Goal: Task Accomplishment & Management: Manage account settings

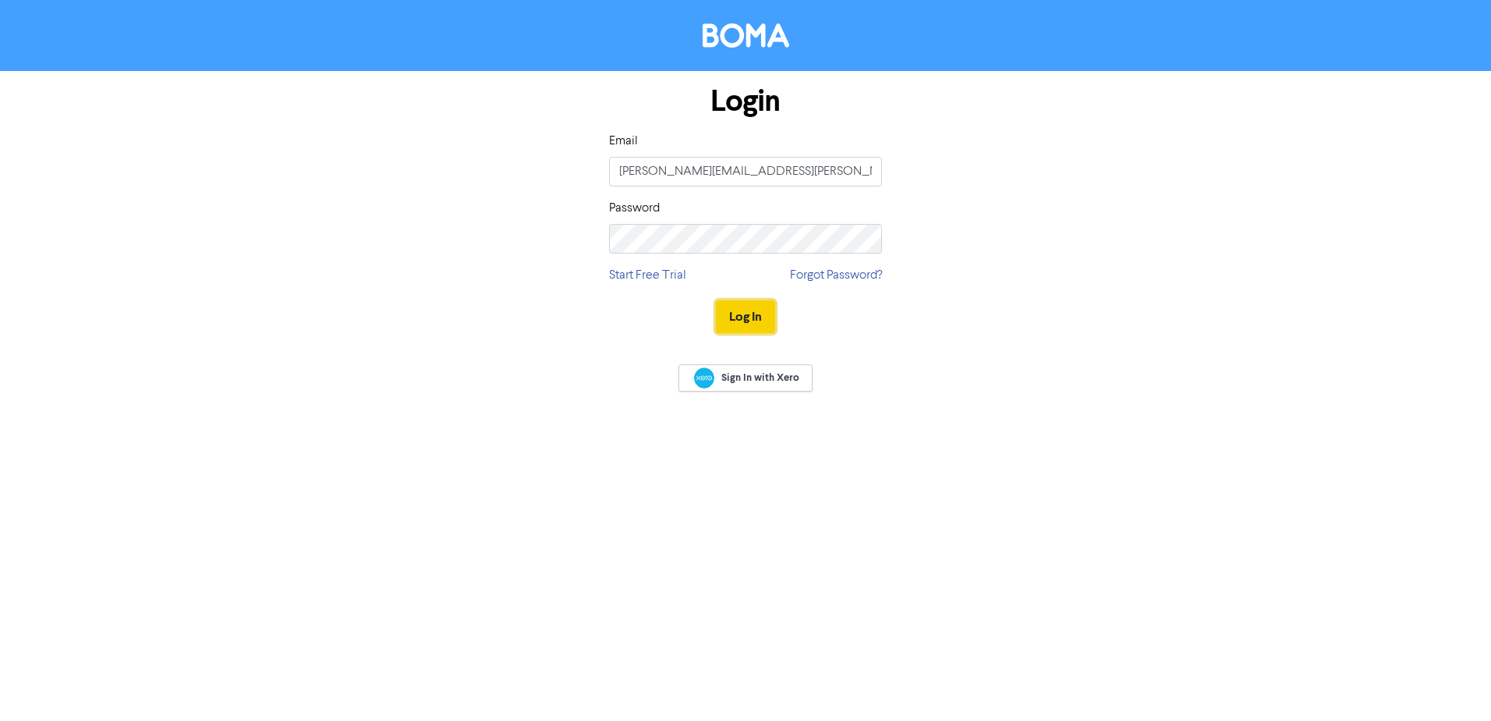
click at [760, 312] on button "Log In" at bounding box center [745, 316] width 59 height 33
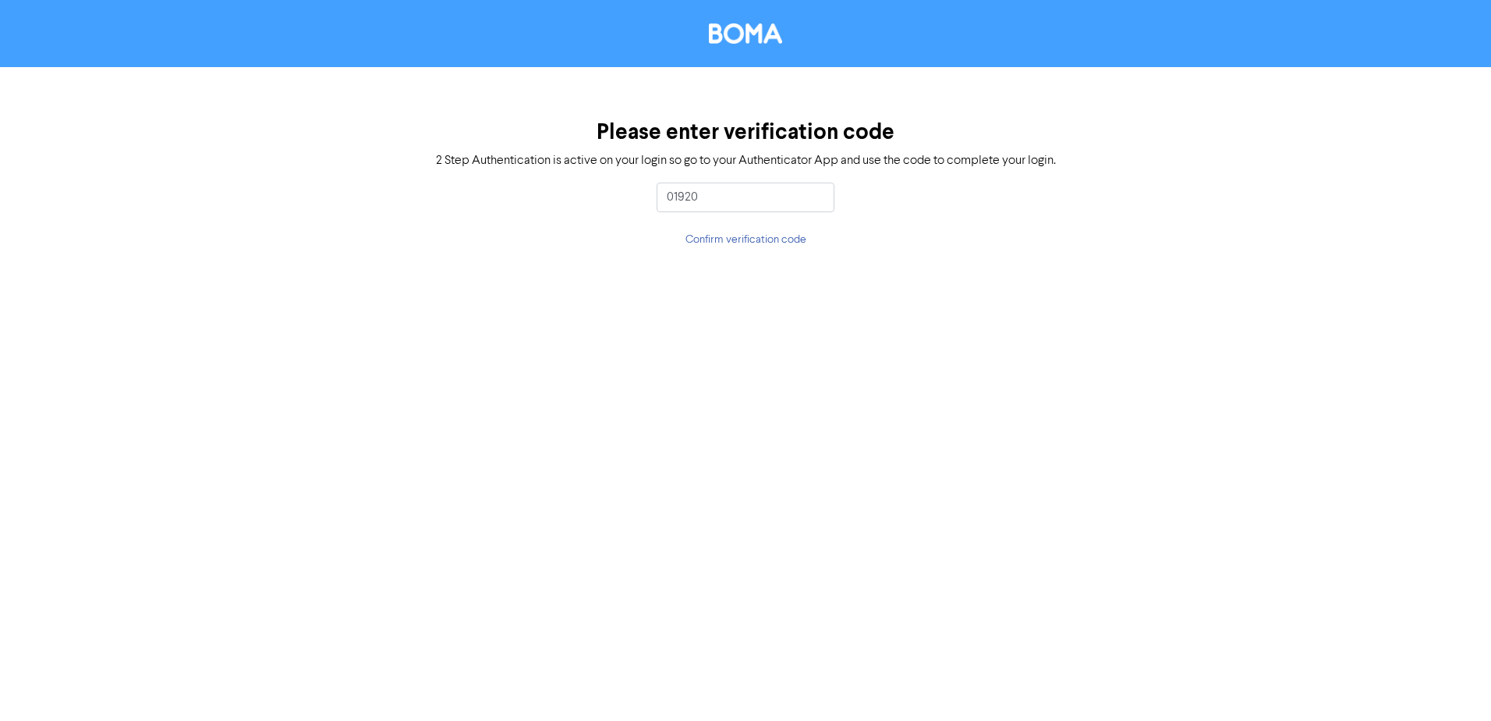
type input "019207"
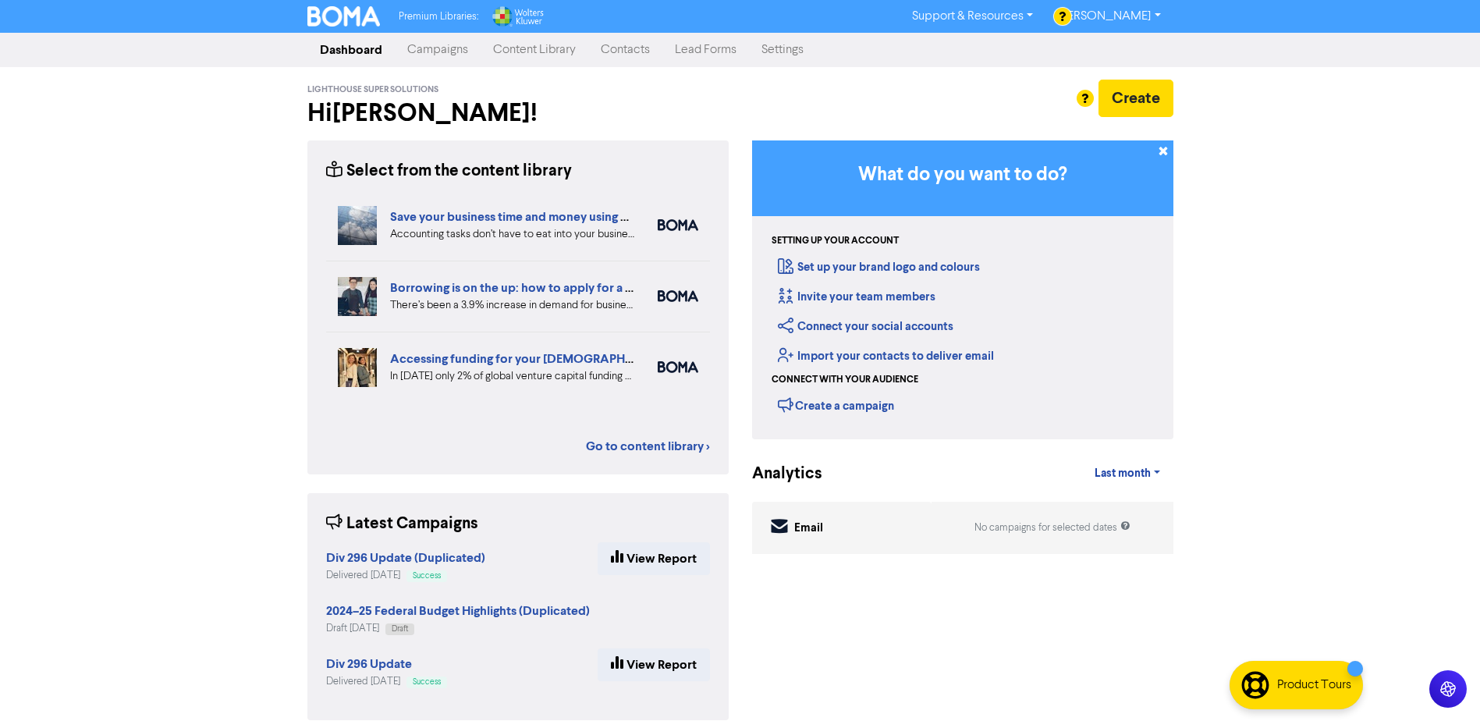
click at [450, 46] on link "Campaigns" at bounding box center [438, 49] width 86 height 31
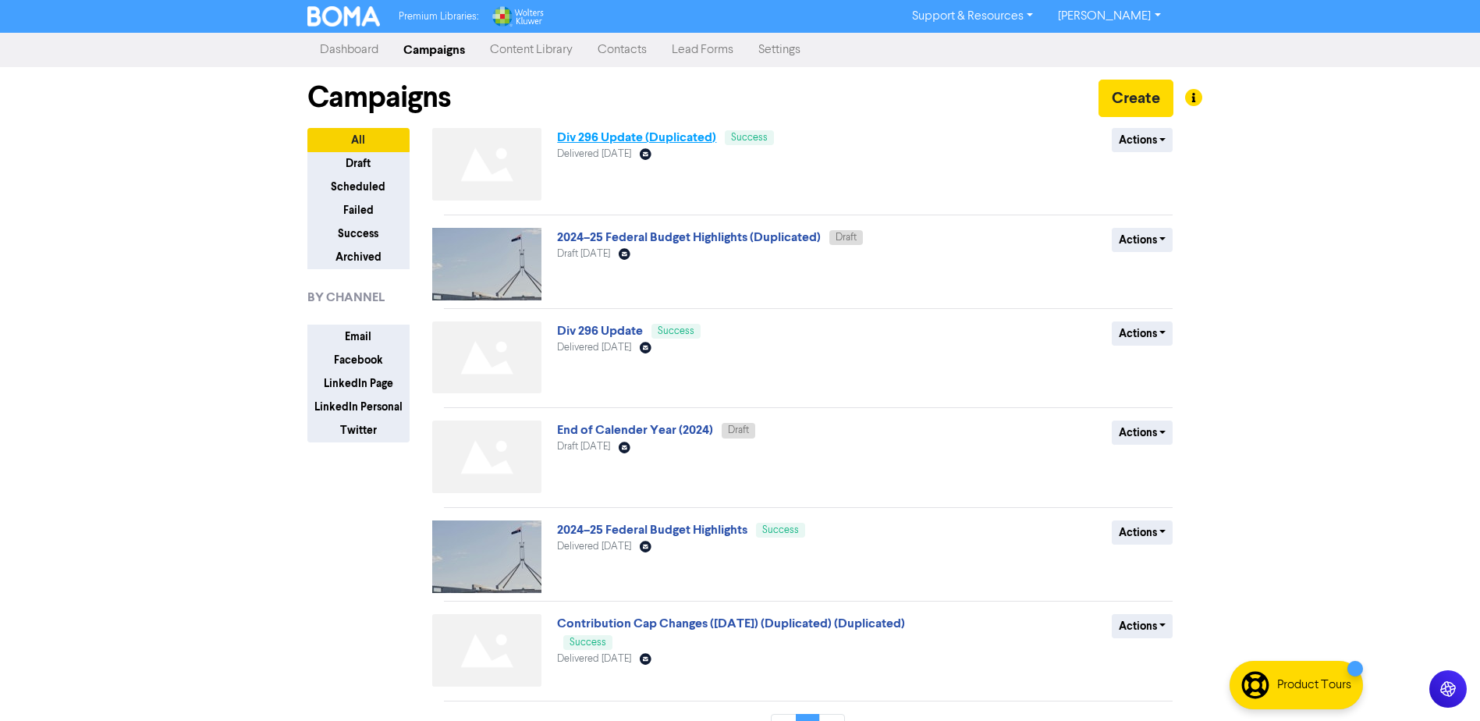
click at [636, 139] on link "Div 296 Update (Duplicated)" at bounding box center [636, 137] width 159 height 16
click at [590, 337] on link "Div 296 Update" at bounding box center [600, 331] width 86 height 16
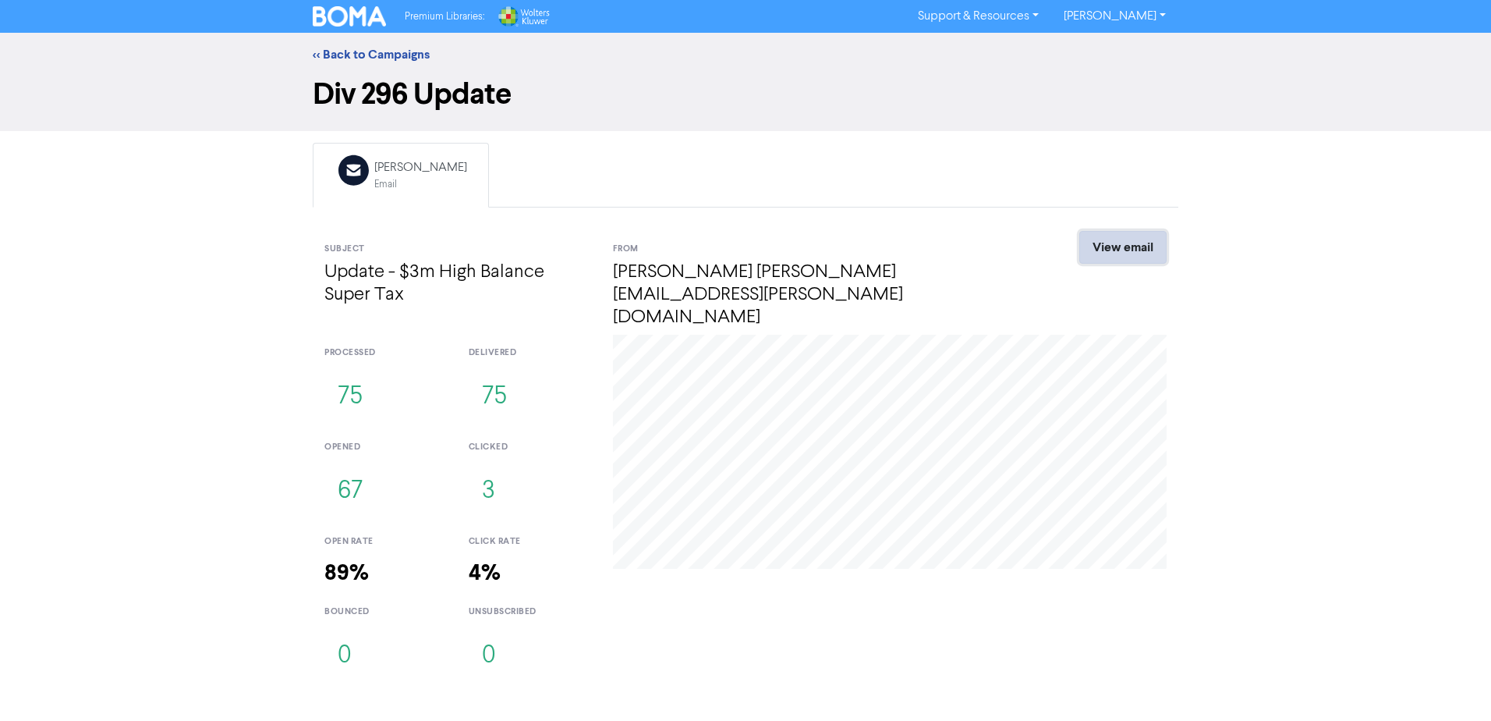
click at [1142, 257] on link "View email" at bounding box center [1122, 247] width 87 height 33
click at [366, 51] on link "<< Back to Campaigns" at bounding box center [371, 55] width 117 height 16
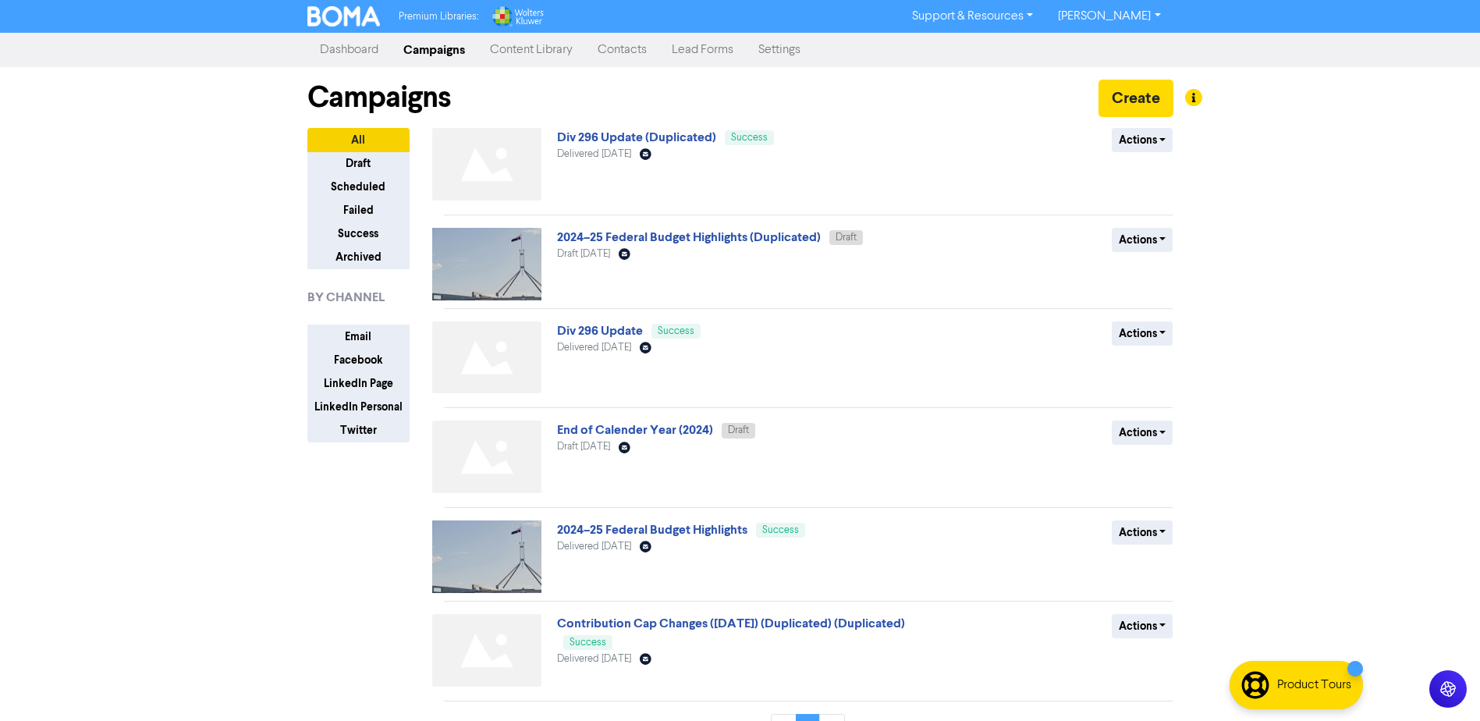
click at [353, 44] on link "Dashboard" at bounding box center [348, 49] width 83 height 31
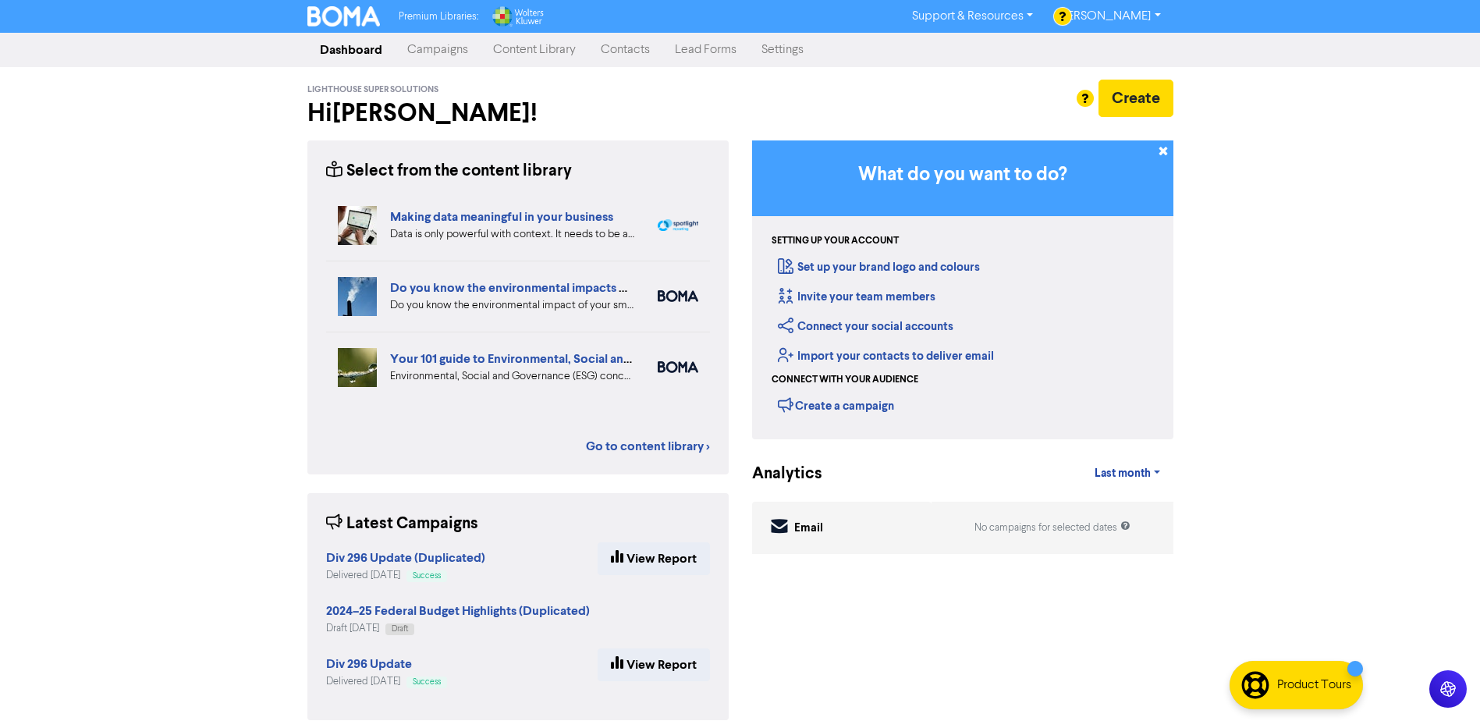
click at [530, 49] on link "Content Library" at bounding box center [534, 49] width 108 height 31
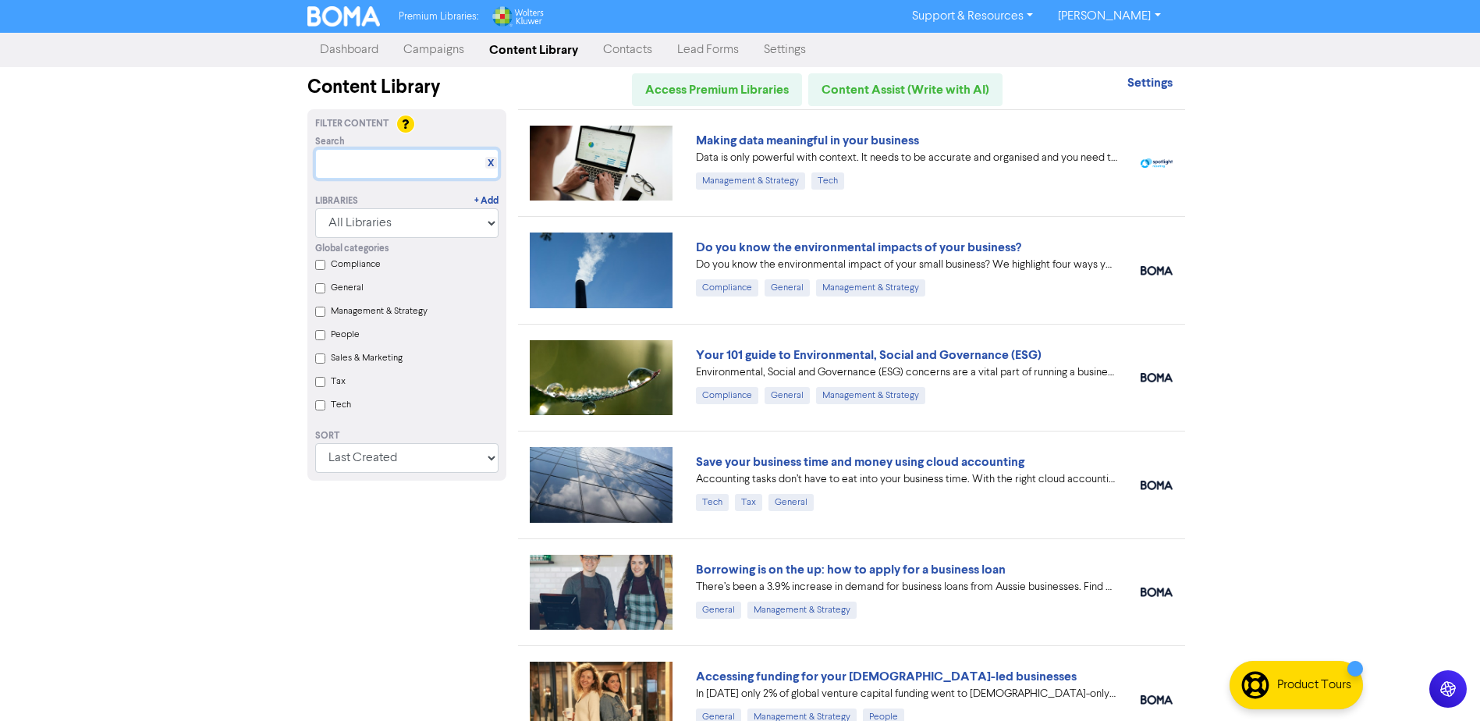
click at [399, 165] on input "text" at bounding box center [406, 164] width 183 height 30
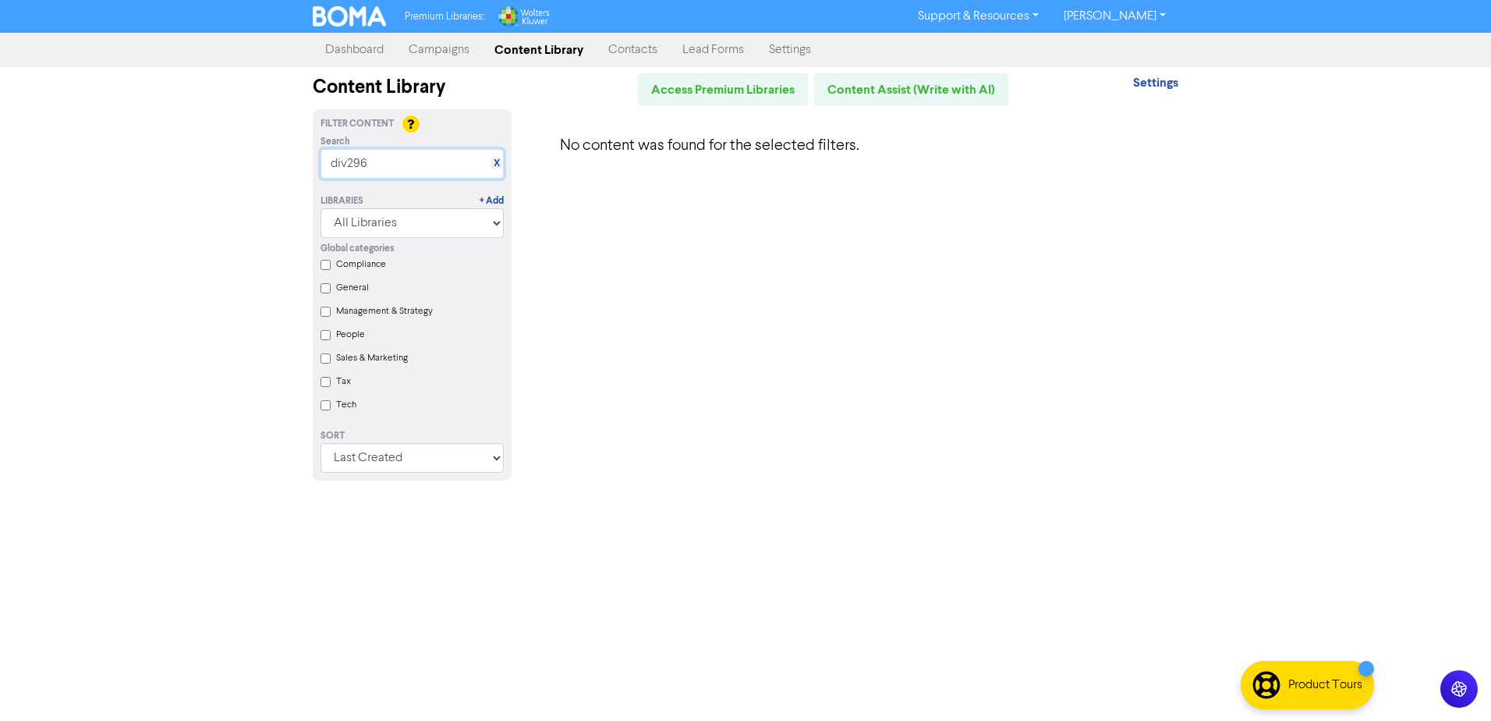
click at [349, 162] on input "div296" at bounding box center [412, 164] width 183 height 30
click at [399, 171] on input "div 296" at bounding box center [412, 164] width 183 height 30
type input "div 296"
click at [439, 51] on link "Campaigns" at bounding box center [439, 49] width 86 height 31
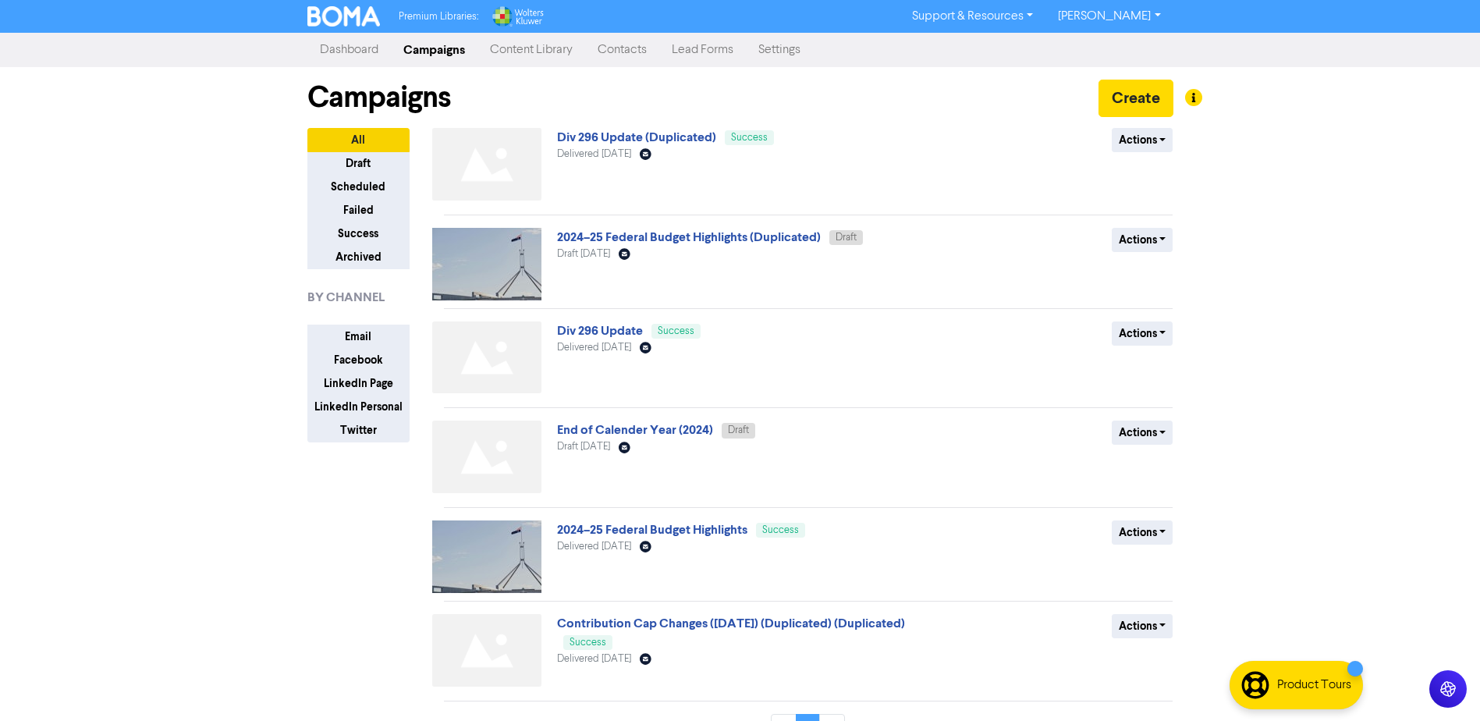
click at [636, 50] on link "Contacts" at bounding box center [622, 49] width 74 height 31
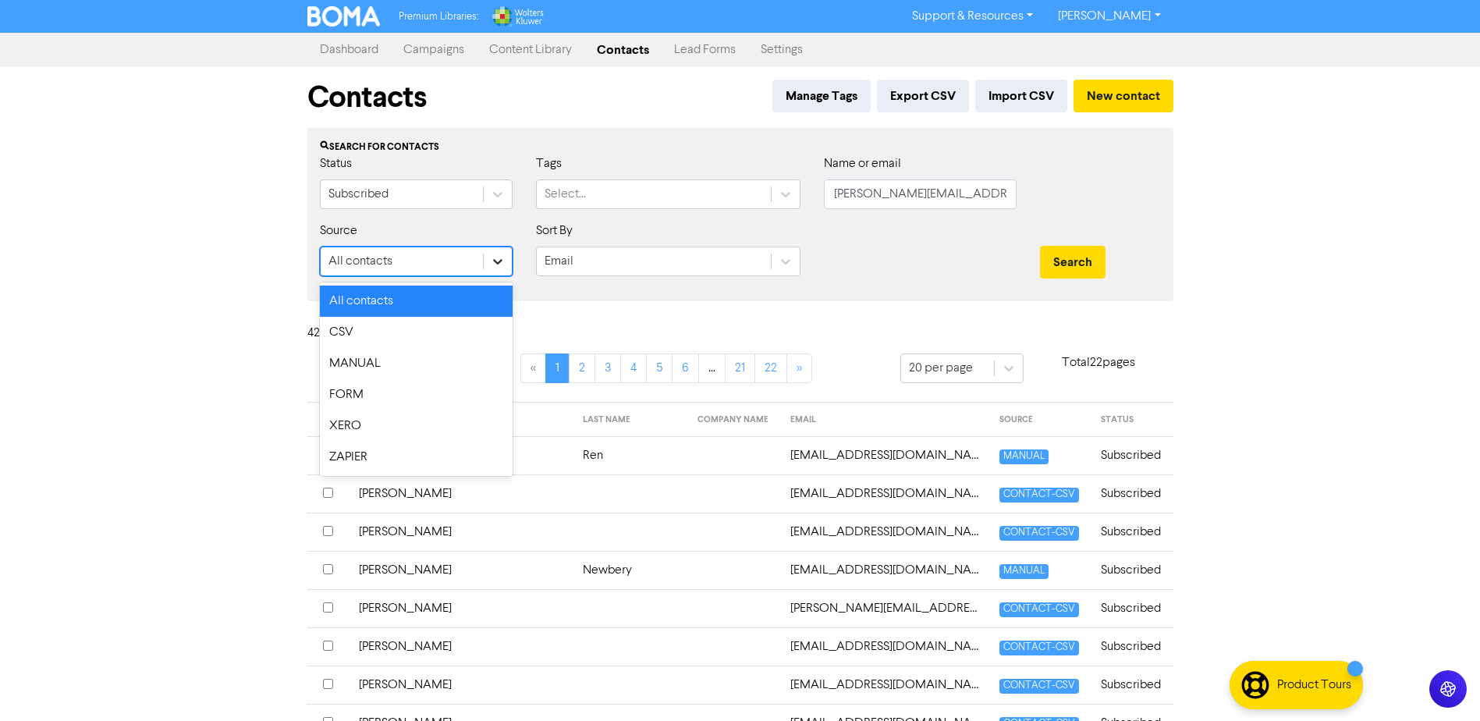
click at [503, 265] on icon at bounding box center [498, 261] width 16 height 16
click at [501, 264] on icon at bounding box center [498, 261] width 16 height 16
click at [775, 192] on div at bounding box center [785, 194] width 28 height 28
click at [783, 193] on icon at bounding box center [786, 194] width 16 height 16
click at [710, 194] on div "Select..." at bounding box center [654, 194] width 234 height 28
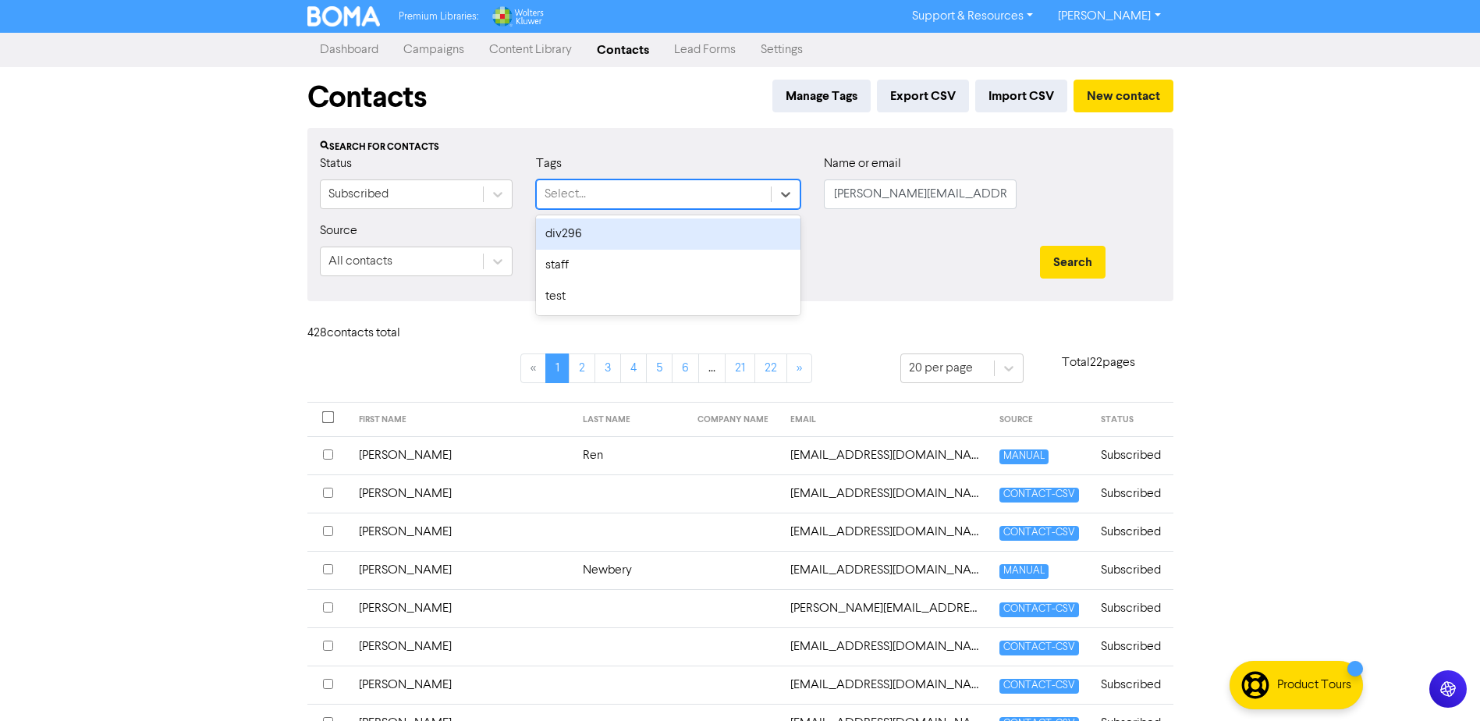
click at [590, 236] on div "div296" at bounding box center [668, 233] width 264 height 31
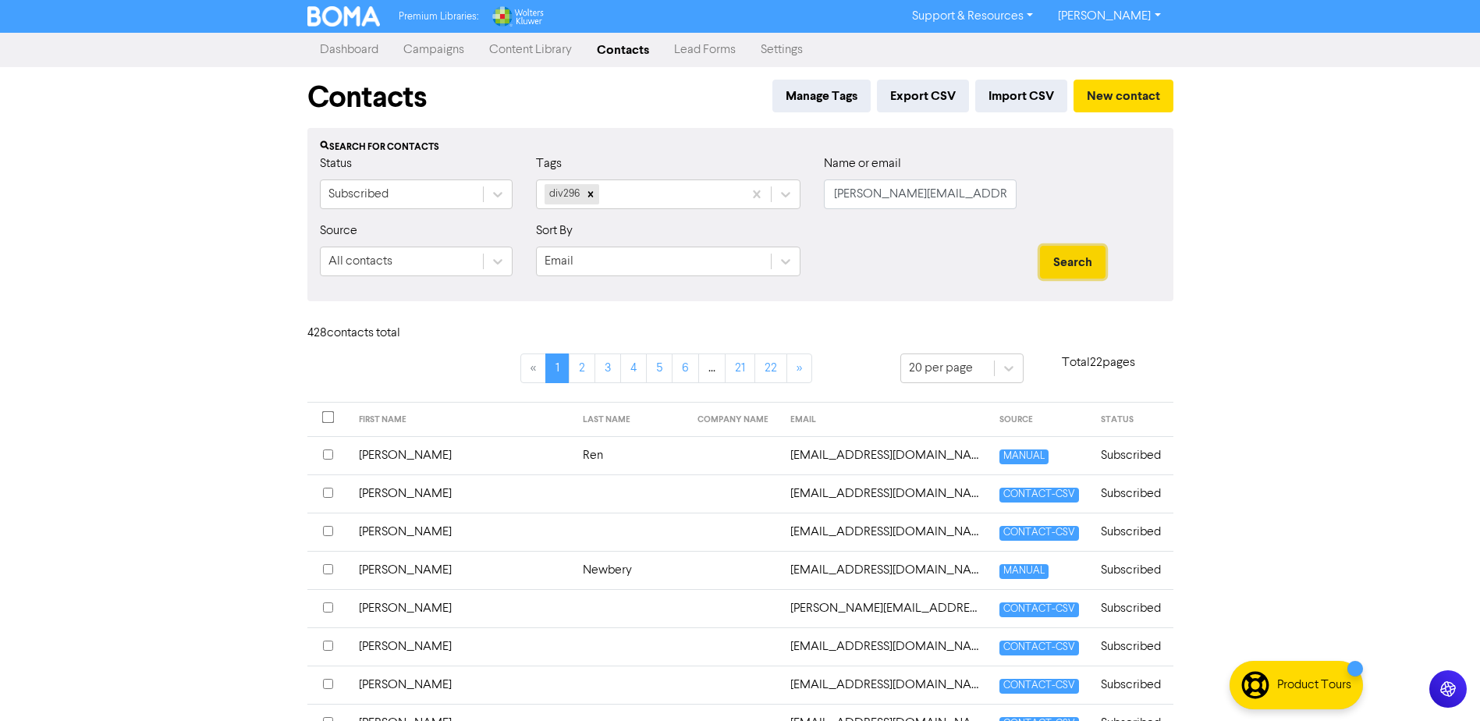
drag, startPoint x: 1078, startPoint y: 268, endPoint x: 959, endPoint y: 282, distance: 119.3
click at [1078, 268] on button "Search" at bounding box center [1073, 262] width 66 height 33
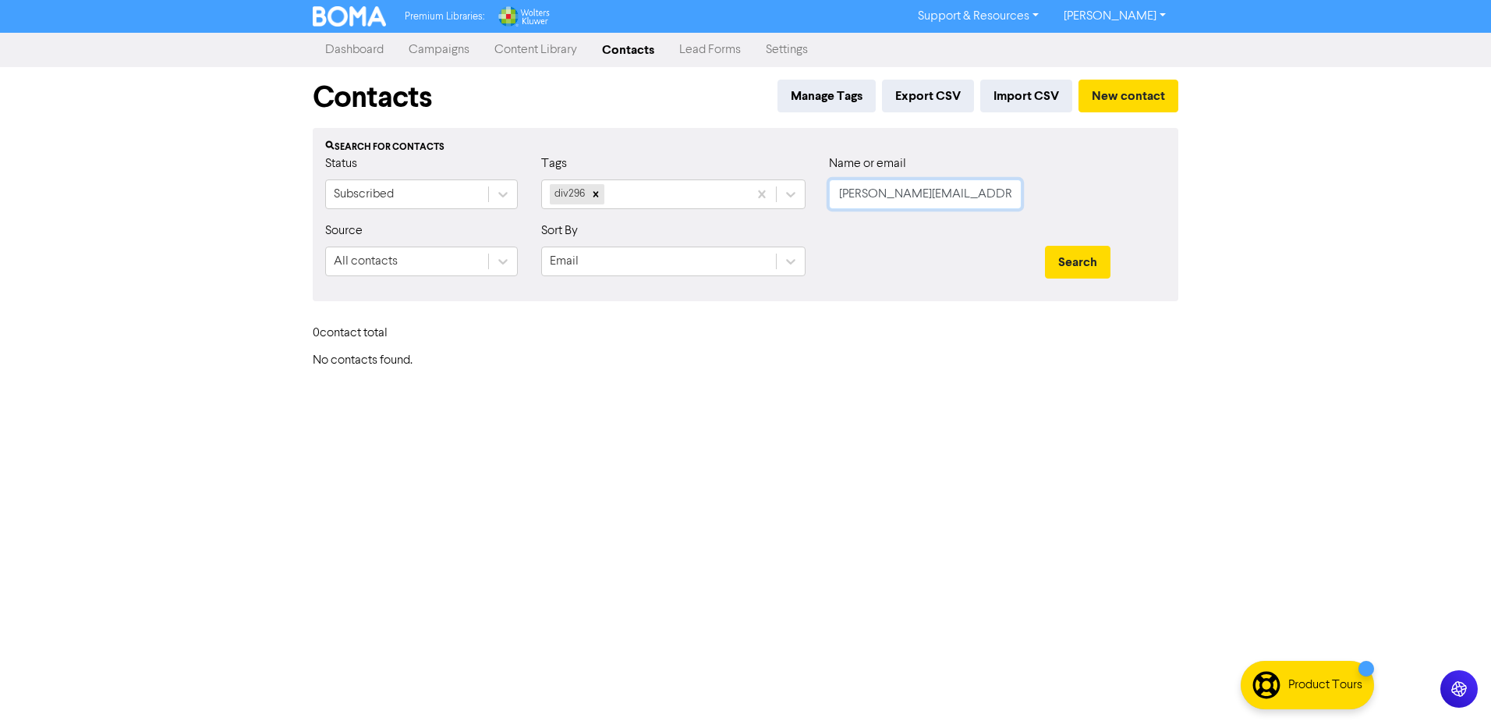
click at [869, 202] on input "[PERSON_NAME][EMAIL_ADDRESS][PERSON_NAME][DOMAIN_NAME]" at bounding box center [925, 194] width 193 height 30
click at [868, 201] on input "[PERSON_NAME][EMAIL_ADDRESS][PERSON_NAME][DOMAIN_NAME]" at bounding box center [925, 194] width 193 height 30
click at [1083, 262] on button "Search" at bounding box center [1078, 262] width 66 height 33
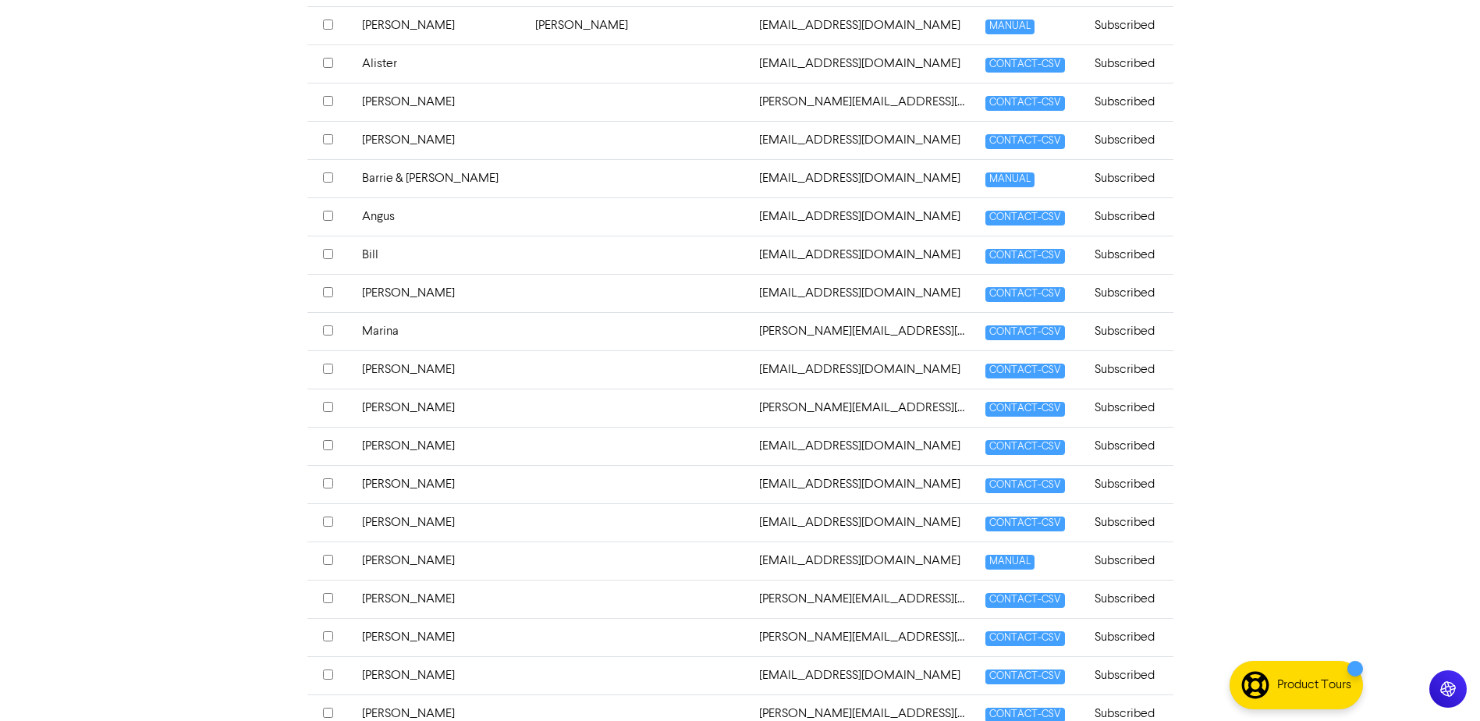
scroll to position [540, 0]
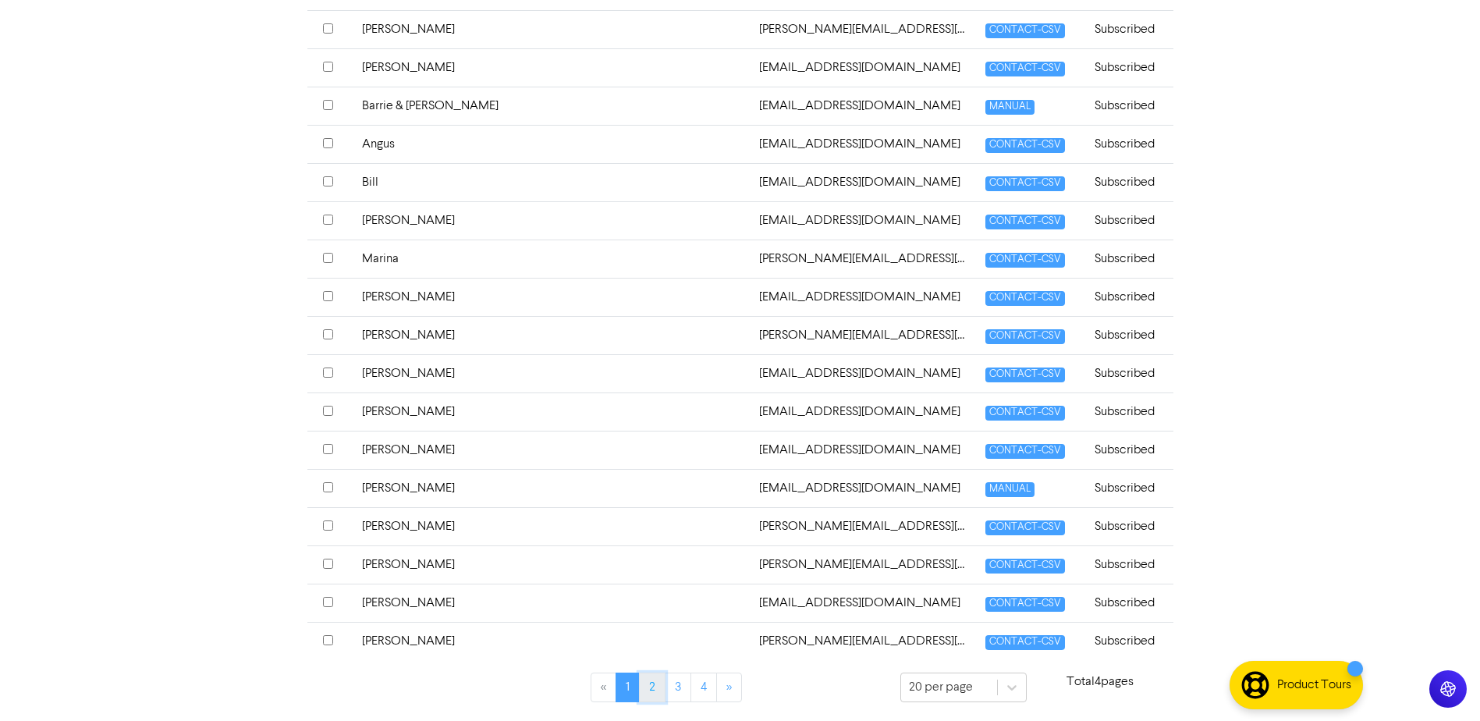
click at [650, 686] on link "2" at bounding box center [652, 687] width 27 height 30
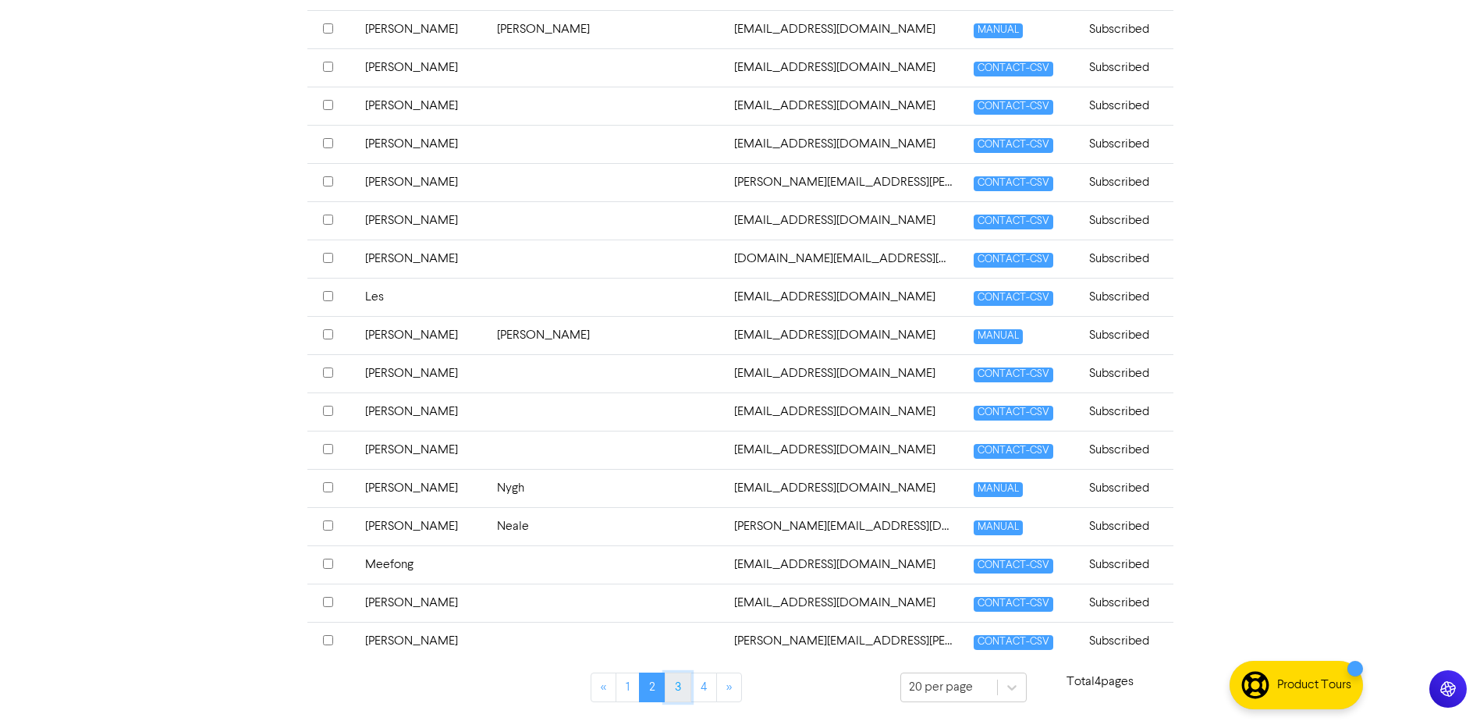
click at [679, 689] on link "3" at bounding box center [677, 687] width 27 height 30
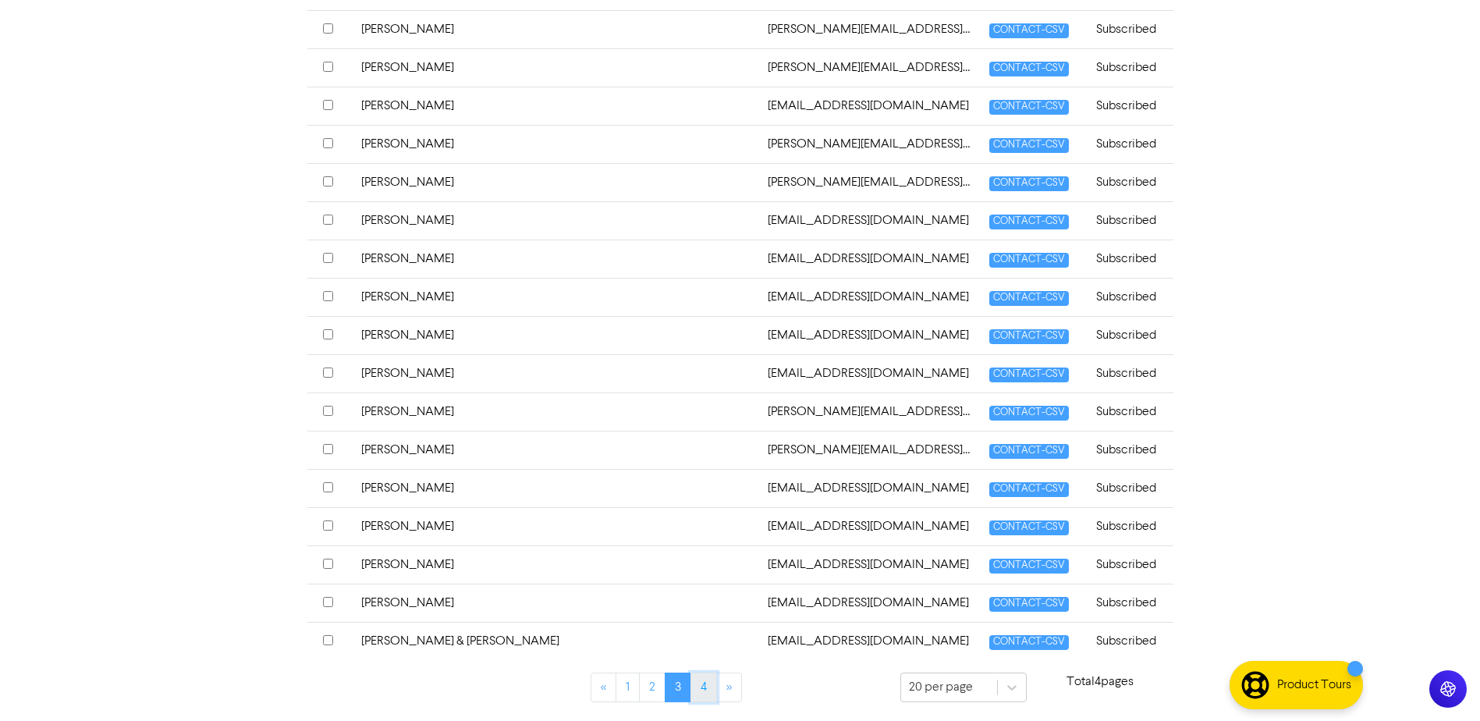
click at [694, 693] on link "4" at bounding box center [703, 687] width 27 height 30
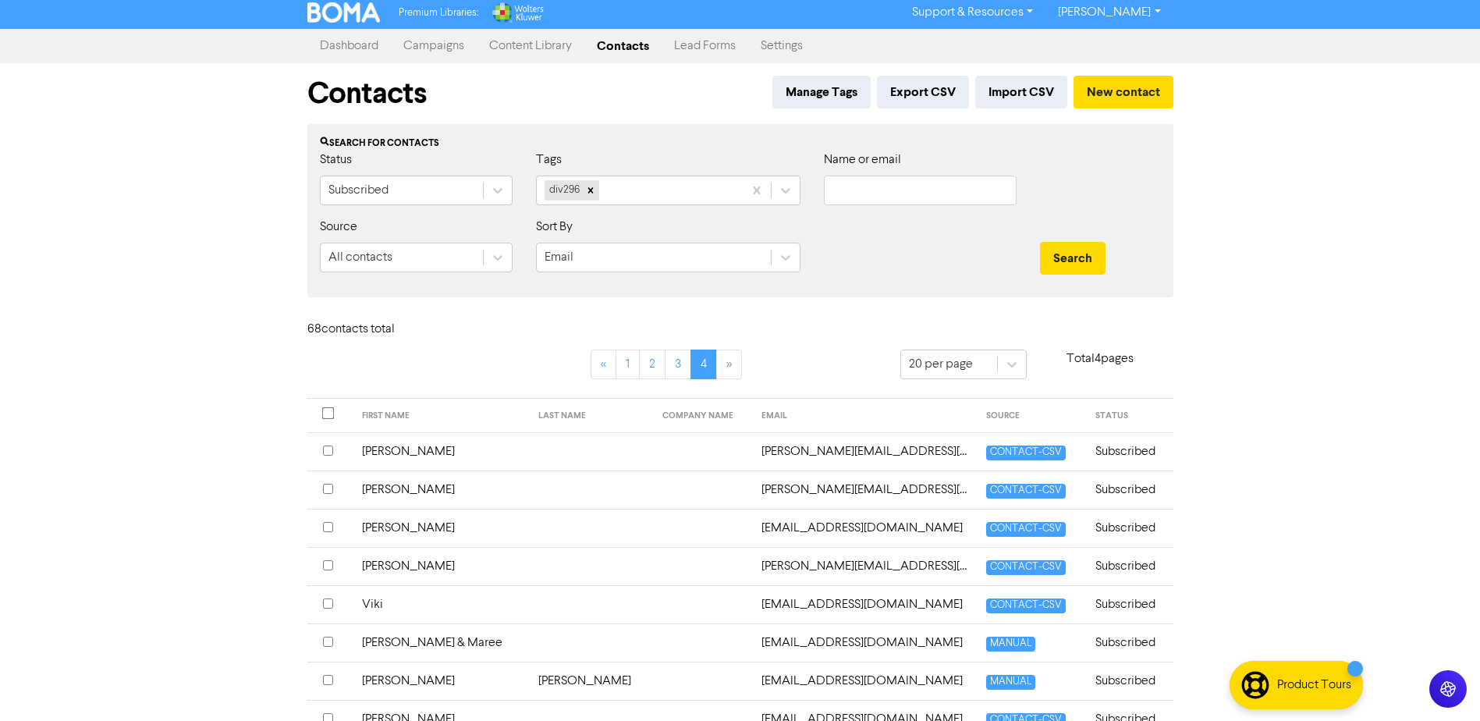
scroll to position [82, 0]
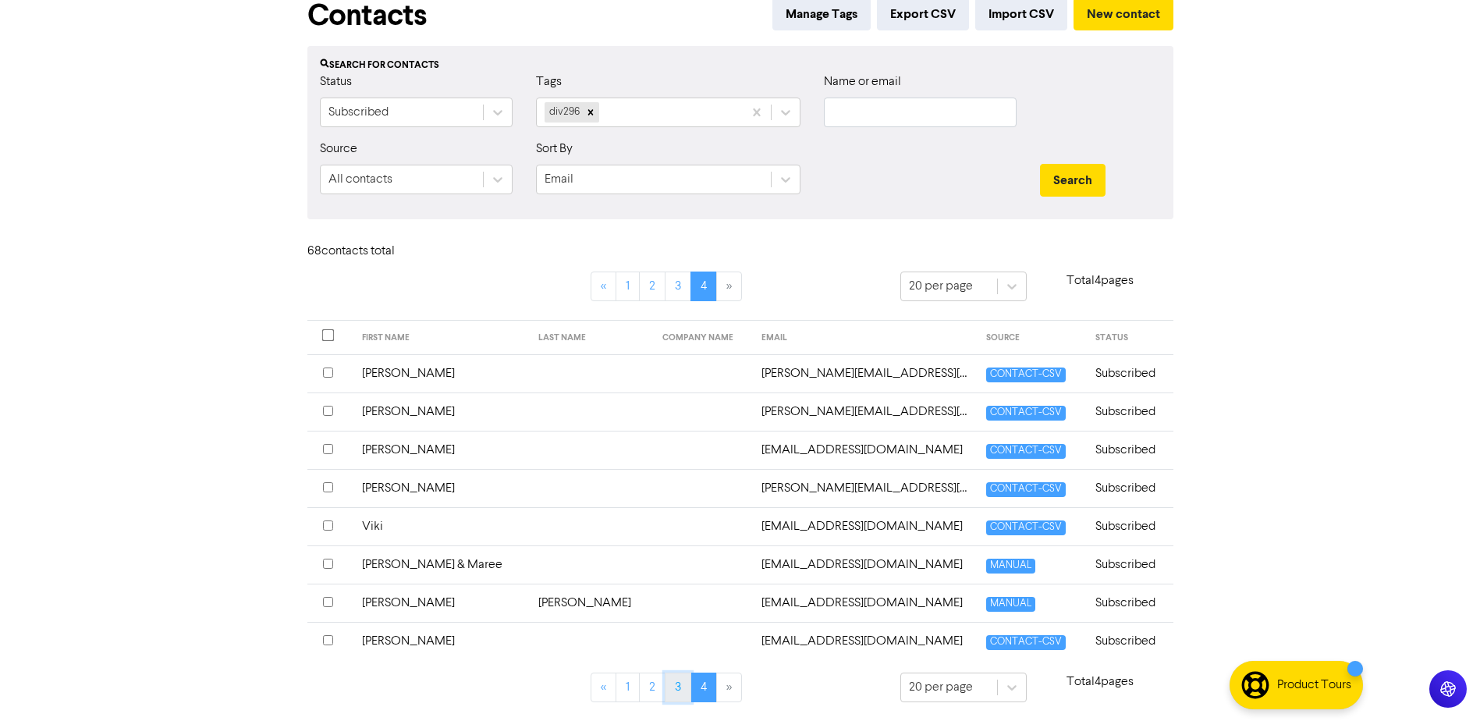
click at [675, 689] on link "3" at bounding box center [677, 687] width 27 height 30
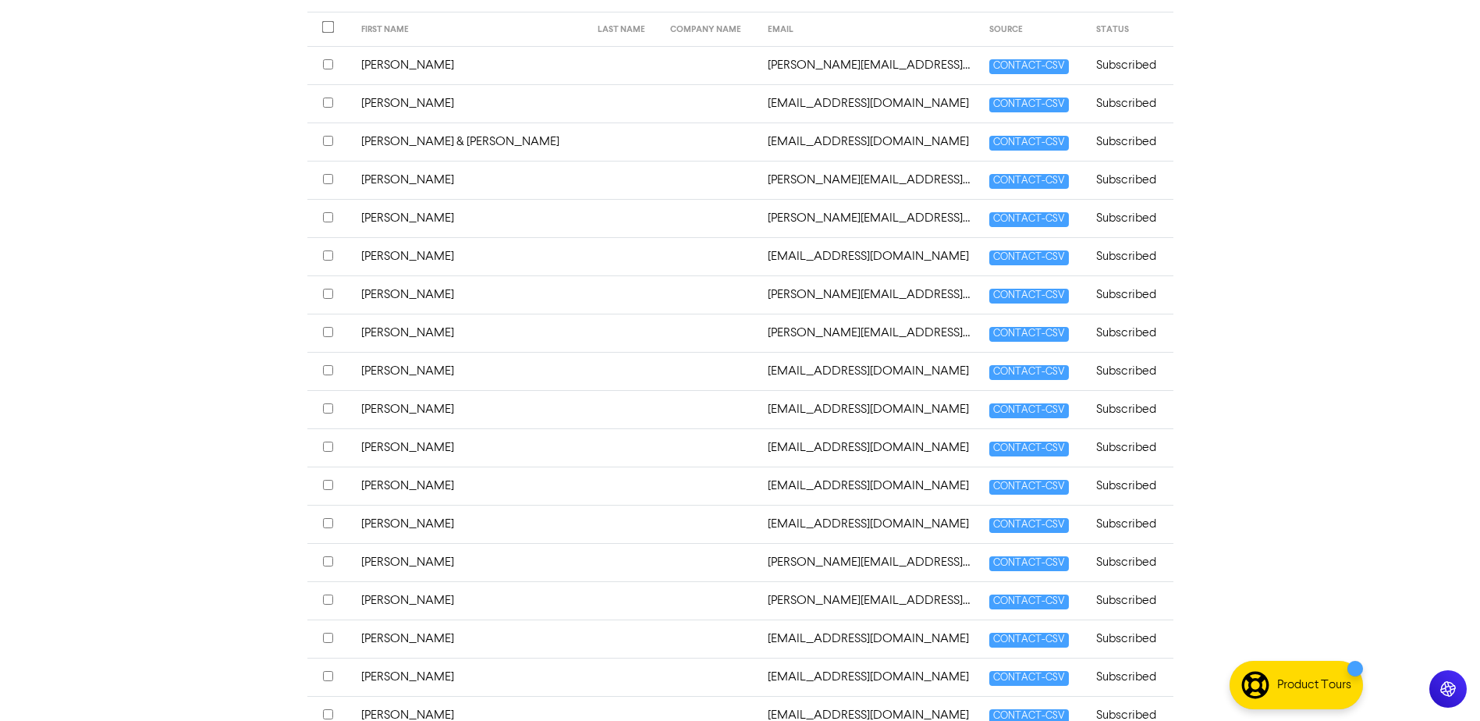
scroll to position [540, 0]
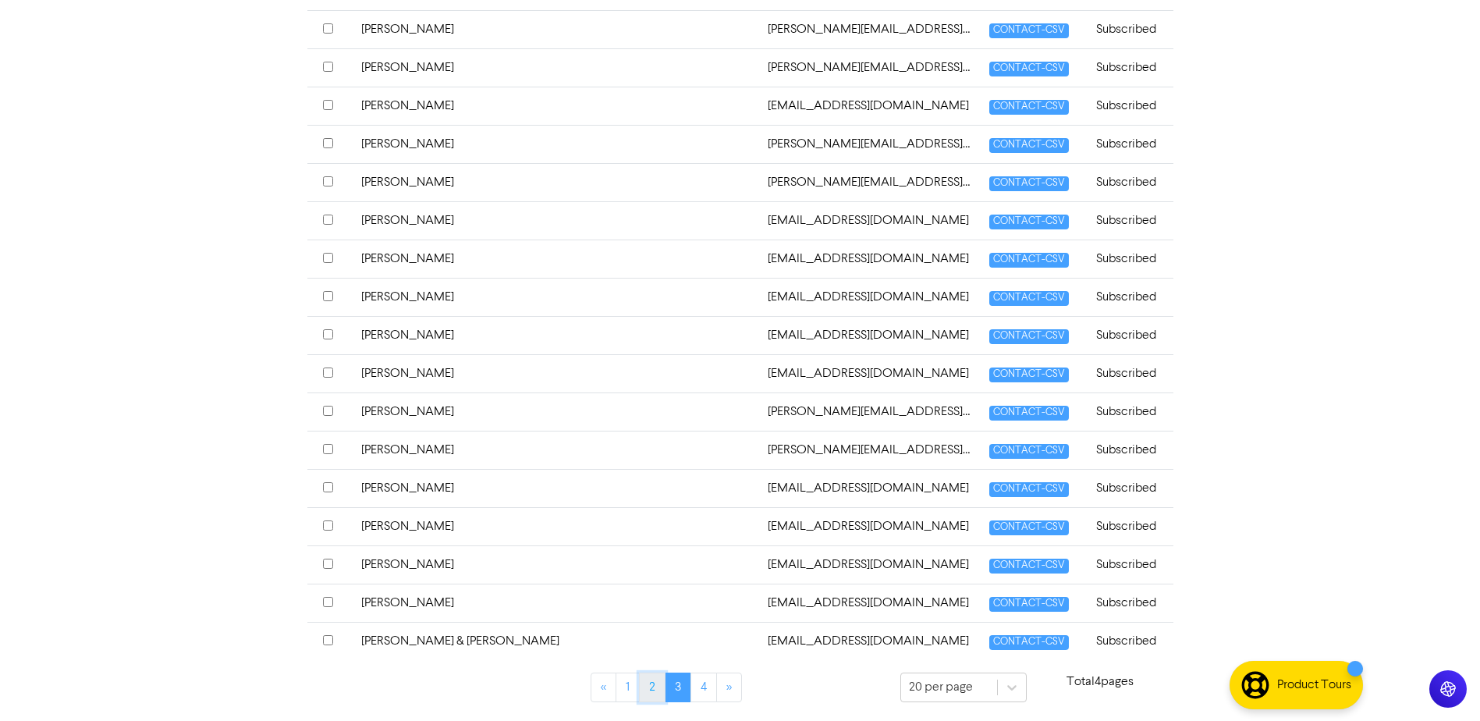
click at [657, 683] on link "2" at bounding box center [652, 687] width 27 height 30
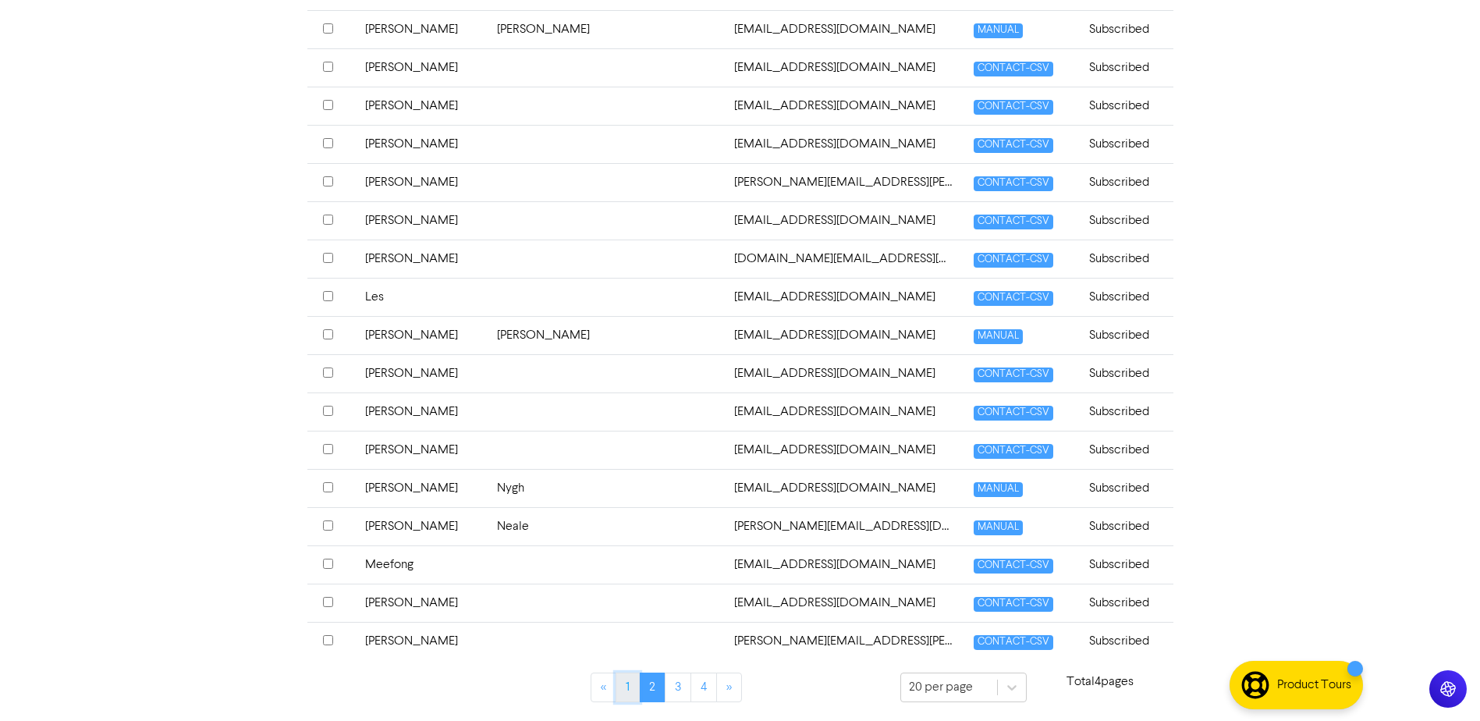
click at [629, 687] on link "1" at bounding box center [627, 687] width 24 height 30
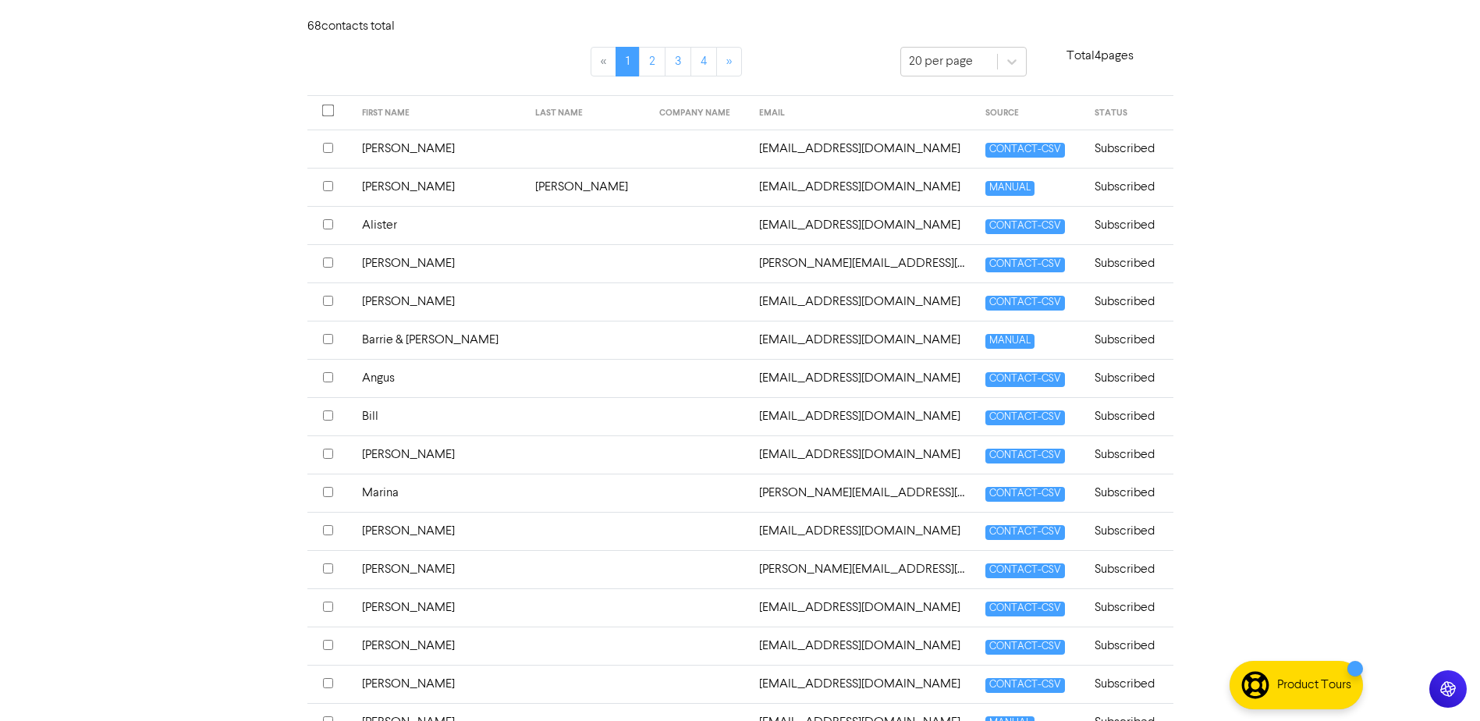
scroll to position [73, 0]
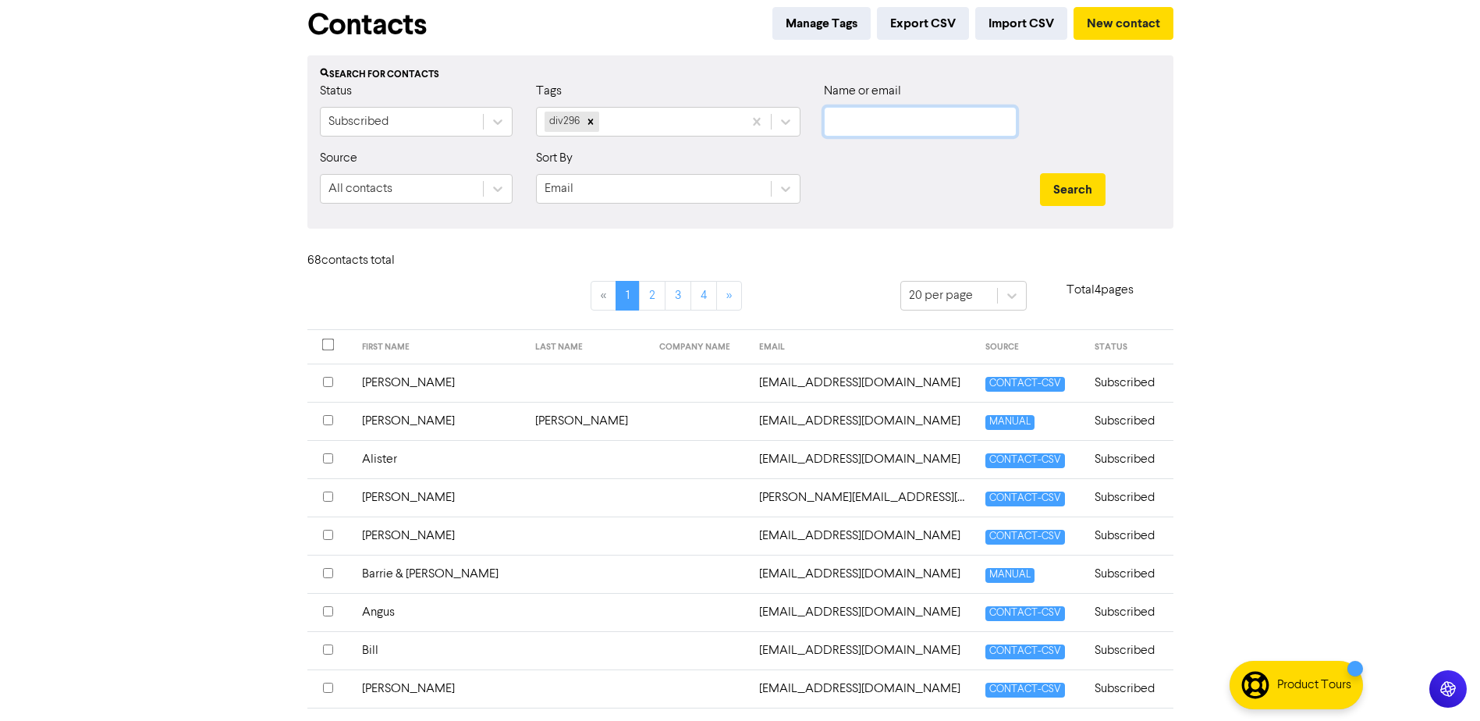
click at [905, 129] on input "text" at bounding box center [920, 122] width 193 height 30
click at [1040, 173] on button "Search" at bounding box center [1073, 189] width 66 height 33
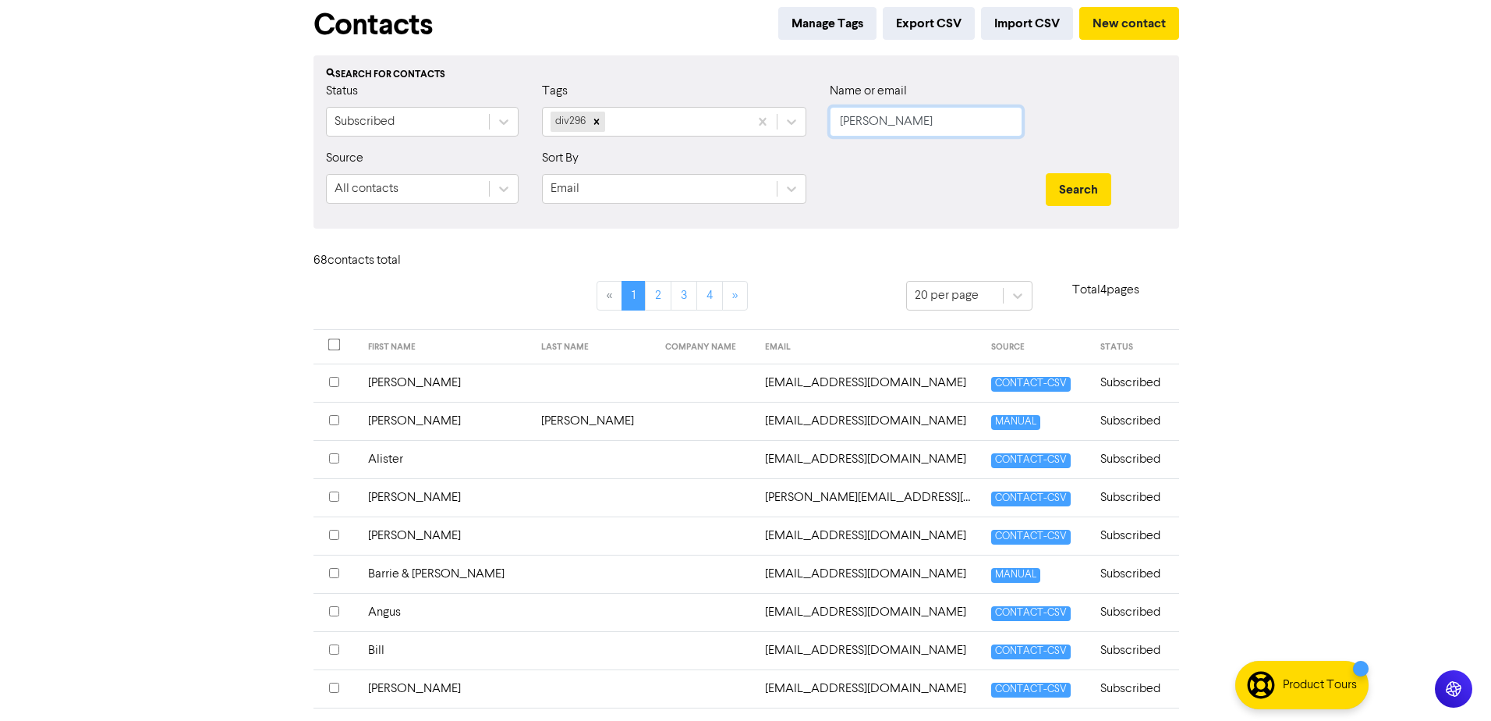
scroll to position [0, 0]
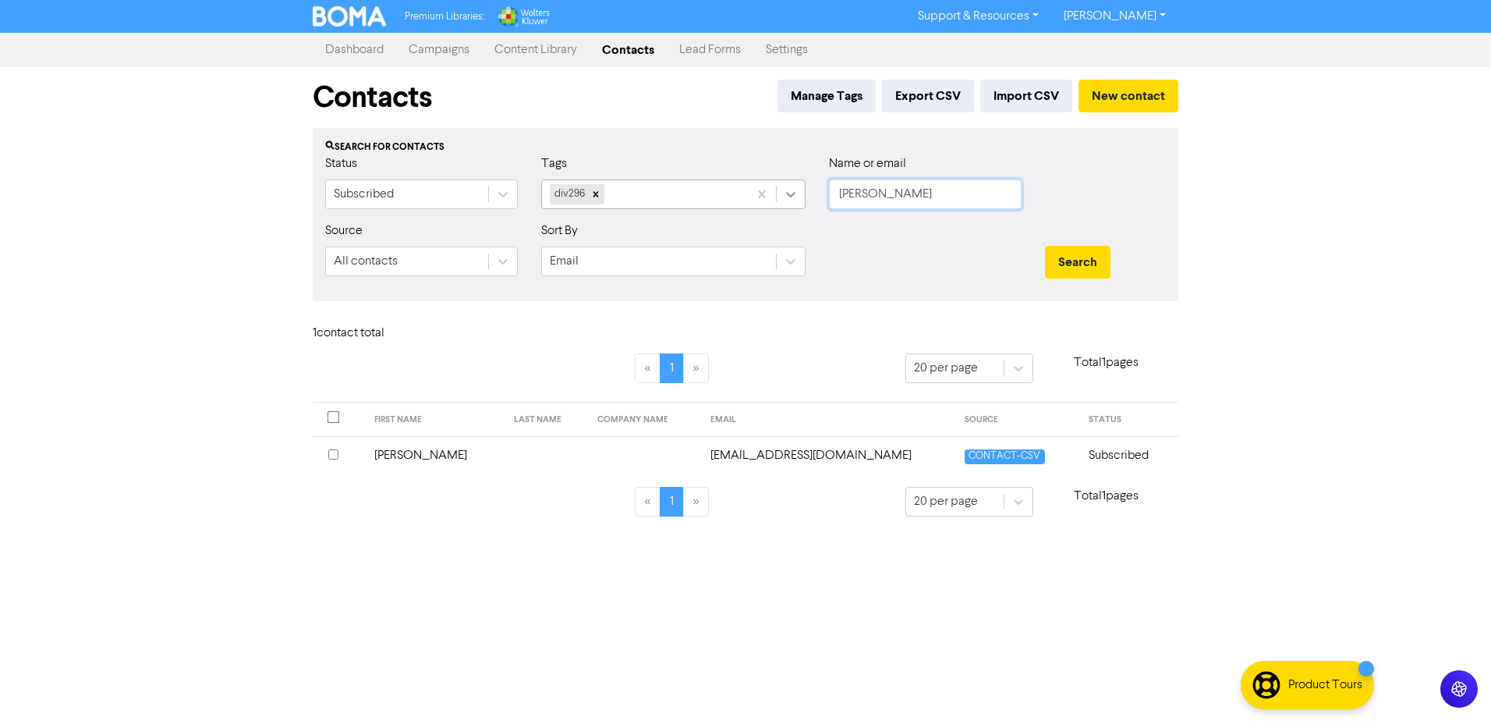
drag, startPoint x: 903, startPoint y: 188, endPoint x: 804, endPoint y: 191, distance: 99.1
click at [804, 191] on div "Status Subscribed Tags div296 Name or email [PERSON_NAME]" at bounding box center [746, 187] width 864 height 67
click at [1045, 246] on button "Search" at bounding box center [1078, 262] width 66 height 33
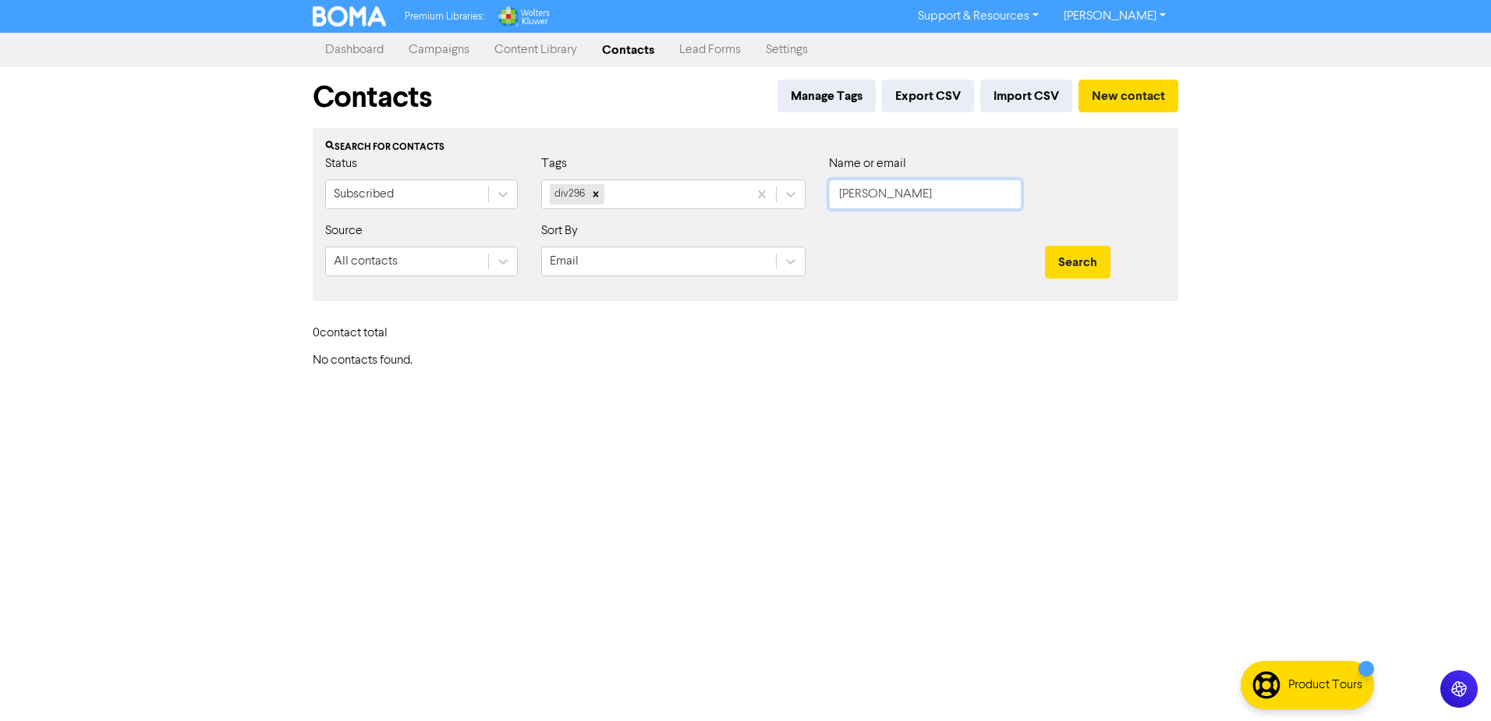
click at [859, 195] on input "[PERSON_NAME]" at bounding box center [925, 194] width 193 height 30
click at [1045, 246] on button "Search" at bounding box center [1078, 262] width 66 height 33
drag, startPoint x: 882, startPoint y: 199, endPoint x: 766, endPoint y: 175, distance: 118.7
click at [776, 185] on div "Status Subscribed Tags div296 Name or email [PERSON_NAME]" at bounding box center [746, 187] width 864 height 67
click at [1045, 246] on button "Search" at bounding box center [1078, 262] width 66 height 33
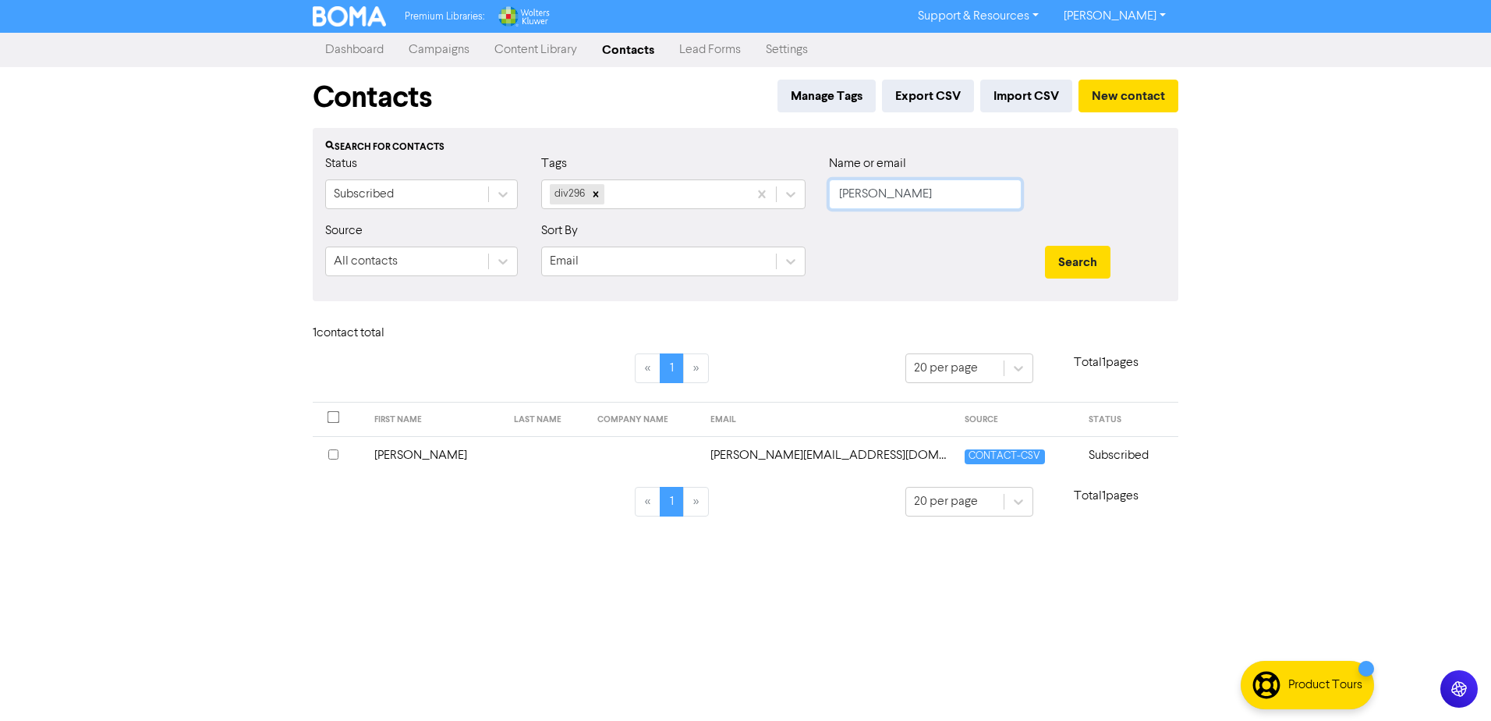
drag, startPoint x: 931, startPoint y: 195, endPoint x: 728, endPoint y: 178, distance: 204.3
click at [741, 178] on div "Status Subscribed Tags div296 Name or email [PERSON_NAME]" at bounding box center [746, 187] width 864 height 67
click at [1045, 246] on button "Search" at bounding box center [1078, 262] width 66 height 33
drag, startPoint x: 836, startPoint y: 197, endPoint x: 723, endPoint y: 179, distance: 114.4
click at [754, 185] on div "Status Subscribed Tags div296 Name or email zyl" at bounding box center [746, 187] width 864 height 67
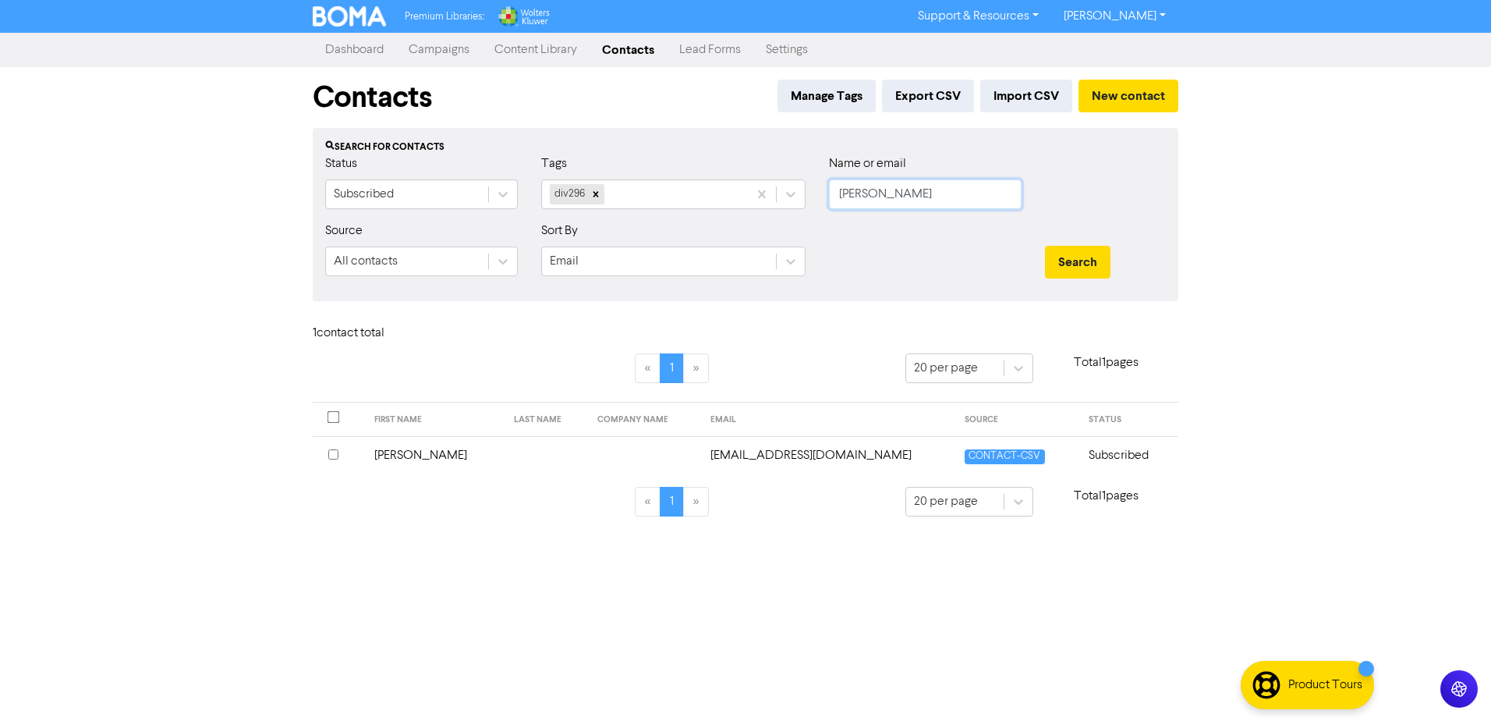
click at [1045, 246] on button "Search" at bounding box center [1078, 262] width 66 height 33
drag, startPoint x: 879, startPoint y: 195, endPoint x: 703, endPoint y: 173, distance: 176.8
click at [731, 187] on div "Status Subscribed Tags div296 Name or email [PERSON_NAME]" at bounding box center [746, 187] width 864 height 67
click at [1045, 246] on button "Search" at bounding box center [1078, 262] width 66 height 33
drag, startPoint x: 834, startPoint y: 199, endPoint x: 594, endPoint y: 151, distance: 244.3
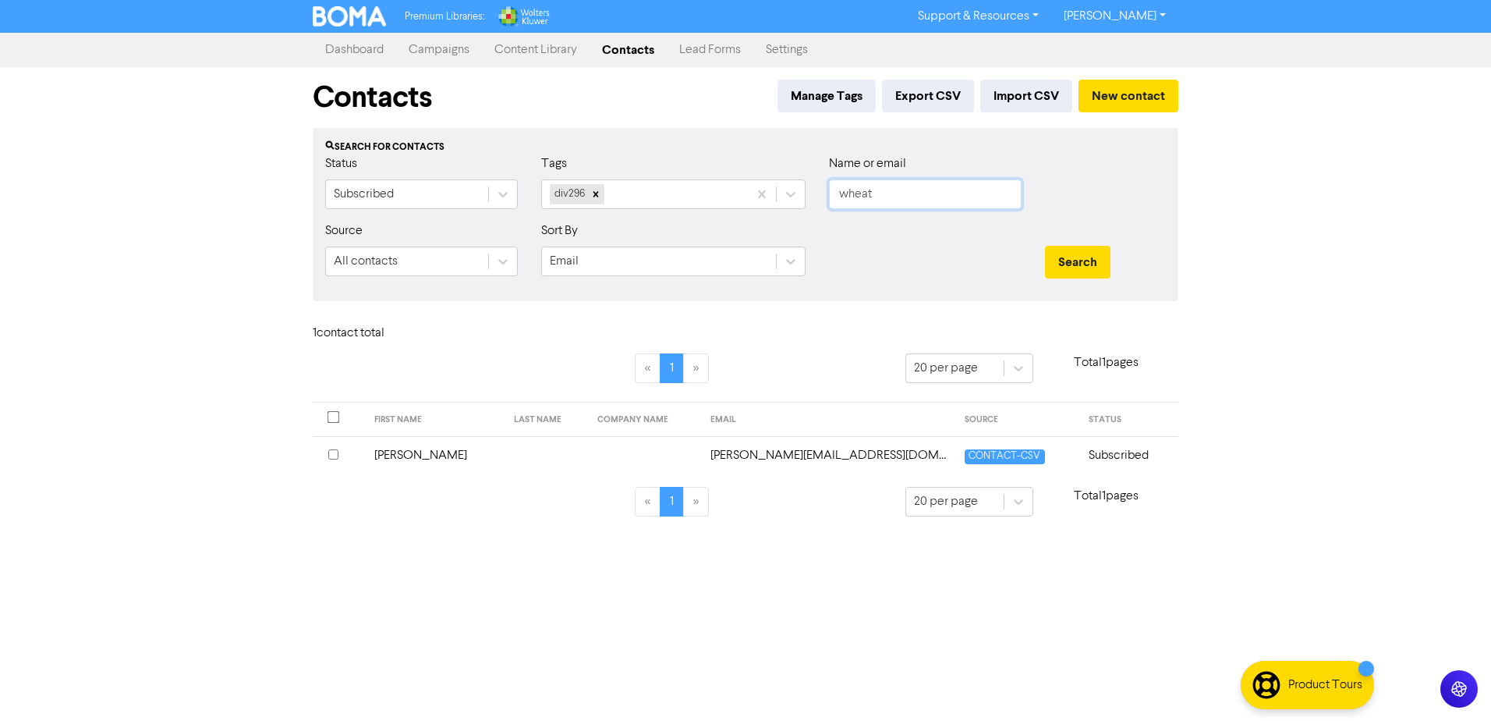
click at [635, 171] on div "Status Subscribed Tags div296 Name or email wheat" at bounding box center [746, 187] width 864 height 67
click at [1045, 246] on button "Search" at bounding box center [1078, 262] width 66 height 33
type input "r"
click at [1045, 246] on button "Search" at bounding box center [1078, 262] width 66 height 33
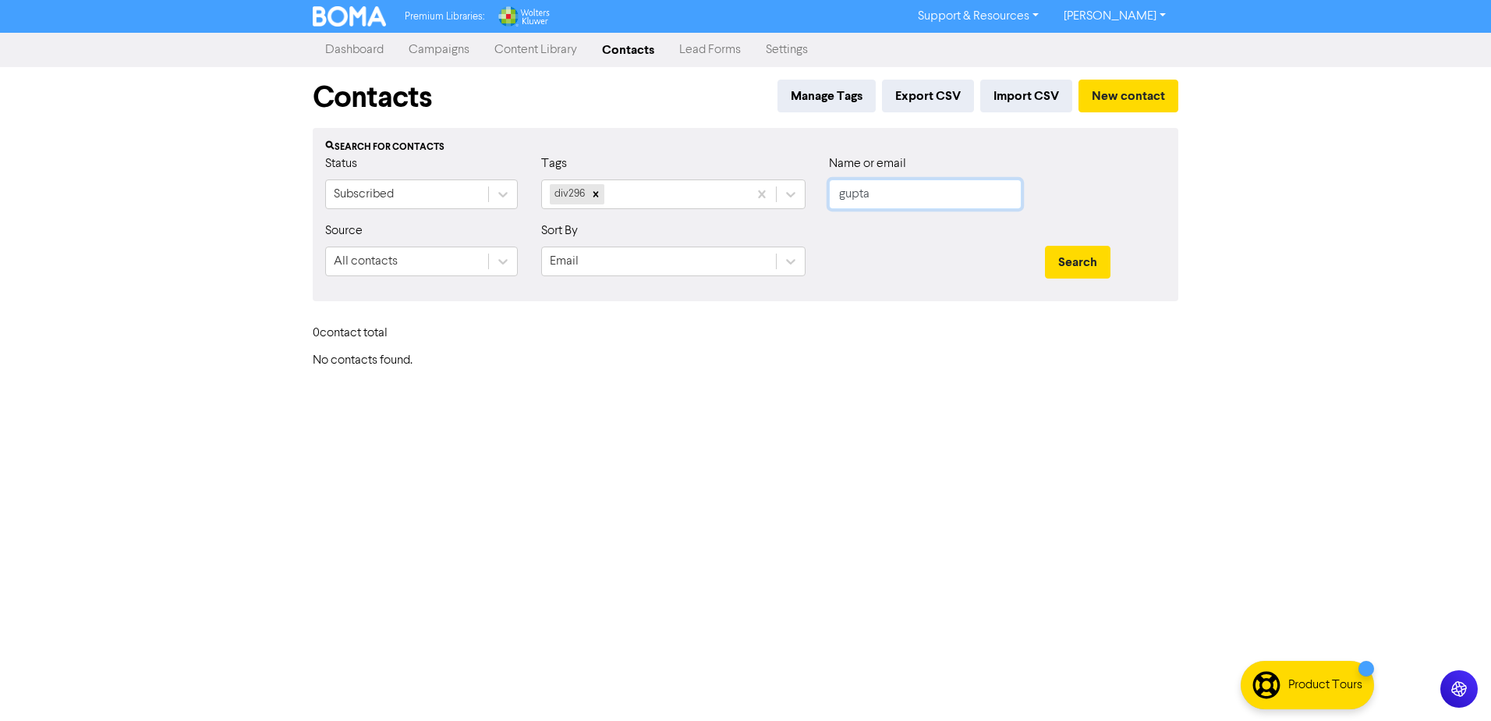
drag, startPoint x: 797, startPoint y: 187, endPoint x: 711, endPoint y: 178, distance: 87.1
click at [732, 179] on div "Status Subscribed Tags div296 Name or email [PERSON_NAME]" at bounding box center [746, 187] width 864 height 67
click at [1045, 246] on button "Search" at bounding box center [1078, 262] width 66 height 33
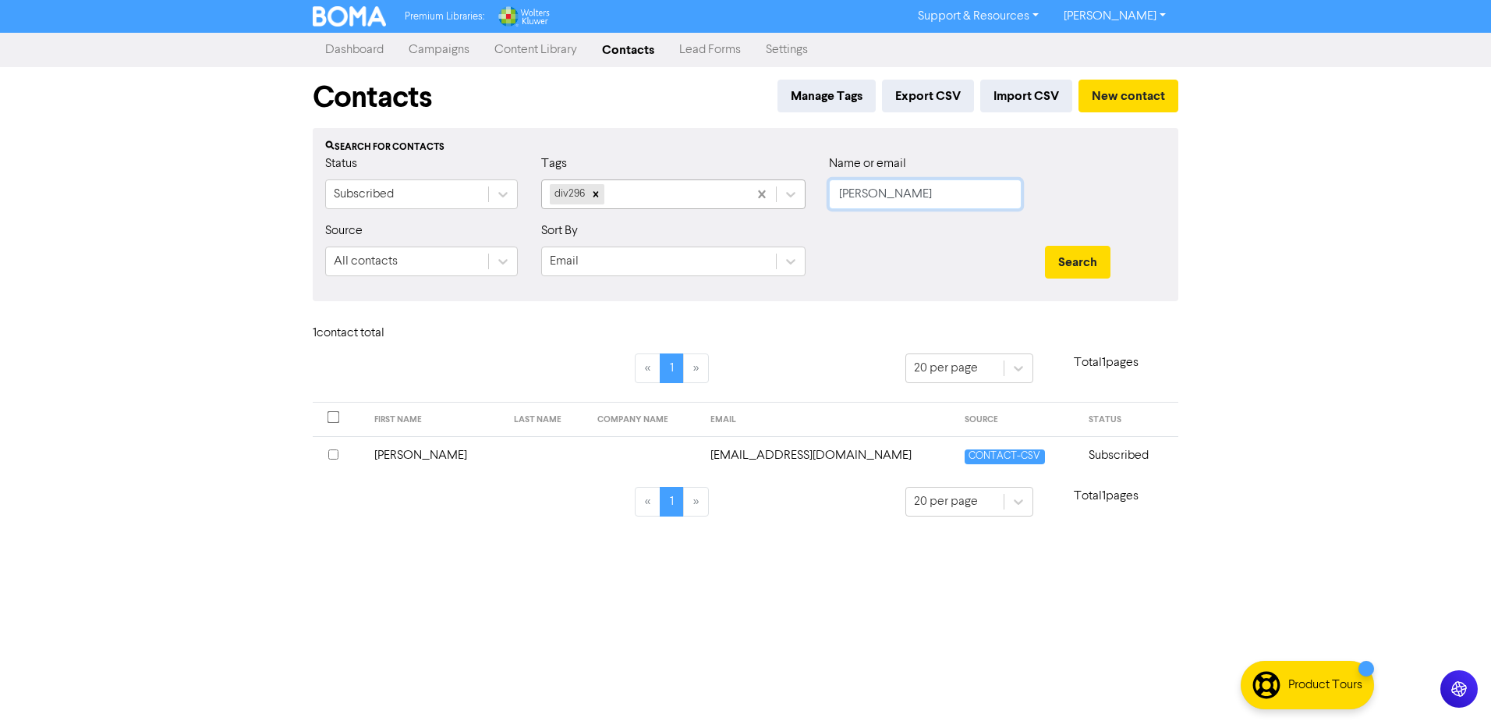
drag, startPoint x: 904, startPoint y: 198, endPoint x: 760, endPoint y: 180, distance: 144.6
click at [760, 180] on div "Status Subscribed Tags div296 Name or email [PERSON_NAME]" at bounding box center [746, 187] width 864 height 67
click at [1045, 246] on button "Search" at bounding box center [1078, 262] width 66 height 33
drag, startPoint x: 799, startPoint y: 194, endPoint x: 776, endPoint y: 194, distance: 22.6
click at [779, 194] on div "Status Subscribed Tags div296 Name or email [PERSON_NAME]" at bounding box center [746, 187] width 864 height 67
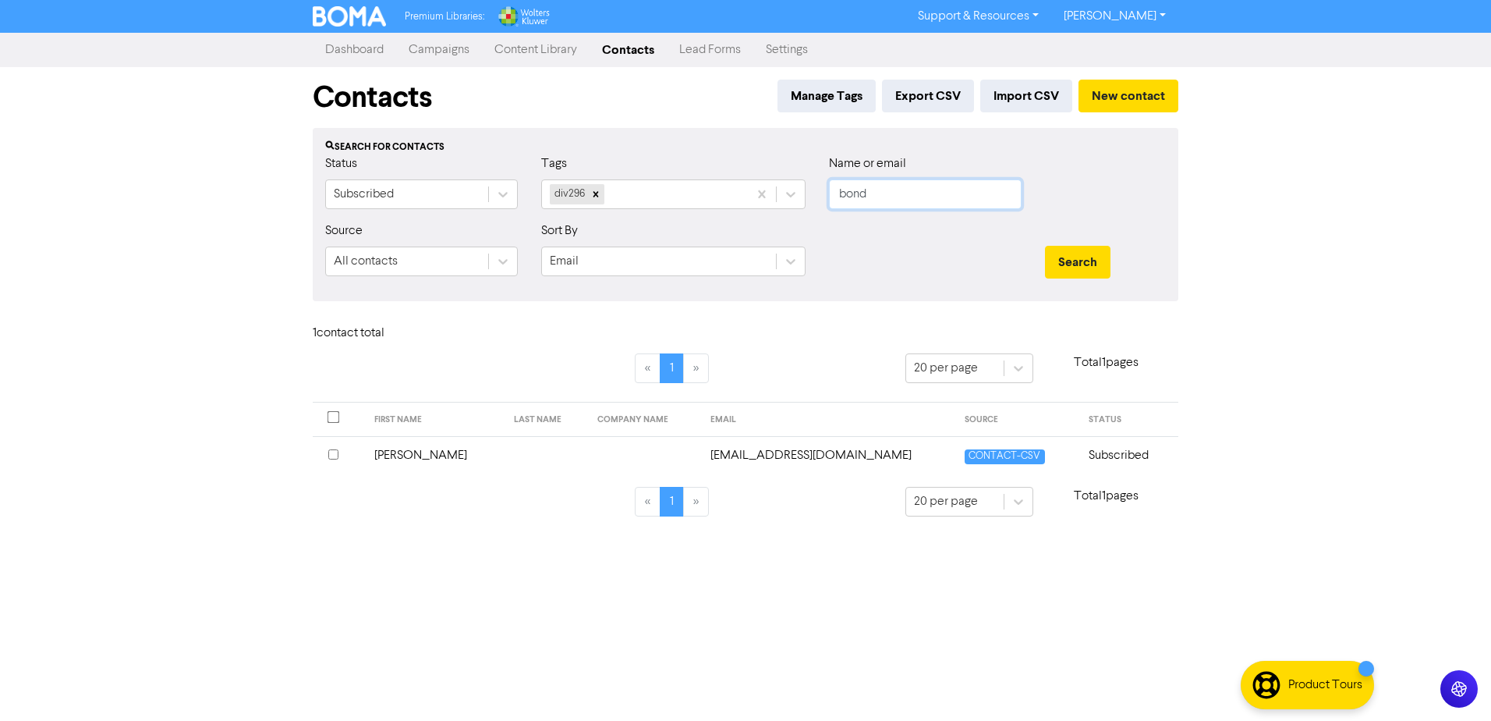
click at [1045, 246] on button "Search" at bounding box center [1078, 262] width 66 height 33
drag, startPoint x: 850, startPoint y: 200, endPoint x: 790, endPoint y: 191, distance: 60.8
click at [801, 191] on div "Status Subscribed Tags div296 Name or email bond" at bounding box center [746, 187] width 864 height 67
click at [1045, 246] on button "Search" at bounding box center [1078, 262] width 66 height 33
drag, startPoint x: 828, startPoint y: 194, endPoint x: 760, endPoint y: 185, distance: 67.7
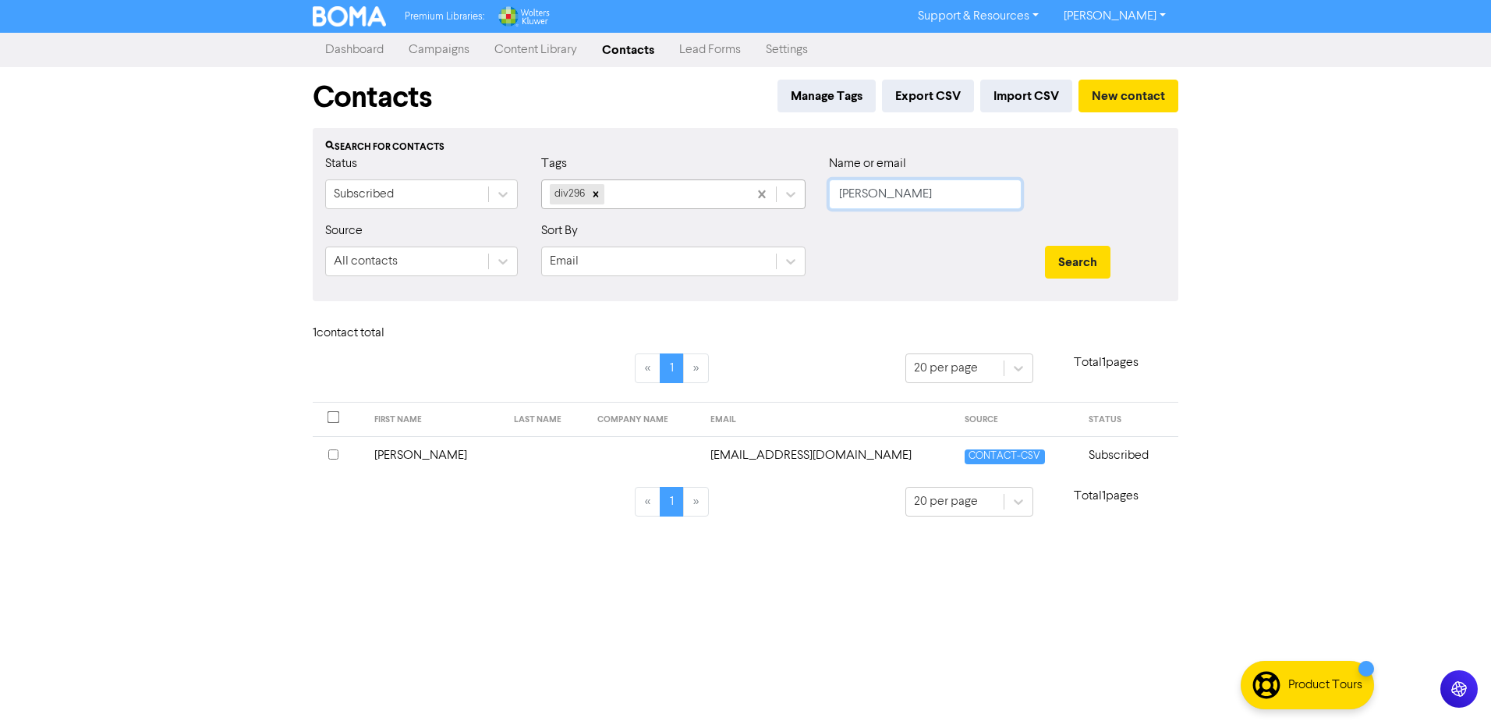
click at [762, 186] on div "Status Subscribed Tags div296 Name or email [PERSON_NAME]" at bounding box center [746, 187] width 864 height 67
click at [1045, 246] on button "Search" at bounding box center [1078, 262] width 66 height 33
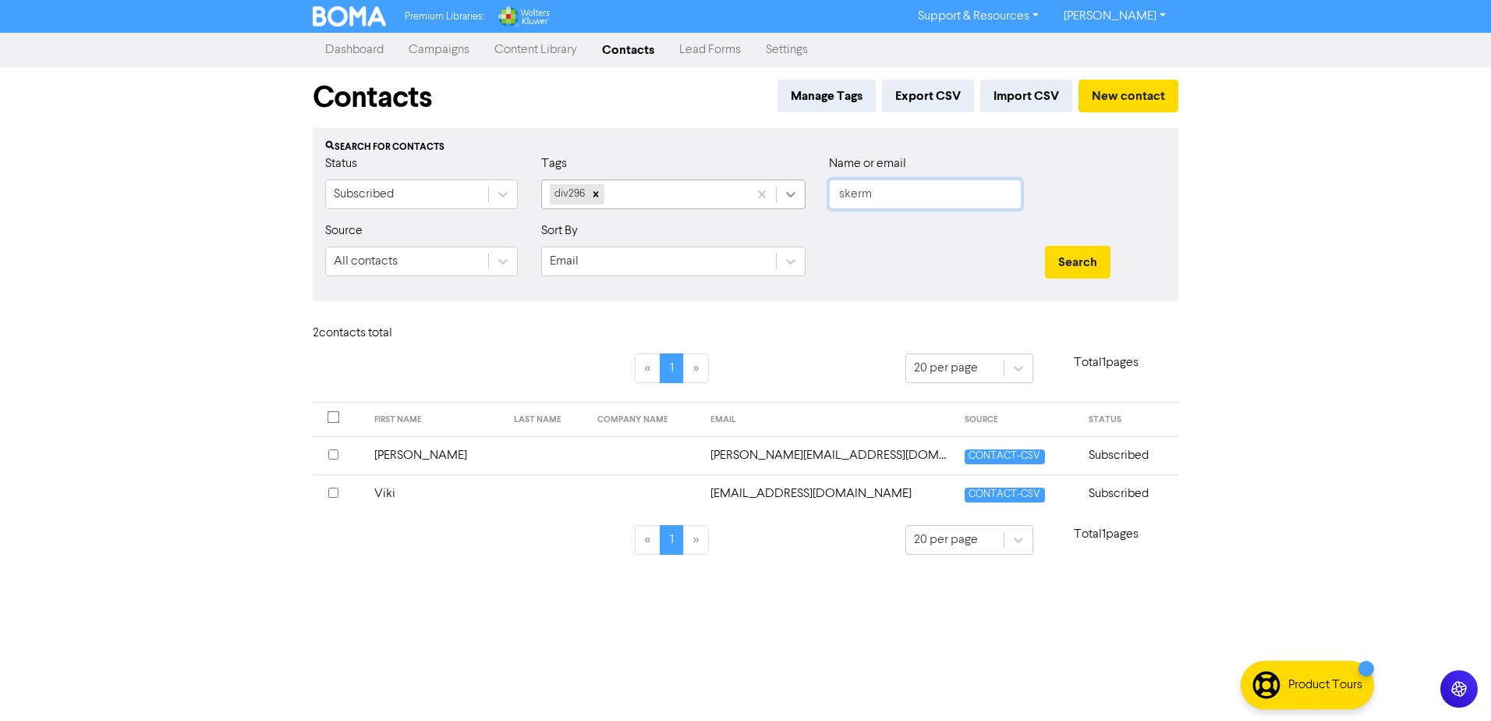
drag, startPoint x: 899, startPoint y: 201, endPoint x: 778, endPoint y: 183, distance: 122.2
click at [778, 183] on div "Status Subscribed Tags div296 Name or email skerm" at bounding box center [746, 187] width 864 height 67
click at [1045, 246] on button "Search" at bounding box center [1078, 262] width 66 height 33
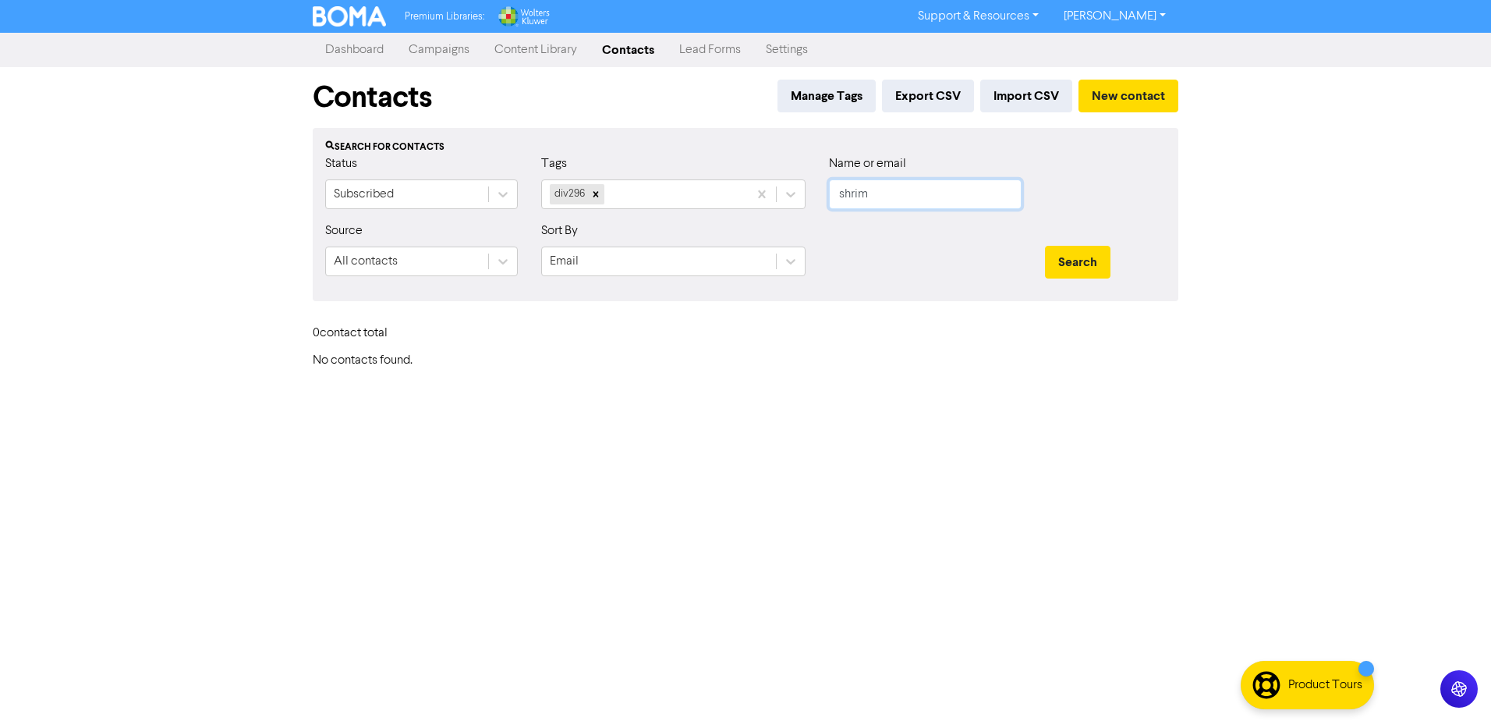
drag, startPoint x: 903, startPoint y: 194, endPoint x: 674, endPoint y: 179, distance: 229.8
click at [708, 192] on div "Status Subscribed Tags div296 Name or email shrim" at bounding box center [746, 187] width 864 height 67
click at [1045, 246] on button "Search" at bounding box center [1078, 262] width 66 height 33
drag, startPoint x: 873, startPoint y: 192, endPoint x: 602, endPoint y: 175, distance: 271.2
click at [630, 178] on div "Status Subscribed Tags div296 Name or email [PERSON_NAME]" at bounding box center [746, 187] width 864 height 67
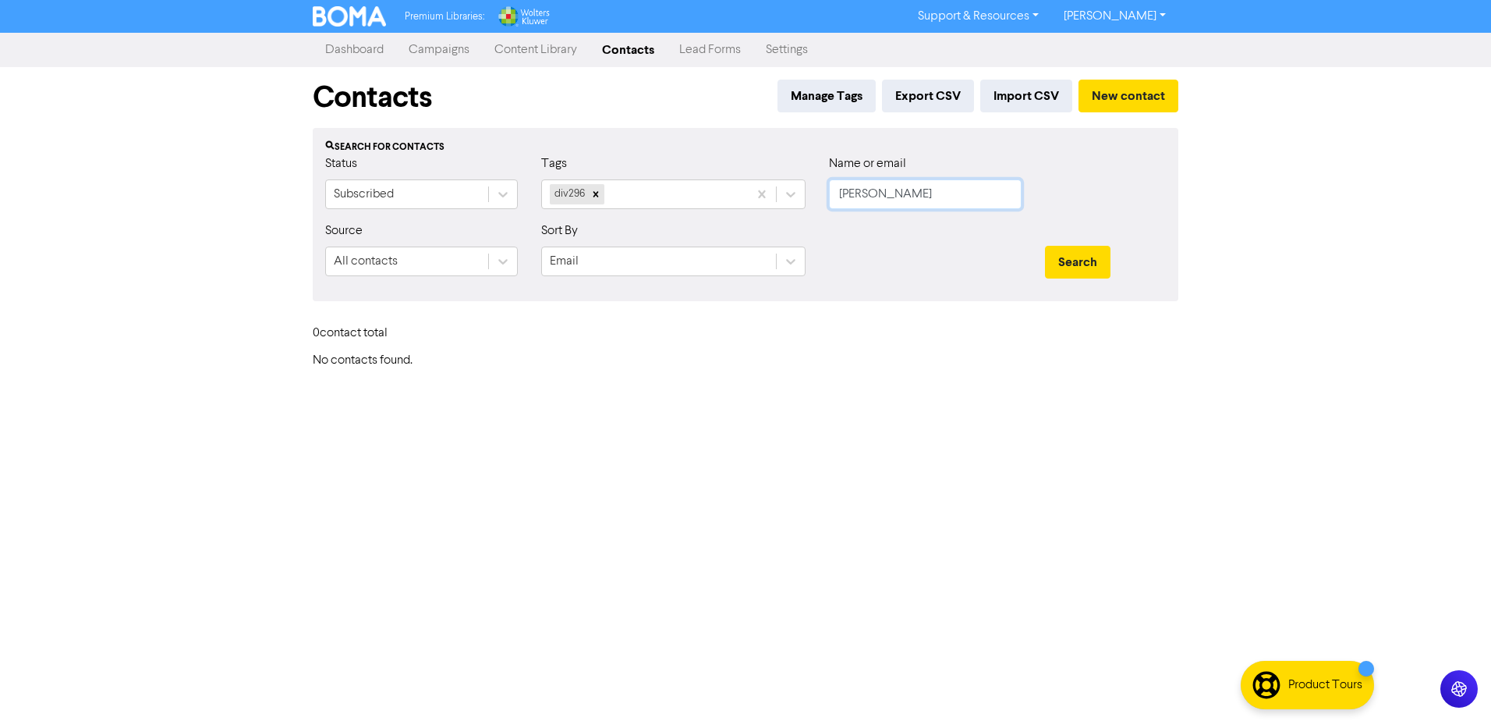
click at [1045, 246] on button "Search" at bounding box center [1078, 262] width 66 height 33
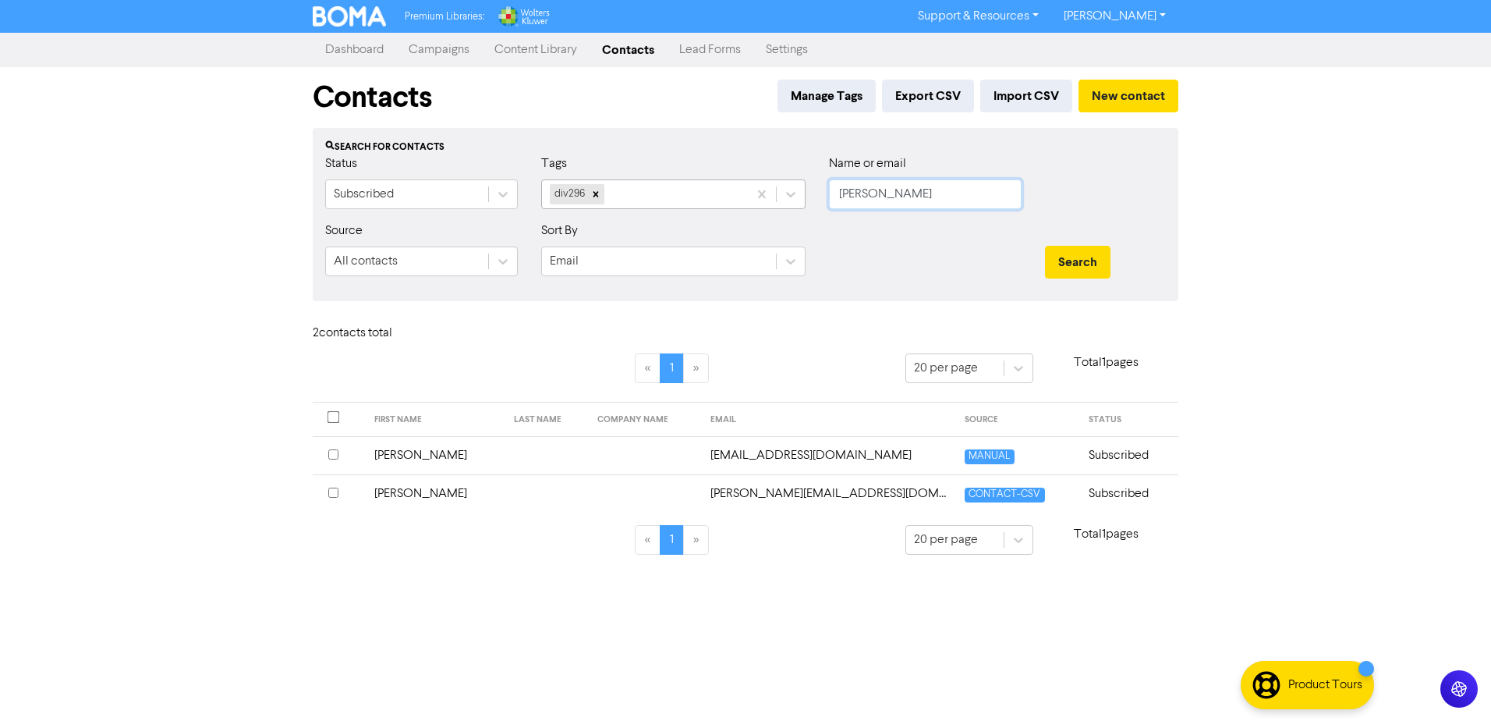
drag, startPoint x: 879, startPoint y: 194, endPoint x: 727, endPoint y: 189, distance: 152.2
click at [753, 192] on div "Status Subscribed Tags div296 Name or email [PERSON_NAME]" at bounding box center [746, 187] width 864 height 67
click at [1045, 246] on button "Search" at bounding box center [1078, 262] width 66 height 33
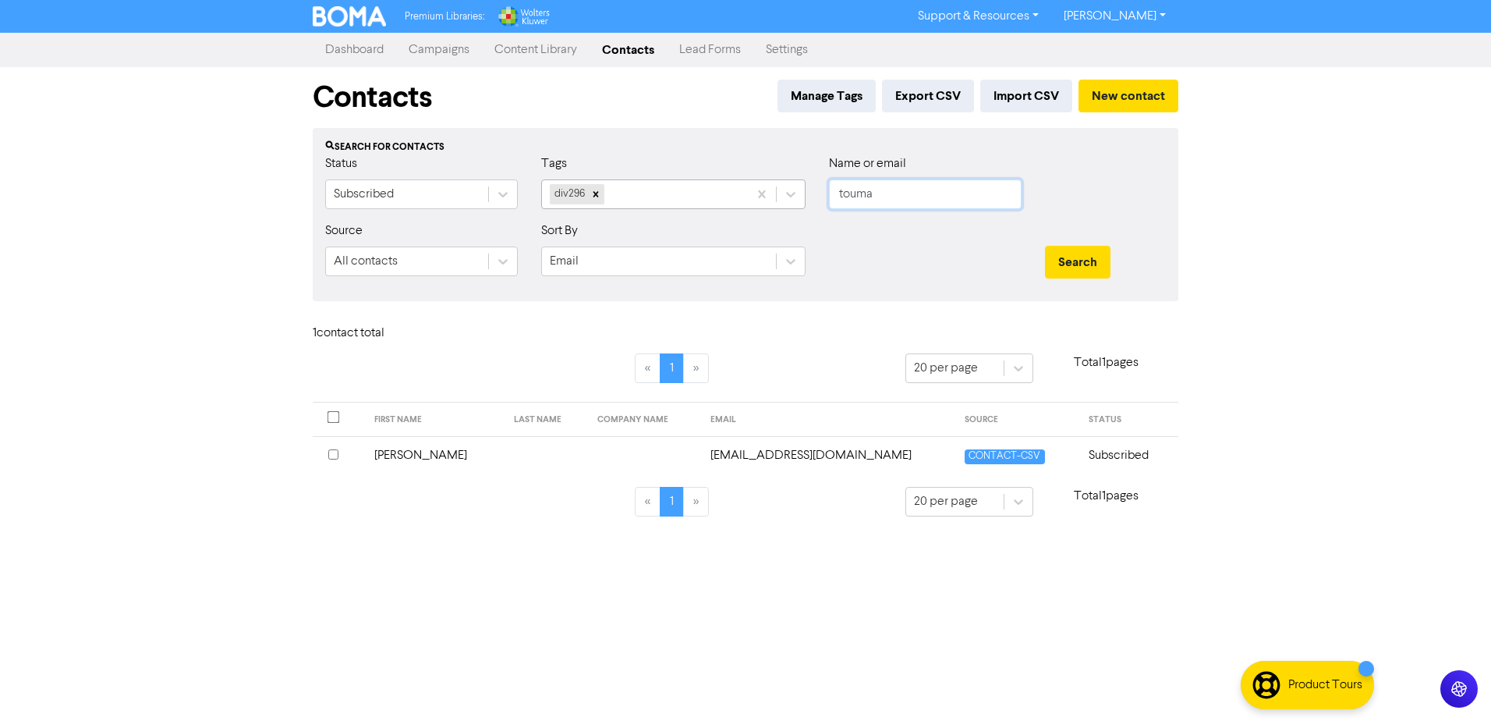
drag, startPoint x: 850, startPoint y: 193, endPoint x: 735, endPoint y: 190, distance: 115.5
click at [746, 193] on div "Status Subscribed Tags div296 Name or email touma" at bounding box center [746, 187] width 864 height 67
click at [1045, 246] on button "Search" at bounding box center [1078, 262] width 66 height 33
drag, startPoint x: 855, startPoint y: 195, endPoint x: 791, endPoint y: 190, distance: 64.1
click at [791, 190] on div "Status Subscribed Tags div296 Name or email [PERSON_NAME]" at bounding box center [746, 187] width 864 height 67
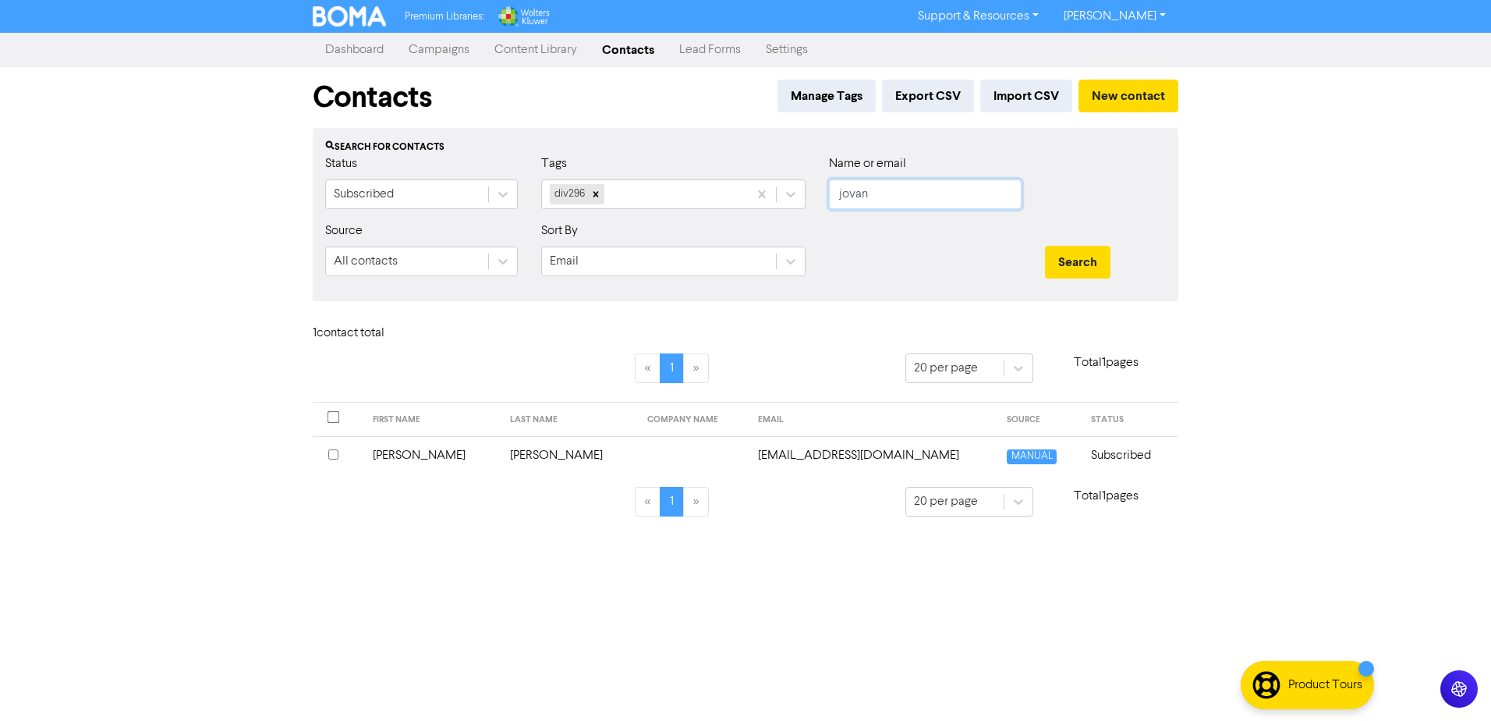
click at [1045, 246] on button "Search" at bounding box center [1078, 262] width 66 height 33
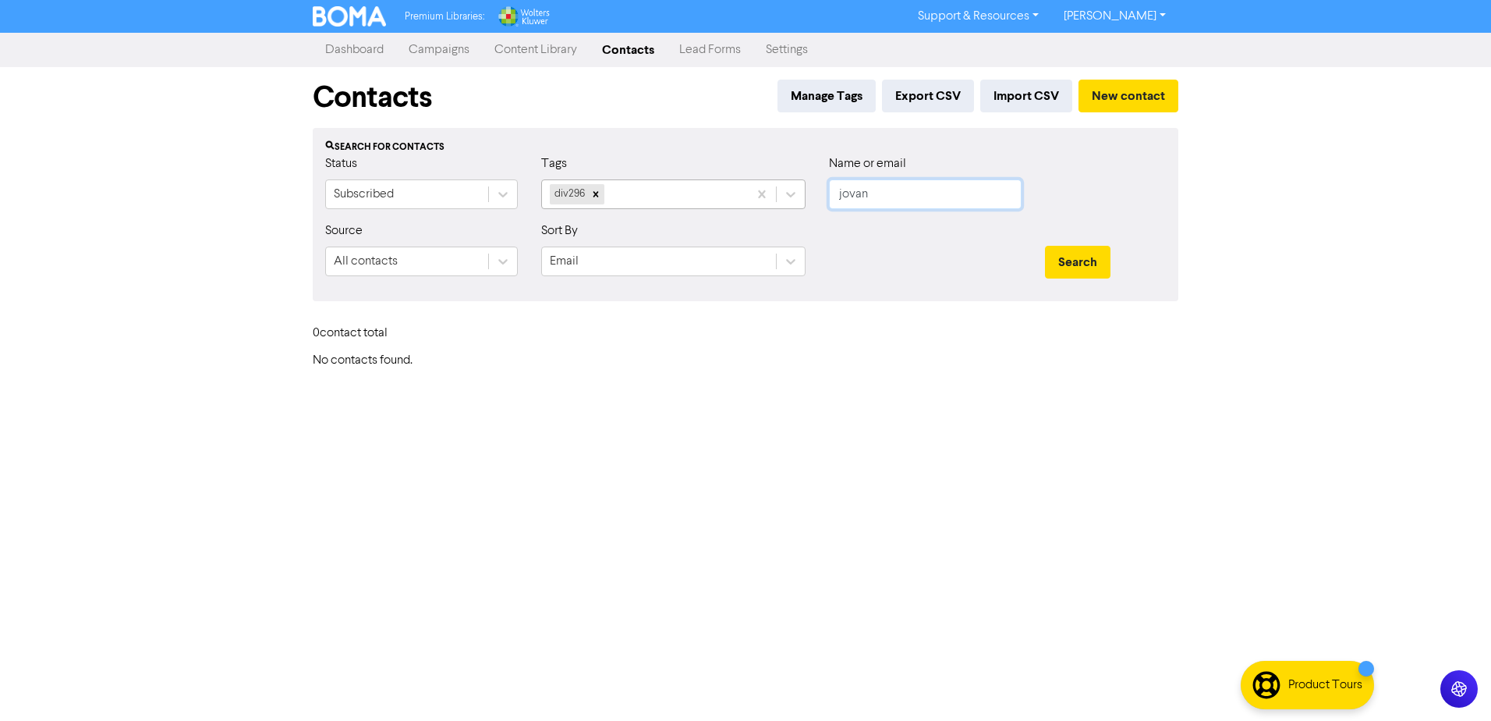
drag, startPoint x: 871, startPoint y: 192, endPoint x: 720, endPoint y: 192, distance: 151.3
click at [755, 192] on div "Status Subscribed Tags div296 Name or email [PERSON_NAME]" at bounding box center [746, 187] width 864 height 67
click at [1045, 246] on button "Search" at bounding box center [1078, 262] width 66 height 33
drag, startPoint x: 903, startPoint y: 203, endPoint x: 757, endPoint y: 179, distance: 147.7
click at [767, 182] on div "Status Subscribed Tags div296 Name or email levst" at bounding box center [746, 187] width 864 height 67
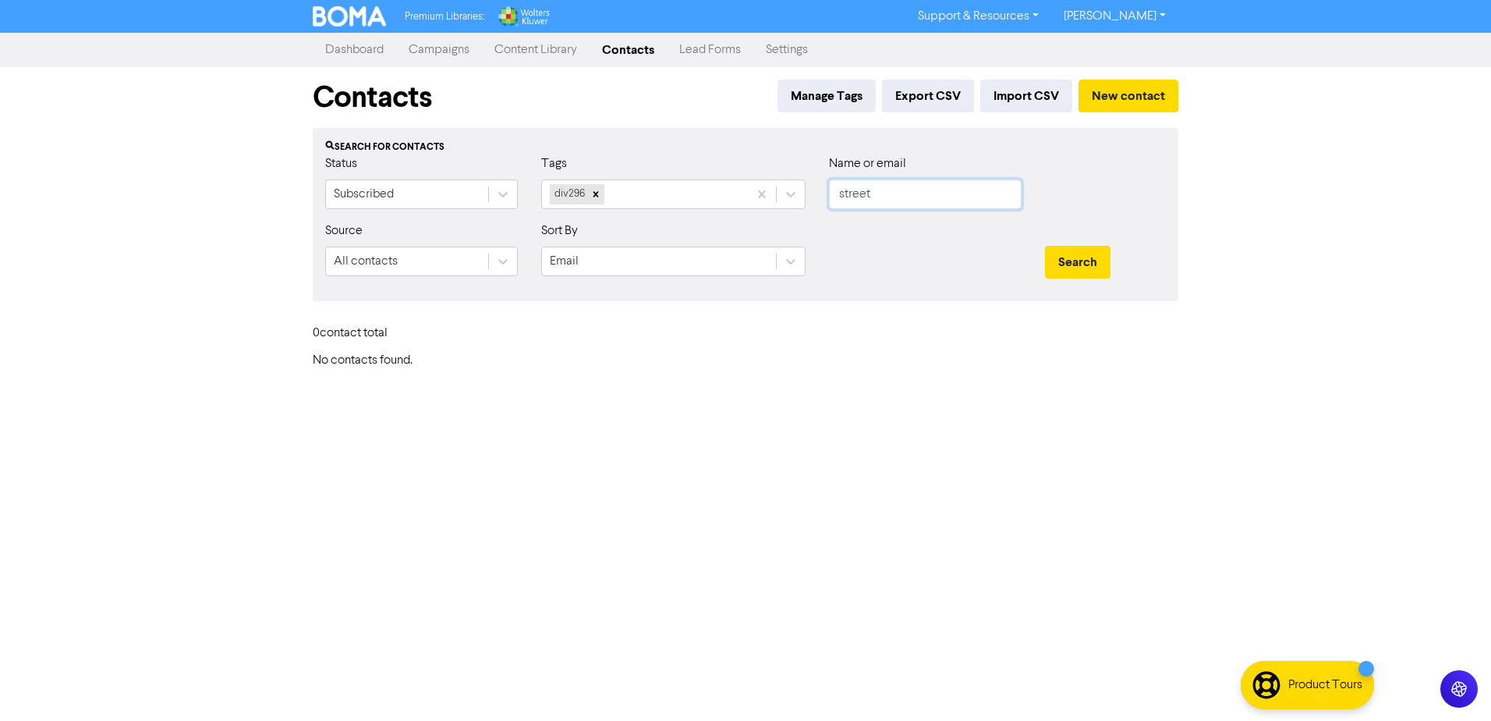
click at [1045, 246] on button "Search" at bounding box center [1078, 262] width 66 height 33
drag, startPoint x: 883, startPoint y: 200, endPoint x: 689, endPoint y: 169, distance: 196.6
click at [695, 174] on div "Status Subscribed Tags div296 Name or email street" at bounding box center [746, 187] width 864 height 67
click at [1045, 246] on button "Search" at bounding box center [1078, 262] width 66 height 33
drag, startPoint x: 856, startPoint y: 191, endPoint x: 746, endPoint y: 177, distance: 110.9
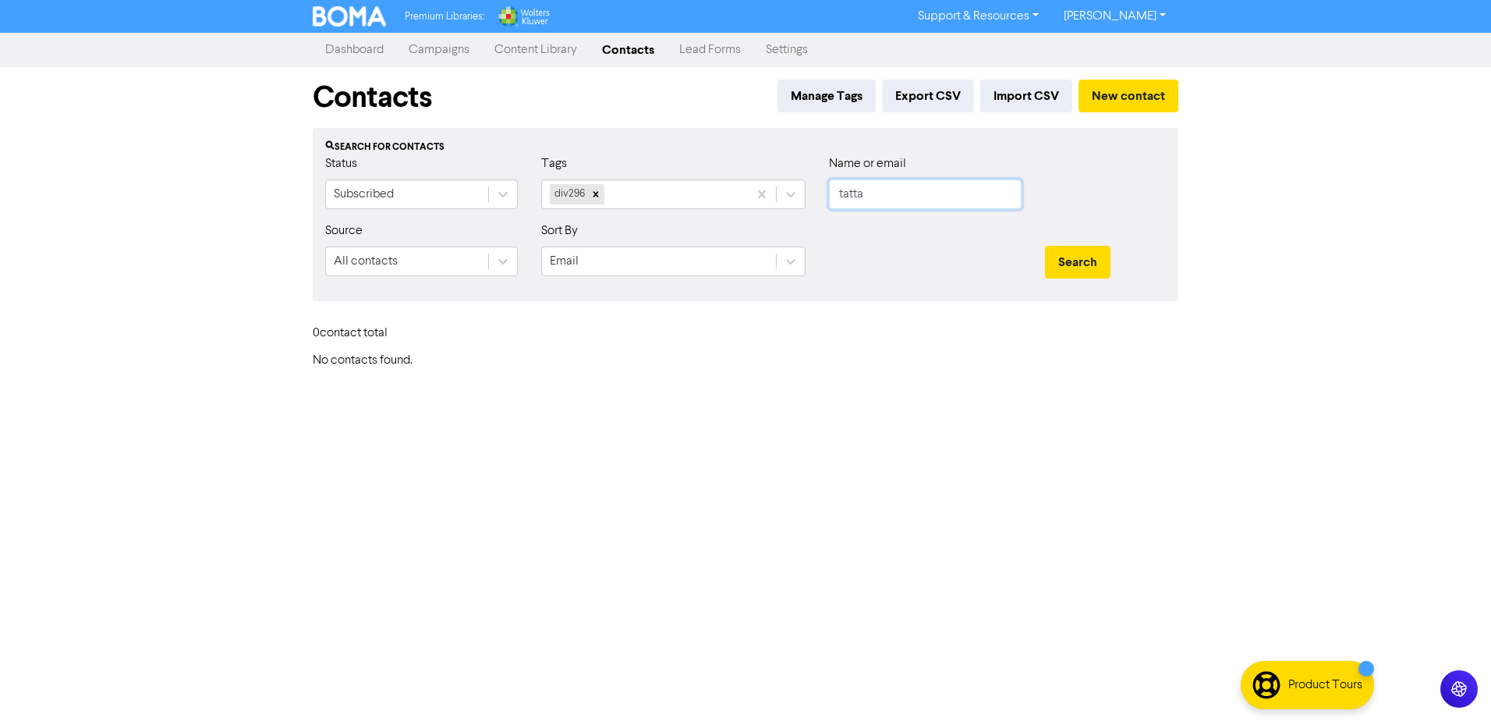
click at [761, 179] on div "Status Subscribed Tags div296 Name or email tatta" at bounding box center [746, 187] width 864 height 67
click at [1045, 246] on button "Search" at bounding box center [1078, 262] width 66 height 33
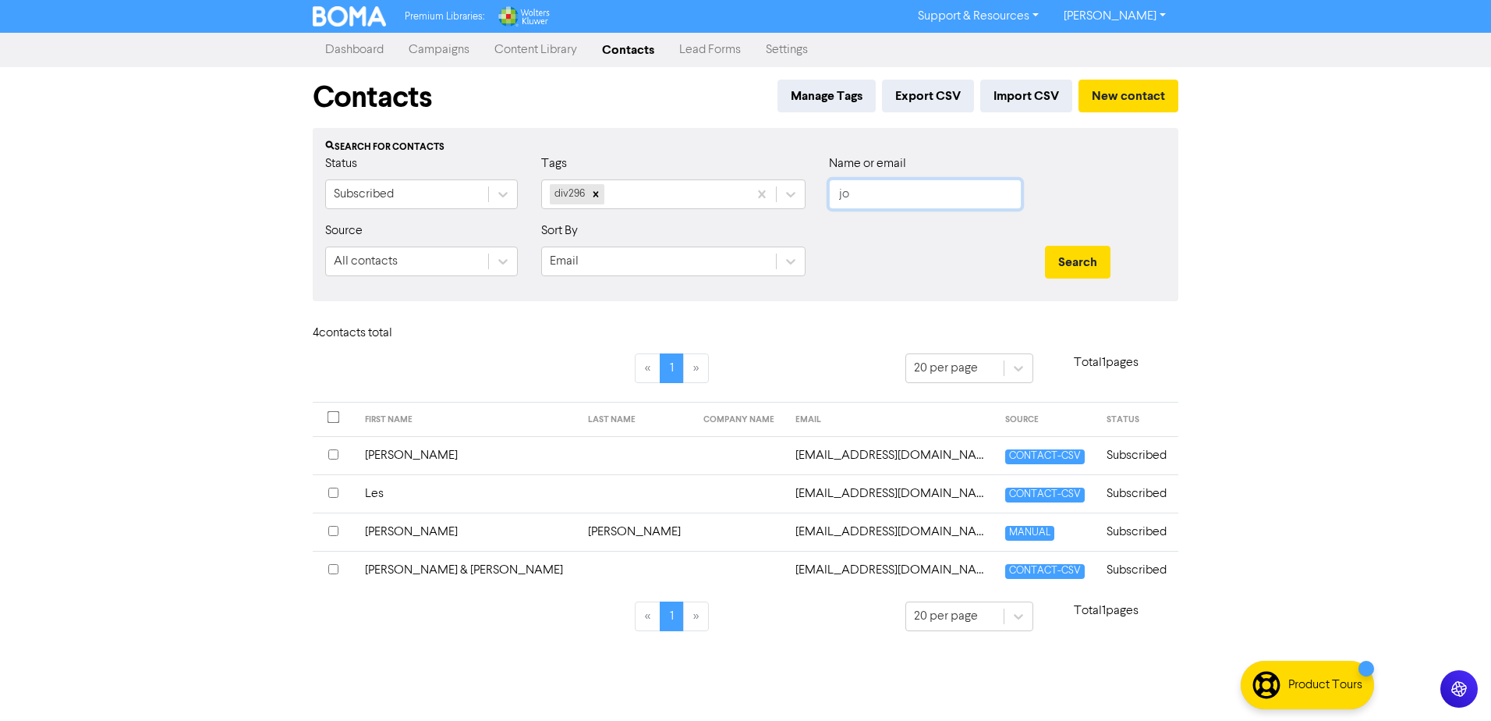
drag, startPoint x: 874, startPoint y: 194, endPoint x: 816, endPoint y: 193, distance: 58.5
click at [817, 193] on div "Status Subscribed Tags div296 Name or email jo" at bounding box center [746, 187] width 864 height 67
click at [1045, 246] on button "Search" at bounding box center [1078, 262] width 66 height 33
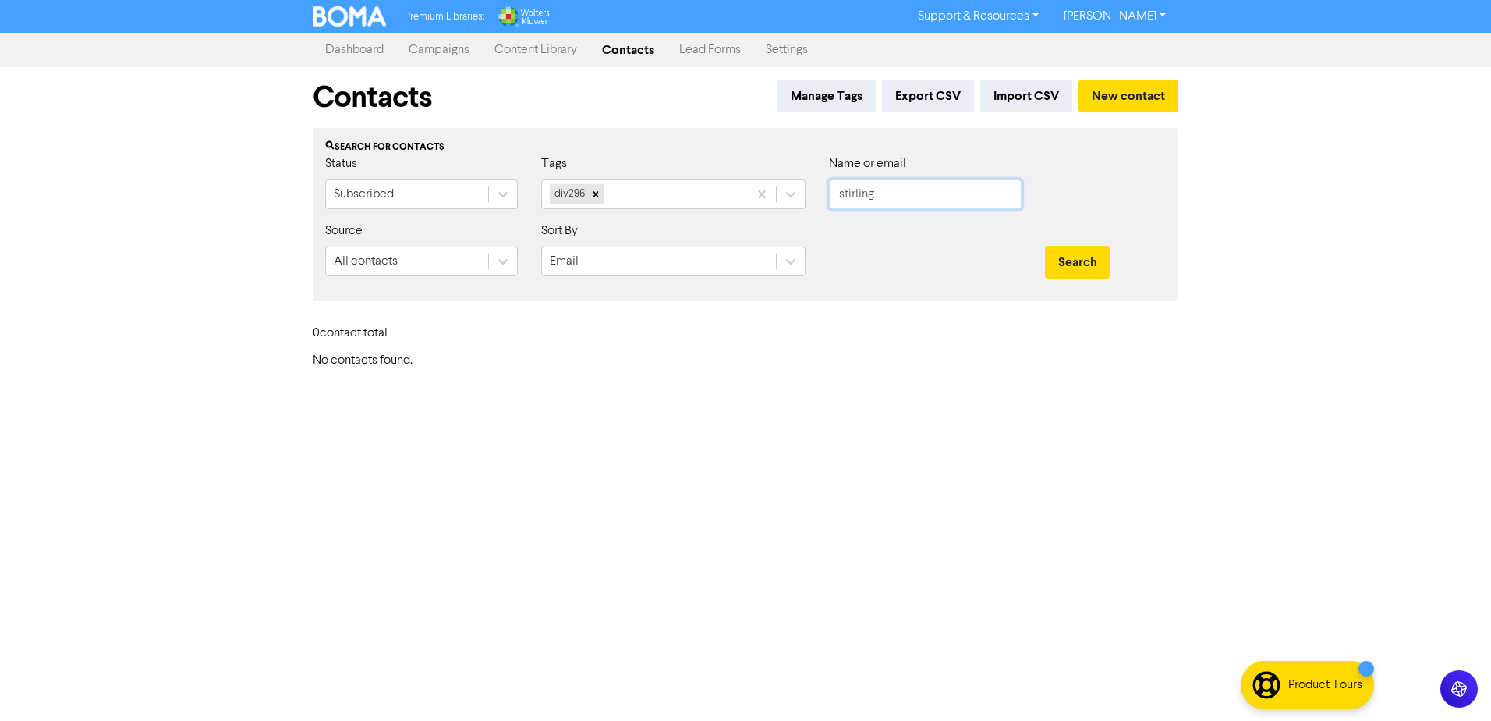
drag, startPoint x: 893, startPoint y: 199, endPoint x: 718, endPoint y: 172, distance: 177.6
click at [749, 183] on div "Status Subscribed Tags div296 Name or email [PERSON_NAME]" at bounding box center [746, 187] width 864 height 67
click at [1045, 246] on button "Search" at bounding box center [1078, 262] width 66 height 33
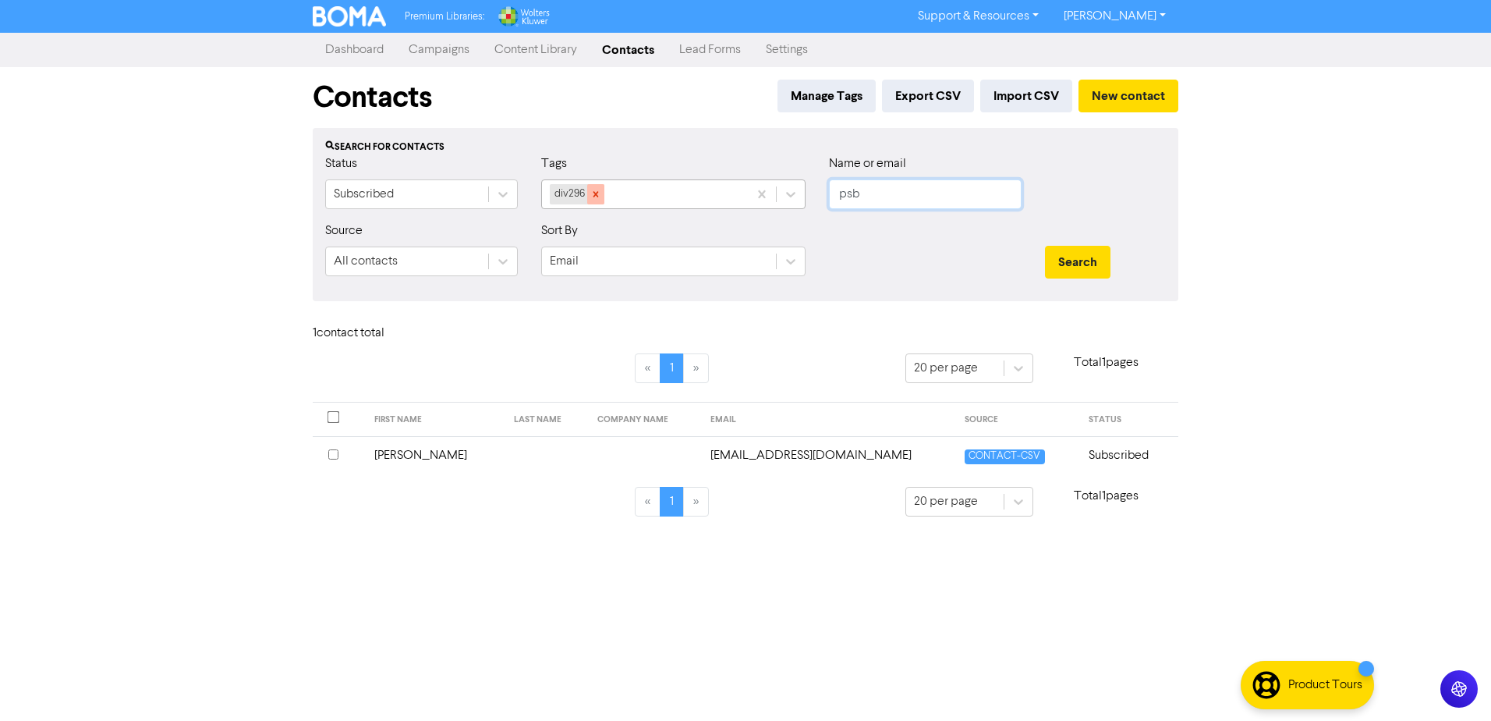
click at [594, 192] on icon at bounding box center [596, 193] width 5 height 5
drag, startPoint x: 906, startPoint y: 197, endPoint x: 783, endPoint y: 182, distance: 124.1
click at [783, 182] on div "Status Subscribed Tags Select... Name or email psb" at bounding box center [746, 187] width 864 height 67
type input "[PERSON_NAME]"
click at [1045, 246] on button "Search" at bounding box center [1078, 262] width 66 height 33
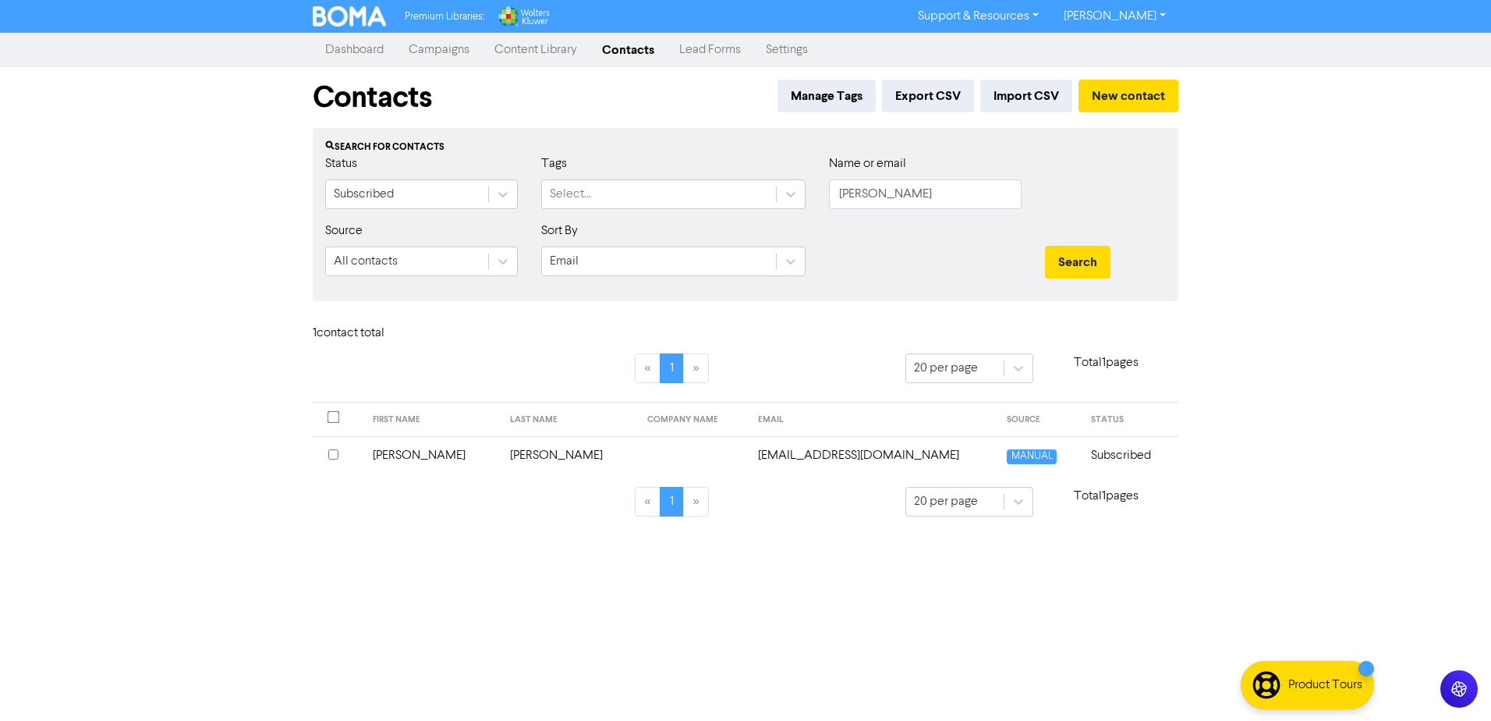
click at [651, 455] on td at bounding box center [693, 455] width 110 height 38
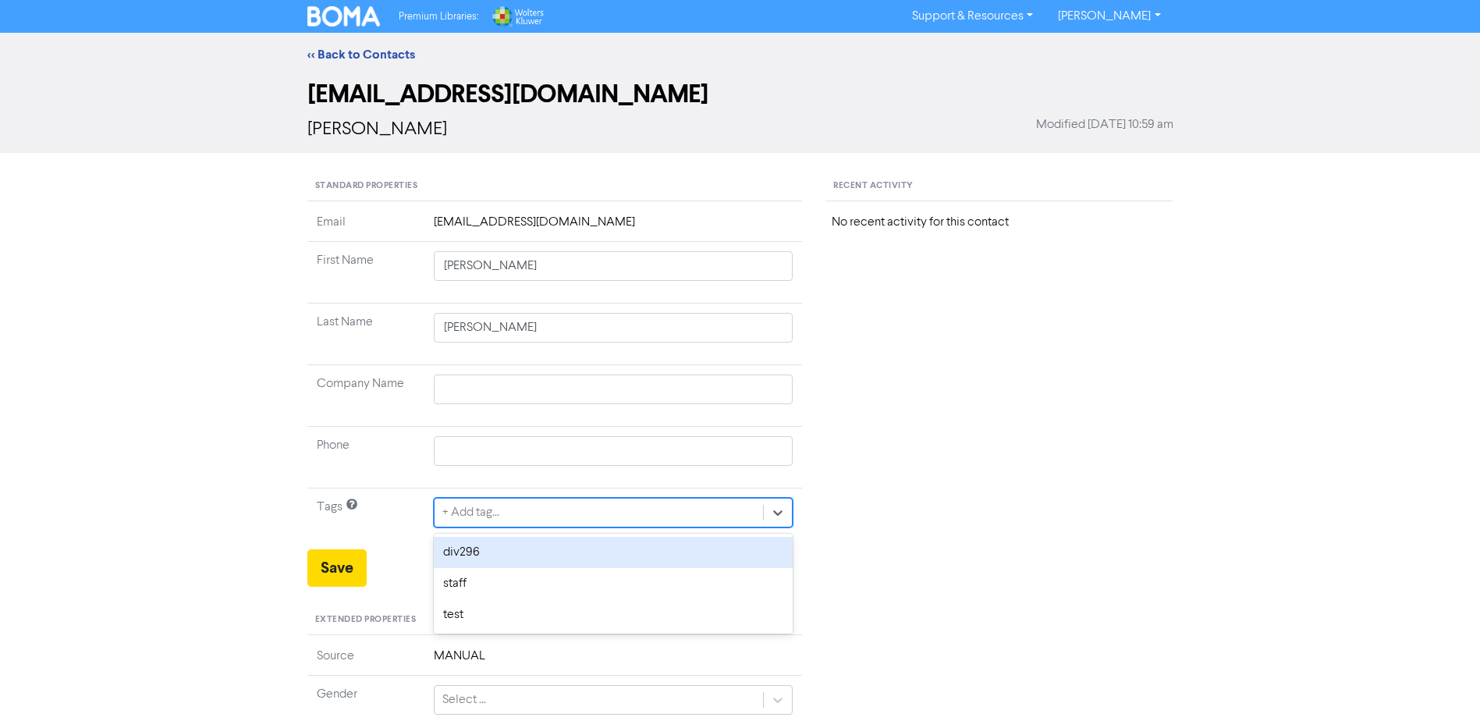
click at [684, 523] on div "+ Add tag..." at bounding box center [598, 512] width 329 height 28
click at [498, 556] on div "div296" at bounding box center [614, 552] width 360 height 31
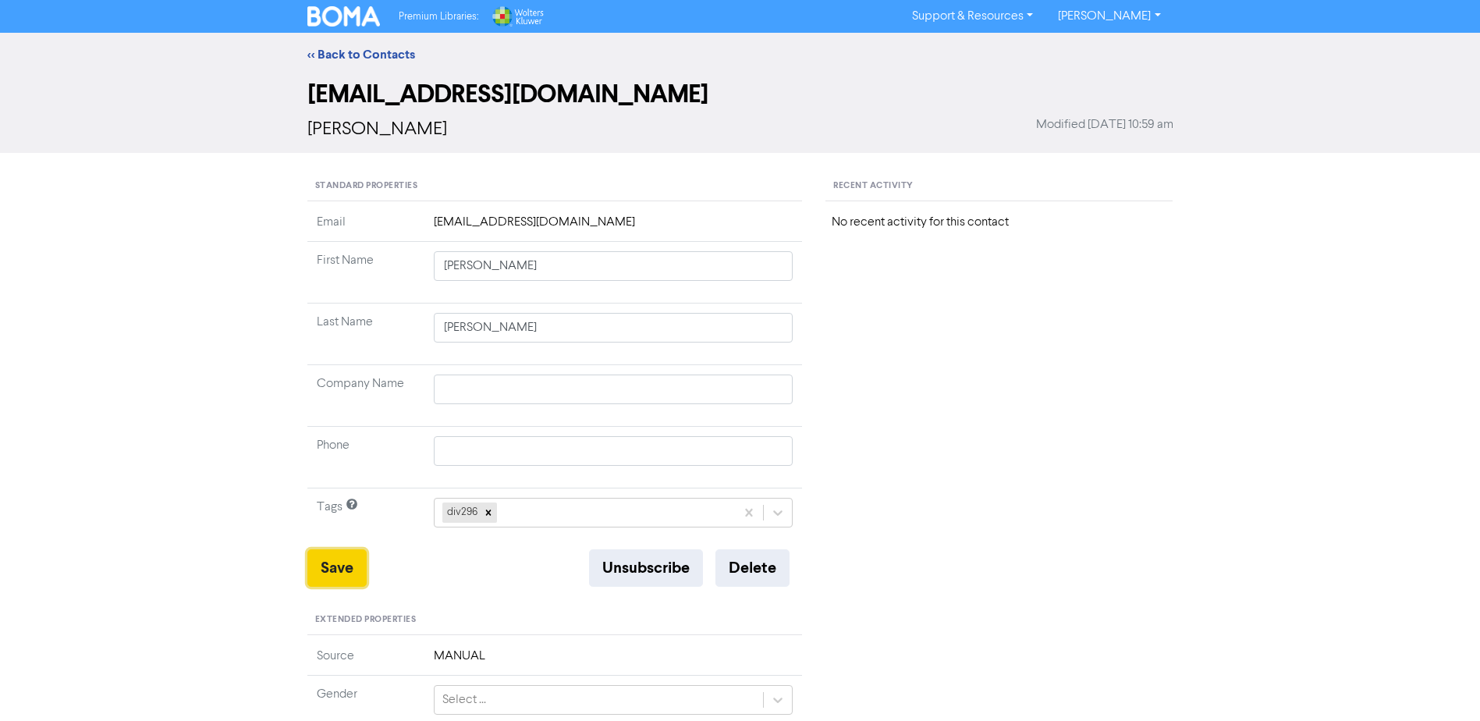
click at [325, 565] on button "Save" at bounding box center [336, 567] width 59 height 37
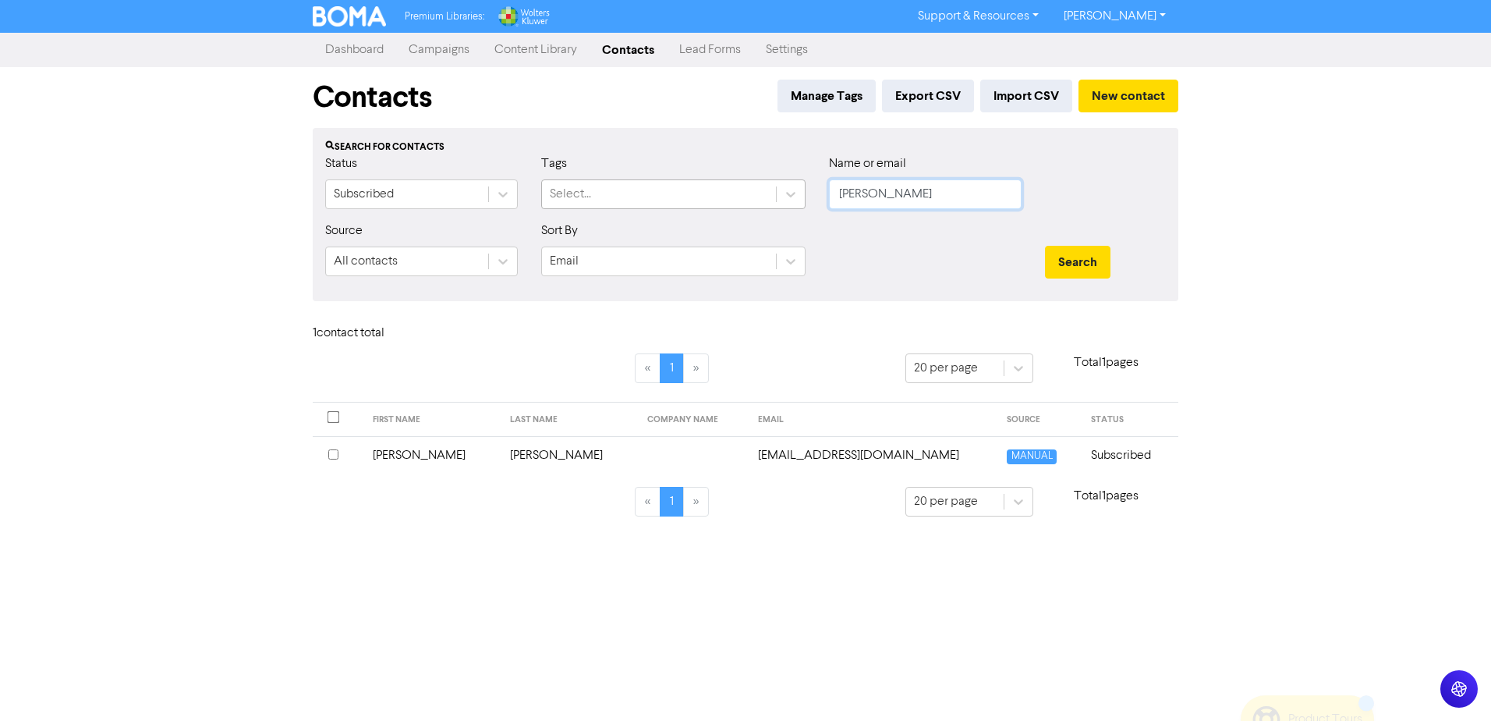
drag, startPoint x: 816, startPoint y: 197, endPoint x: 767, endPoint y: 198, distance: 48.4
click at [771, 198] on div "Status Subscribed Tags Select... Name or email [PERSON_NAME]" at bounding box center [746, 187] width 864 height 67
type input "ange"
click at [1045, 246] on button "Search" at bounding box center [1078, 262] width 66 height 33
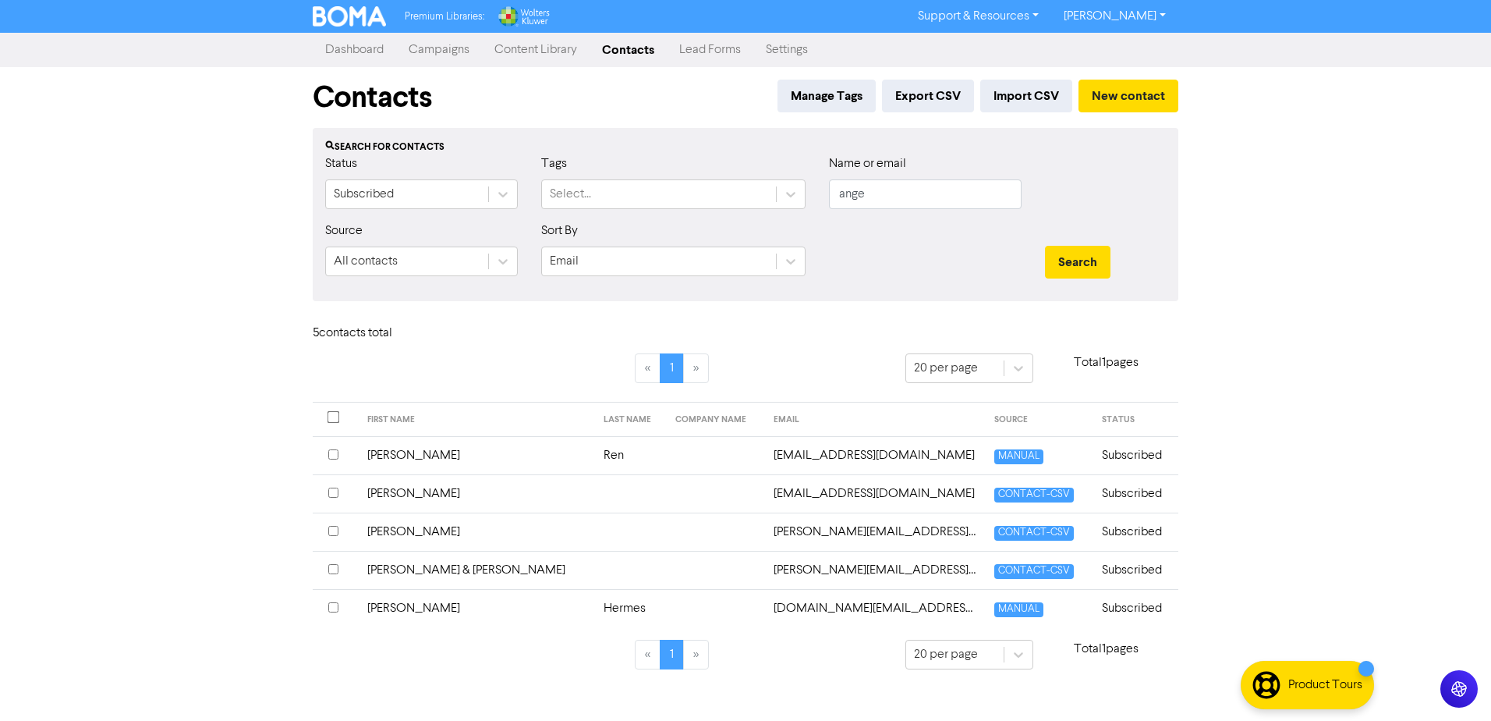
click at [857, 501] on td "[EMAIL_ADDRESS][DOMAIN_NAME]" at bounding box center [874, 493] width 221 height 38
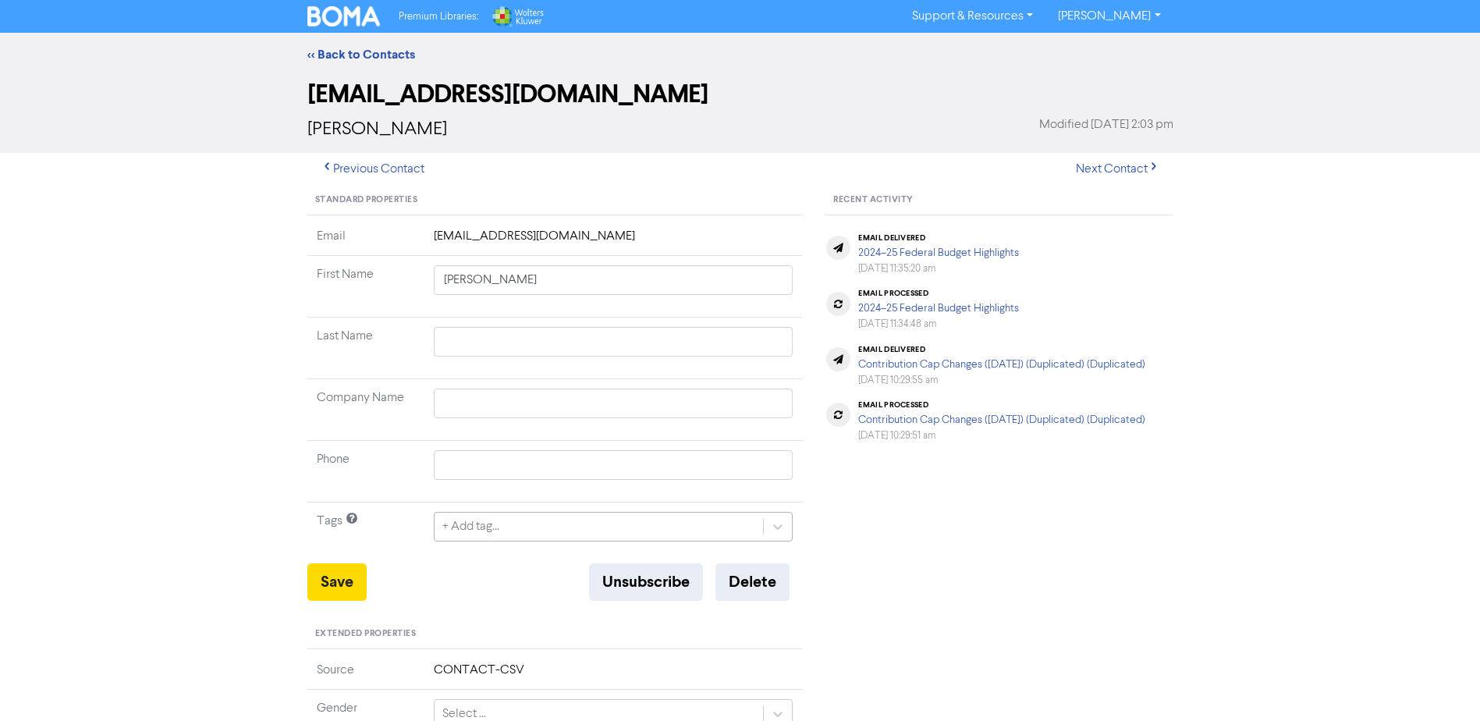
click at [511, 532] on div "+ Add tag..." at bounding box center [598, 526] width 329 height 28
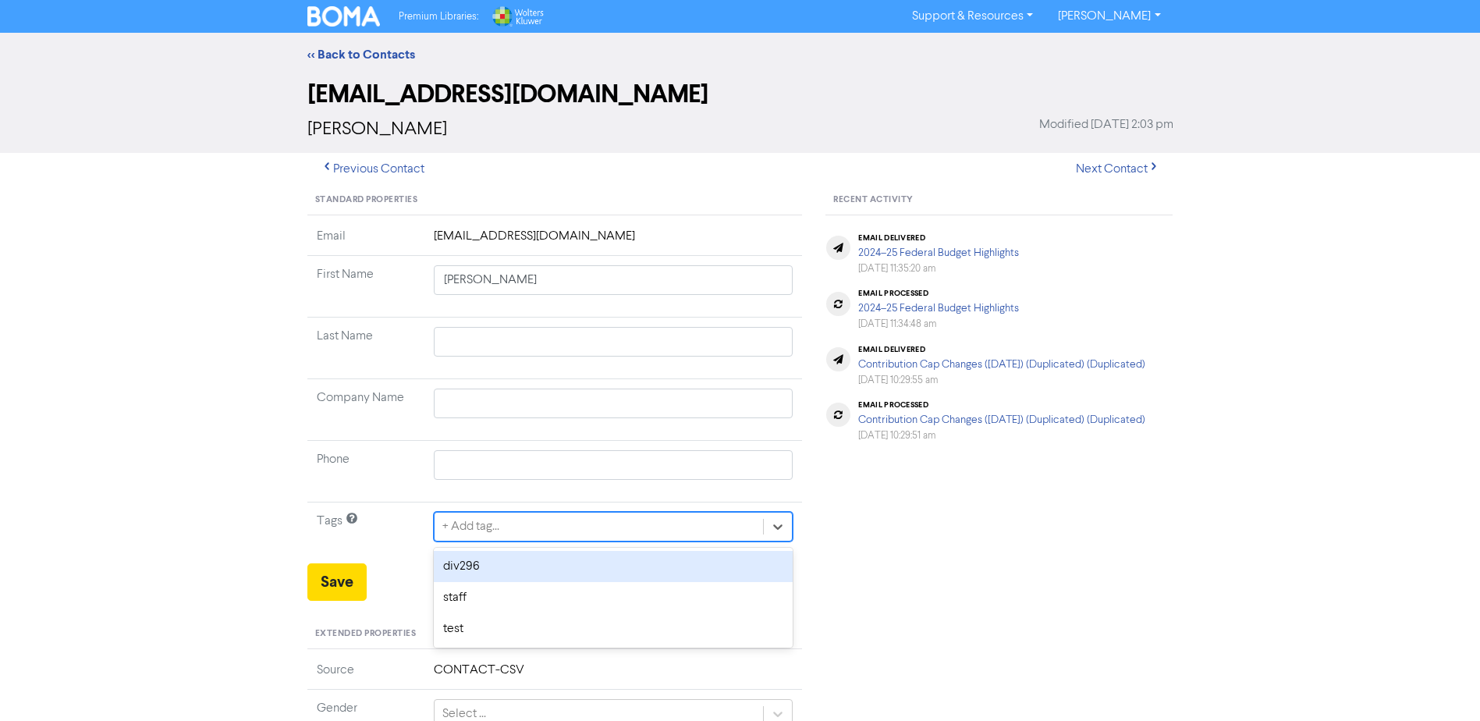
click at [486, 565] on div "div296" at bounding box center [614, 566] width 360 height 31
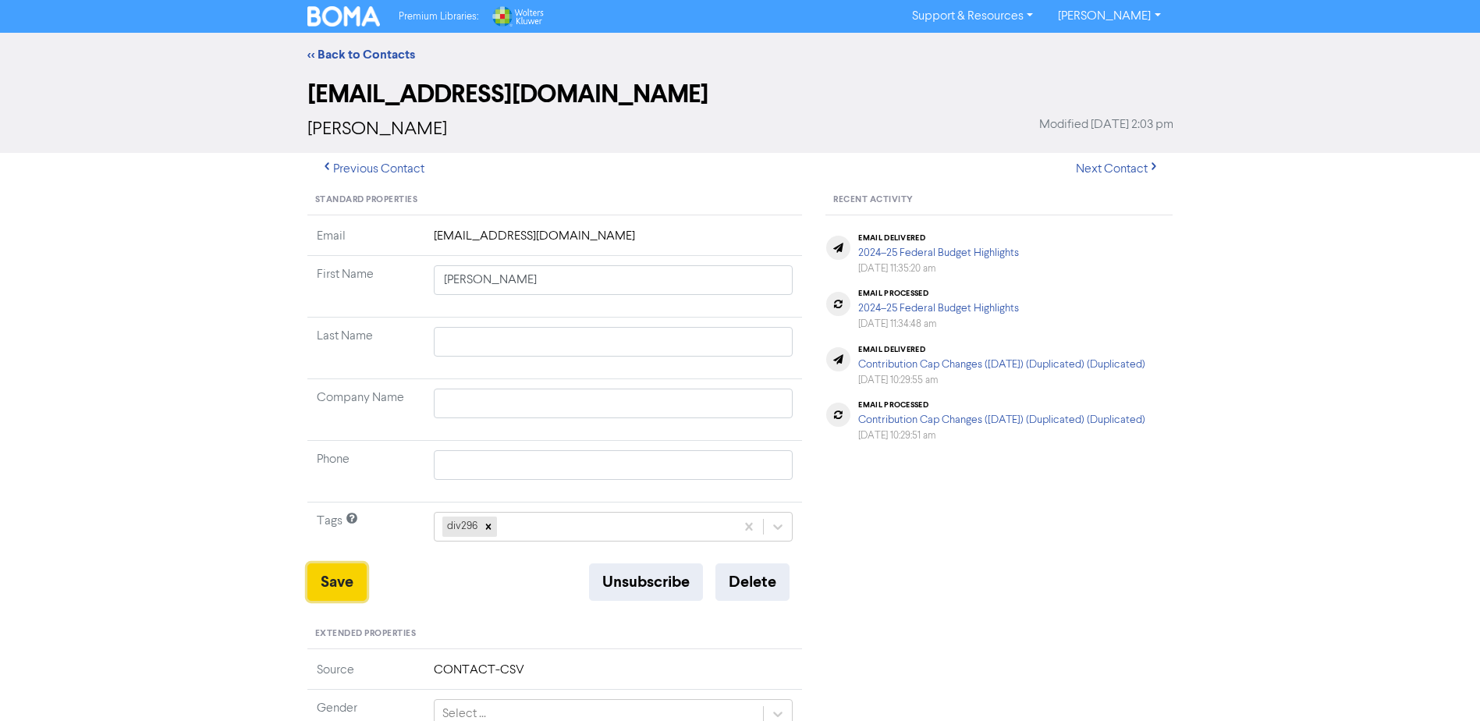
click at [338, 579] on button "Save" at bounding box center [336, 581] width 59 height 37
click at [371, 55] on link "<< Back to Contacts" at bounding box center [361, 55] width 108 height 16
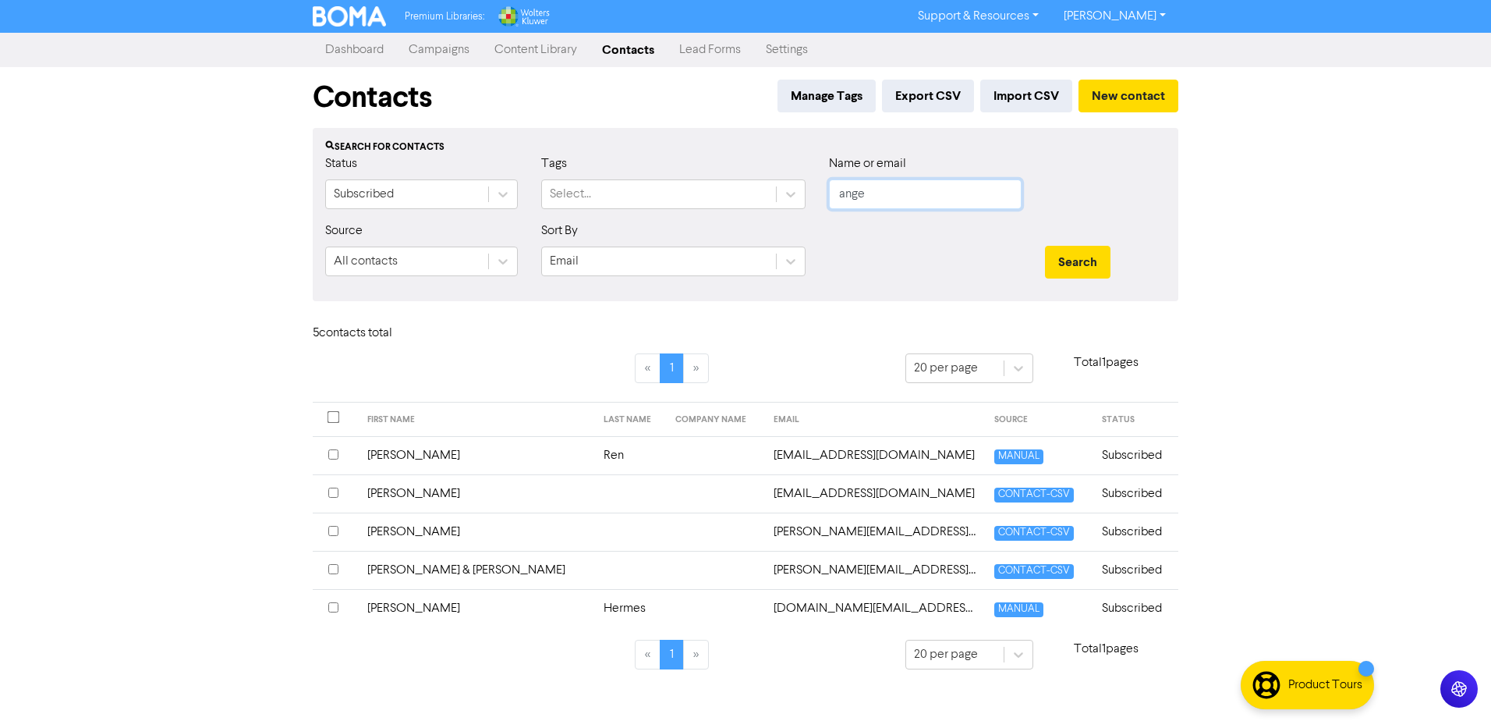
drag, startPoint x: 902, startPoint y: 196, endPoint x: 732, endPoint y: 148, distance: 176.6
click at [760, 179] on div "Status Subscribed Tags Select... Name or email ange" at bounding box center [746, 187] width 864 height 67
click at [1045, 246] on button "Search" at bounding box center [1078, 262] width 66 height 33
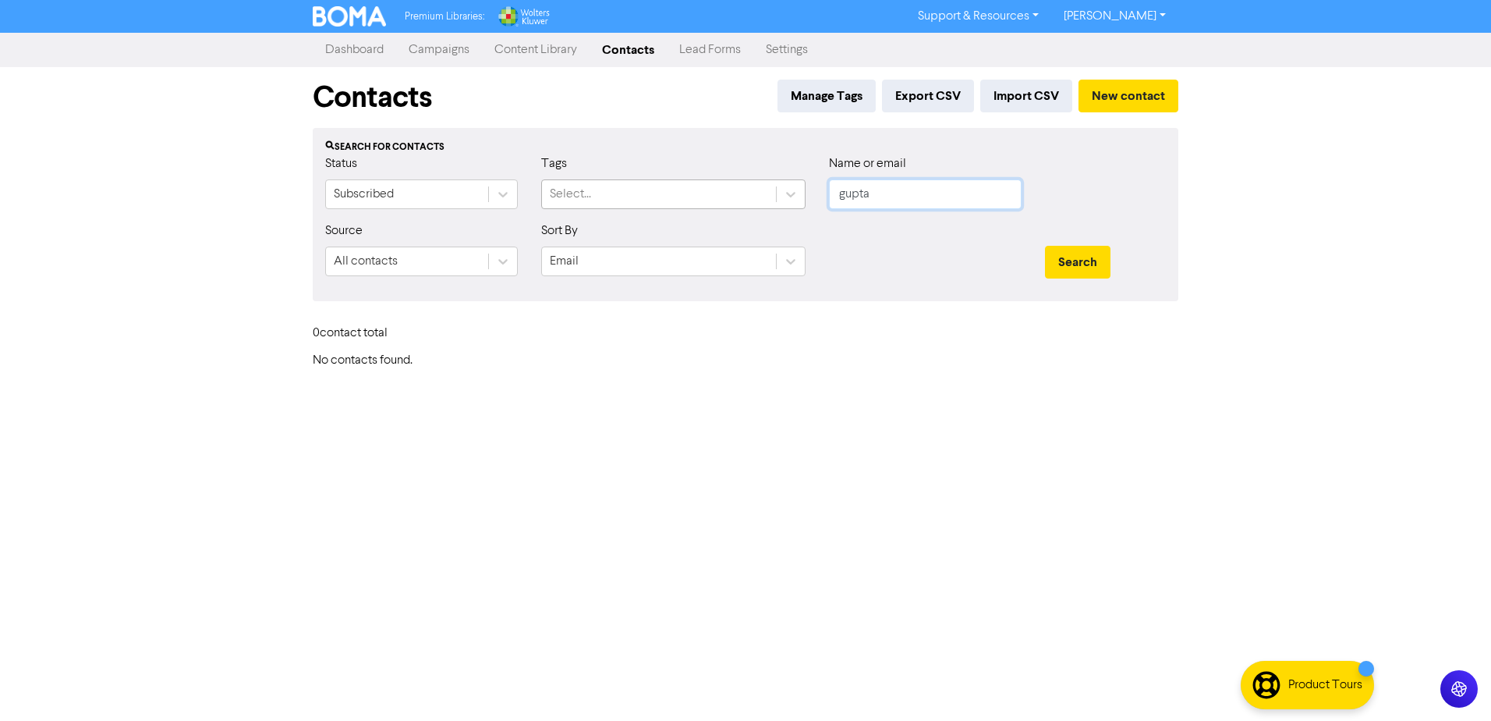
drag, startPoint x: 909, startPoint y: 193, endPoint x: 762, endPoint y: 183, distance: 147.8
click at [768, 183] on div "Status Subscribed Tags Select... Name or email [PERSON_NAME]" at bounding box center [746, 187] width 864 height 67
click at [1045, 246] on button "Search" at bounding box center [1078, 262] width 66 height 33
type input "pee"
click at [1045, 246] on button "Search" at bounding box center [1078, 262] width 66 height 33
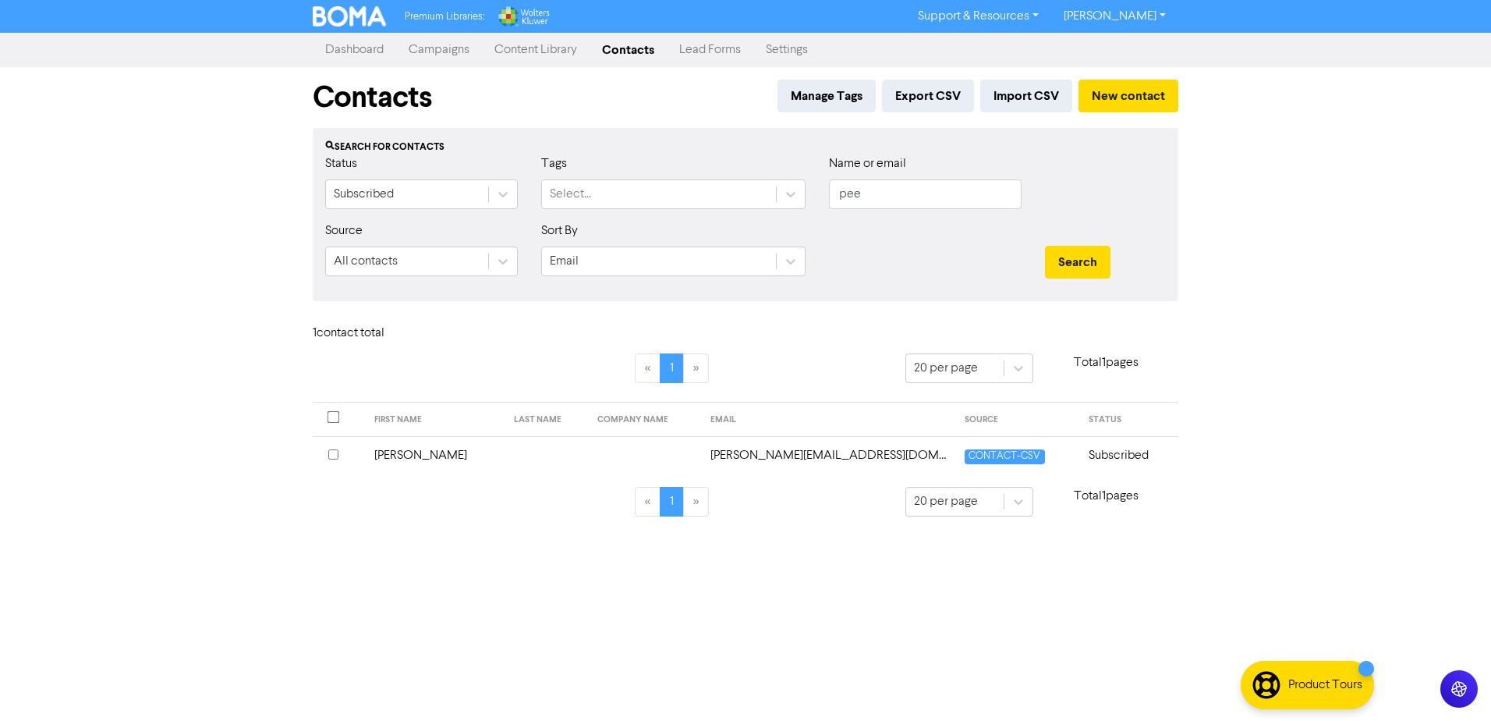
click at [762, 453] on td "[PERSON_NAME][EMAIL_ADDRESS][DOMAIN_NAME]" at bounding box center [828, 455] width 255 height 38
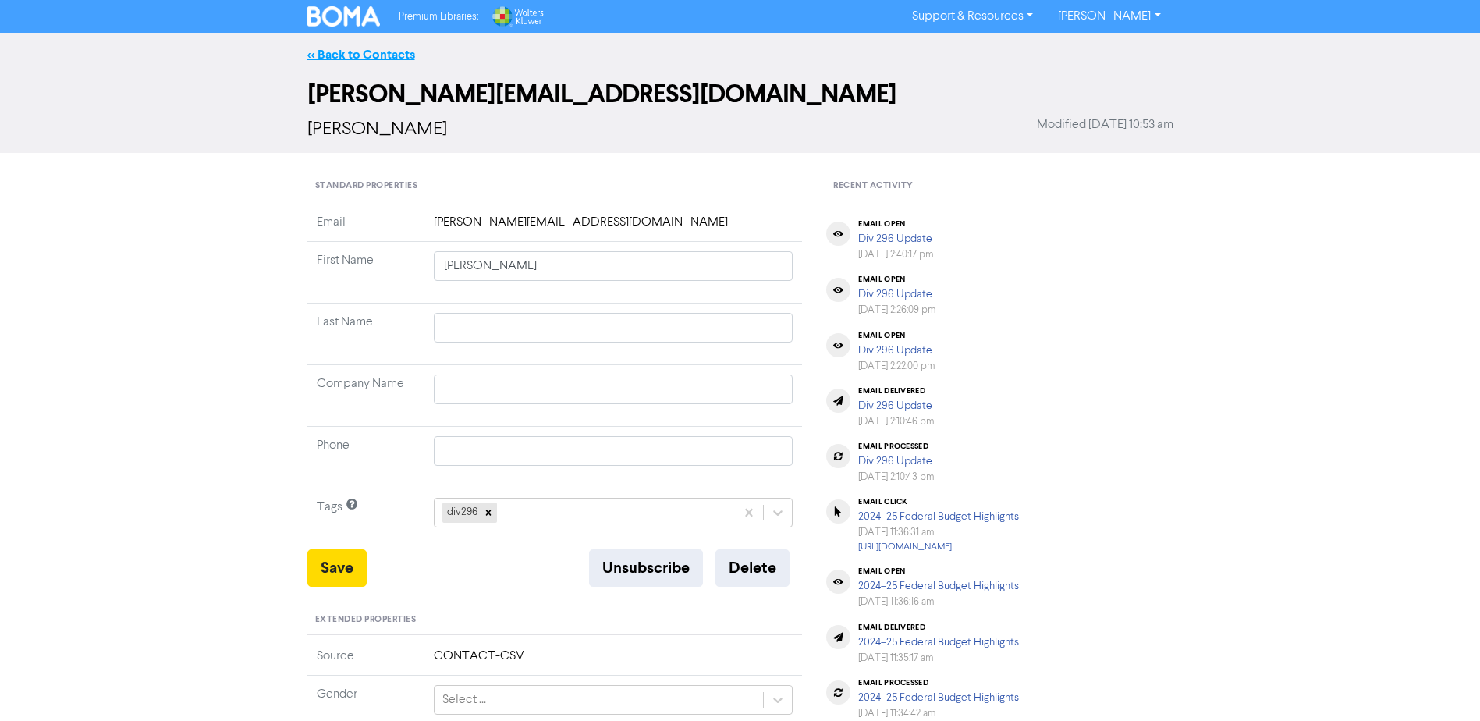
click at [341, 58] on link "<< Back to Contacts" at bounding box center [361, 55] width 108 height 16
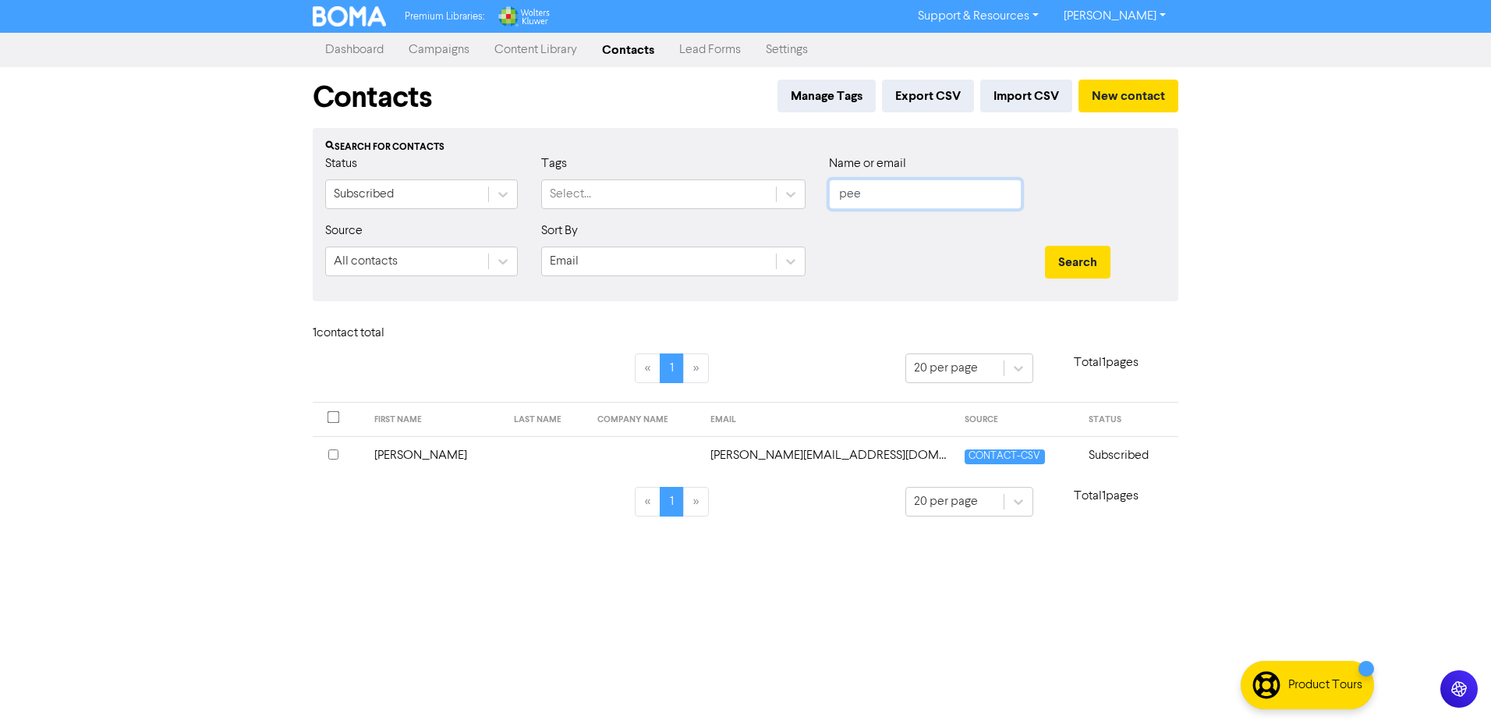
drag, startPoint x: 902, startPoint y: 194, endPoint x: 808, endPoint y: 191, distance: 94.4
click at [808, 191] on div "Status Subscribed Tags Select... Name or email pee" at bounding box center [746, 187] width 864 height 67
drag, startPoint x: 888, startPoint y: 249, endPoint x: 877, endPoint y: 221, distance: 29.9
click at [888, 248] on div at bounding box center [925, 254] width 216 height 67
drag, startPoint x: 875, startPoint y: 193, endPoint x: 796, endPoint y: 194, distance: 79.6
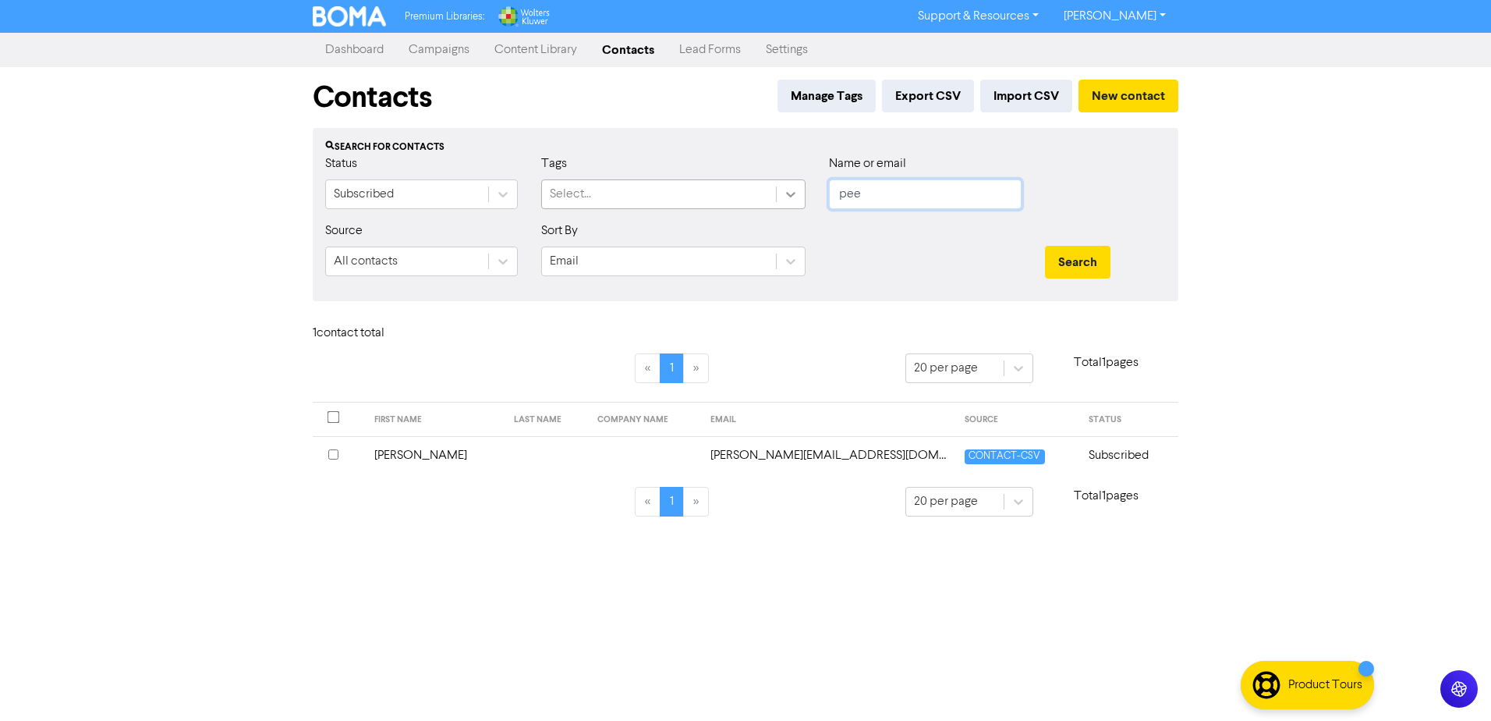
click at [796, 194] on div "Status Subscribed Tags Select... Name or email pee" at bounding box center [746, 187] width 864 height 67
type input "[PERSON_NAME]"
click at [1045, 246] on button "Search" at bounding box center [1078, 262] width 66 height 33
click at [1121, 102] on button "New contact" at bounding box center [1129, 96] width 100 height 33
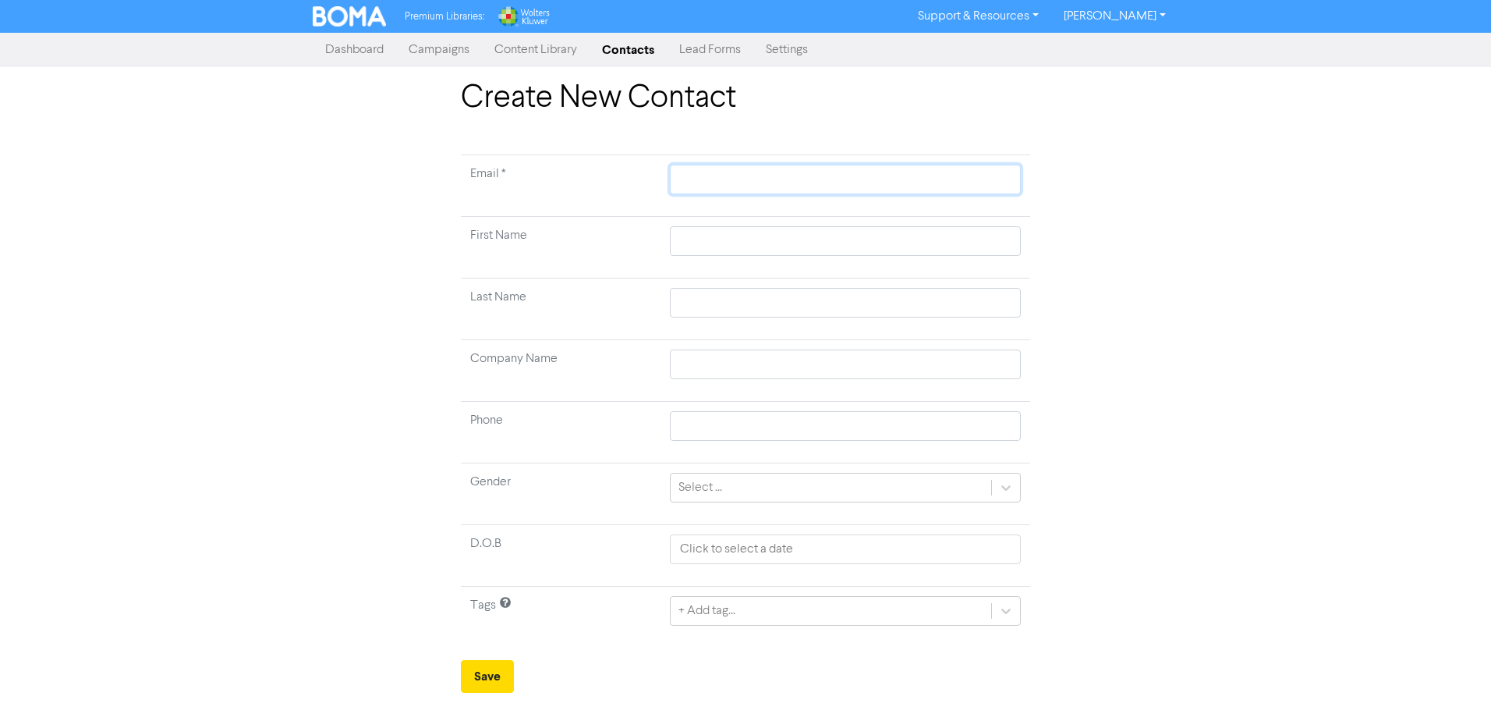
click at [760, 179] on input "text" at bounding box center [845, 180] width 351 height 30
paste input "[PERSON_NAME][EMAIL_ADDRESS][DOMAIN_NAME]"
type input "[PERSON_NAME][EMAIL_ADDRESS][DOMAIN_NAME]"
click at [718, 239] on input "text" at bounding box center [845, 241] width 351 height 30
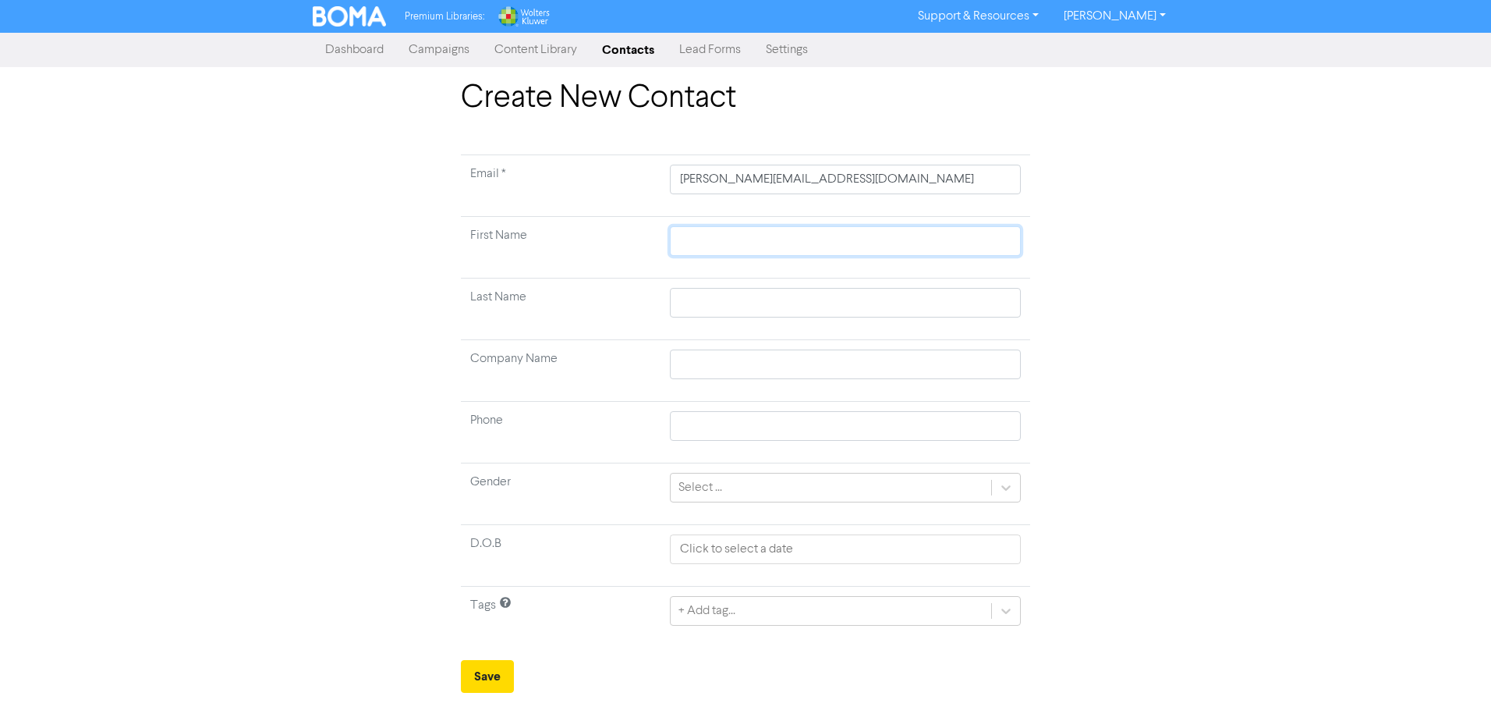
type input "S"
type input "Sa"
type input "[PERSON_NAME]"
type input "Sama"
type input "Saman"
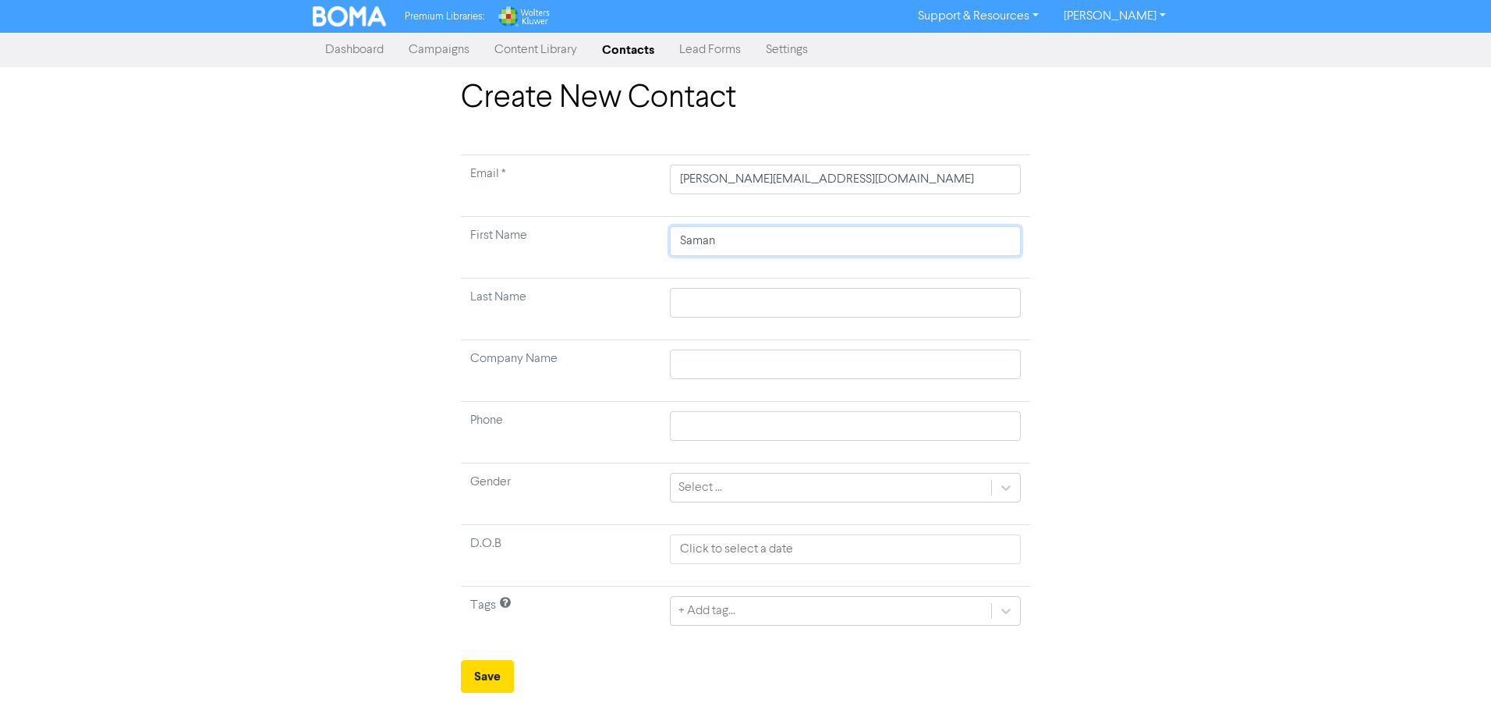
type input "[PERSON_NAME]"
type input "H"
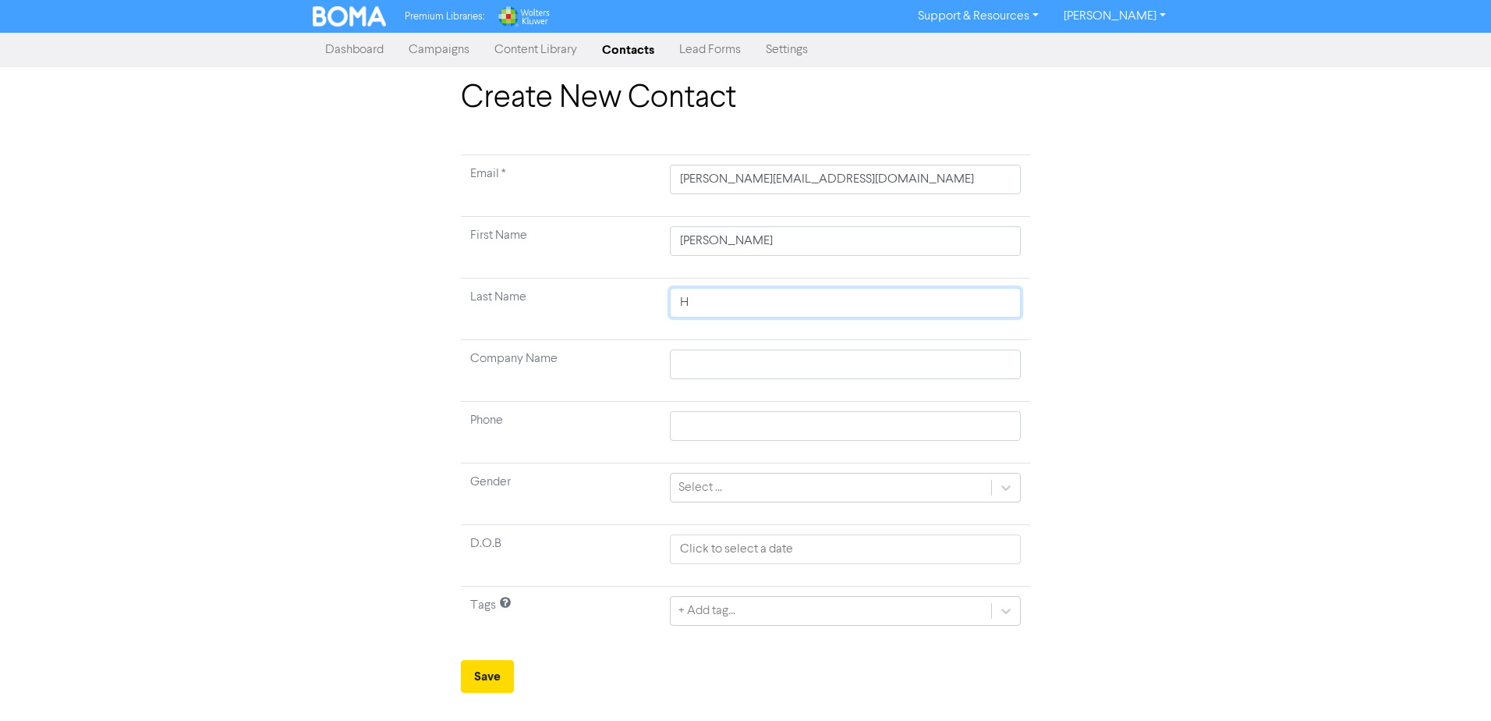
type input "Ho"
type input "Hog"
type input "Hoga"
type input "Hogab"
type input "Hoga"
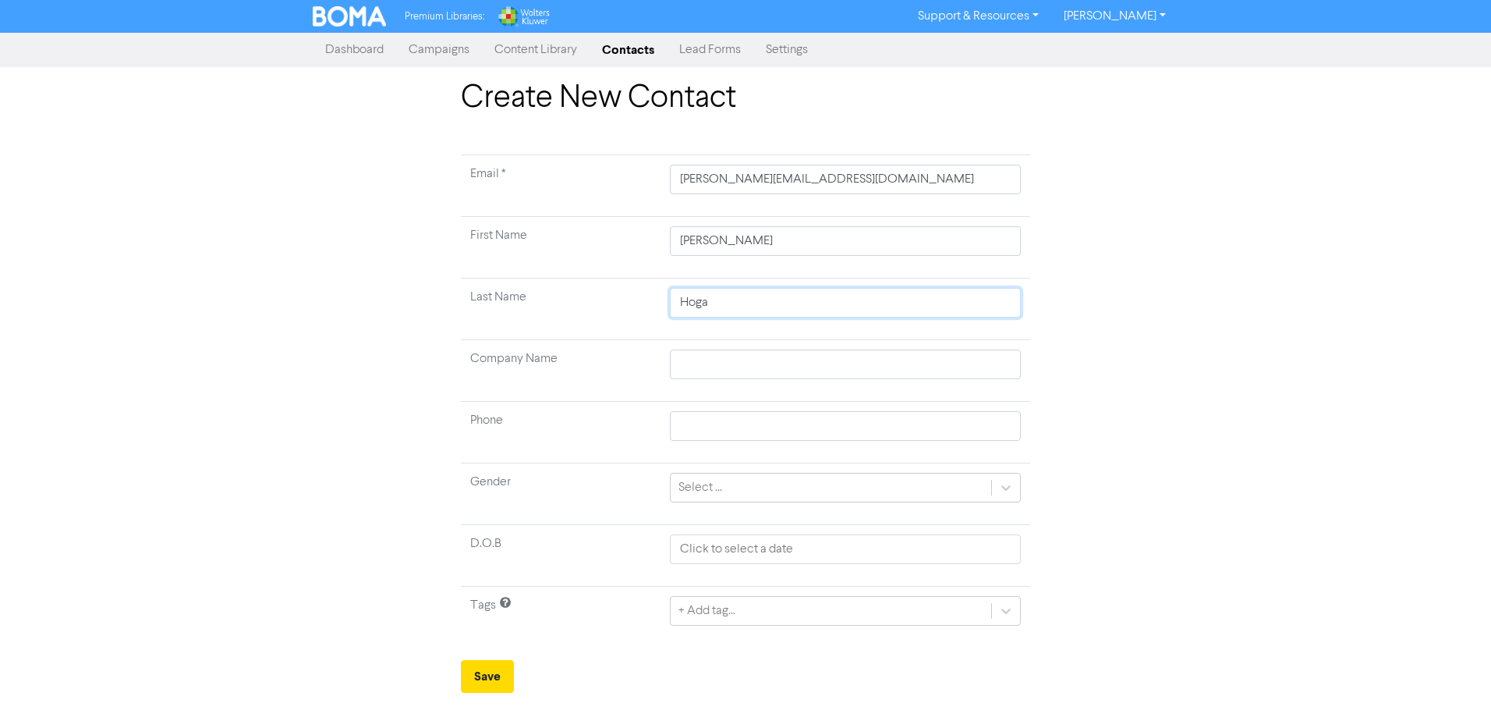
type input "[PERSON_NAME]"
click at [1014, 616] on td "+ Add tag..." at bounding box center [846, 618] width 370 height 62
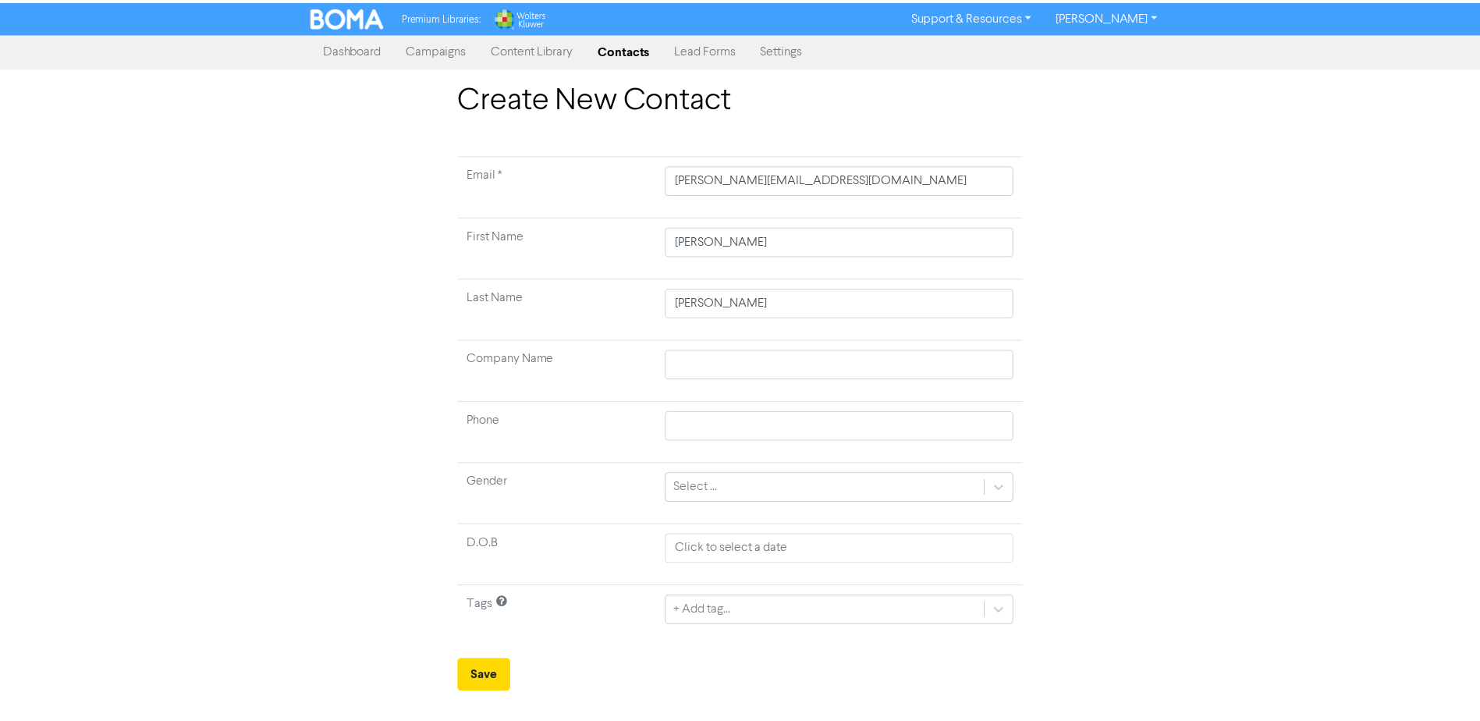
scroll to position [11, 0]
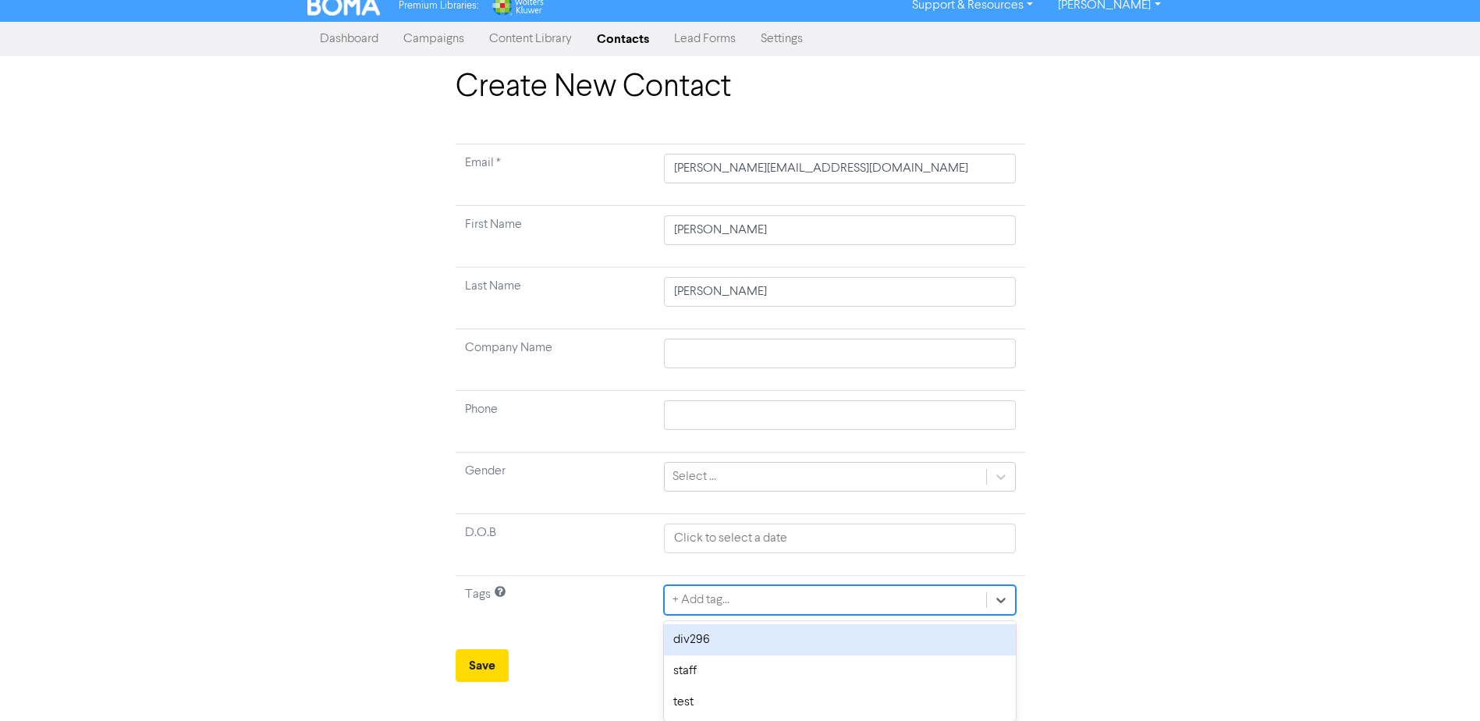
click at [728, 643] on div "div296" at bounding box center [839, 639] width 351 height 31
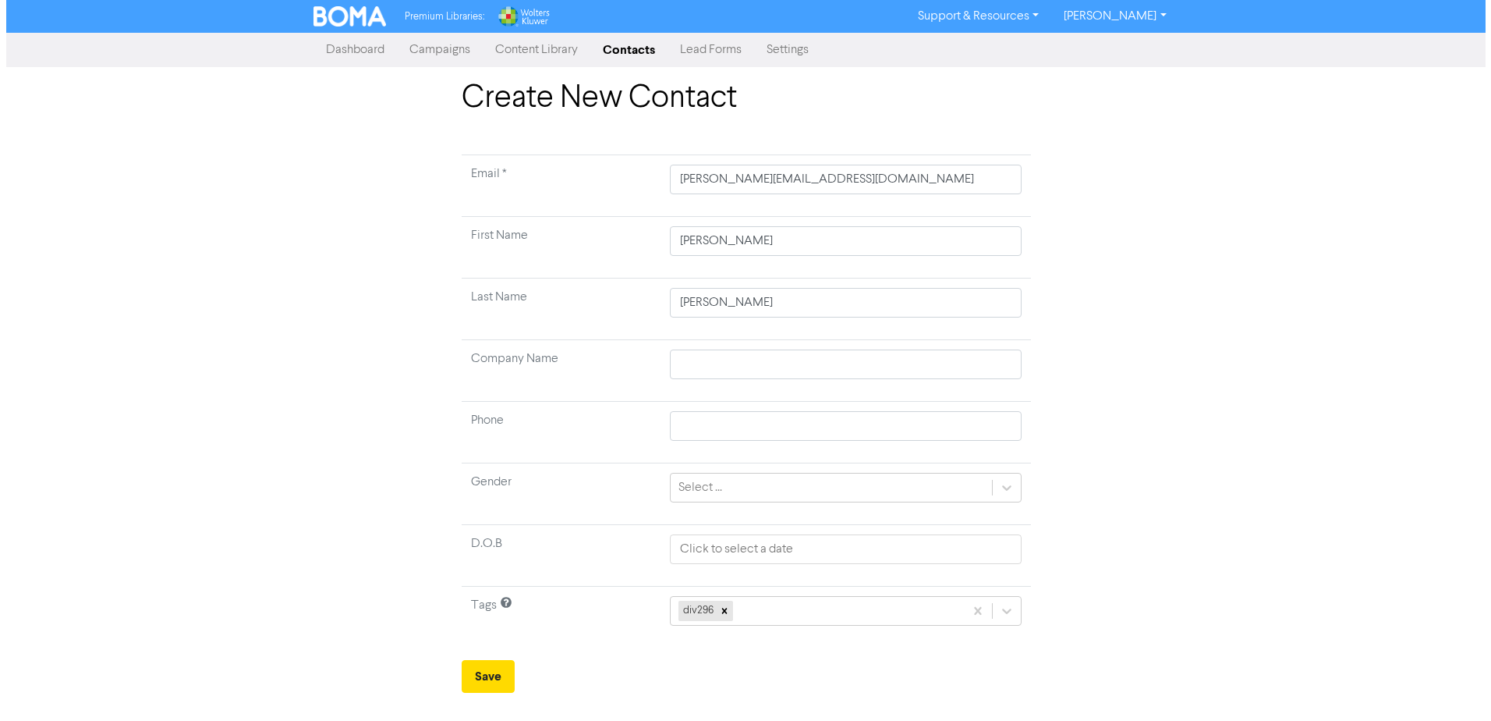
scroll to position [0, 0]
click at [489, 675] on button "Save" at bounding box center [487, 676] width 53 height 33
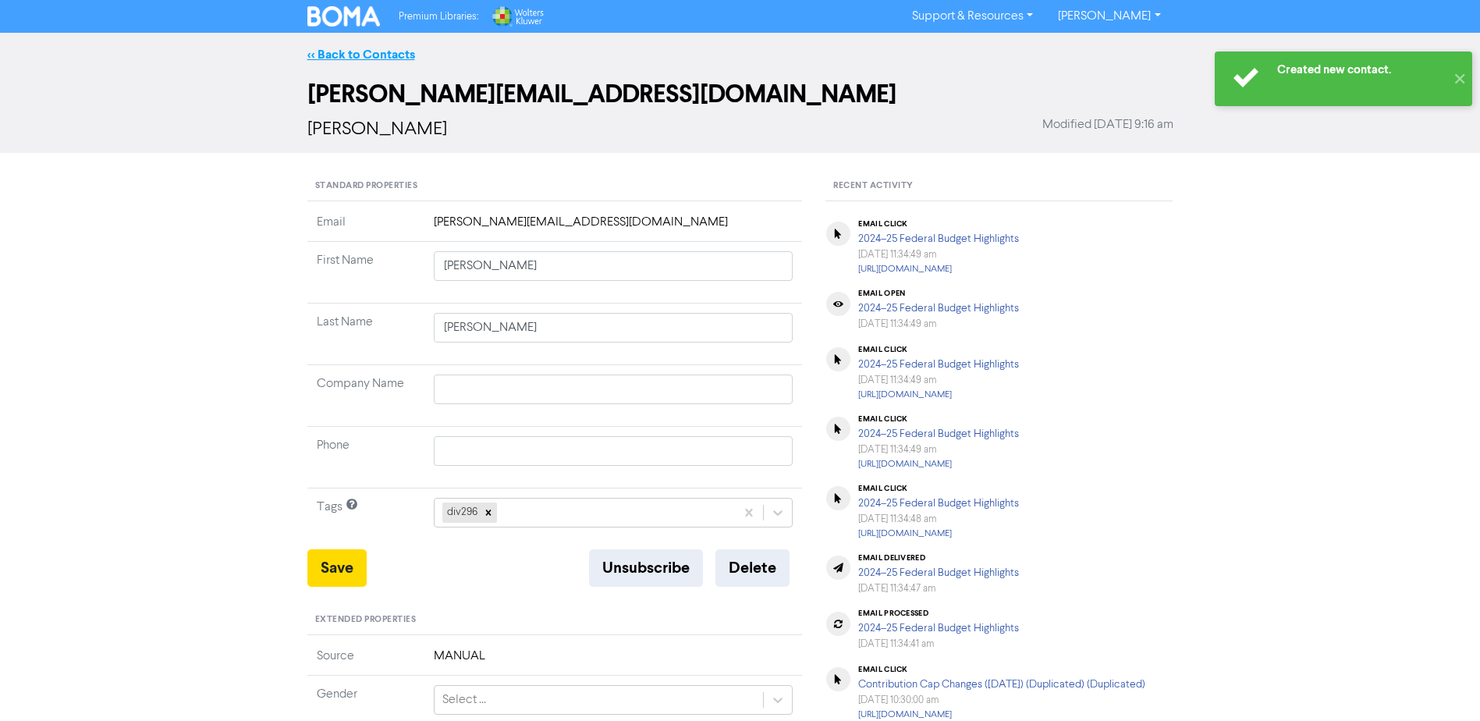
click at [356, 56] on link "<< Back to Contacts" at bounding box center [361, 55] width 108 height 16
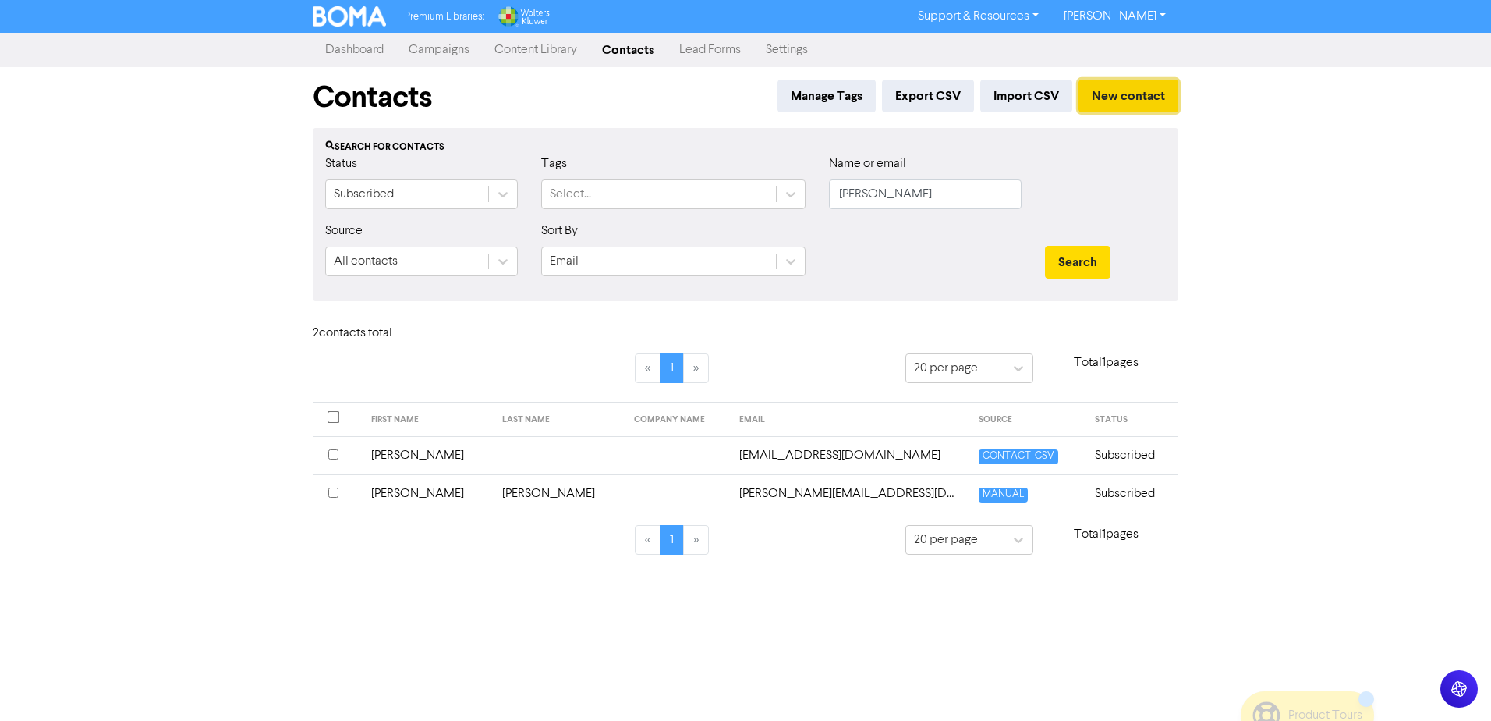
click at [1129, 95] on button "New contact" at bounding box center [1129, 96] width 100 height 33
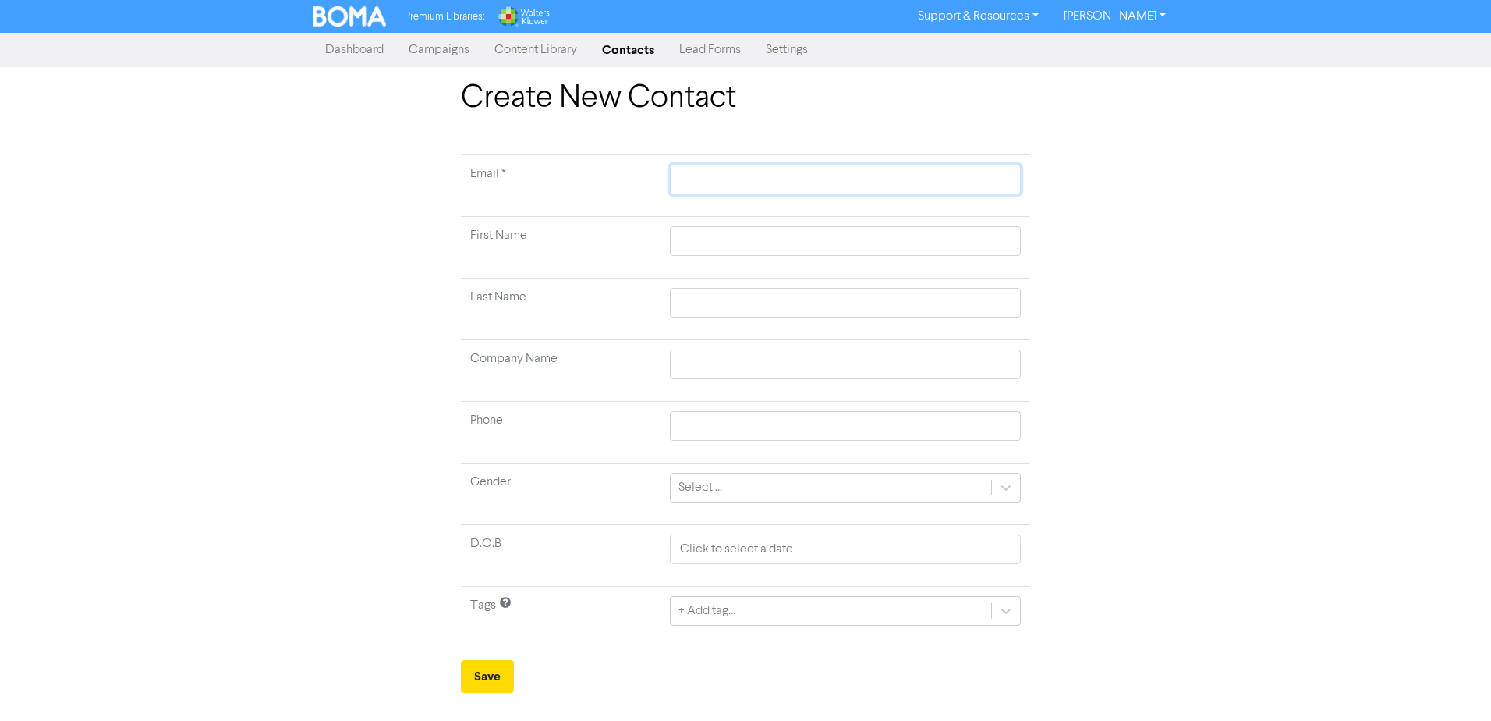
click at [705, 178] on input "text" at bounding box center [845, 180] width 351 height 30
paste input "[EMAIL_ADDRESS][DOMAIN_NAME]"
type input "[EMAIL_ADDRESS][DOMAIN_NAME]"
click at [723, 238] on input "text" at bounding box center [845, 241] width 351 height 30
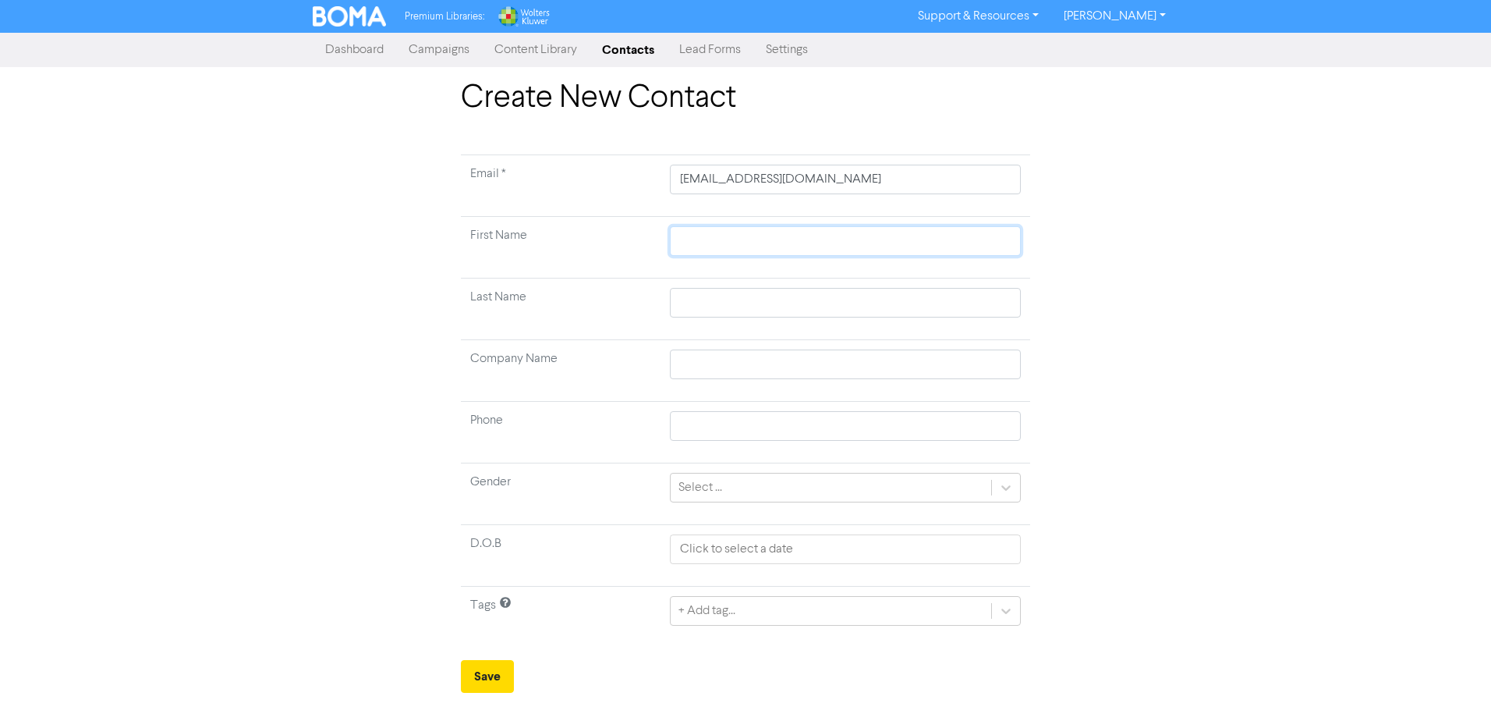
type input "G"
type input "Ge"
type input "Geo"
type input "Geog"
type input "Geo"
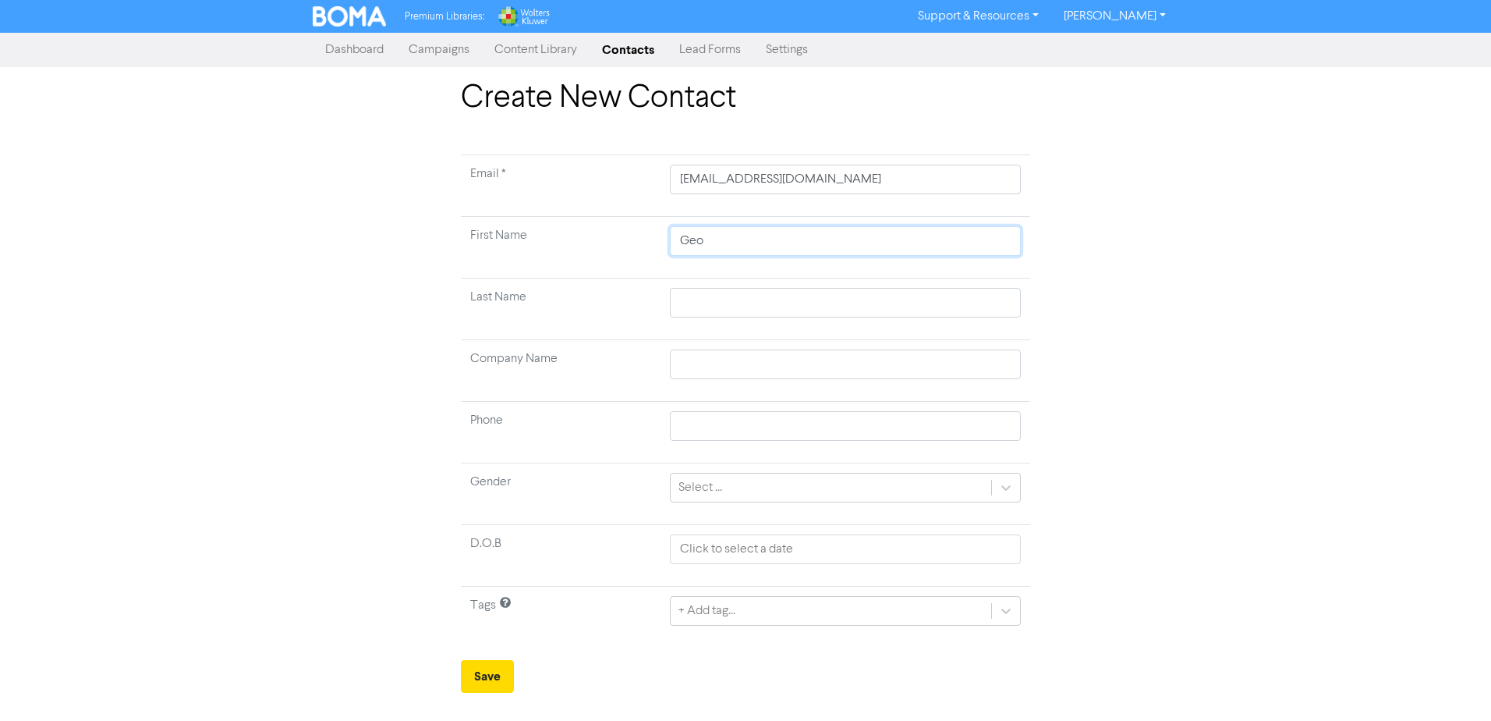
type input "Geor"
type input "[PERSON_NAME]"
type input "[US_STATE]"
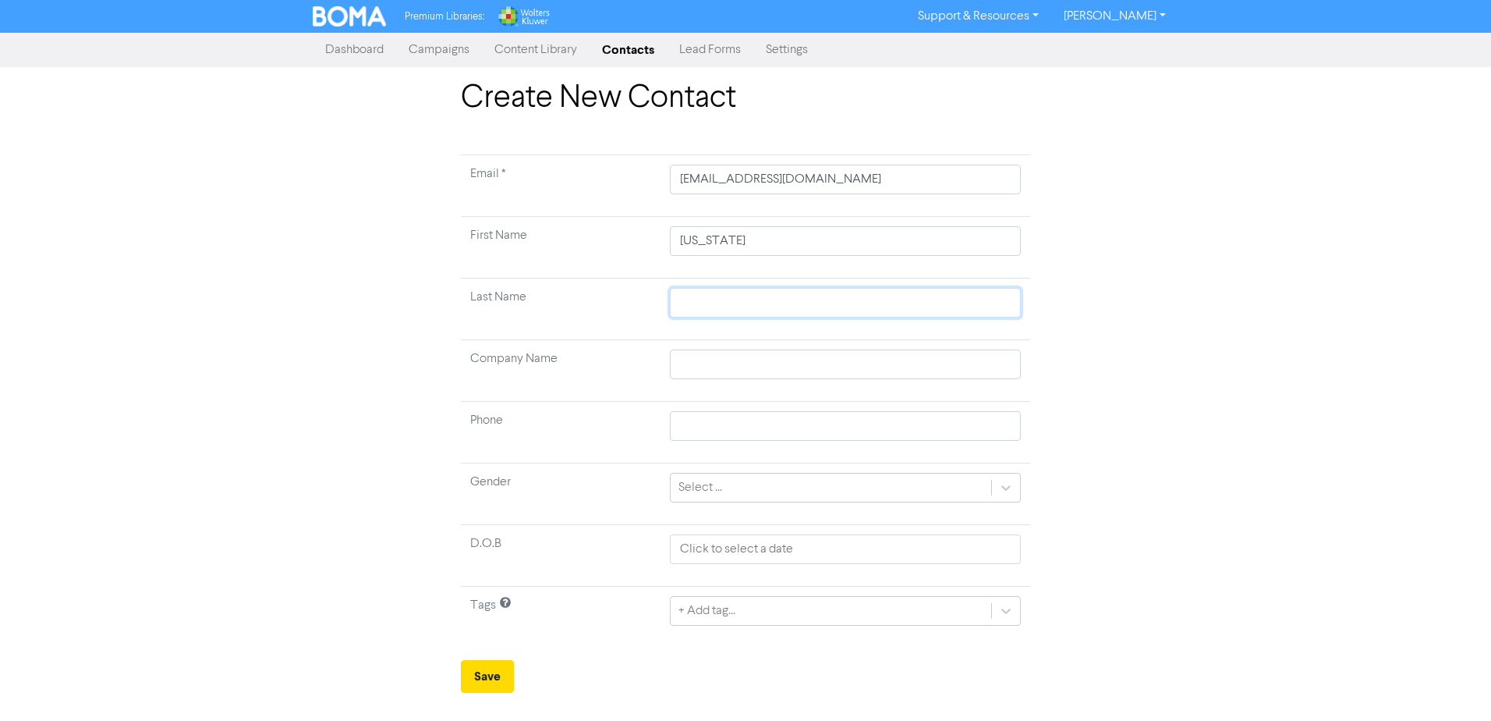
type input "R"
type input "Ra"
type input "Rak"
type input "Raki"
type input "Rakic"
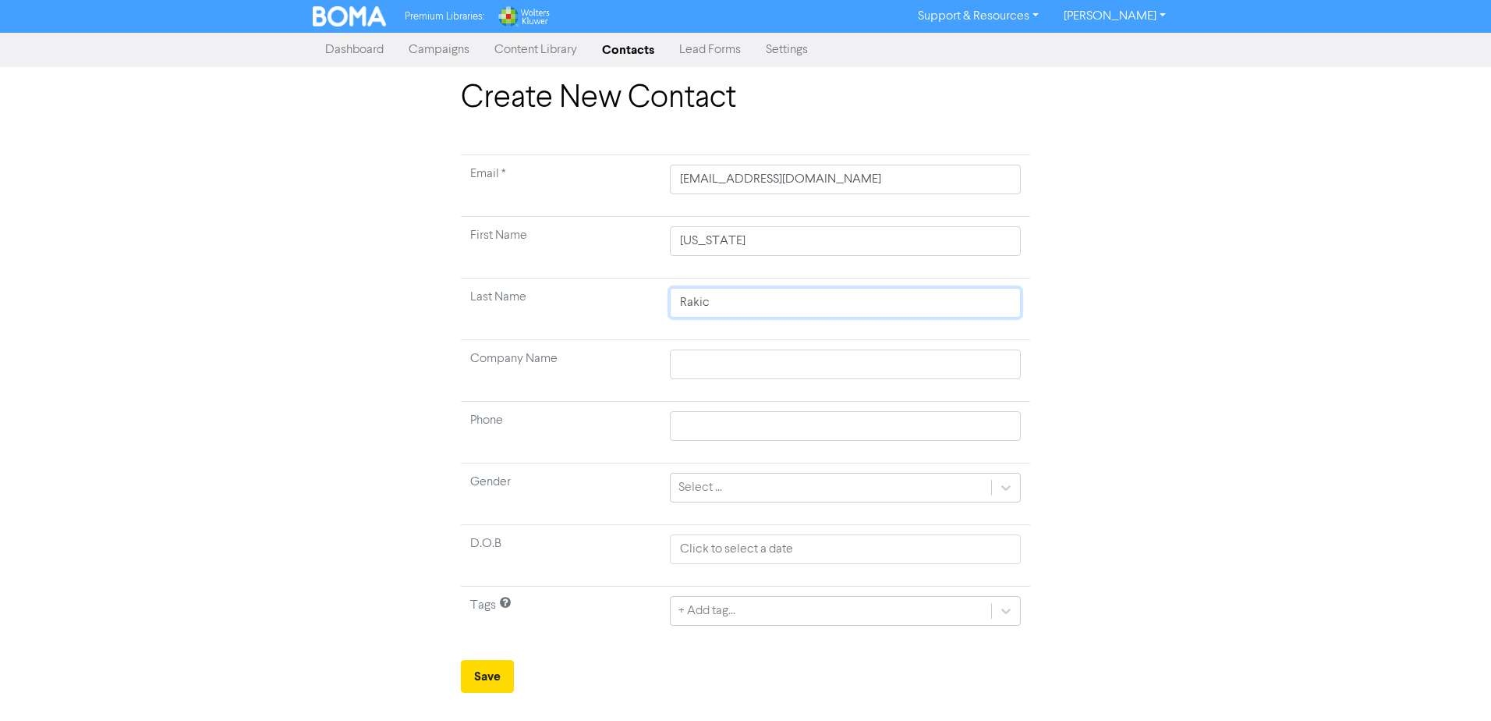
type input "[PERSON_NAME]"
select select "9"
select select "2025"
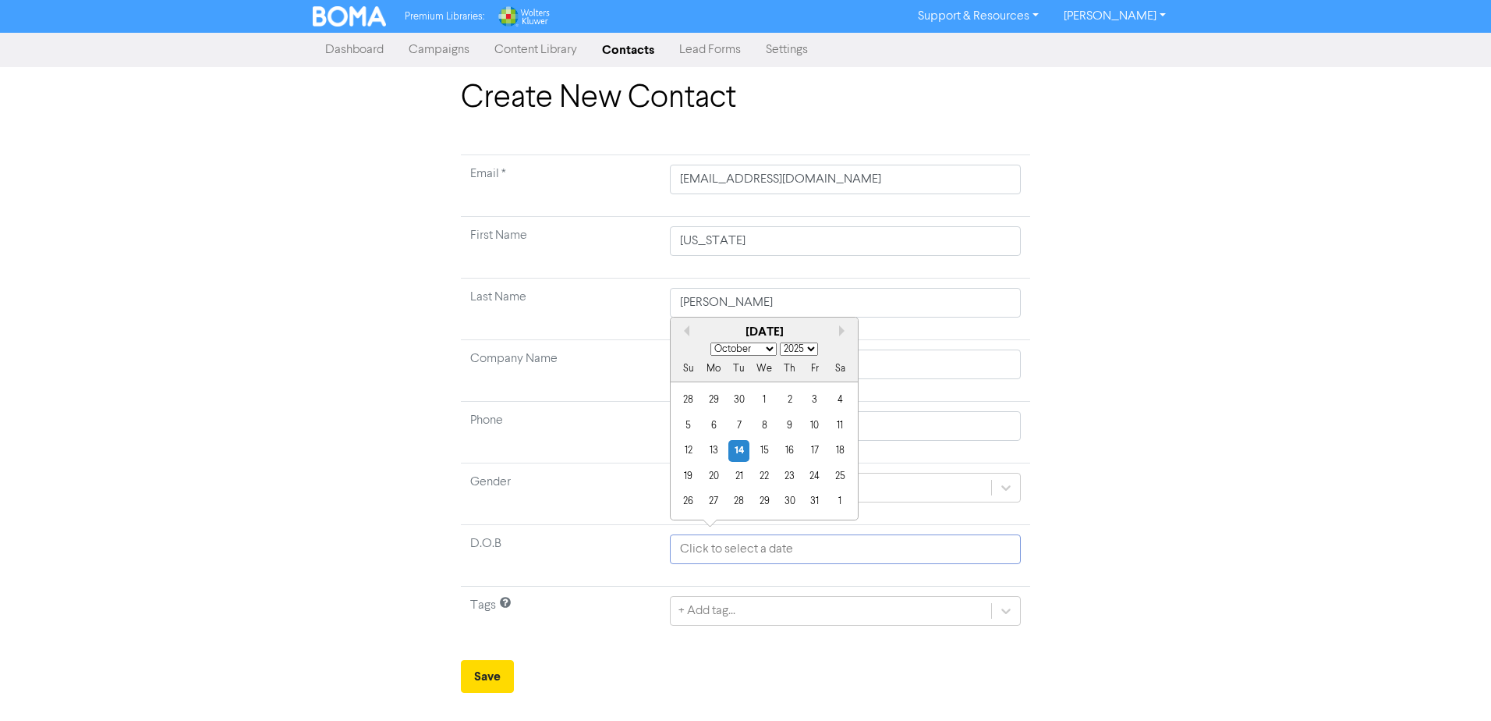
click at [799, 545] on input "text" at bounding box center [845, 549] width 351 height 30
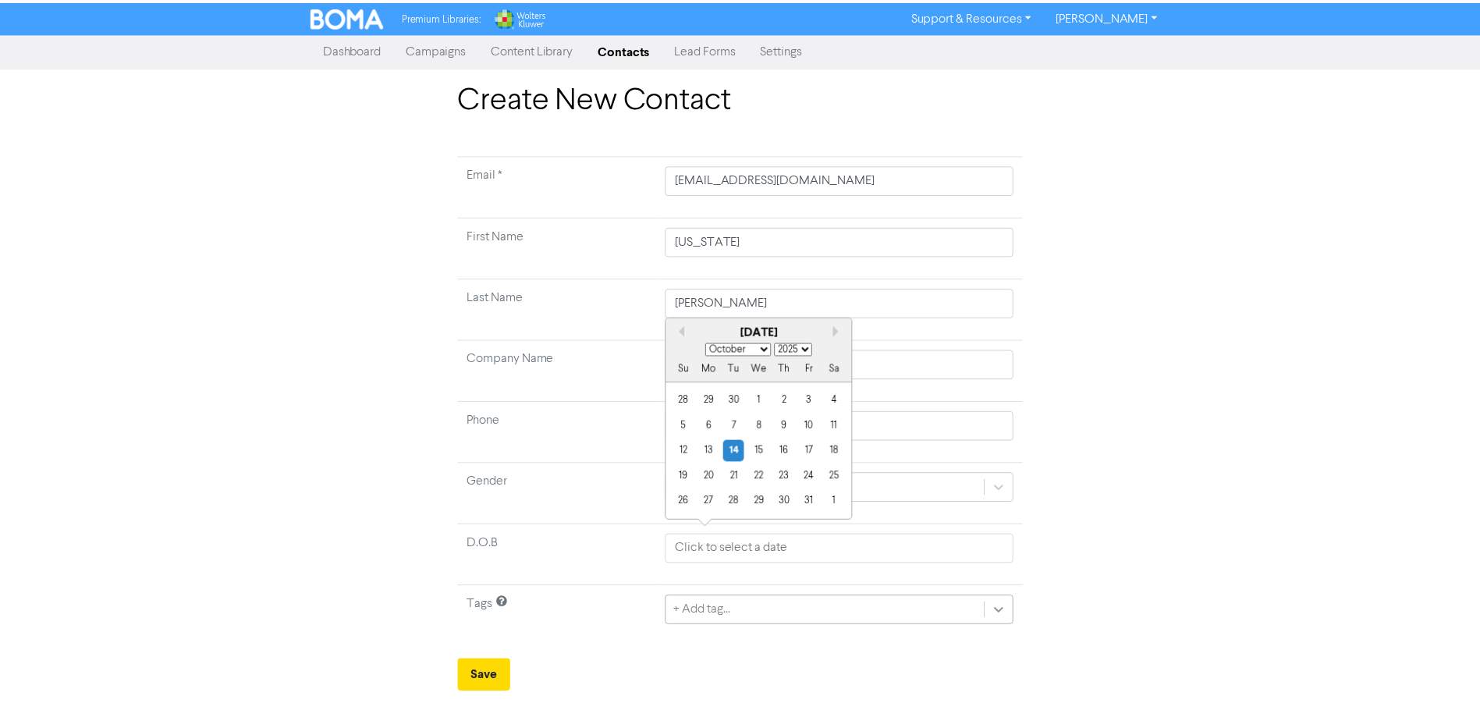
scroll to position [11, 0]
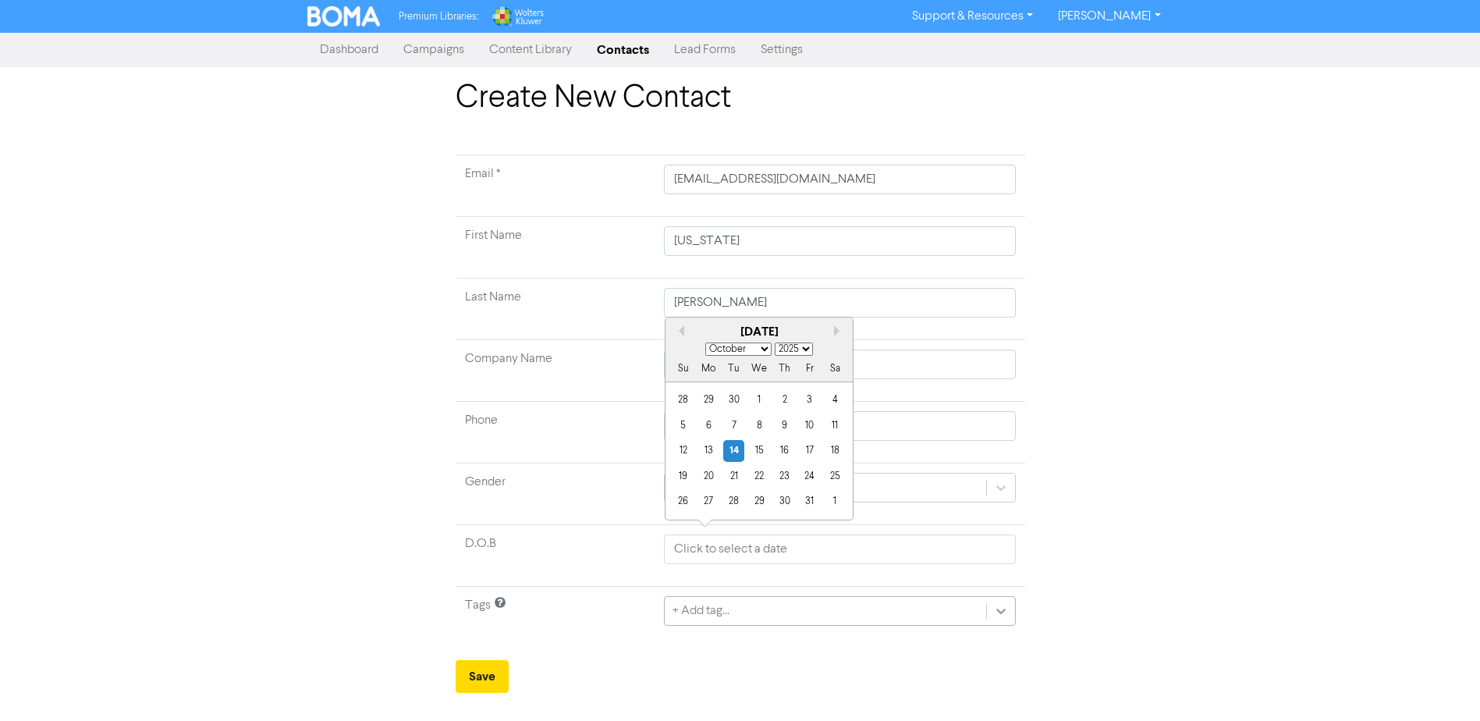
click at [997, 603] on div at bounding box center [1001, 611] width 28 height 28
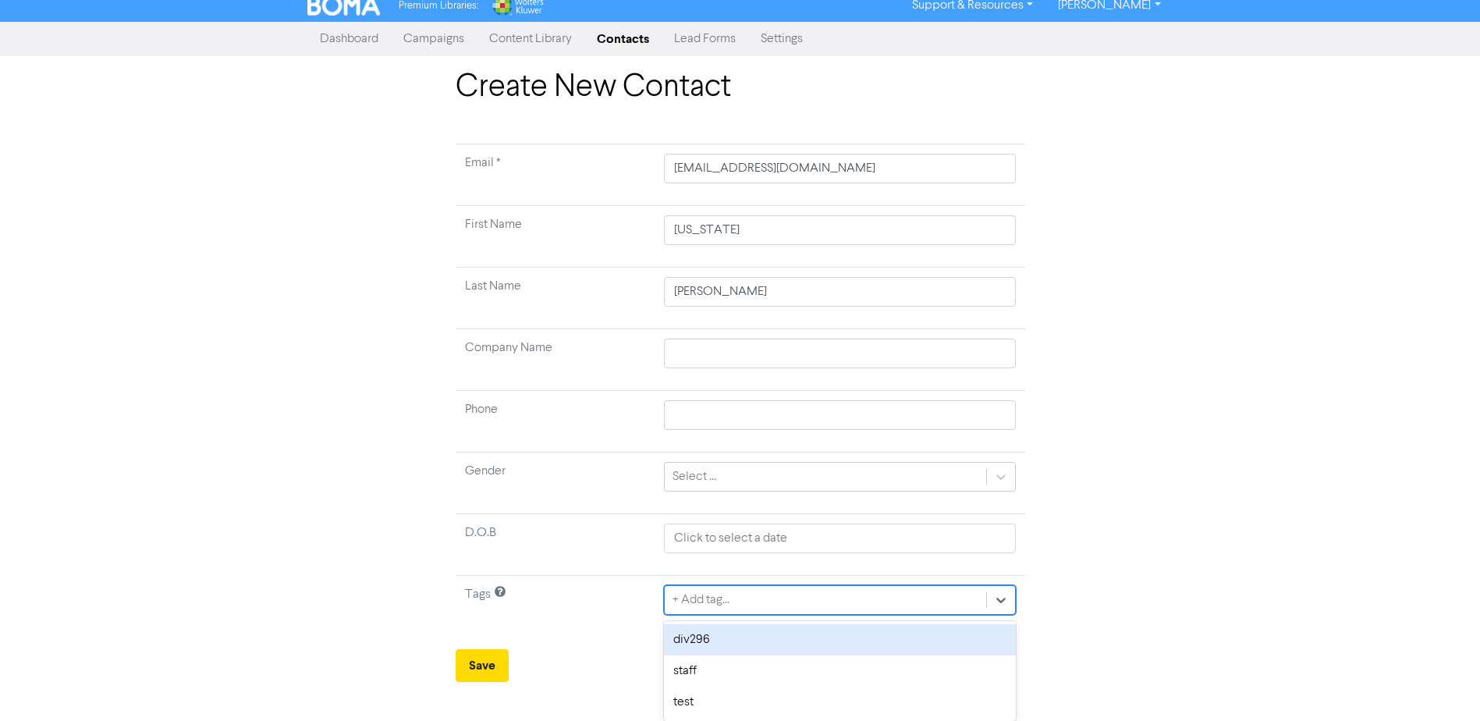
click at [720, 638] on div "div296" at bounding box center [839, 639] width 351 height 31
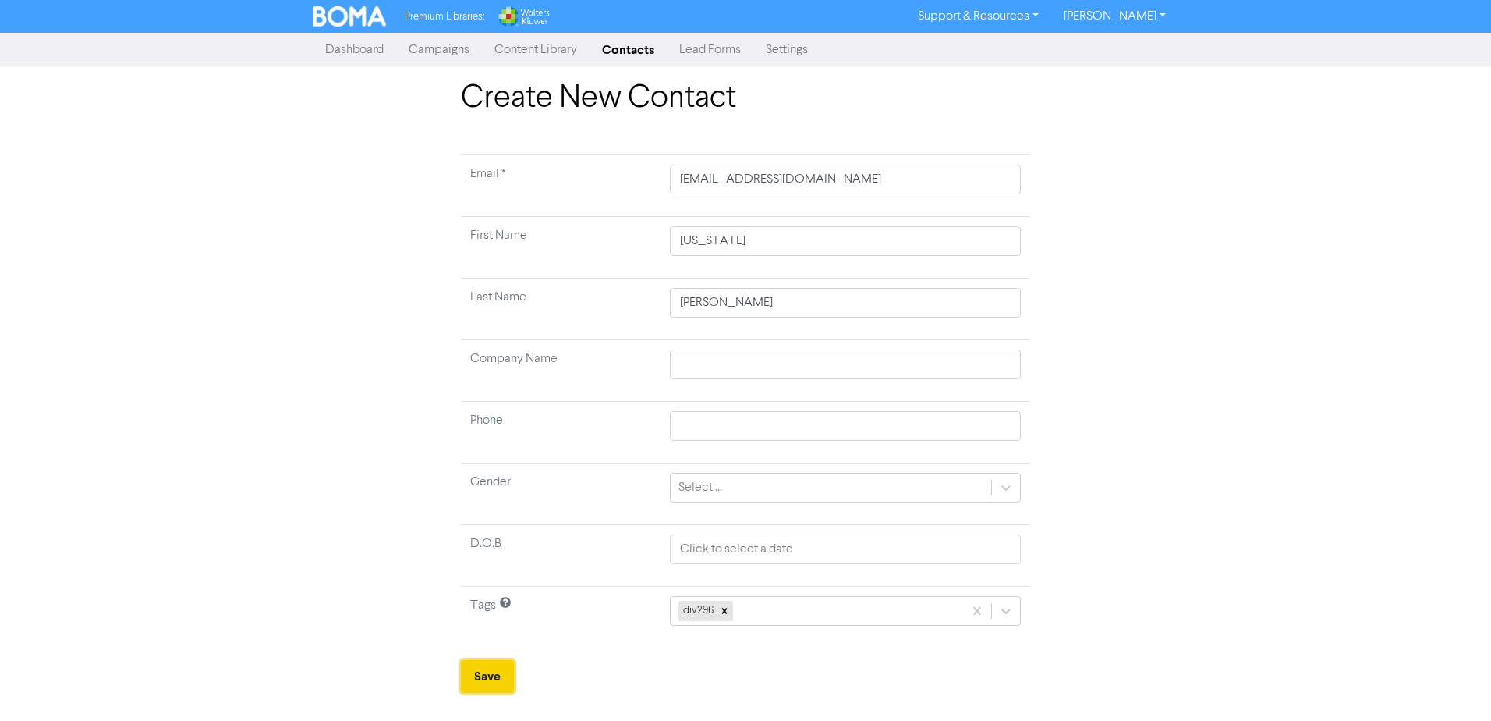
click at [487, 675] on button "Save" at bounding box center [487, 676] width 53 height 33
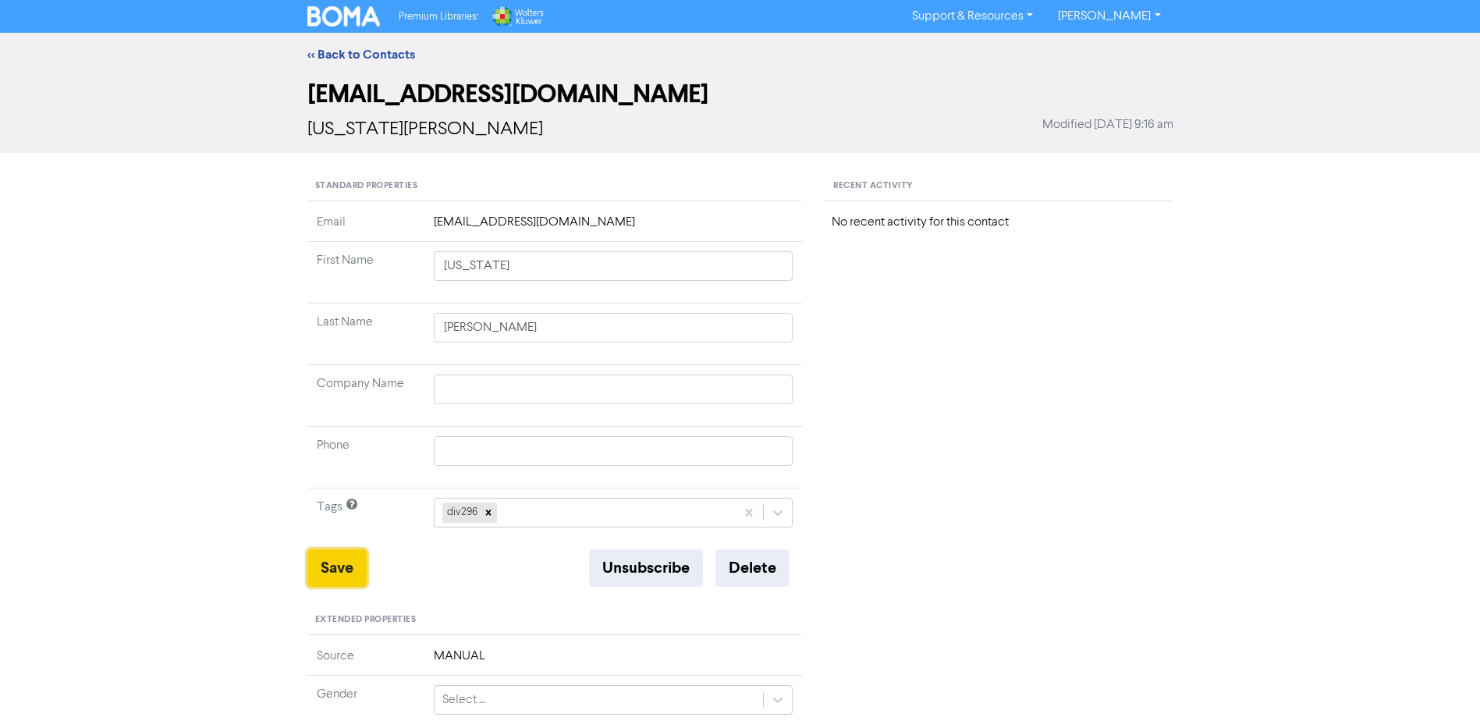
click at [328, 563] on button "Save" at bounding box center [336, 567] width 59 height 37
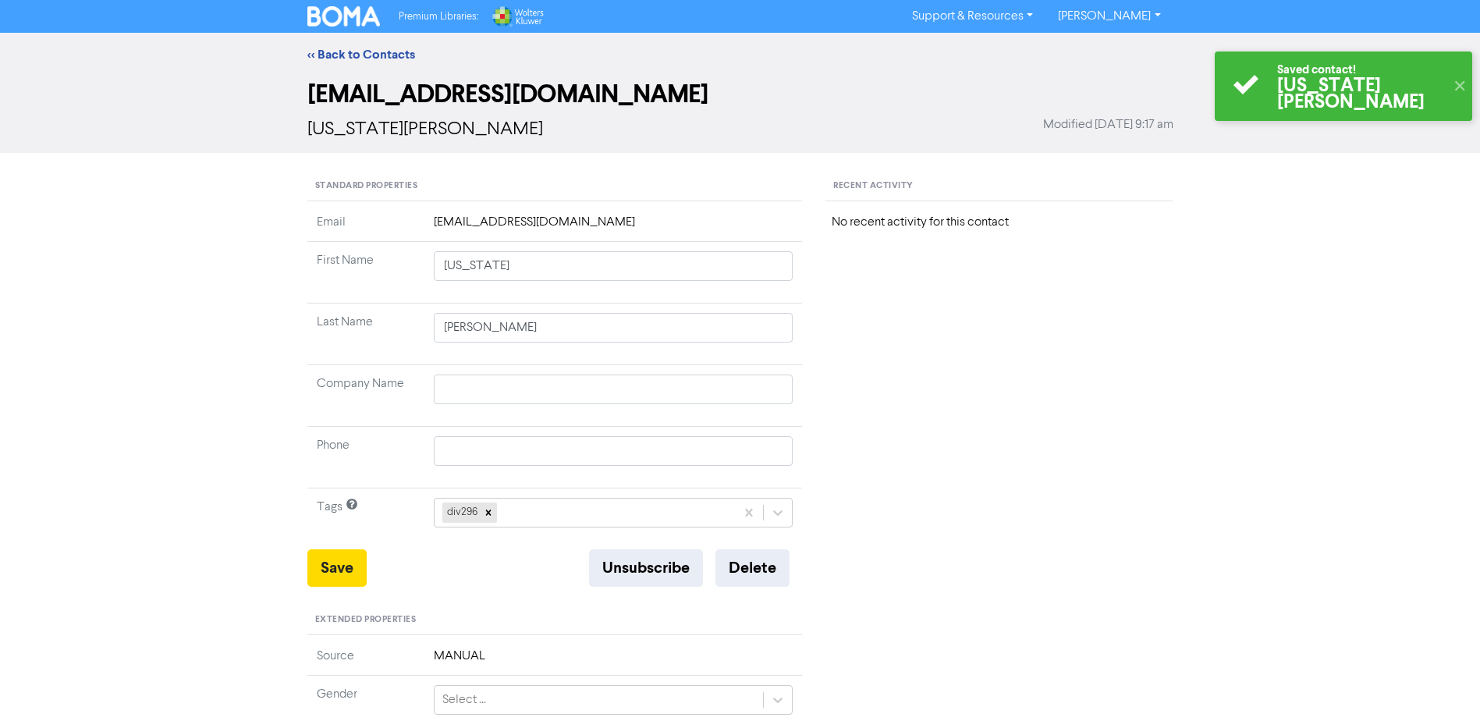
click at [365, 41] on div "<< Back to Contacts" at bounding box center [740, 55] width 1480 height 44
click at [366, 61] on link "<< Back to Contacts" at bounding box center [361, 55] width 108 height 16
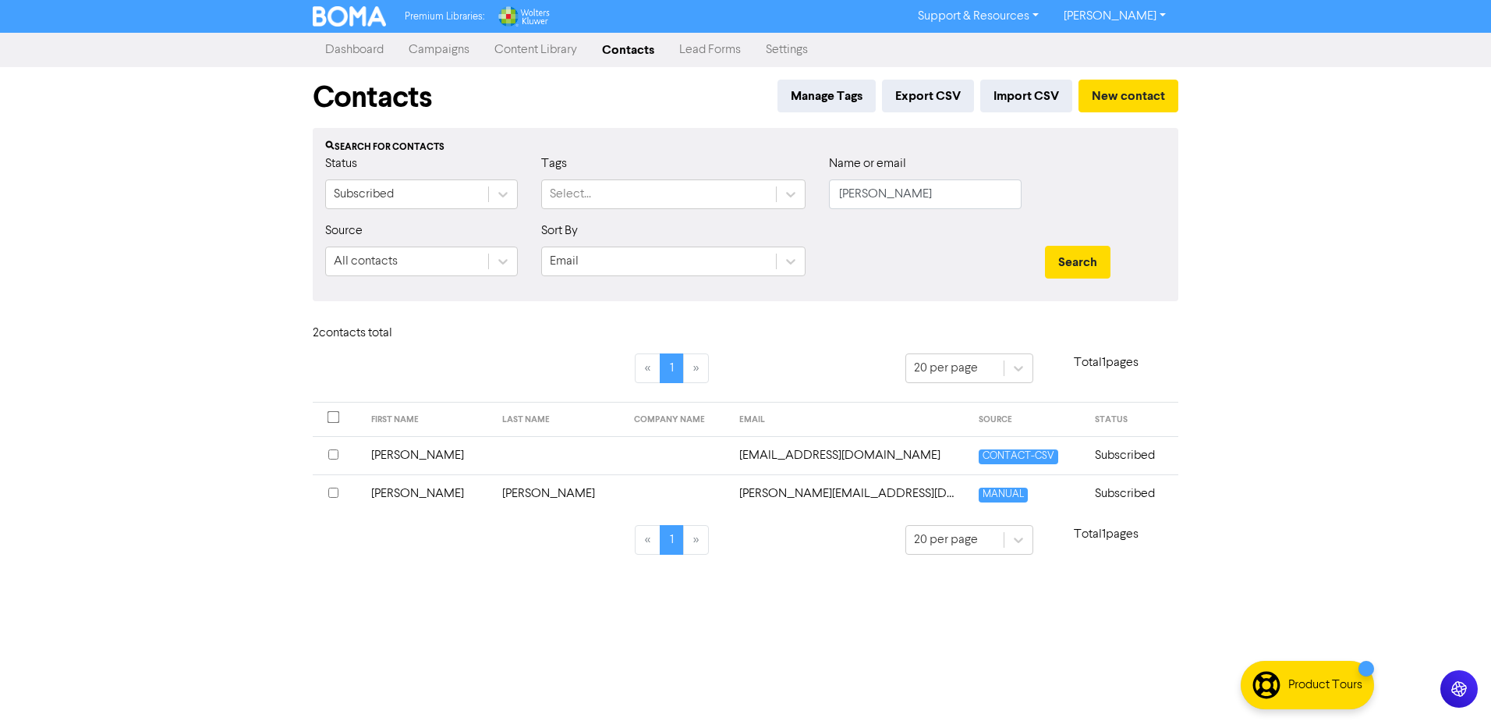
click at [452, 50] on link "Campaigns" at bounding box center [439, 49] width 86 height 31
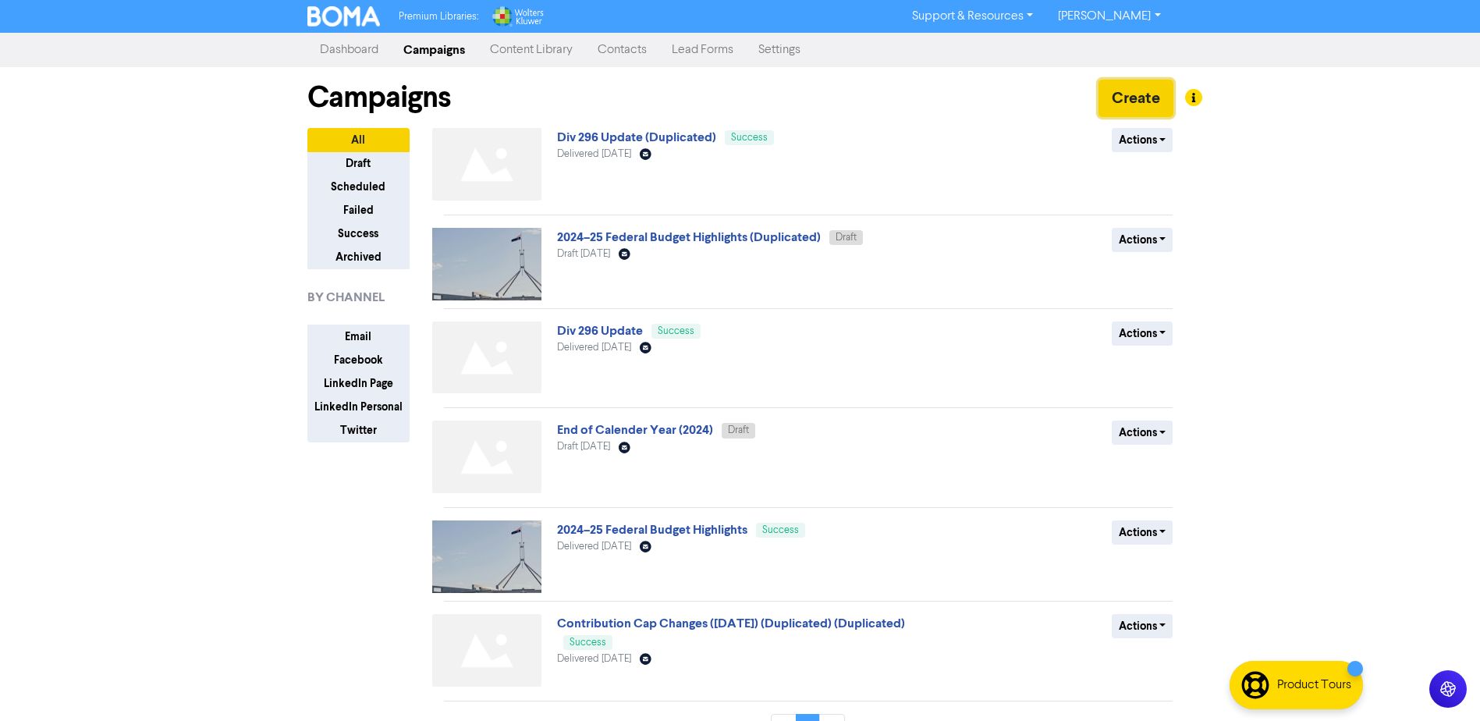
click at [1139, 97] on button "Create" at bounding box center [1135, 98] width 75 height 37
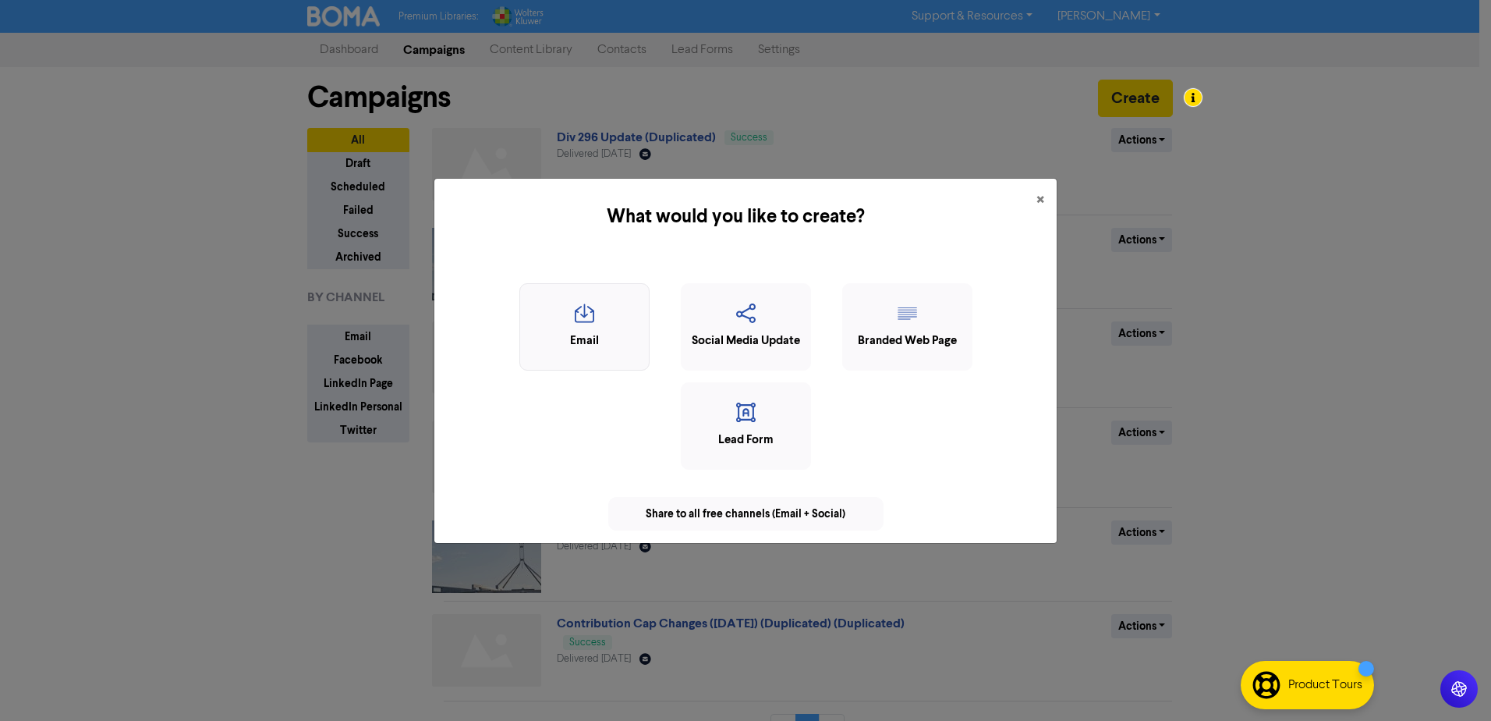
click at [595, 324] on icon "button" at bounding box center [584, 318] width 113 height 30
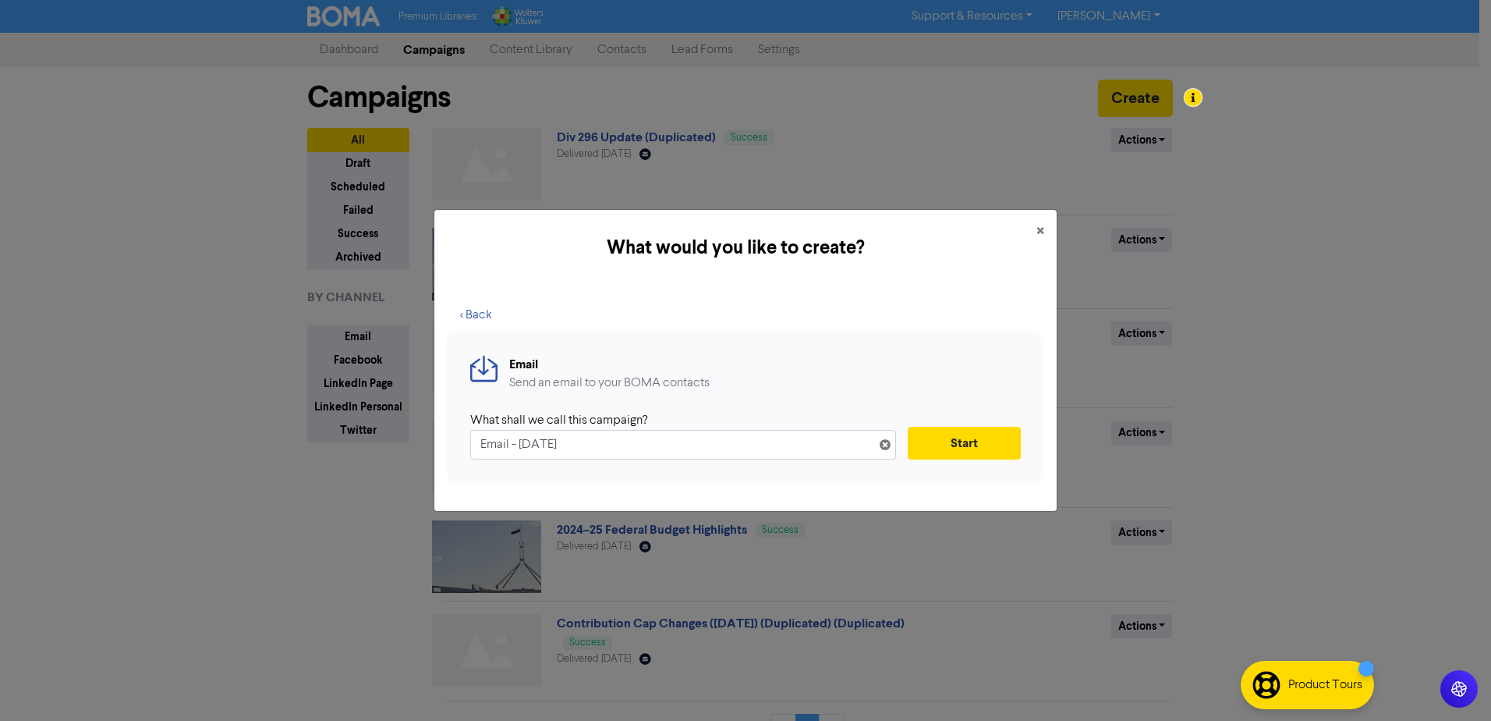
drag, startPoint x: 603, startPoint y: 445, endPoint x: 407, endPoint y: 441, distance: 195.8
click at [407, 441] on div "What would you like to create? × < Back Email Send an email to your BOMA contac…" at bounding box center [745, 360] width 1491 height 721
click at [979, 448] on button "Start" at bounding box center [964, 443] width 113 height 33
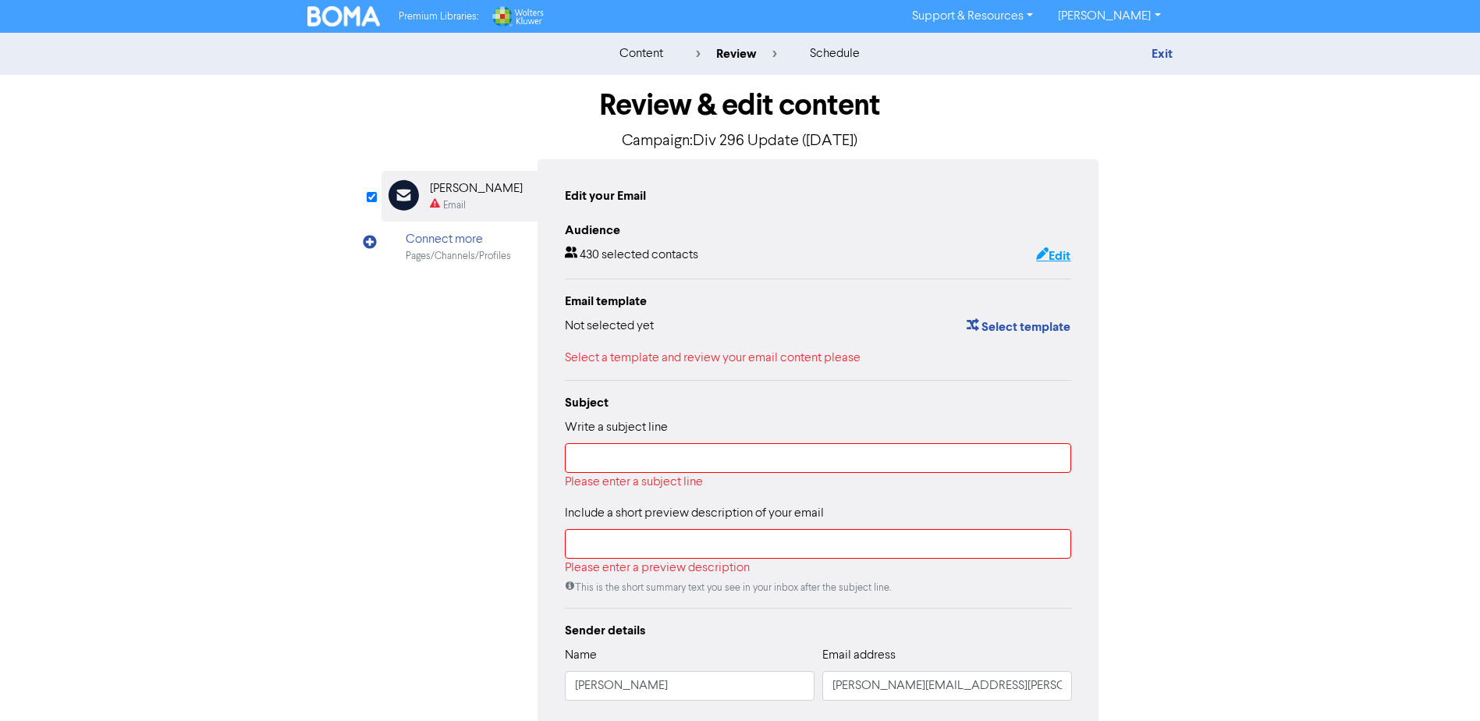
click at [1059, 252] on button "Edit" at bounding box center [1053, 256] width 36 height 20
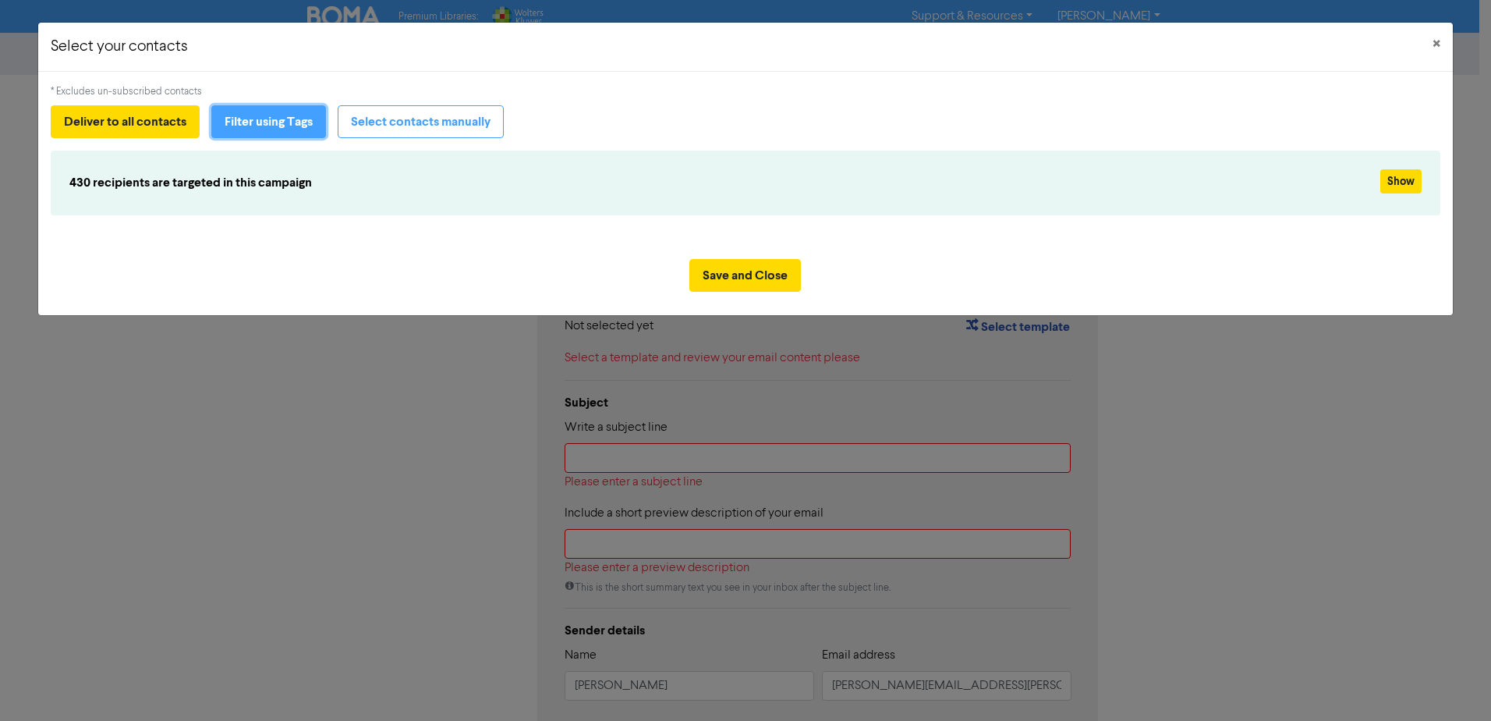
click at [285, 122] on button "Filter using Tags" at bounding box center [268, 121] width 115 height 33
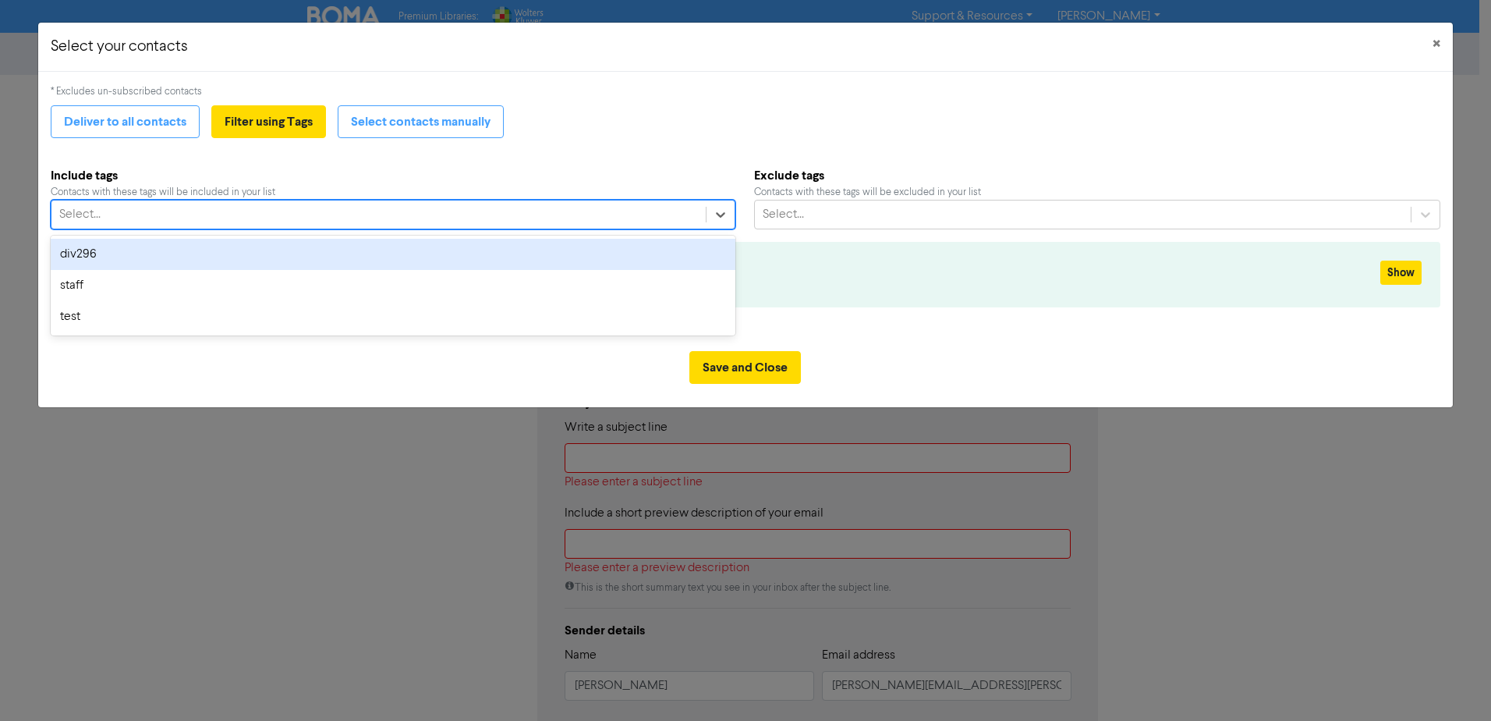
click at [367, 211] on div "Select..." at bounding box center [378, 214] width 654 height 28
click at [150, 257] on div "div296" at bounding box center [393, 254] width 685 height 31
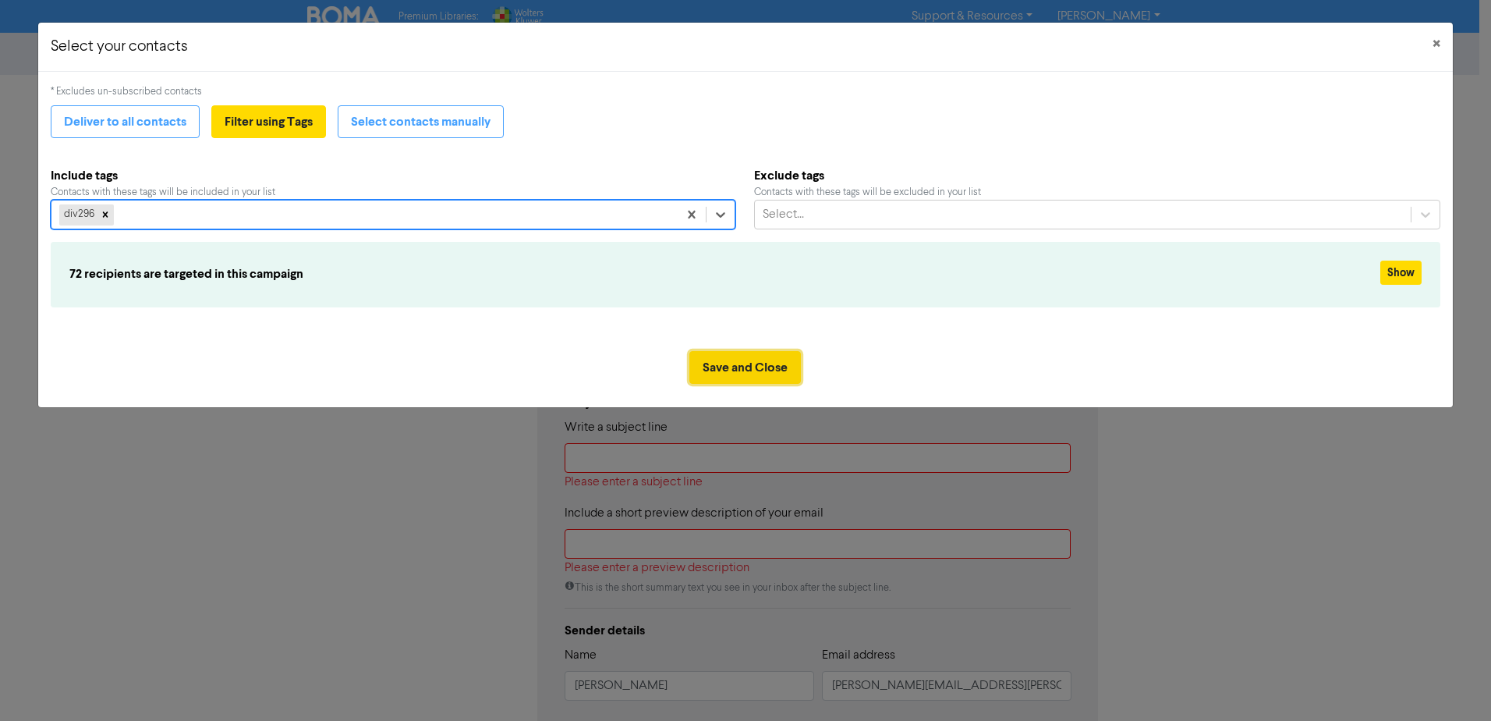
click at [751, 367] on button "Save and Close" at bounding box center [745, 367] width 112 height 33
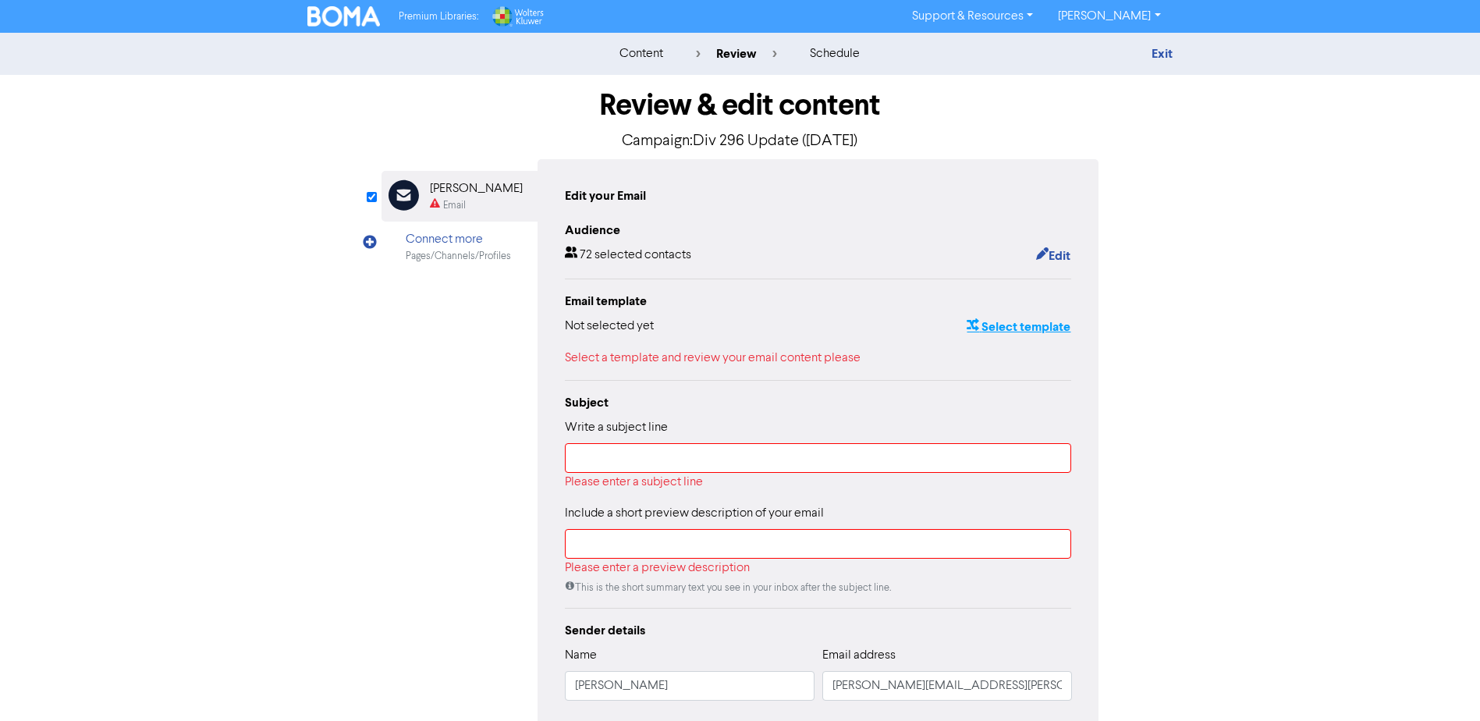
click at [1056, 328] on button "Select template" at bounding box center [1018, 327] width 105 height 20
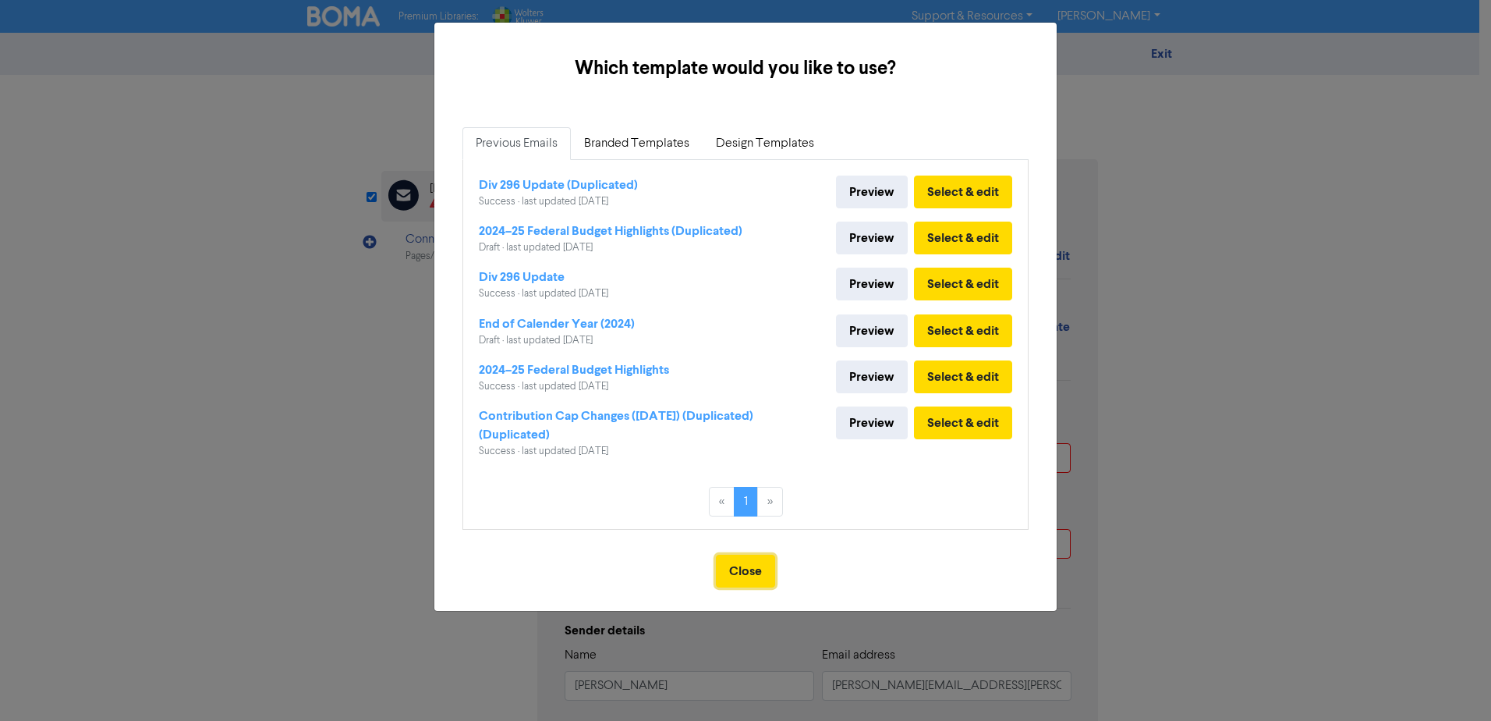
click at [748, 570] on button "Close" at bounding box center [745, 571] width 59 height 33
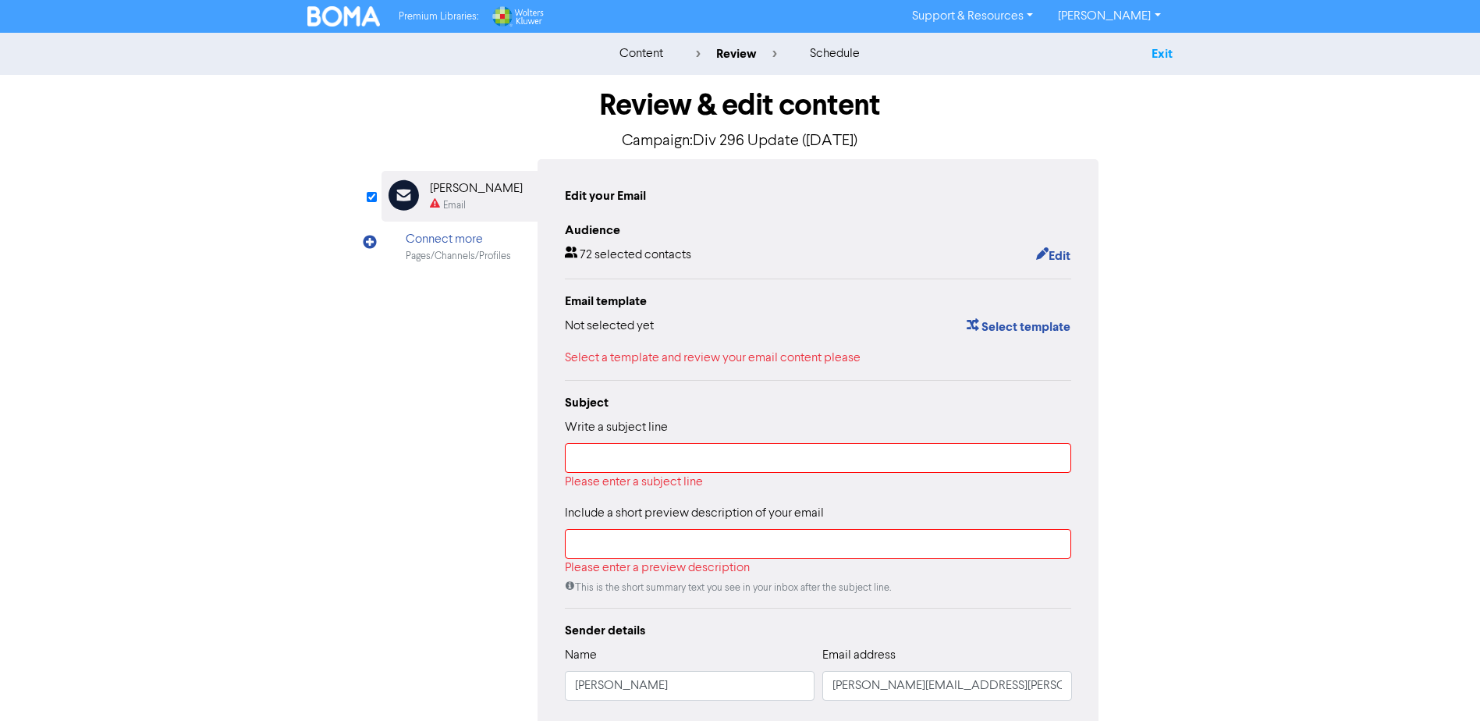
click at [1164, 52] on link "Exit" at bounding box center [1161, 54] width 21 height 16
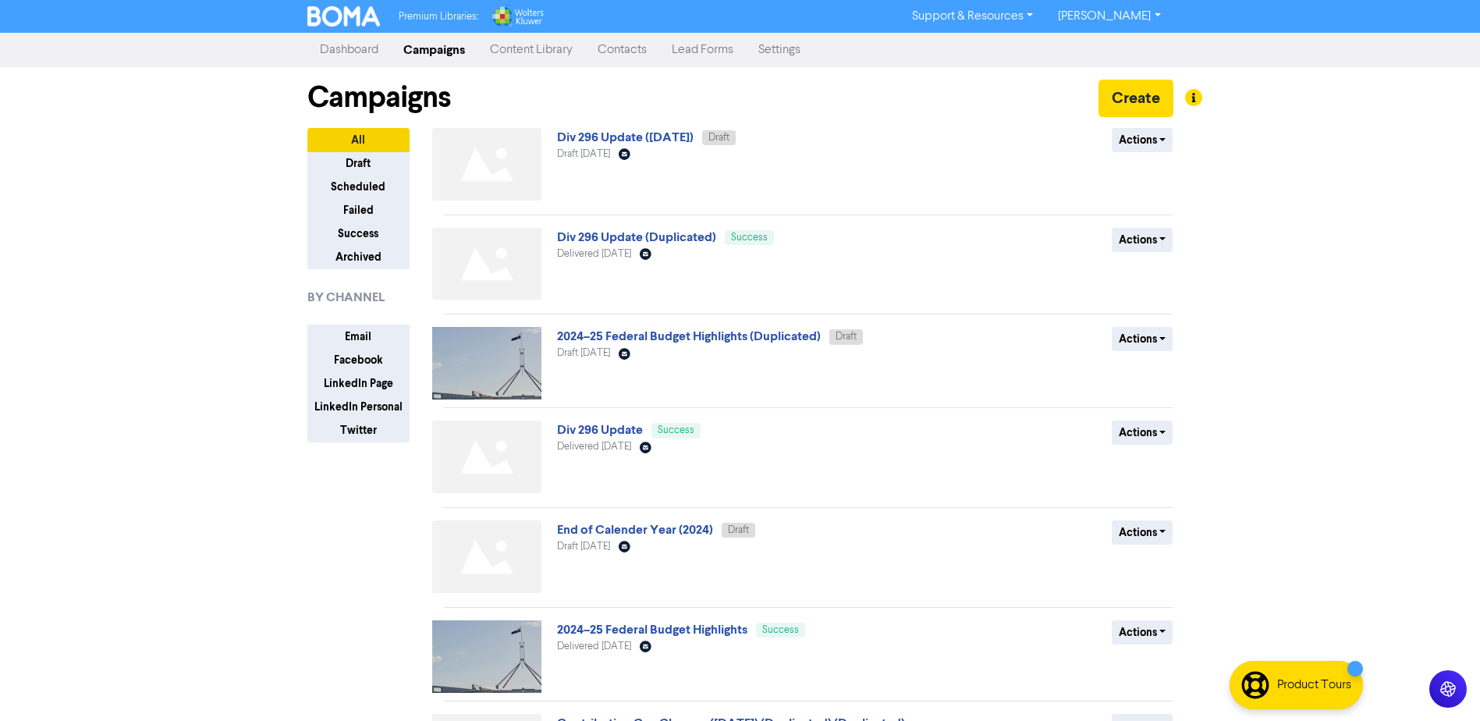
click at [513, 51] on link "Content Library" at bounding box center [531, 49] width 108 height 31
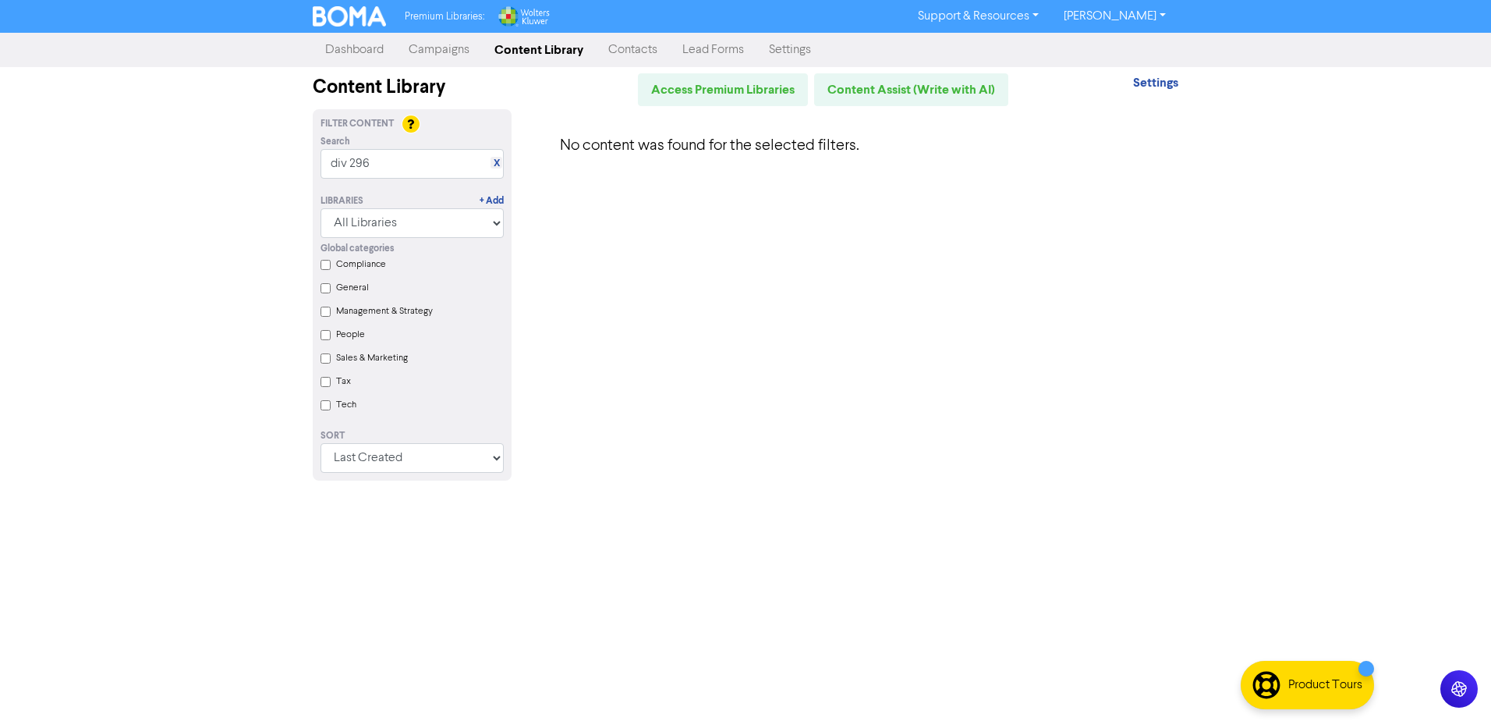
click at [633, 51] on link "Contacts" at bounding box center [633, 49] width 74 height 31
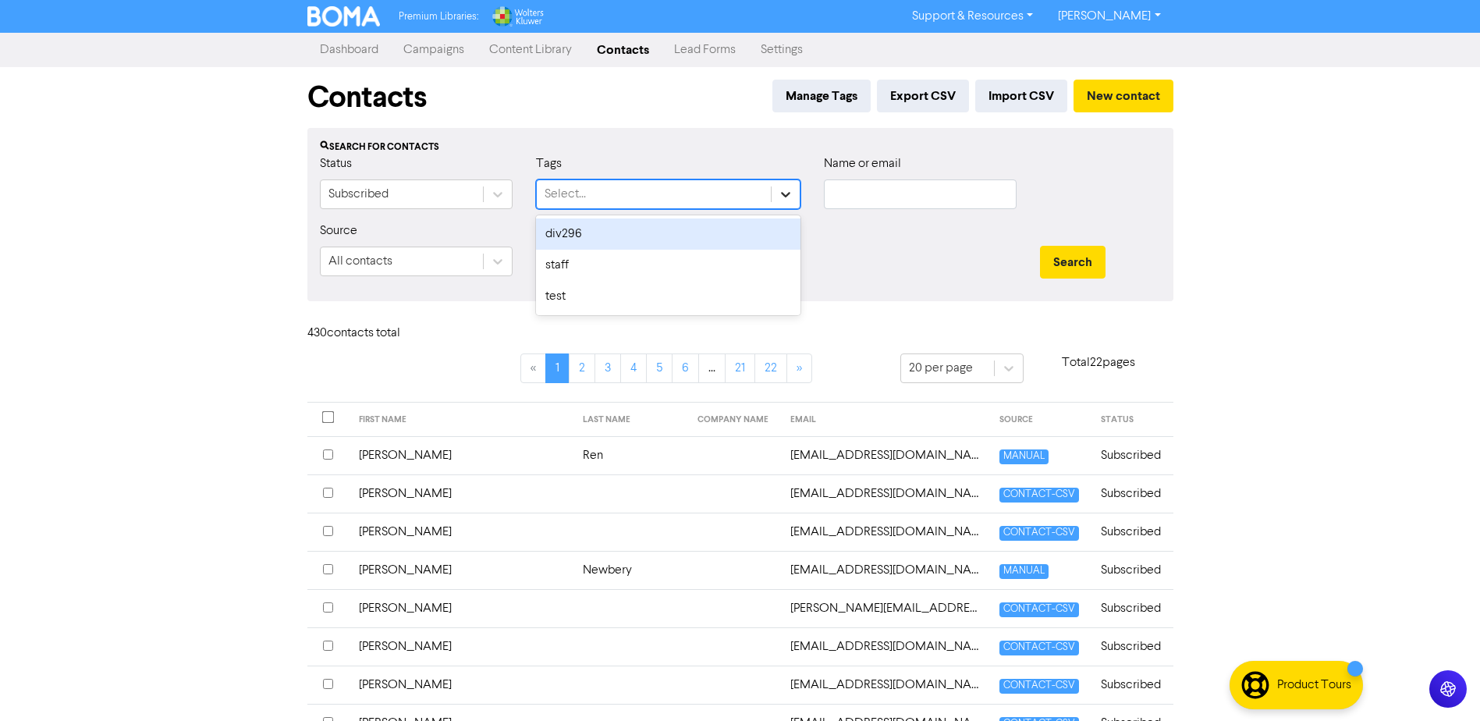
click at [781, 198] on icon at bounding box center [786, 194] width 16 height 16
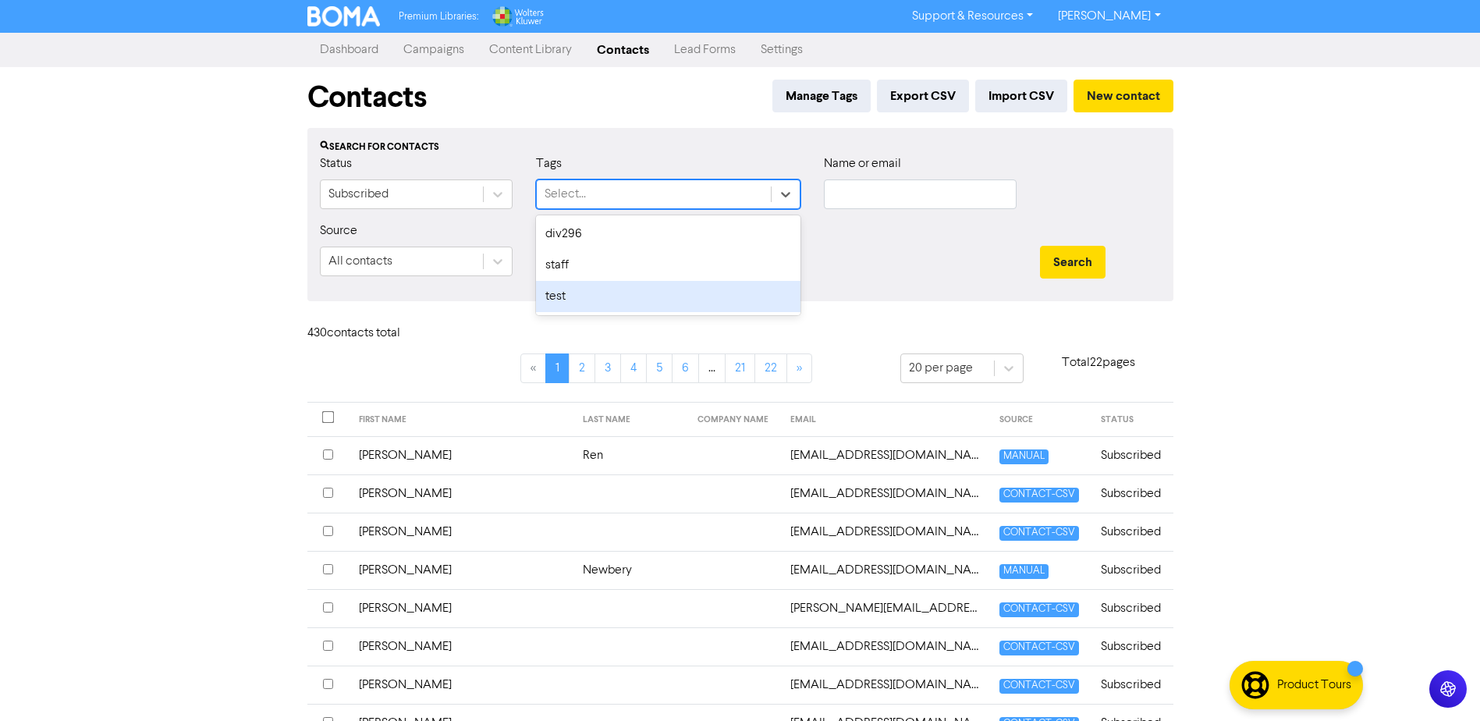
click at [643, 294] on div "test" at bounding box center [668, 296] width 264 height 31
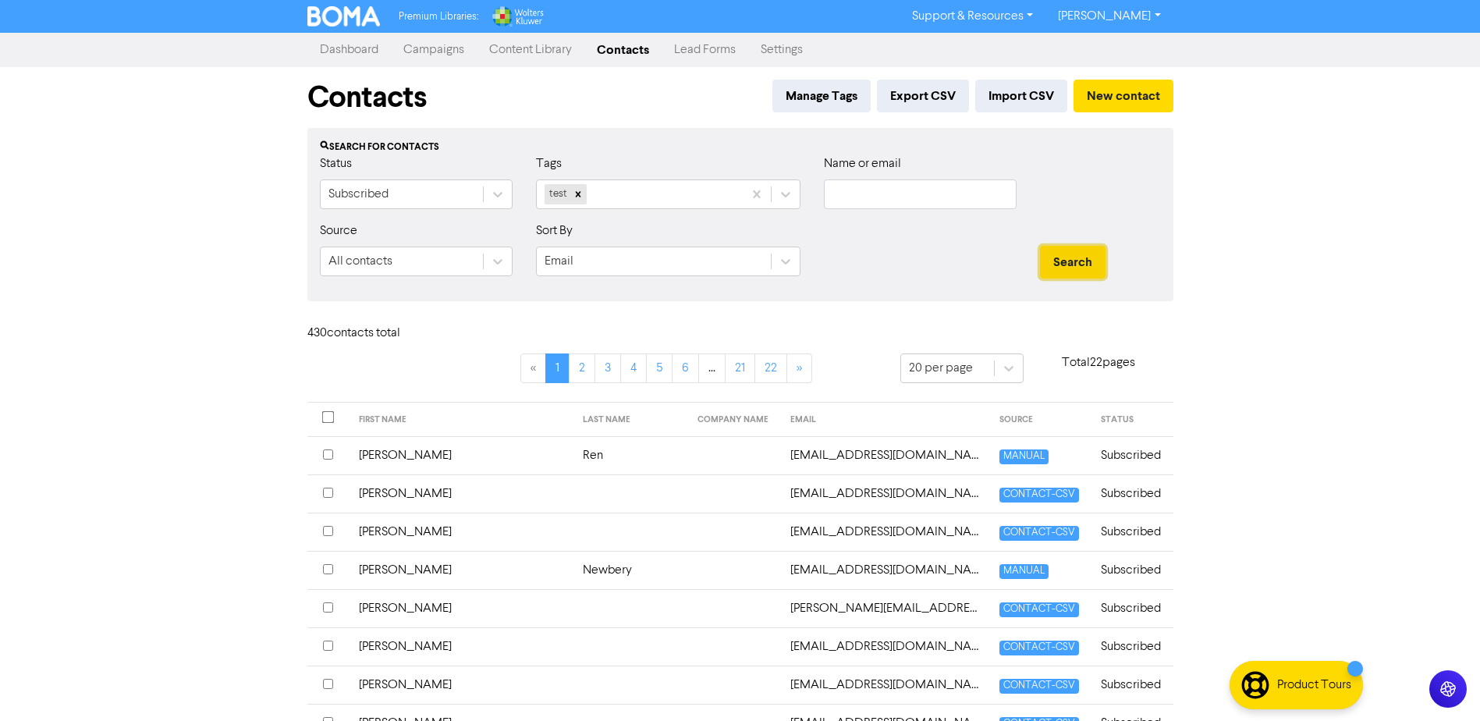
click at [1064, 264] on button "Search" at bounding box center [1073, 262] width 66 height 33
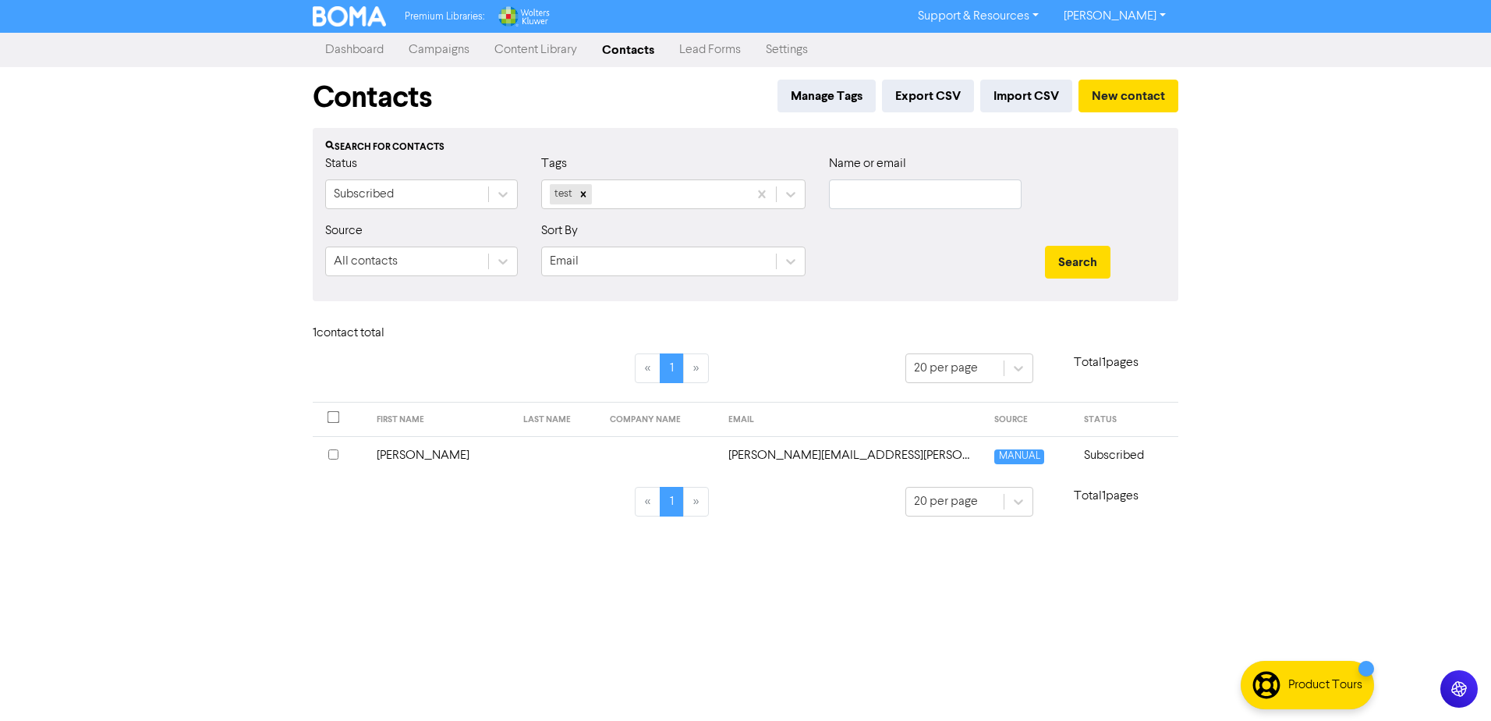
click at [445, 49] on link "Campaigns" at bounding box center [439, 49] width 86 height 31
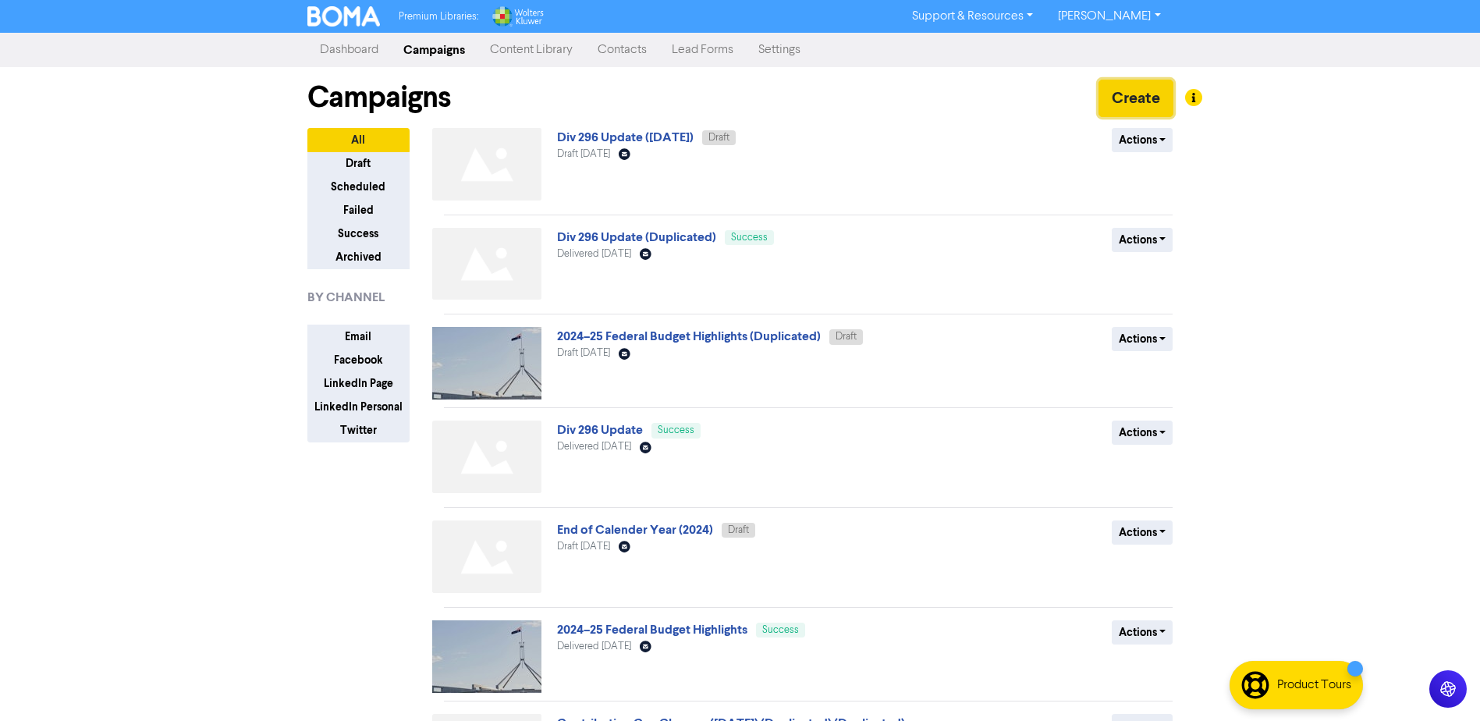
click at [1128, 98] on button "Create" at bounding box center [1135, 98] width 75 height 37
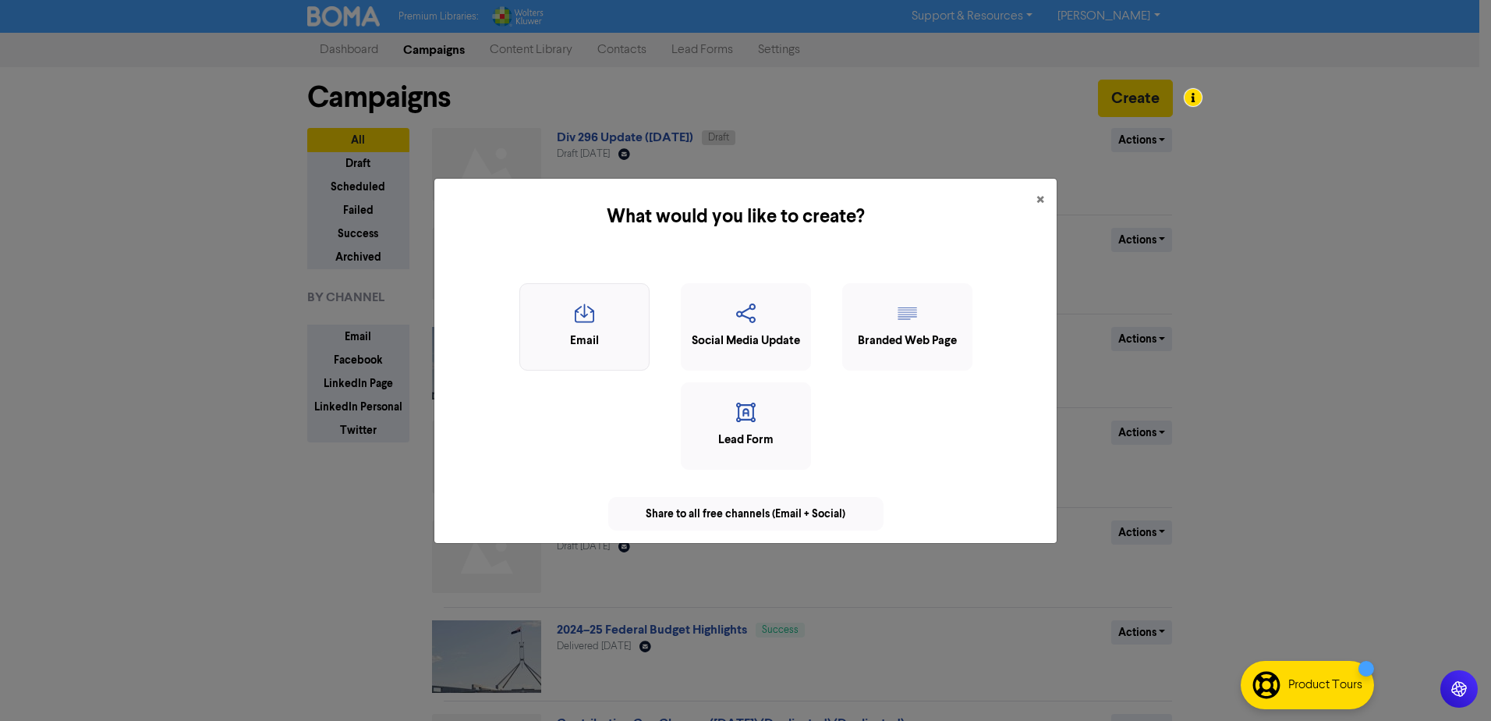
click at [592, 321] on icon "button" at bounding box center [584, 318] width 113 height 30
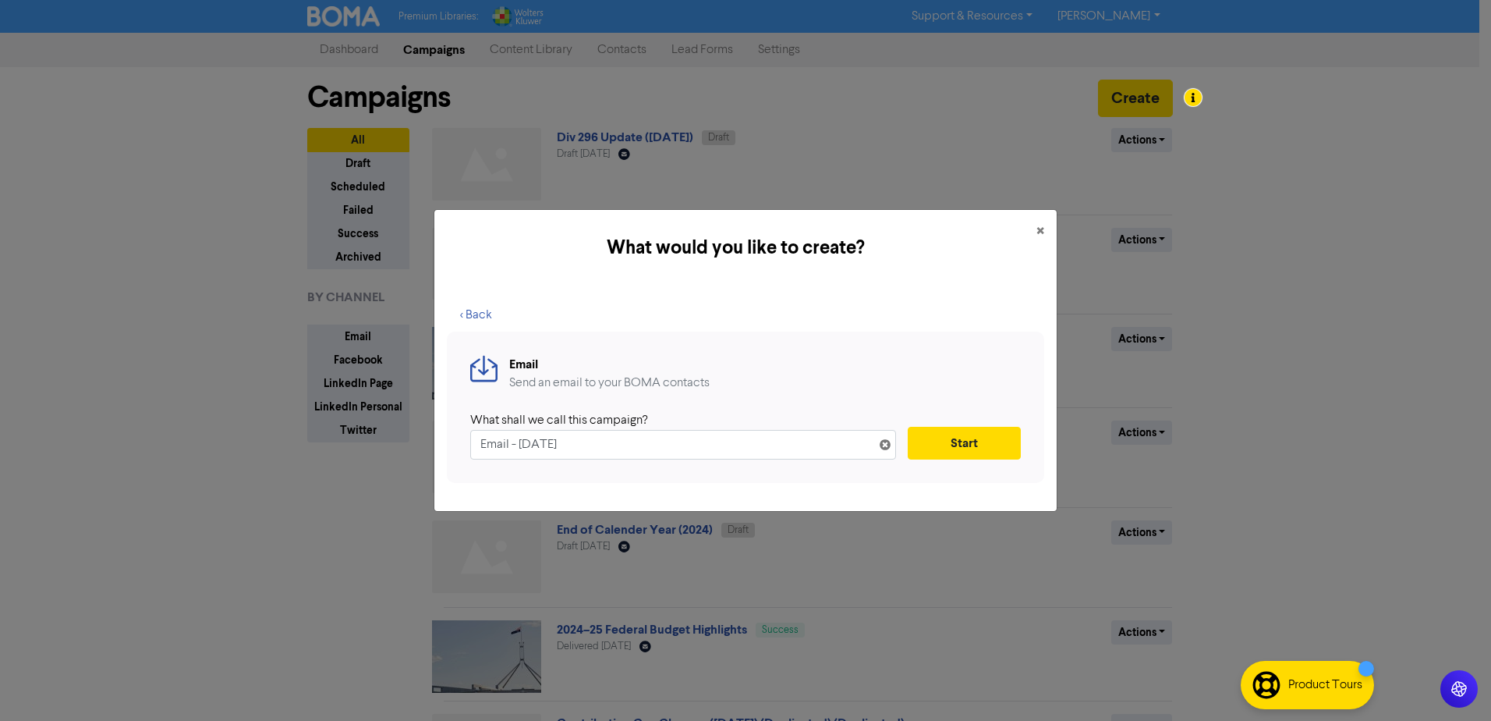
drag, startPoint x: 622, startPoint y: 444, endPoint x: 413, endPoint y: 434, distance: 209.2
click at [414, 434] on div "What would you like to create? × < Back Email Send an email to your BOMA contac…" at bounding box center [745, 360] width 1491 height 721
click at [968, 441] on button "Start" at bounding box center [964, 443] width 113 height 33
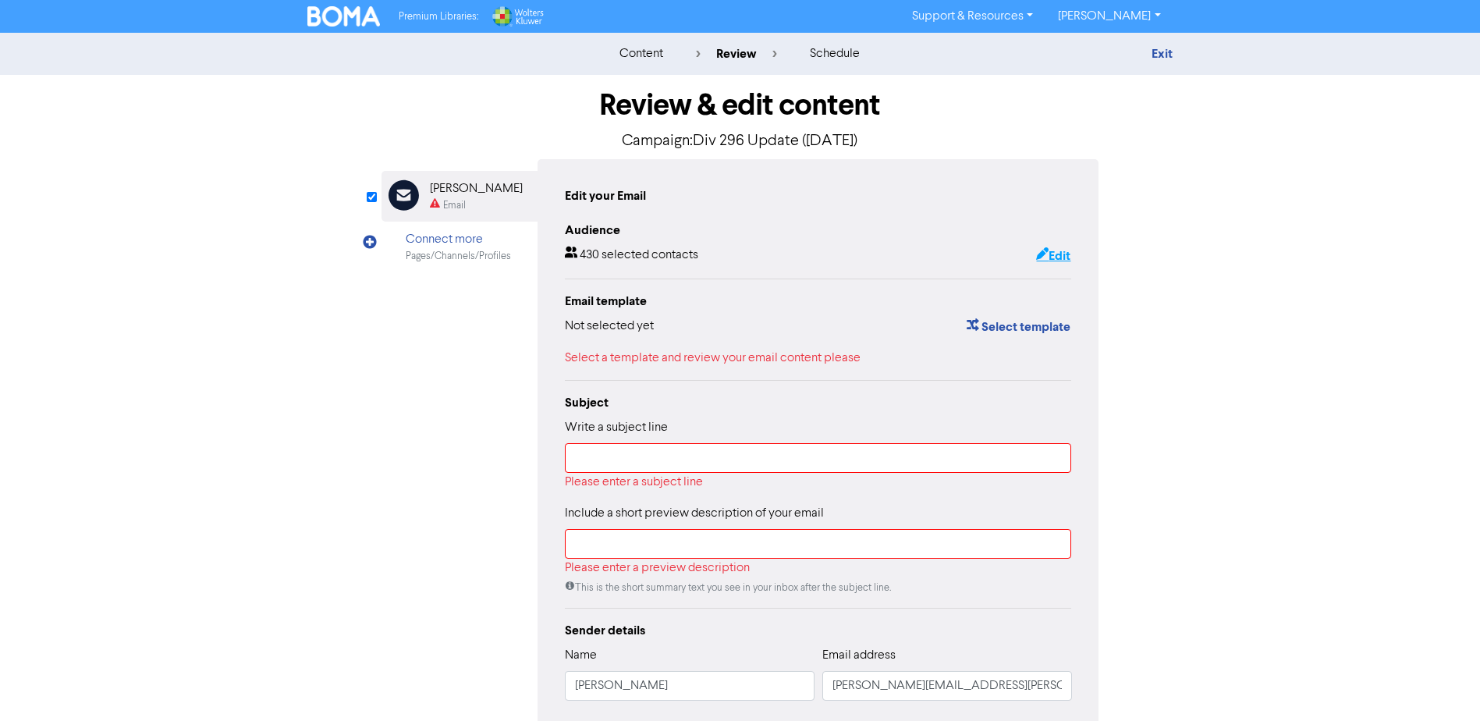
click at [1051, 259] on button "Edit" at bounding box center [1053, 256] width 36 height 20
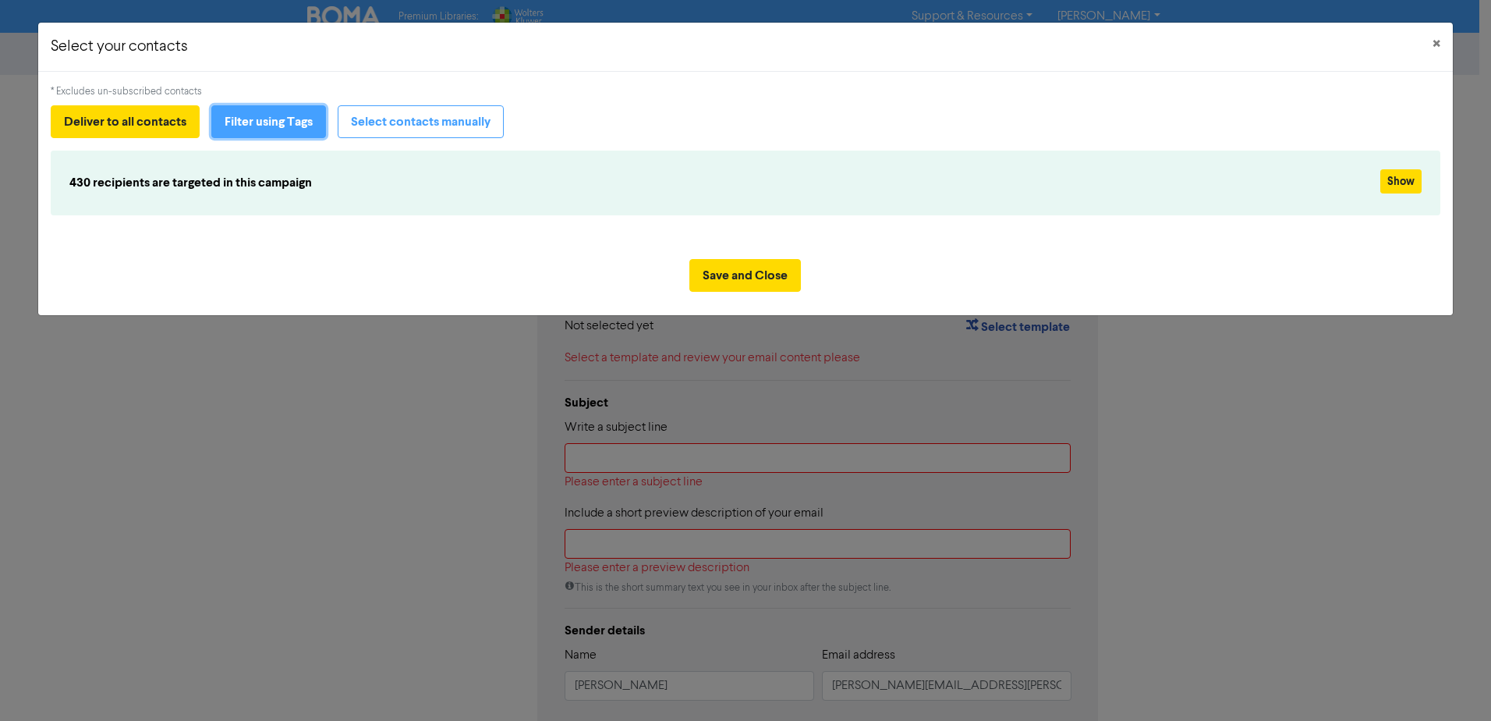
click at [257, 123] on button "Filter using Tags" at bounding box center [268, 121] width 115 height 33
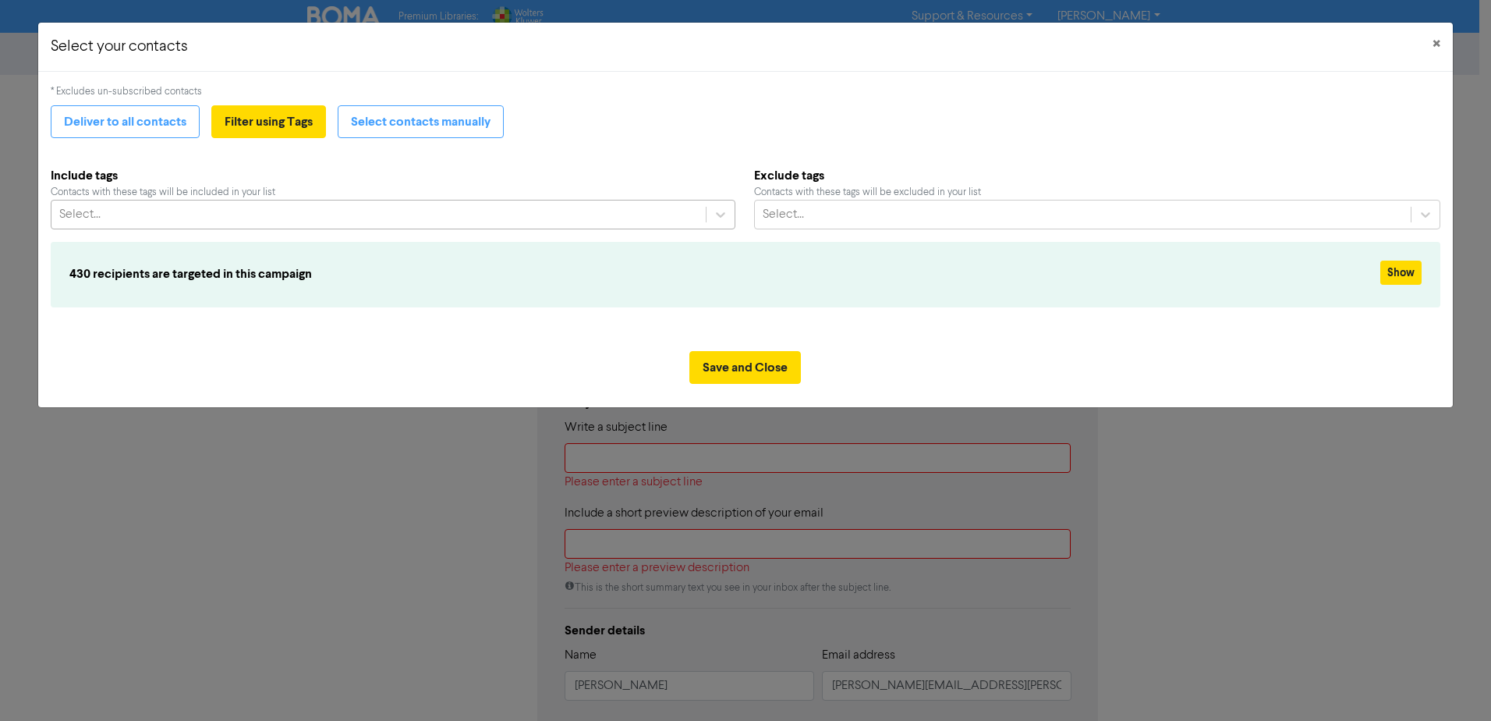
click at [266, 211] on div "Select..." at bounding box center [378, 214] width 654 height 28
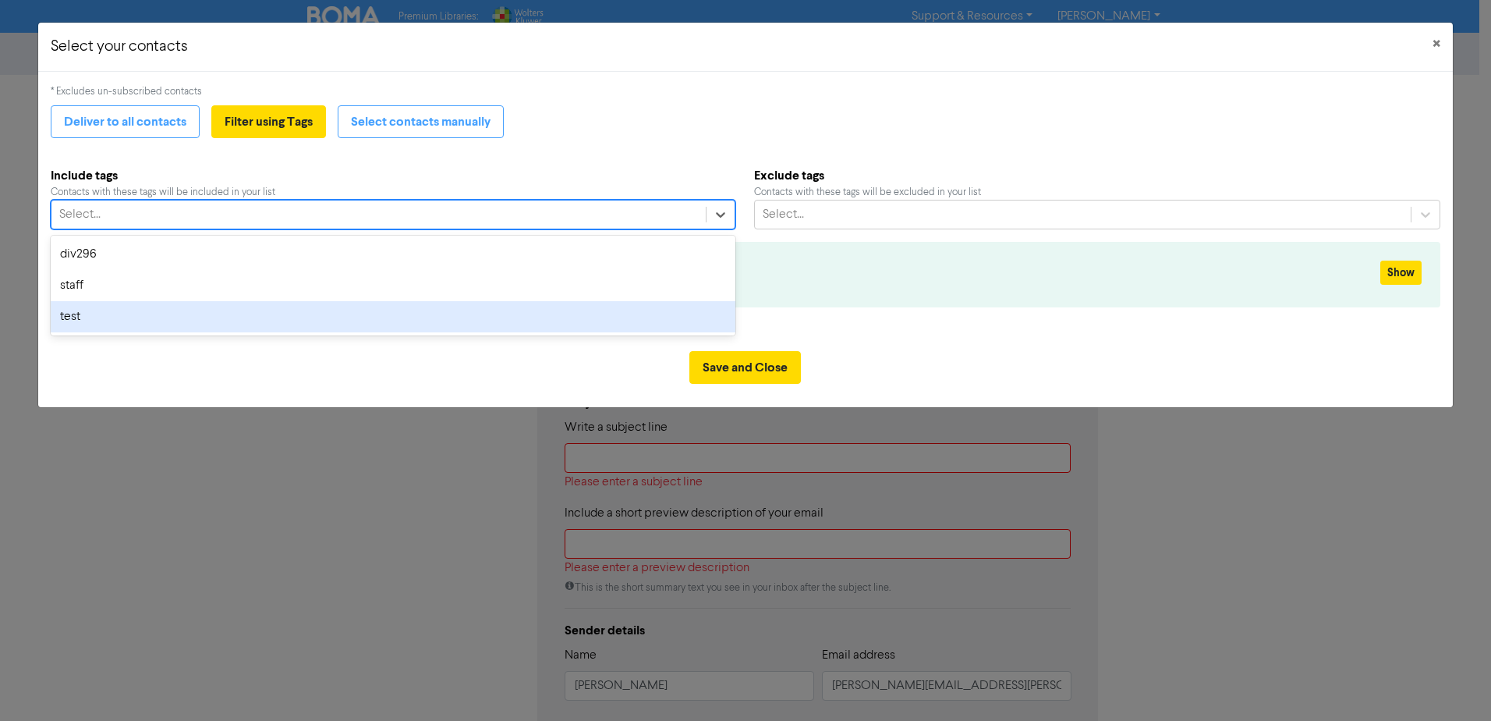
click at [128, 314] on div "test" at bounding box center [393, 316] width 685 height 31
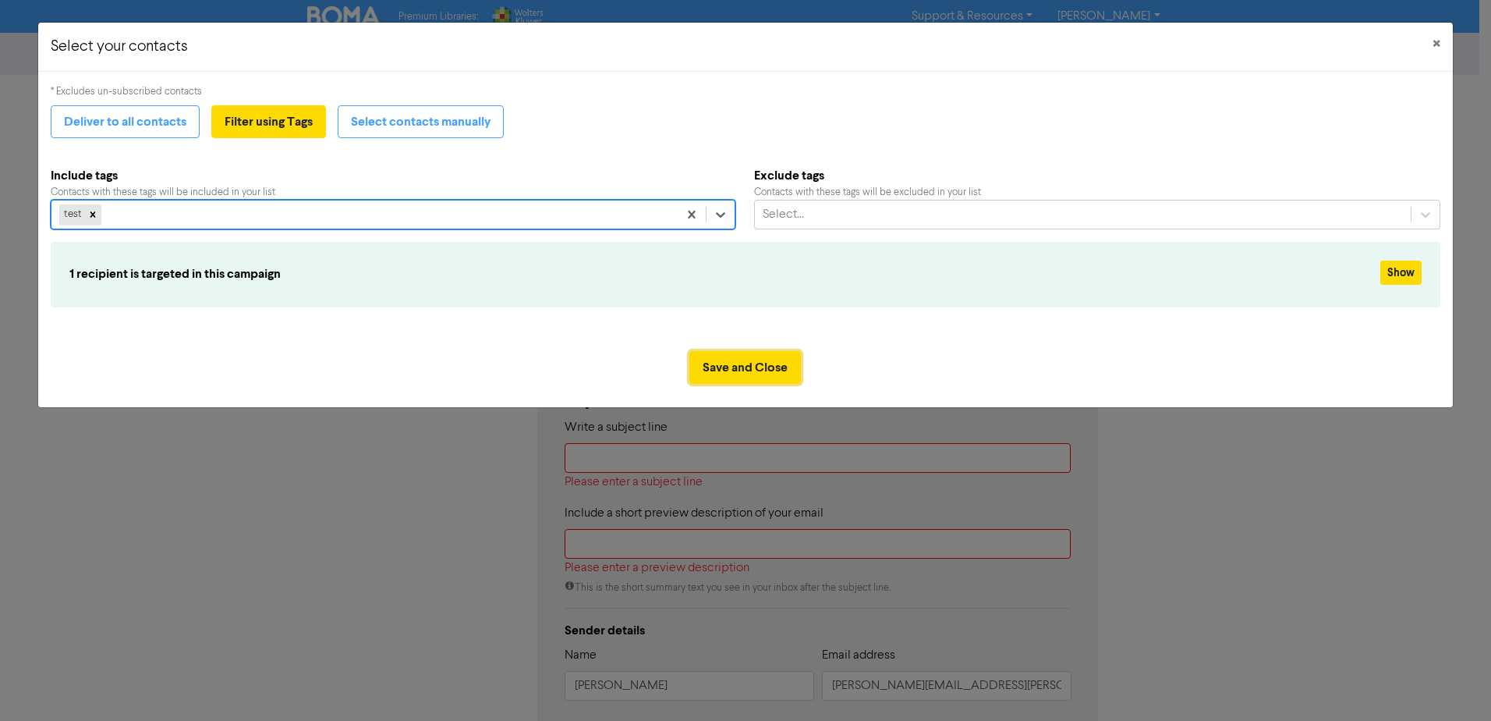
click at [776, 374] on button "Save and Close" at bounding box center [745, 367] width 112 height 33
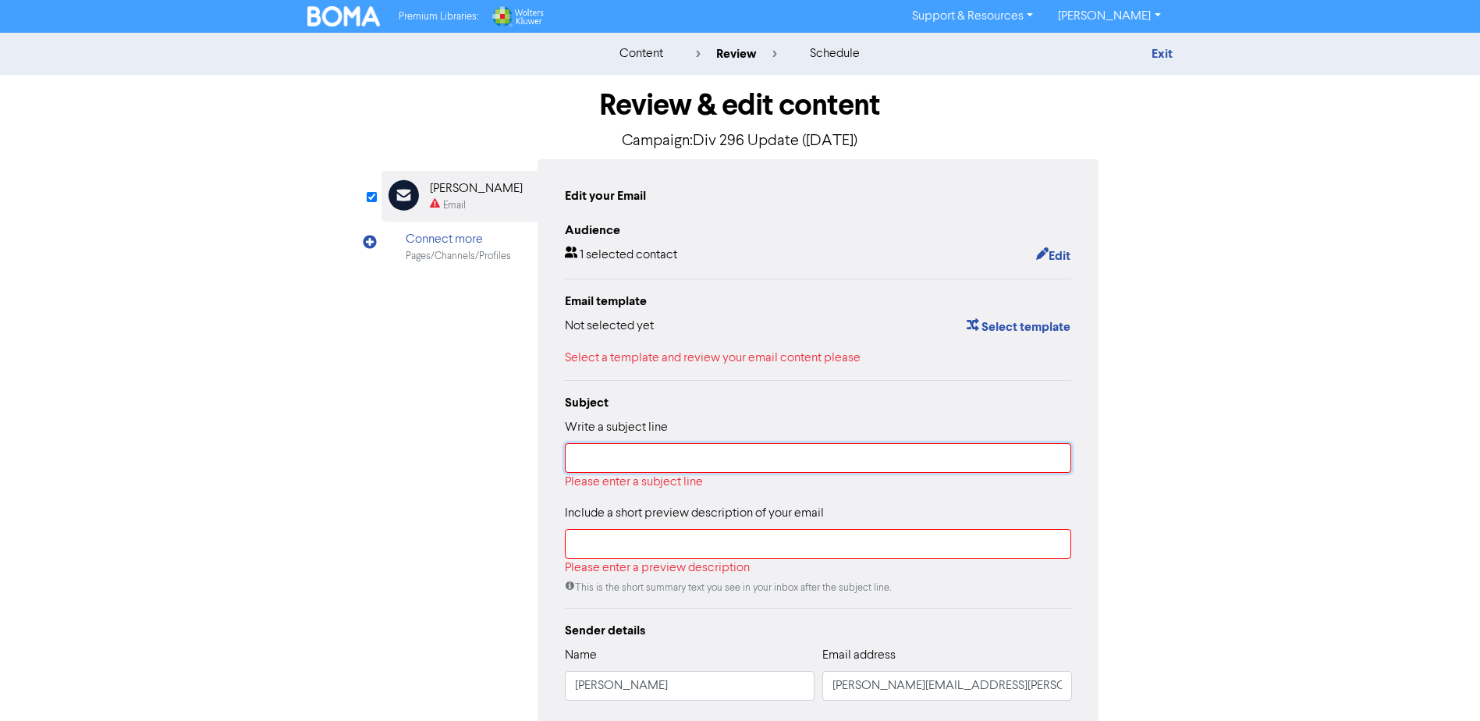
click at [688, 459] on input "text" at bounding box center [818, 458] width 507 height 30
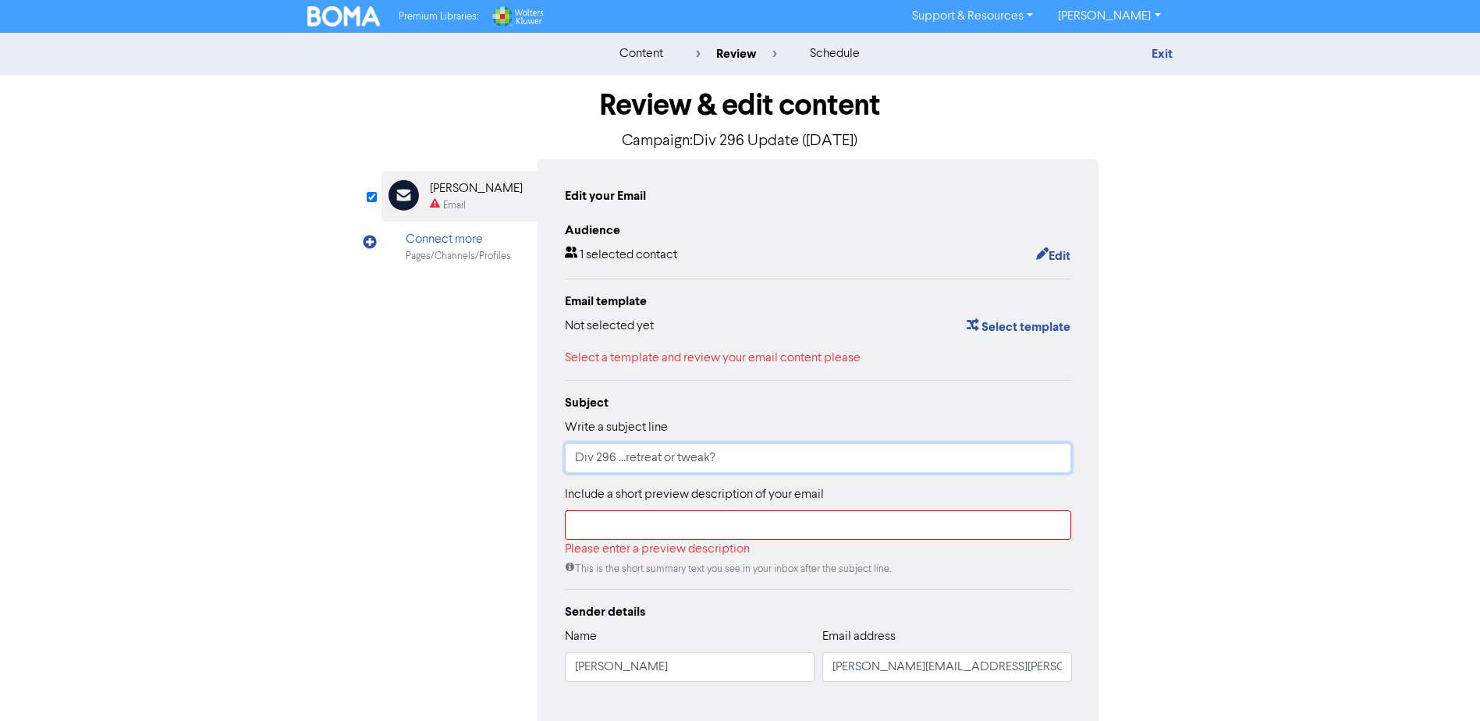
scroll to position [84, 0]
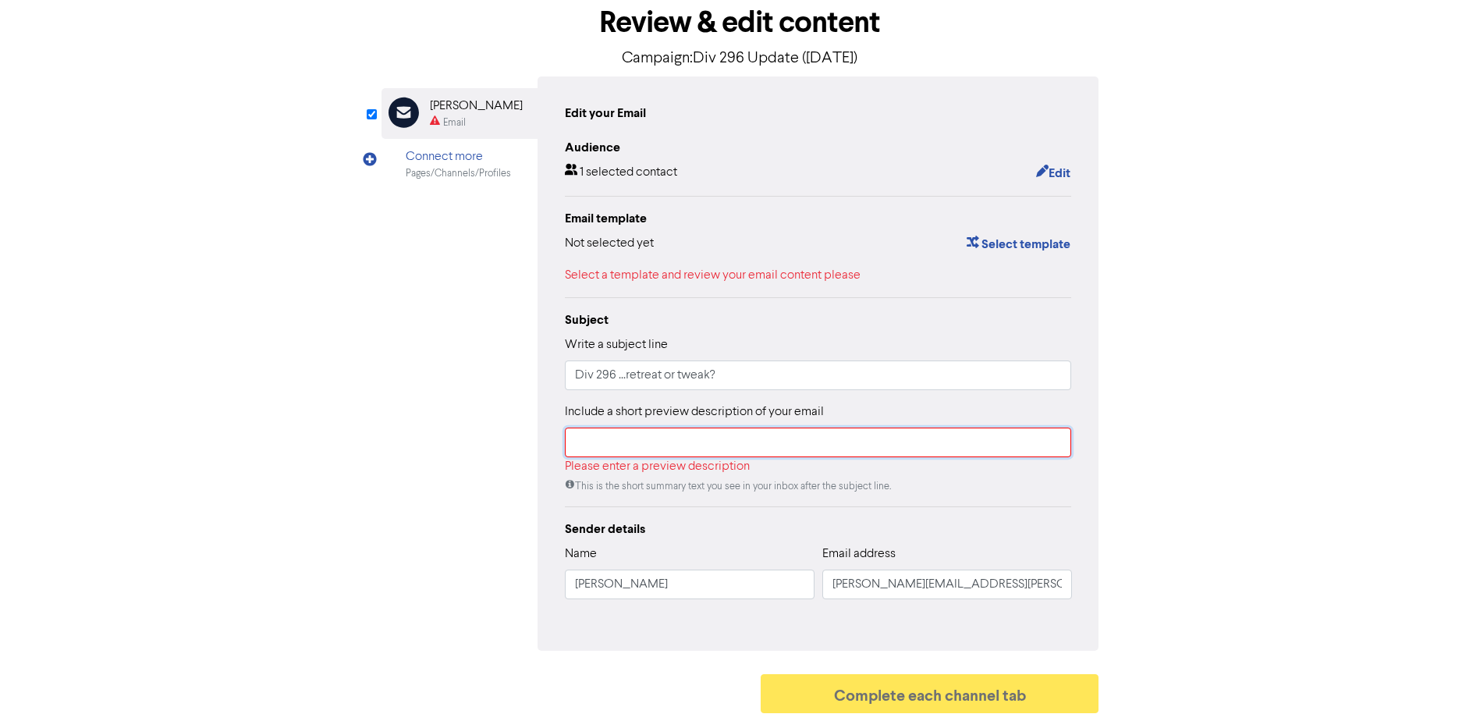
click at [682, 447] on input "text" at bounding box center [818, 442] width 507 height 30
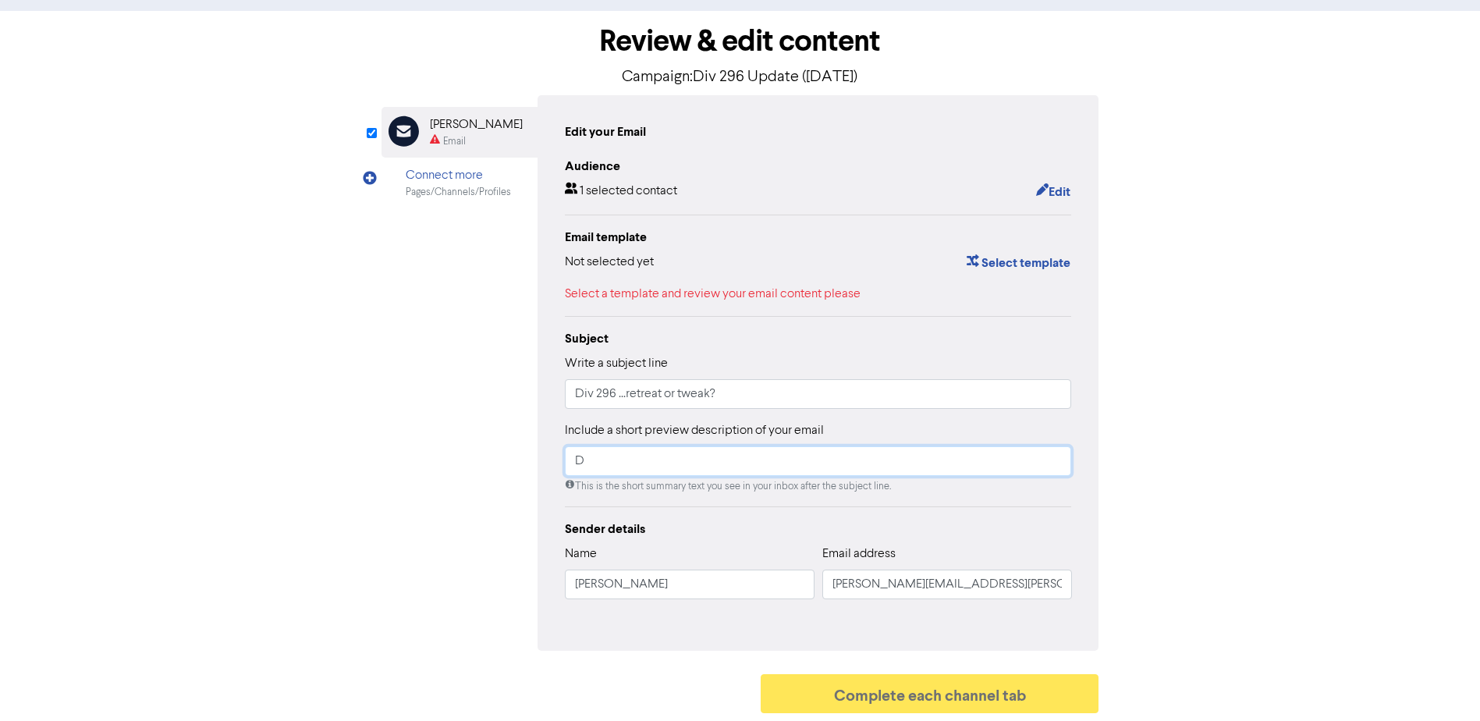
scroll to position [66, 0]
click at [1009, 266] on button "Select template" at bounding box center [1018, 263] width 105 height 20
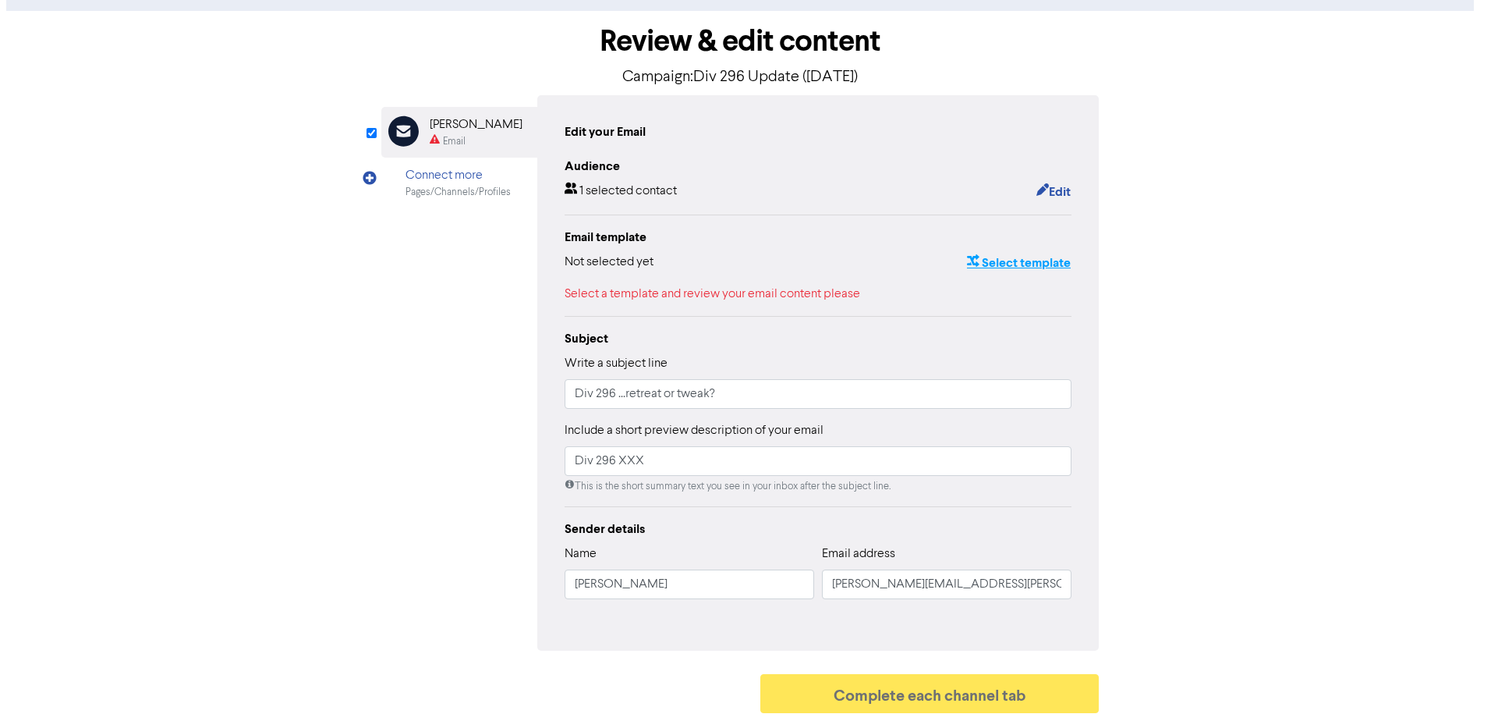
scroll to position [0, 0]
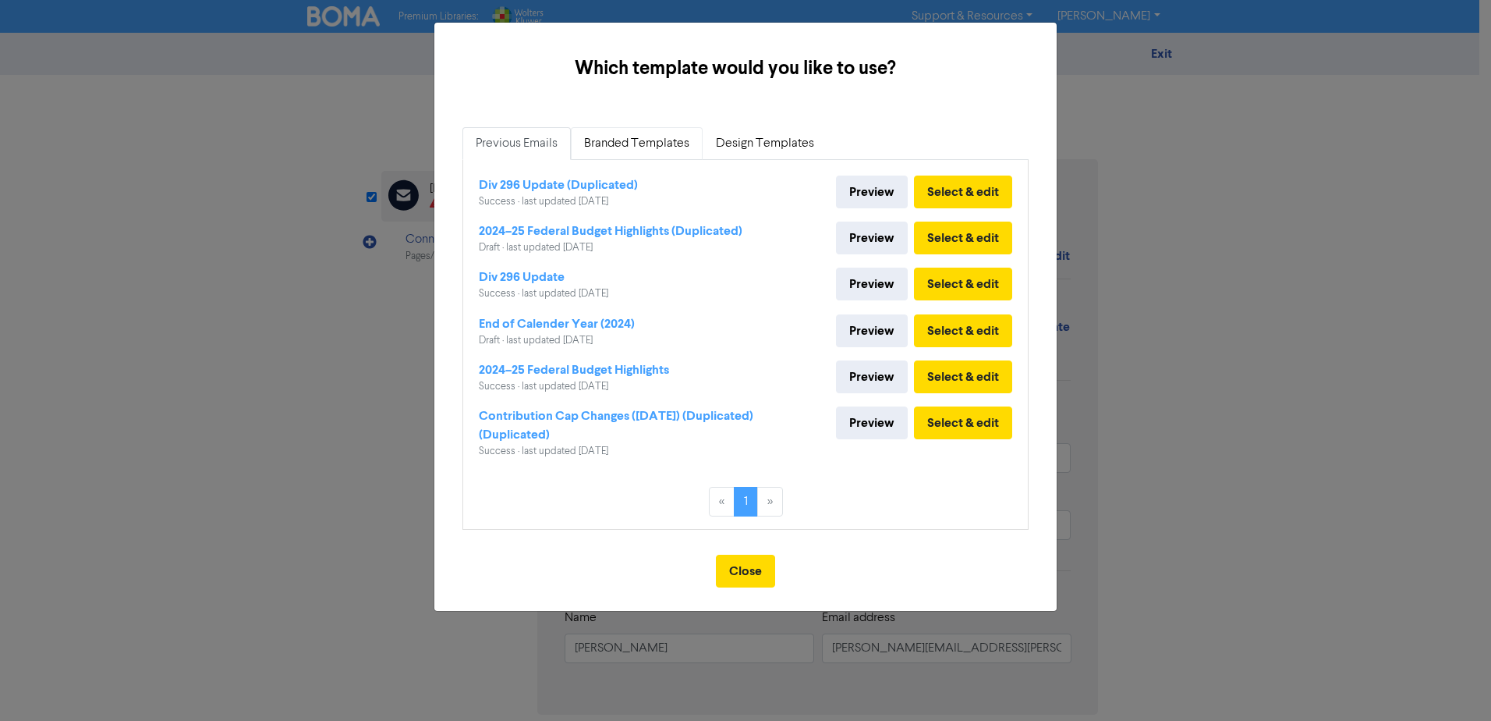
click at [654, 146] on link "Branded Templates" at bounding box center [637, 143] width 132 height 33
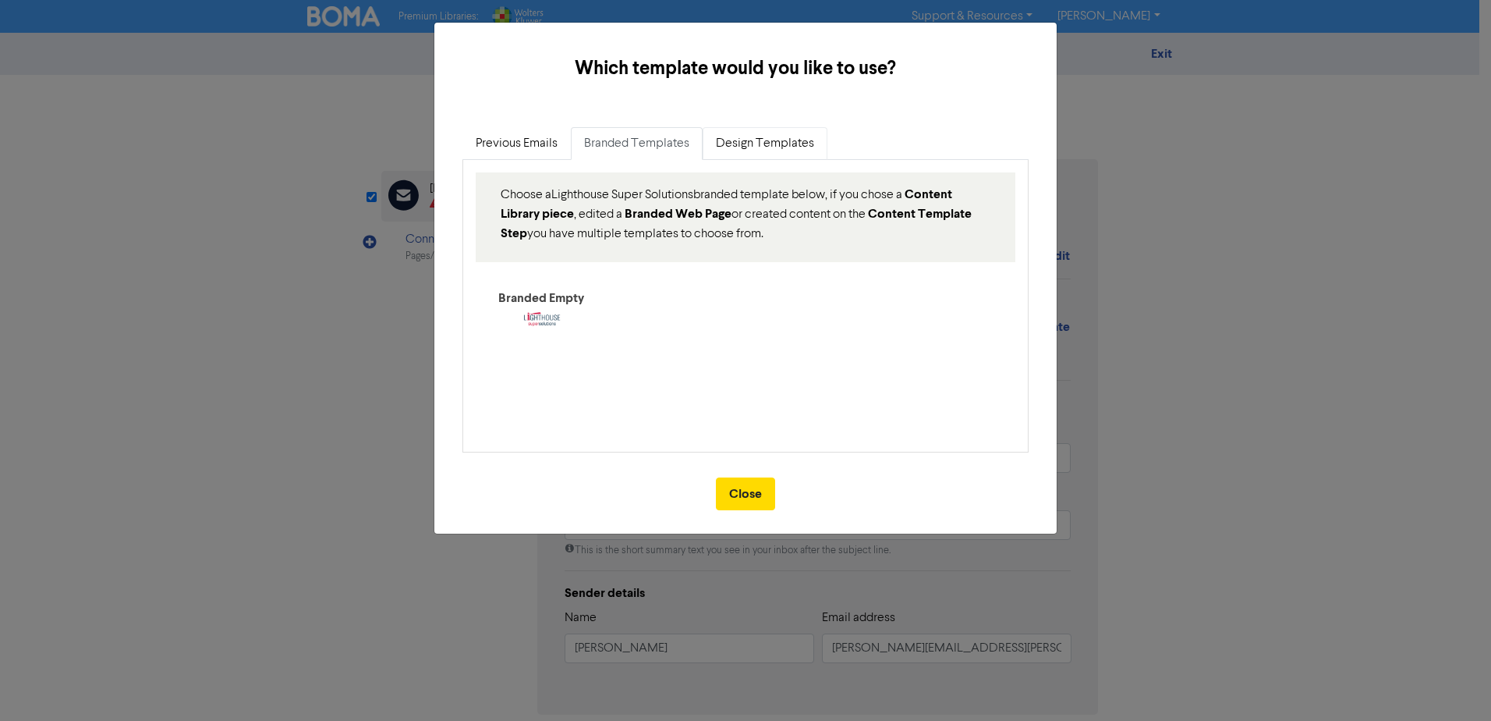
click at [759, 139] on link "Design Templates" at bounding box center [765, 143] width 125 height 33
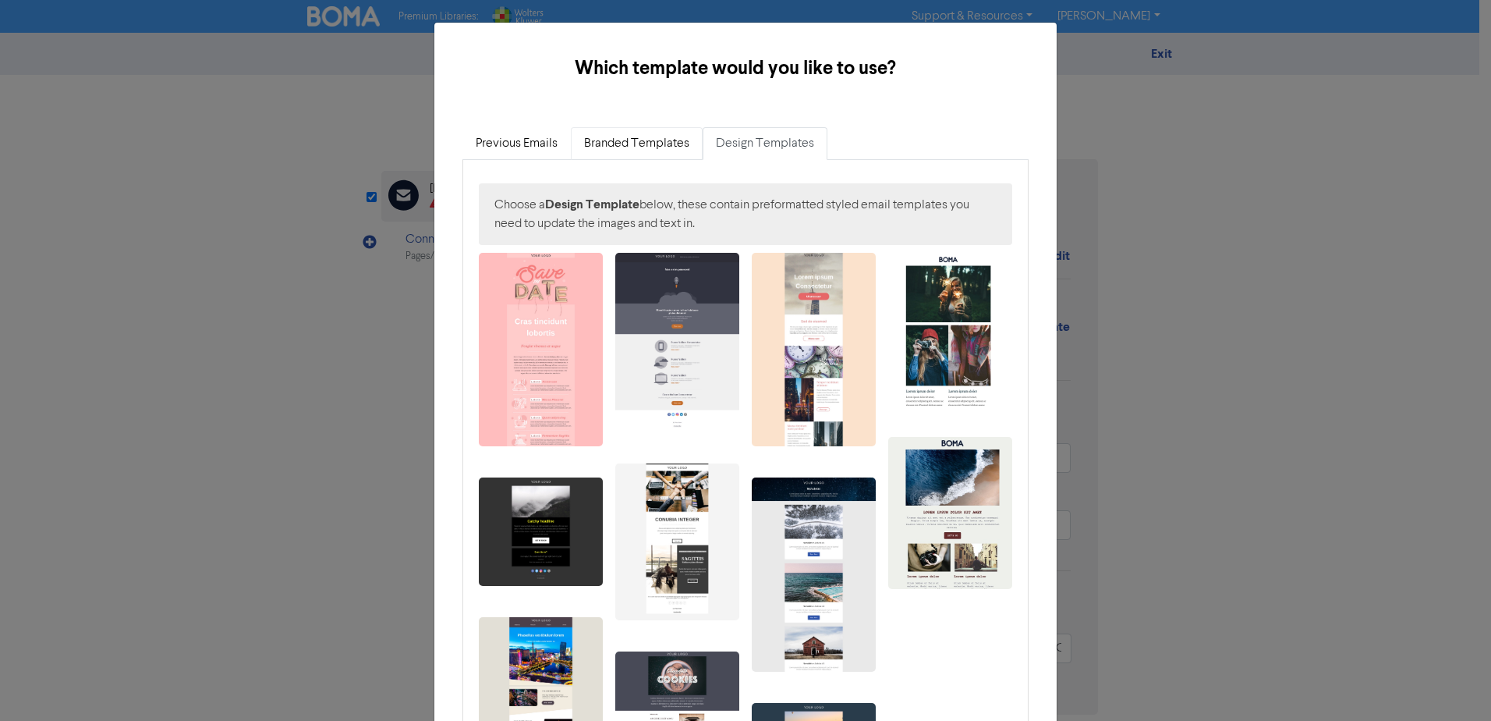
click at [636, 146] on link "Branded Templates" at bounding box center [637, 143] width 132 height 33
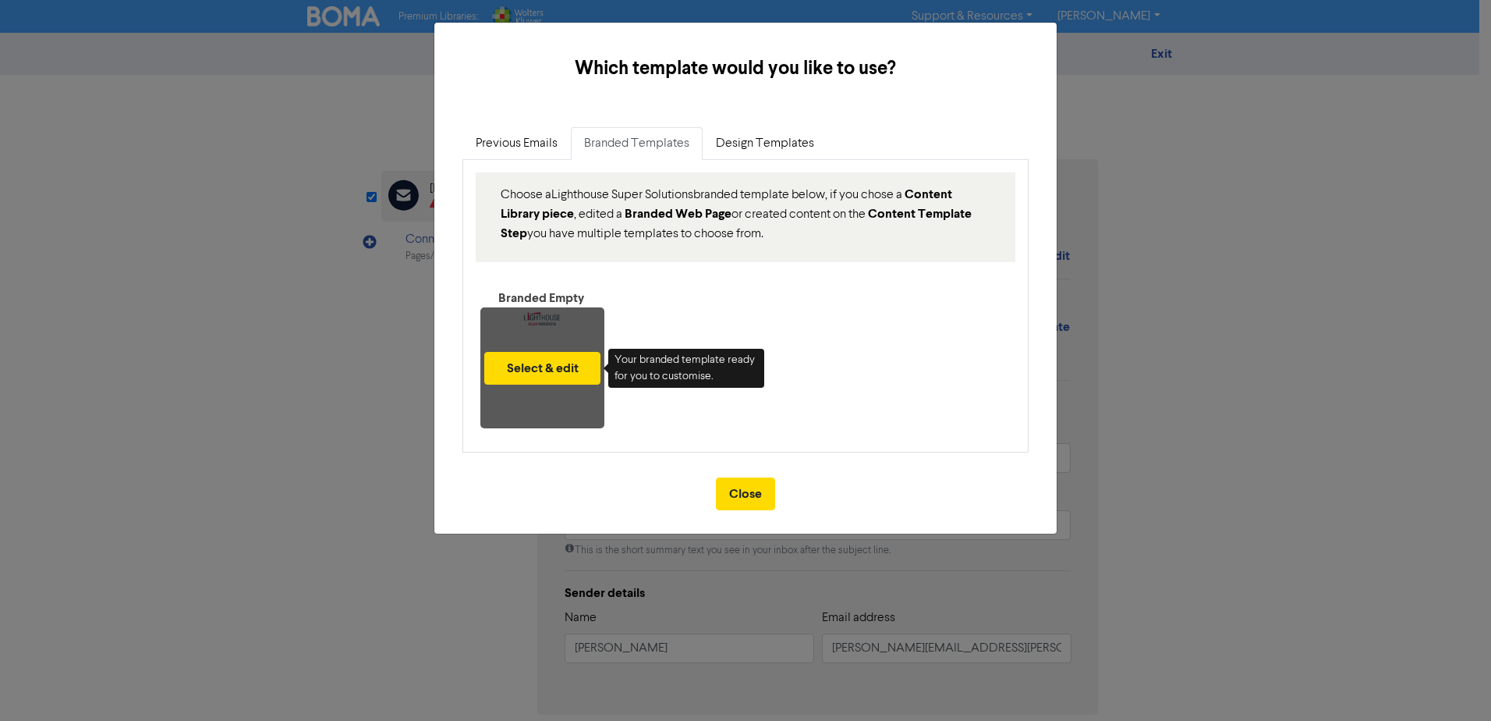
click at [538, 314] on div "Select & edit" at bounding box center [542, 367] width 124 height 121
click at [541, 363] on button "Select & edit" at bounding box center [542, 368] width 116 height 33
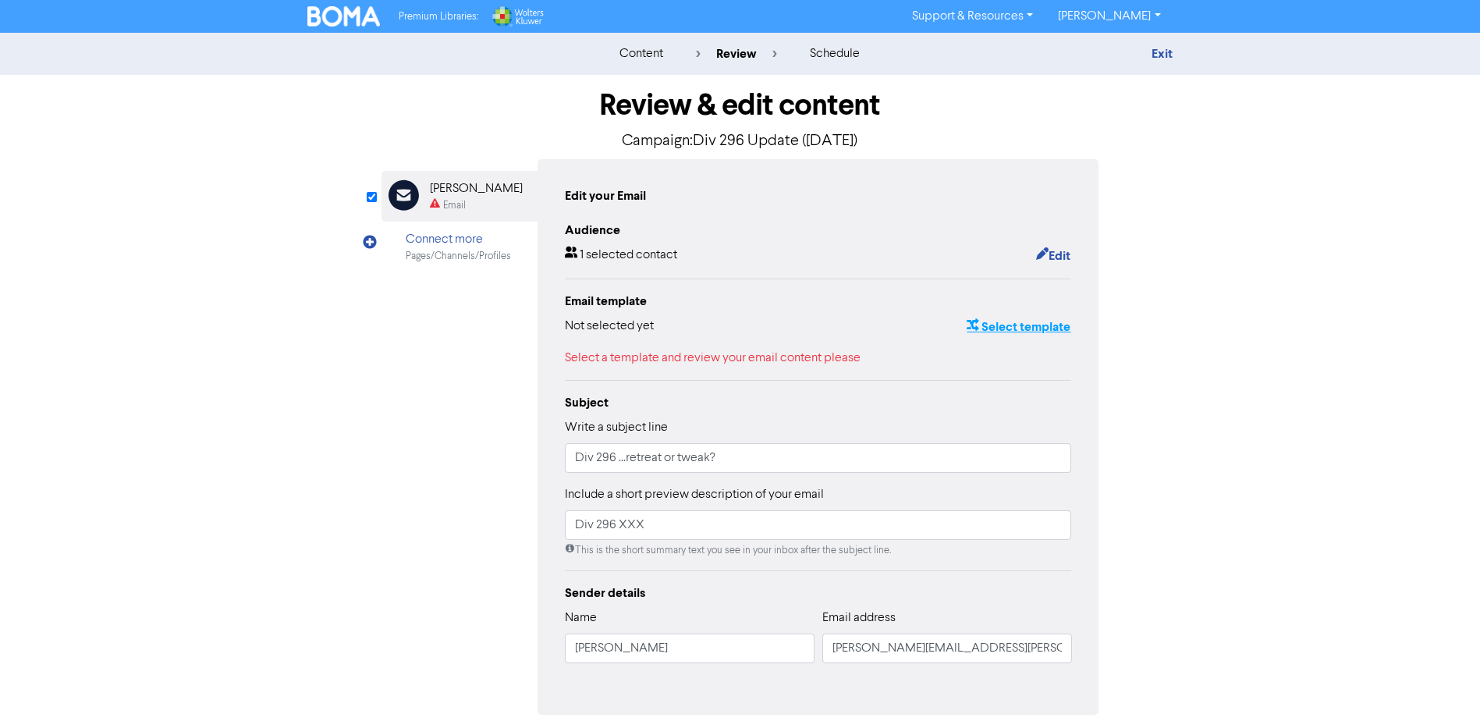
click at [1023, 328] on button "Select template" at bounding box center [1018, 327] width 105 height 20
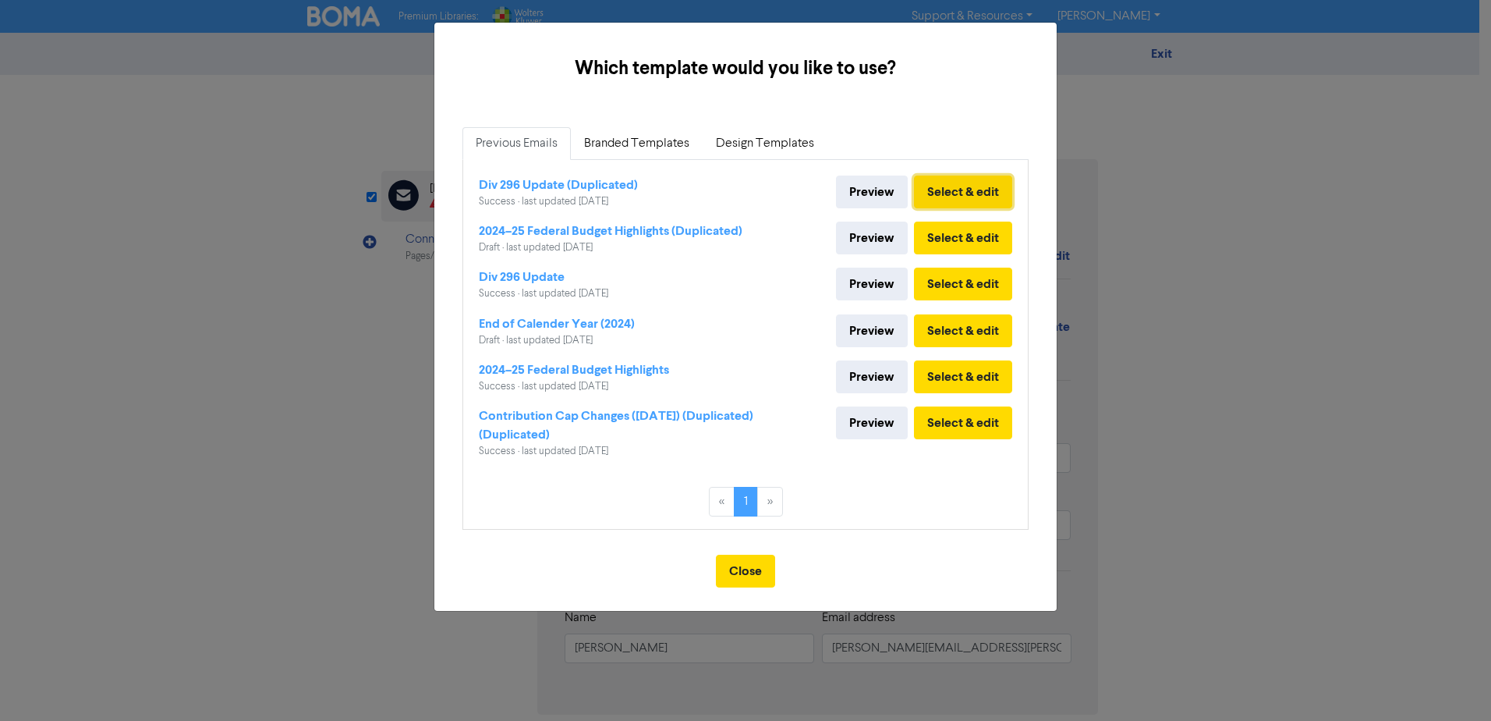
click at [987, 193] on button "Select & edit" at bounding box center [963, 191] width 98 height 33
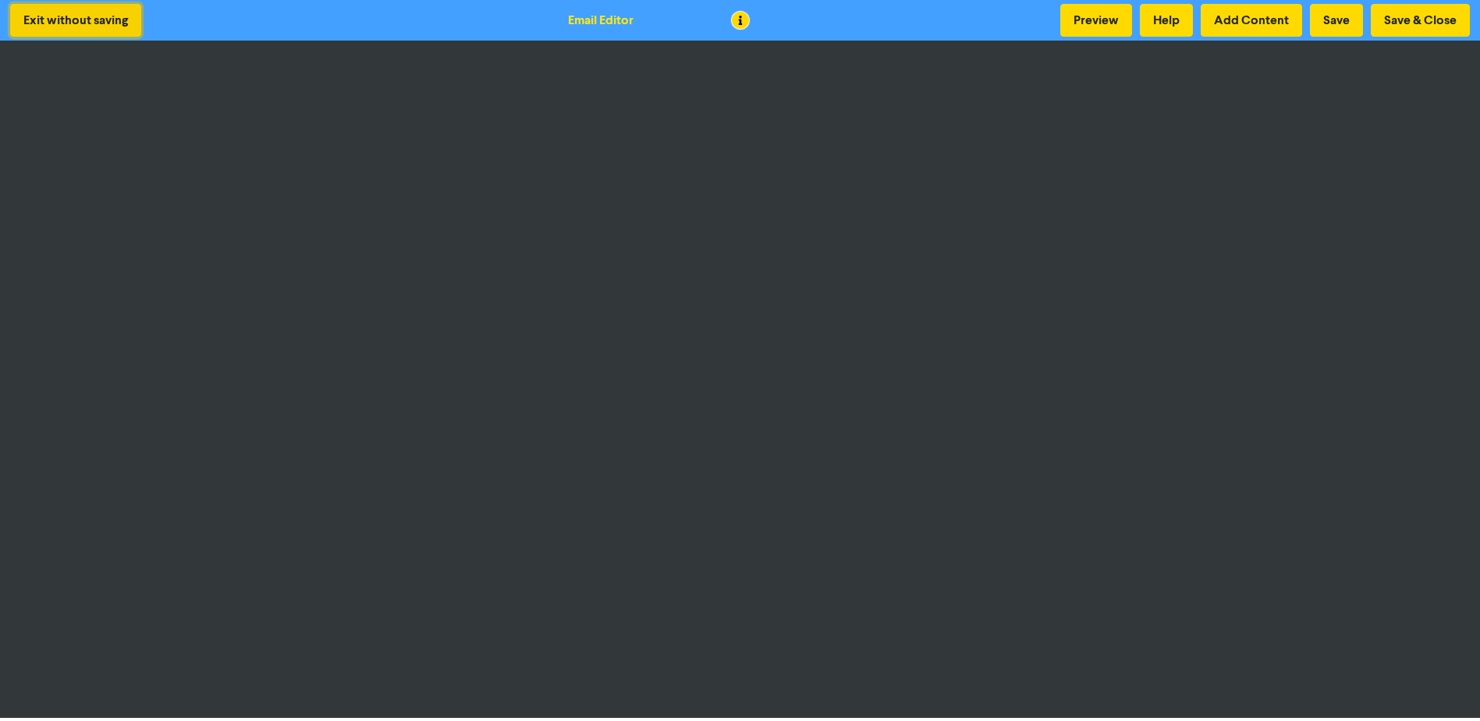
click at [83, 12] on button "Exit without saving" at bounding box center [75, 20] width 131 height 33
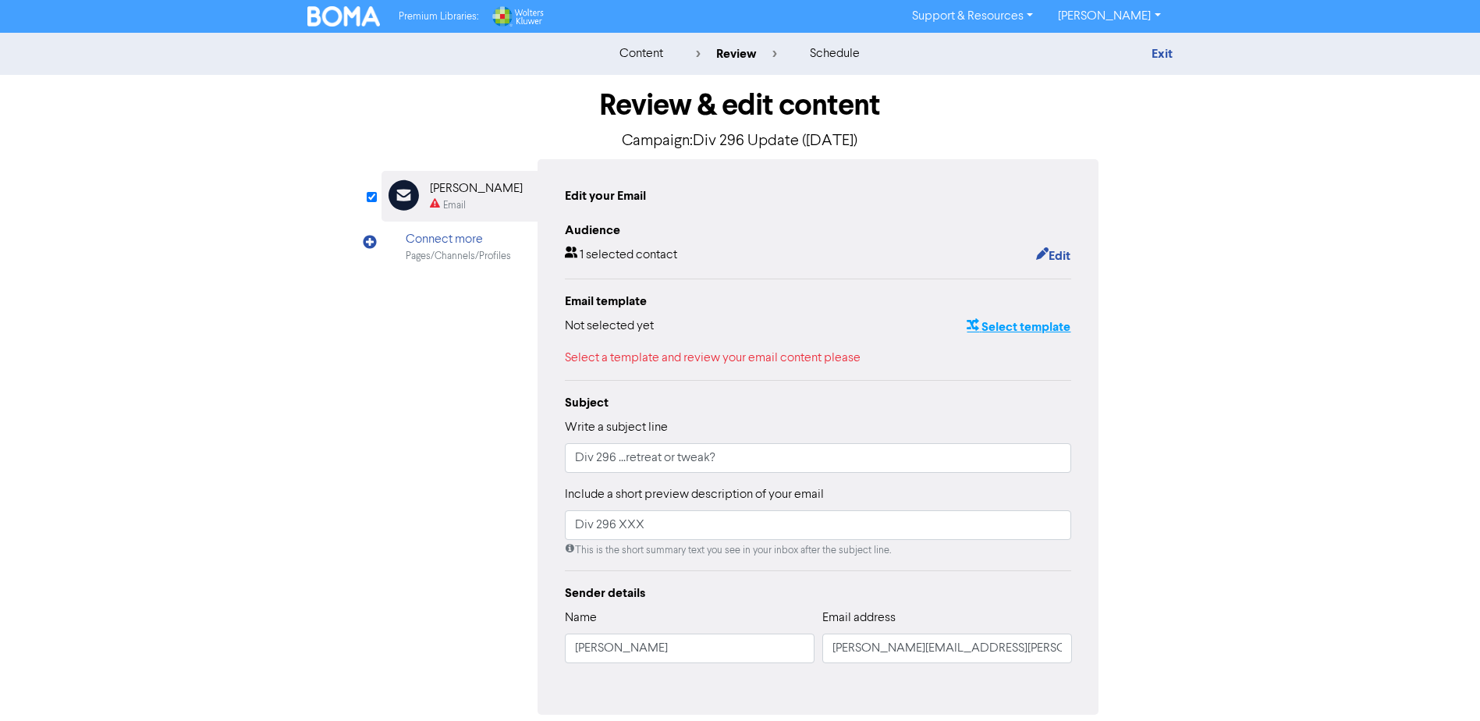
click at [1024, 328] on button "Select template" at bounding box center [1018, 327] width 105 height 20
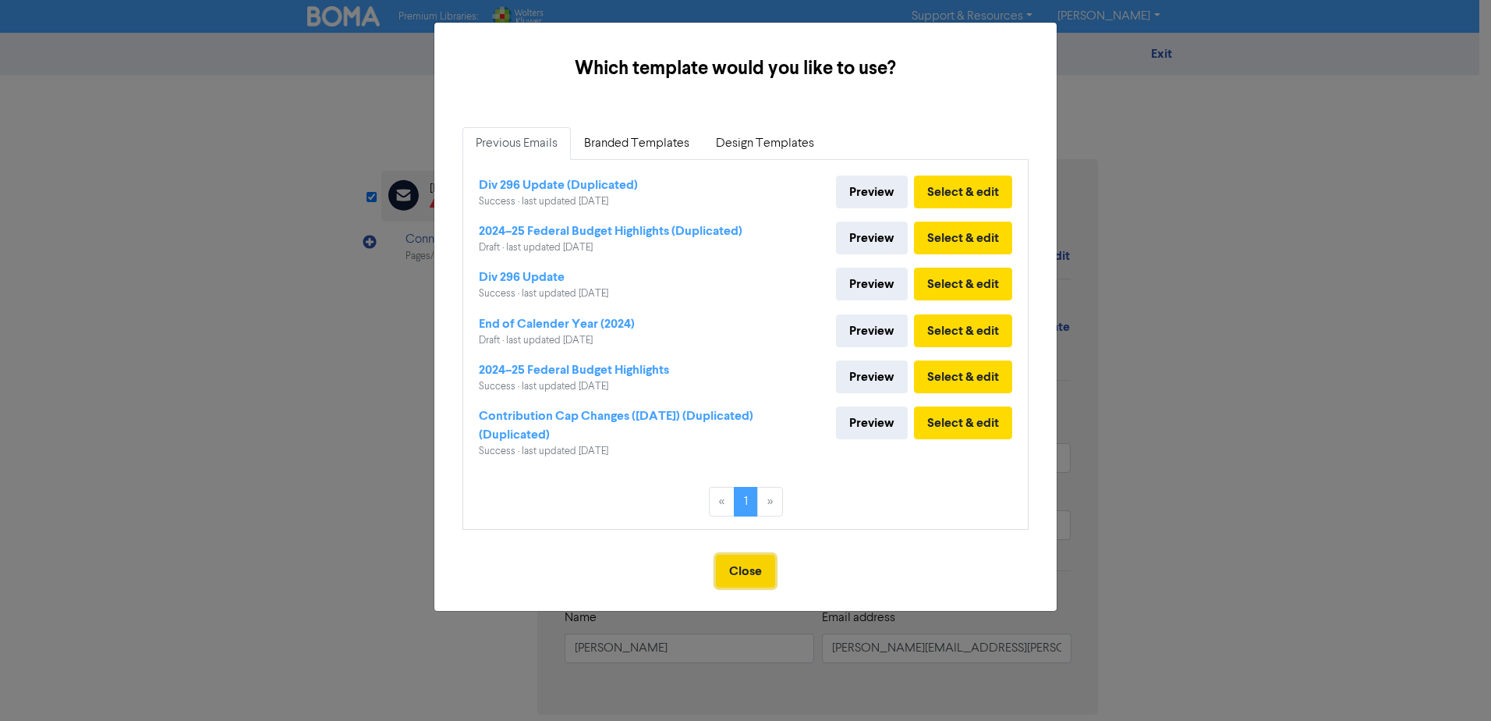
click at [753, 570] on button "Close" at bounding box center [745, 571] width 59 height 33
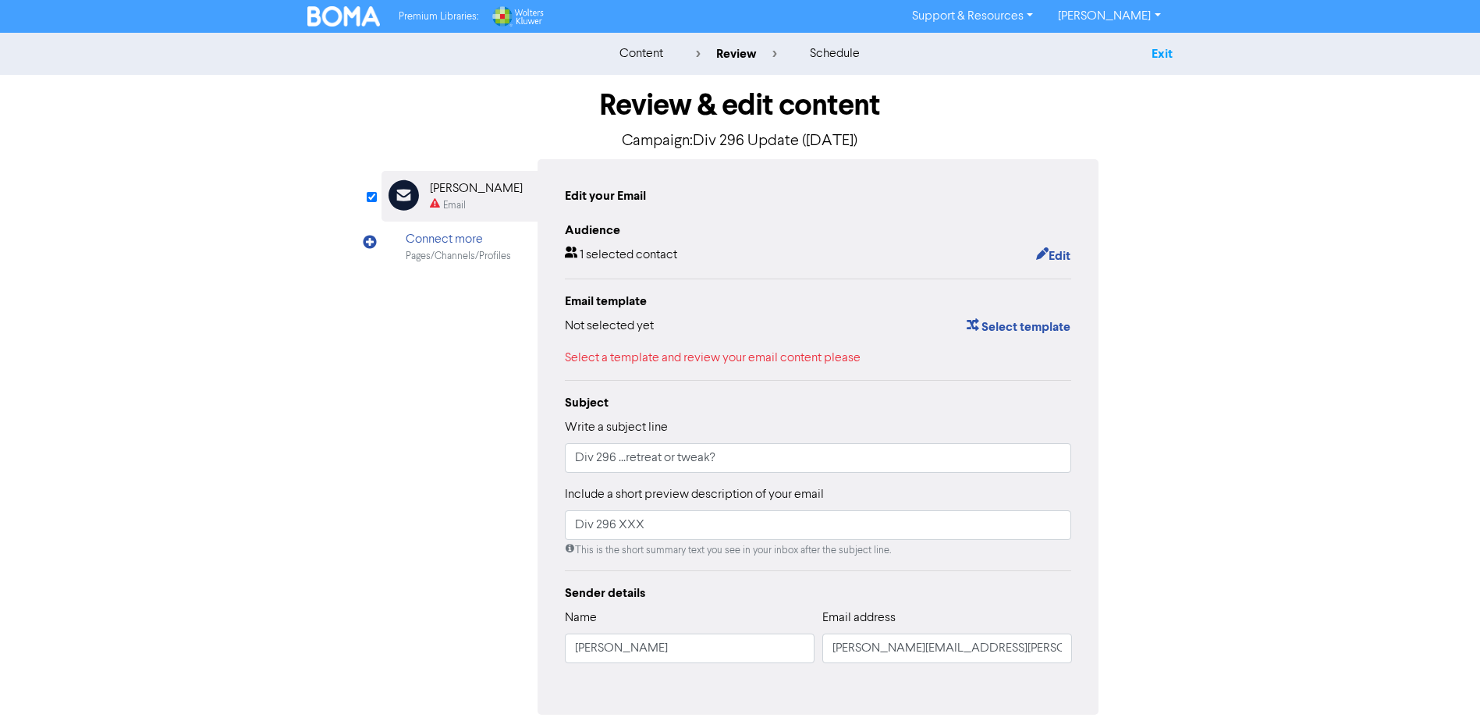
click at [1161, 55] on link "Exit" at bounding box center [1161, 54] width 21 height 16
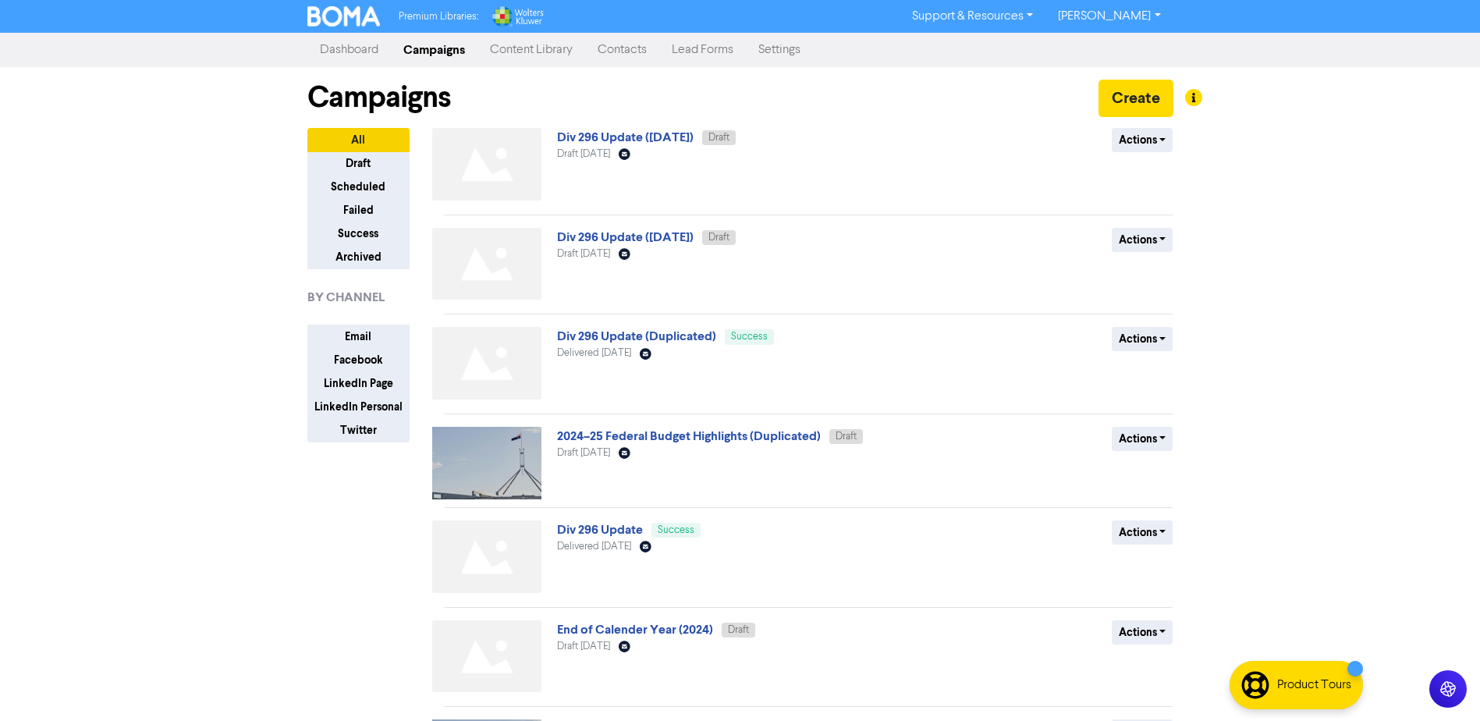
click at [353, 47] on link "Dashboard" at bounding box center [348, 49] width 83 height 31
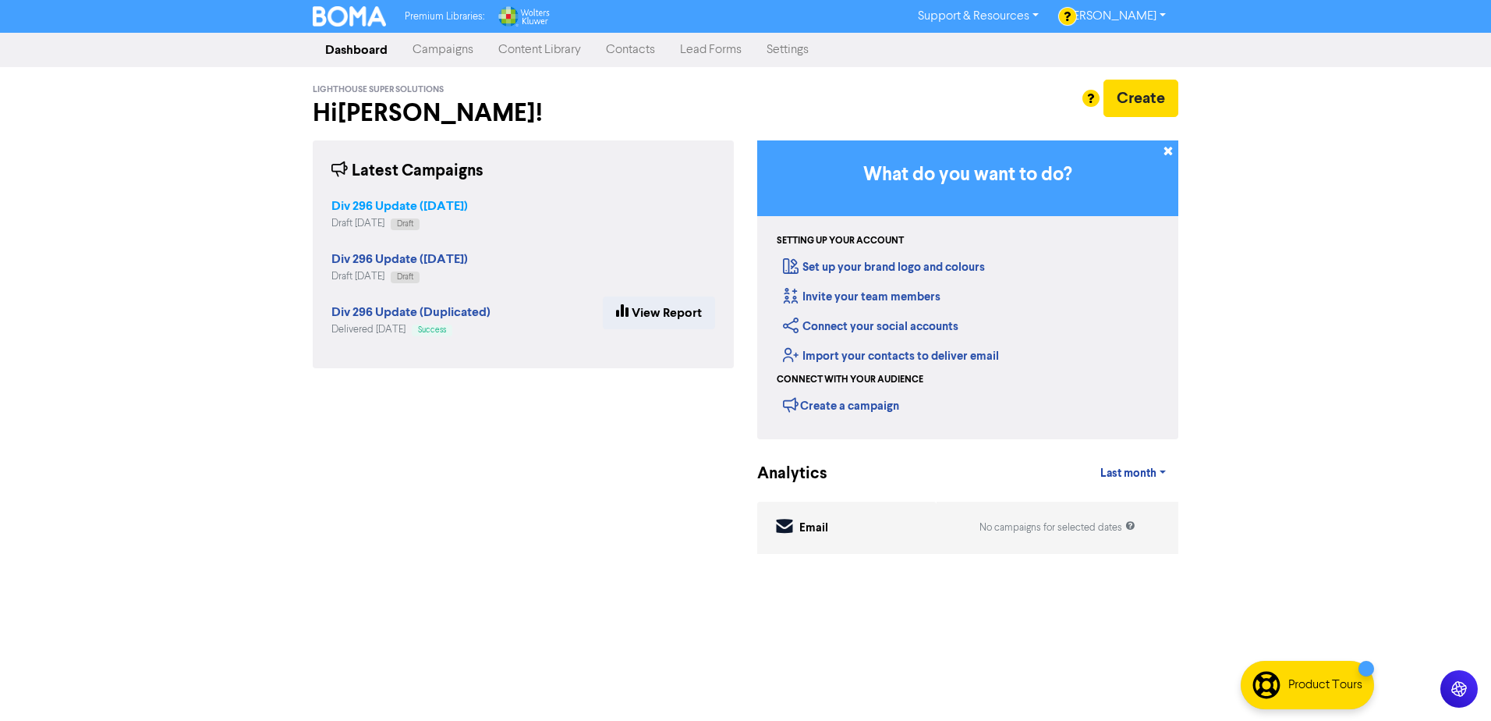
click at [409, 206] on strong "Div 296 Update ([DATE])" at bounding box center [399, 206] width 136 height 16
click at [411, 264] on strong "Div 296 Update ([DATE])" at bounding box center [399, 259] width 136 height 16
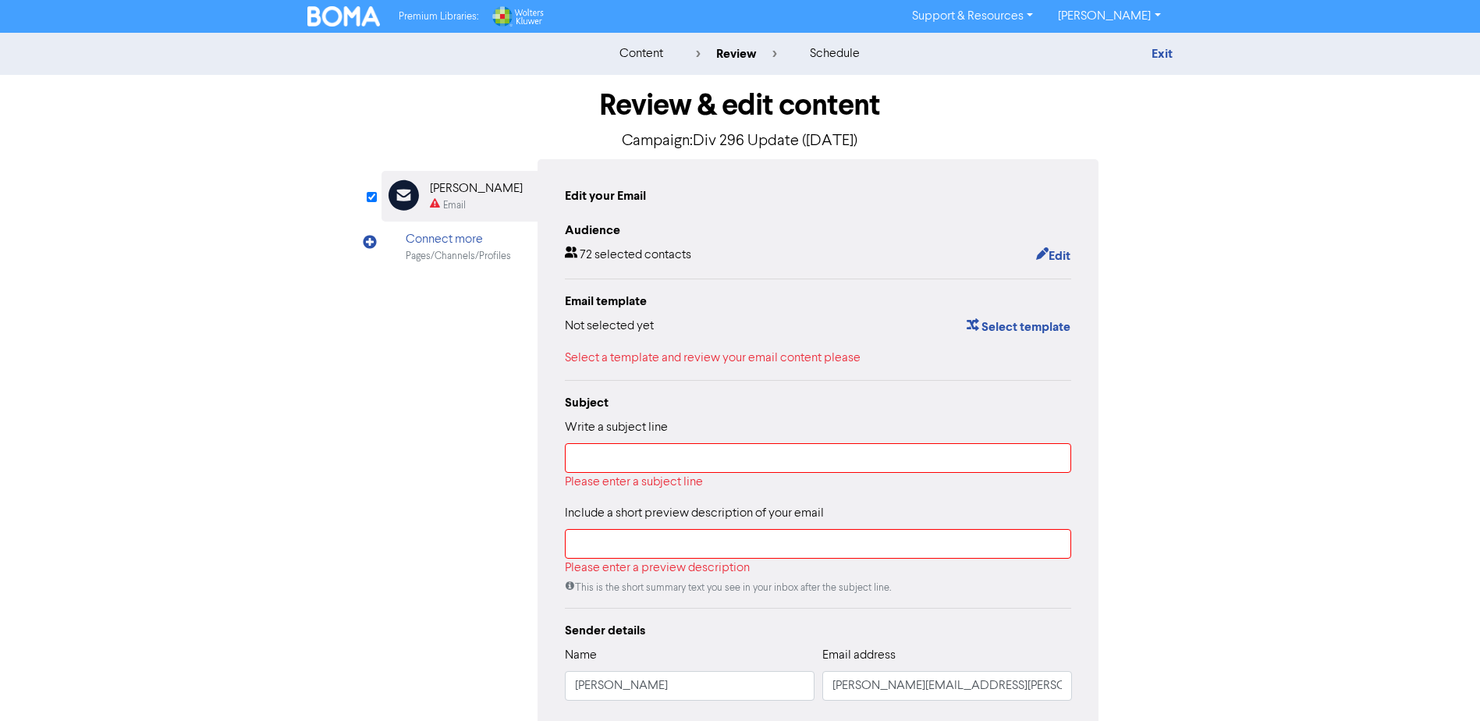
scroll to position [103, 0]
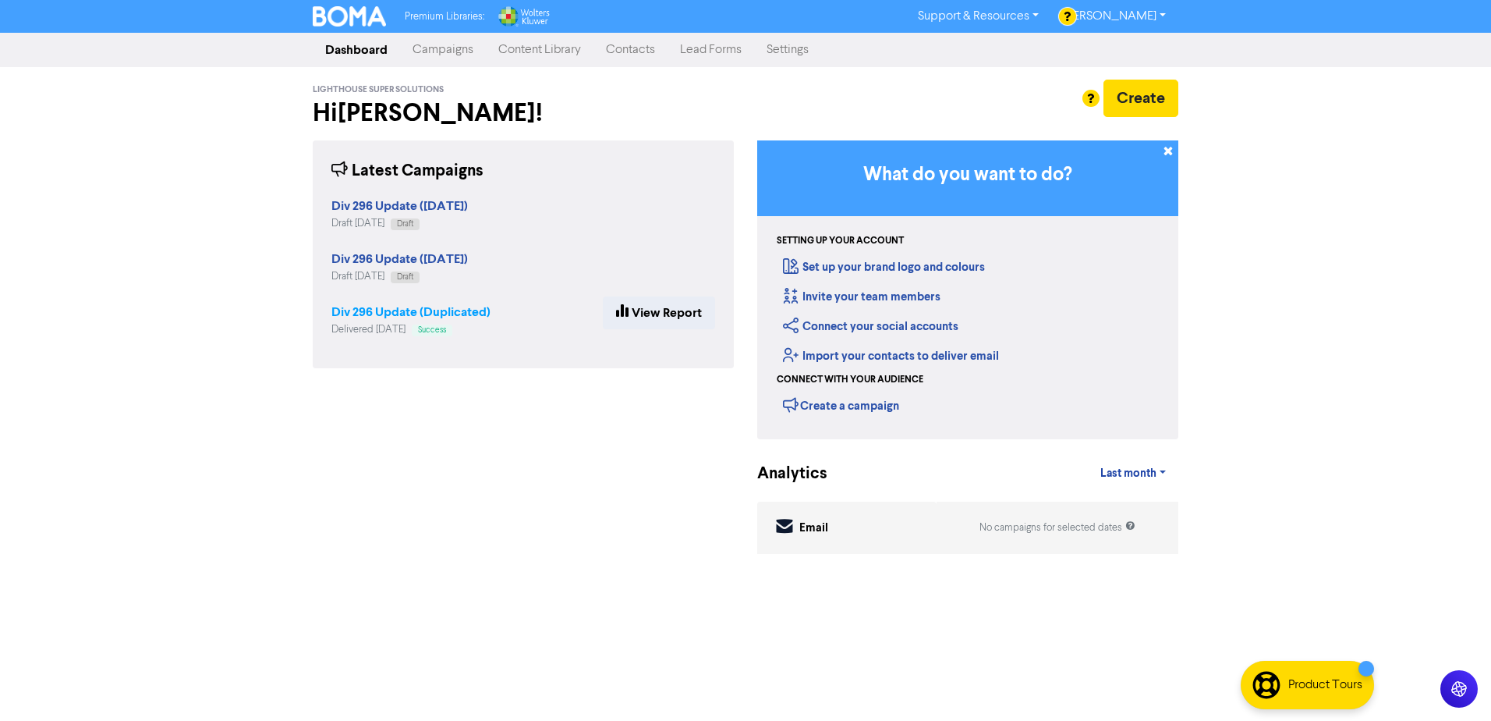
click at [399, 314] on strong "Div 296 Update (Duplicated)" at bounding box center [410, 312] width 159 height 16
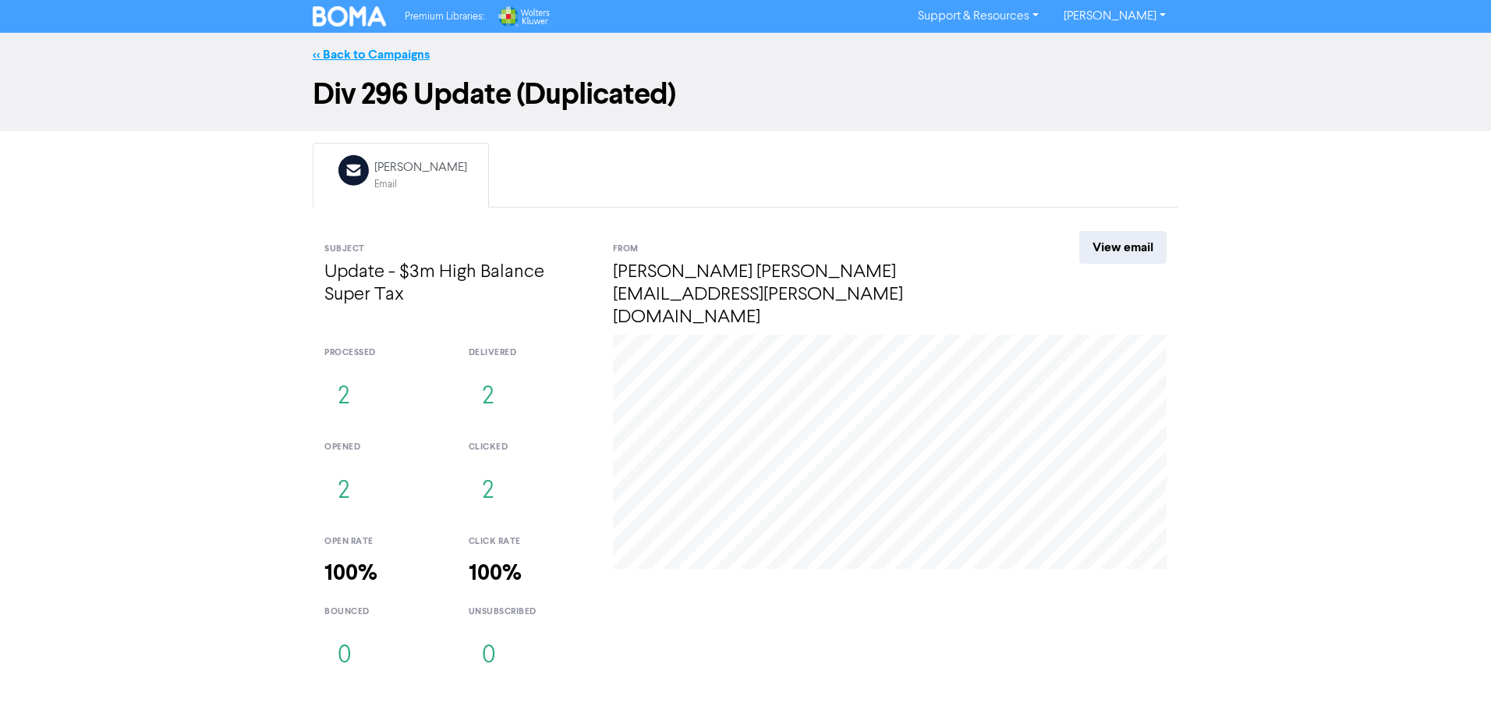
click at [378, 55] on link "<< Back to Campaigns" at bounding box center [371, 55] width 117 height 16
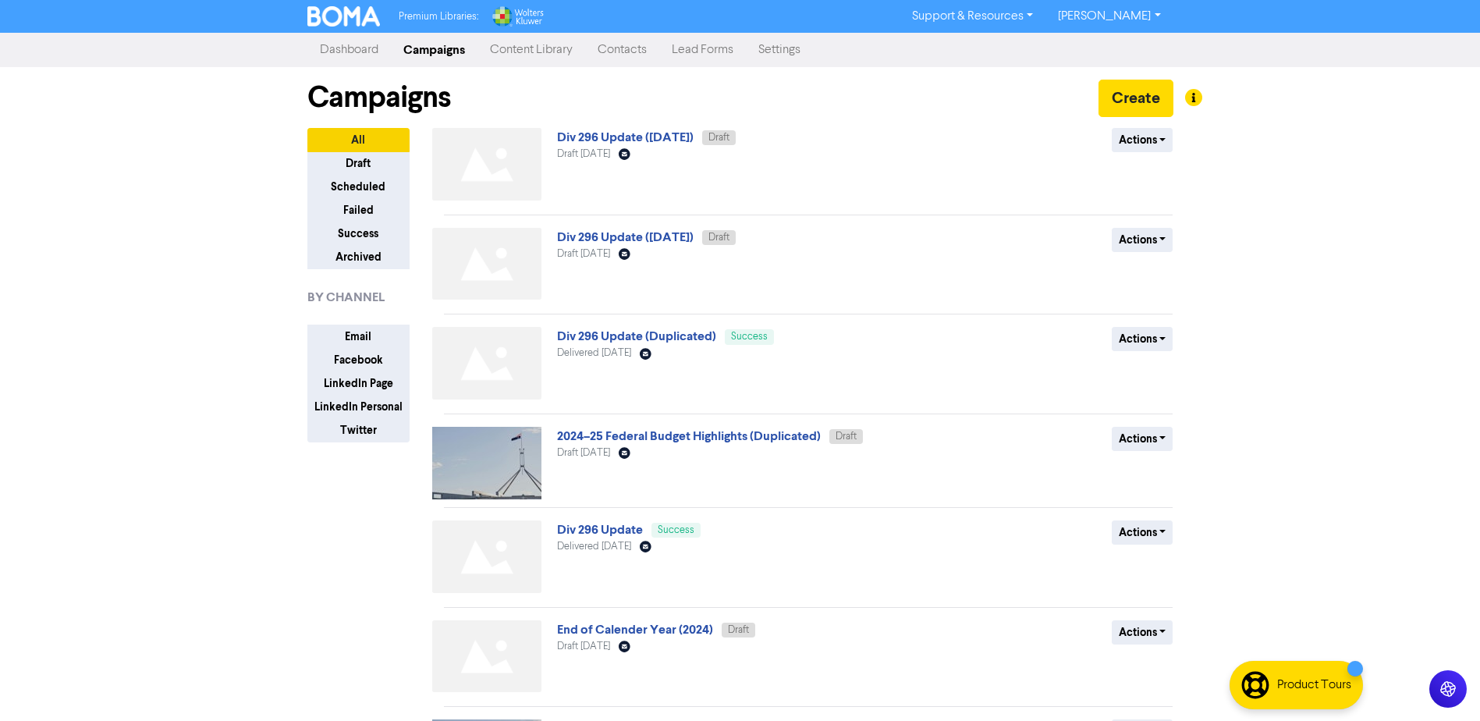
click at [630, 51] on link "Contacts" at bounding box center [622, 49] width 74 height 31
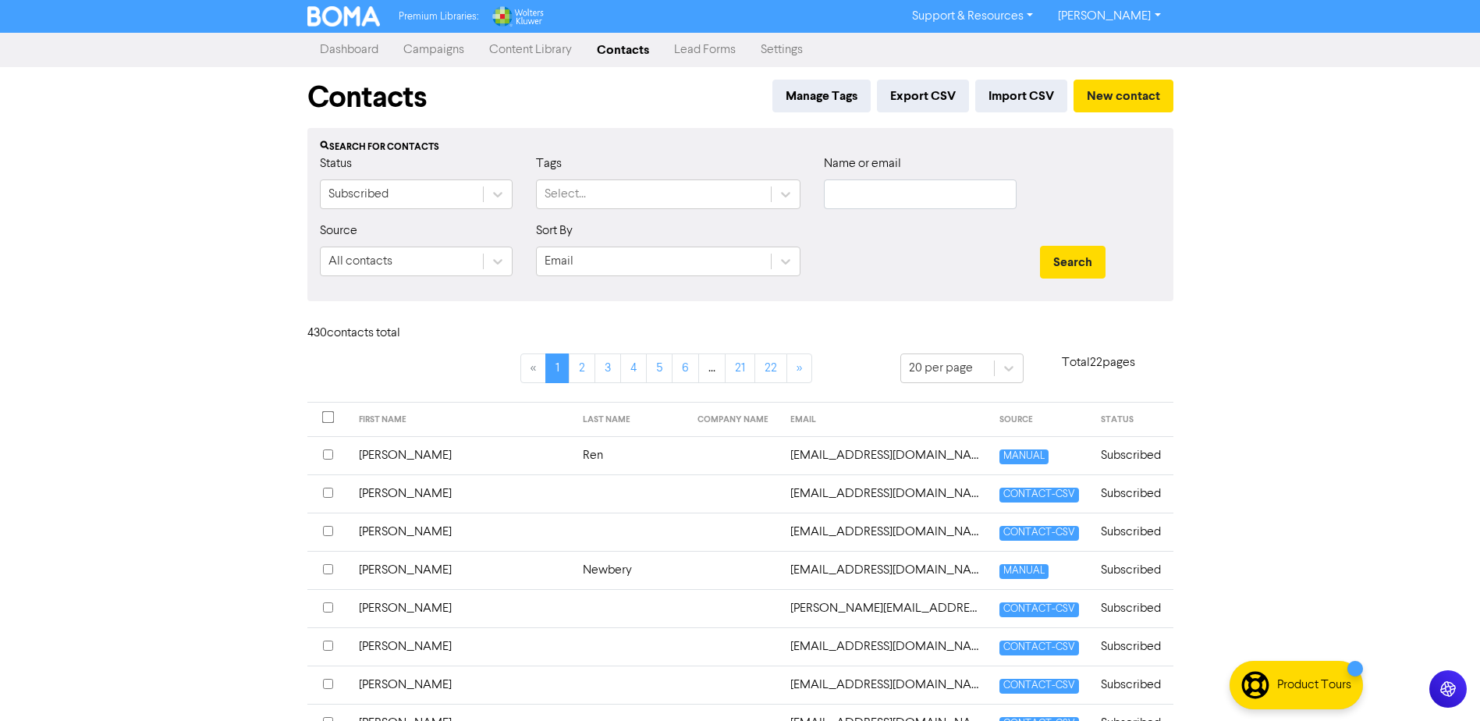
click at [535, 51] on link "Content Library" at bounding box center [531, 49] width 108 height 31
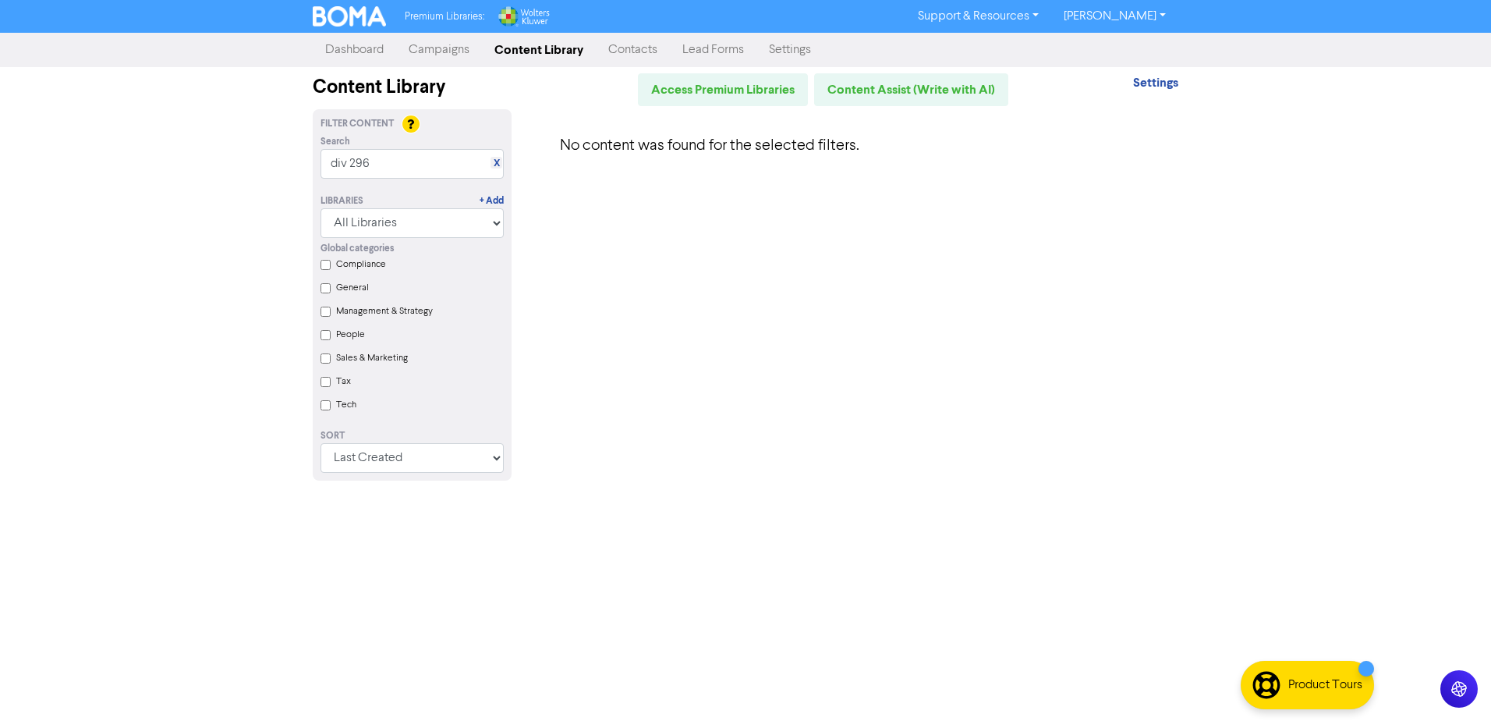
click at [361, 46] on link "Dashboard" at bounding box center [354, 49] width 83 height 31
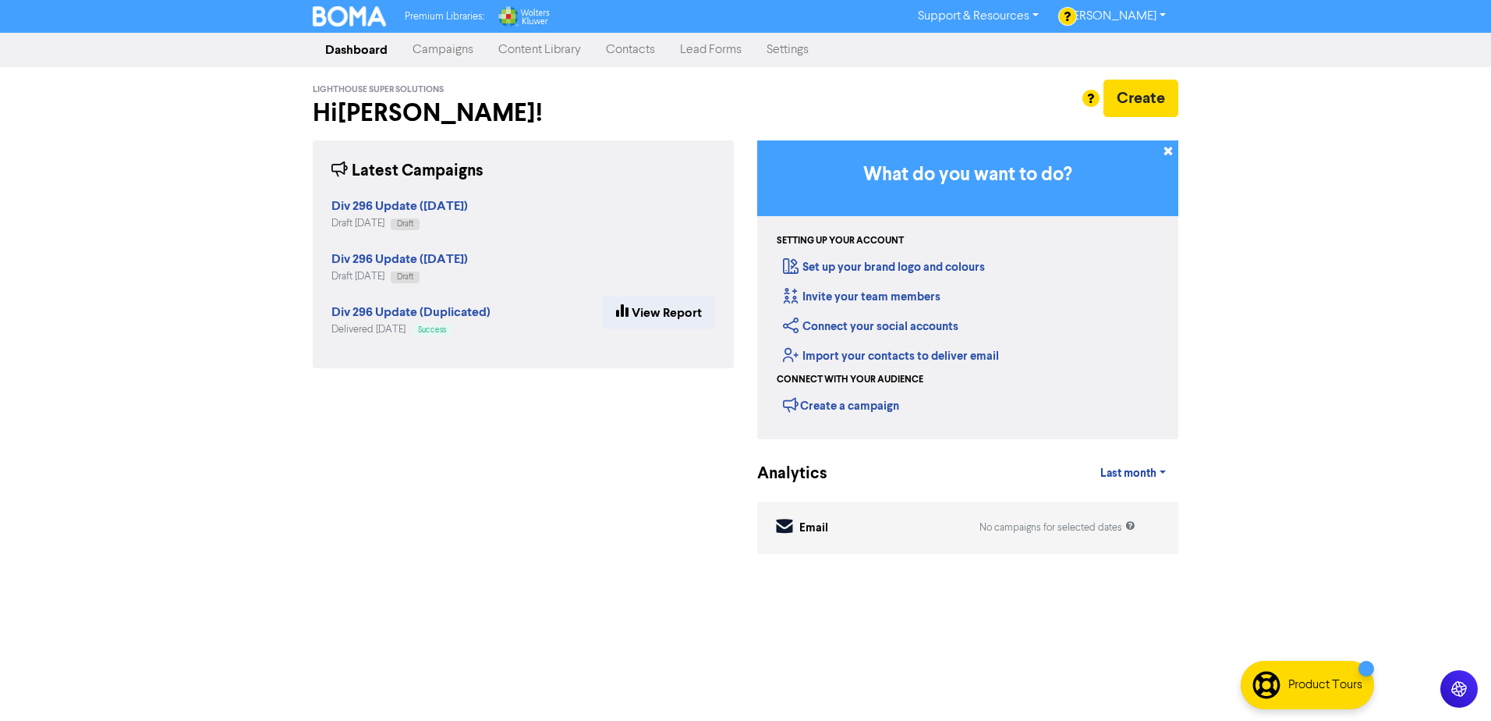
click at [1166, 19] on link "[PERSON_NAME]" at bounding box center [1114, 16] width 127 height 25
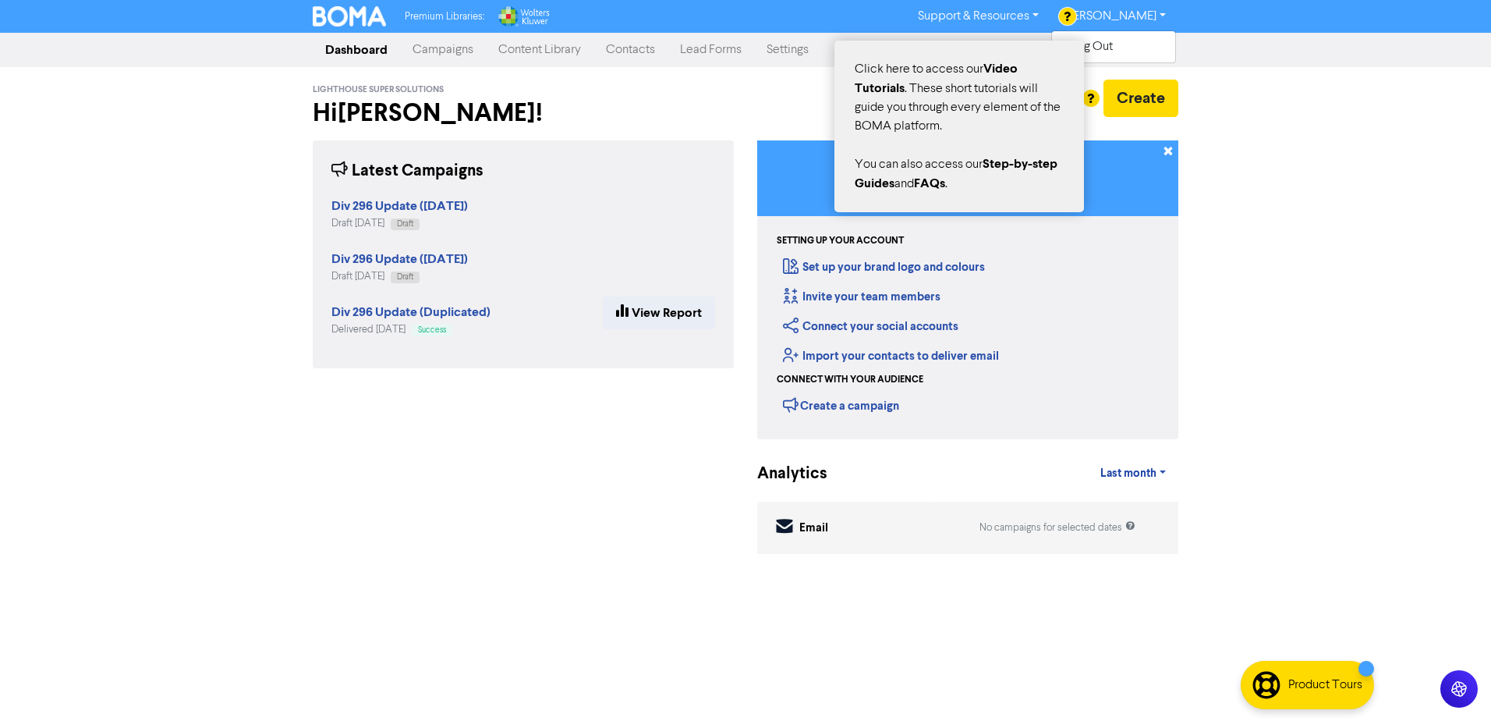
click at [1029, 18] on div at bounding box center [745, 360] width 1491 height 721
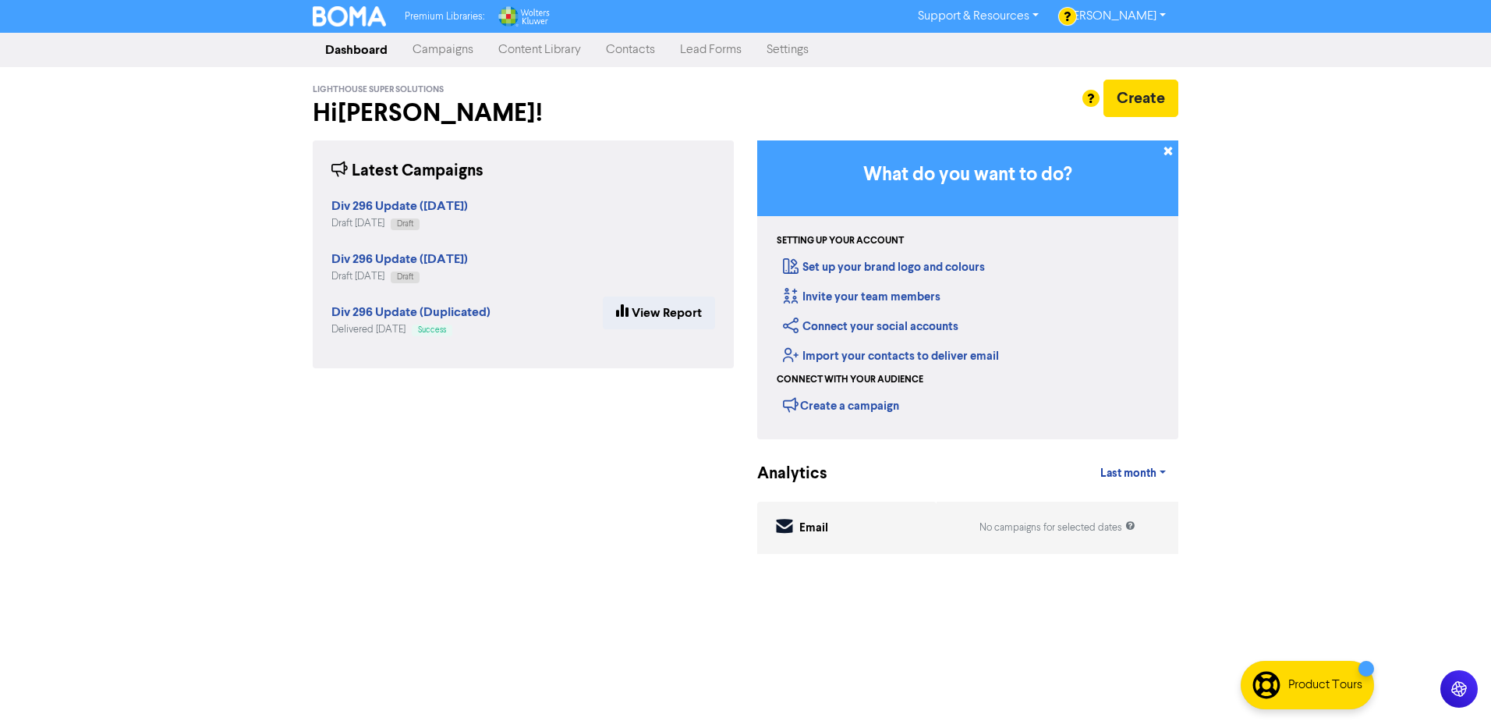
click at [788, 52] on link "Settings" at bounding box center [787, 49] width 67 height 31
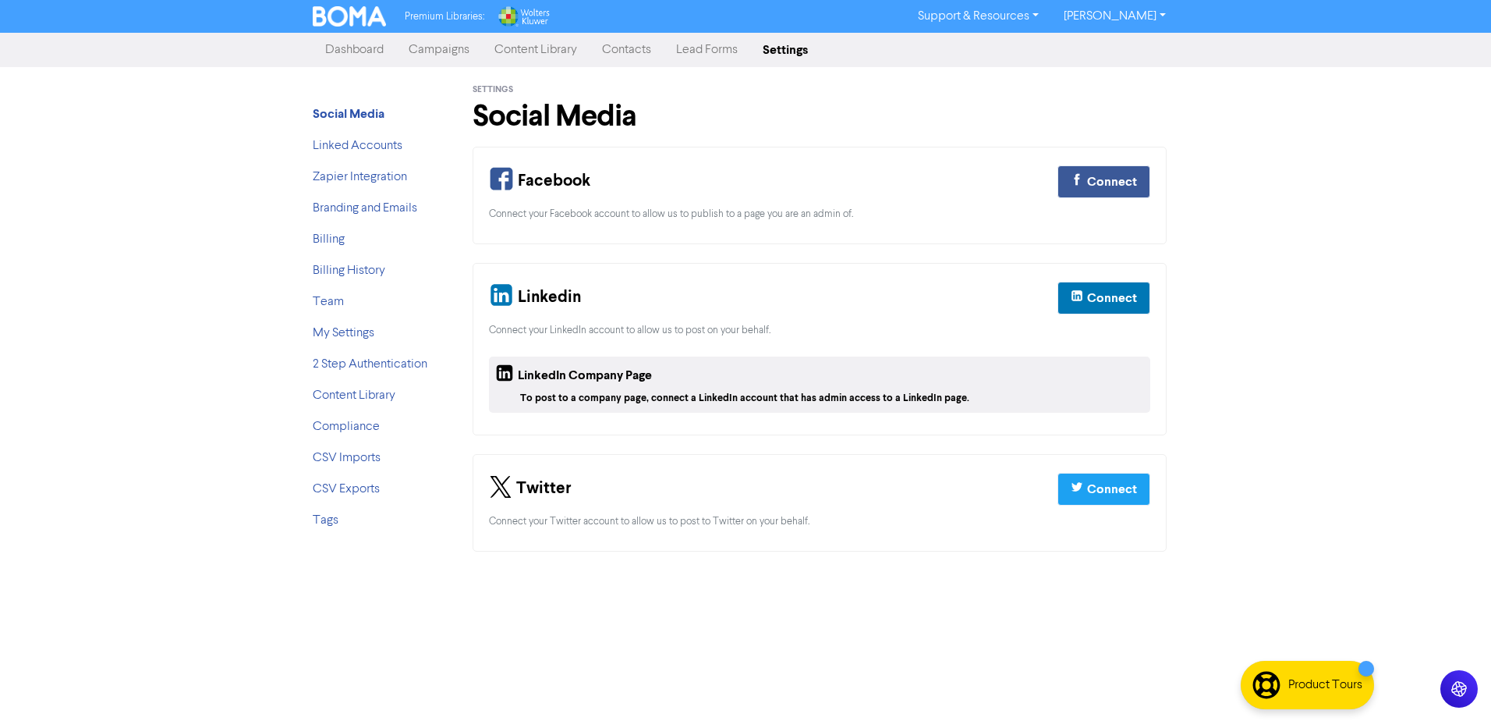
click at [727, 47] on link "Lead Forms" at bounding box center [707, 49] width 87 height 31
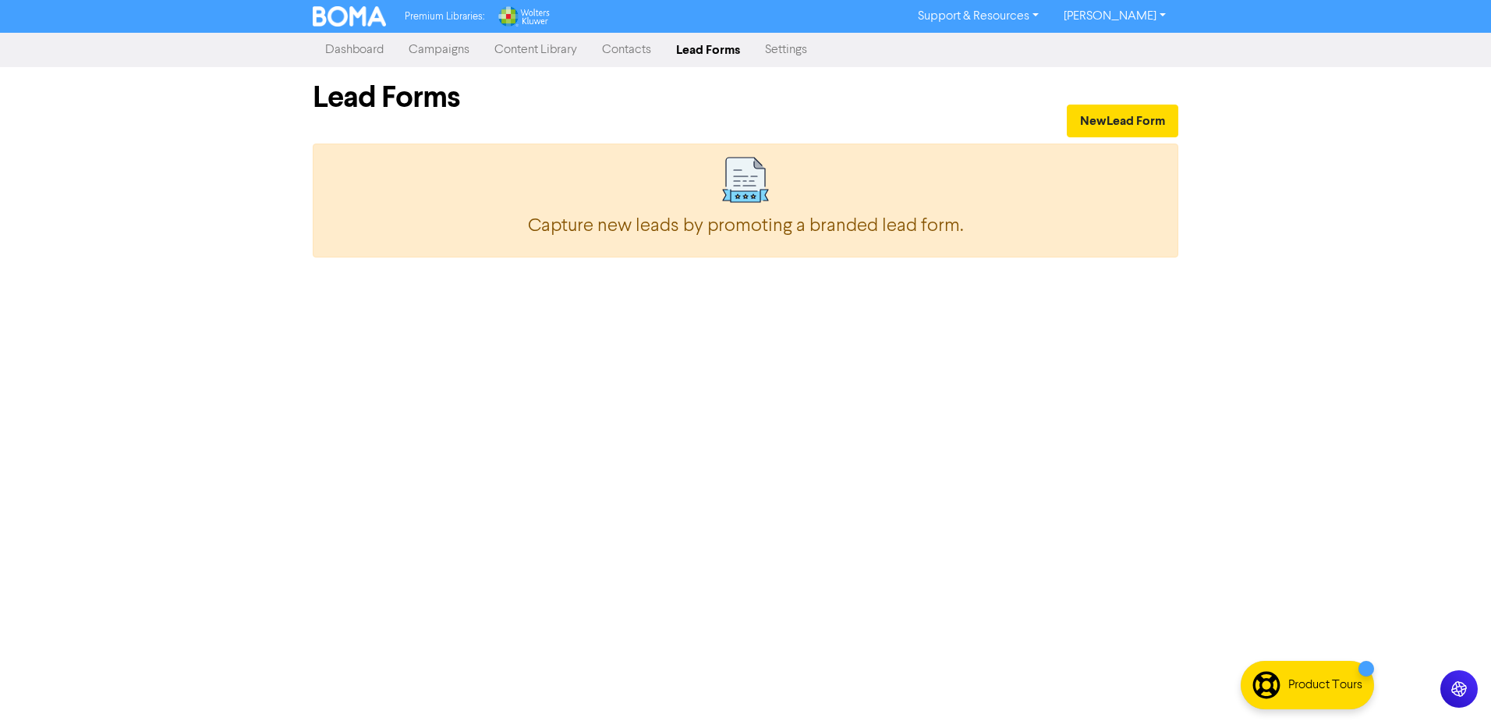
click at [657, 46] on link "Contacts" at bounding box center [627, 49] width 74 height 31
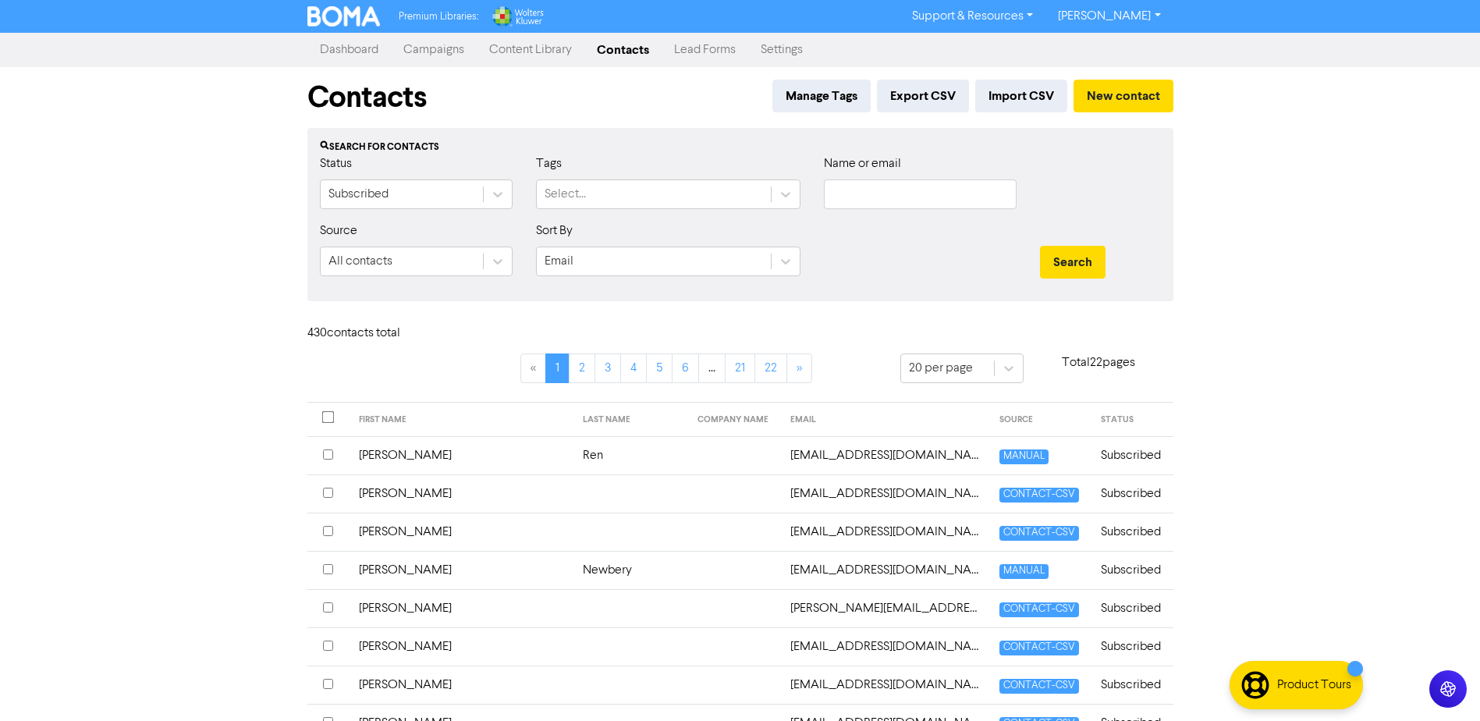
click at [534, 48] on link "Content Library" at bounding box center [531, 49] width 108 height 31
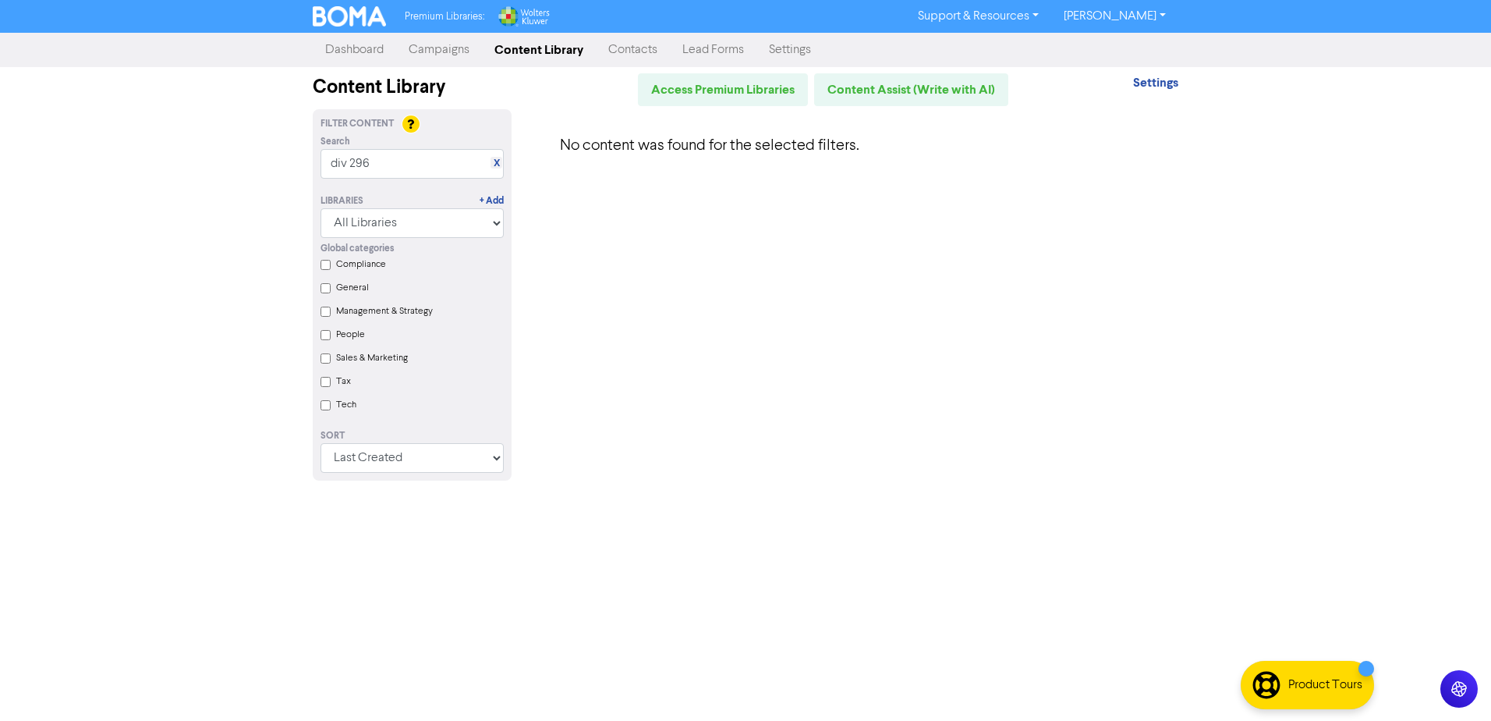
click at [433, 44] on link "Campaigns" at bounding box center [439, 49] width 86 height 31
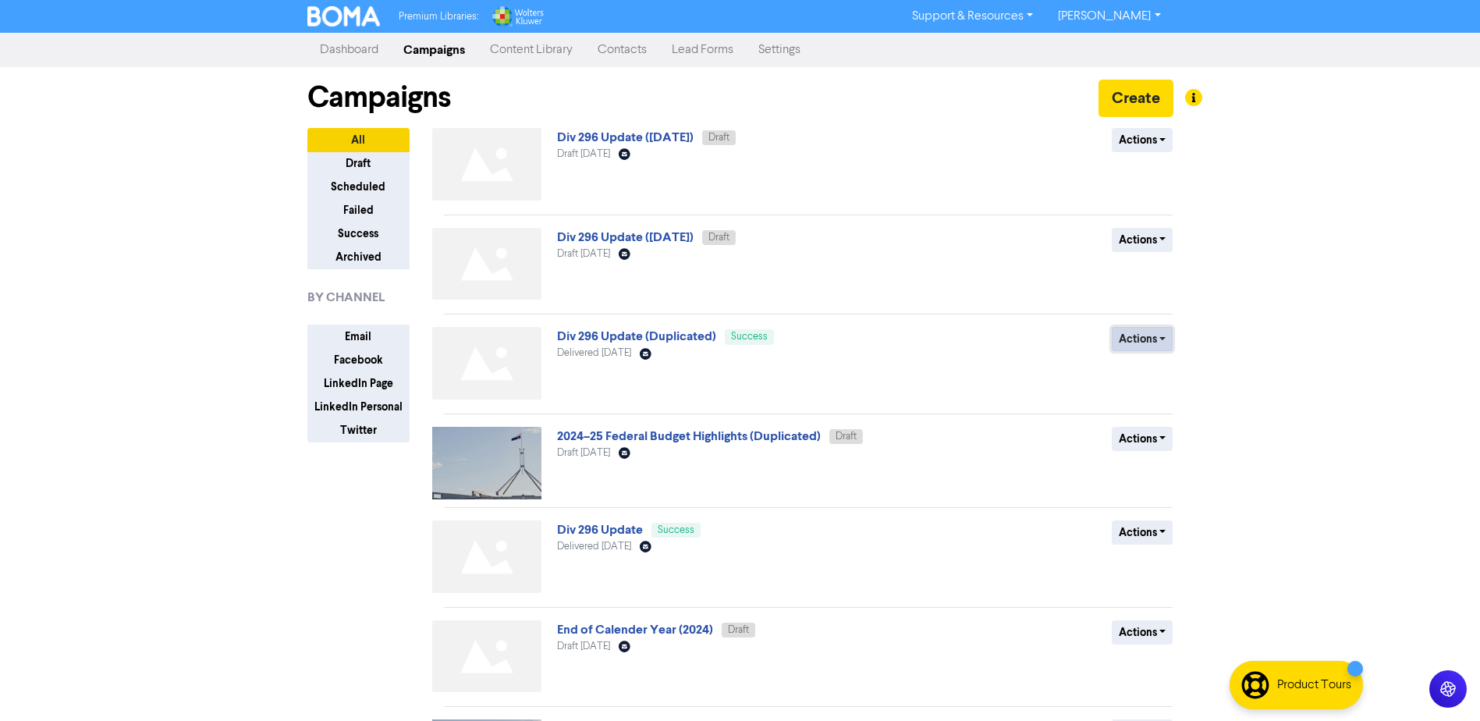
click at [1147, 338] on button "Actions" at bounding box center [1142, 339] width 62 height 24
click at [1160, 371] on button "Duplicate" at bounding box center [1173, 372] width 123 height 25
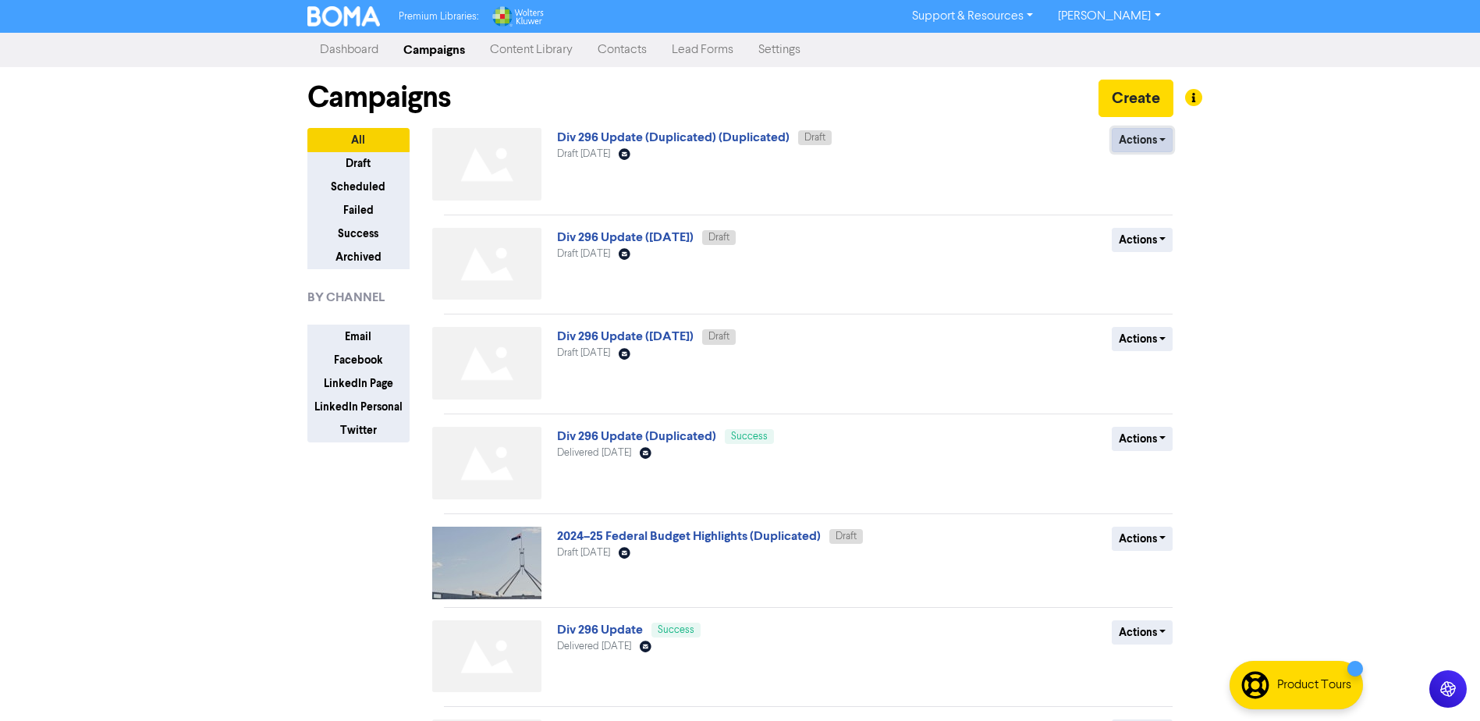
click at [1130, 143] on button "Actions" at bounding box center [1142, 140] width 62 height 24
click at [659, 140] on link "Div 296 Update (Duplicated) (Duplicated)" at bounding box center [673, 137] width 232 height 16
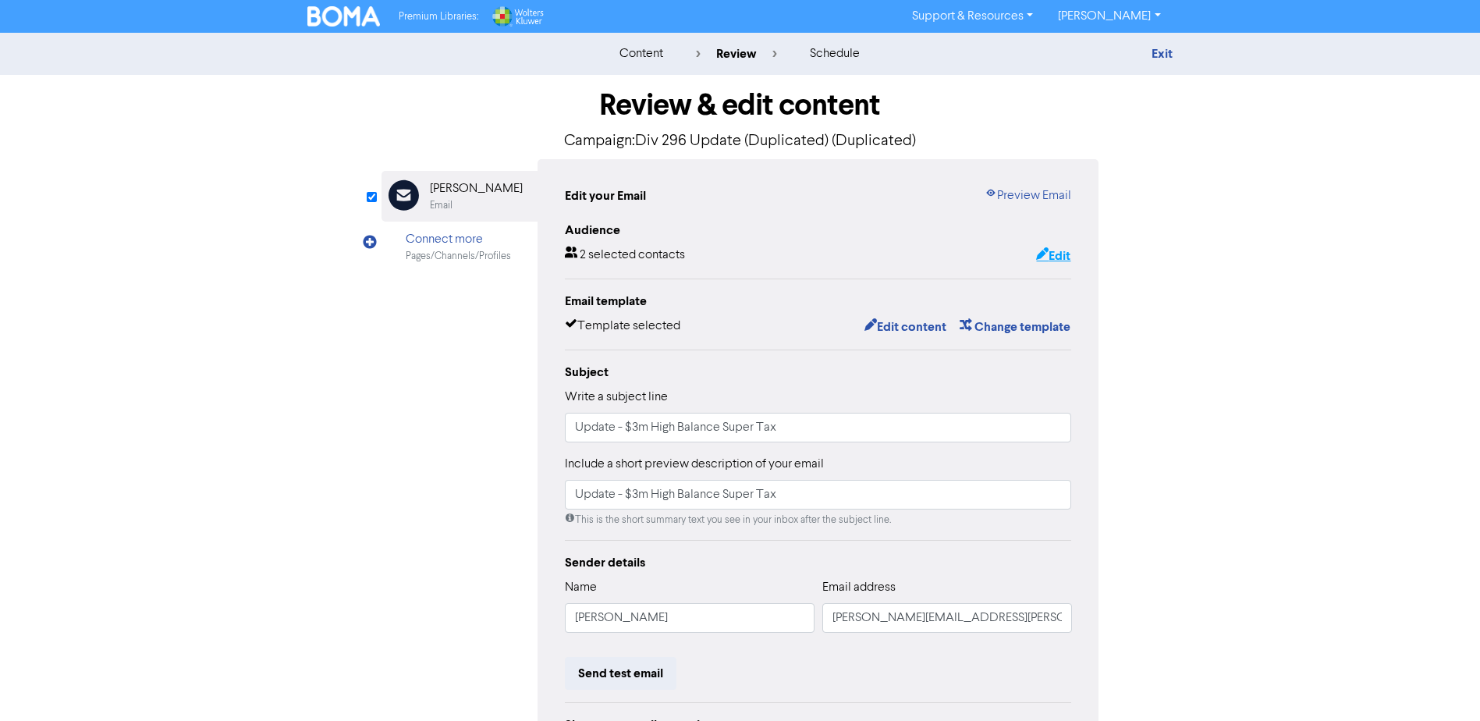
click at [1062, 257] on button "Edit" at bounding box center [1053, 256] width 36 height 20
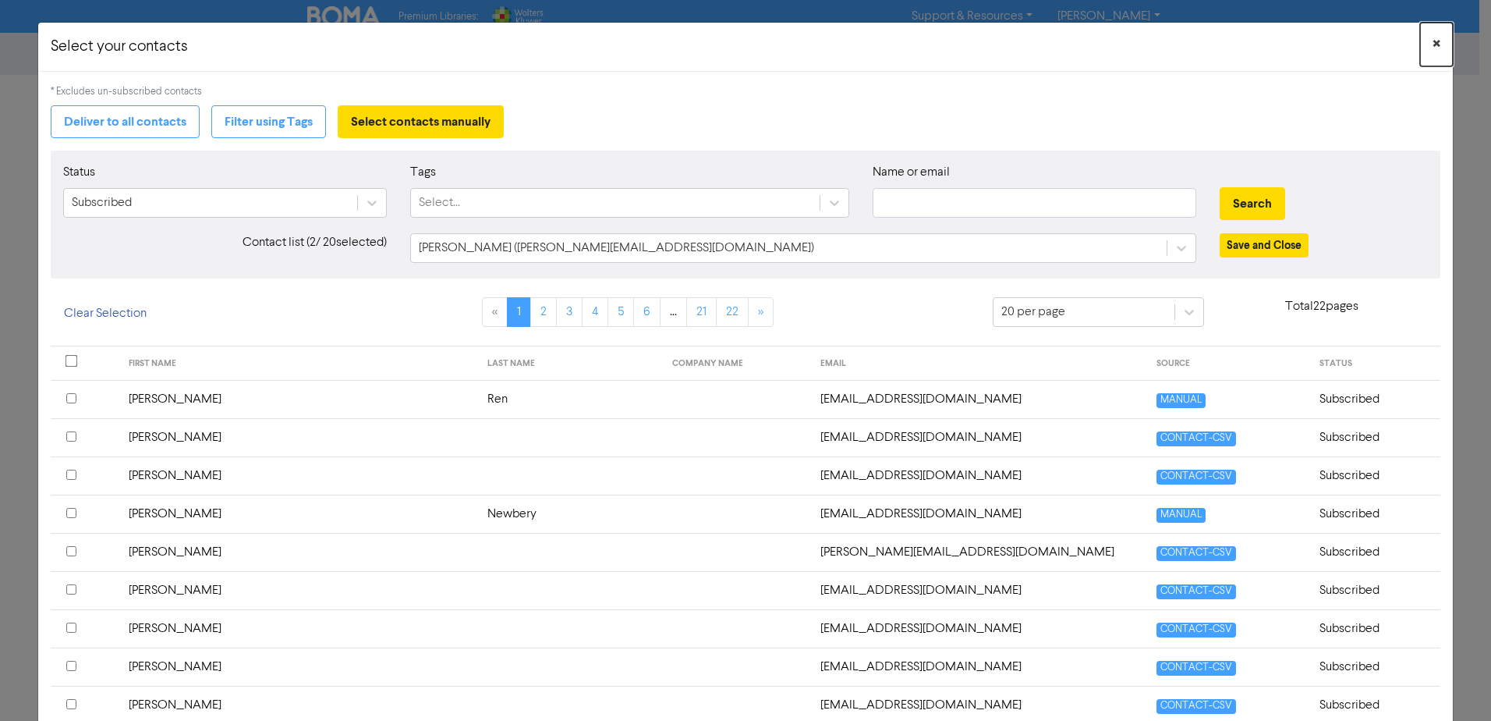
click at [1433, 41] on span "×" at bounding box center [1437, 44] width 8 height 23
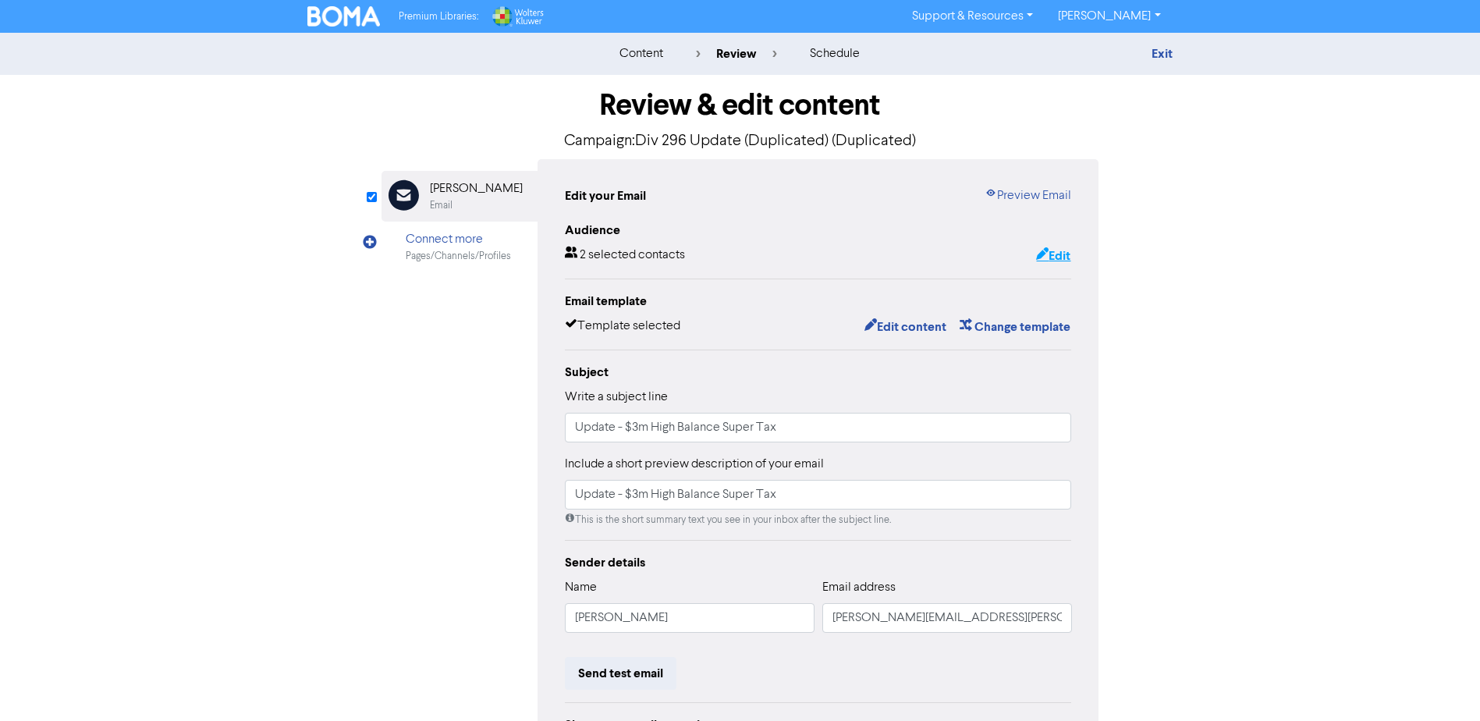
click at [1061, 253] on button "Edit" at bounding box center [1053, 256] width 36 height 20
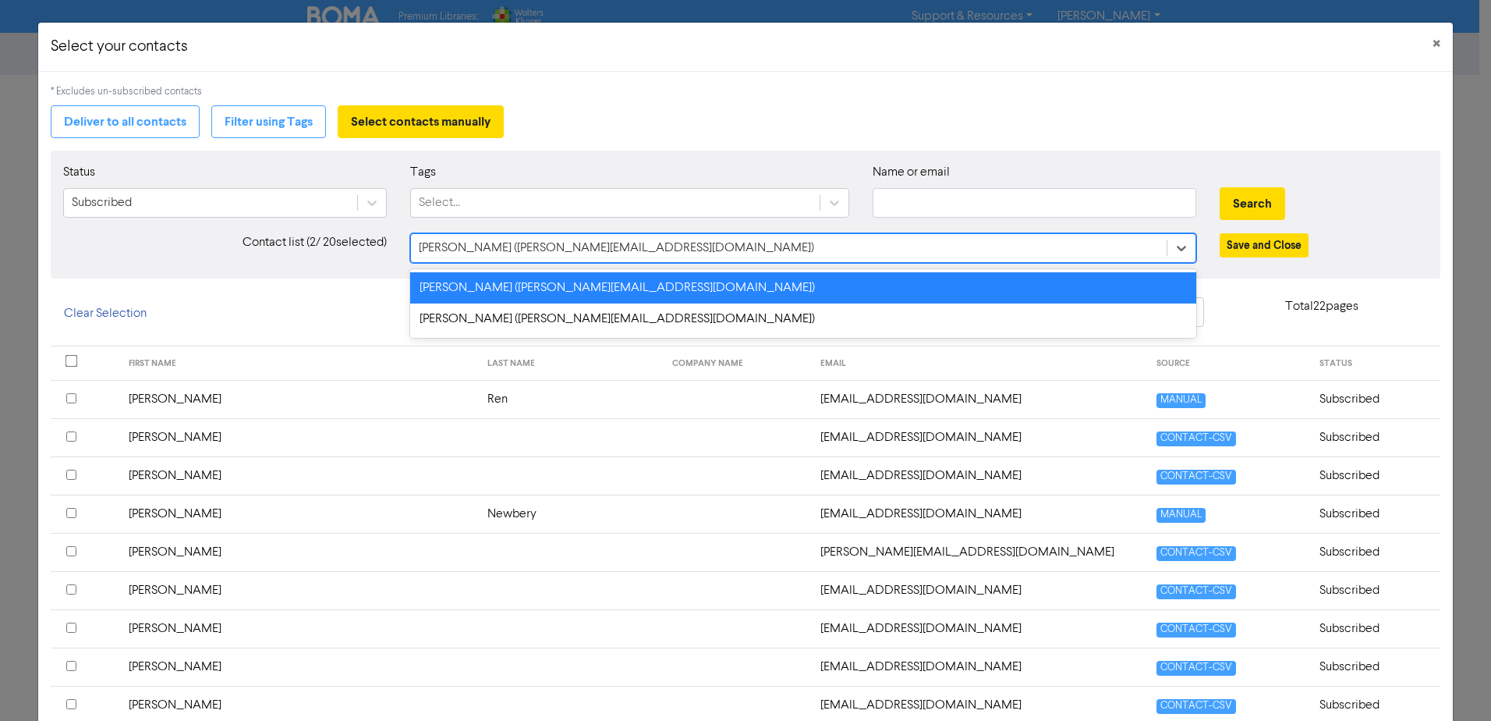
click at [645, 250] on div "[PERSON_NAME] ([PERSON_NAME][EMAIL_ADDRESS][DOMAIN_NAME])" at bounding box center [789, 248] width 757 height 28
click at [275, 129] on button "Filter using Tags" at bounding box center [268, 121] width 115 height 33
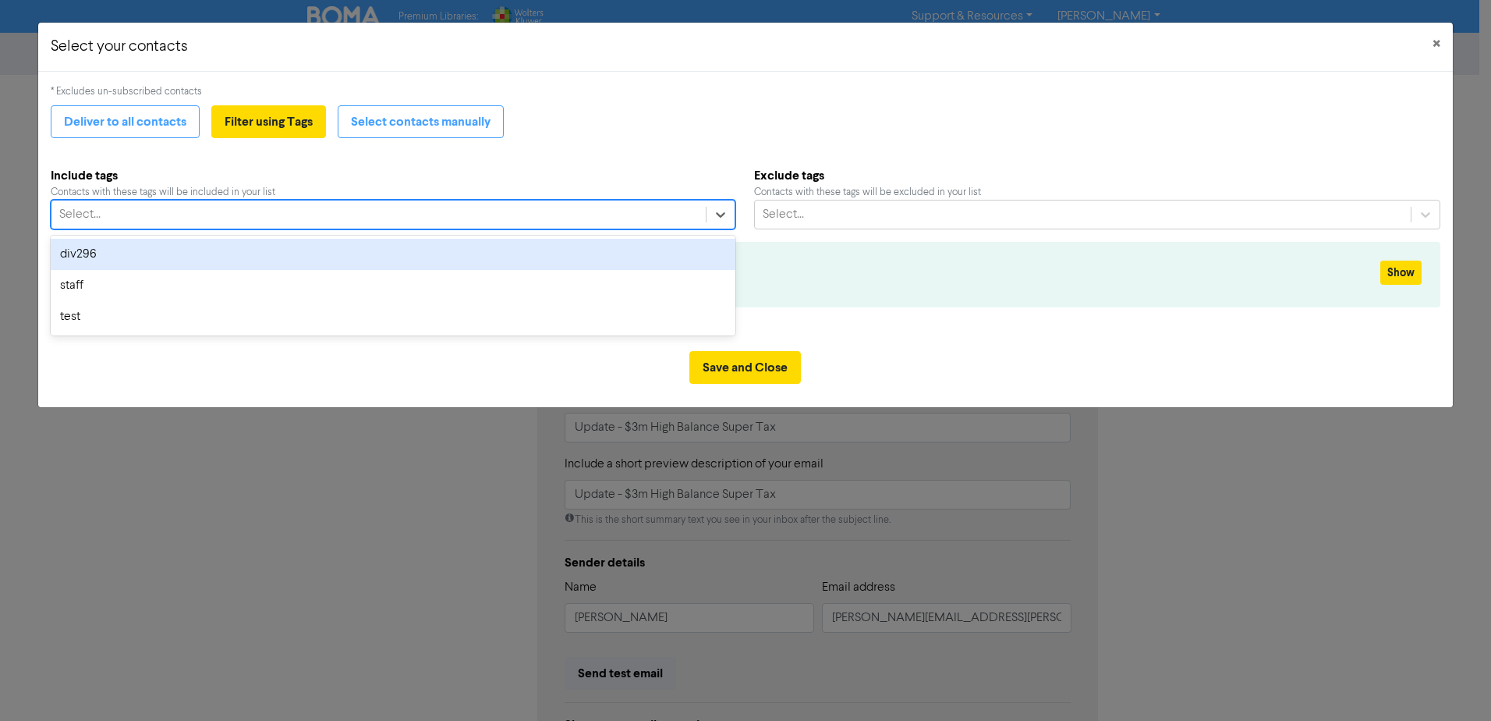
click at [338, 217] on div "Select..." at bounding box center [378, 214] width 654 height 28
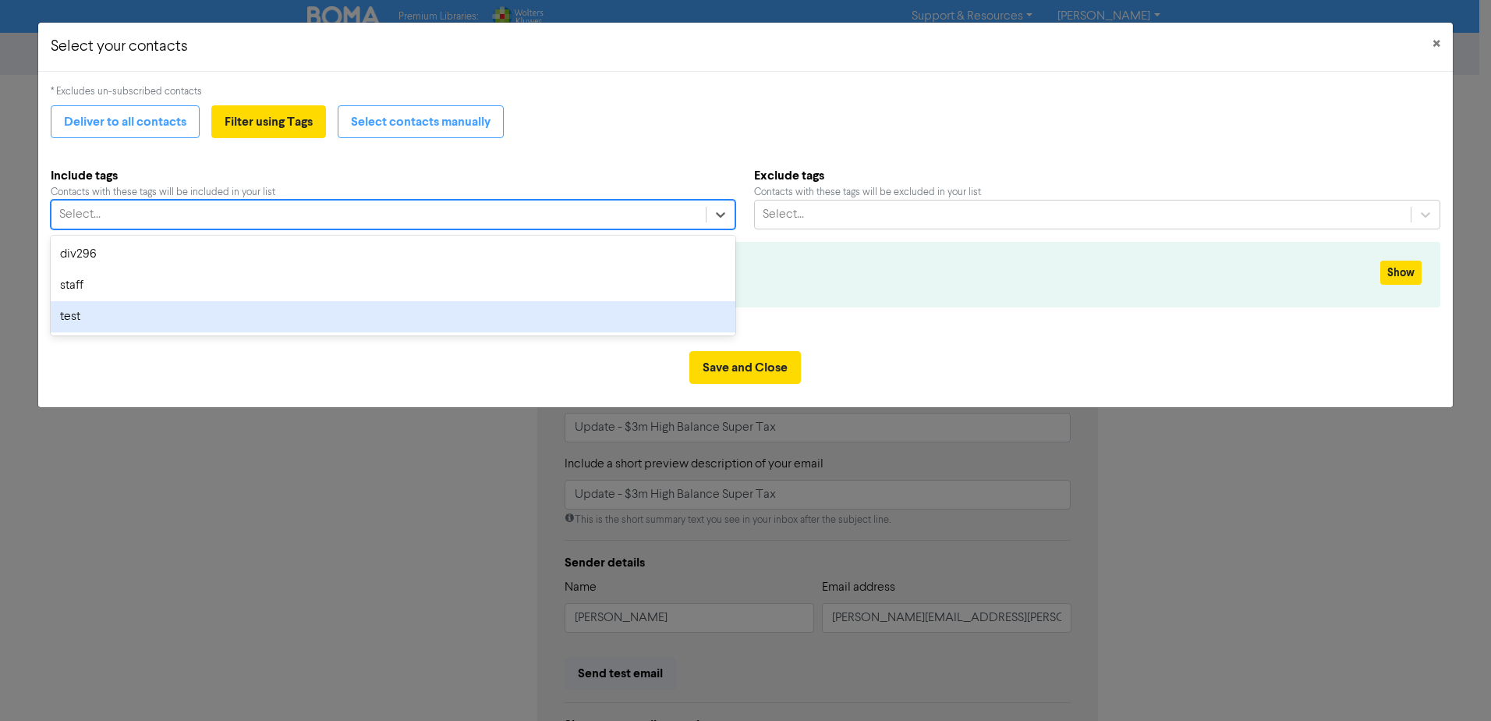
click at [128, 312] on div "test" at bounding box center [393, 316] width 685 height 31
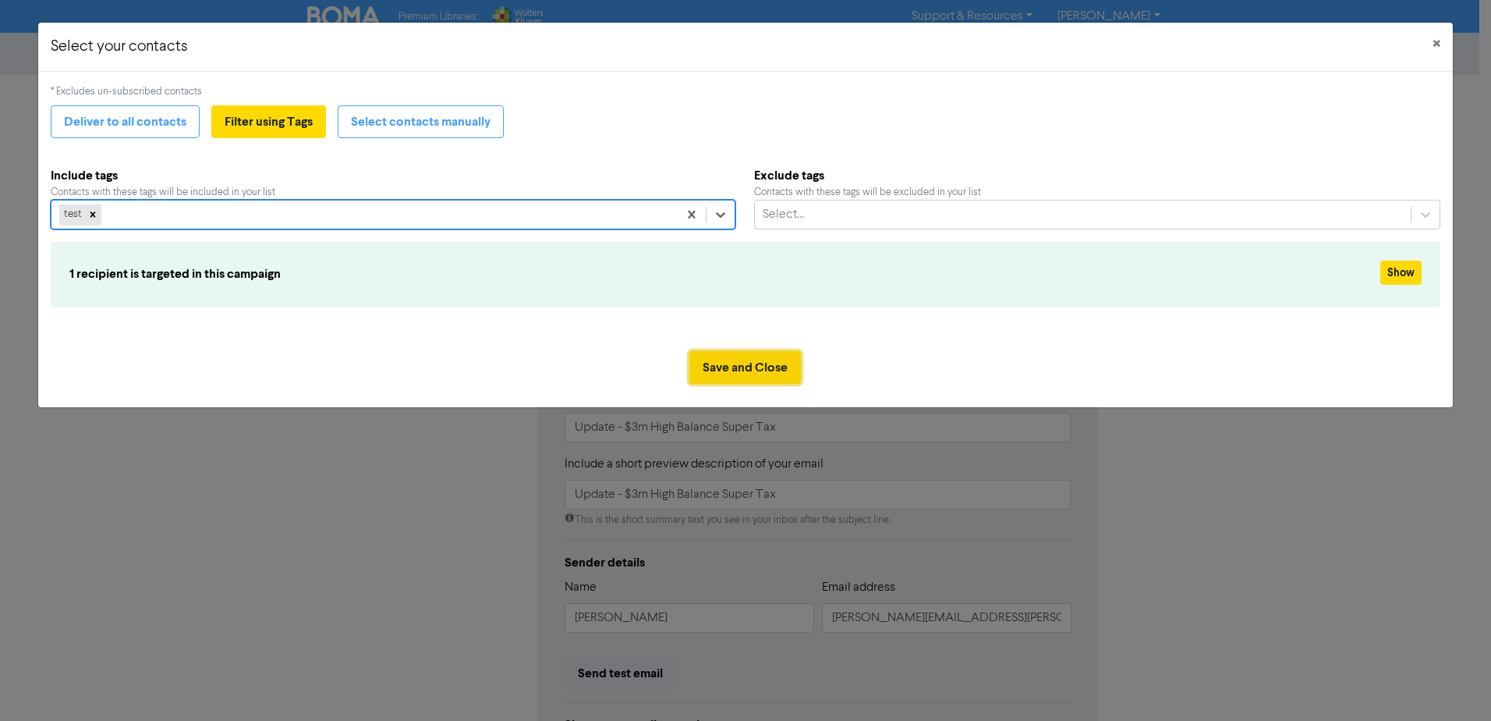
click at [797, 376] on button "Save and Close" at bounding box center [745, 367] width 112 height 33
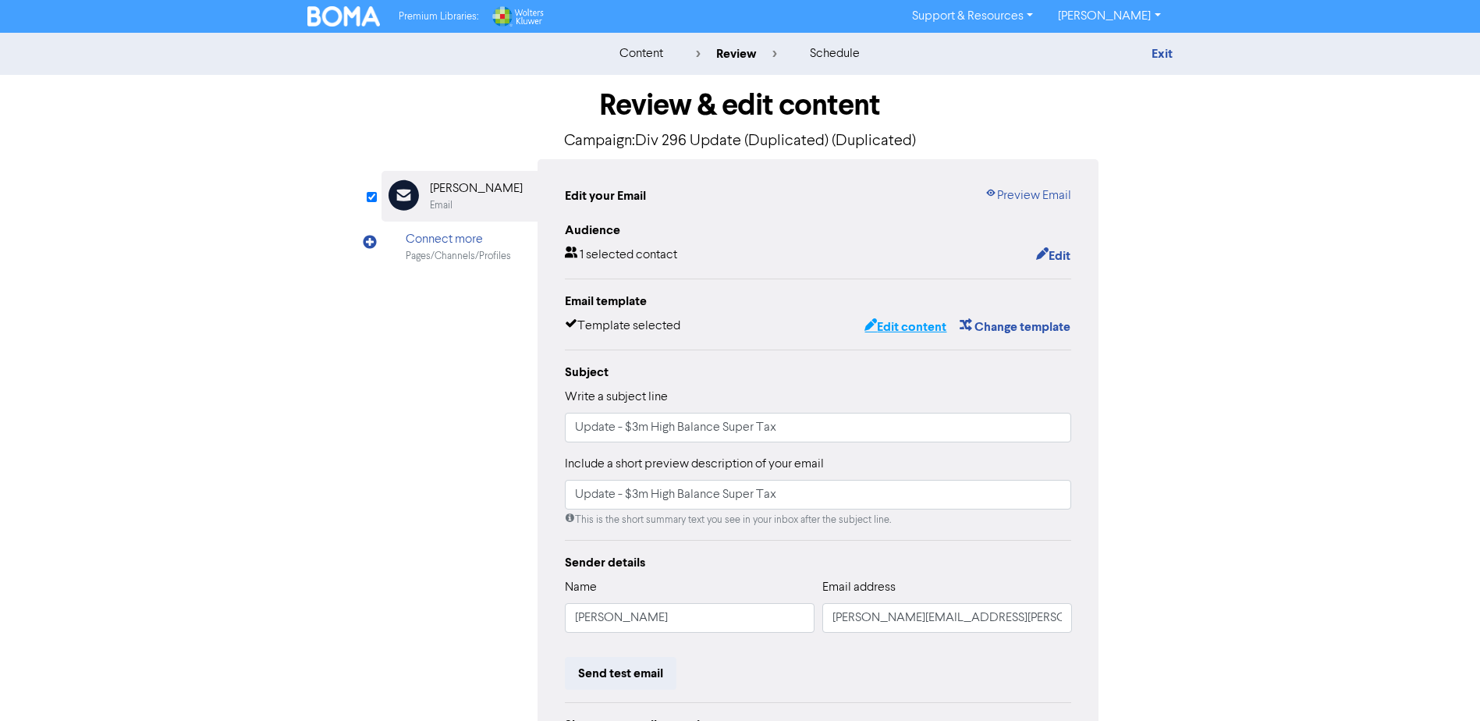
click at [909, 328] on button "Edit content" at bounding box center [904, 327] width 83 height 20
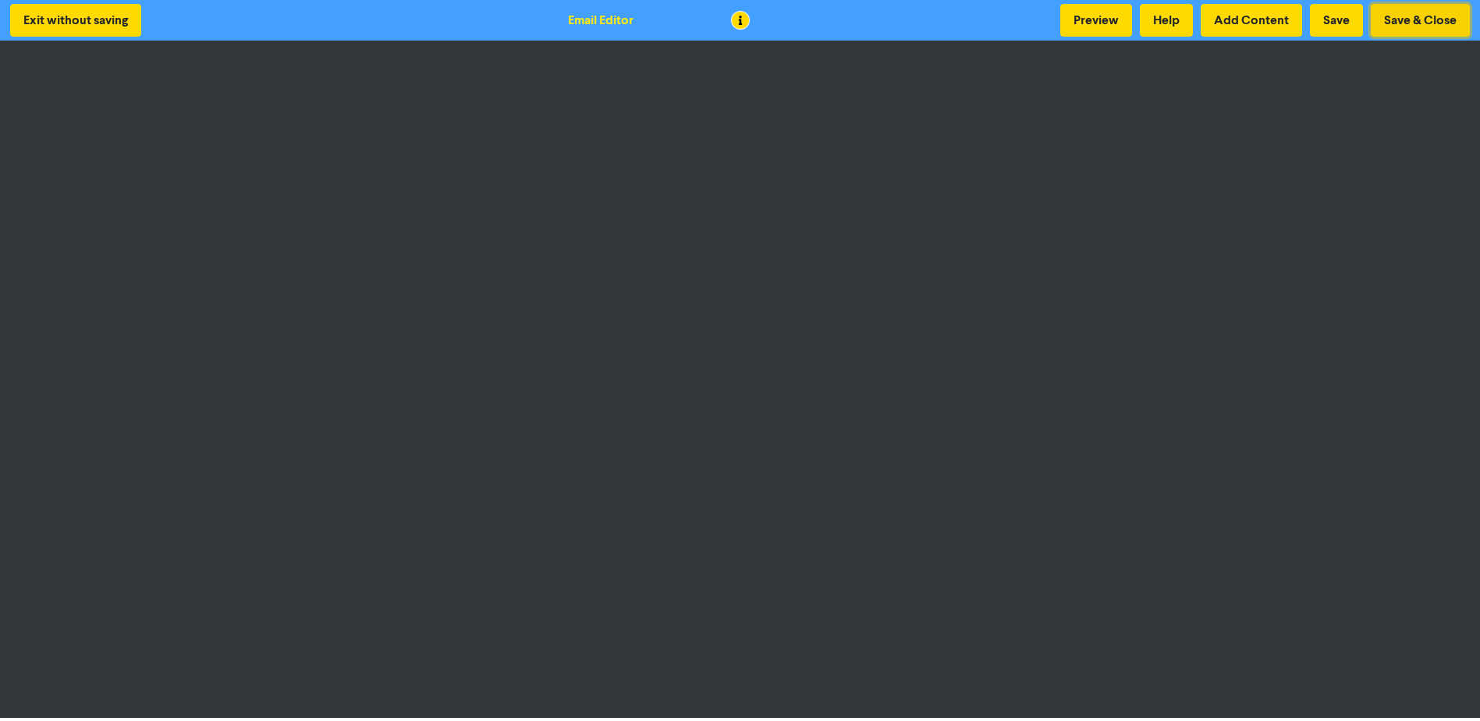
click at [1419, 16] on button "Save & Close" at bounding box center [1419, 20] width 99 height 33
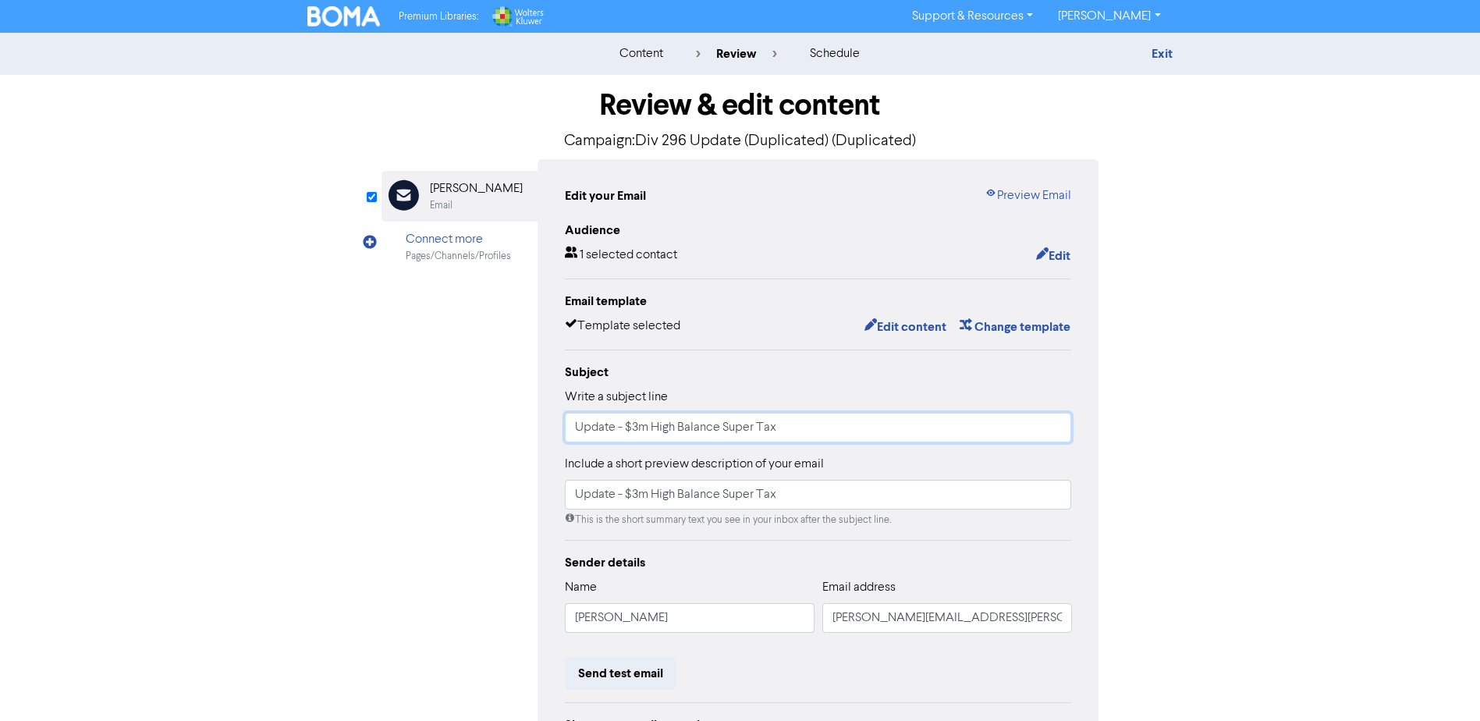
drag, startPoint x: 831, startPoint y: 431, endPoint x: 532, endPoint y: 431, distance: 298.7
click at [532, 431] on div "Email Created with Sketch. [PERSON_NAME] Email Connect more Pages/Channels/Prof…" at bounding box center [740, 490] width 718 height 663
drag, startPoint x: 796, startPoint y: 428, endPoint x: 547, endPoint y: 425, distance: 249.6
click at [547, 425] on div "Edit your Email Preview Email Audience 1 selected contact Edit Email template T…" at bounding box center [818, 490] width 562 height 663
drag, startPoint x: 813, startPoint y: 508, endPoint x: 533, endPoint y: 501, distance: 280.9
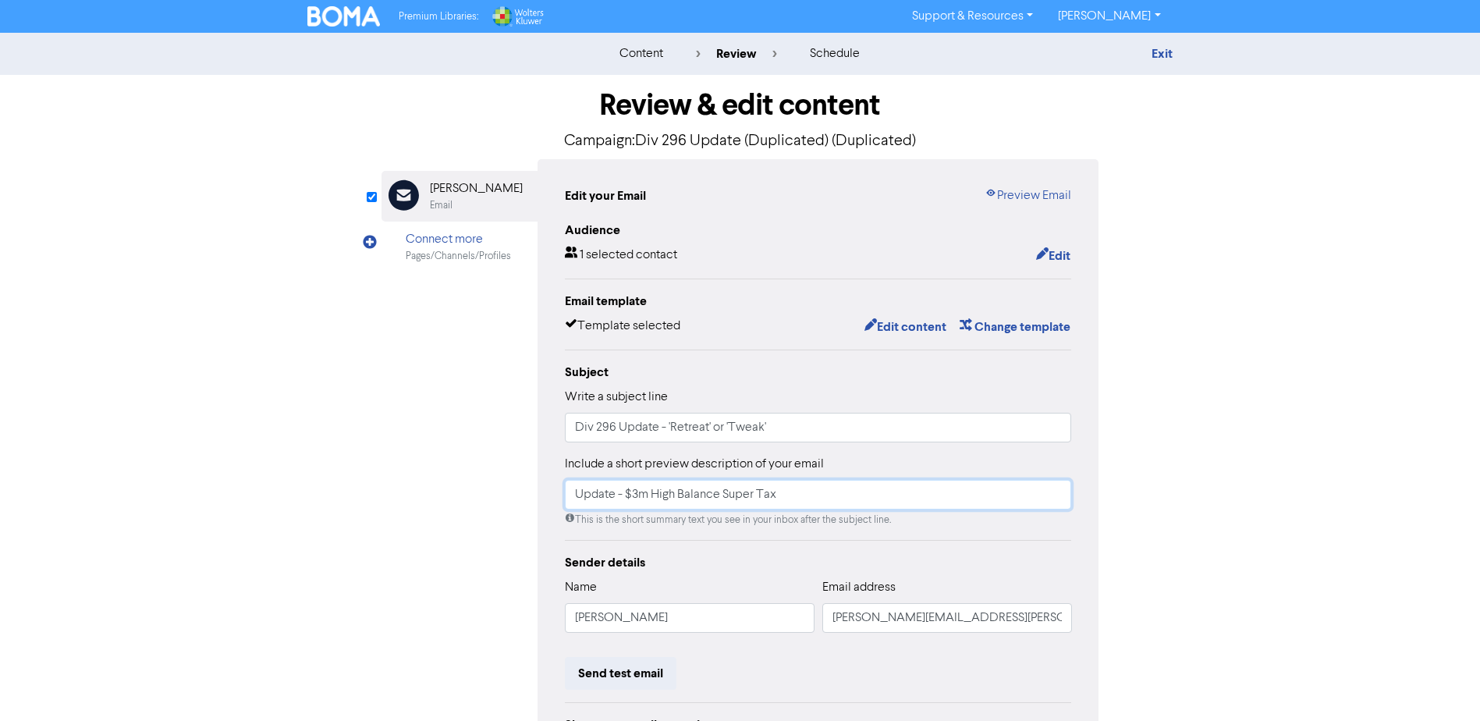
click at [533, 501] on div "Email Created with Sketch. [PERSON_NAME] Email Connect more Pages/Channels/Prof…" at bounding box center [740, 490] width 718 height 663
paste input "Div 296 Update - 'Retreat' or 'Tweak'"
click at [474, 512] on div "Email Created with Sketch. [PERSON_NAME] Email Connect more Pages/Channels/Prof…" at bounding box center [740, 490] width 718 height 663
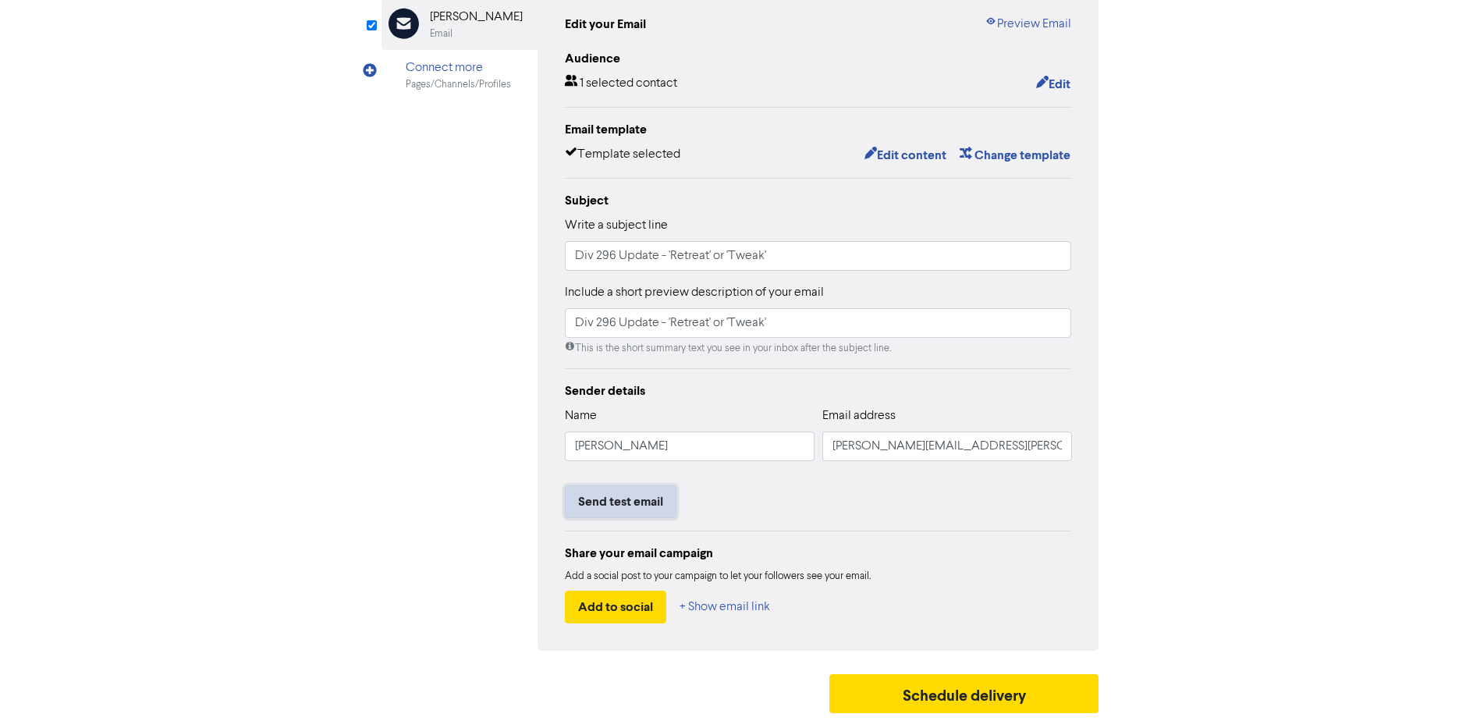
click at [634, 505] on button "Send test email" at bounding box center [621, 501] width 112 height 33
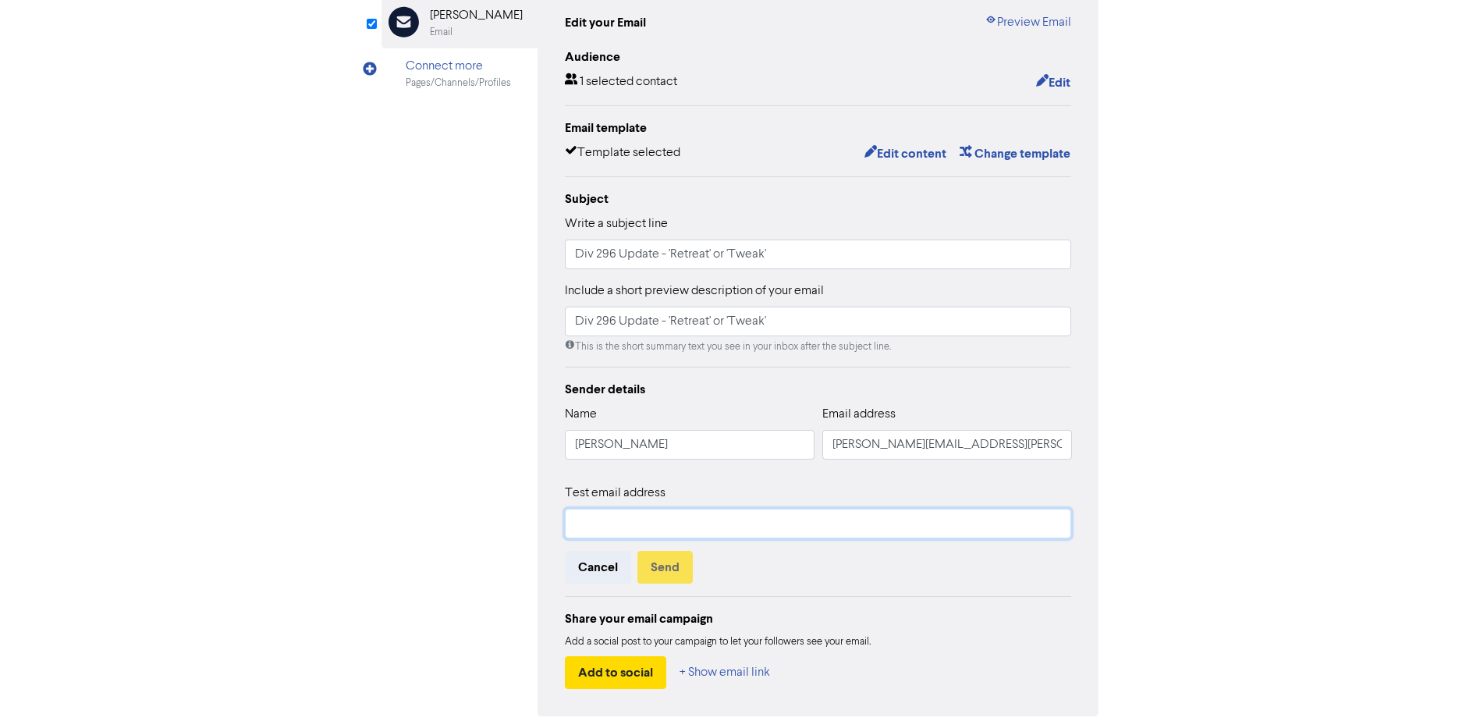
click at [630, 527] on input "text" at bounding box center [818, 524] width 507 height 30
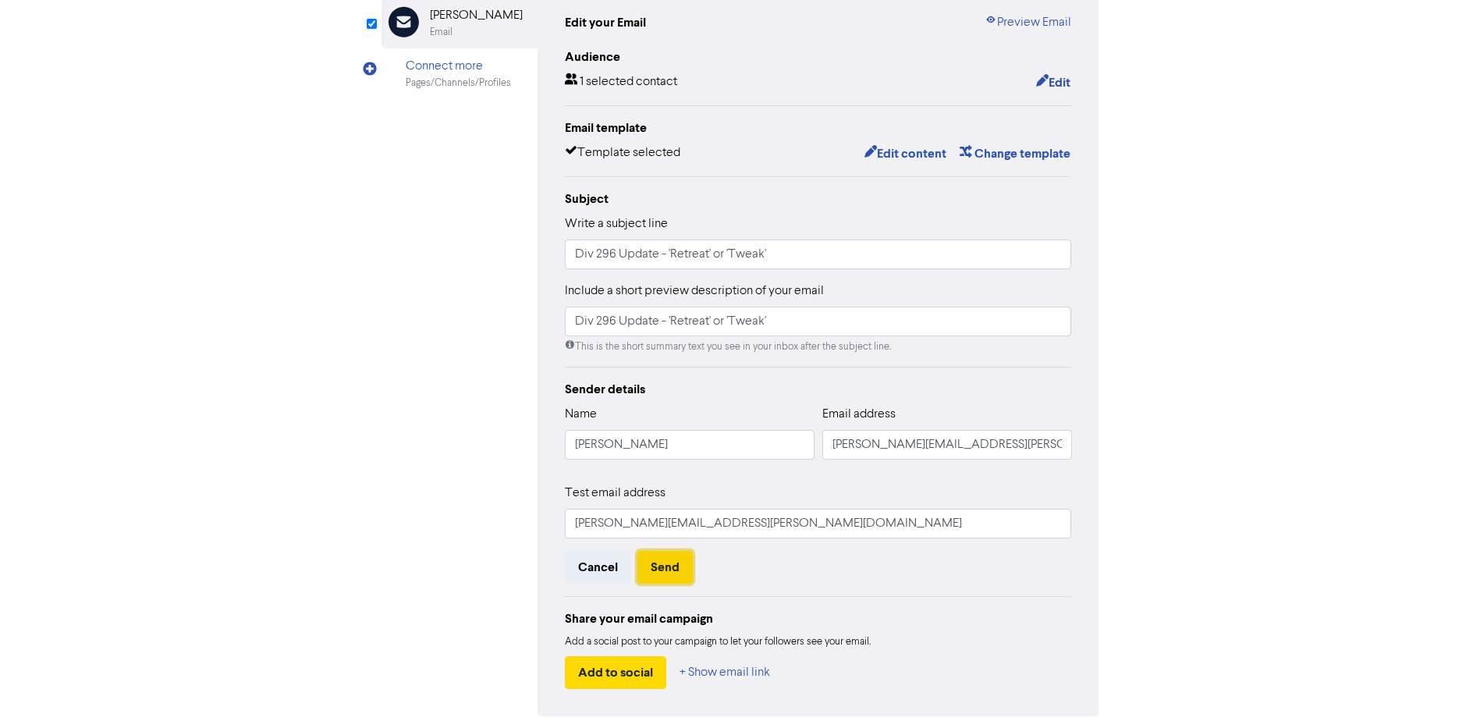
click at [671, 572] on button "Send" at bounding box center [664, 567] width 55 height 33
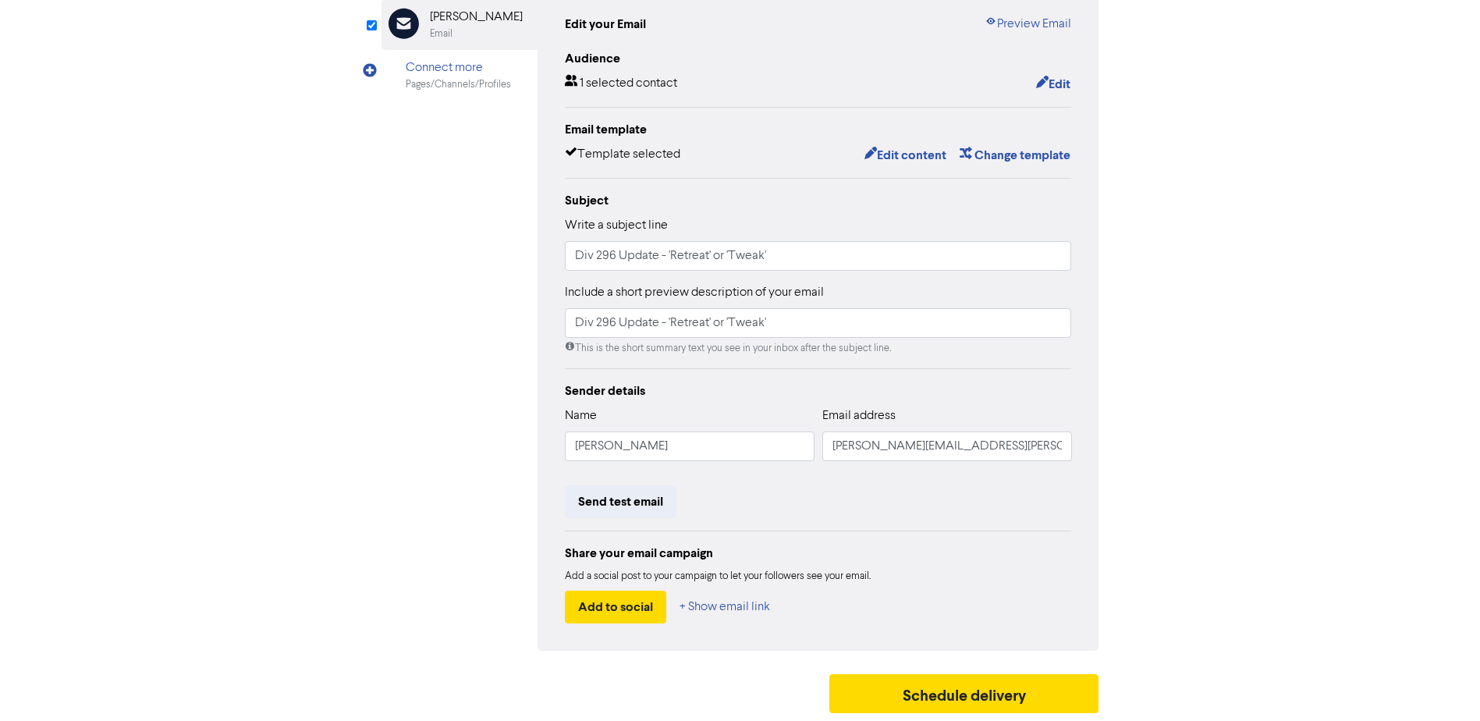
scroll to position [0, 0]
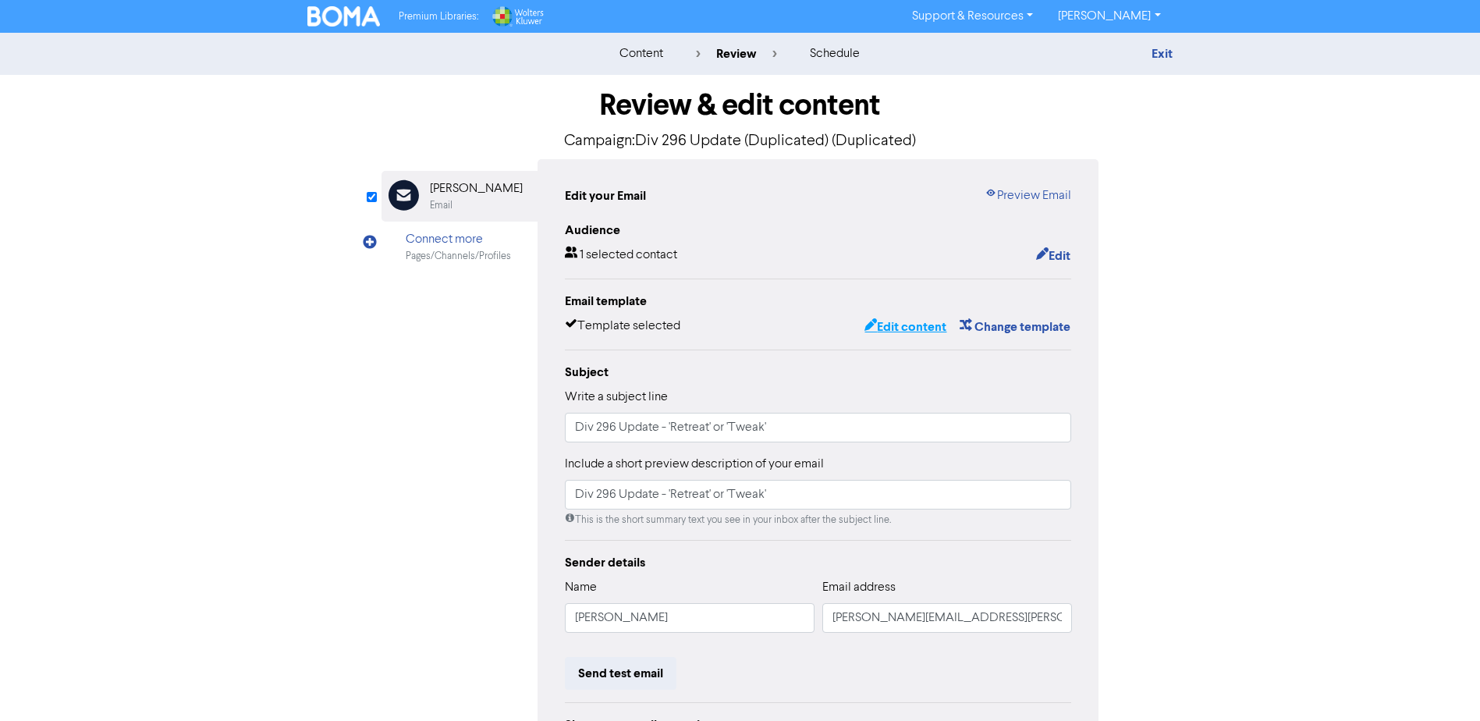
click at [923, 326] on button "Edit content" at bounding box center [904, 327] width 83 height 20
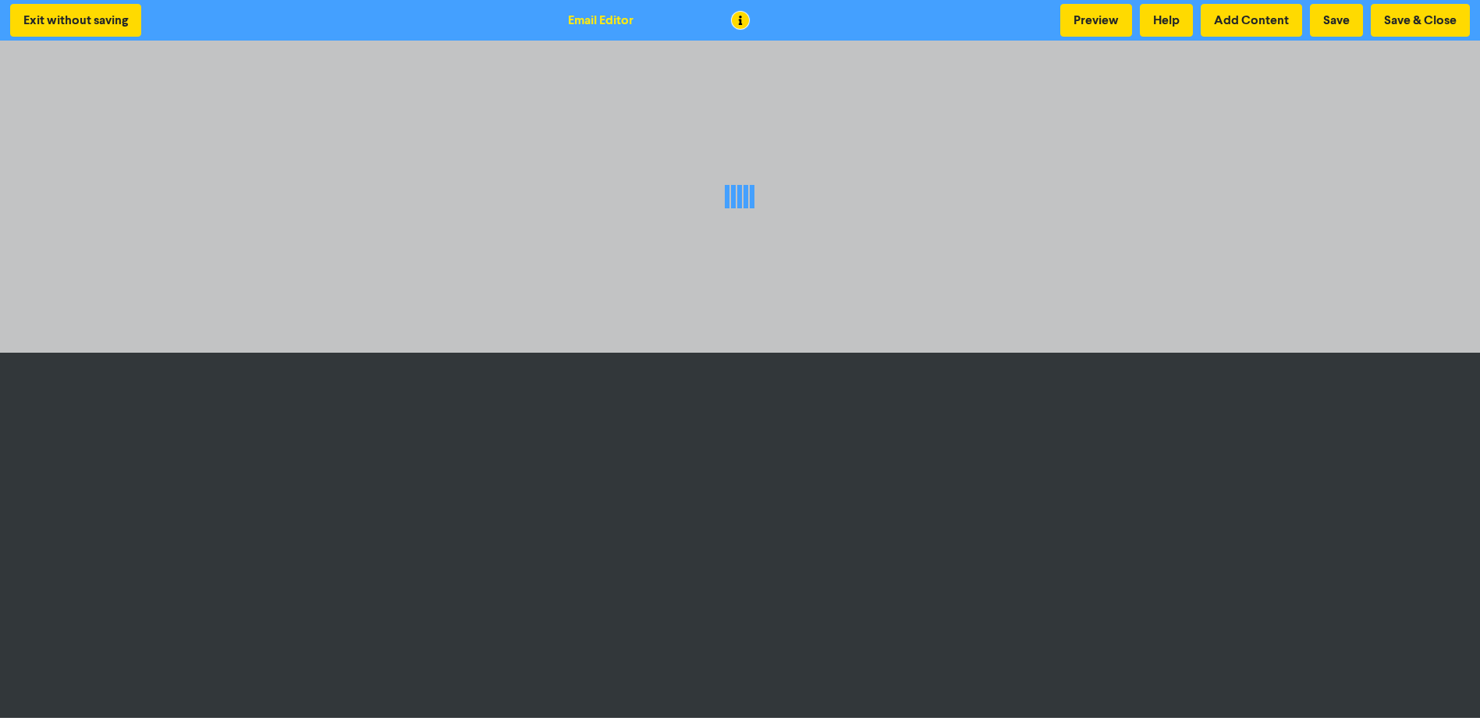
scroll to position [2, 0]
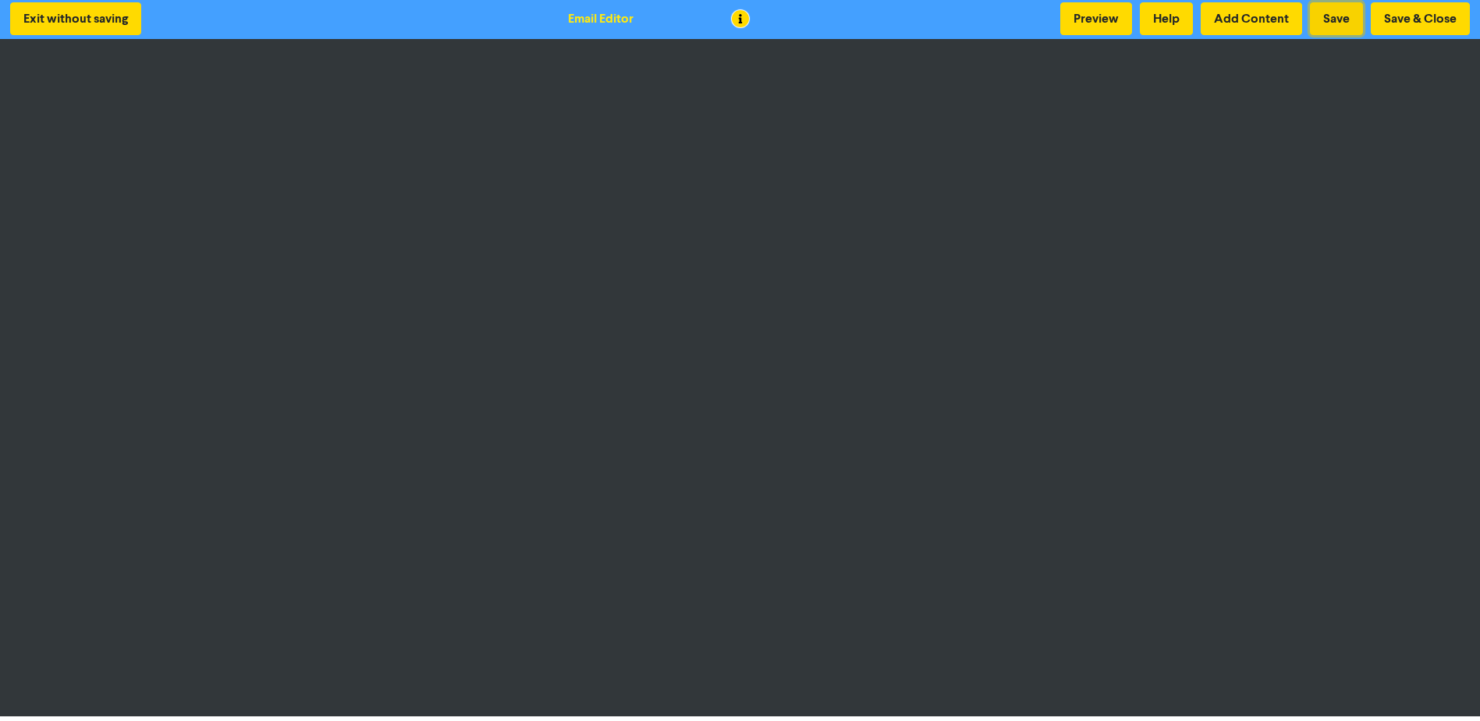
click at [1326, 17] on button "Save" at bounding box center [1335, 18] width 53 height 33
click at [1348, 24] on button "Save" at bounding box center [1335, 18] width 53 height 33
click at [1419, 16] on button "Save & Close" at bounding box center [1419, 18] width 99 height 33
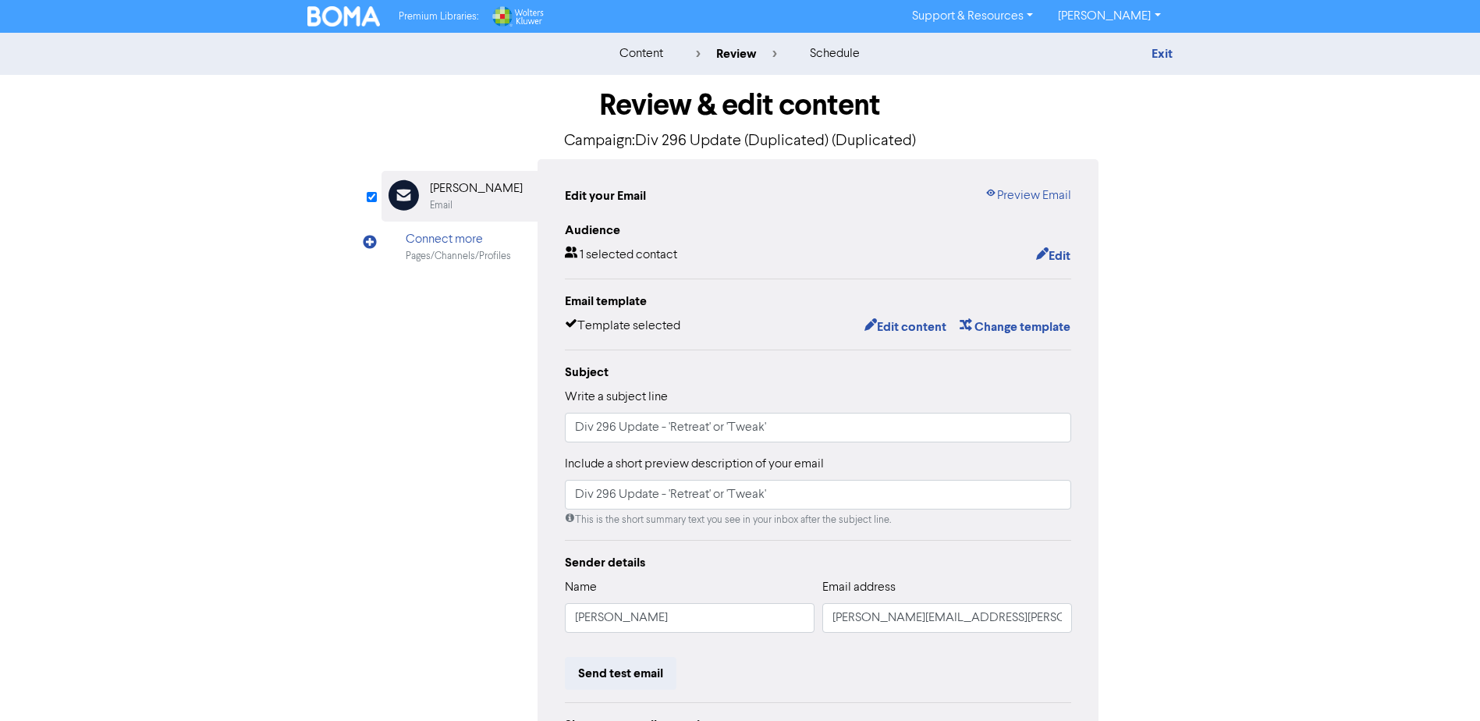
scroll to position [173, 0]
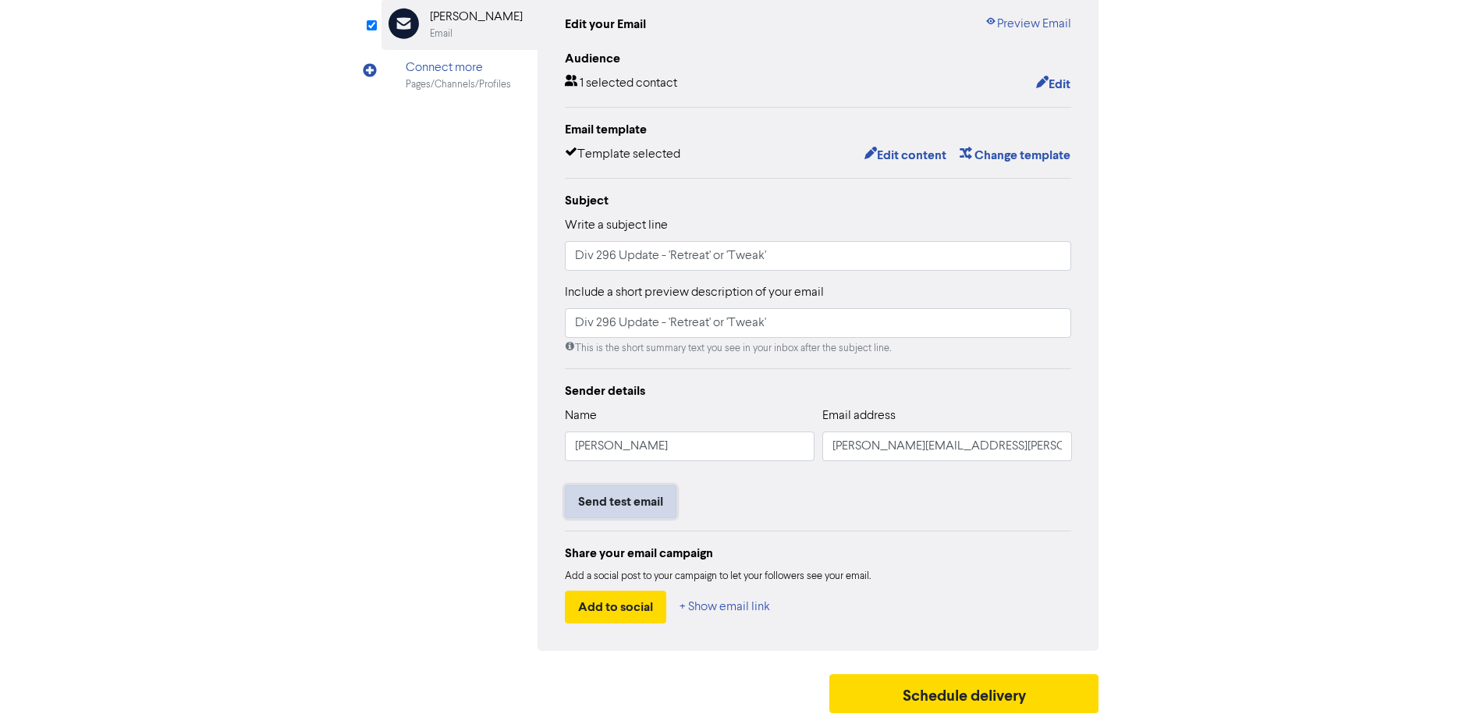
click at [643, 507] on button "Send test email" at bounding box center [621, 501] width 112 height 33
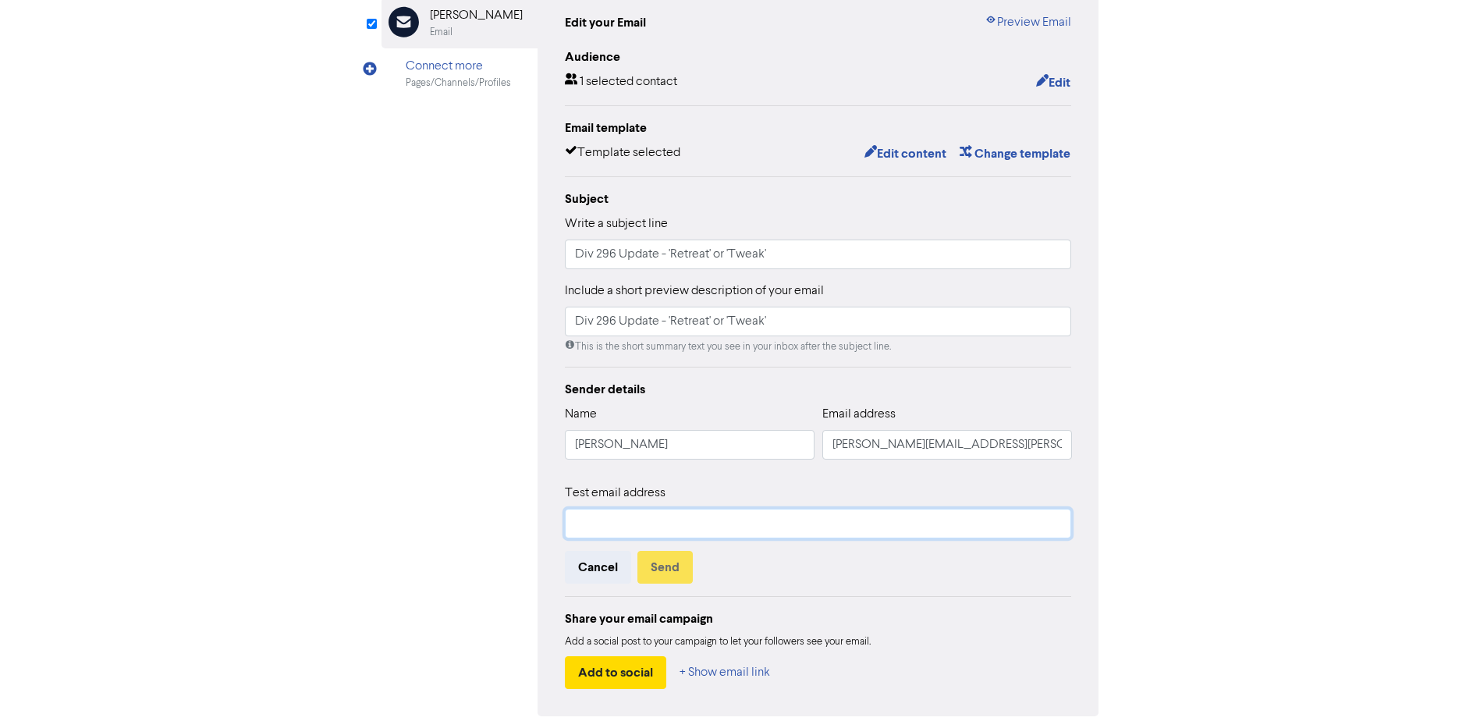
click at [647, 528] on input "text" at bounding box center [818, 524] width 507 height 30
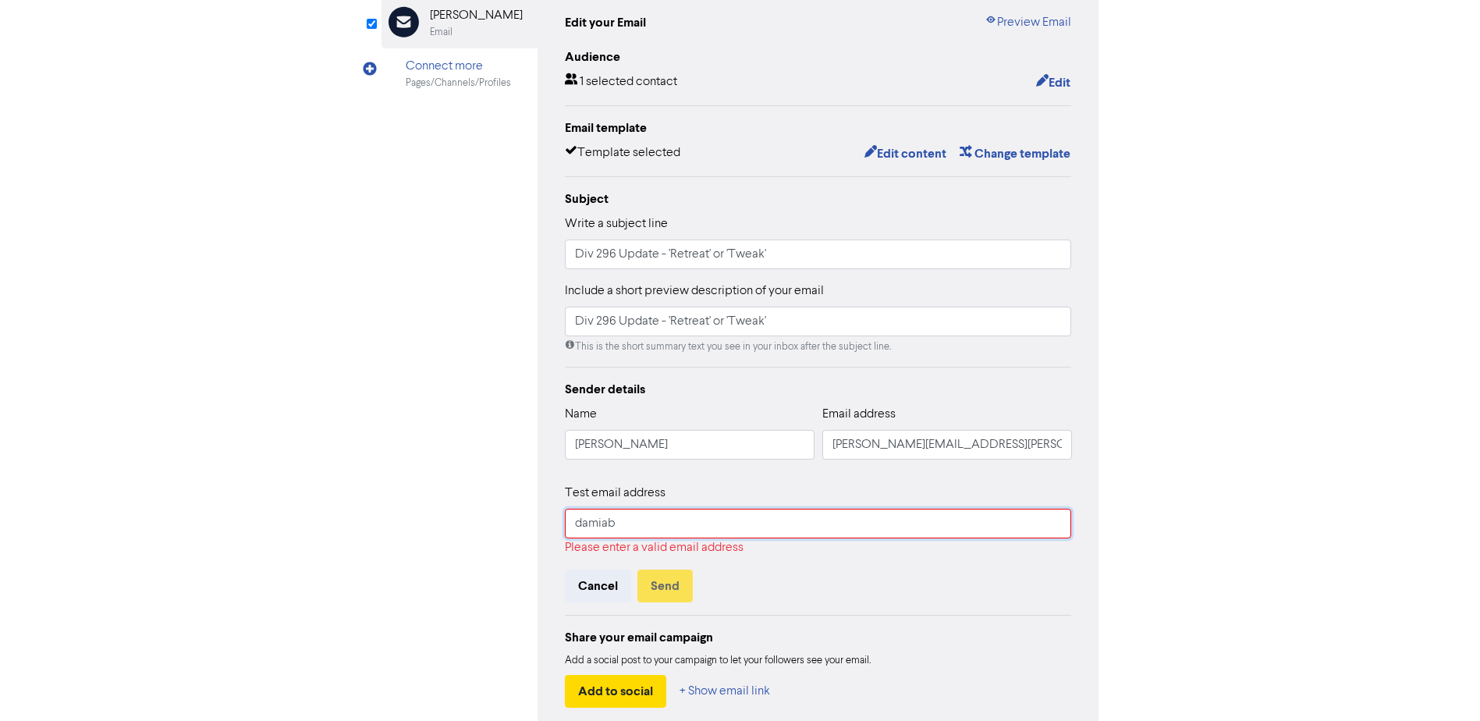
scroll to position [95, 0]
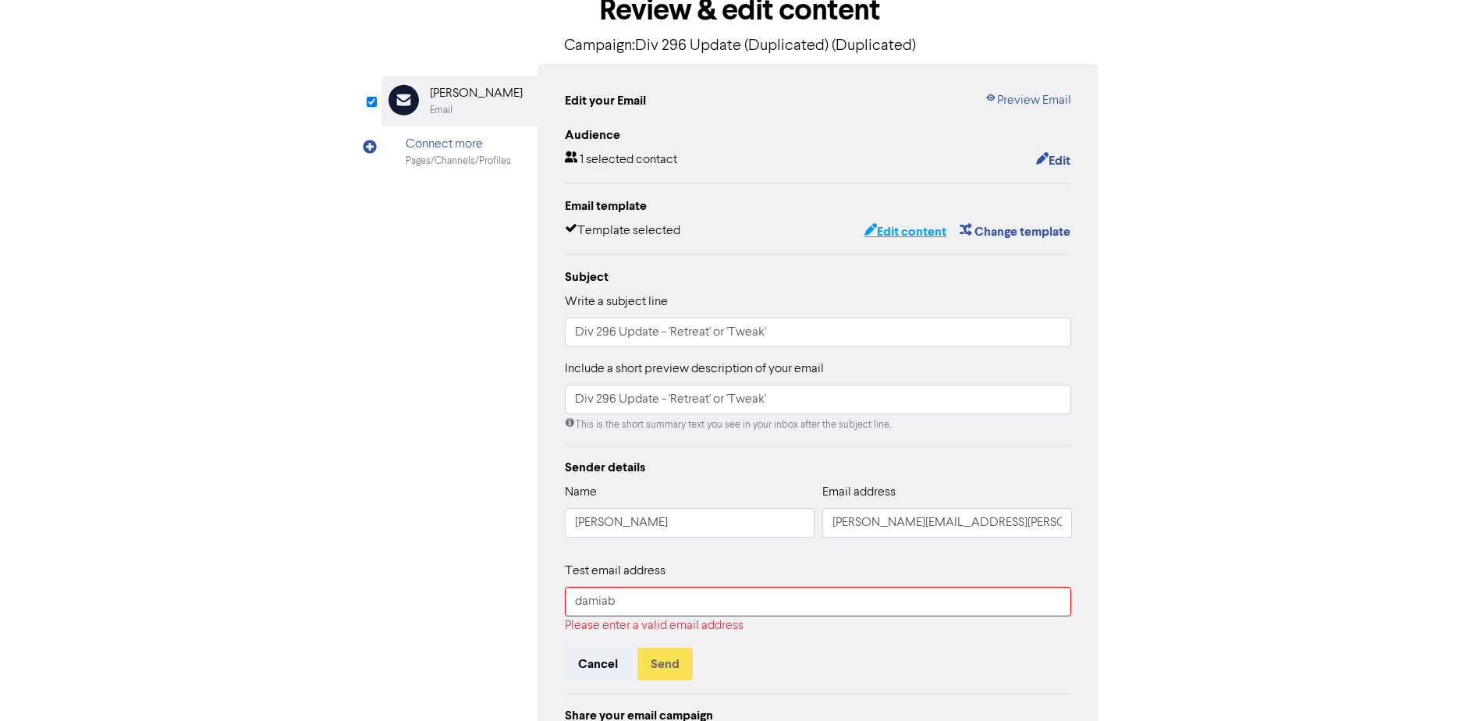
click at [918, 230] on button "Edit content" at bounding box center [904, 231] width 83 height 20
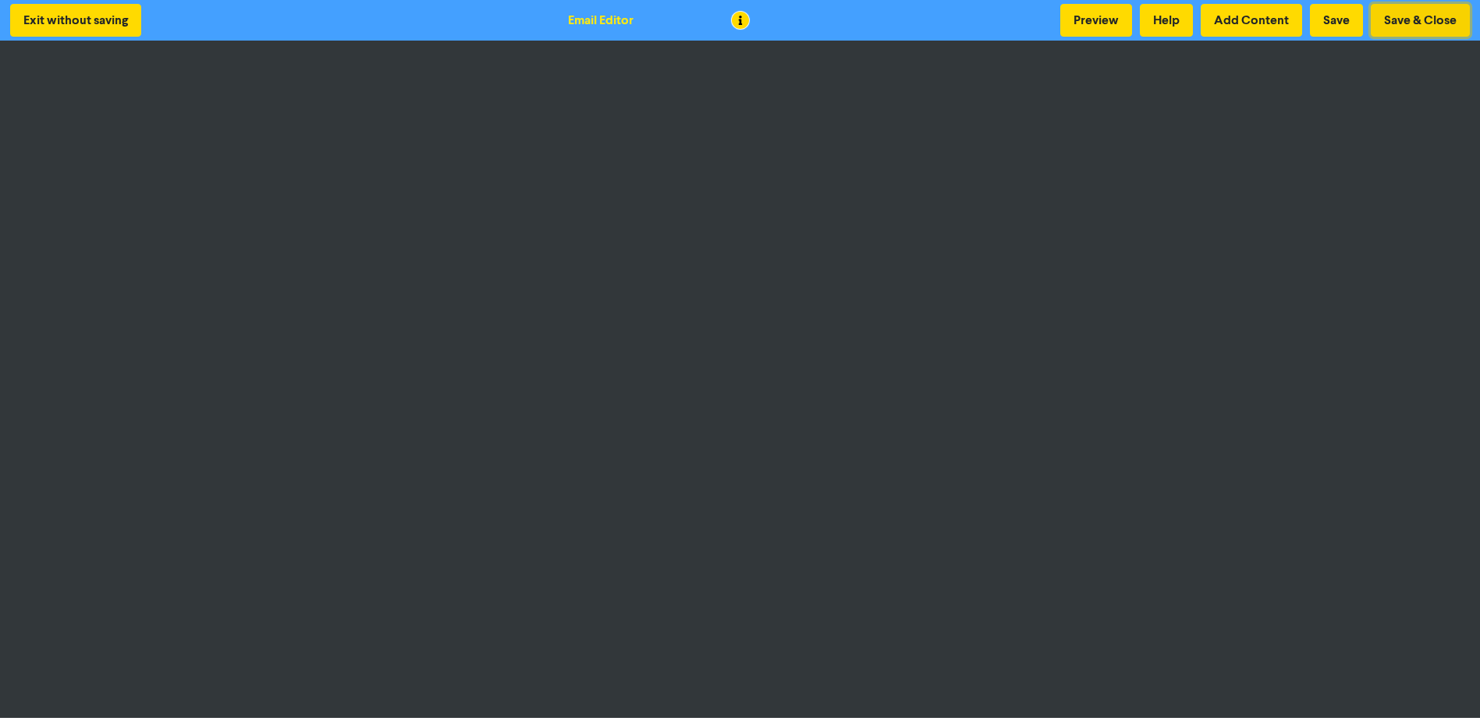
click at [1417, 13] on button "Save & Close" at bounding box center [1419, 20] width 99 height 33
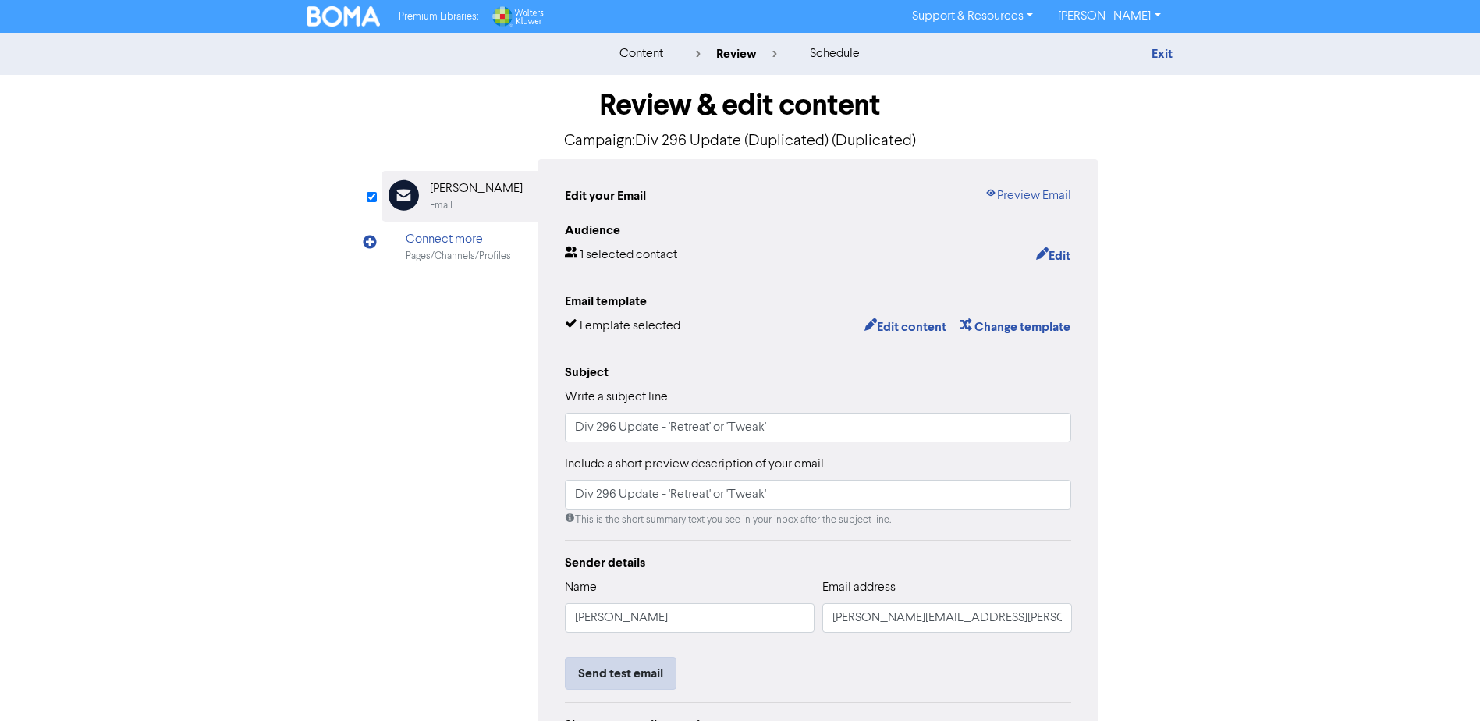
scroll to position [173, 0]
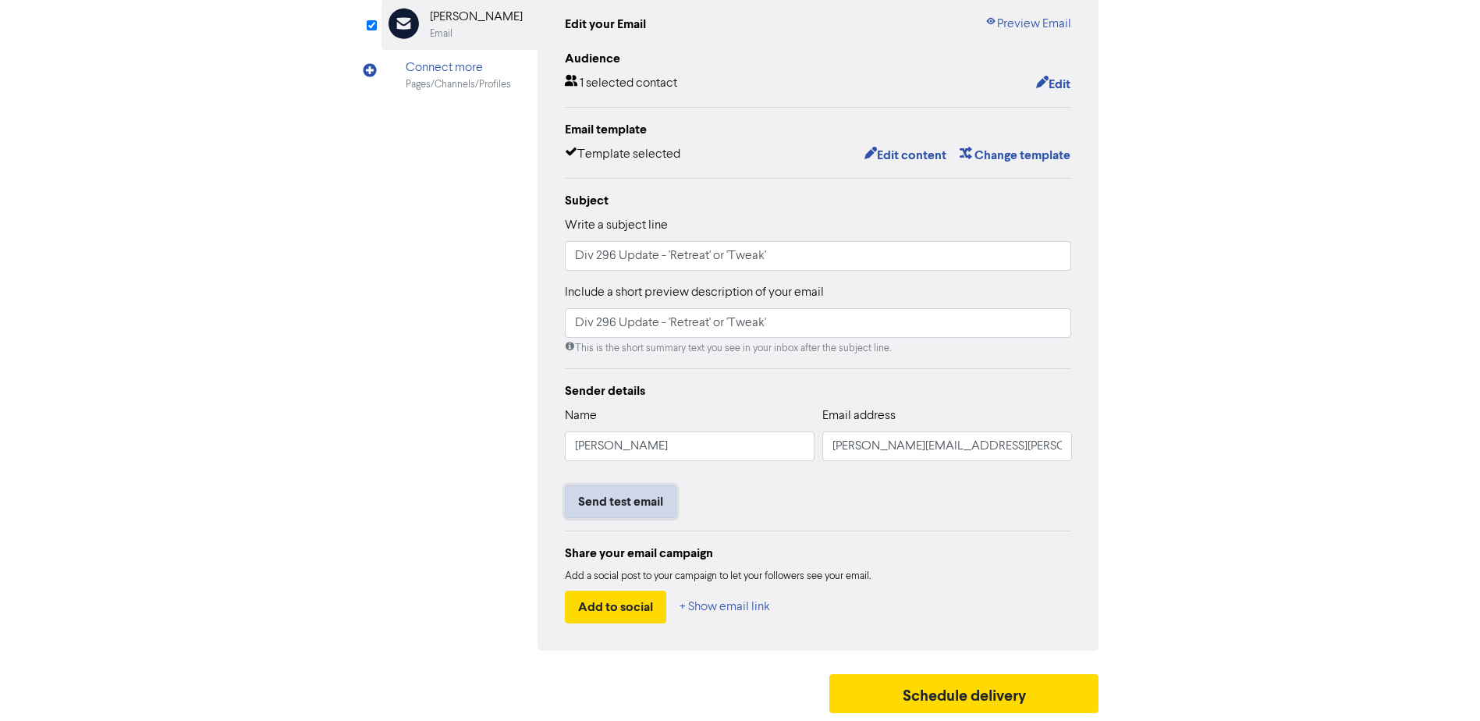
click at [640, 505] on button "Send test email" at bounding box center [621, 501] width 112 height 33
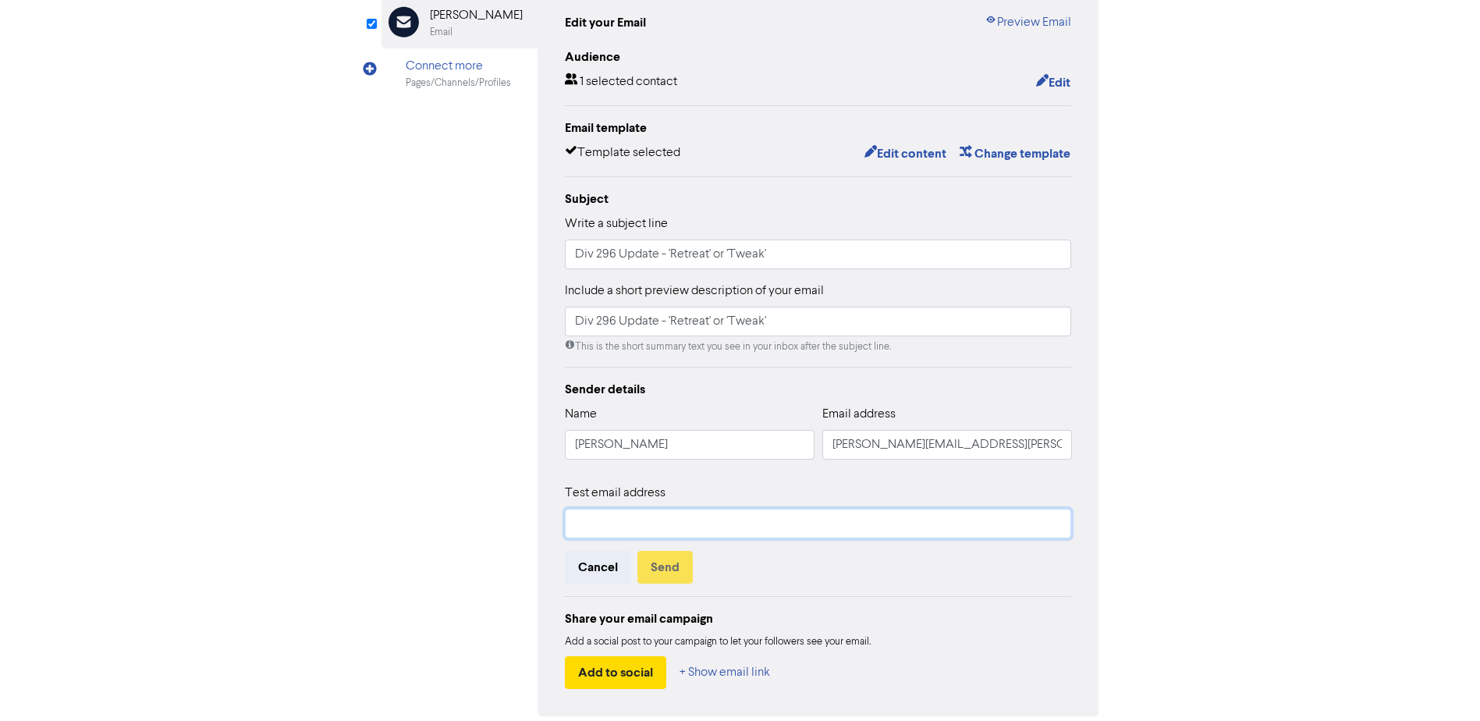
click at [654, 530] on input "text" at bounding box center [818, 524] width 507 height 30
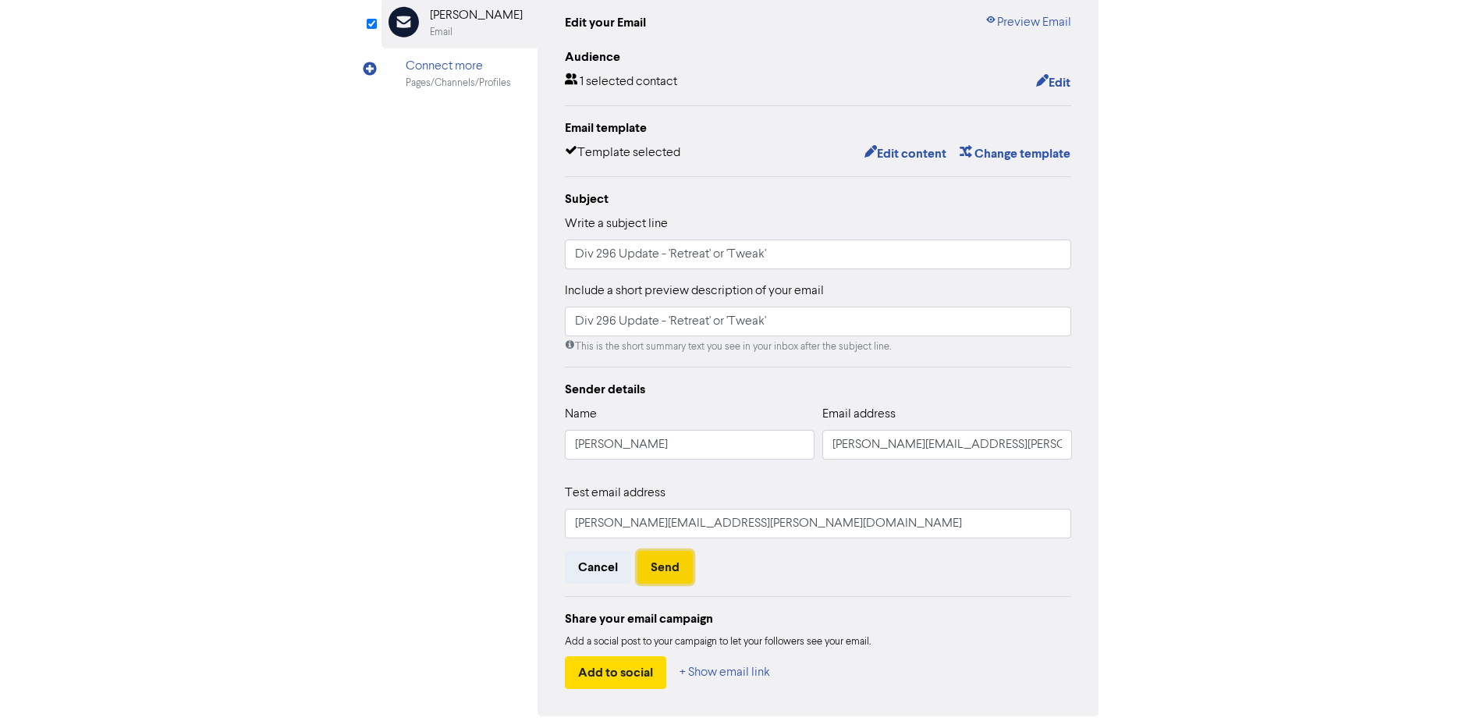
click at [664, 572] on button "Send" at bounding box center [664, 567] width 55 height 33
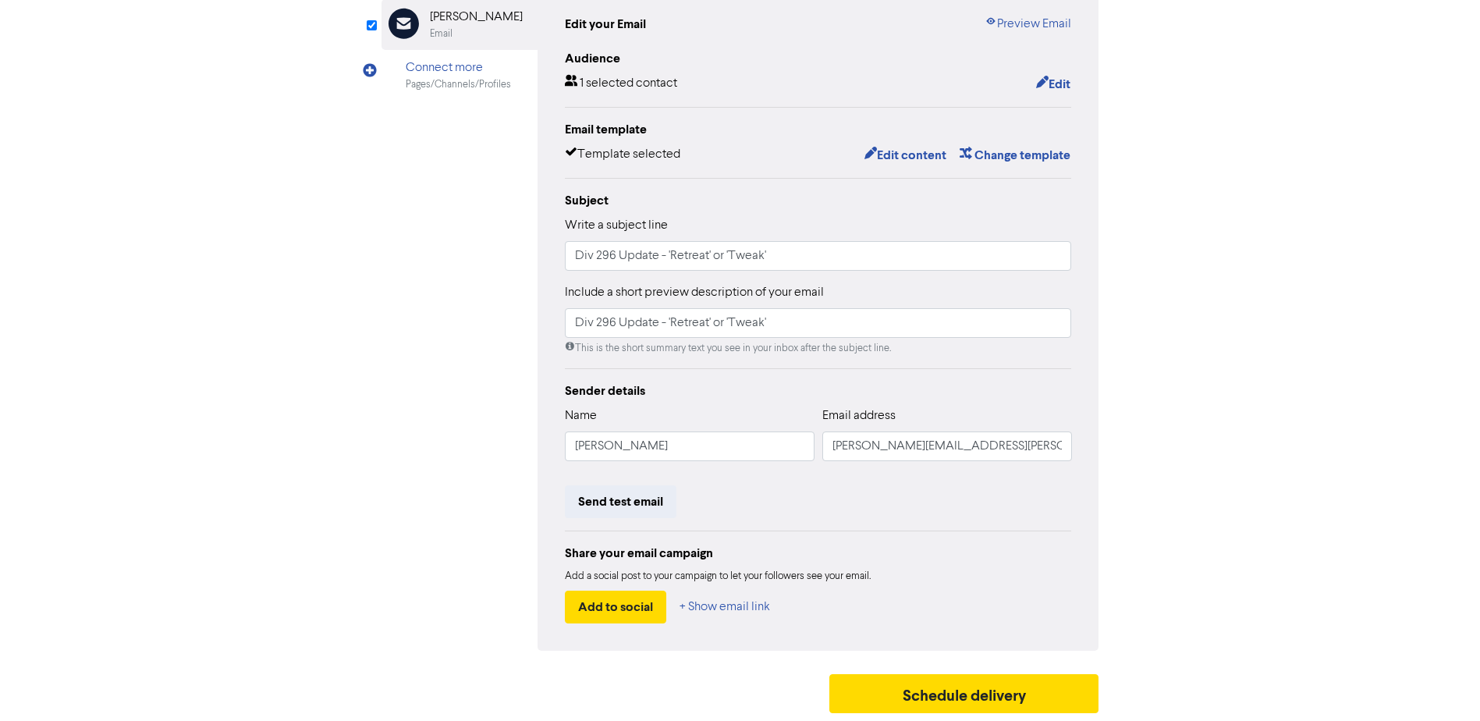
scroll to position [0, 0]
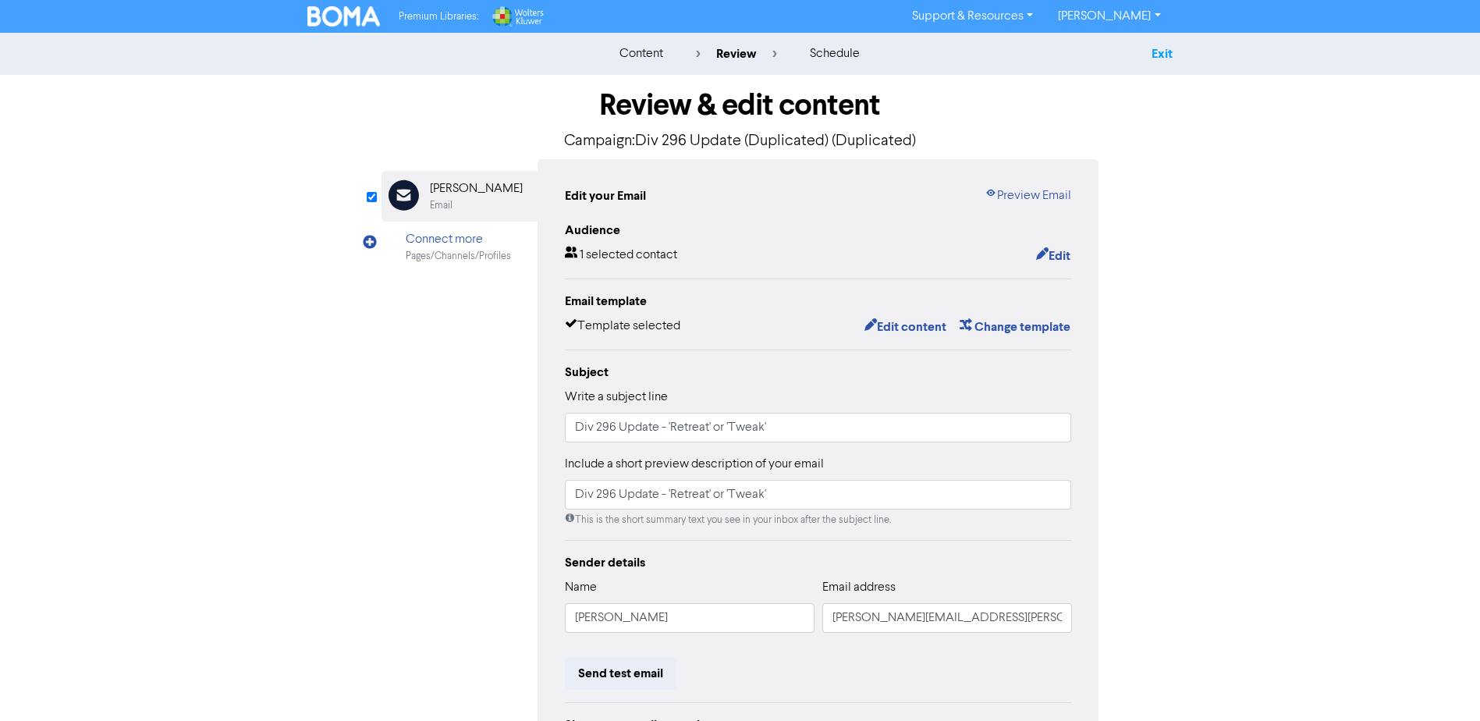
click at [1164, 56] on link "Exit" at bounding box center [1161, 54] width 21 height 16
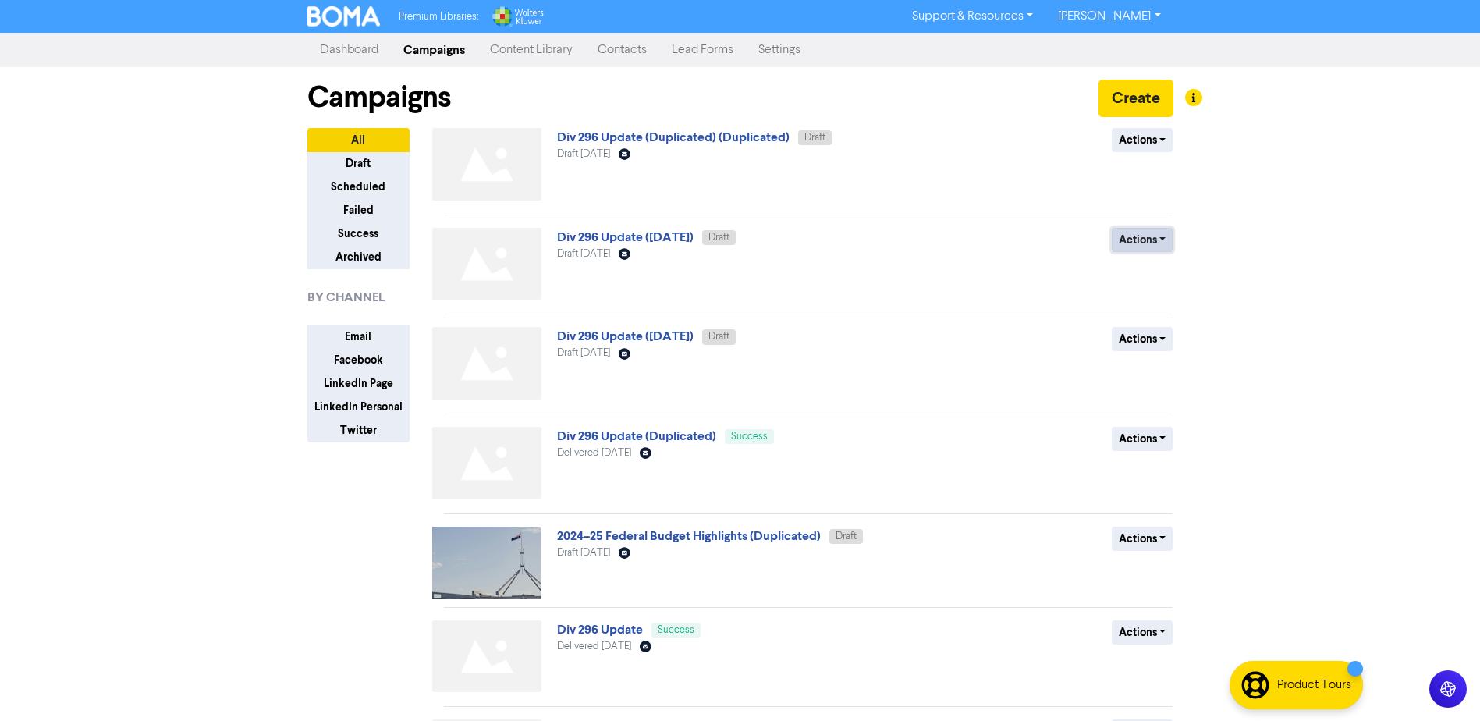
click at [1169, 244] on button "Actions" at bounding box center [1142, 240] width 62 height 24
click at [1144, 141] on button "Actions" at bounding box center [1142, 140] width 62 height 24
click at [1157, 225] on button "Rename" at bounding box center [1173, 223] width 123 height 25
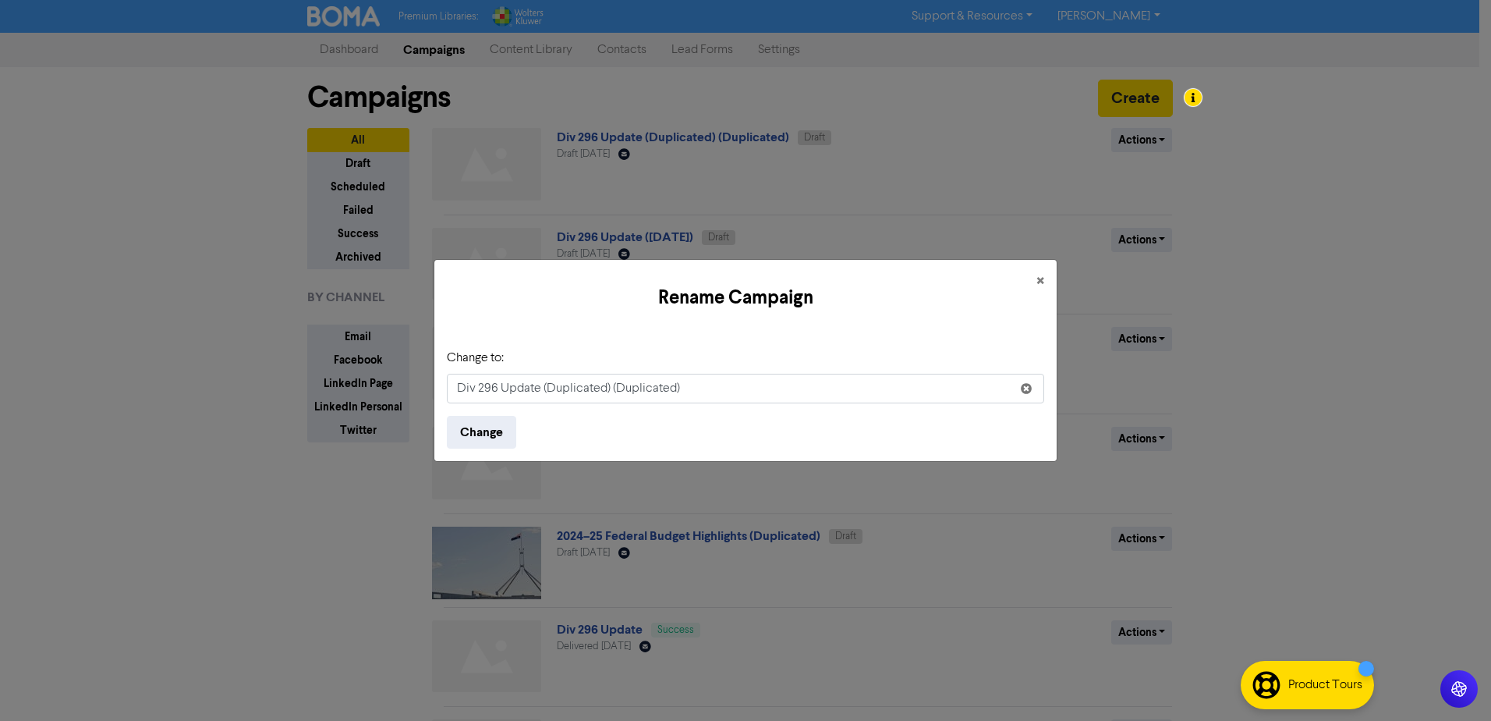
drag, startPoint x: 545, startPoint y: 390, endPoint x: 673, endPoint y: 390, distance: 127.9
click at [673, 390] on input "Div 296 Update (Duplicated) (Duplicated)" at bounding box center [745, 389] width 597 height 30
click at [495, 424] on button "Change" at bounding box center [481, 432] width 69 height 33
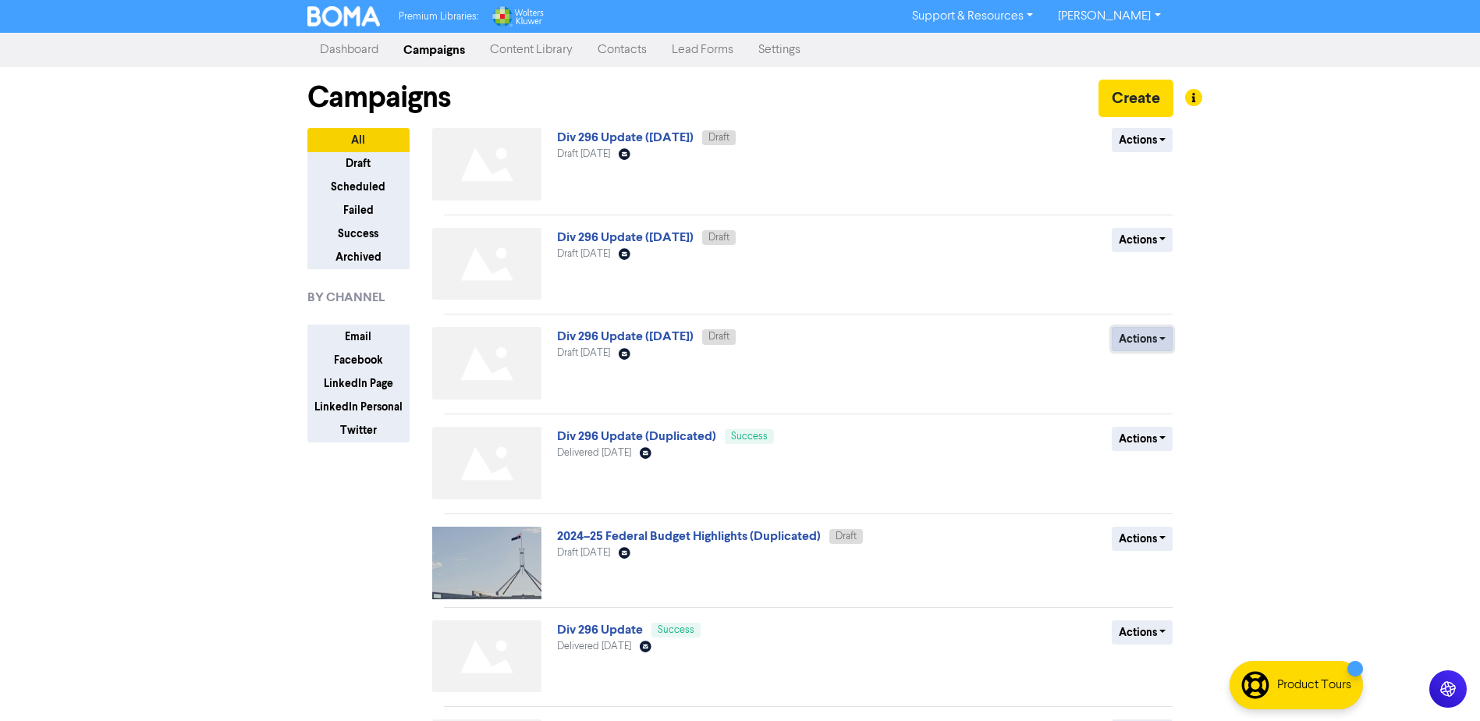
click at [1149, 336] on button "Actions" at bounding box center [1142, 339] width 62 height 24
click at [1161, 379] on button "Delete" at bounding box center [1173, 372] width 123 height 25
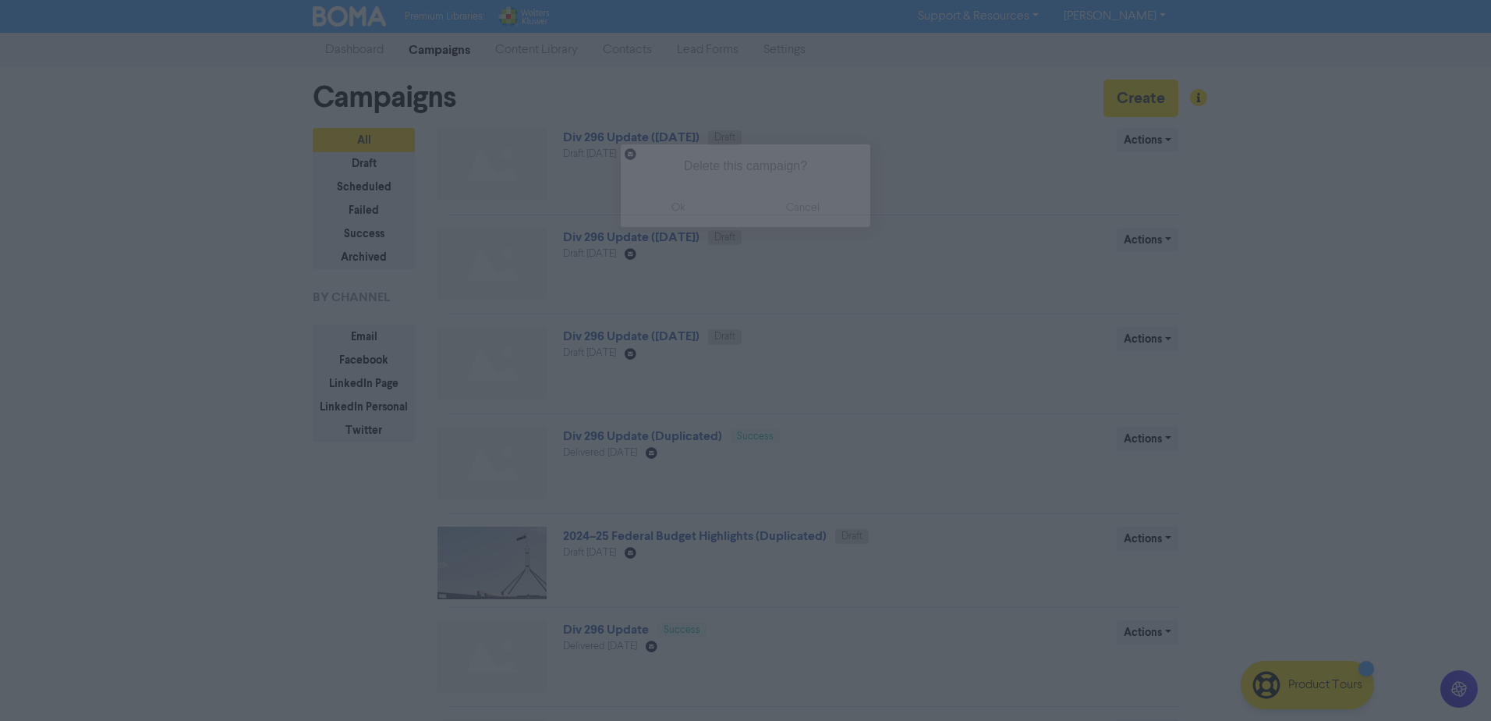
click at [672, 208] on button "ok" at bounding box center [678, 207] width 115 height 39
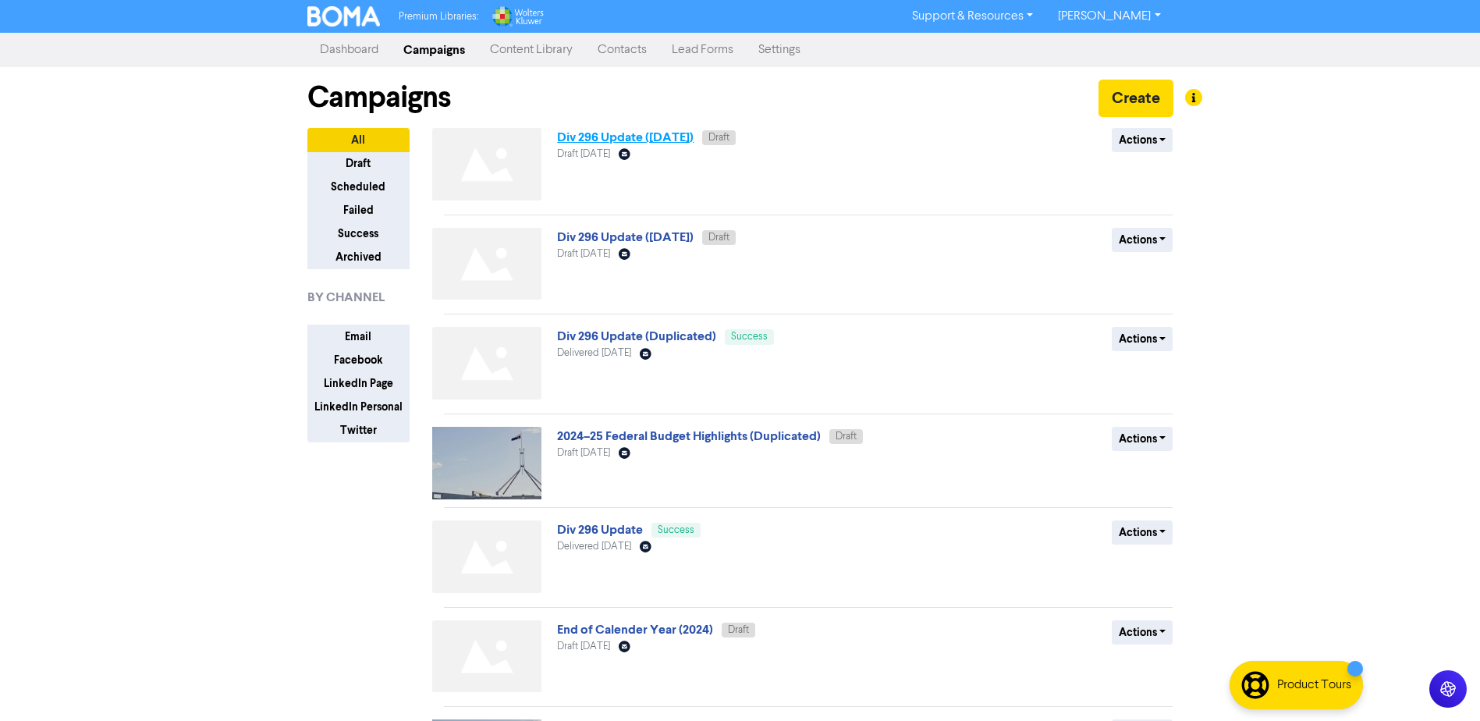
click at [654, 136] on link "Div 296 Update ([DATE])" at bounding box center [625, 137] width 136 height 16
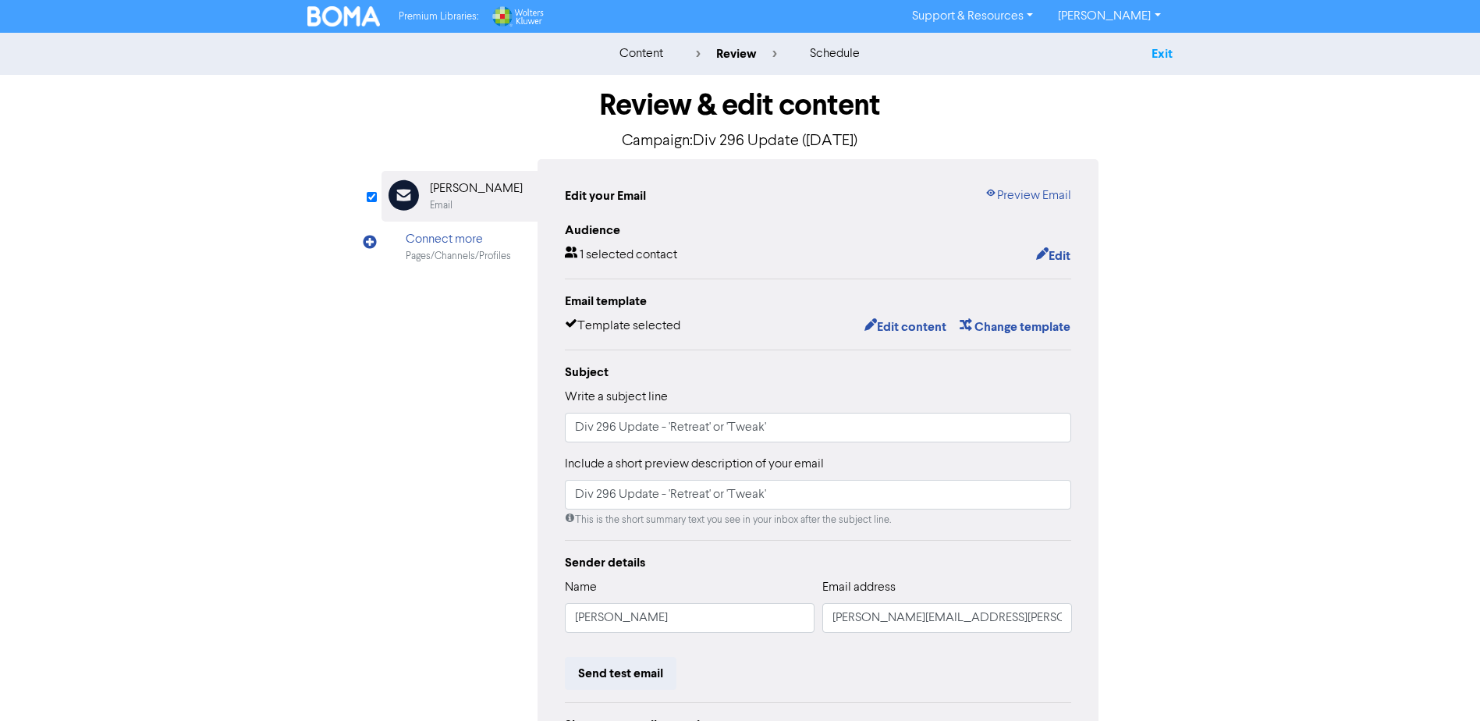
click at [1165, 48] on link "Exit" at bounding box center [1161, 54] width 21 height 16
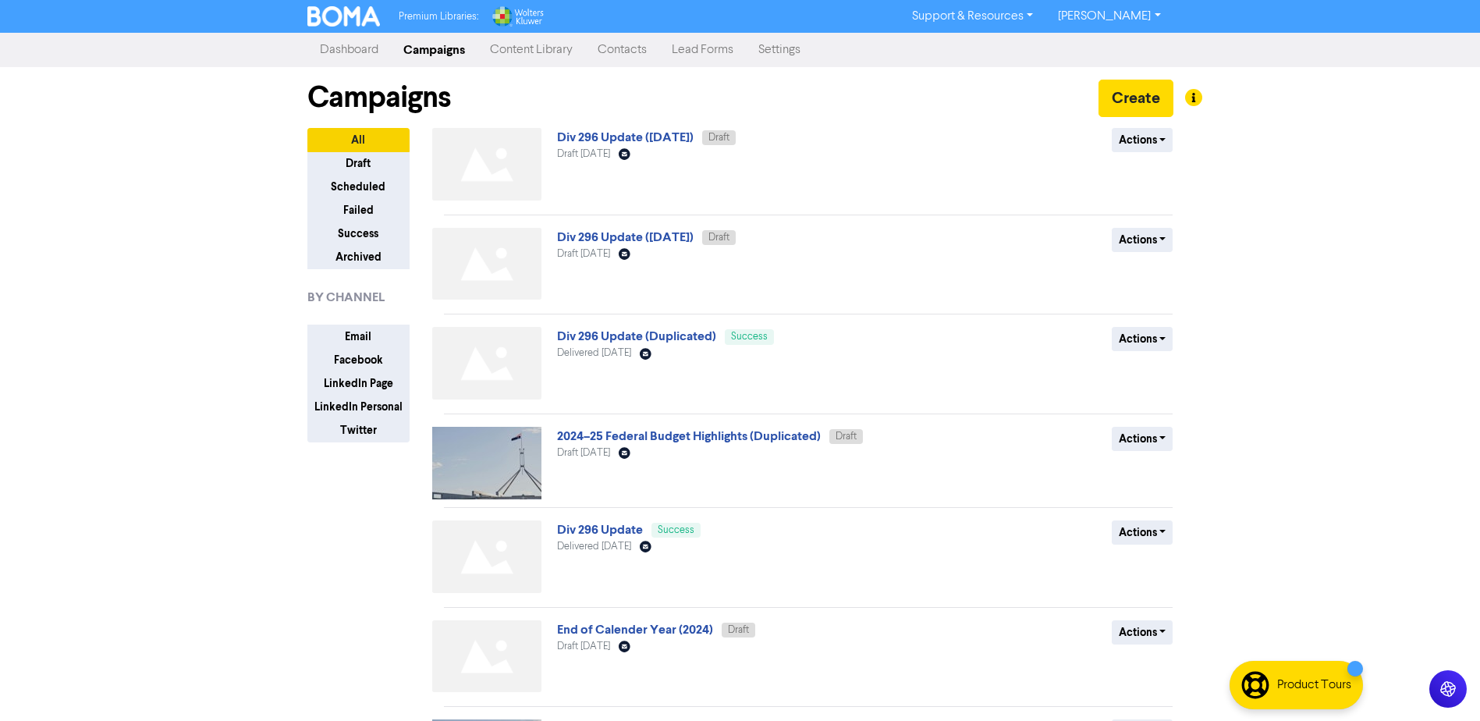
click at [628, 50] on link "Contacts" at bounding box center [622, 49] width 74 height 31
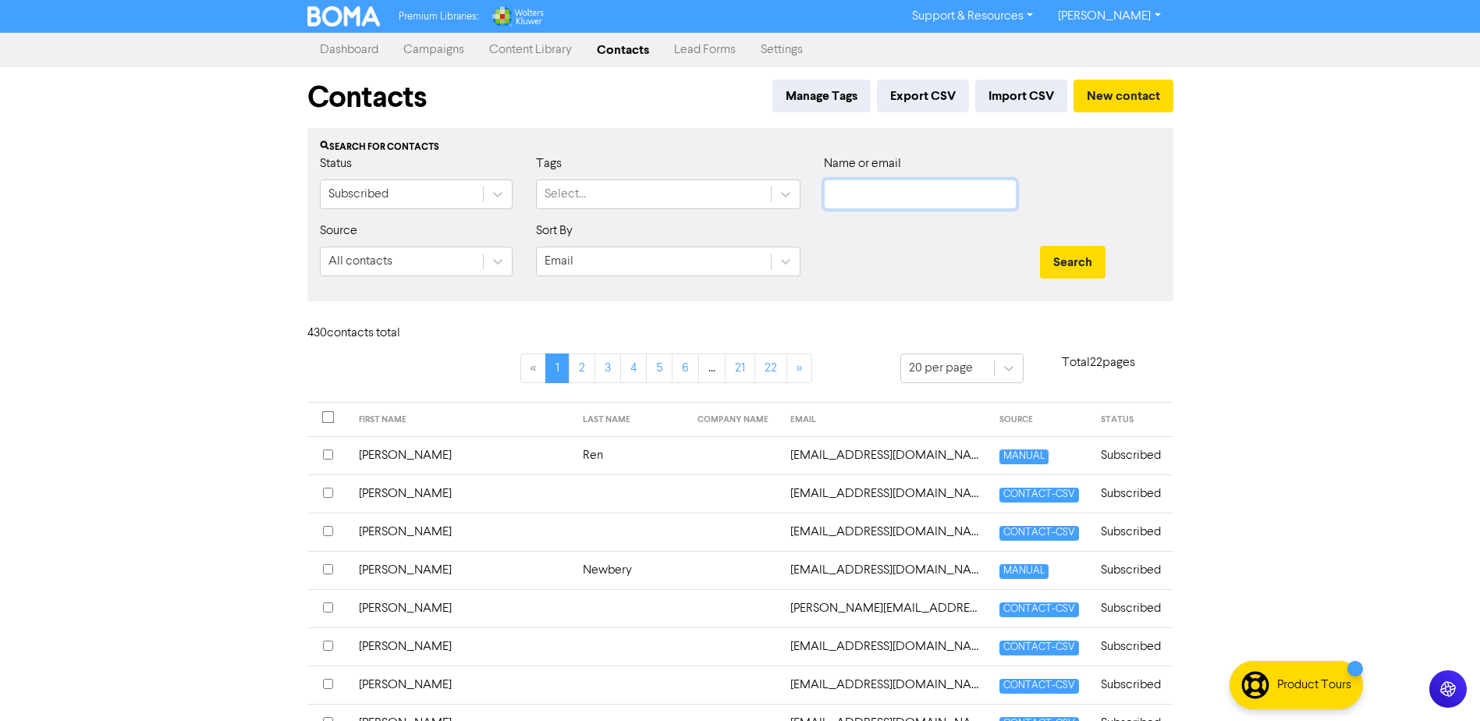
click at [879, 197] on input "text" at bounding box center [920, 194] width 193 height 30
click at [1040, 246] on button "Search" at bounding box center [1073, 262] width 66 height 33
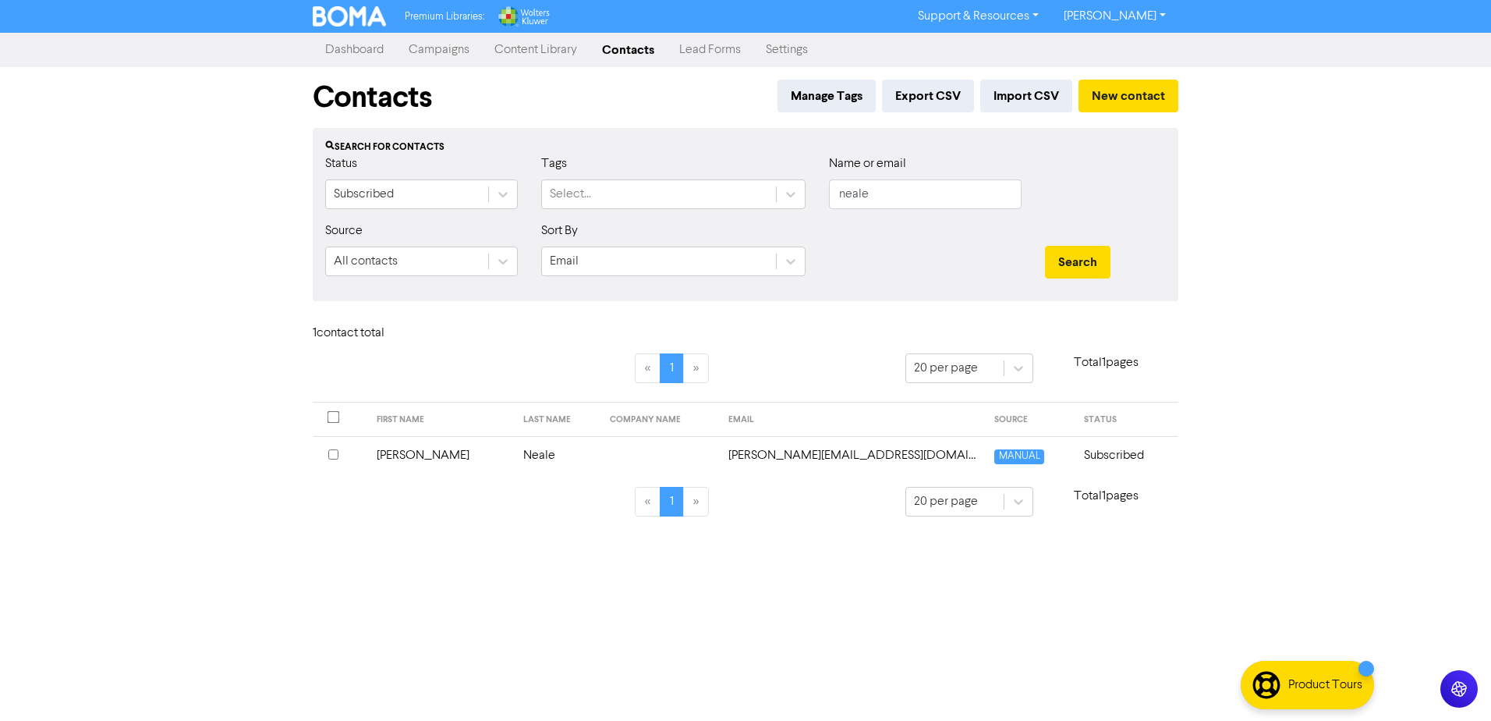
click at [804, 455] on td "[PERSON_NAME][EMAIL_ADDRESS][DOMAIN_NAME]" at bounding box center [852, 455] width 267 height 38
drag, startPoint x: 873, startPoint y: 197, endPoint x: 746, endPoint y: 191, distance: 126.5
click at [750, 191] on div "Status Subscribed Tags Select... Name or email [PERSON_NAME]" at bounding box center [746, 187] width 864 height 67
click at [1045, 246] on button "Search" at bounding box center [1078, 262] width 66 height 33
click at [419, 459] on td "[PERSON_NAME]" at bounding box center [431, 455] width 137 height 38
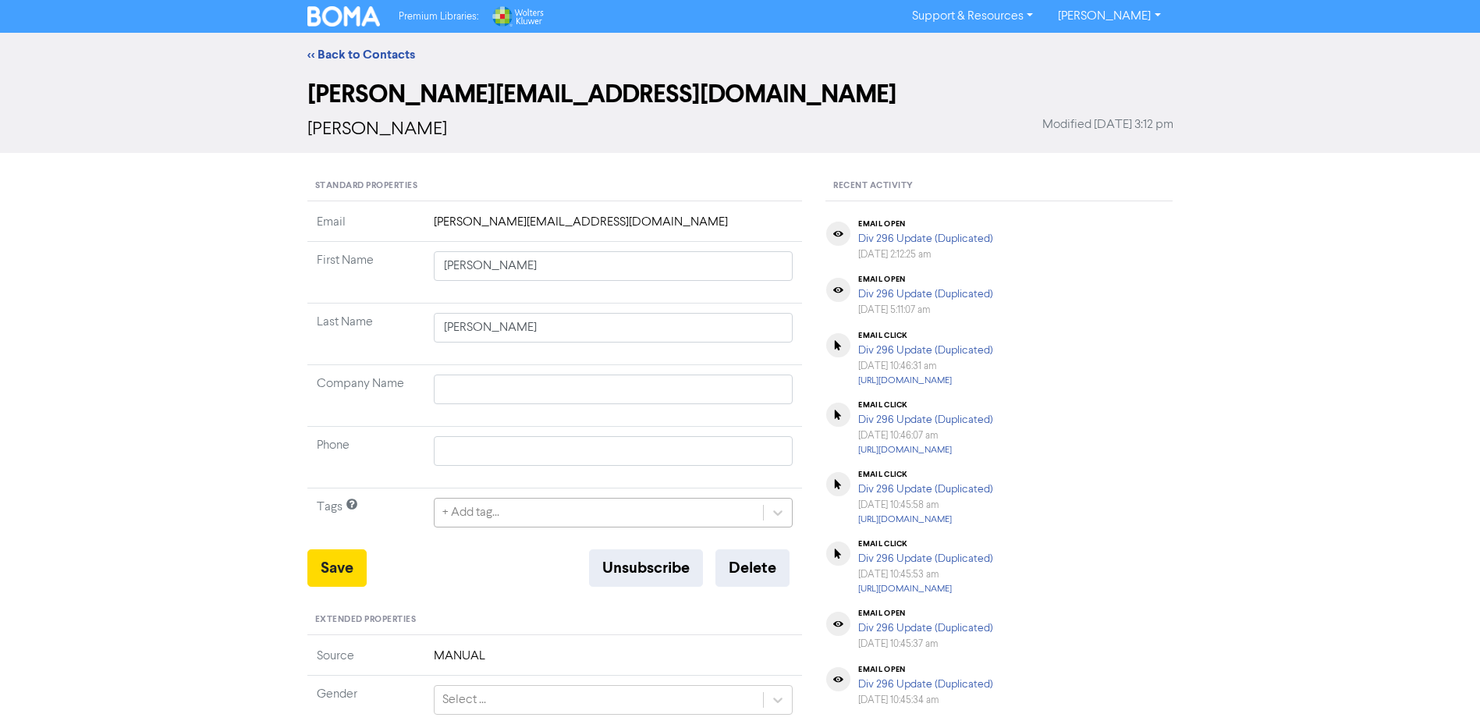
click at [570, 514] on div "+ Add tag..." at bounding box center [598, 512] width 329 height 28
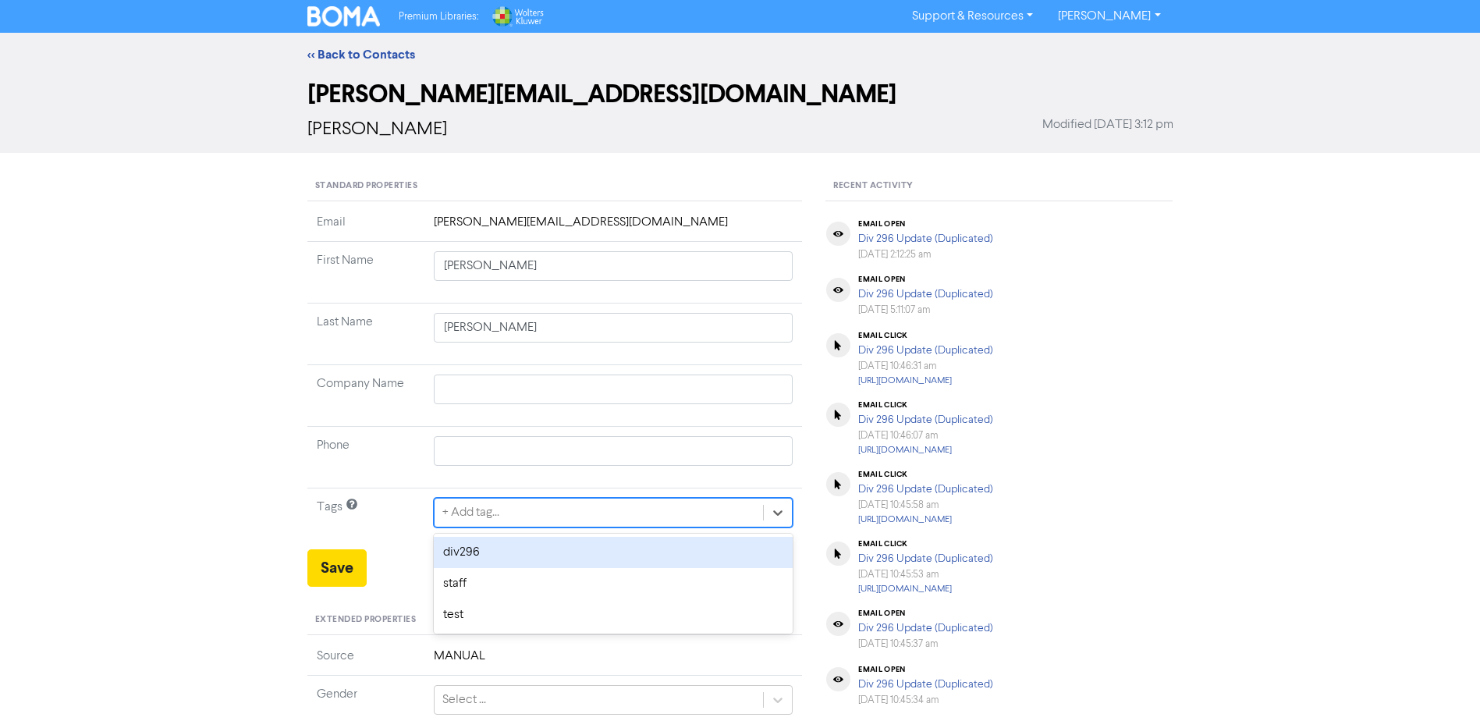
click at [520, 547] on div "div296" at bounding box center [614, 552] width 360 height 31
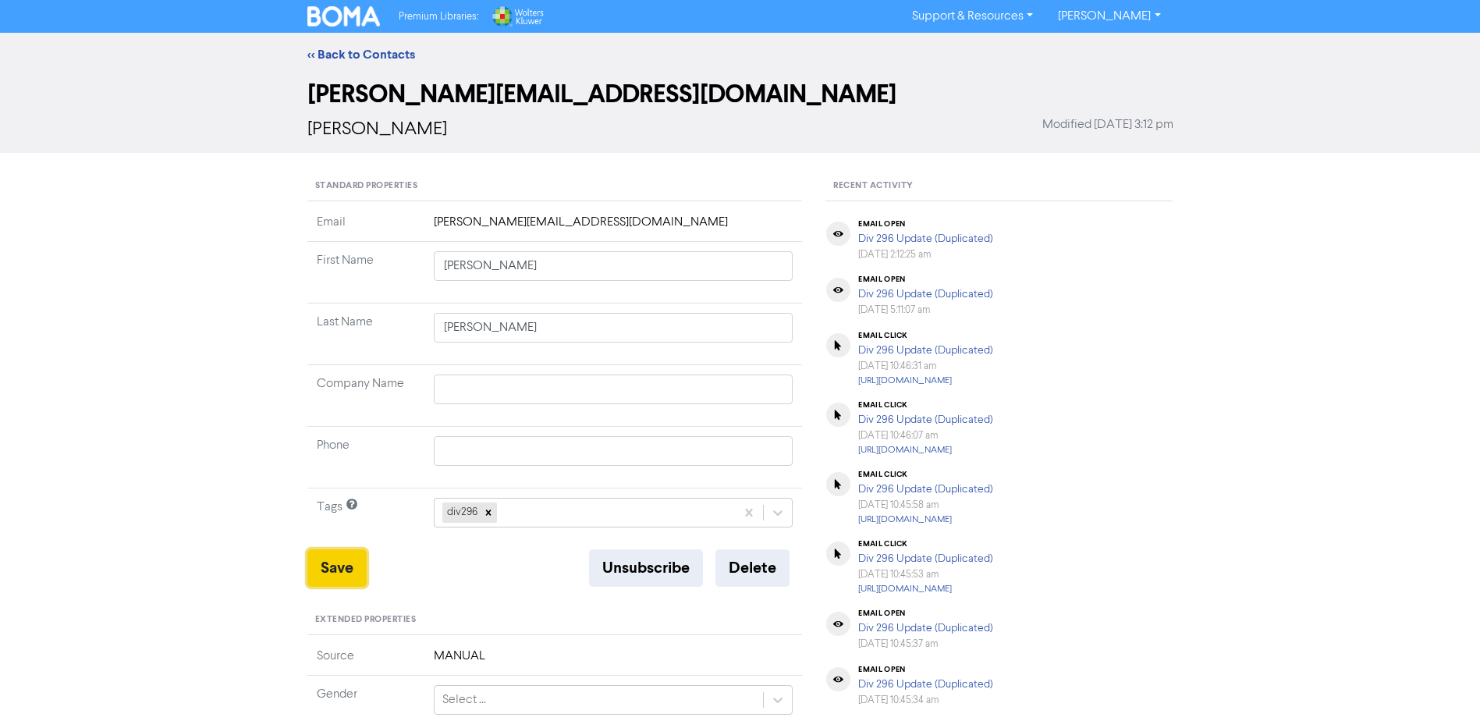
click at [344, 565] on button "Save" at bounding box center [336, 567] width 59 height 37
click at [331, 579] on button "Save" at bounding box center [336, 567] width 59 height 37
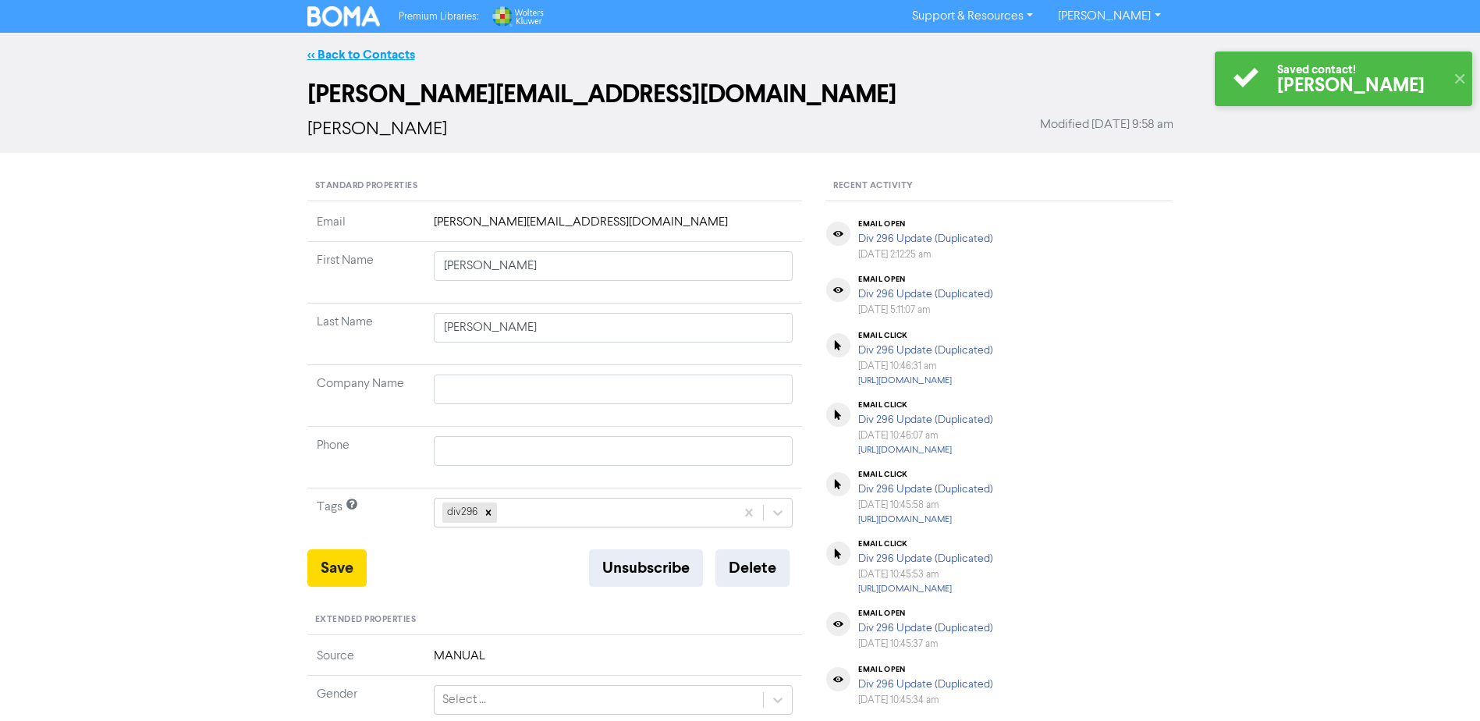
click at [356, 54] on link "<< Back to Contacts" at bounding box center [361, 55] width 108 height 16
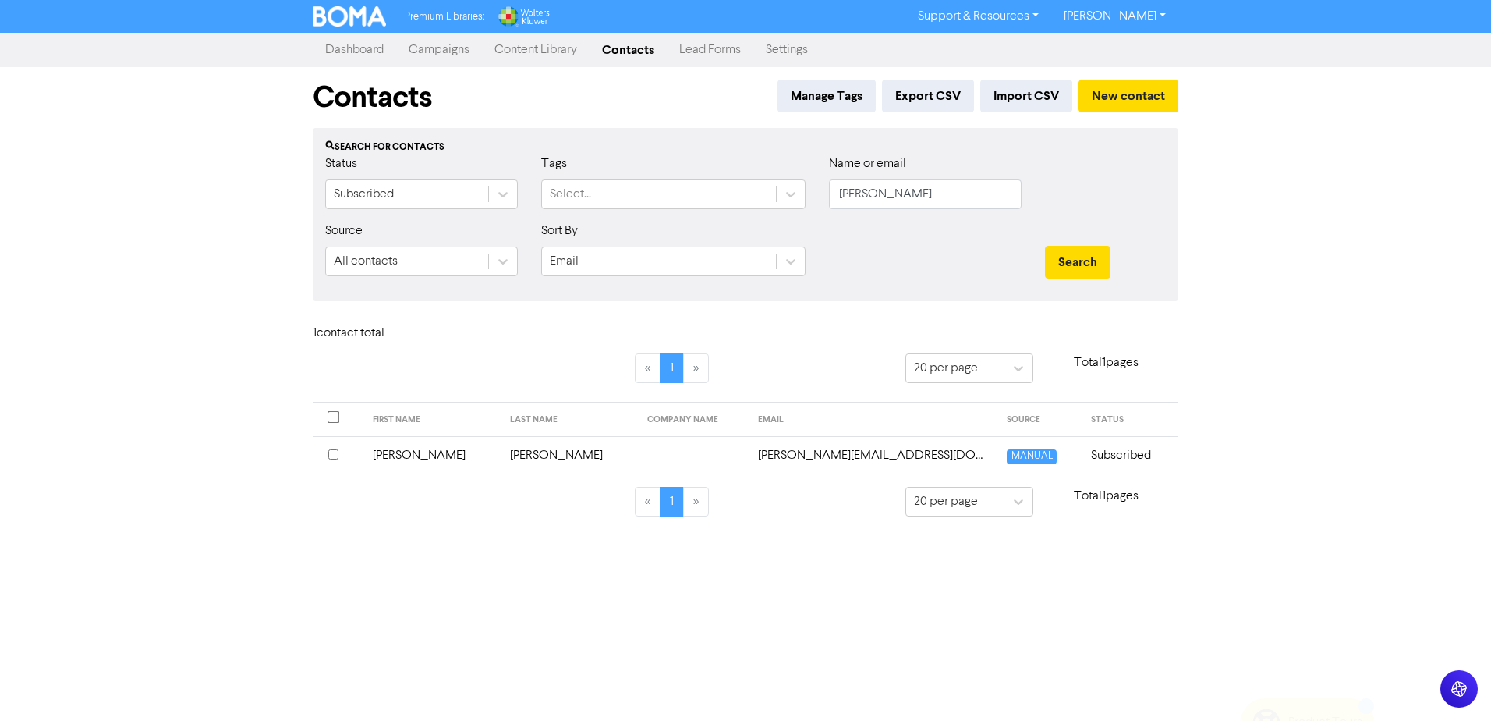
click at [440, 56] on link "Campaigns" at bounding box center [439, 49] width 86 height 31
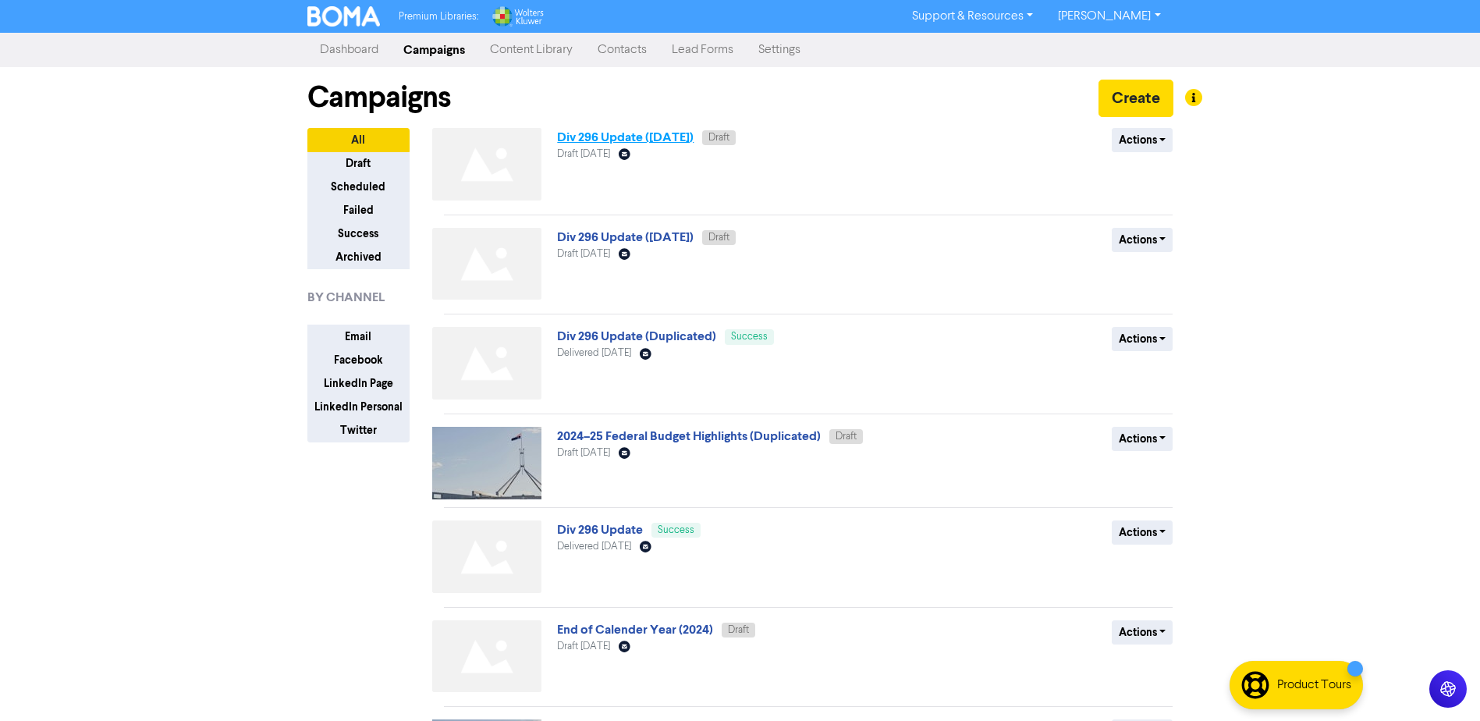
click at [679, 138] on link "Div 296 Update ([DATE])" at bounding box center [625, 137] width 136 height 16
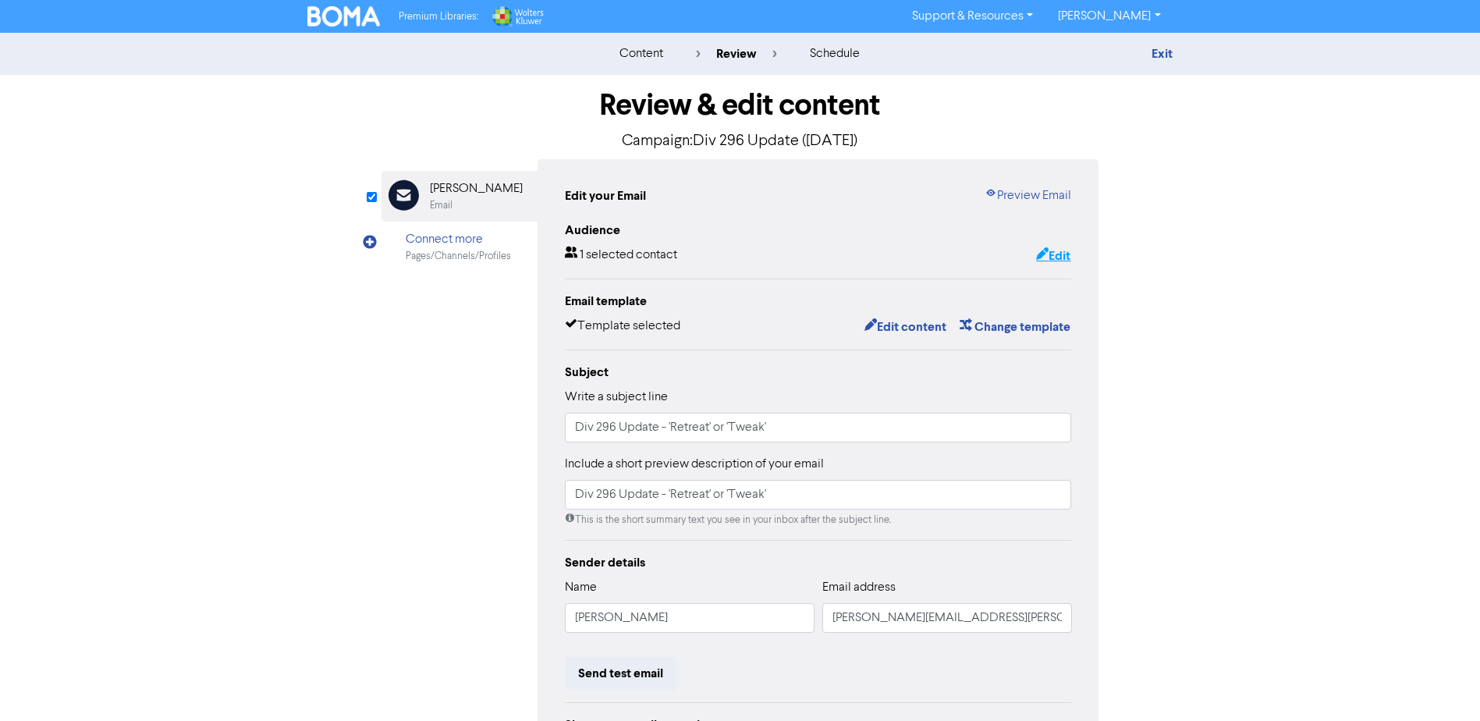
click at [1054, 251] on button "Edit" at bounding box center [1053, 256] width 36 height 20
click at [915, 323] on button "Edit content" at bounding box center [904, 327] width 83 height 20
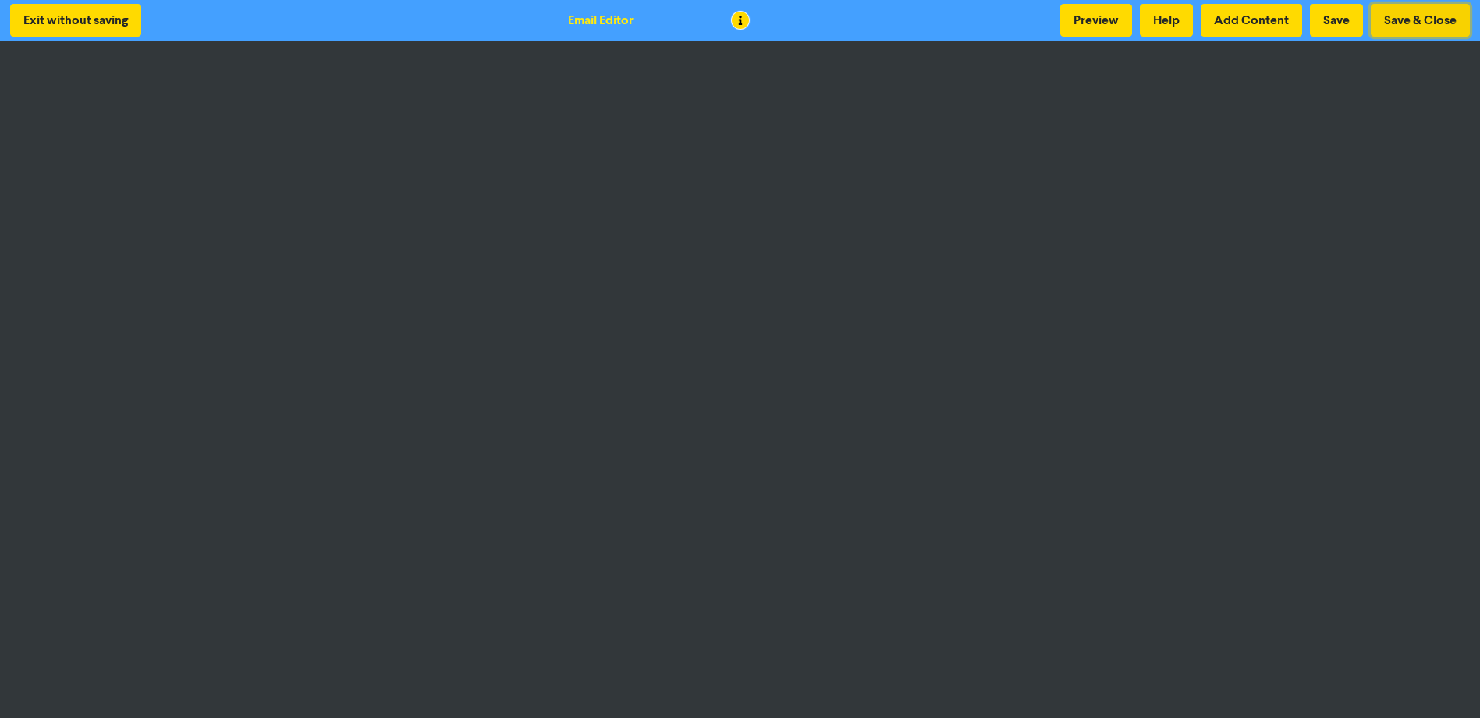
click at [1423, 27] on button "Save & Close" at bounding box center [1419, 20] width 99 height 33
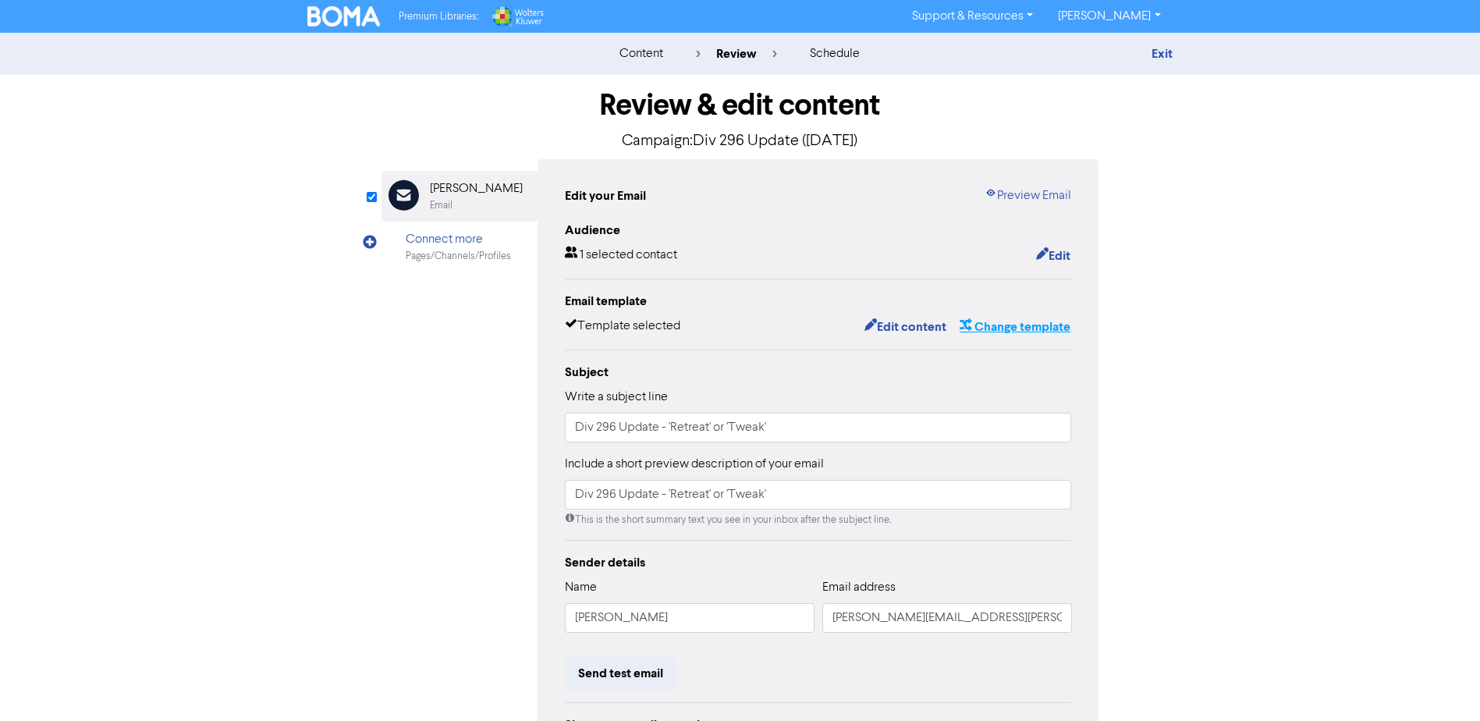
click at [1019, 328] on button "Change template" at bounding box center [1015, 327] width 112 height 20
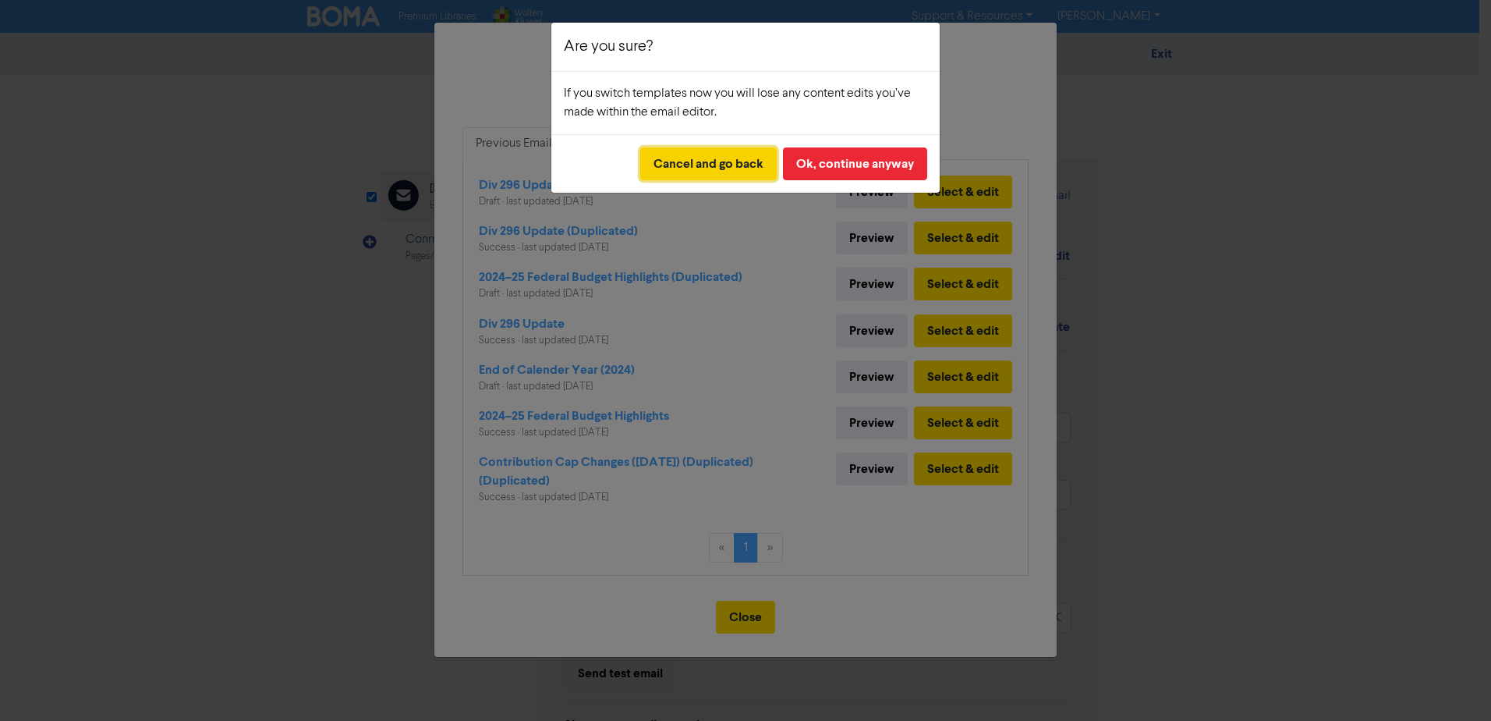
click at [706, 161] on button "Cancel and go back" at bounding box center [708, 163] width 136 height 33
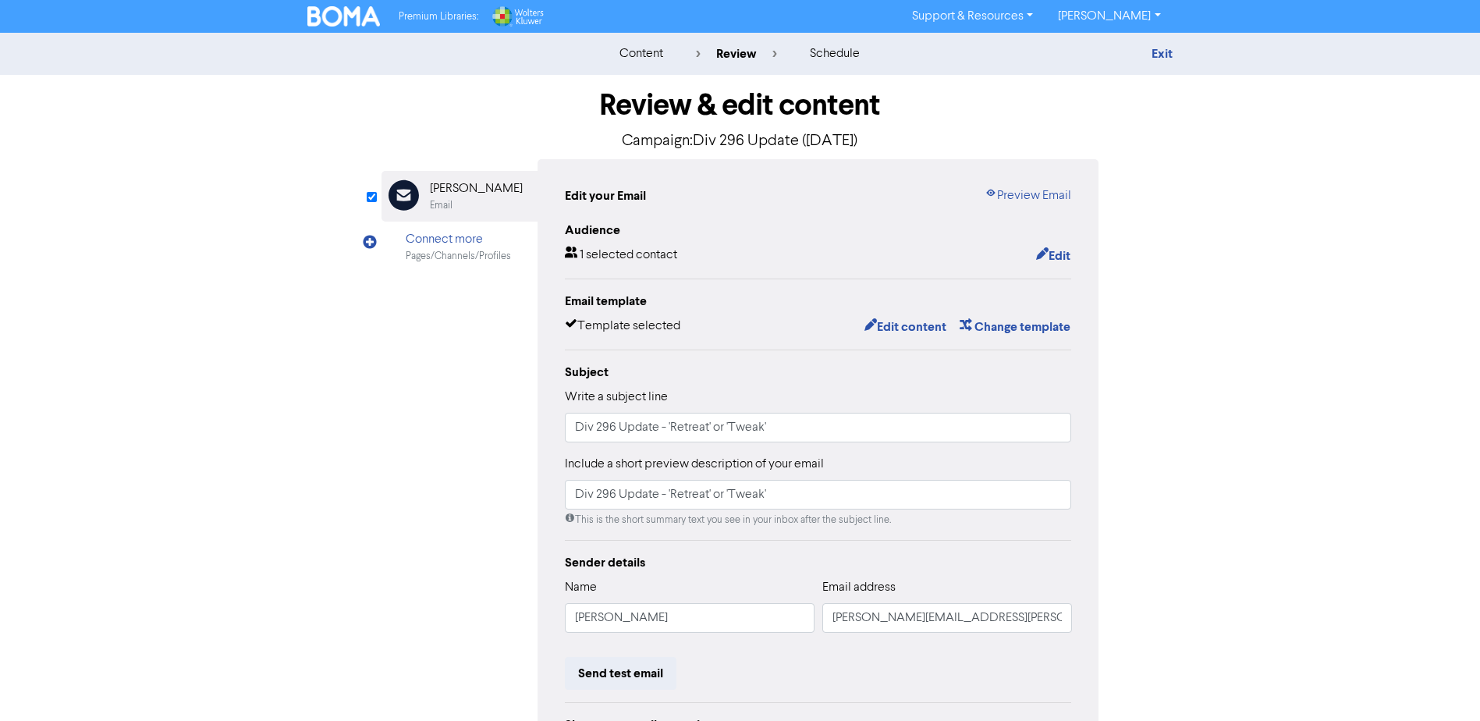
click at [650, 58] on div "content" at bounding box center [641, 53] width 44 height 19
click at [1143, 51] on div "Exit" at bounding box center [1036, 53] width 273 height 19
click at [1160, 51] on link "Exit" at bounding box center [1161, 54] width 21 height 16
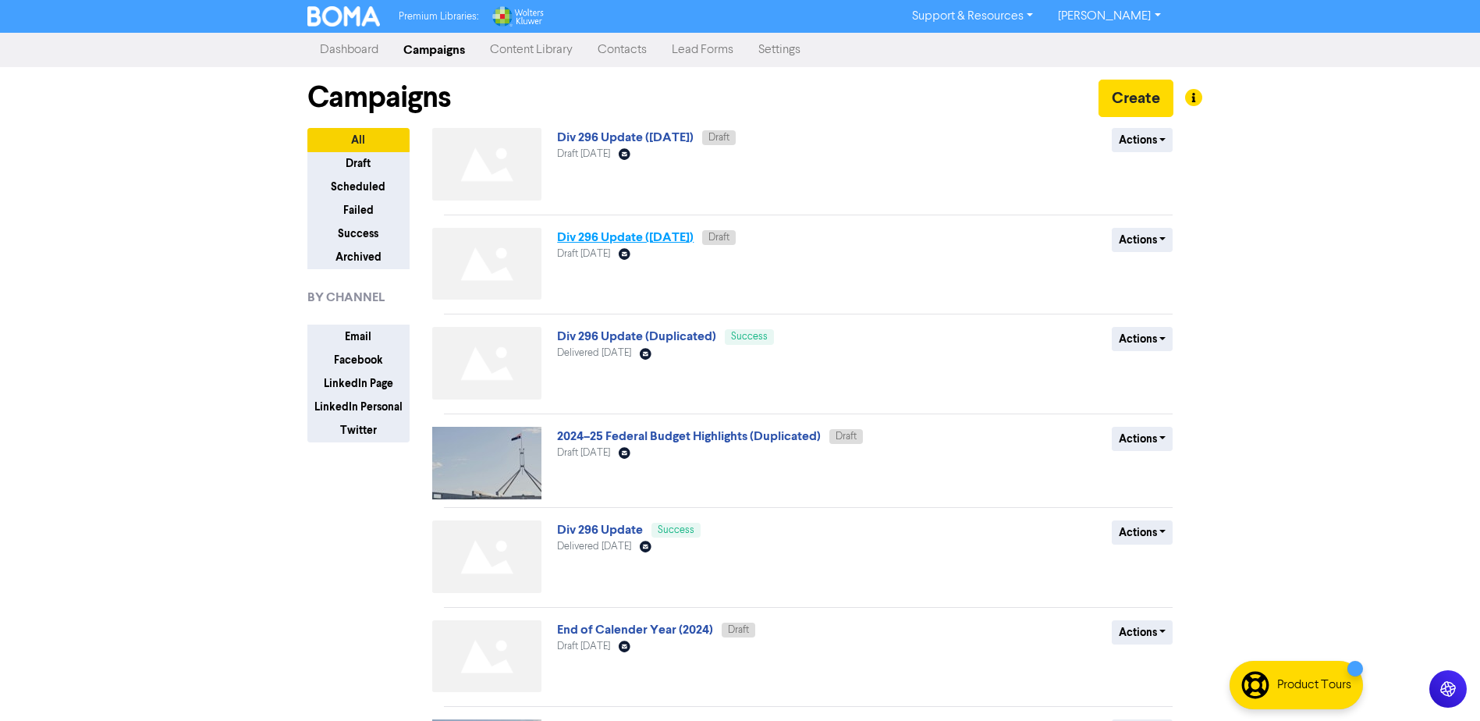
click at [657, 237] on link "Div 296 Update ([DATE])" at bounding box center [625, 237] width 136 height 16
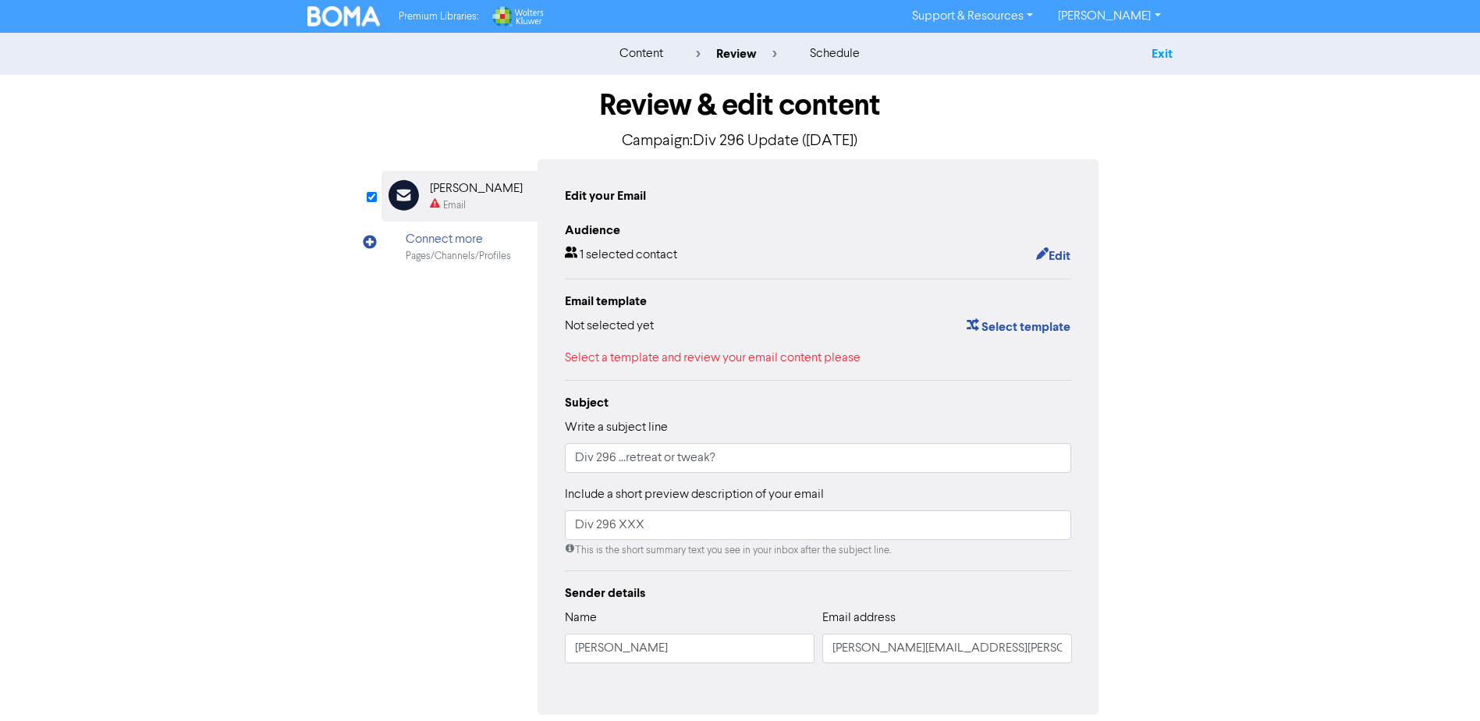
click at [1164, 55] on link "Exit" at bounding box center [1161, 54] width 21 height 16
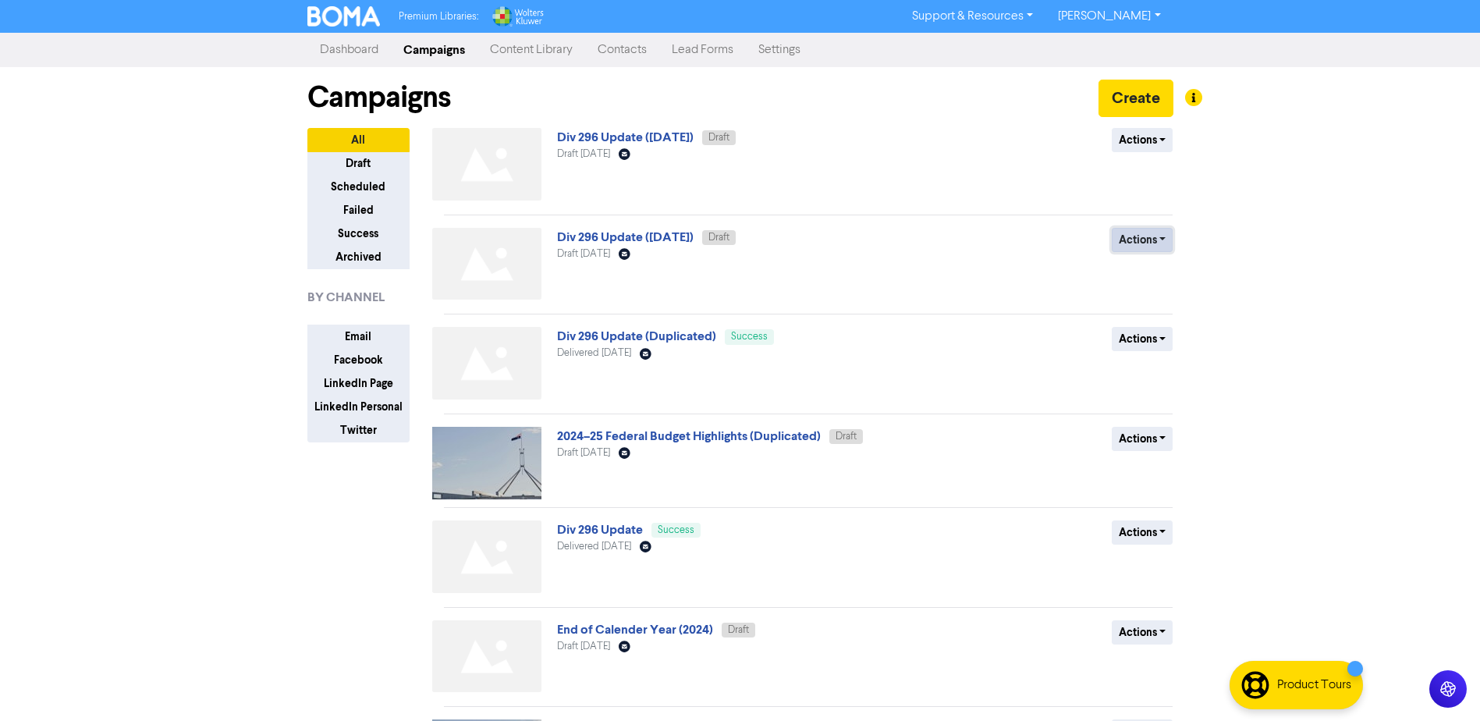
click at [1154, 241] on button "Actions" at bounding box center [1142, 240] width 62 height 24
click at [1161, 278] on button "Delete" at bounding box center [1173, 272] width 123 height 25
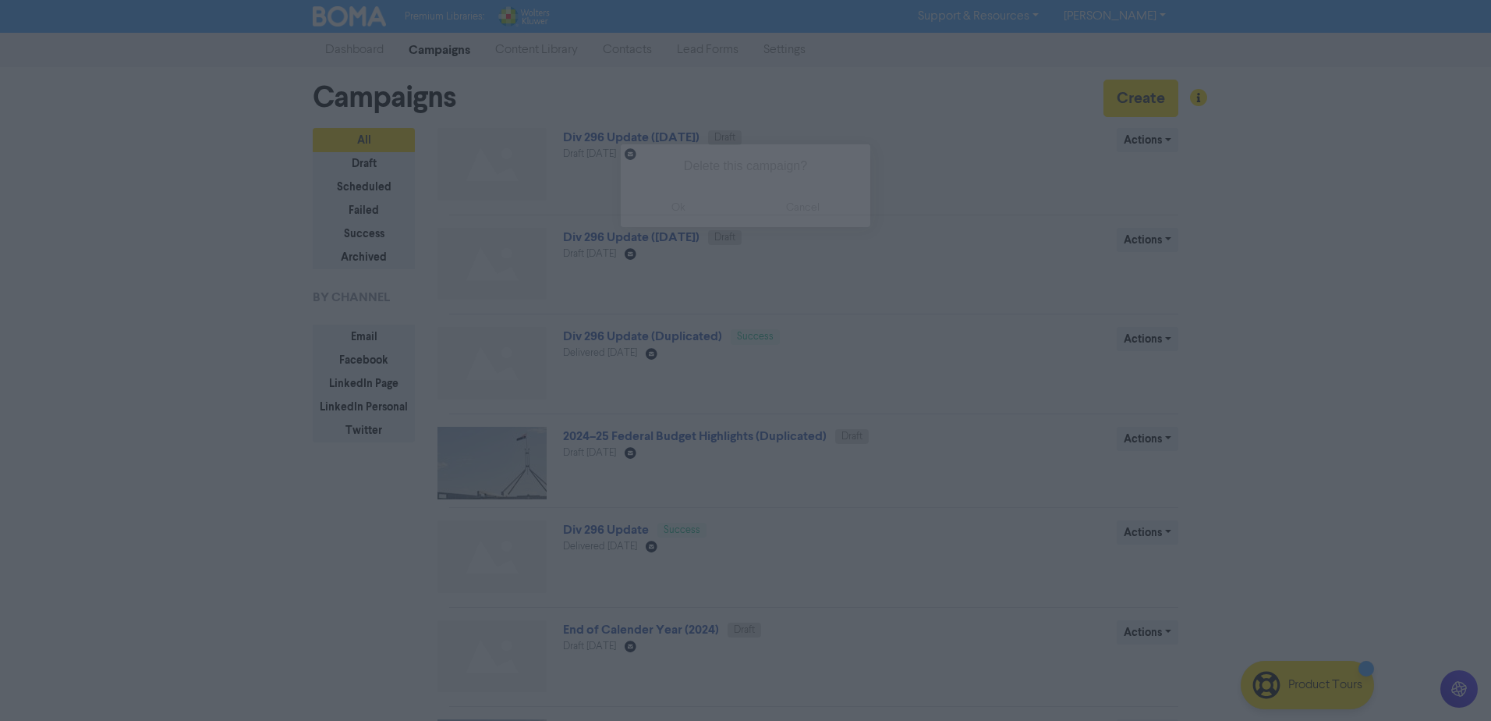
click at [673, 204] on button "ok" at bounding box center [678, 207] width 115 height 39
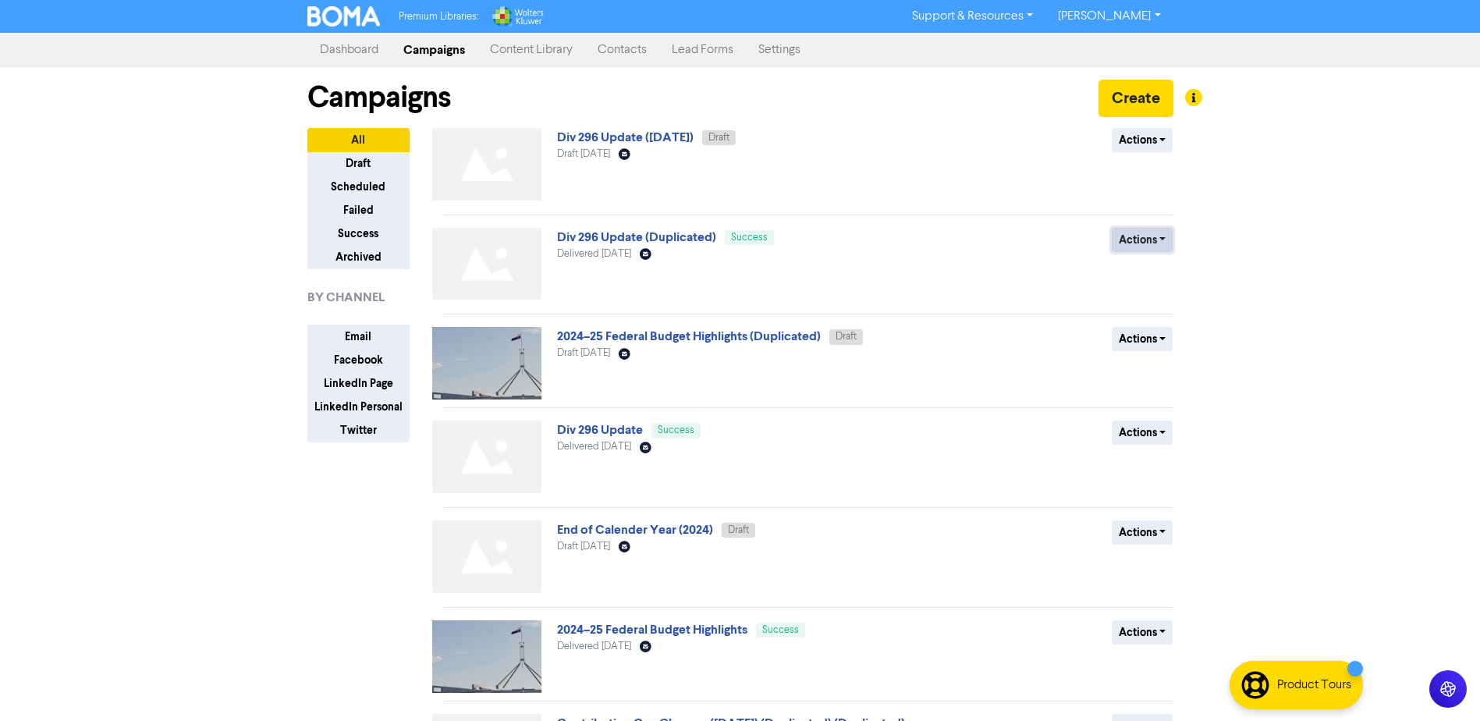
click at [1147, 247] on button "Actions" at bounding box center [1142, 240] width 62 height 24
click at [996, 261] on div "Actions Duplicate Archive" at bounding box center [1059, 267] width 251 height 79
click at [668, 139] on link "Div 296 Update ([DATE])" at bounding box center [625, 137] width 136 height 16
click at [648, 143] on link "Div 296 Update ([DATE])" at bounding box center [625, 137] width 136 height 16
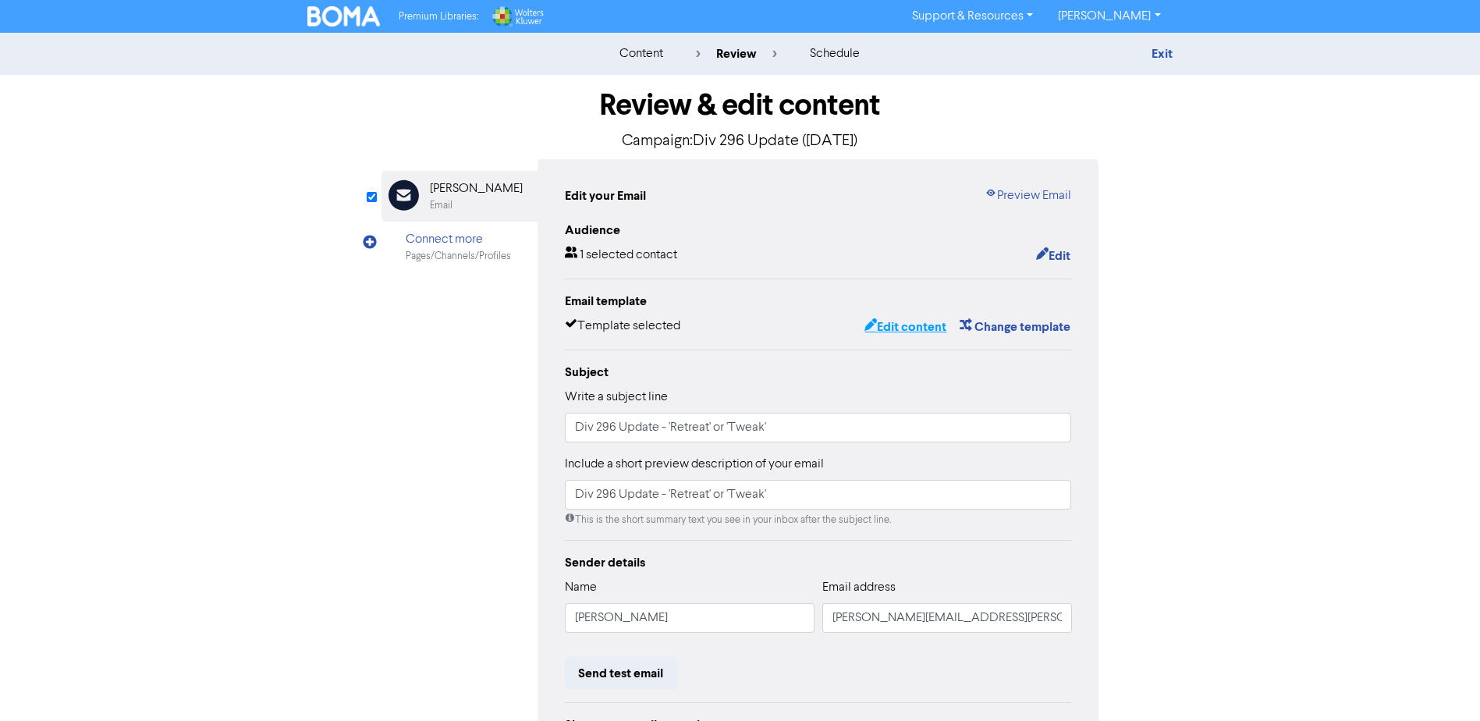
click at [898, 331] on button "Edit content" at bounding box center [904, 327] width 83 height 20
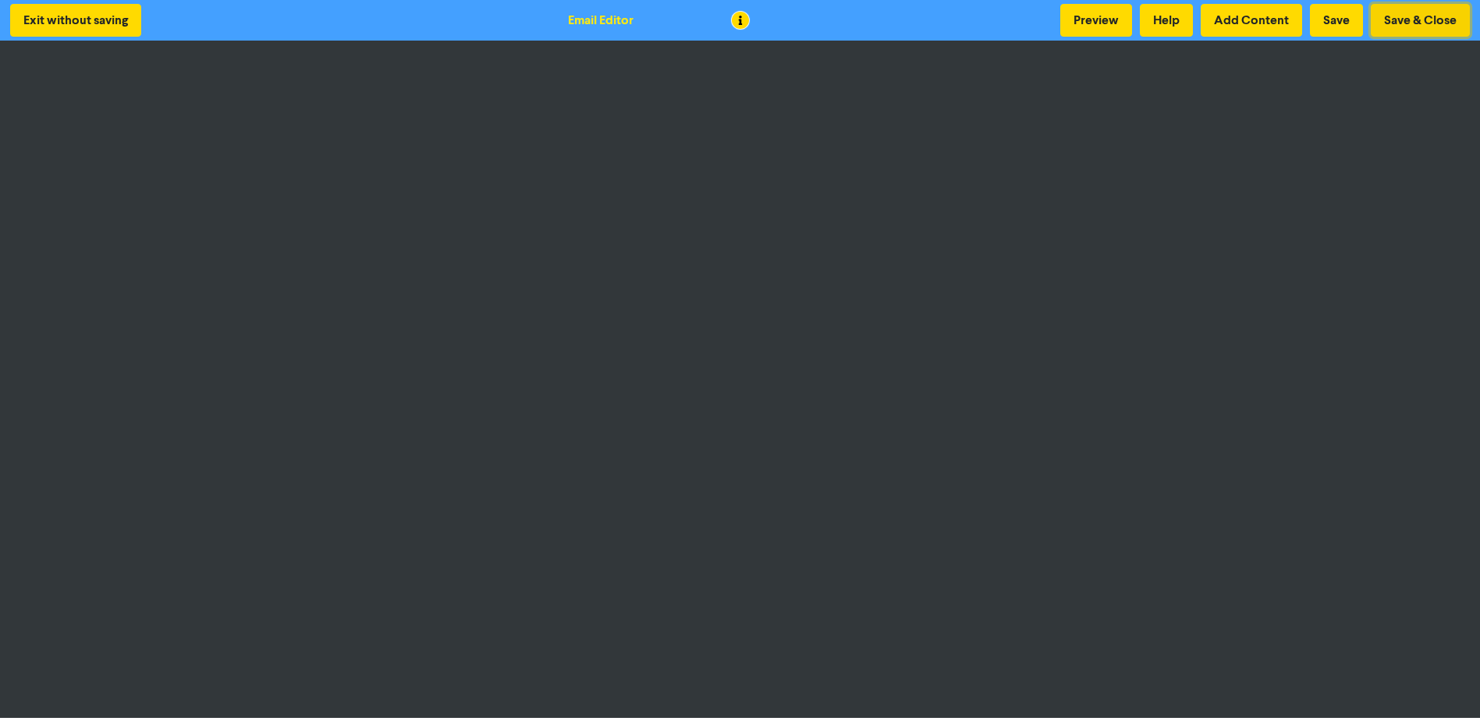
click at [1399, 15] on button "Save & Close" at bounding box center [1419, 20] width 99 height 33
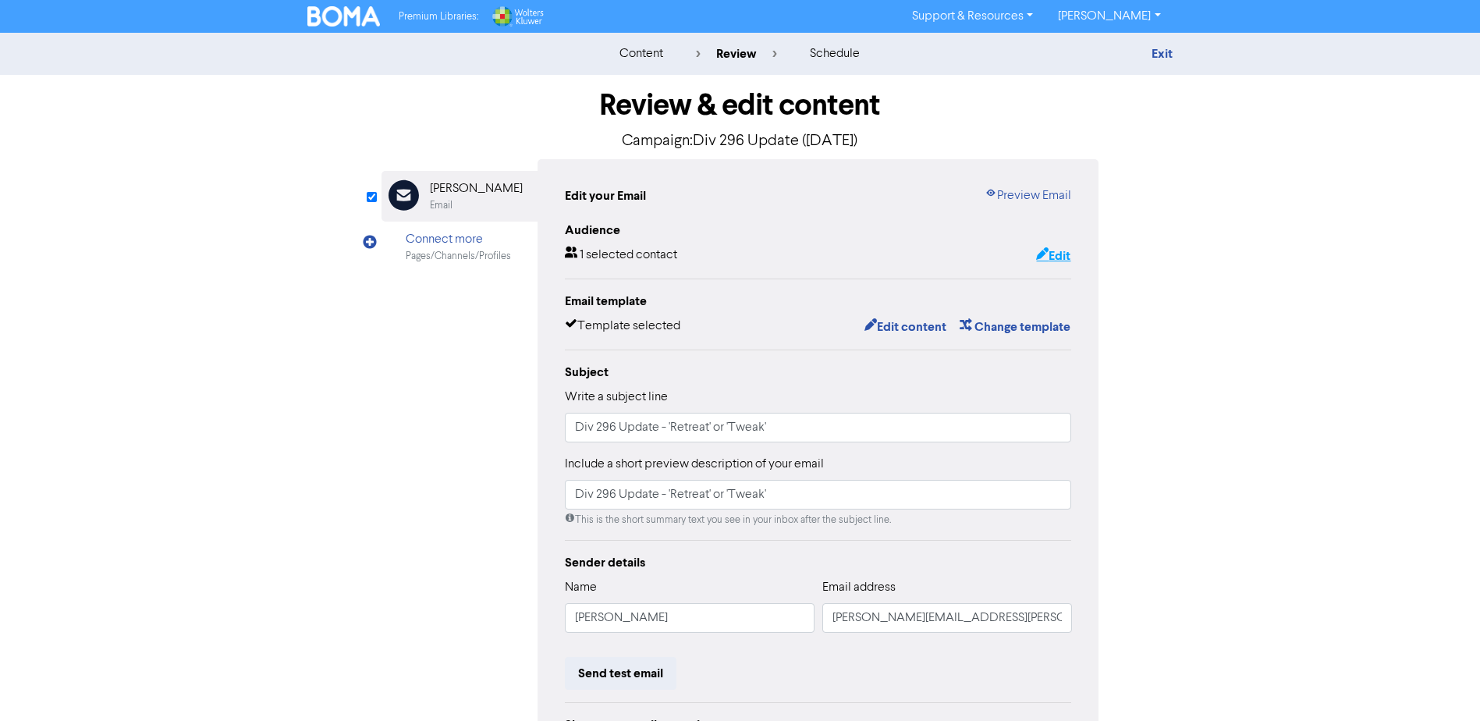
click at [1059, 259] on button "Edit" at bounding box center [1053, 256] width 36 height 20
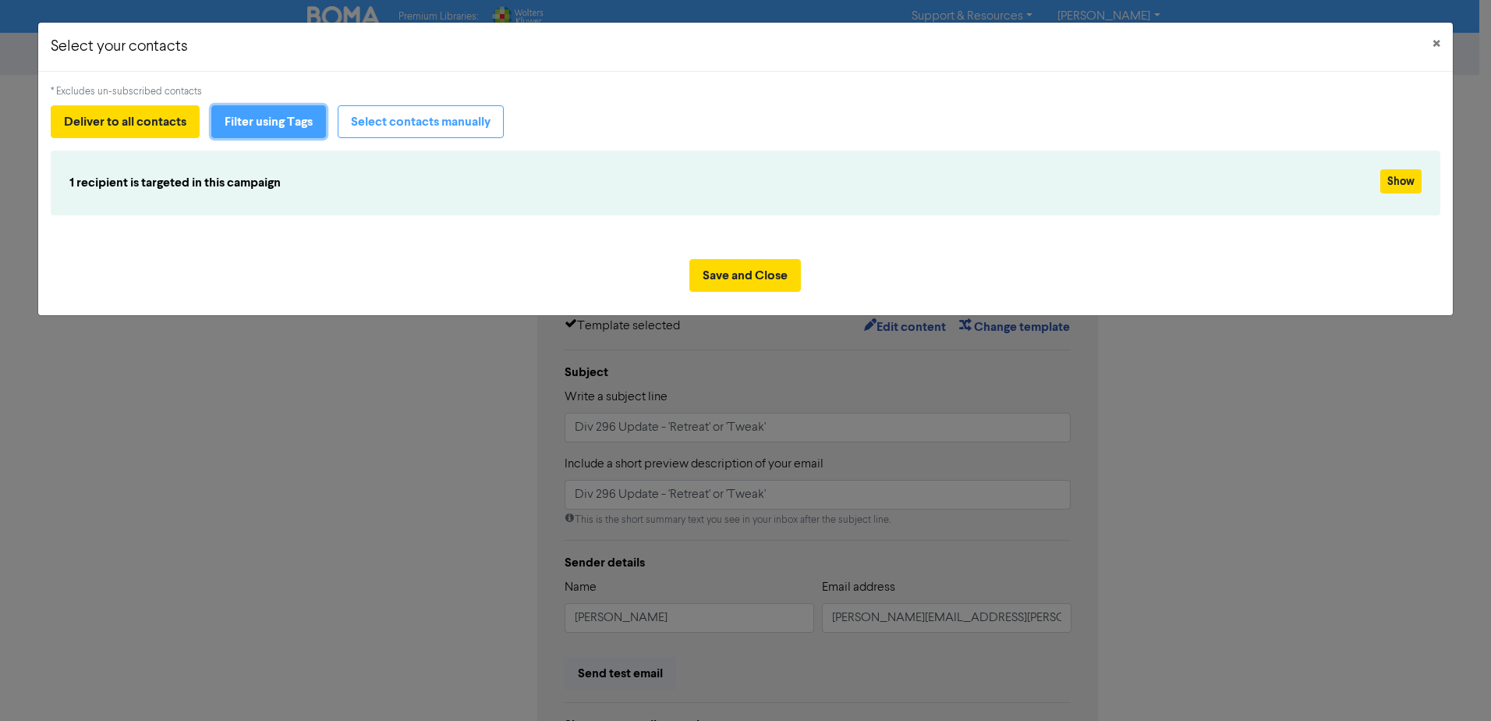
click at [268, 122] on button "Filter using Tags" at bounding box center [268, 121] width 115 height 33
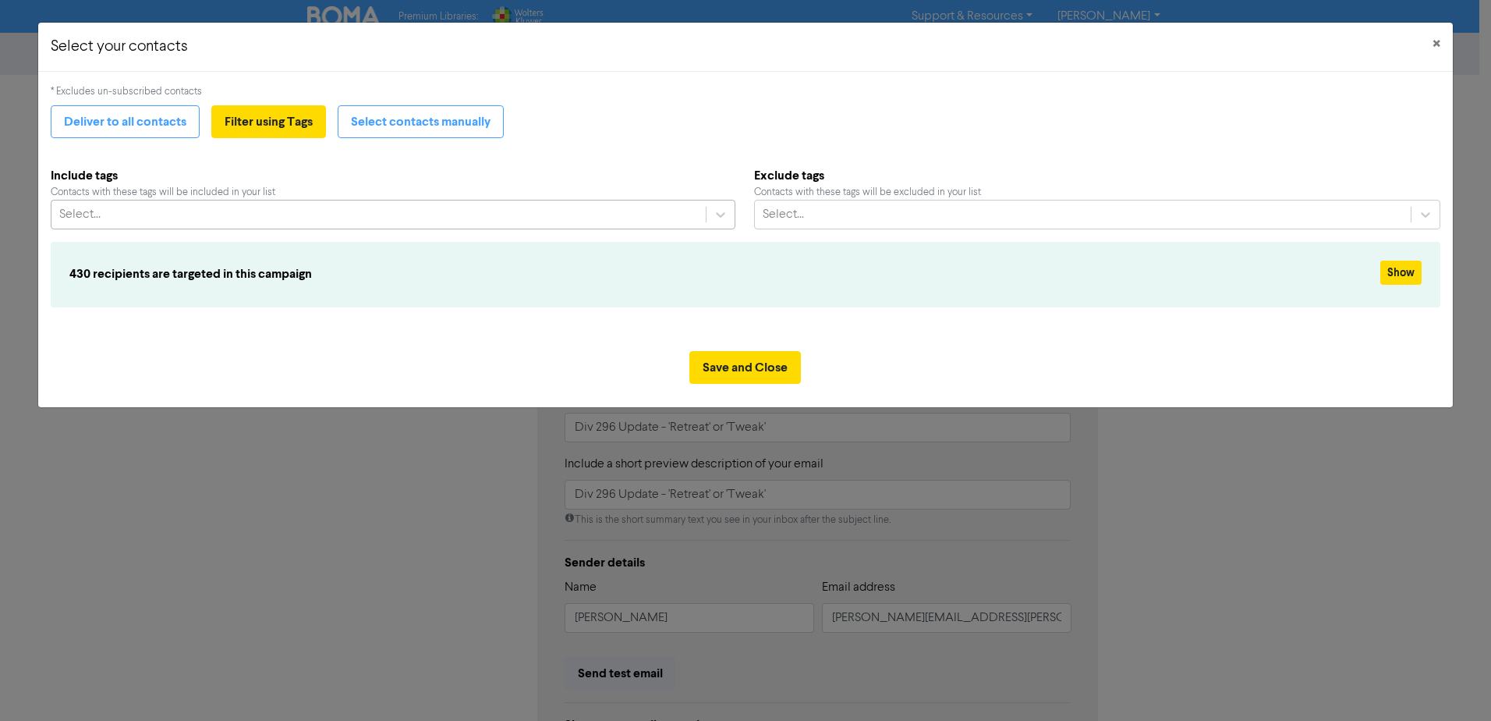
click at [537, 224] on div "Select..." at bounding box center [378, 214] width 654 height 28
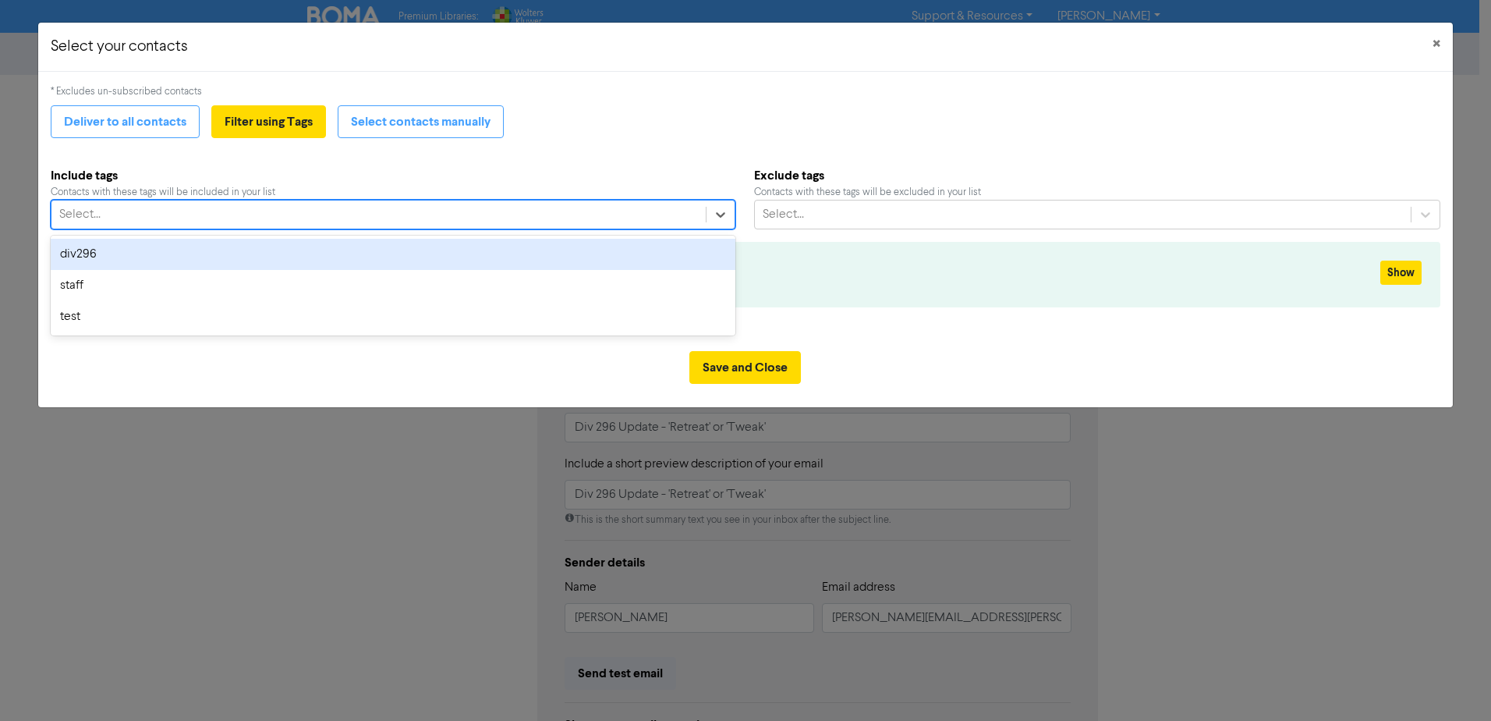
click at [346, 246] on div "div296" at bounding box center [393, 254] width 685 height 31
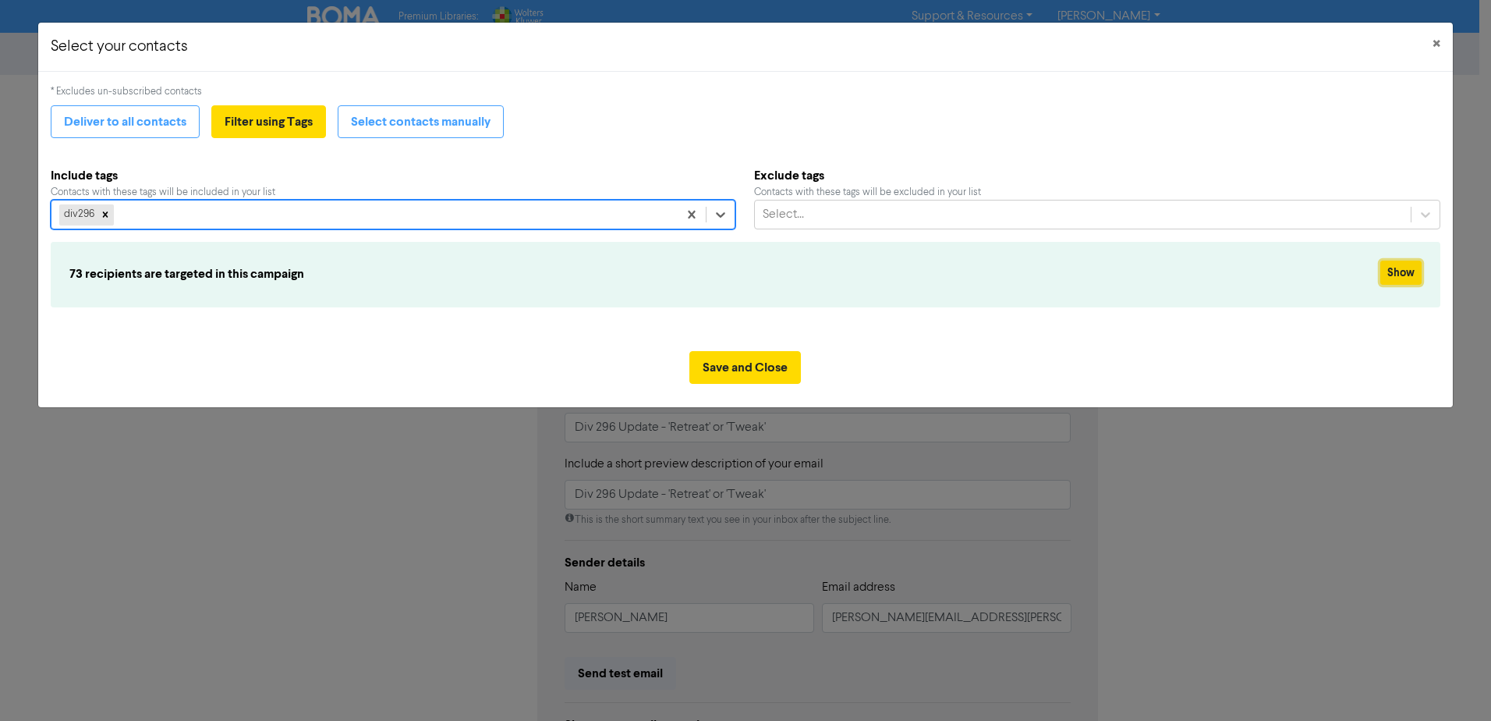
click at [1400, 268] on button "Show" at bounding box center [1400, 272] width 41 height 24
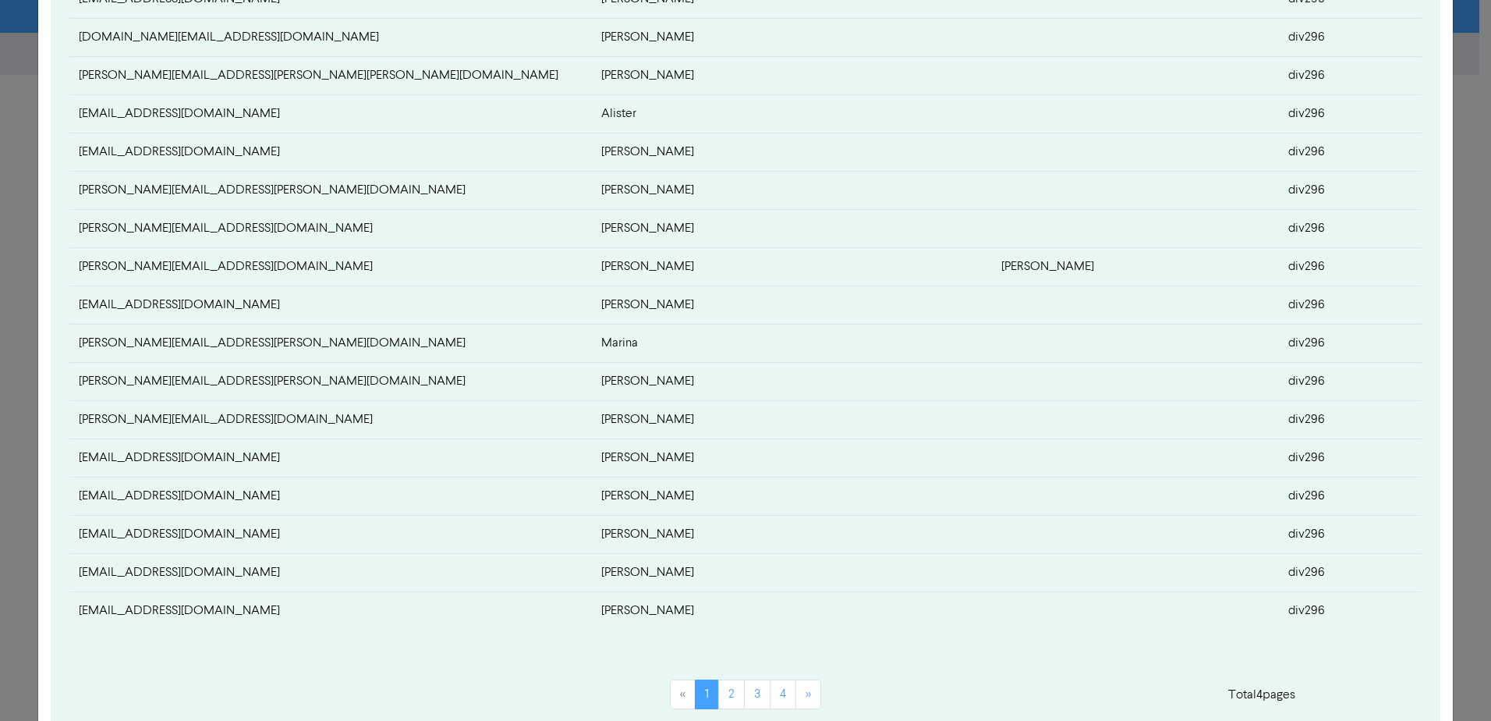
scroll to position [546, 0]
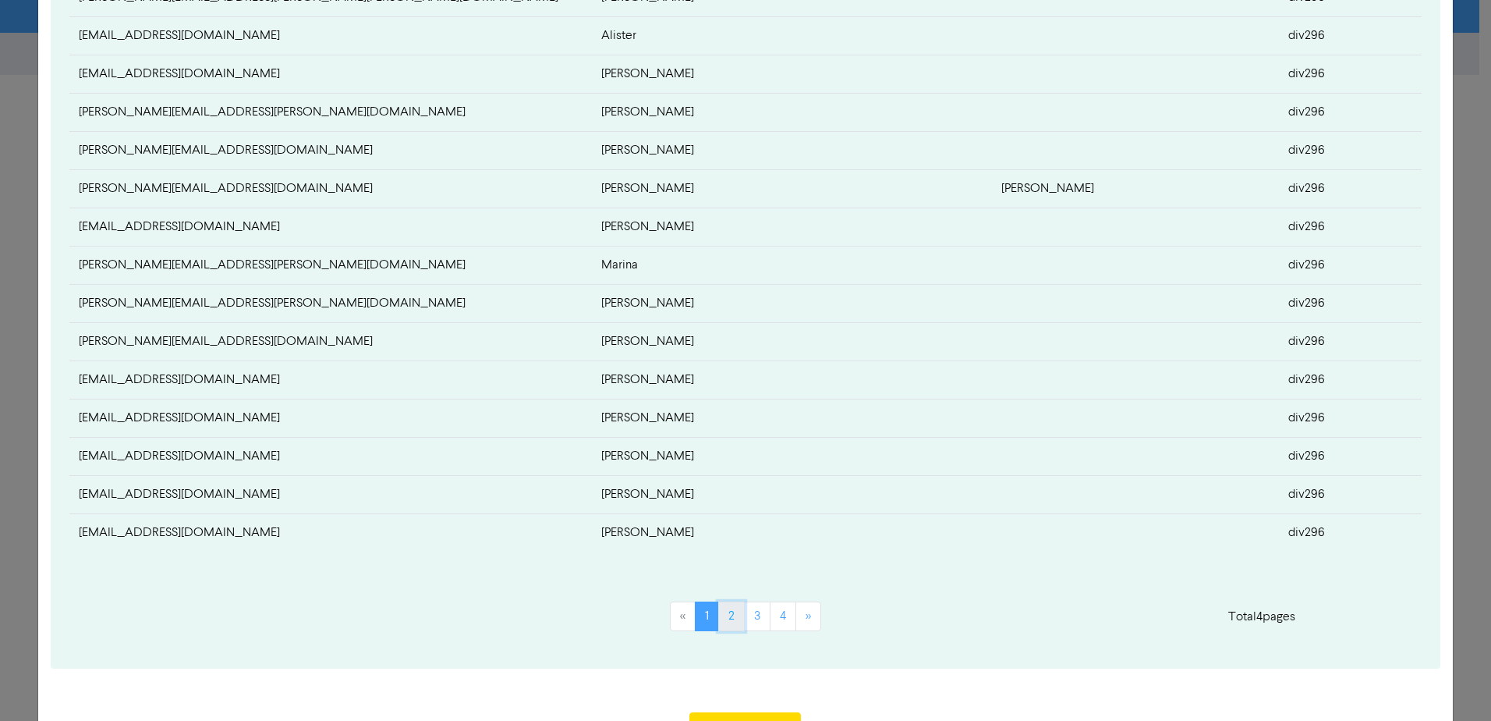
click at [727, 619] on link "2" at bounding box center [731, 616] width 27 height 30
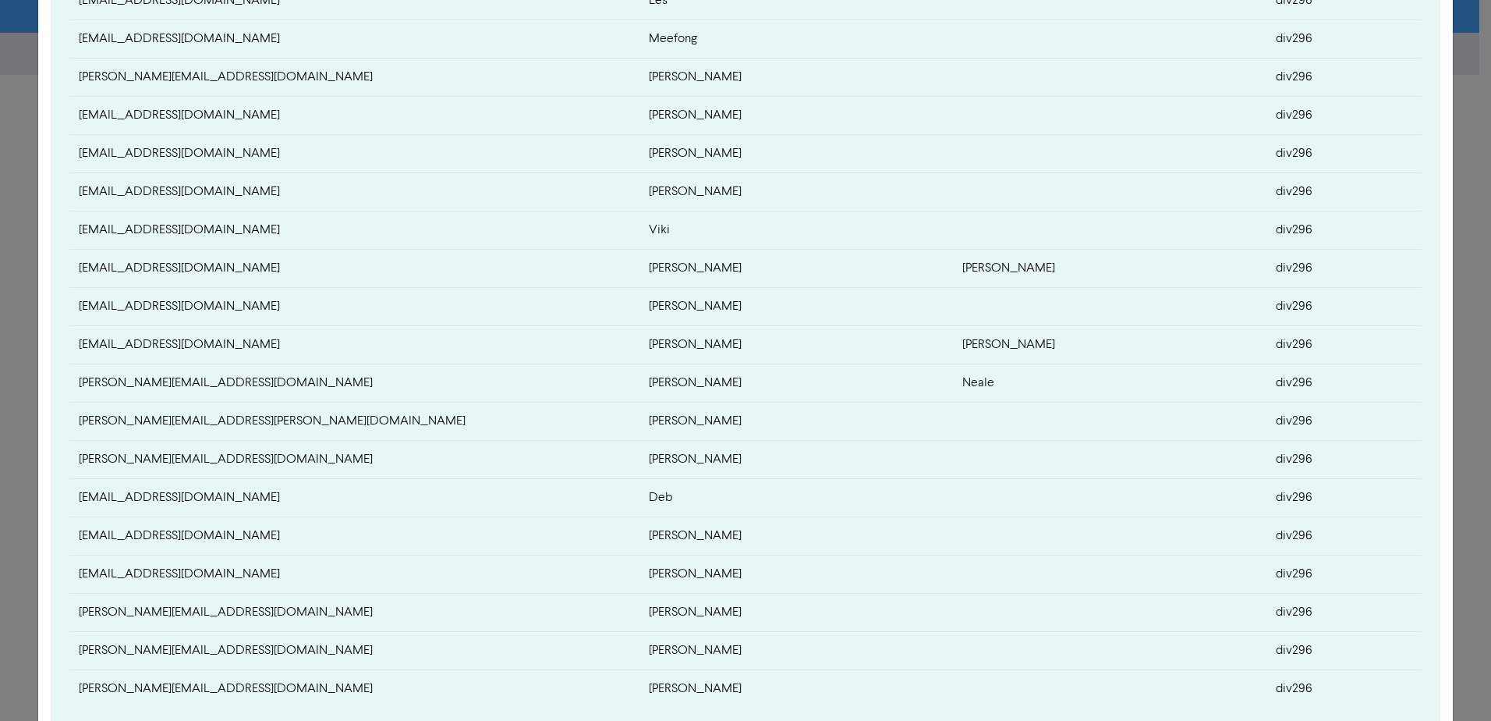
scroll to position [468, 0]
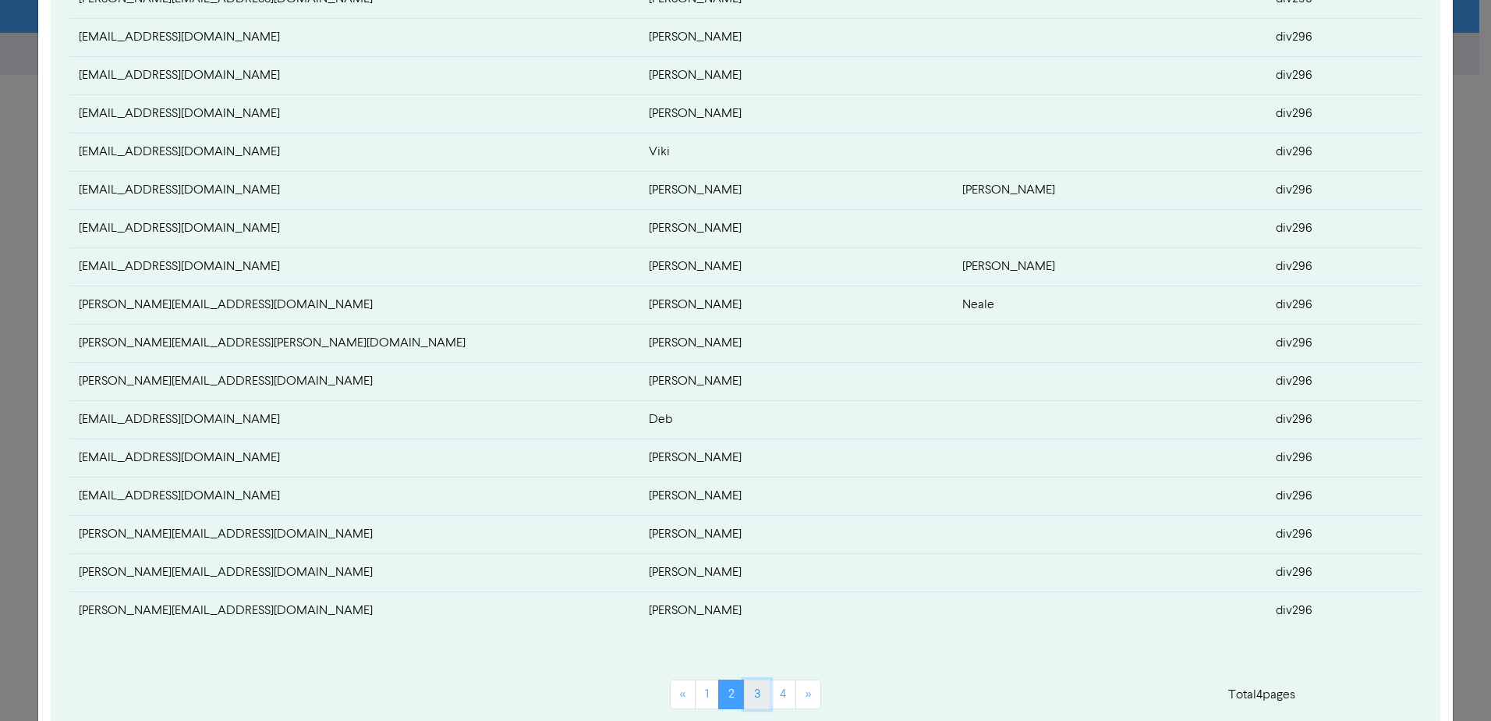
click at [750, 691] on link "3" at bounding box center [757, 694] width 27 height 30
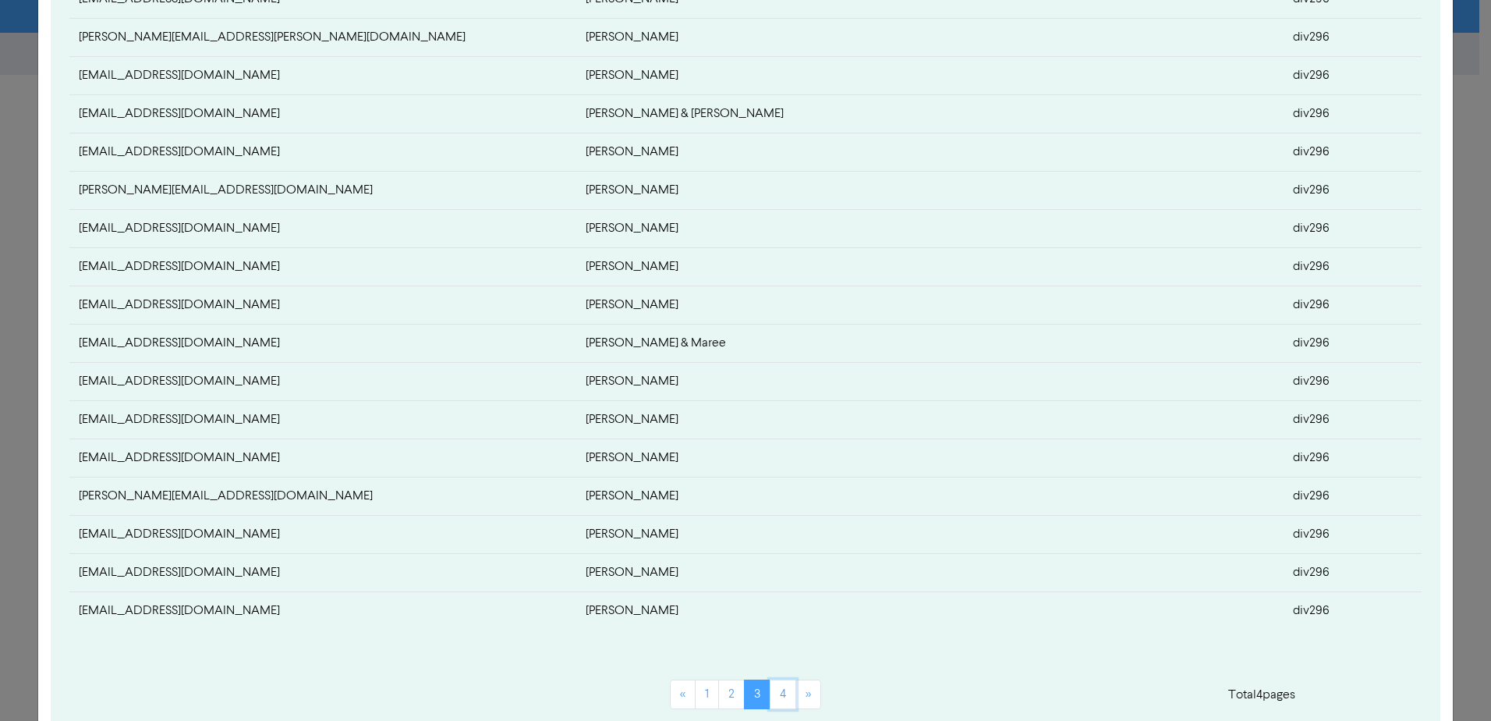
click at [782, 692] on link "4" at bounding box center [783, 694] width 27 height 30
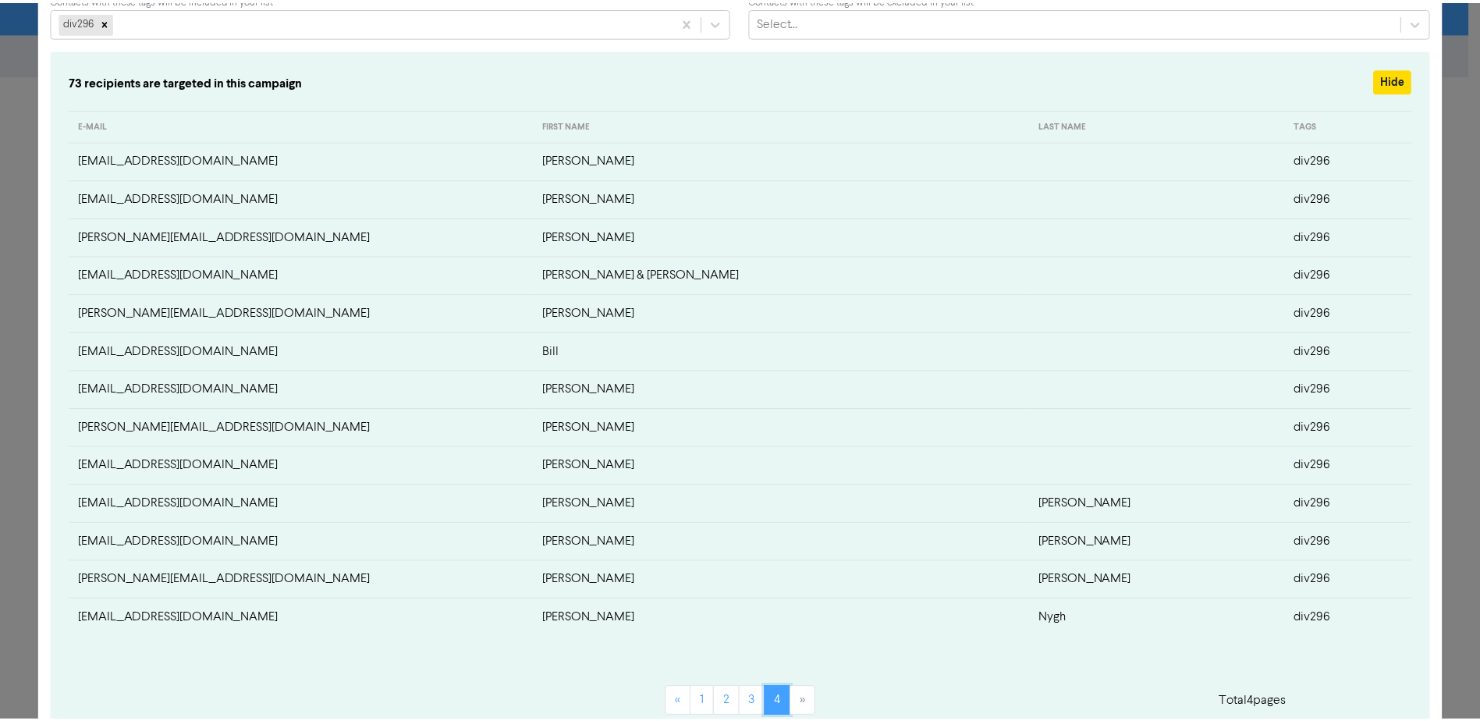
scroll to position [0, 0]
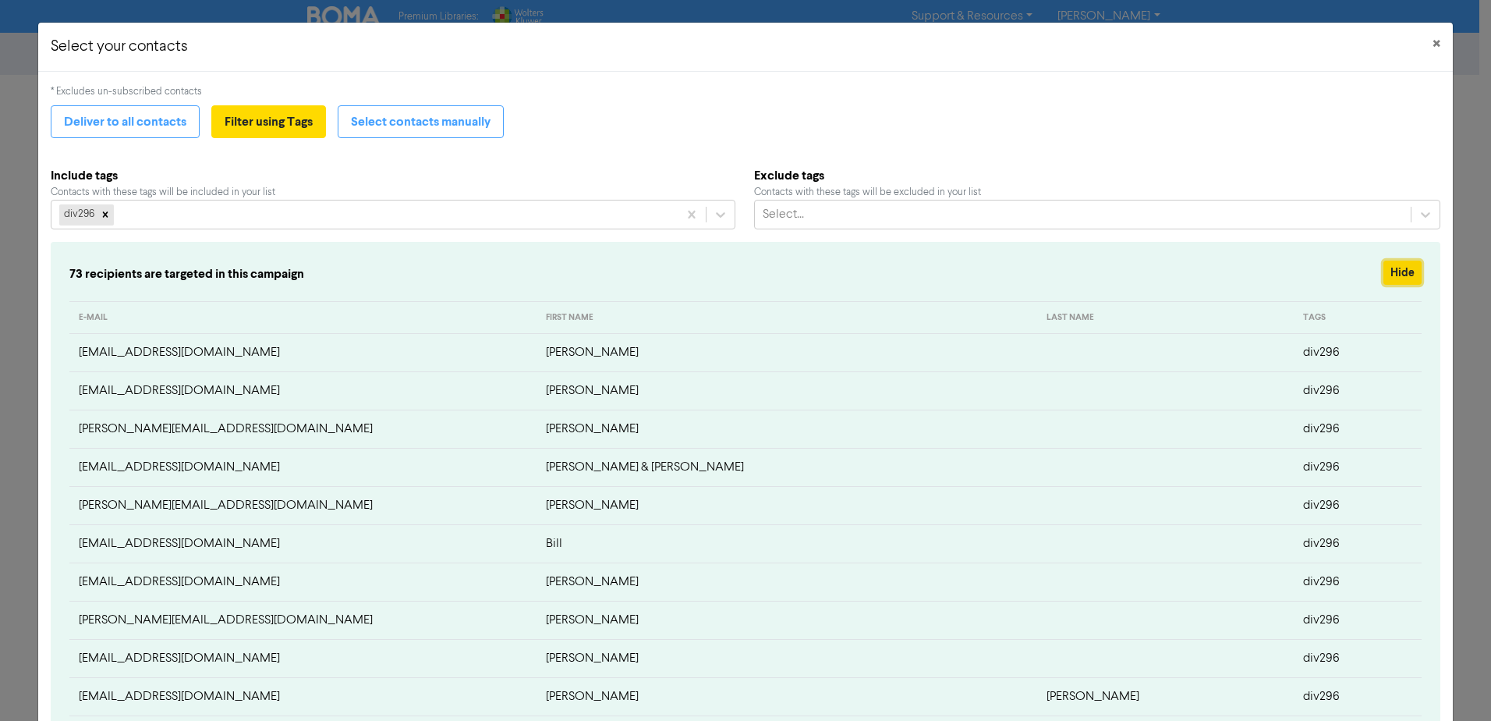
click at [1391, 275] on button "Hide" at bounding box center [1403, 272] width 38 height 24
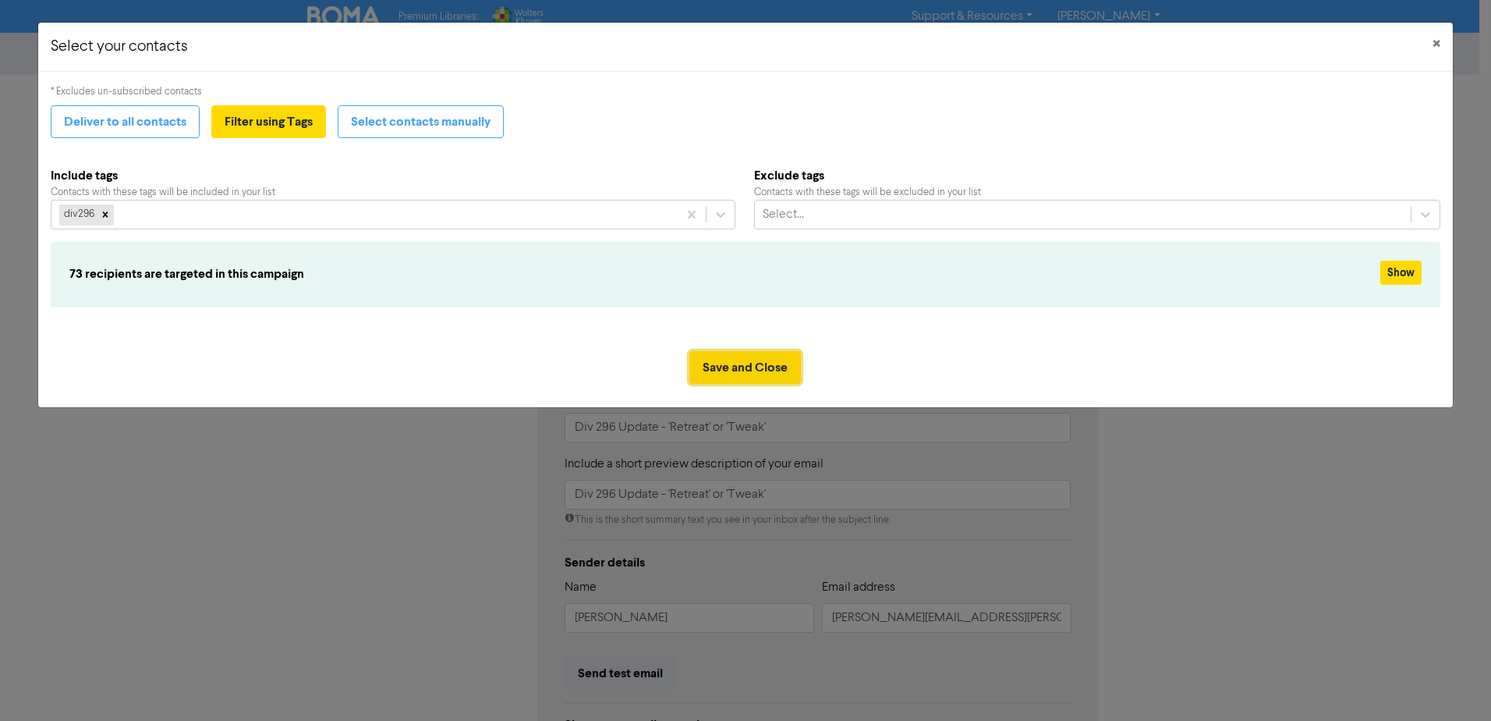
click at [737, 371] on button "Save and Close" at bounding box center [745, 367] width 112 height 33
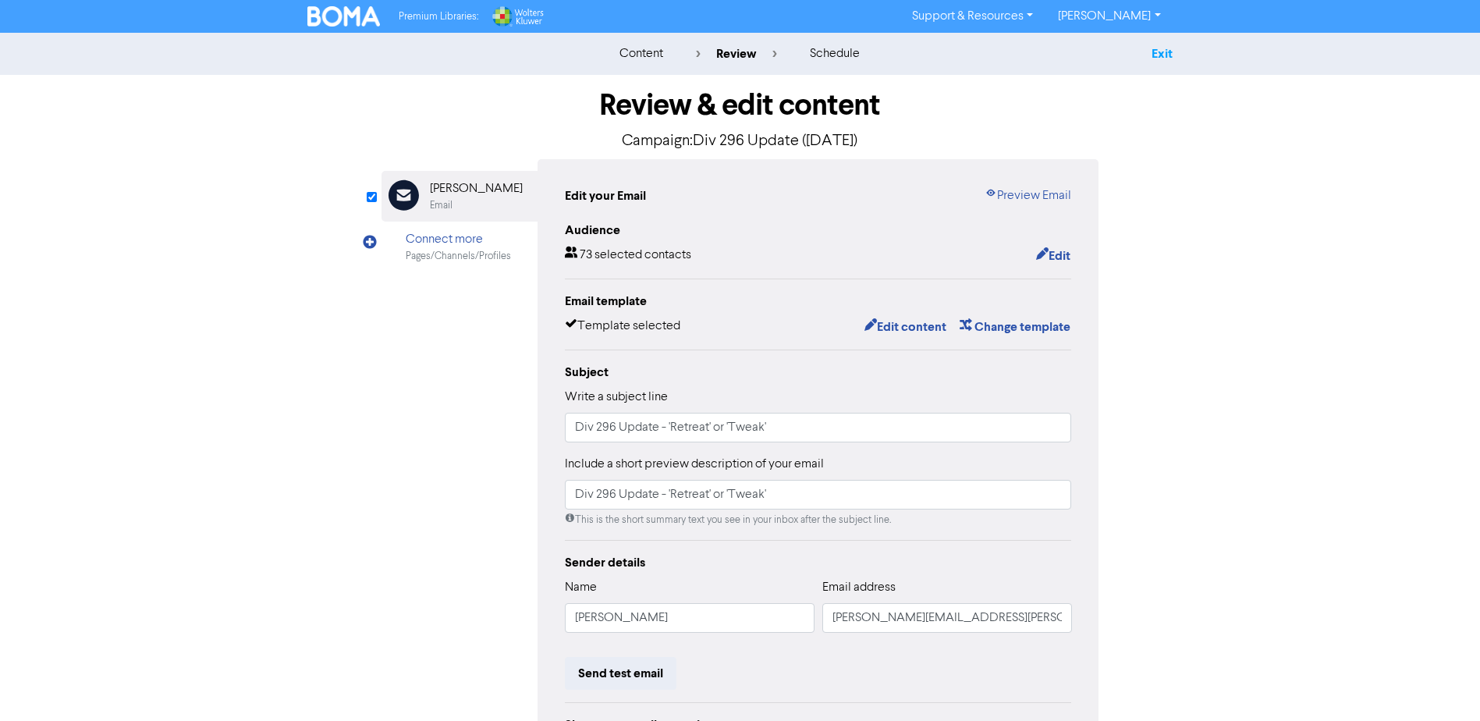
click at [1160, 55] on link "Exit" at bounding box center [1161, 54] width 21 height 16
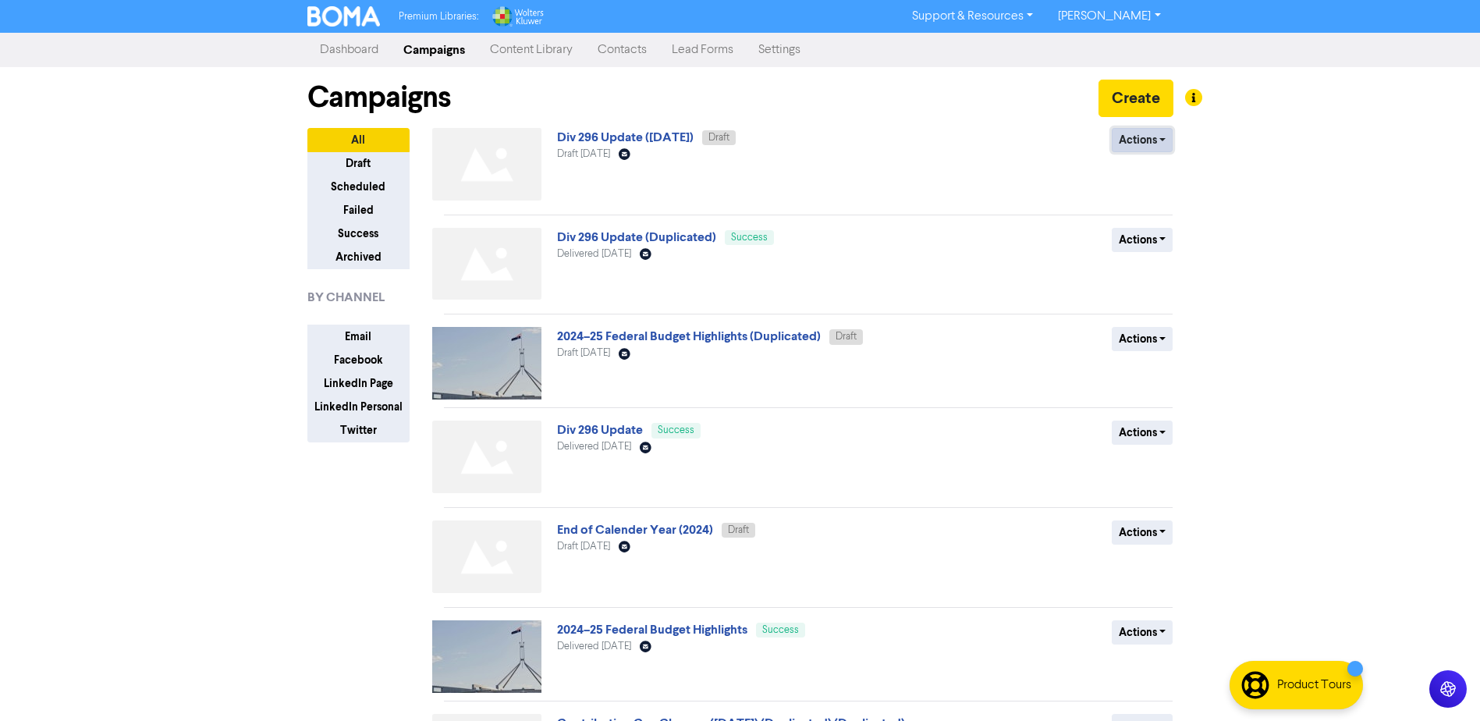
click at [1150, 138] on button "Actions" at bounding box center [1142, 140] width 62 height 24
click at [636, 133] on link "Div 296 Update ([DATE])" at bounding box center [625, 137] width 136 height 16
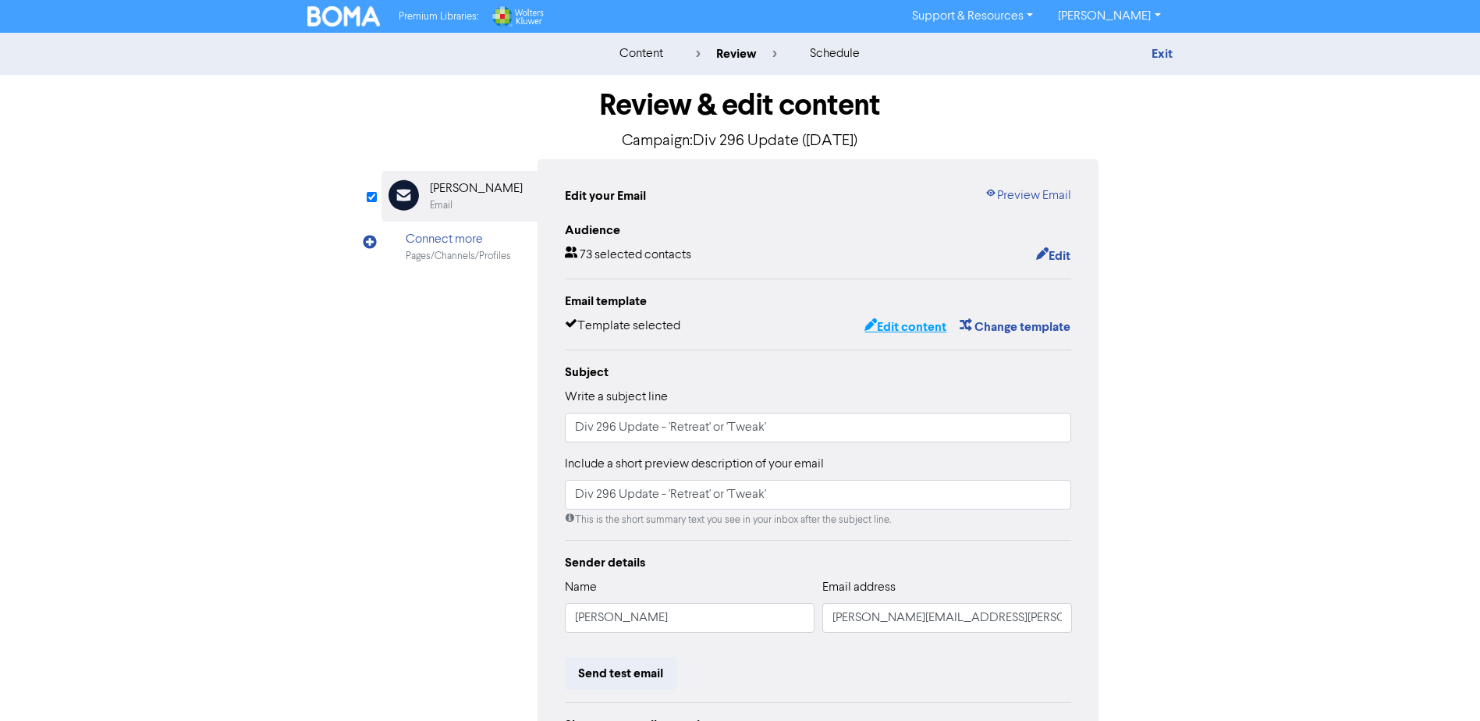
click at [922, 329] on button "Edit content" at bounding box center [904, 327] width 83 height 20
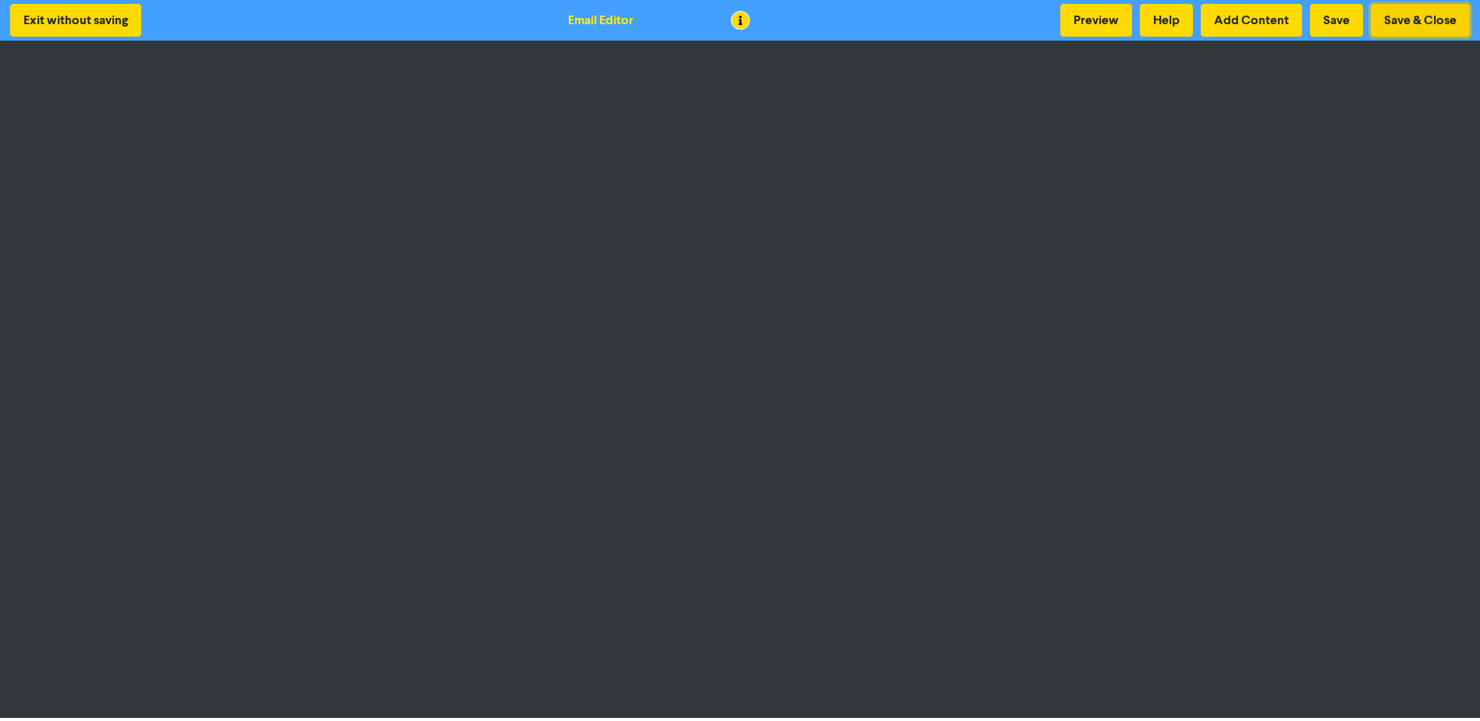
click at [1429, 21] on button "Save & Close" at bounding box center [1419, 20] width 99 height 33
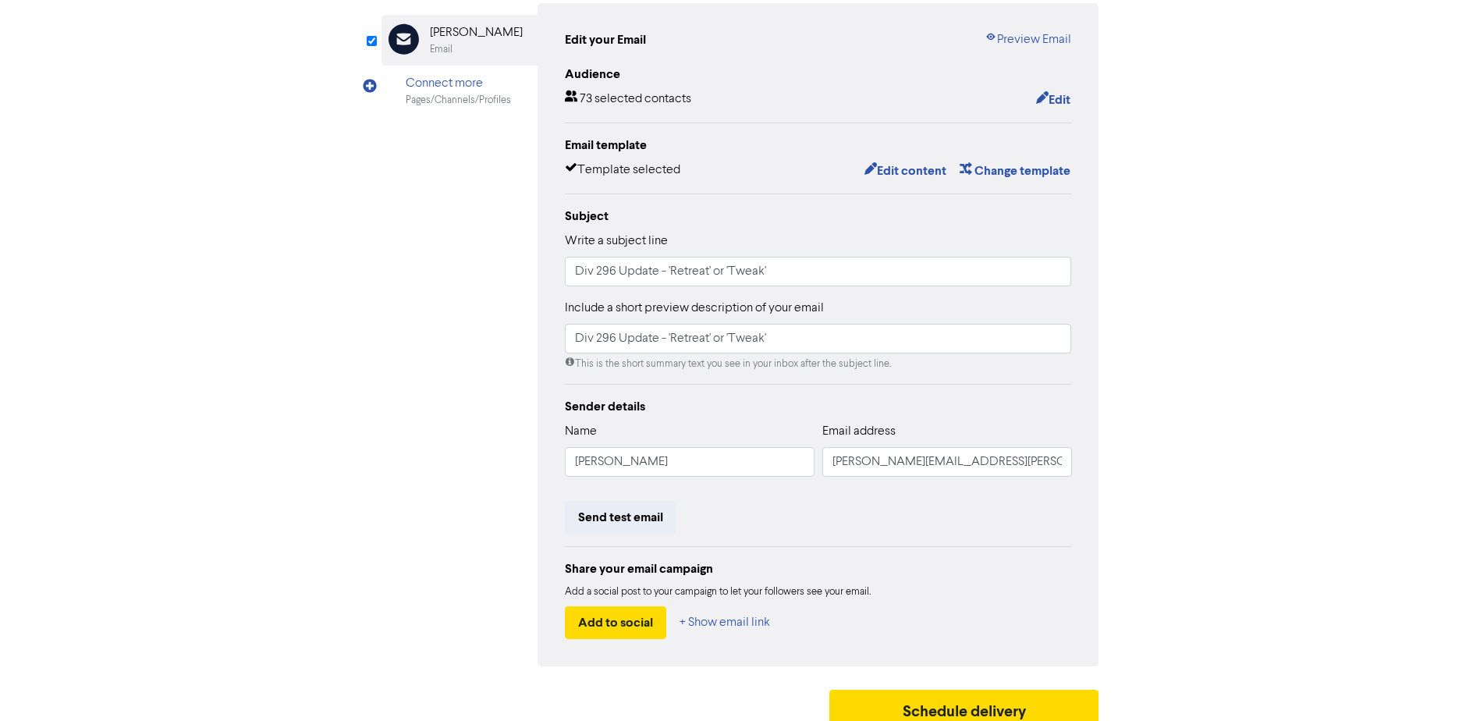
scroll to position [173, 0]
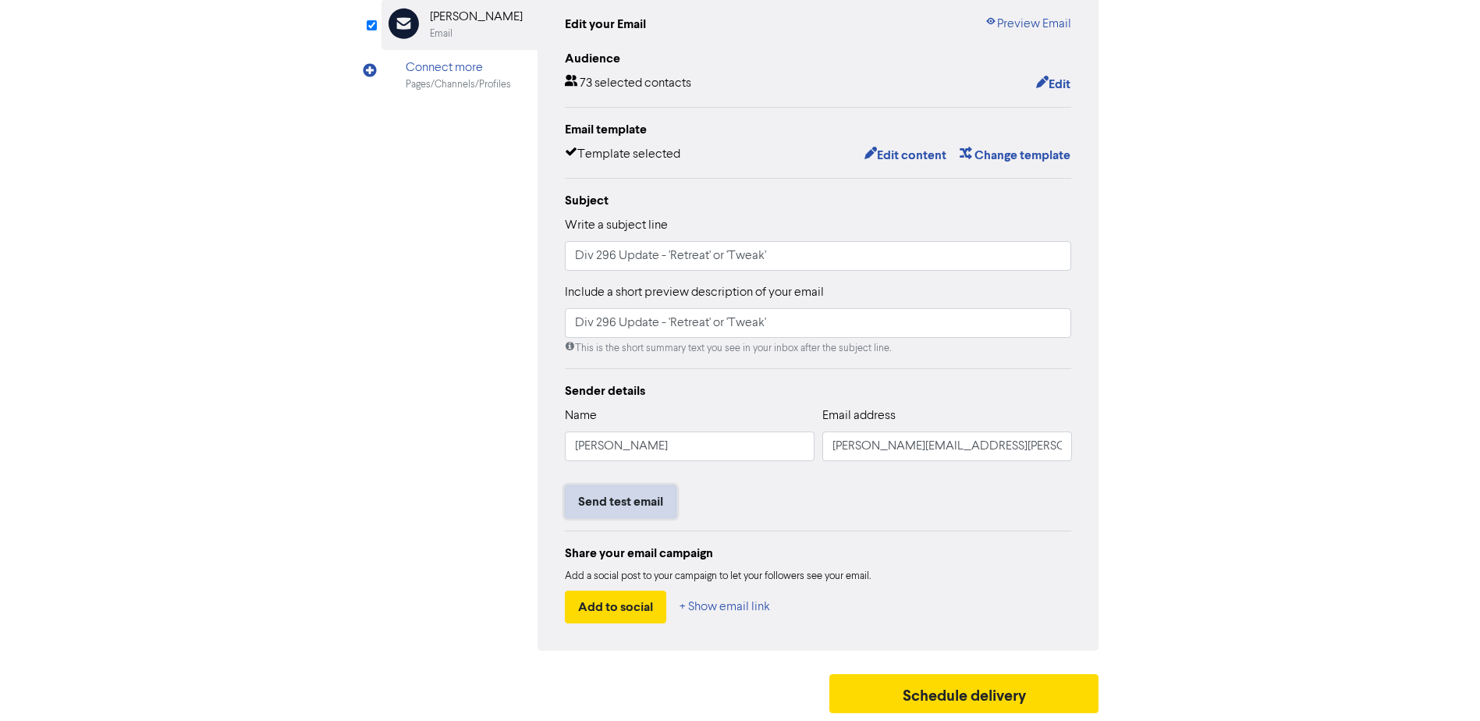
click at [639, 497] on button "Send test email" at bounding box center [621, 501] width 112 height 33
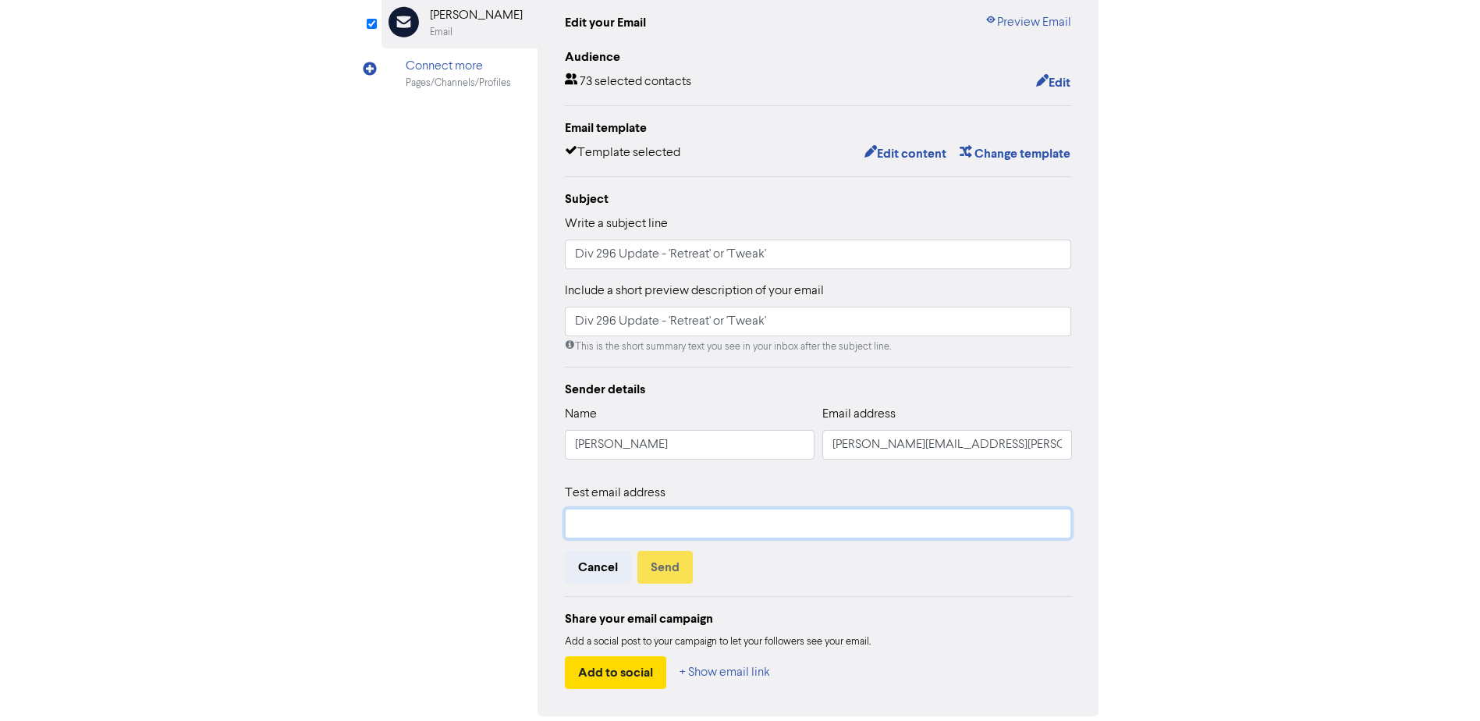
click at [635, 521] on input "text" at bounding box center [818, 524] width 507 height 30
drag, startPoint x: 1008, startPoint y: 450, endPoint x: 844, endPoint y: 451, distance: 163.8
click at [817, 452] on div "Name [PERSON_NAME] Email address [PERSON_NAME][EMAIL_ADDRESS][PERSON_NAME][DOMA…" at bounding box center [818, 438] width 507 height 67
click at [629, 532] on input "text" at bounding box center [818, 524] width 507 height 30
paste input "[PERSON_NAME][EMAIL_ADDRESS][PERSON_NAME][DOMAIN_NAME]"
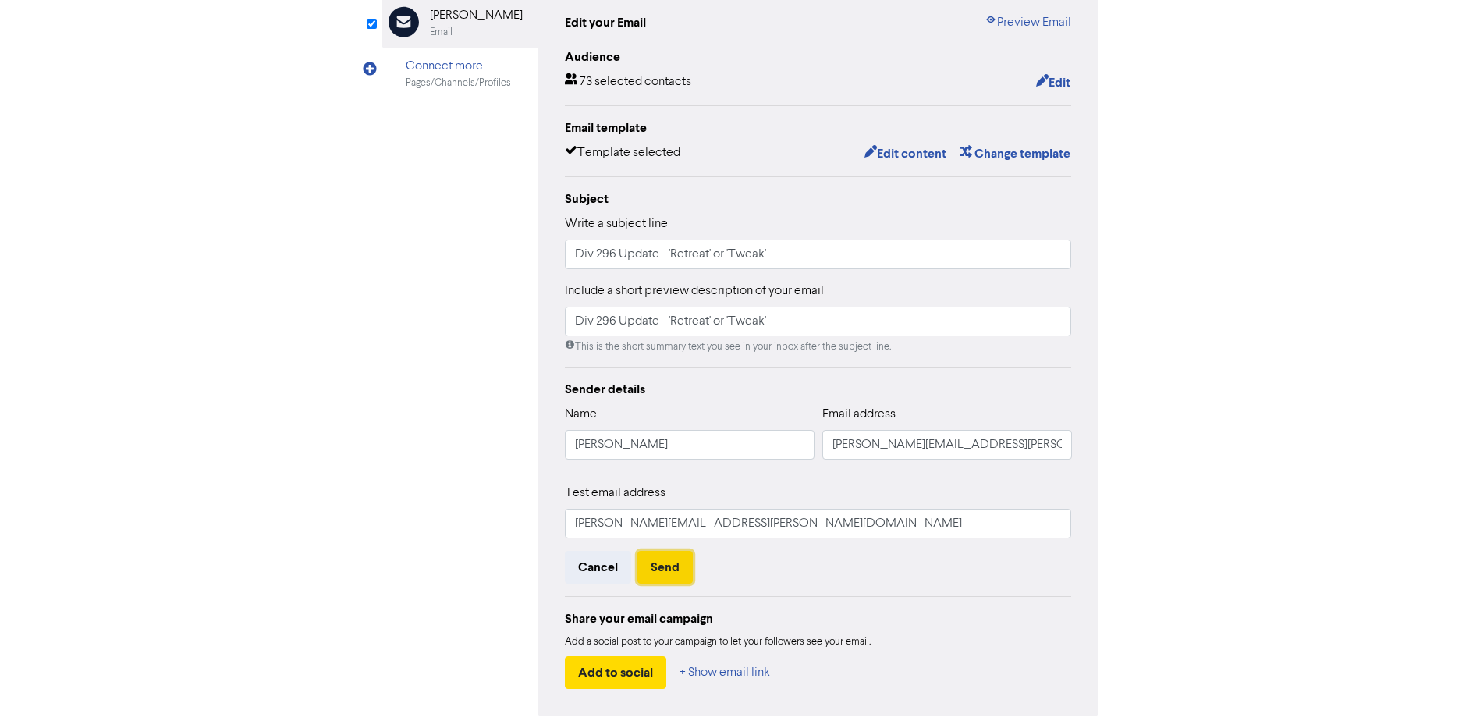
click at [675, 572] on button "Send" at bounding box center [664, 567] width 55 height 33
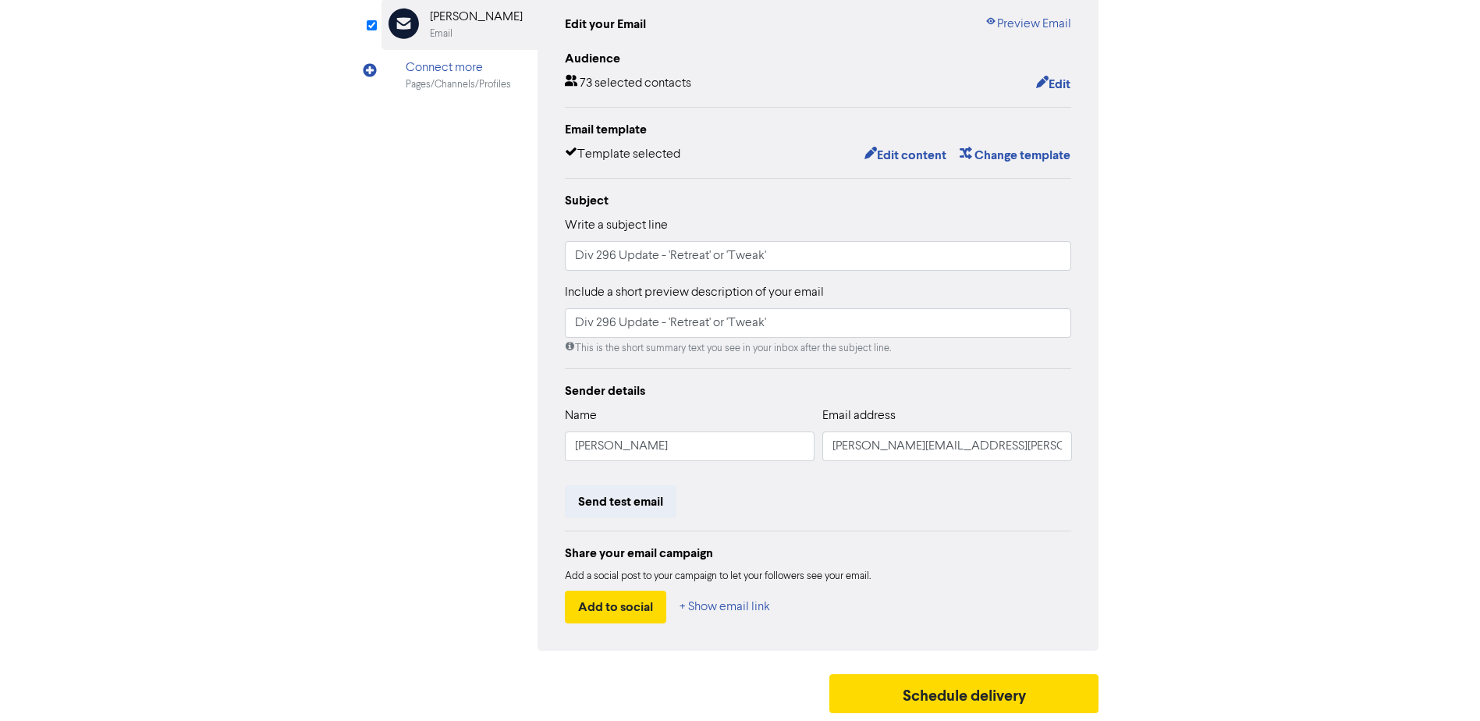
scroll to position [17, 0]
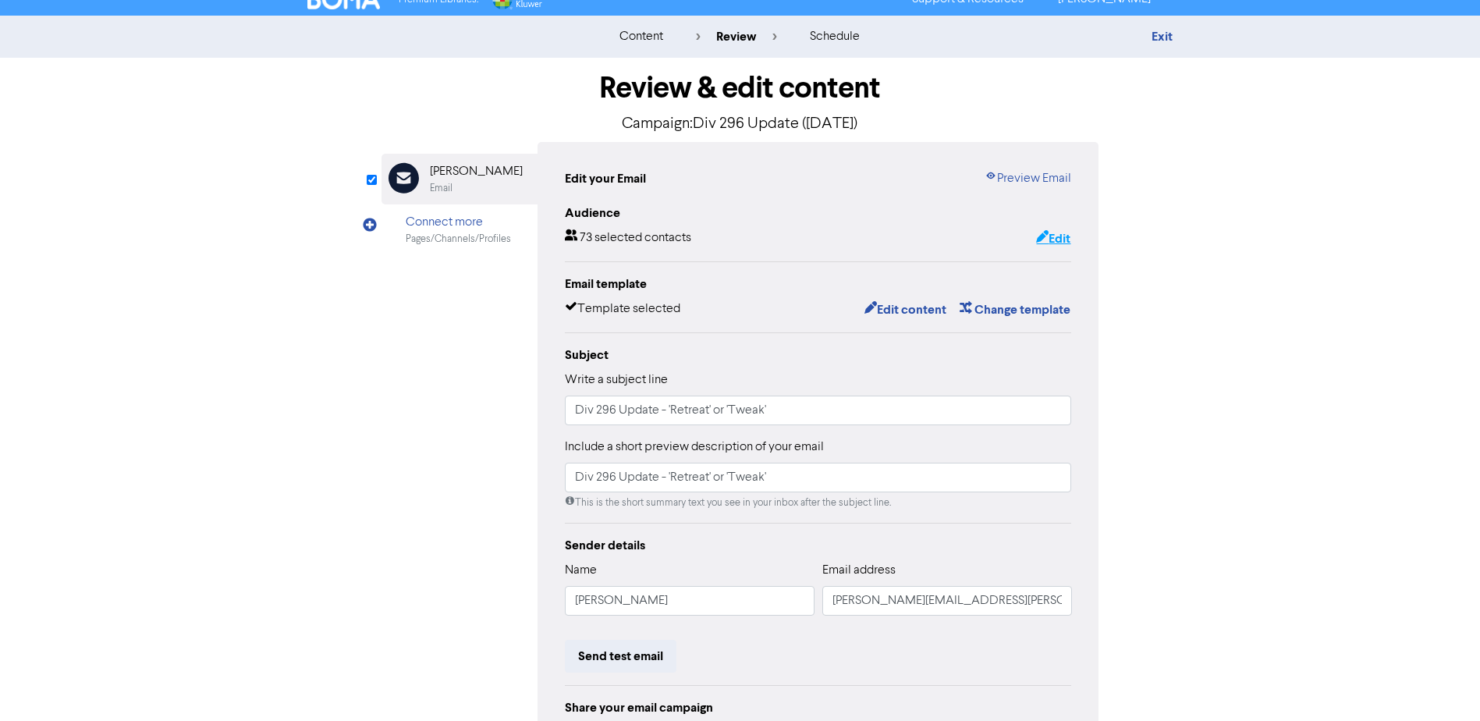
click at [1058, 237] on button "Edit" at bounding box center [1053, 239] width 36 height 20
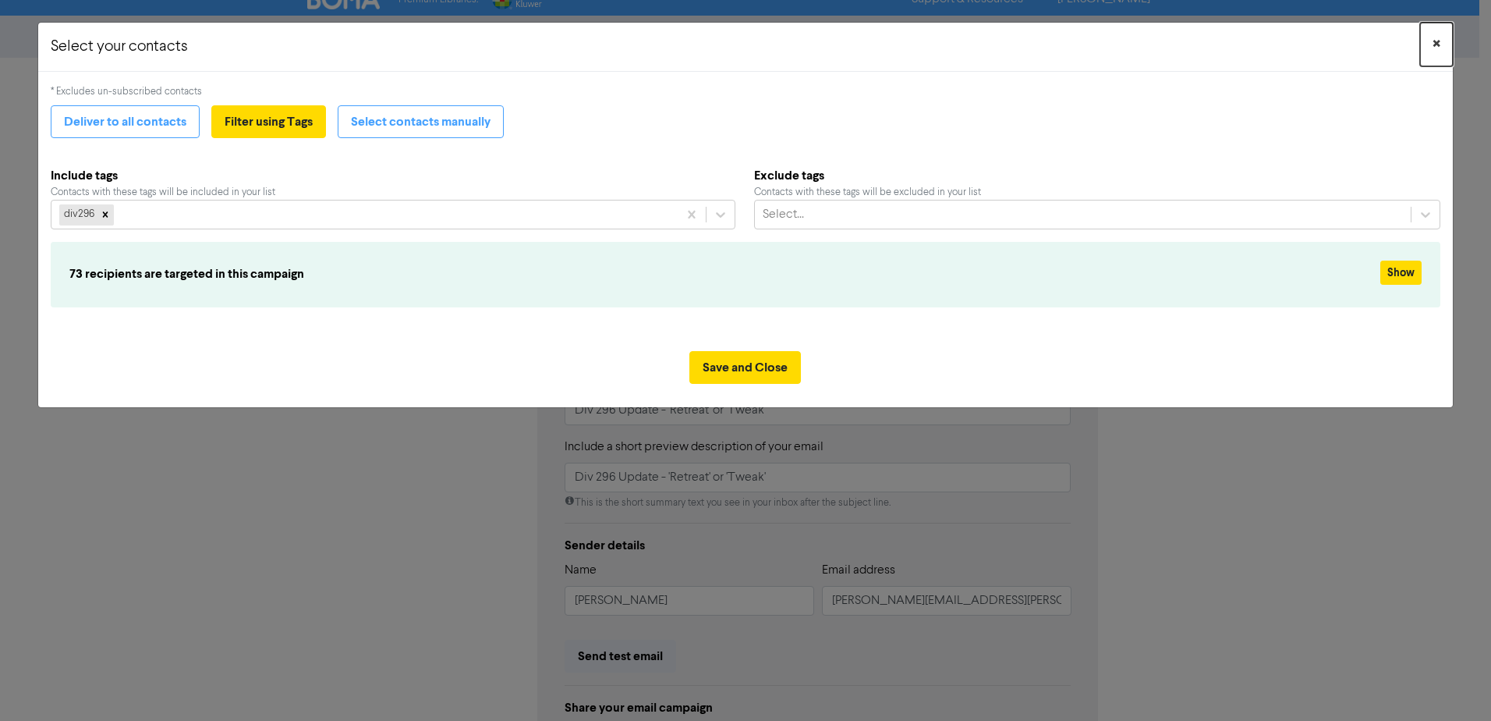
click at [1434, 39] on span "×" at bounding box center [1437, 44] width 8 height 23
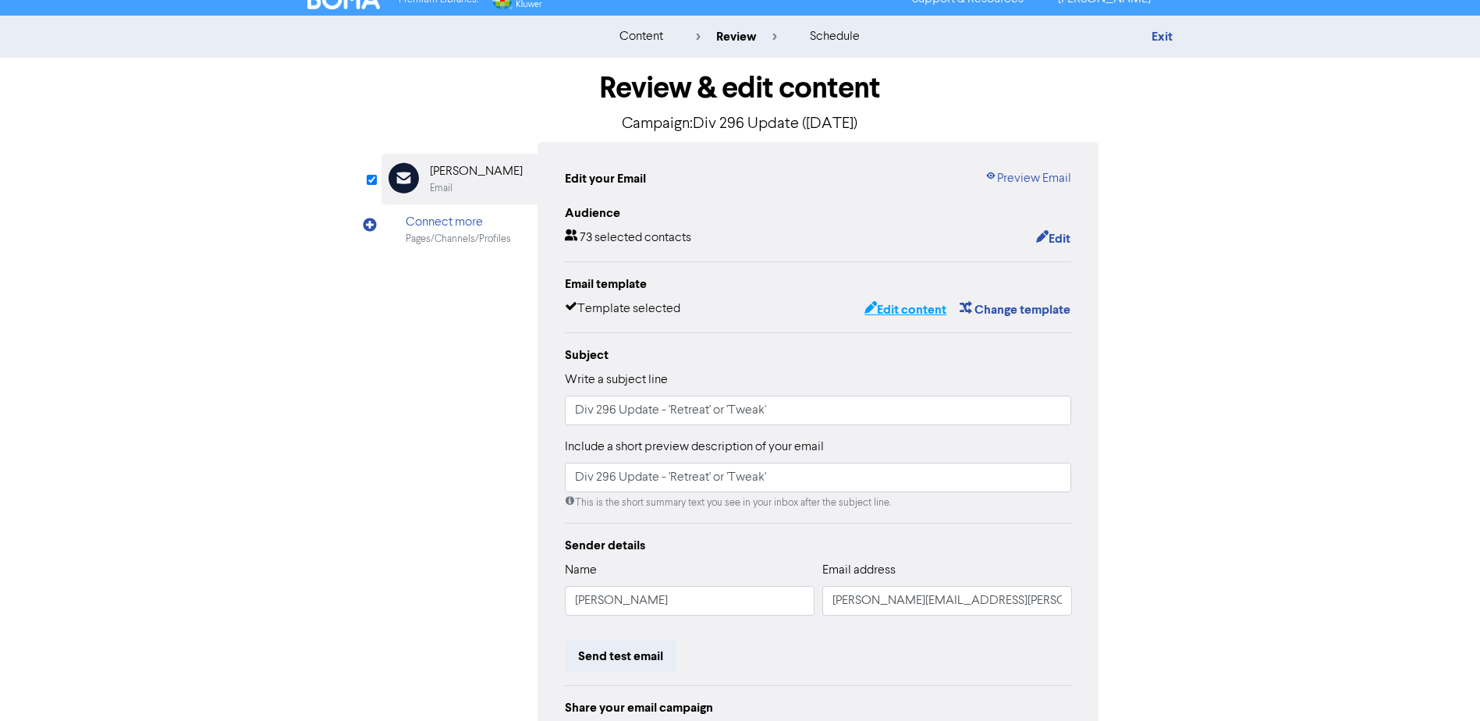
click at [907, 307] on button "Edit content" at bounding box center [904, 309] width 83 height 20
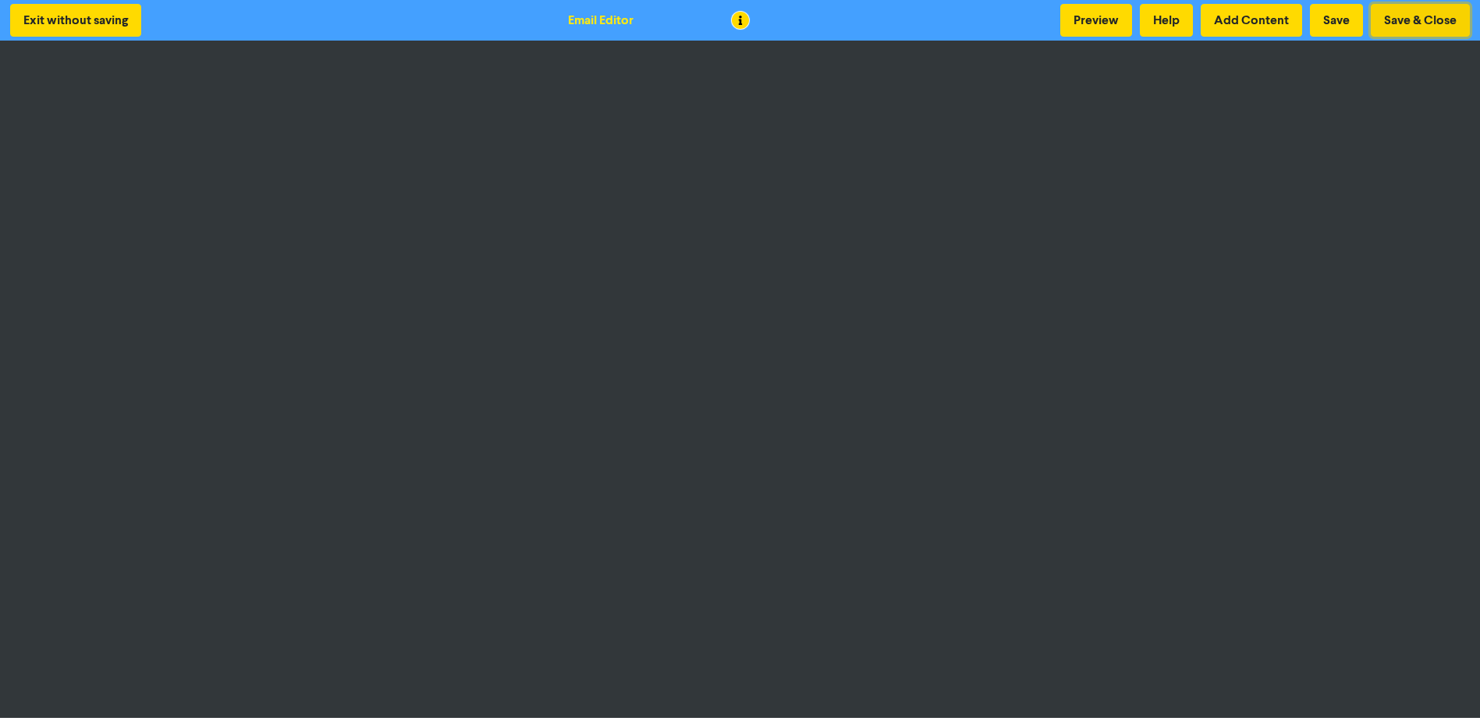
click at [1426, 17] on button "Save & Close" at bounding box center [1419, 20] width 99 height 33
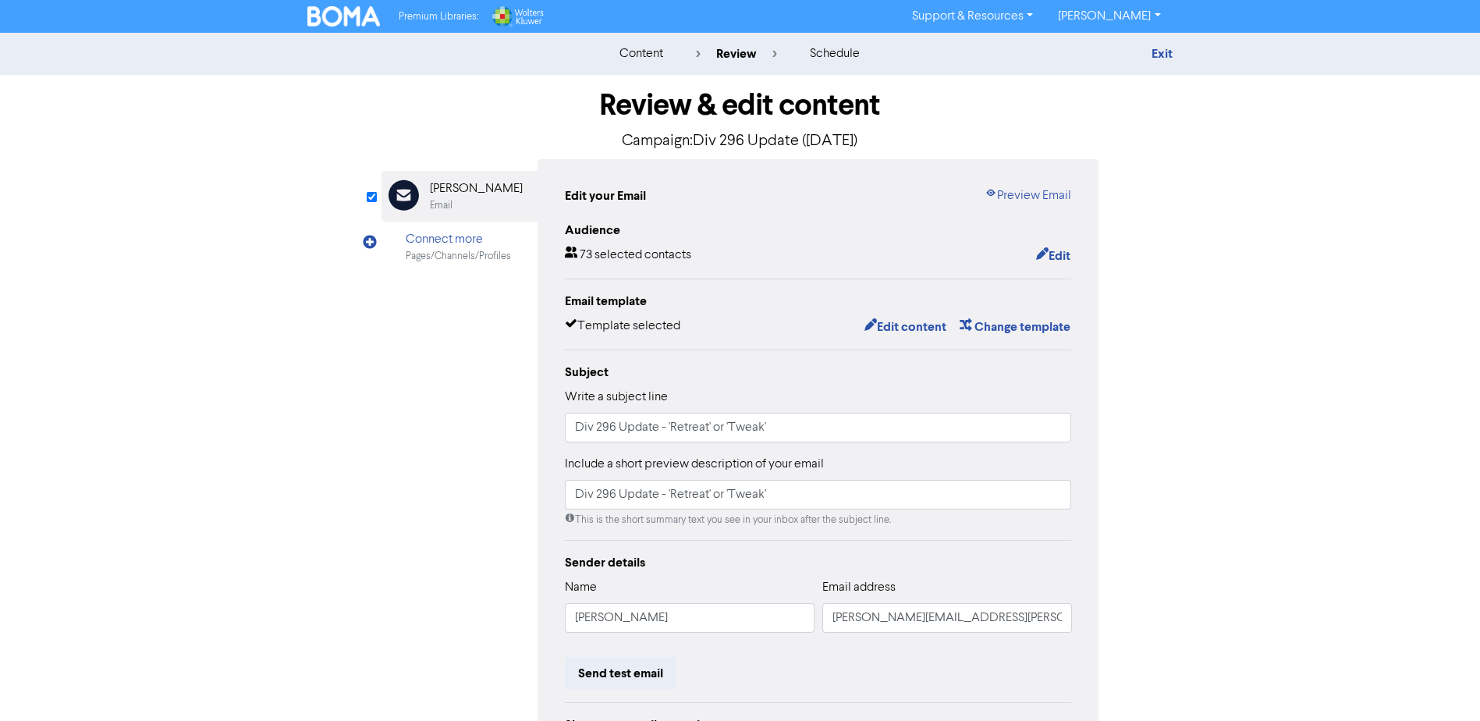
click at [643, 54] on div "content" at bounding box center [641, 53] width 44 height 19
click at [1169, 50] on link "Exit" at bounding box center [1161, 54] width 21 height 16
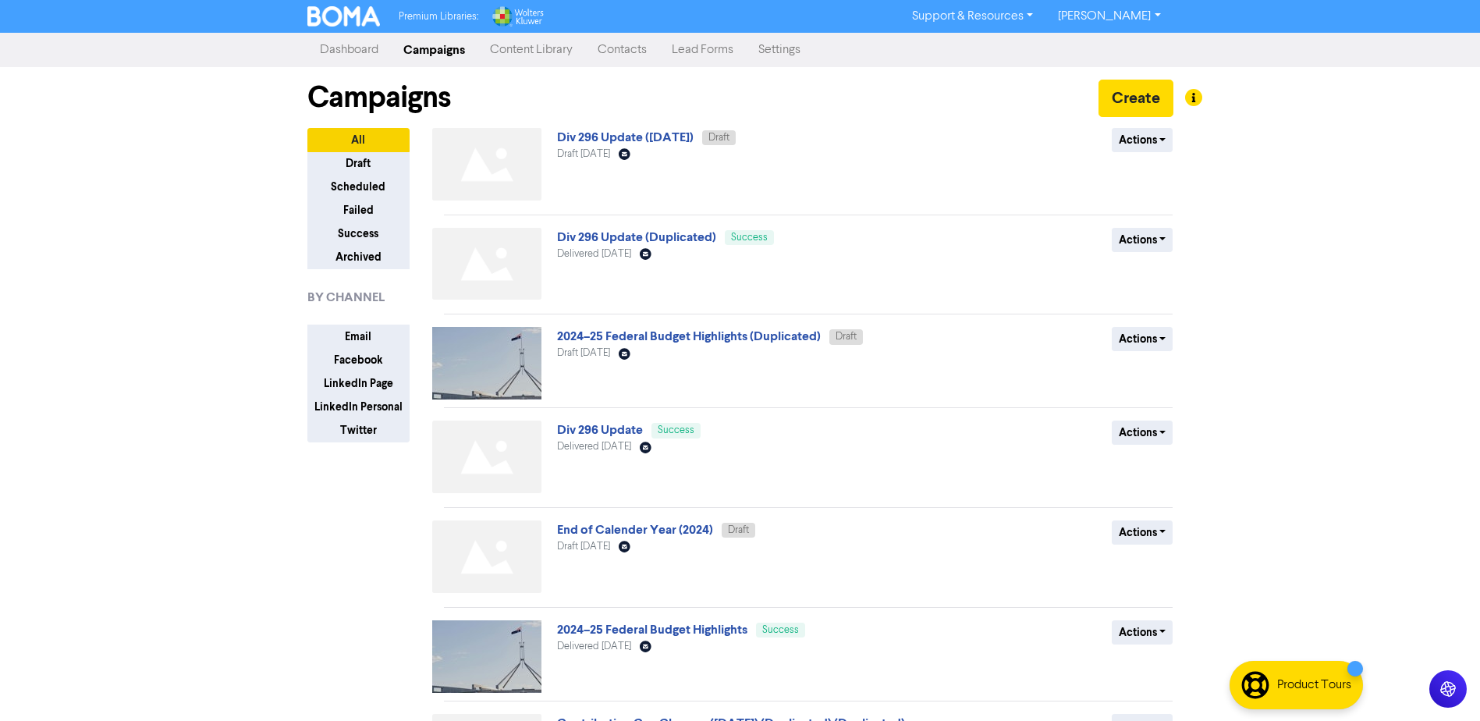
click at [617, 51] on link "Contacts" at bounding box center [622, 49] width 74 height 31
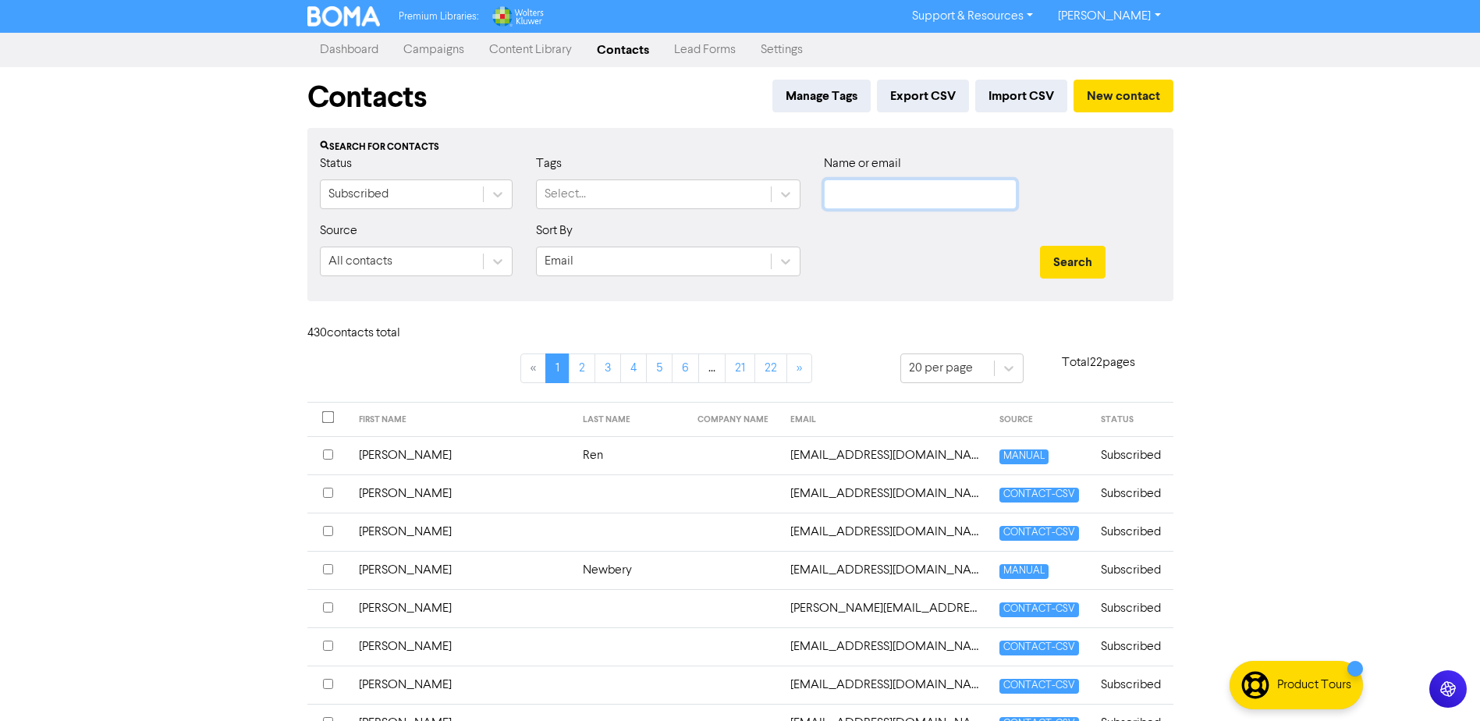
click at [866, 187] on input "text" at bounding box center [920, 194] width 193 height 30
click at [1040, 246] on button "Search" at bounding box center [1073, 262] width 66 height 33
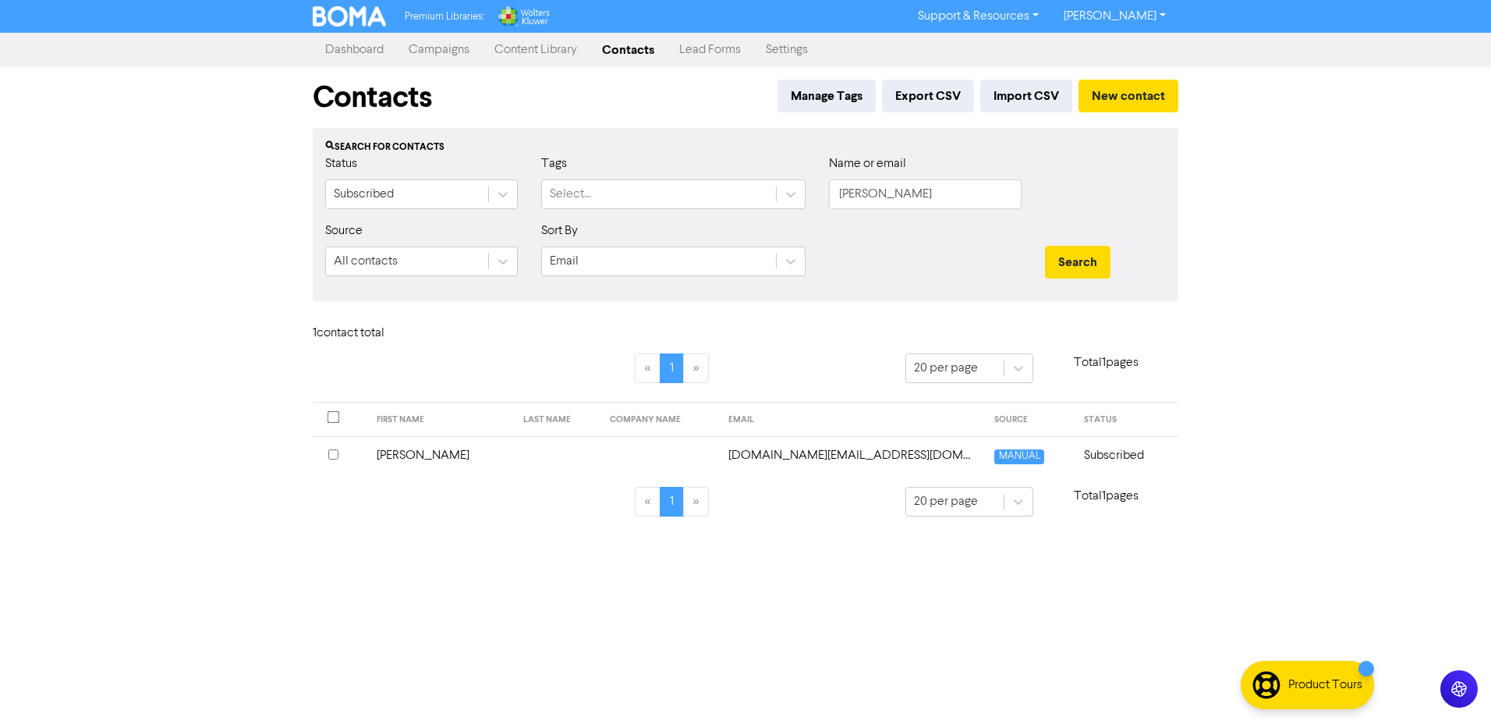
click at [817, 456] on td "[DOMAIN_NAME][EMAIL_ADDRESS][DOMAIN_NAME]" at bounding box center [852, 455] width 267 height 38
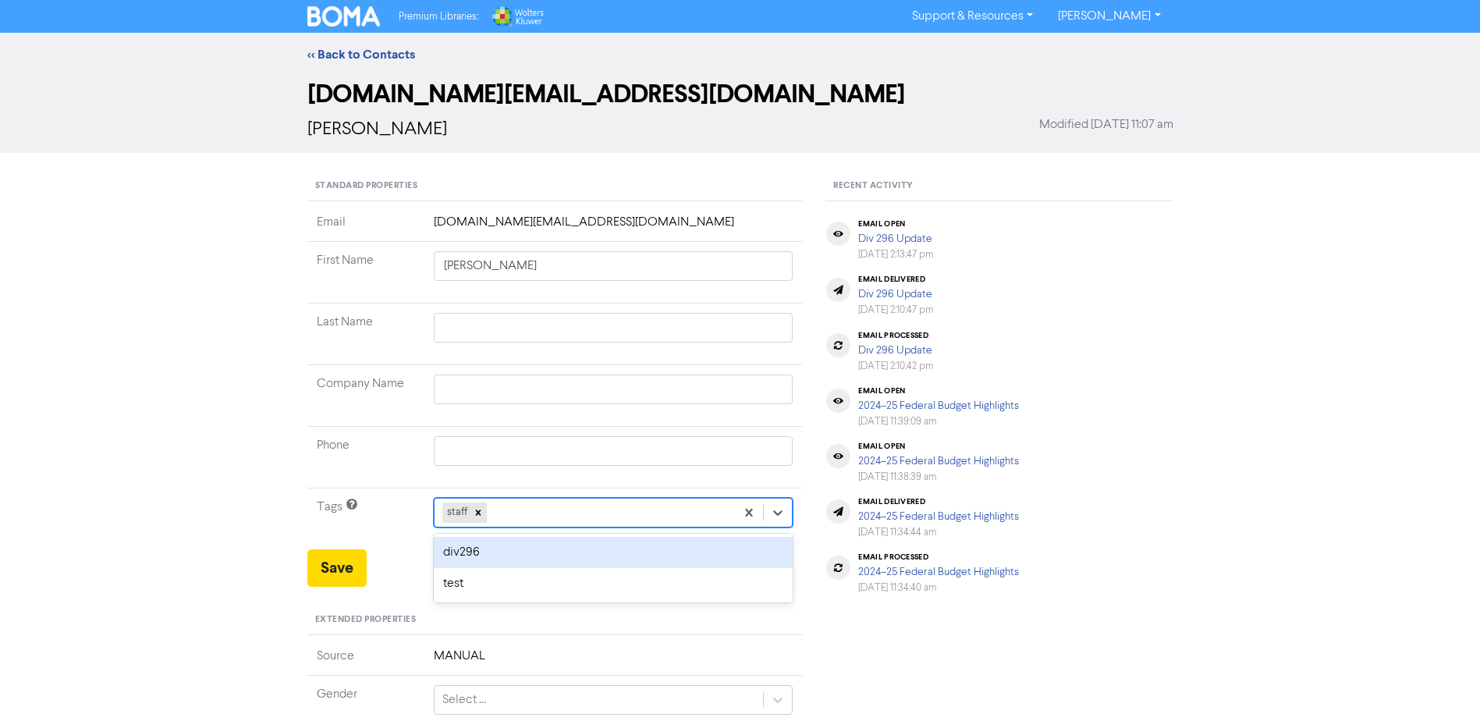
click at [663, 514] on div "staff" at bounding box center [584, 512] width 301 height 28
click at [526, 556] on div "div296" at bounding box center [614, 552] width 360 height 31
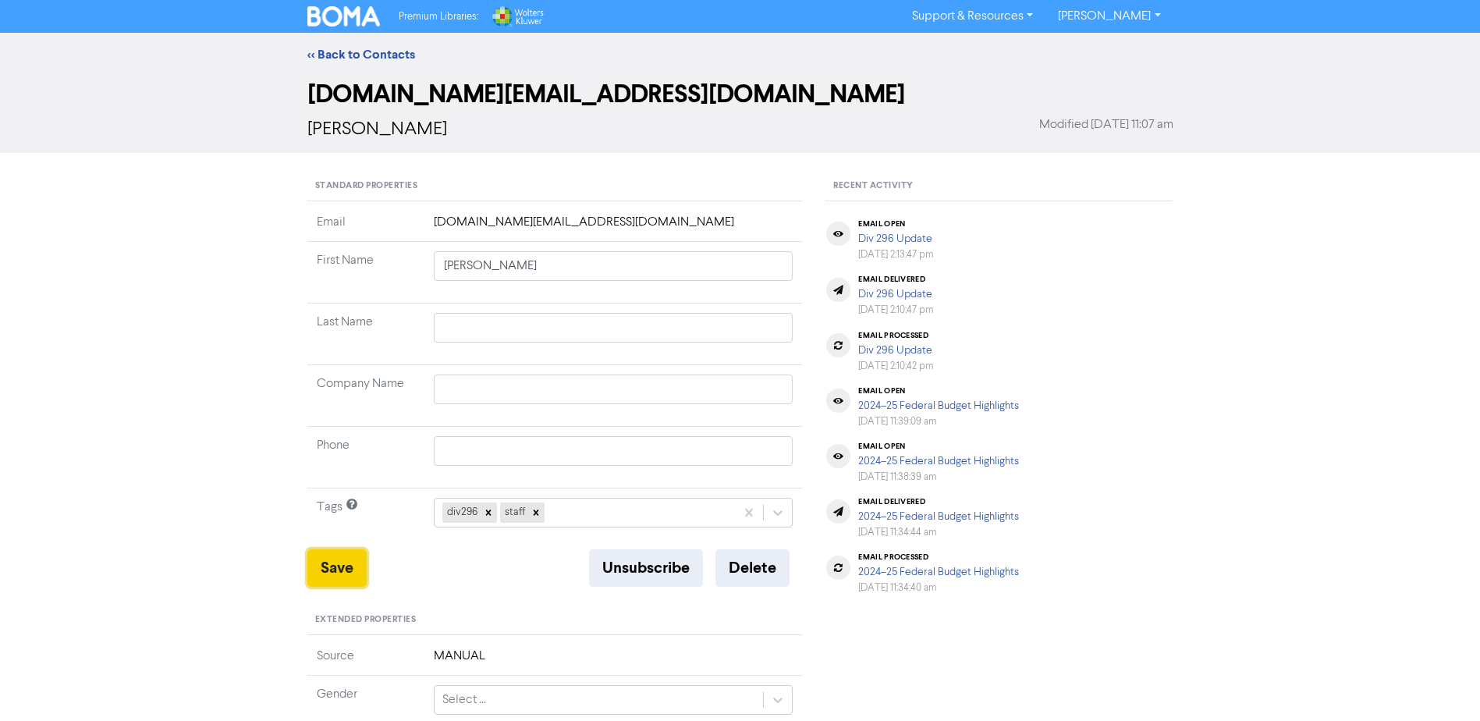
click at [344, 575] on button "Save" at bounding box center [336, 567] width 59 height 37
click at [349, 51] on link "<< Back to Contacts" at bounding box center [361, 55] width 108 height 16
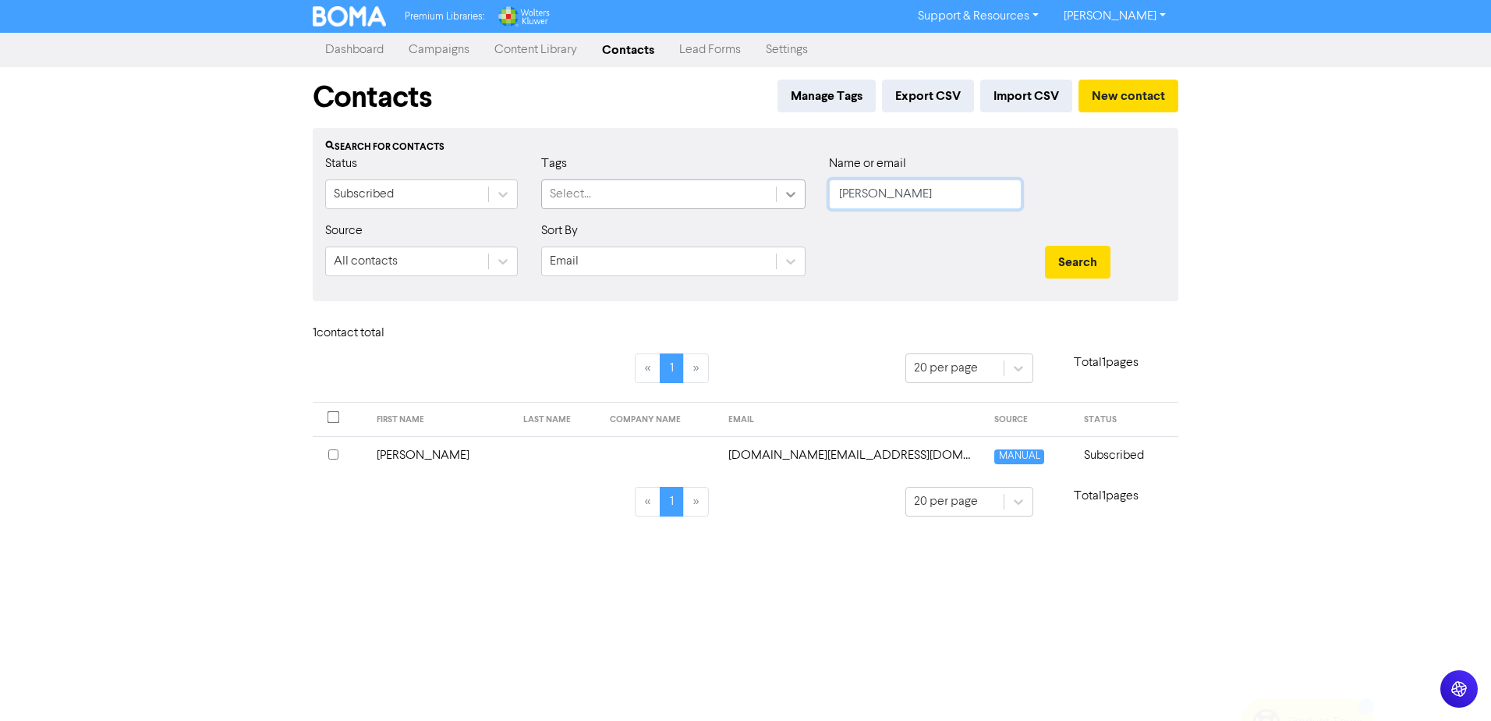
drag, startPoint x: 881, startPoint y: 198, endPoint x: 794, endPoint y: 198, distance: 87.4
click at [799, 198] on div "Status Subscribed Tags Select... Name or email [PERSON_NAME]" at bounding box center [746, 187] width 864 height 67
click at [1045, 246] on button "Search" at bounding box center [1078, 262] width 66 height 33
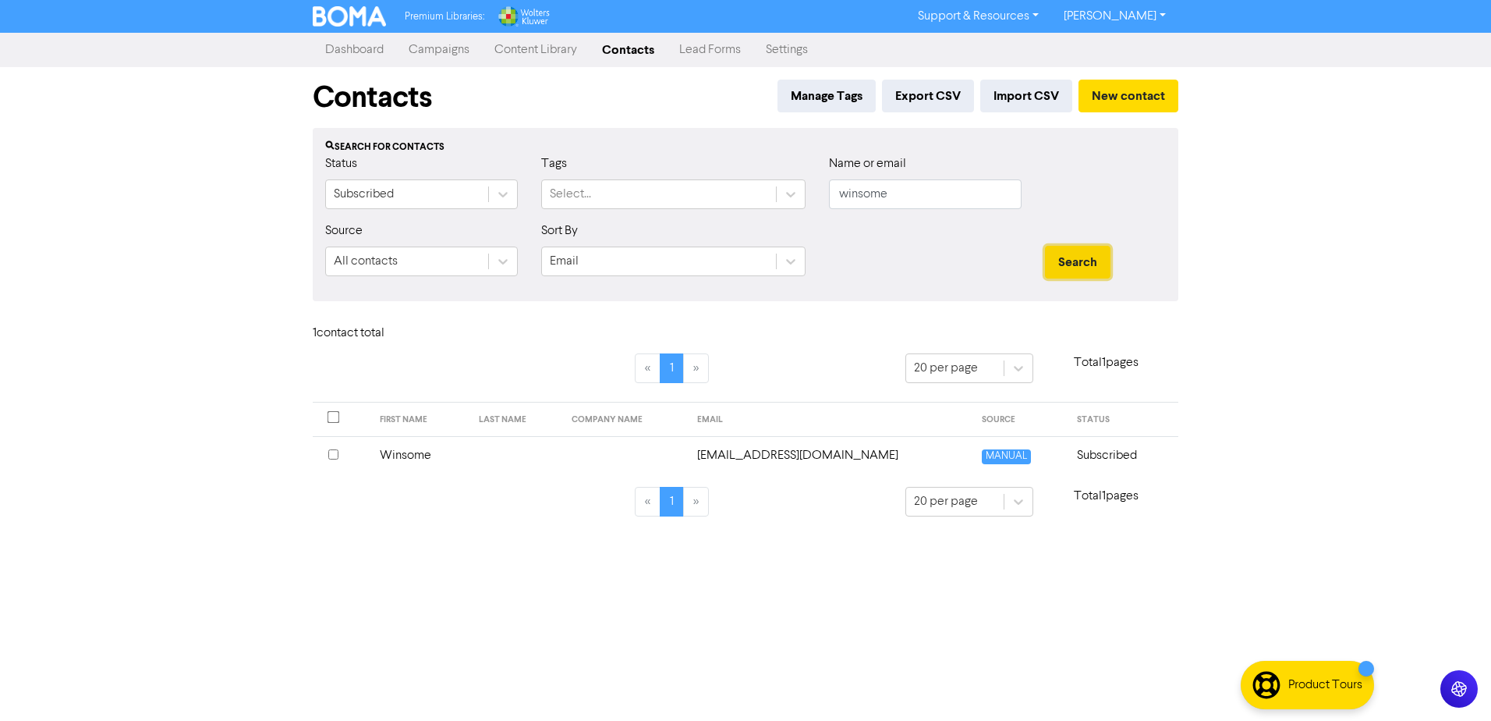
click at [1088, 268] on button "Search" at bounding box center [1078, 262] width 66 height 33
click at [477, 459] on td at bounding box center [516, 455] width 93 height 38
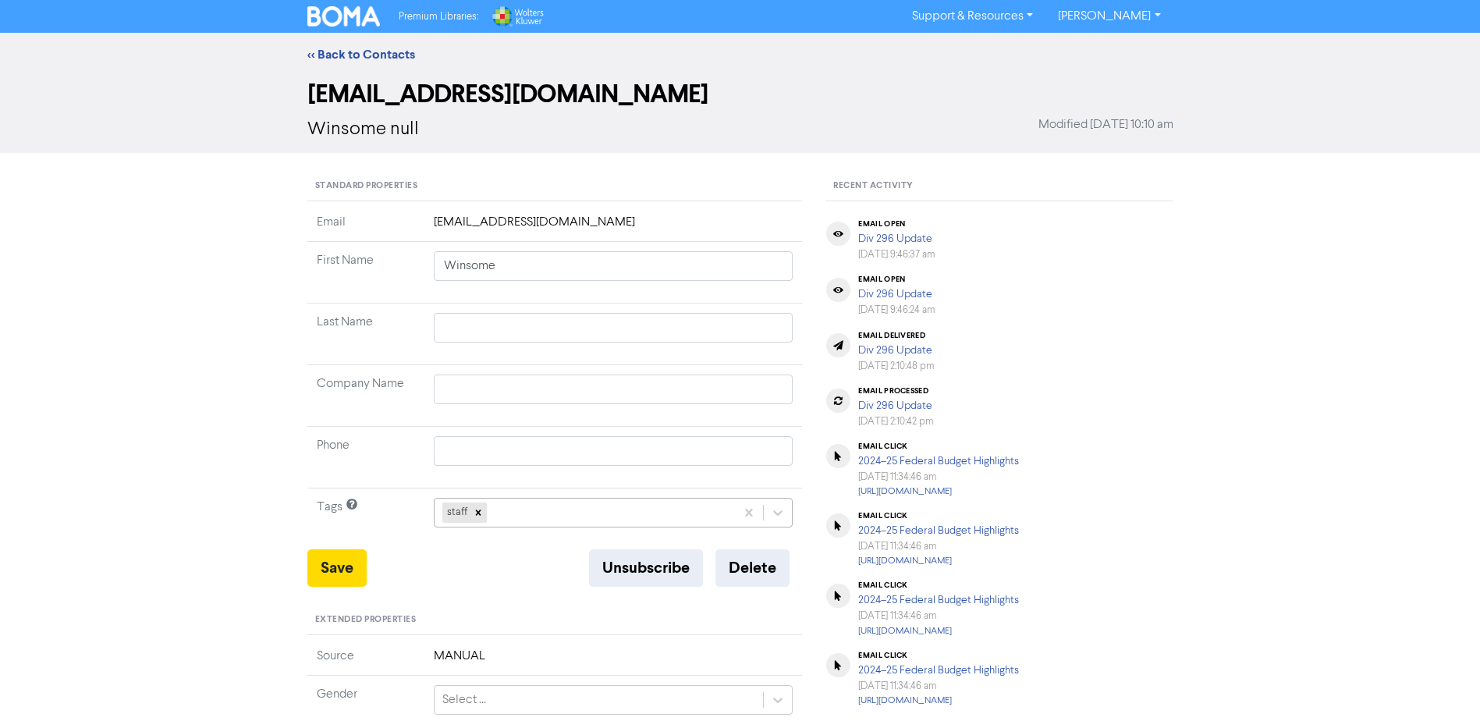
click at [534, 517] on div "staff" at bounding box center [584, 512] width 301 height 28
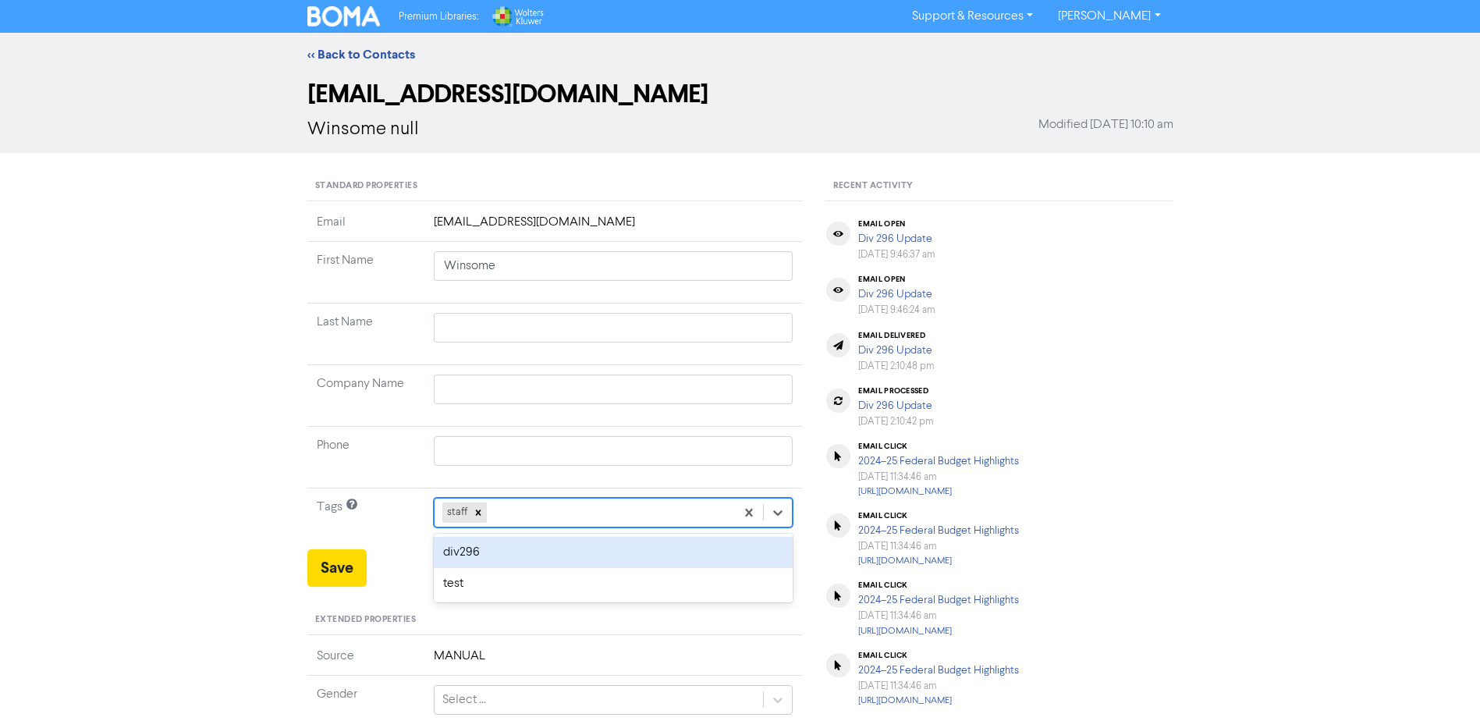
click at [476, 551] on div "div296" at bounding box center [614, 552] width 360 height 31
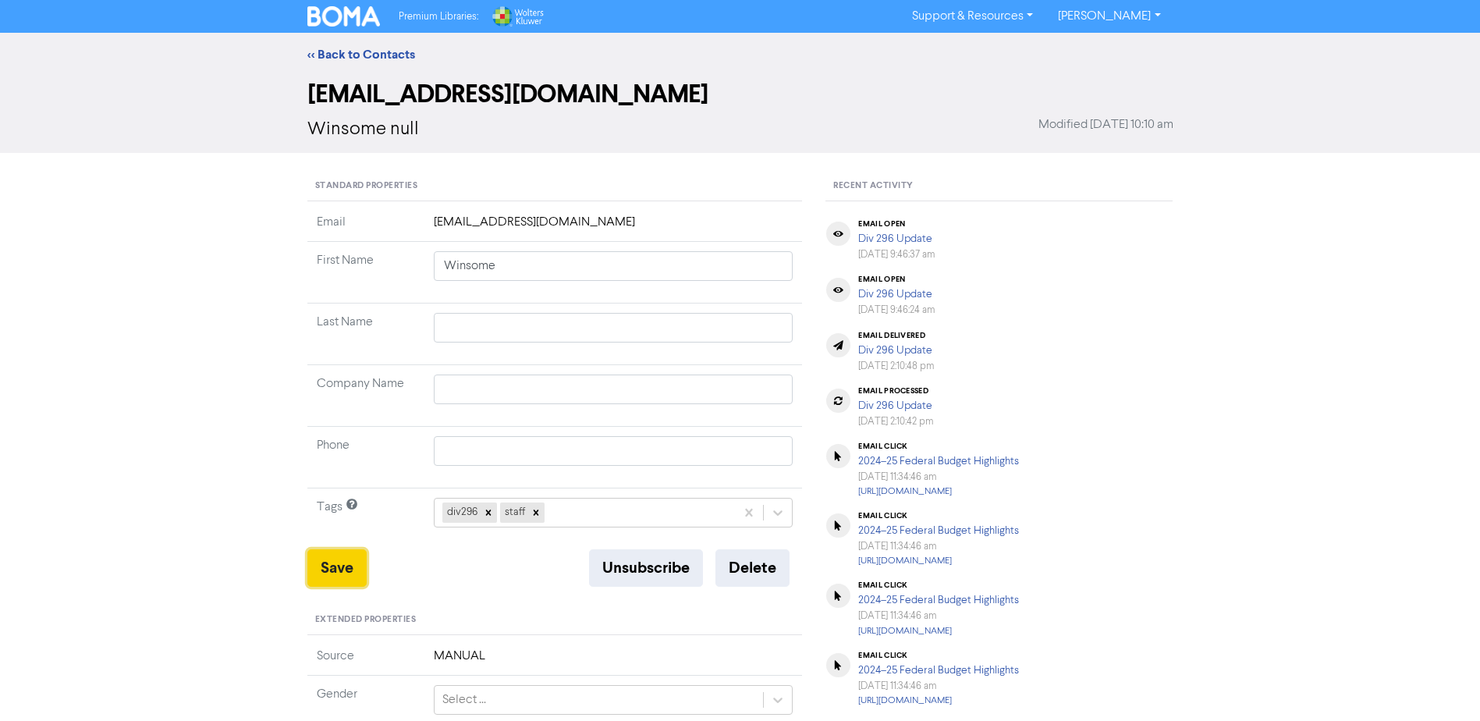
click at [344, 569] on button "Save" at bounding box center [336, 567] width 59 height 37
click at [372, 60] on link "<< Back to Contacts" at bounding box center [361, 55] width 108 height 16
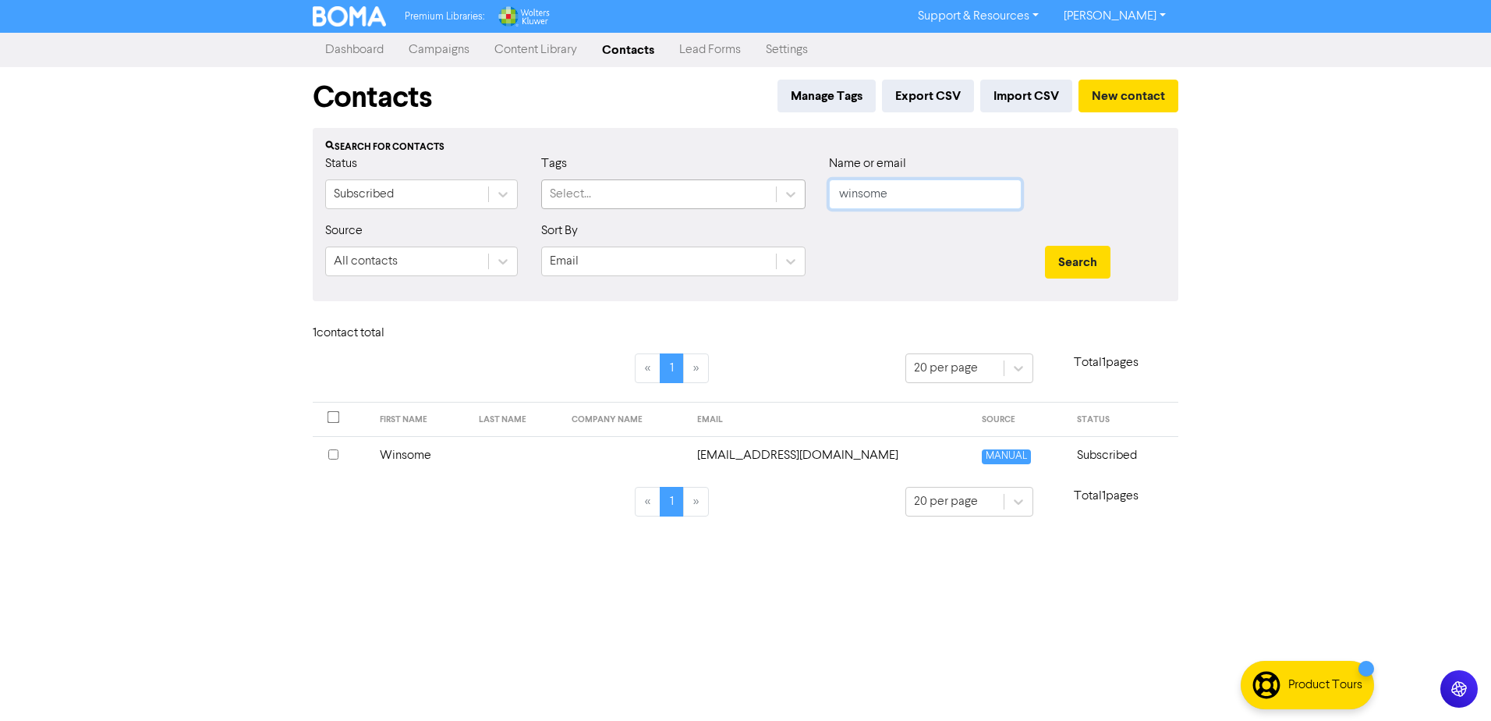
drag, startPoint x: 891, startPoint y: 189, endPoint x: 762, endPoint y: 187, distance: 129.5
click at [763, 187] on div "Status Subscribed Tags Select... Name or email winsome" at bounding box center [746, 187] width 864 height 67
click at [1045, 246] on button "Search" at bounding box center [1078, 262] width 66 height 33
click at [601, 472] on td at bounding box center [660, 455] width 118 height 38
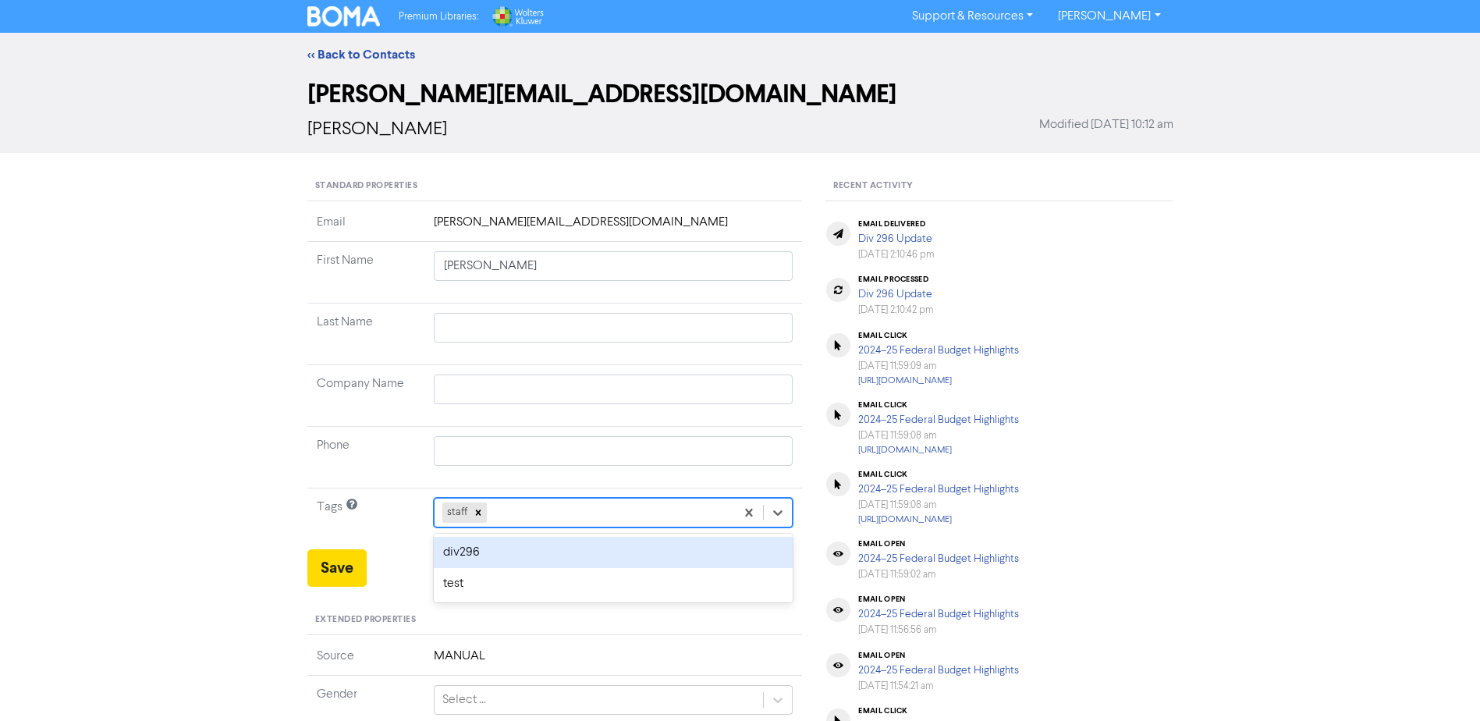
click at [620, 516] on div "staff" at bounding box center [584, 512] width 301 height 28
click at [478, 555] on div "div296" at bounding box center [614, 552] width 360 height 31
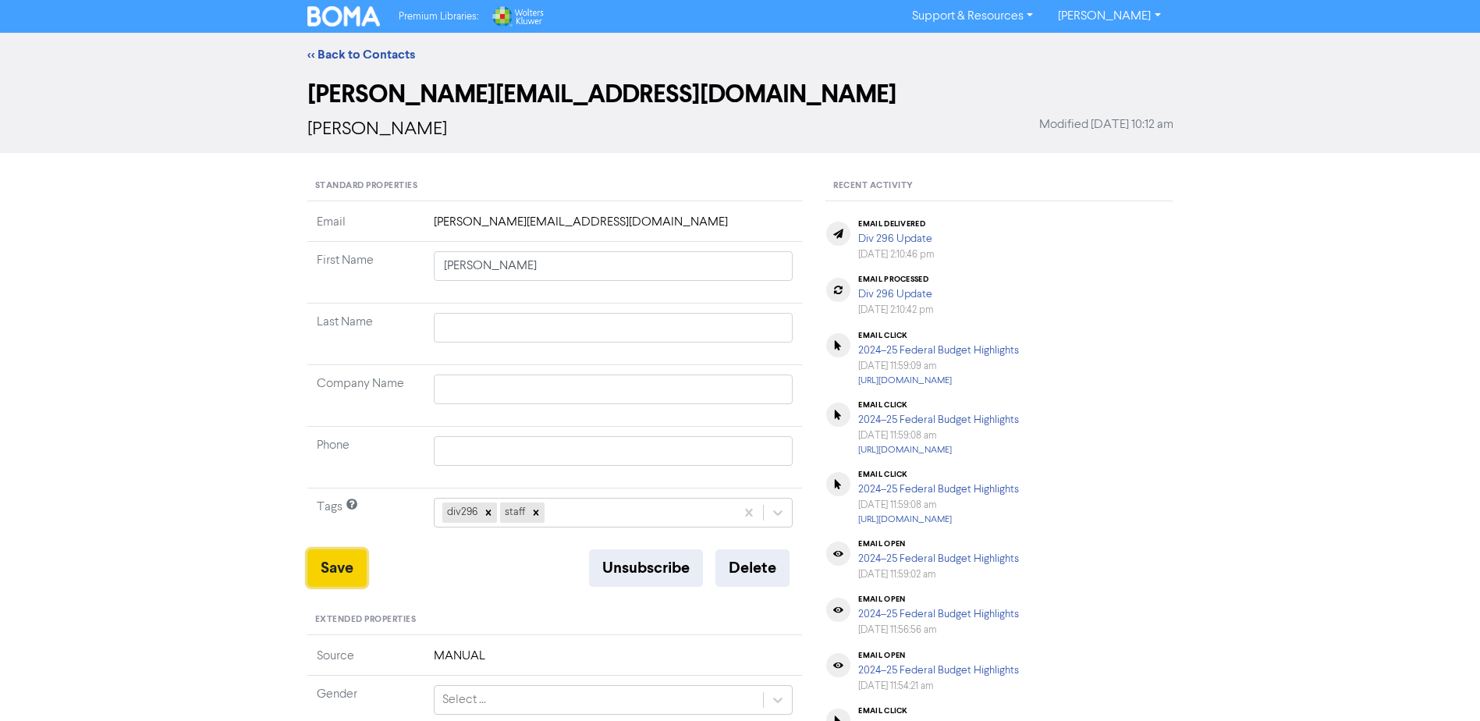
click at [349, 569] on button "Save" at bounding box center [336, 567] width 59 height 37
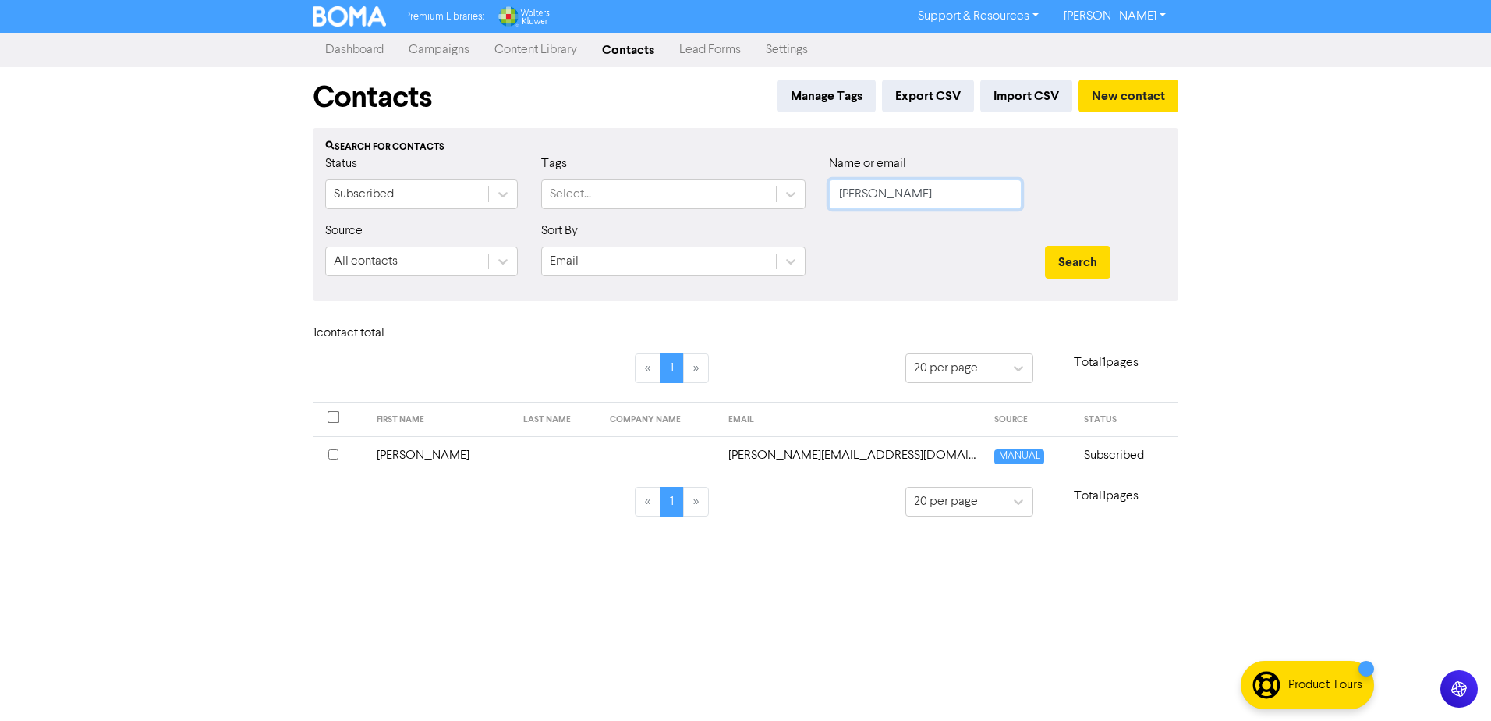
drag, startPoint x: 895, startPoint y: 196, endPoint x: 740, endPoint y: 165, distance: 158.2
click at [768, 182] on div "Status Subscribed Tags Select... Name or email [PERSON_NAME]" at bounding box center [746, 187] width 864 height 67
click at [1045, 246] on button "Search" at bounding box center [1078, 262] width 66 height 33
click at [445, 467] on td "[PERSON_NAME]" at bounding box center [440, 455] width 147 height 38
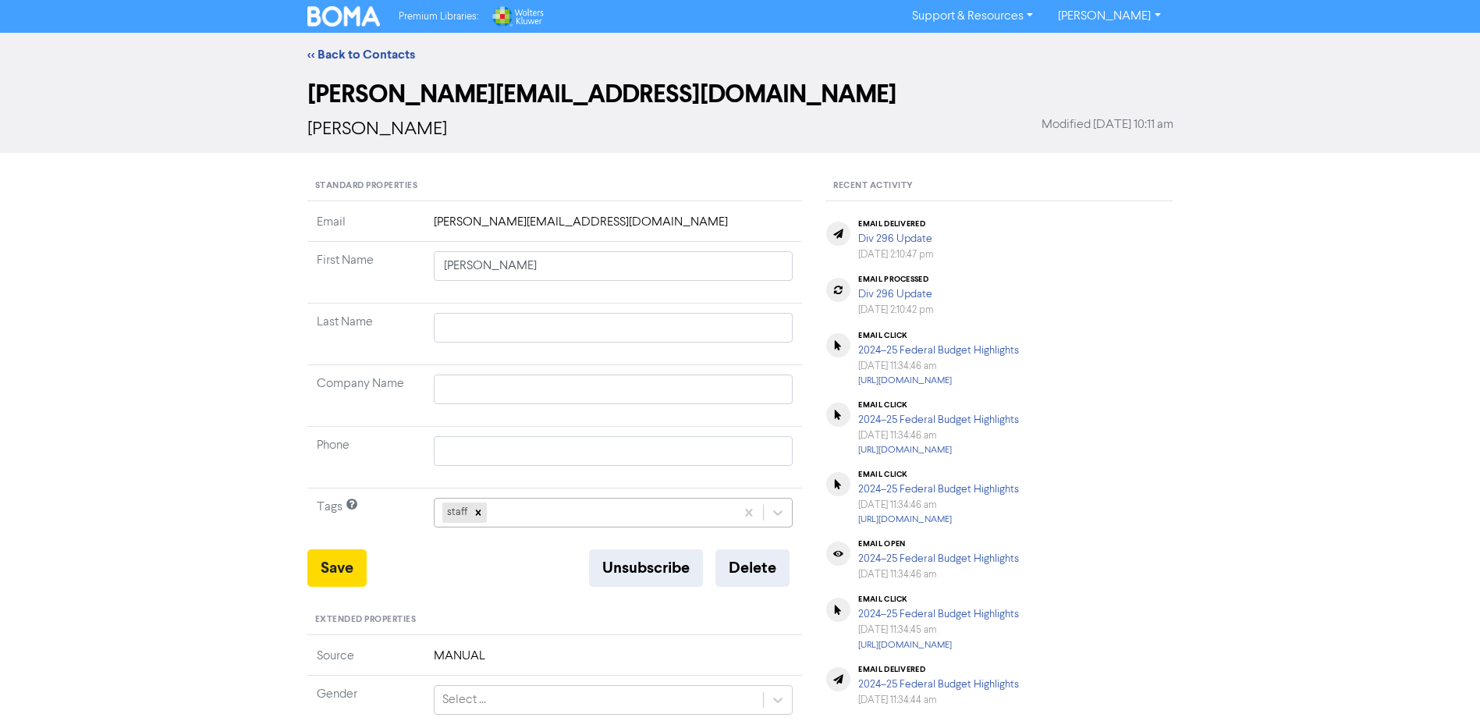
click at [565, 517] on div "staff" at bounding box center [584, 512] width 301 height 28
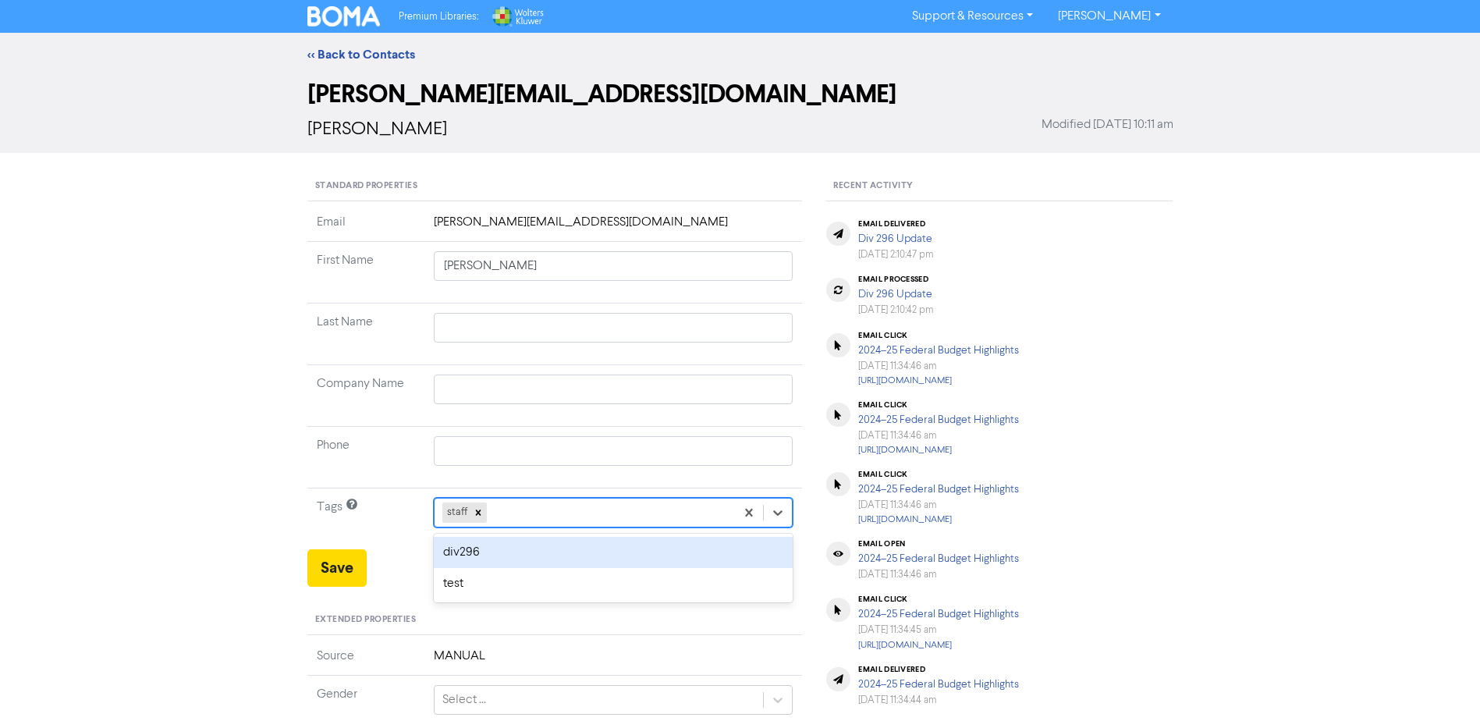
drag, startPoint x: 497, startPoint y: 557, endPoint x: 423, endPoint y: 557, distance: 74.1
click at [495, 557] on div "div296" at bounding box center [614, 552] width 360 height 31
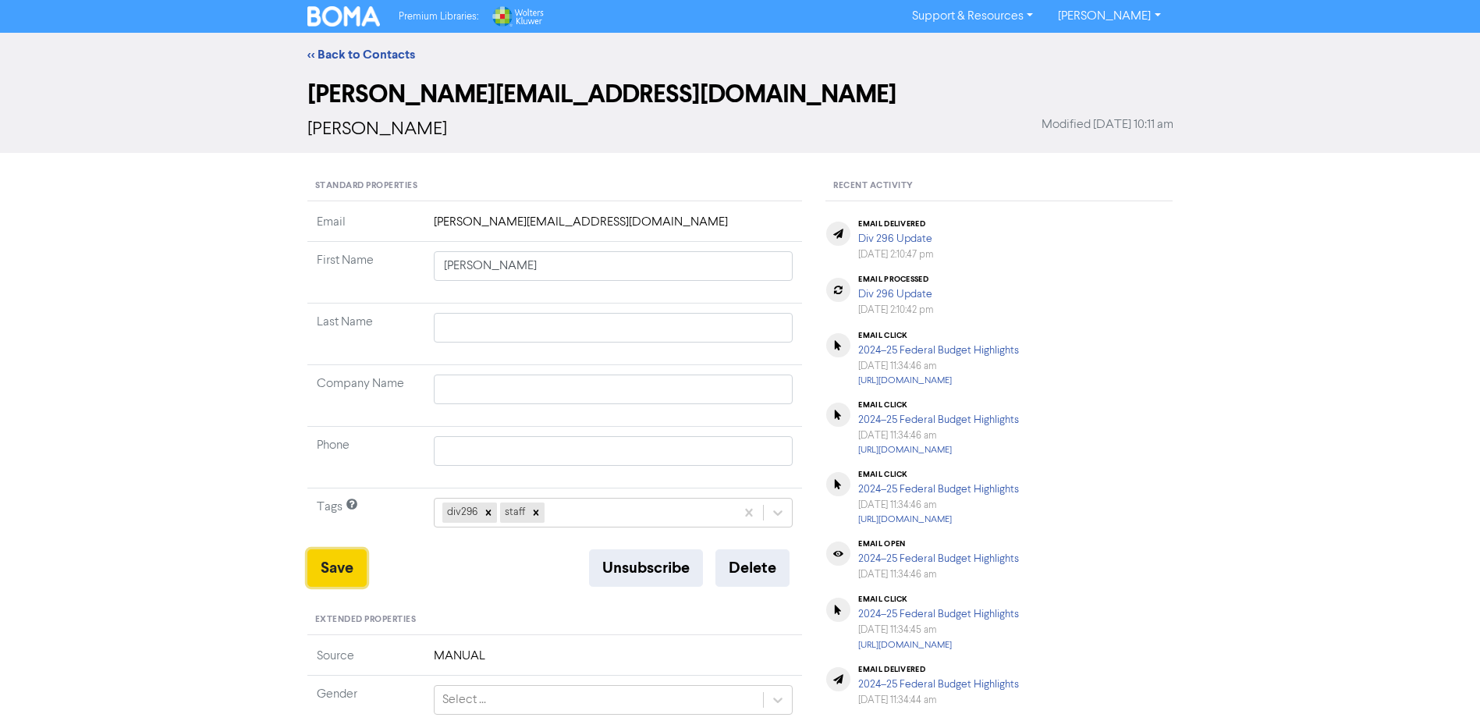
click at [348, 563] on button "Save" at bounding box center [336, 567] width 59 height 37
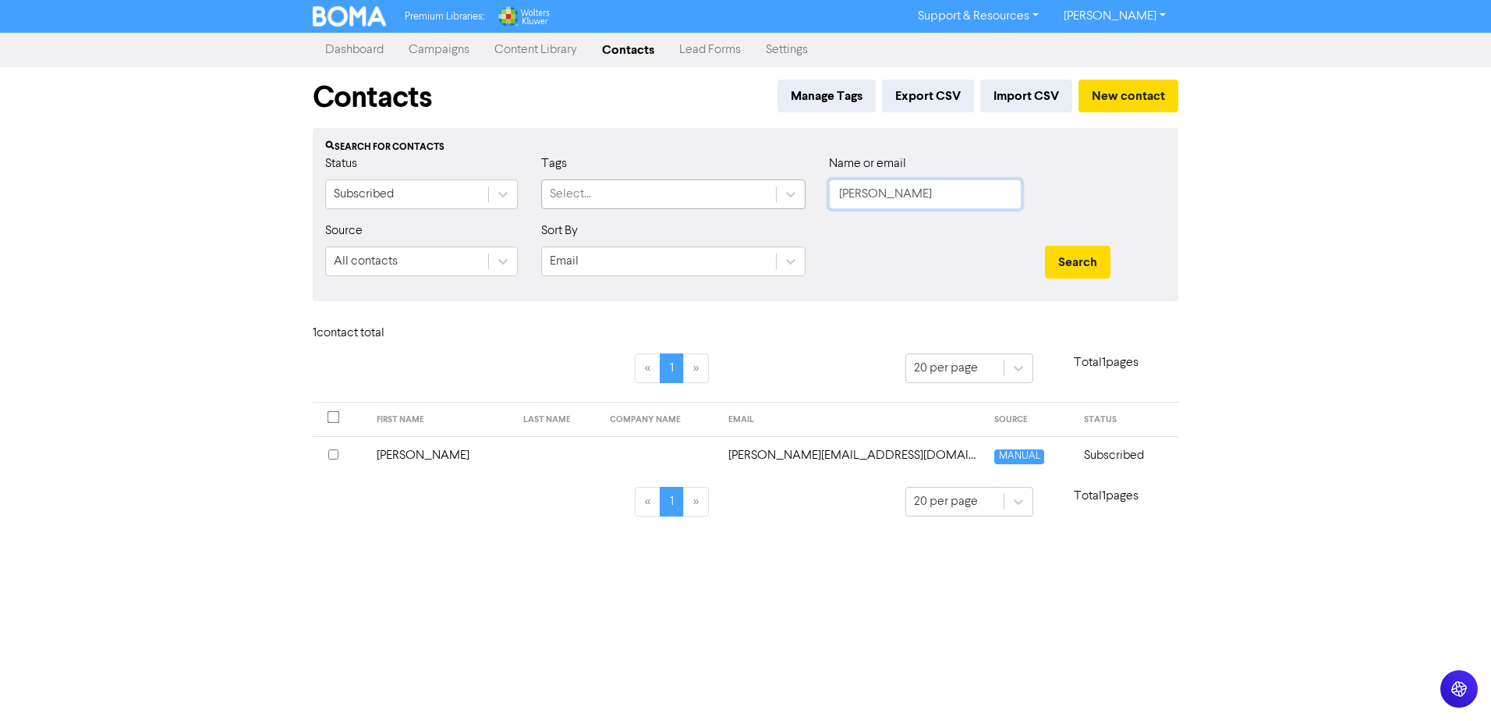
drag, startPoint x: 882, startPoint y: 189, endPoint x: 752, endPoint y: 185, distance: 130.3
click at [761, 186] on div "Status Subscribed Tags Select... Name or email [PERSON_NAME]" at bounding box center [746, 187] width 864 height 67
click at [1045, 246] on button "Search" at bounding box center [1078, 262] width 66 height 33
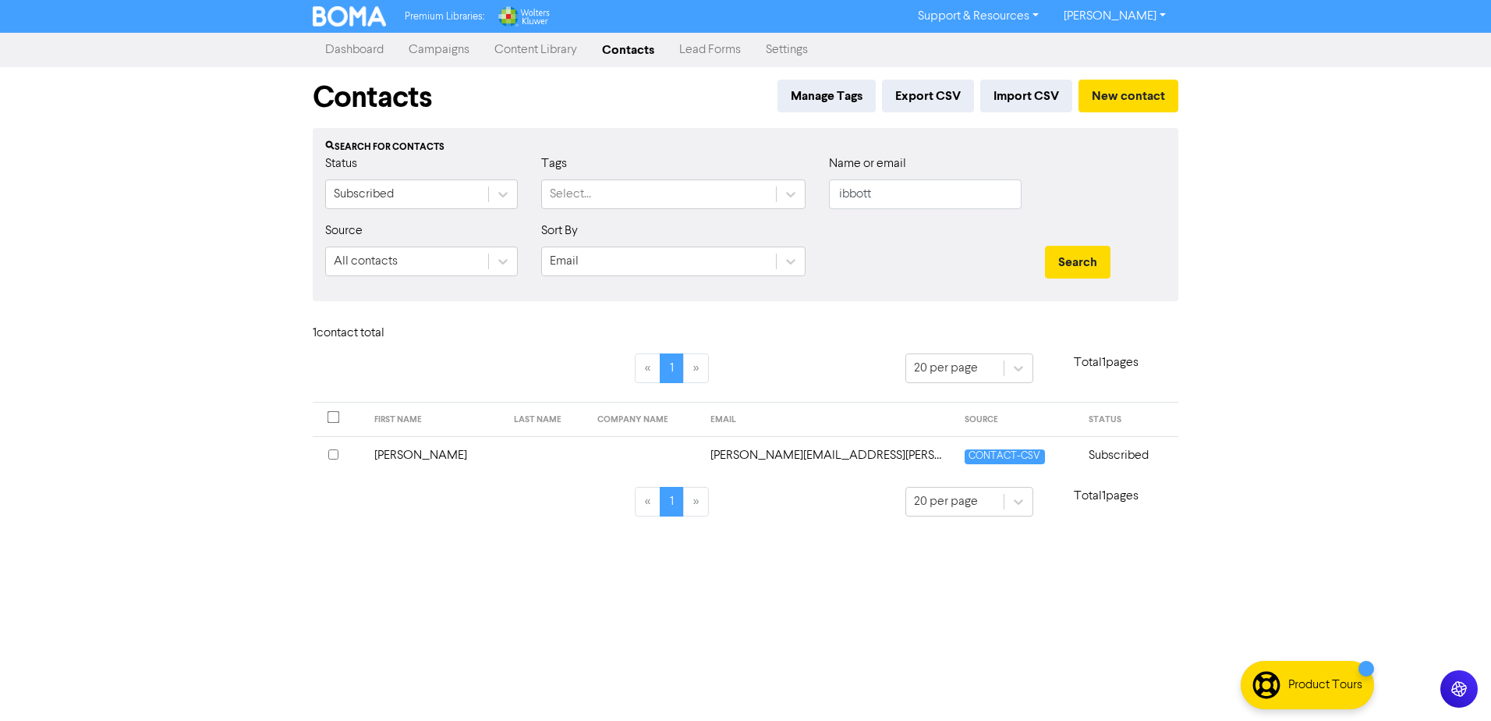
click at [588, 452] on td at bounding box center [644, 455] width 113 height 38
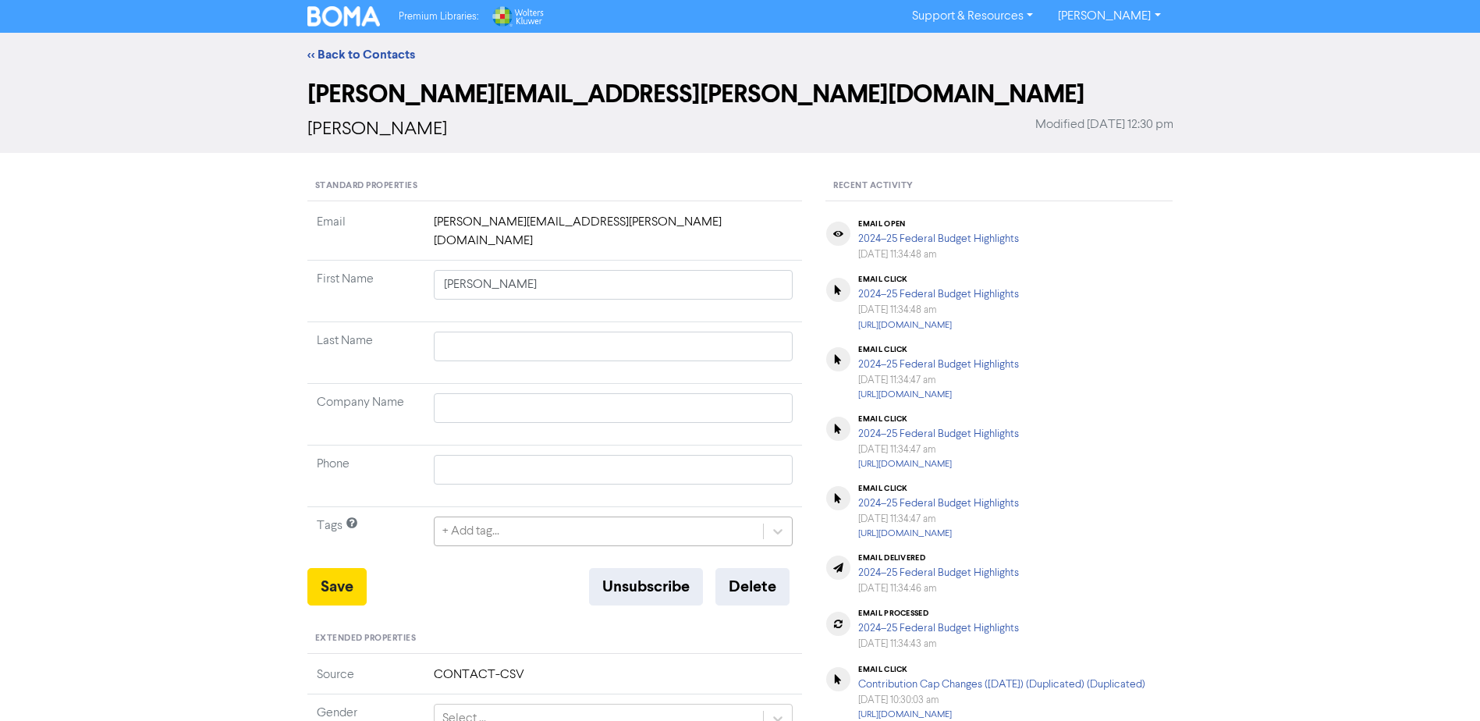
click at [531, 517] on div "+ Add tag..." at bounding box center [598, 531] width 329 height 28
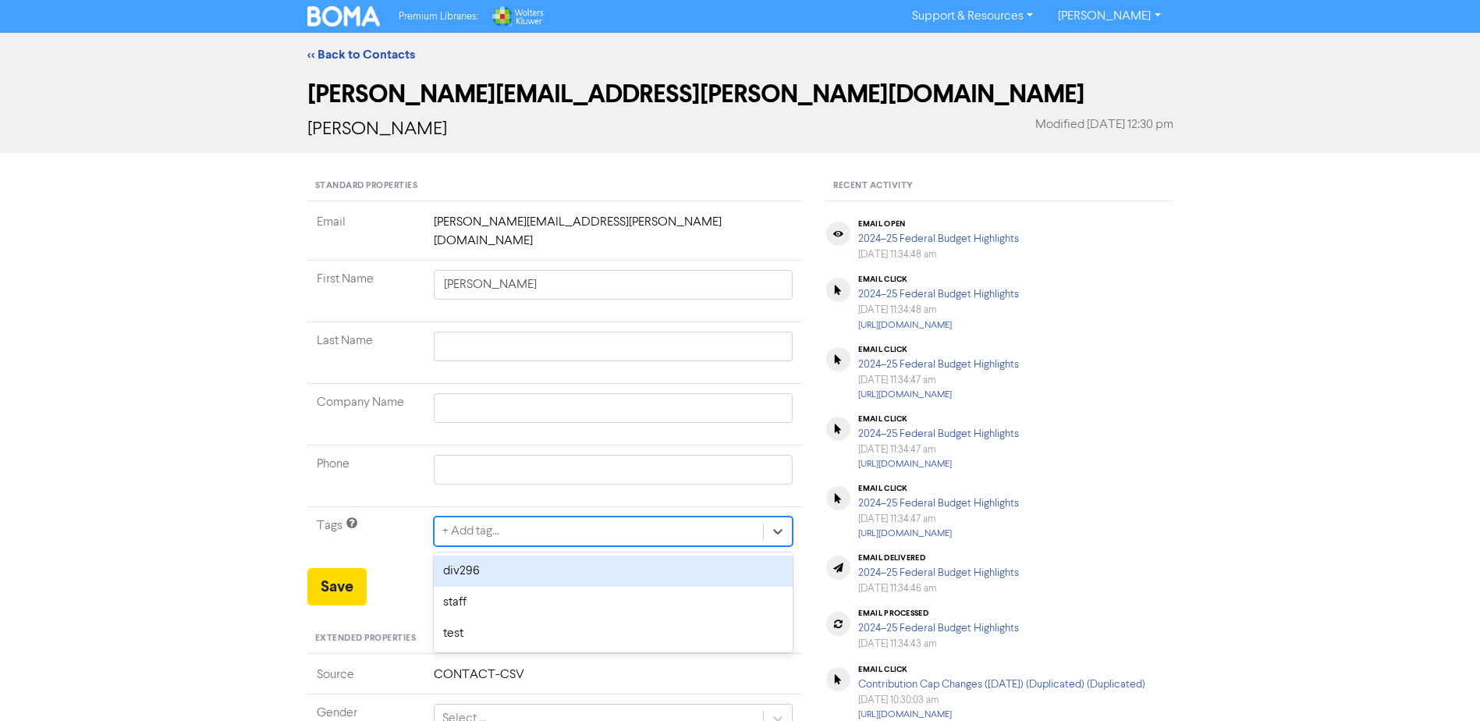
click at [495, 555] on div "div296" at bounding box center [614, 570] width 360 height 31
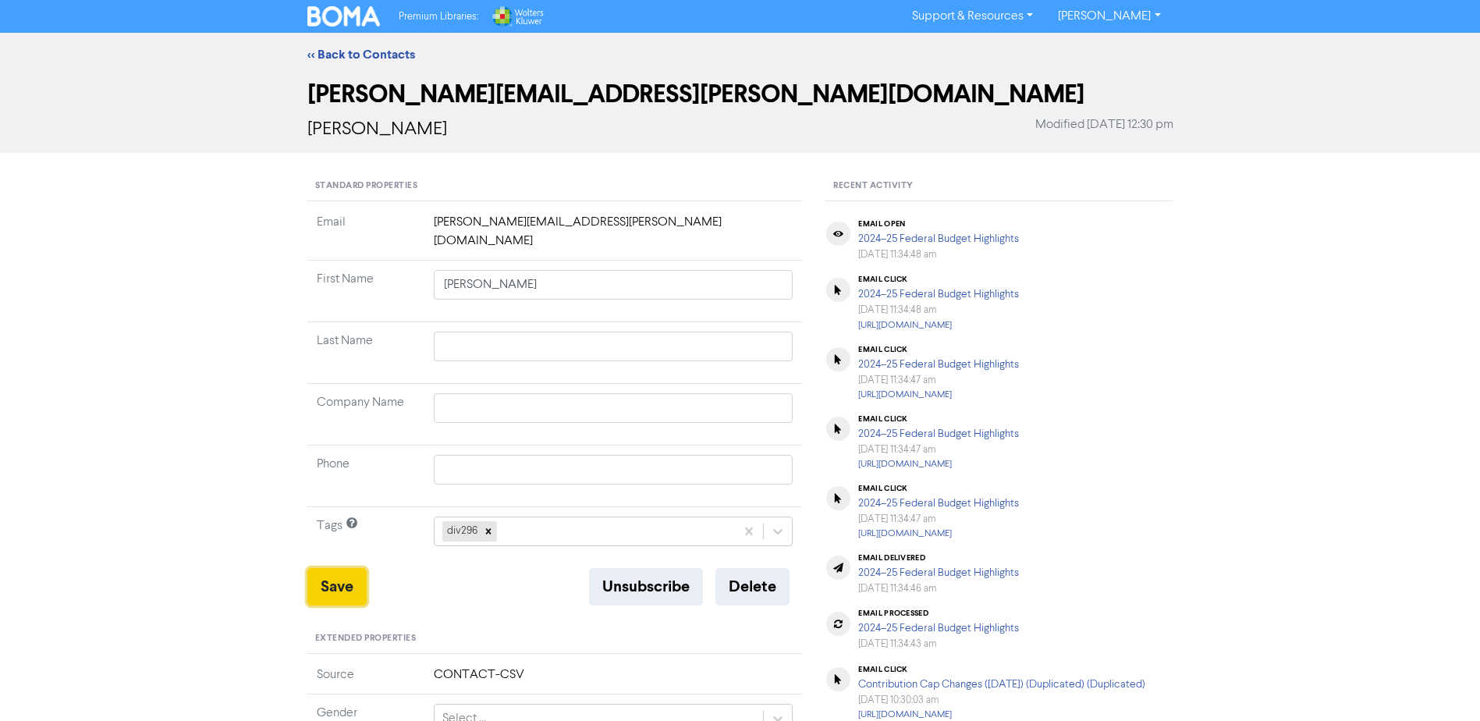
click at [344, 568] on button "Save" at bounding box center [336, 586] width 59 height 37
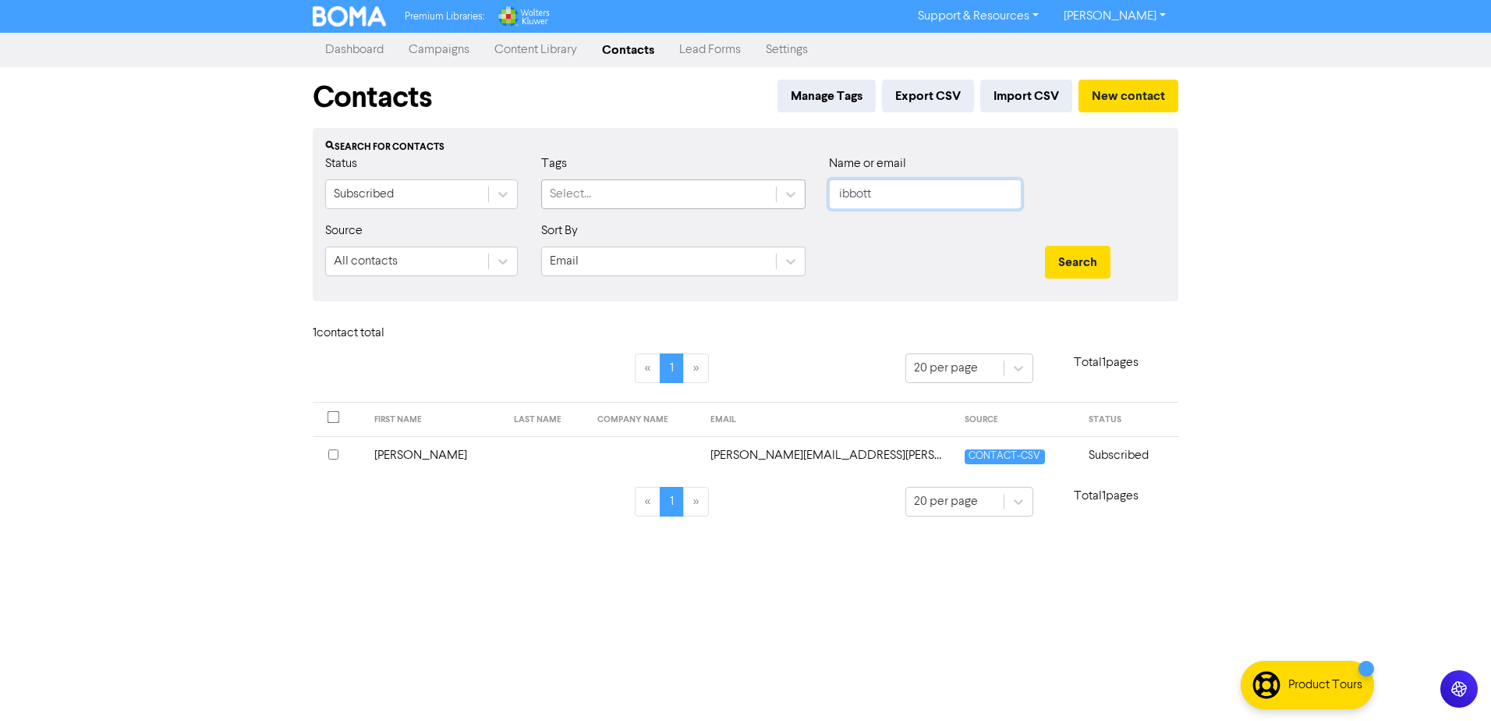
drag, startPoint x: 872, startPoint y: 193, endPoint x: 731, endPoint y: 179, distance: 141.8
click at [739, 179] on div "Status Subscribed Tags Select... Name or email ibbott" at bounding box center [746, 187] width 864 height 67
click at [1045, 246] on button "Search" at bounding box center [1078, 262] width 66 height 33
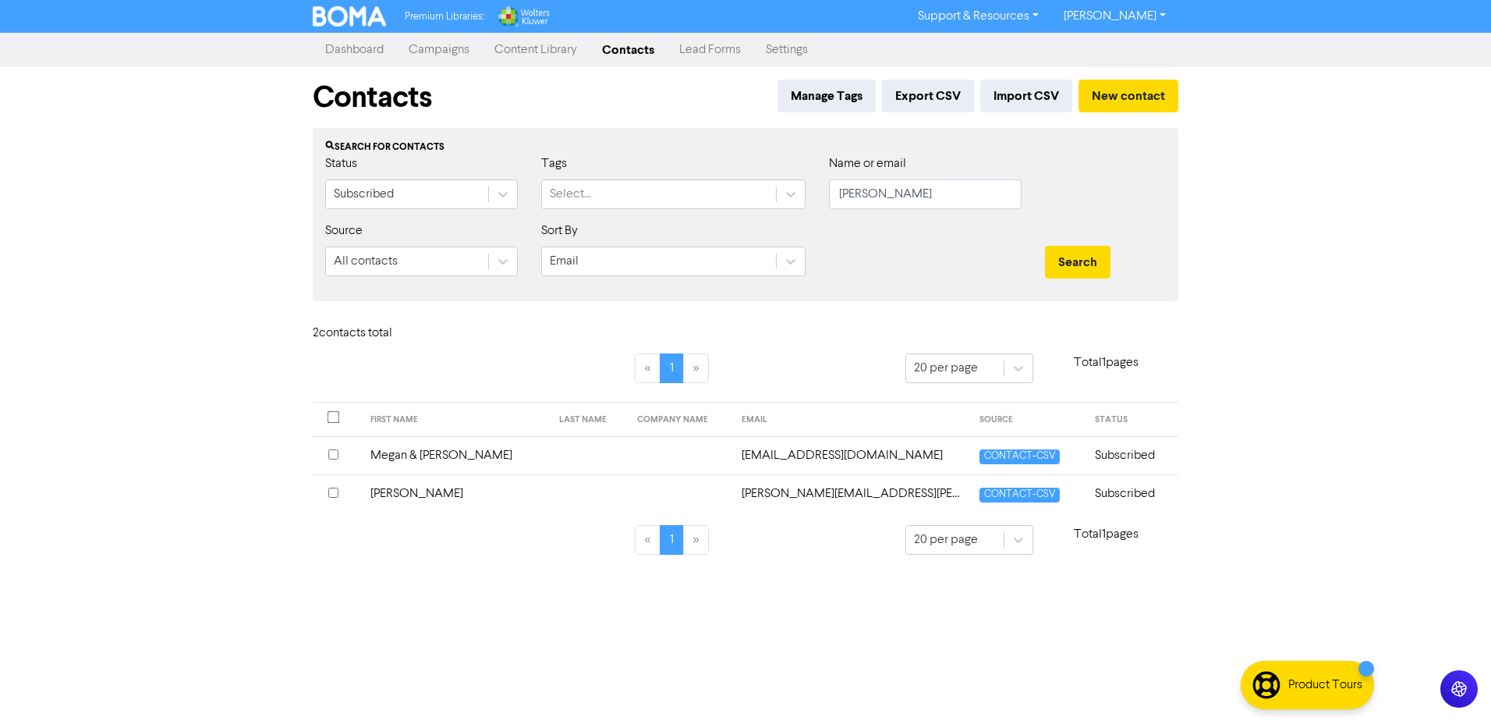
click at [444, 498] on td "[PERSON_NAME]" at bounding box center [455, 493] width 189 height 38
drag, startPoint x: 896, startPoint y: 189, endPoint x: 704, endPoint y: 175, distance: 192.3
click at [715, 177] on div "Status Subscribed Tags Select... Name or email [PERSON_NAME]" at bounding box center [746, 187] width 864 height 67
click at [1045, 246] on button "Search" at bounding box center [1078, 262] width 66 height 33
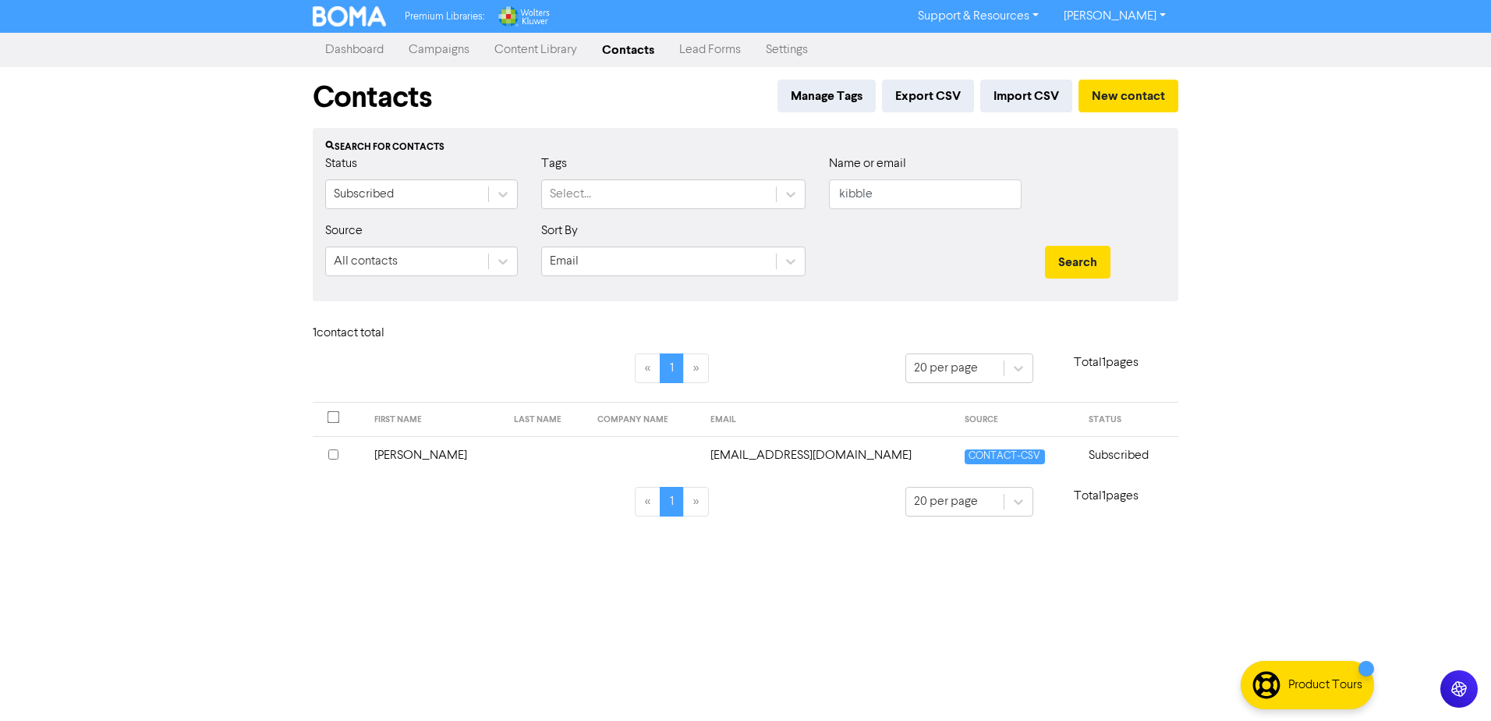
click at [611, 464] on td at bounding box center [644, 455] width 113 height 38
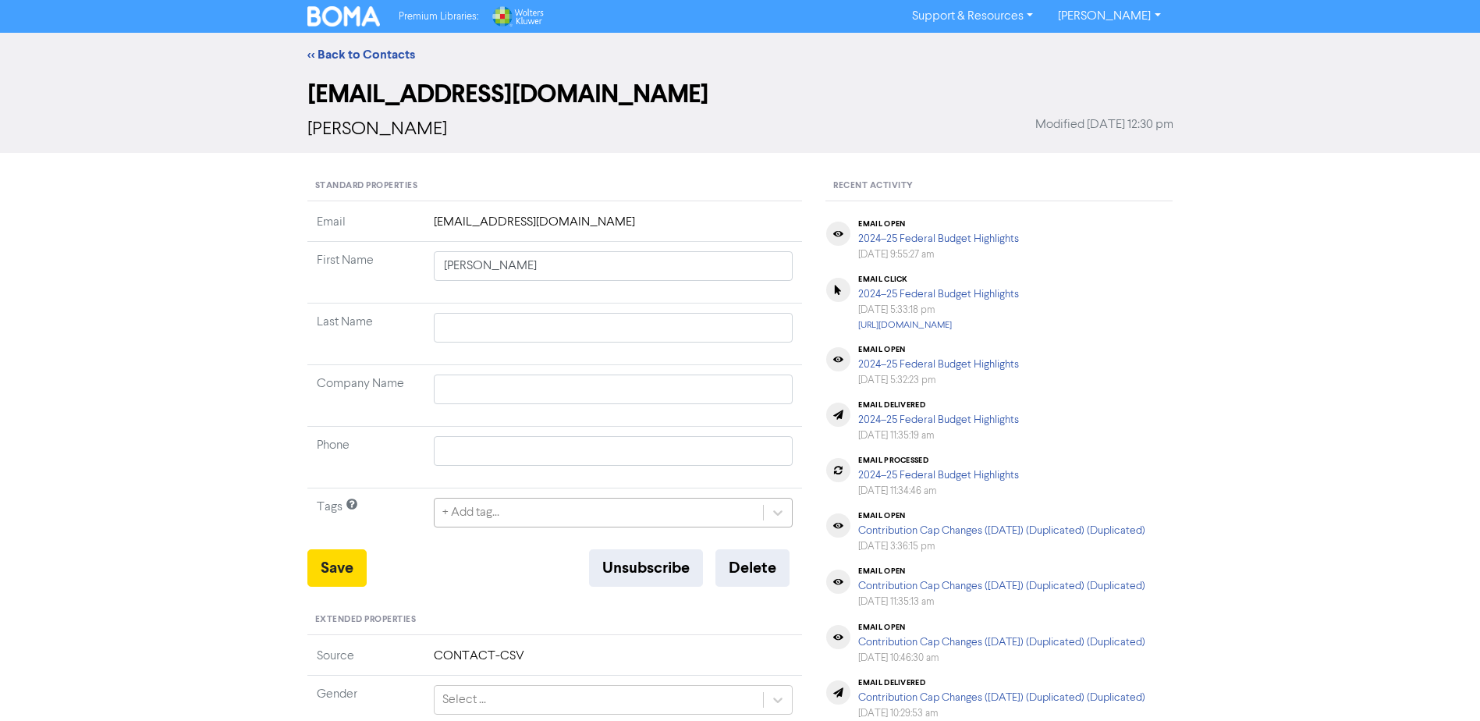
click at [540, 517] on div "+ Add tag..." at bounding box center [598, 512] width 329 height 28
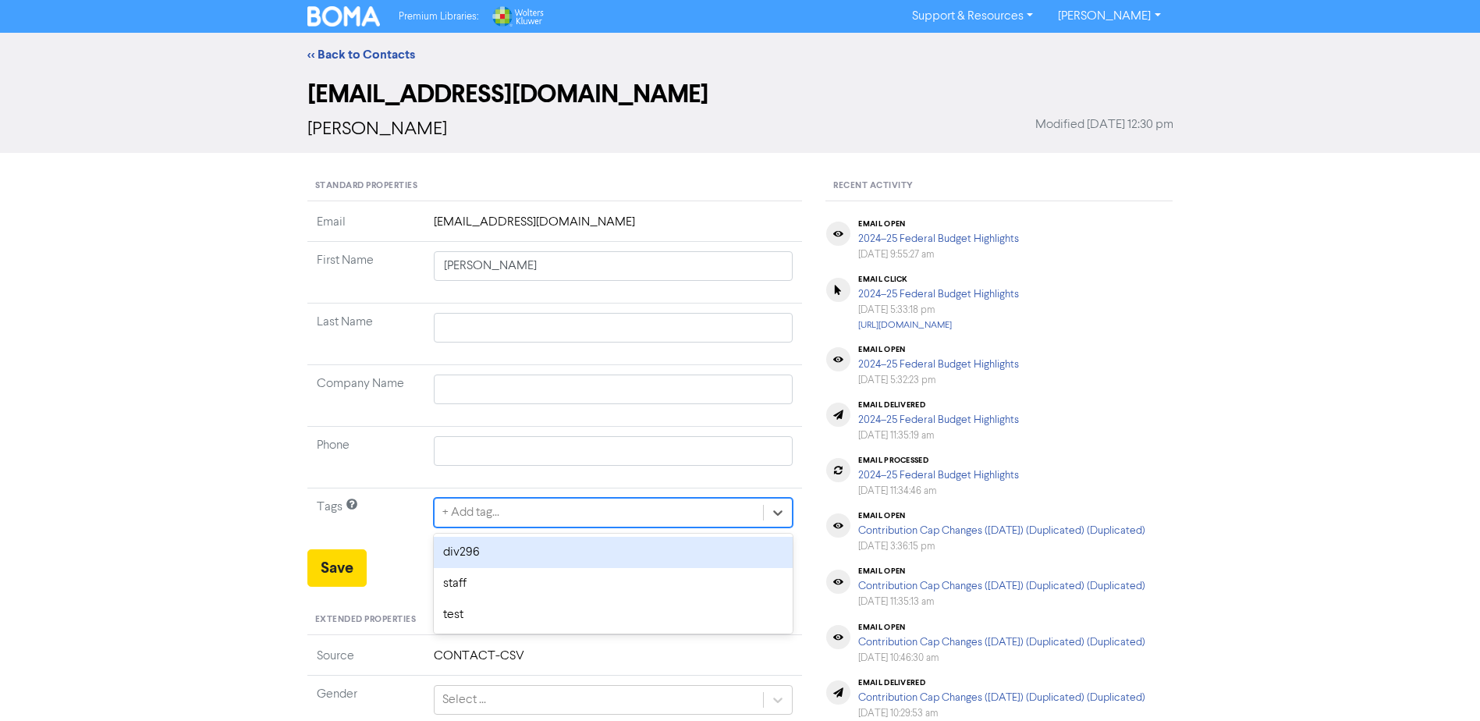
click at [476, 556] on div "div296" at bounding box center [614, 552] width 360 height 31
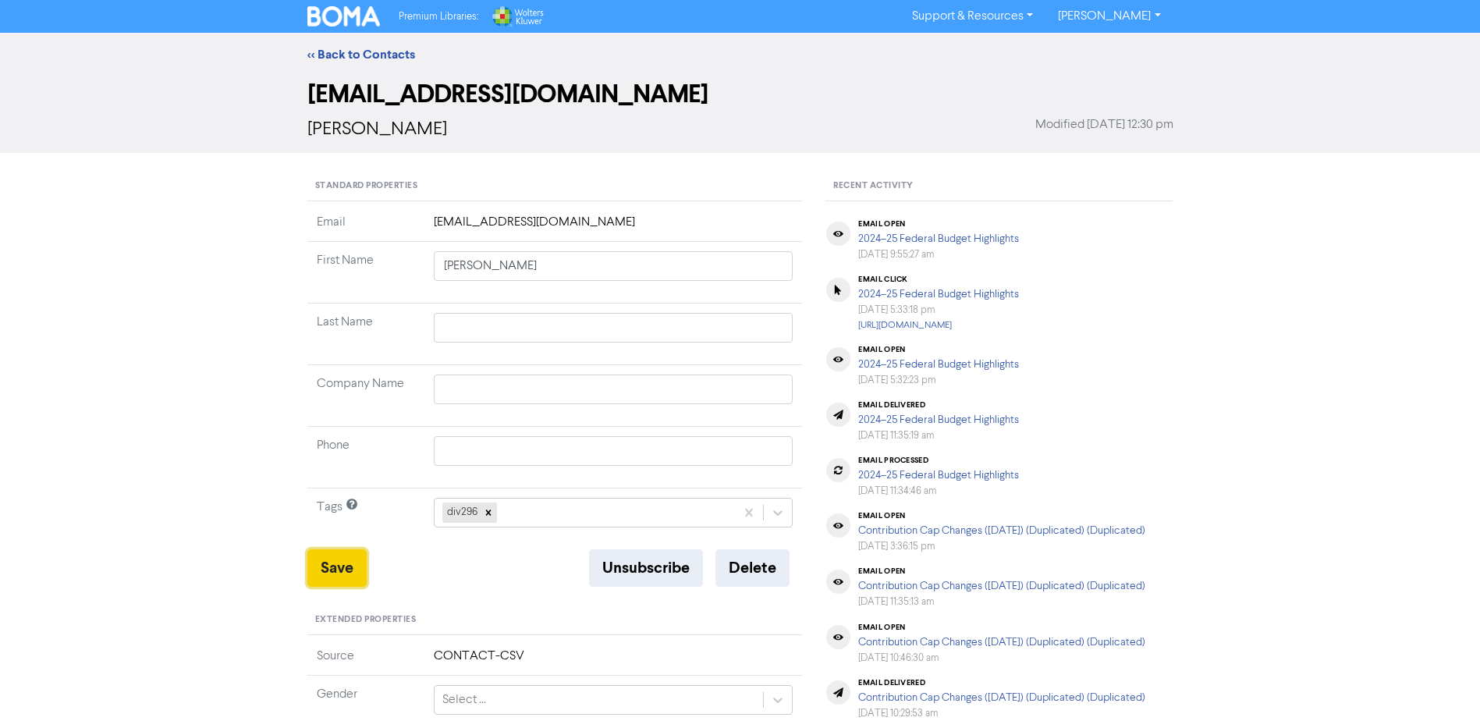
click at [352, 567] on button "Save" at bounding box center [336, 567] width 59 height 37
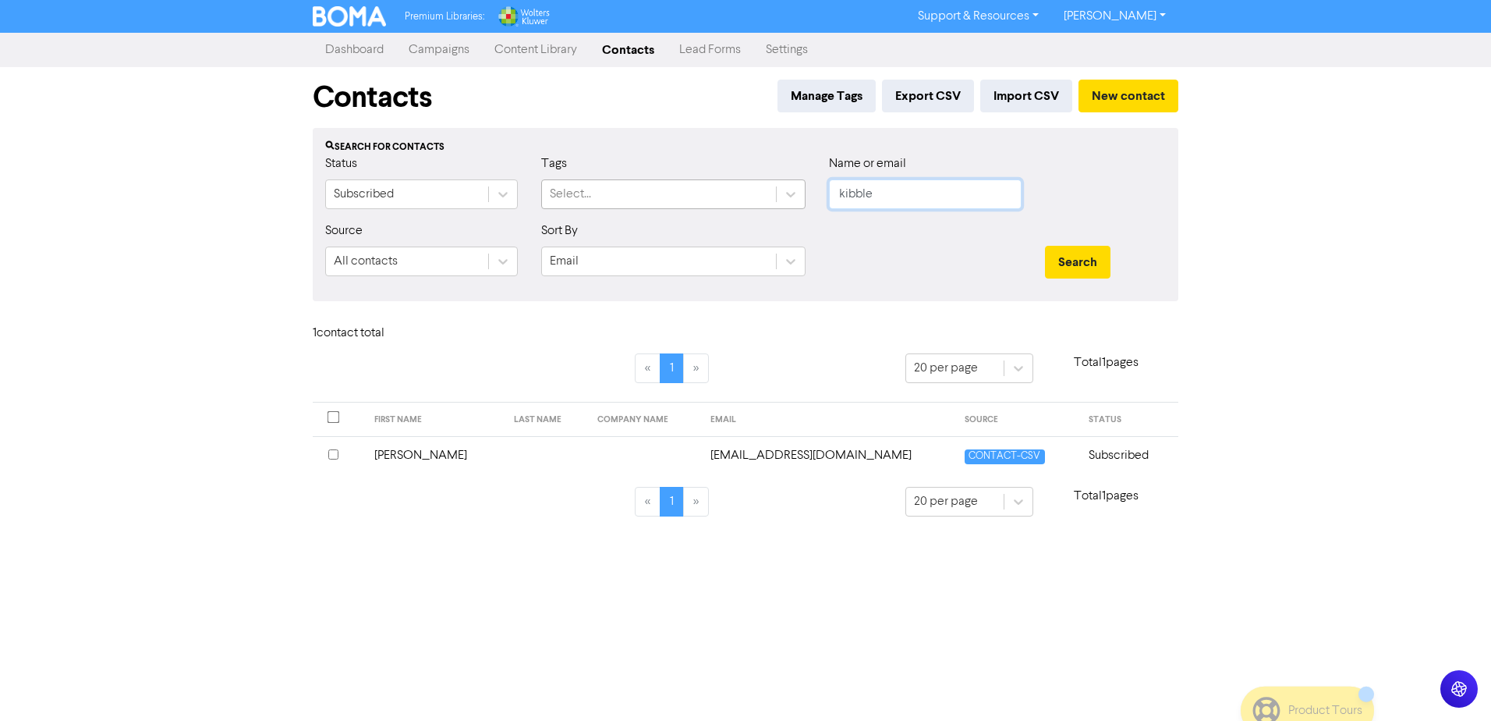
drag, startPoint x: 838, startPoint y: 186, endPoint x: 741, endPoint y: 186, distance: 97.5
click at [777, 186] on div "Status Subscribed Tags Select... Name or email kibble" at bounding box center [746, 187] width 864 height 67
click at [1045, 246] on button "Search" at bounding box center [1078, 262] width 66 height 33
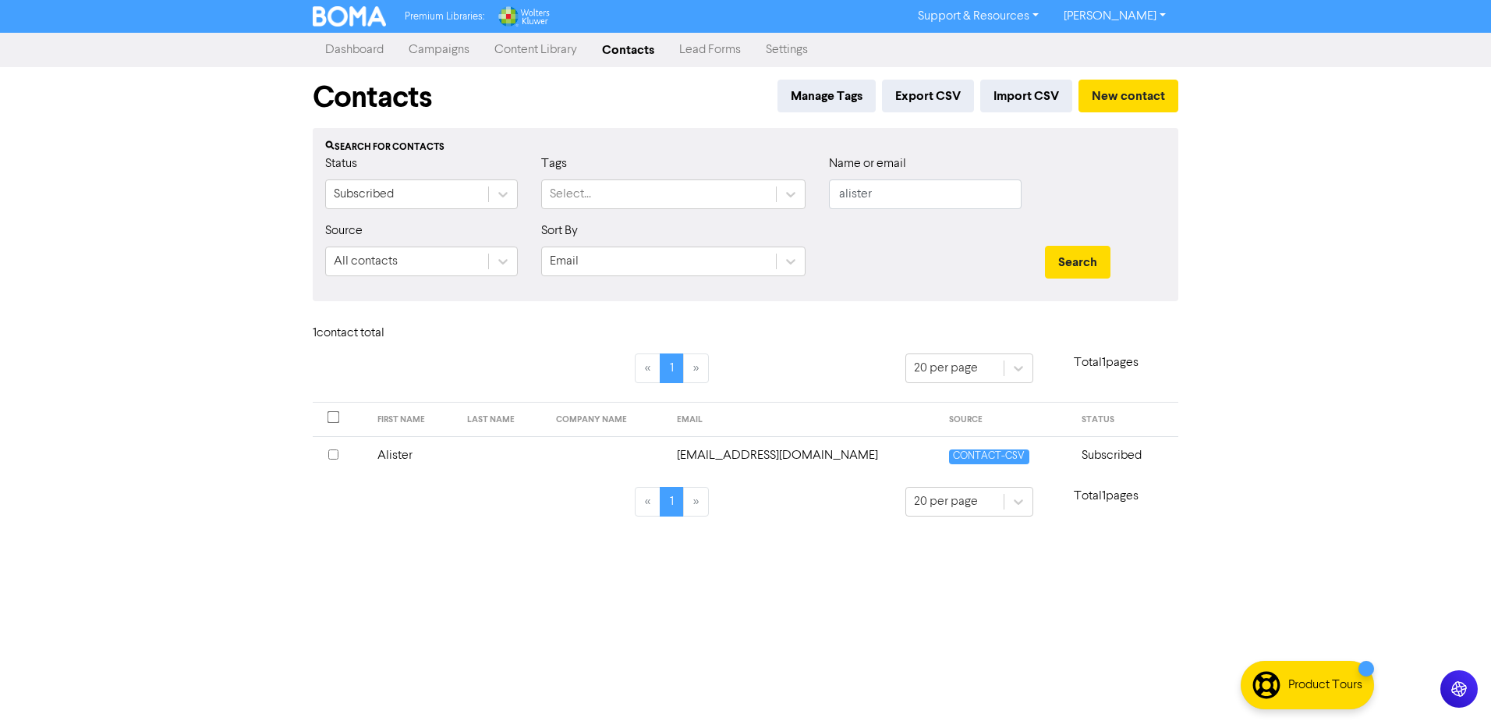
click at [710, 459] on td "[EMAIL_ADDRESS][DOMAIN_NAME]" at bounding box center [804, 455] width 273 height 38
drag, startPoint x: 902, startPoint y: 203, endPoint x: 771, endPoint y: 188, distance: 131.9
click at [778, 188] on div "Status Subscribed Tags Select... Name or email alister" at bounding box center [746, 187] width 864 height 67
click at [1045, 246] on button "Search" at bounding box center [1078, 262] width 66 height 33
click at [693, 463] on td at bounding box center [644, 455] width 113 height 38
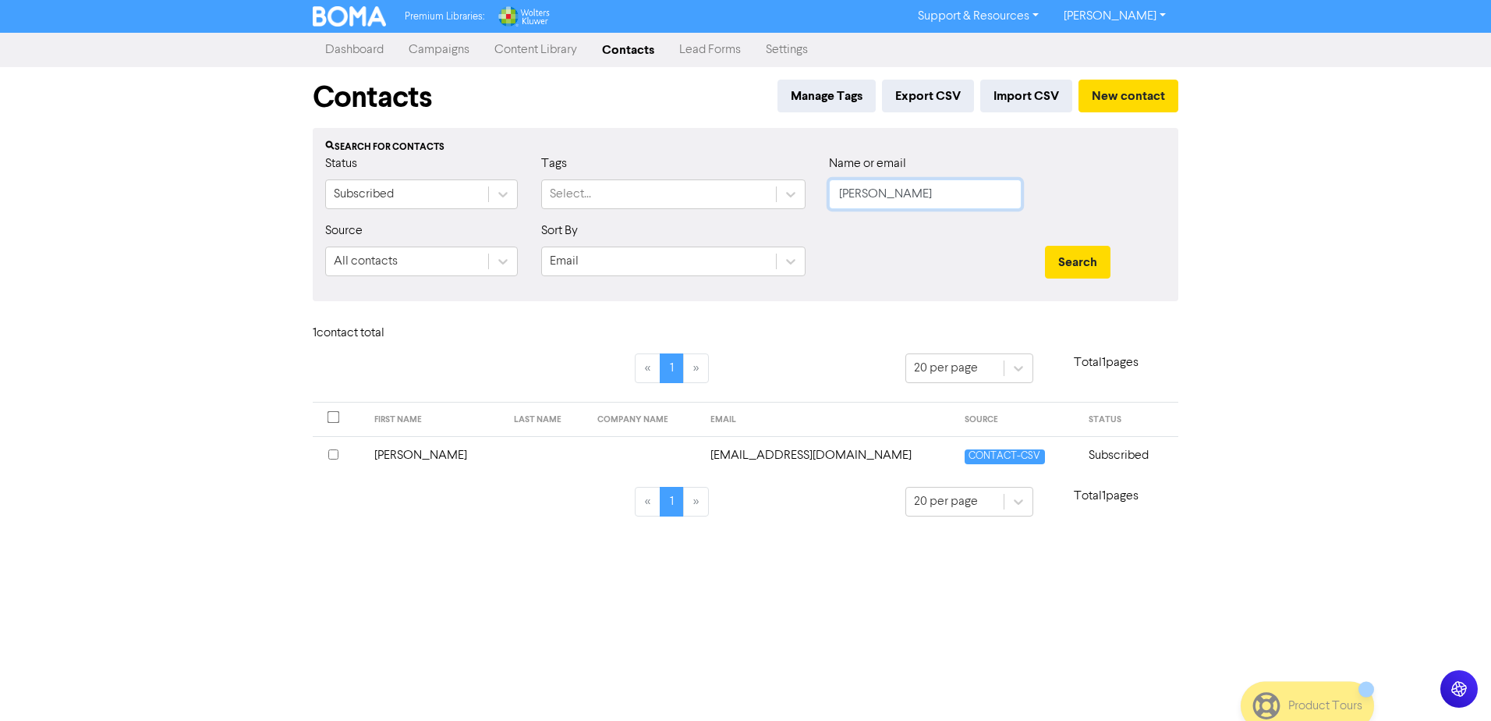
drag, startPoint x: 782, startPoint y: 182, endPoint x: 723, endPoint y: 175, distance: 59.6
click at [734, 175] on div "Status Subscribed Tags Select... Name or email [PERSON_NAME]" at bounding box center [746, 187] width 864 height 67
click at [1045, 246] on button "Search" at bounding box center [1078, 262] width 66 height 33
click at [732, 452] on td "[EMAIL_ADDRESS][DOMAIN_NAME]" at bounding box center [828, 455] width 255 height 38
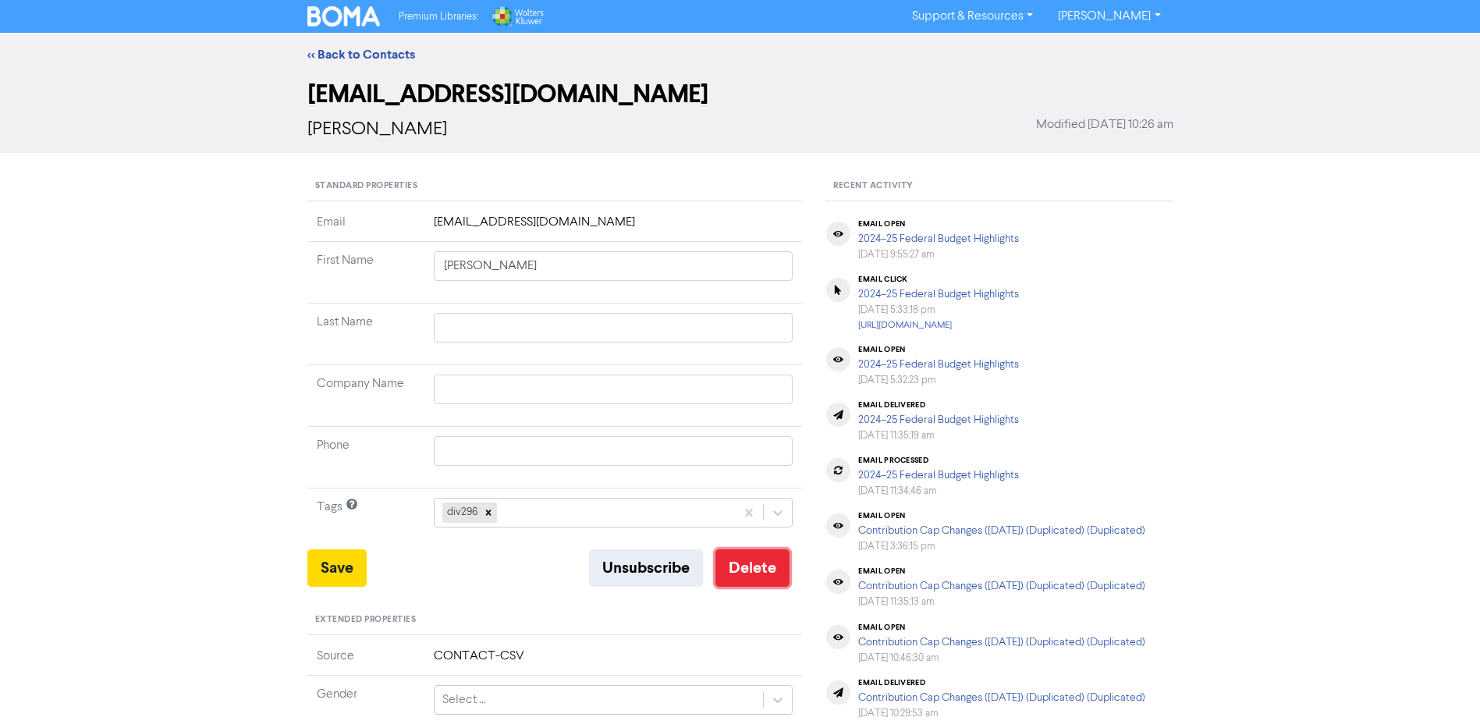
click at [767, 569] on button "Delete" at bounding box center [752, 567] width 74 height 37
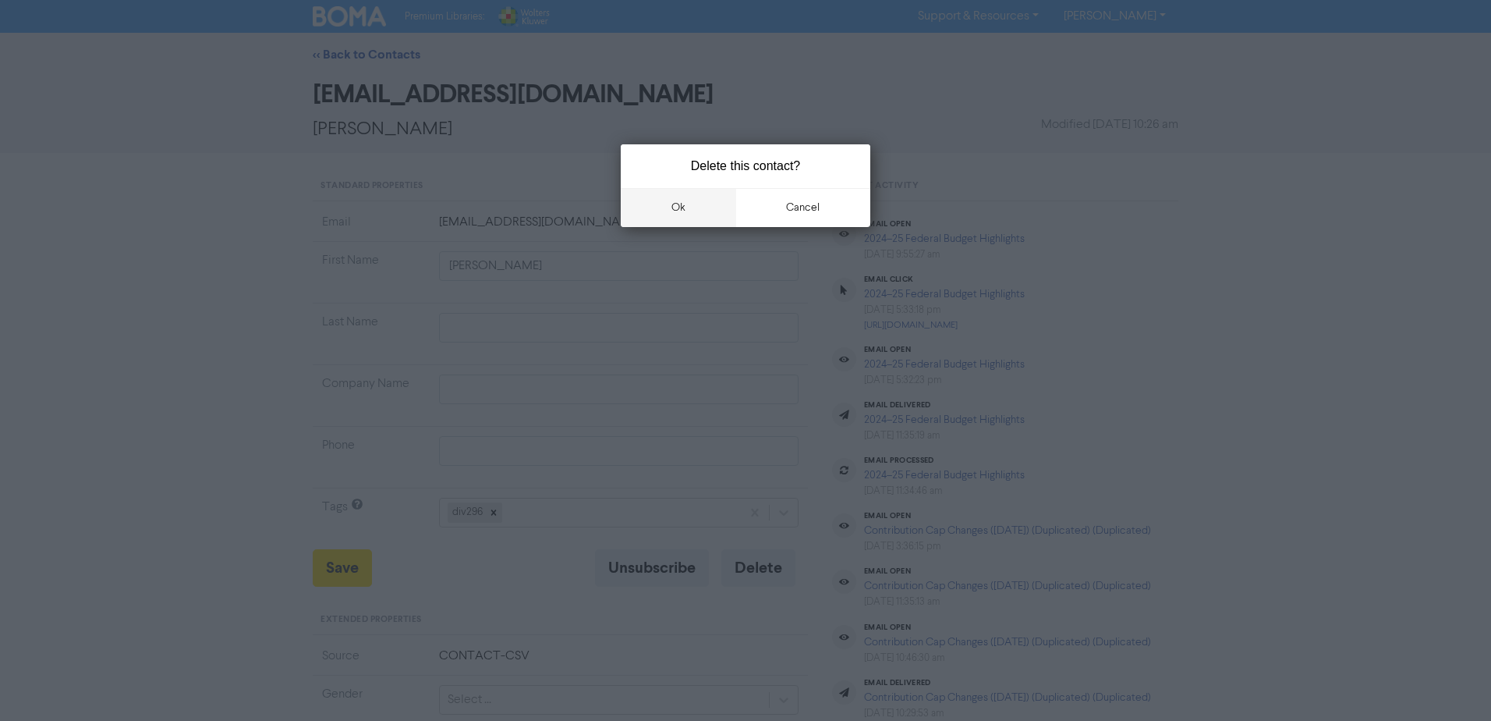
click at [675, 207] on button "ok" at bounding box center [678, 207] width 115 height 39
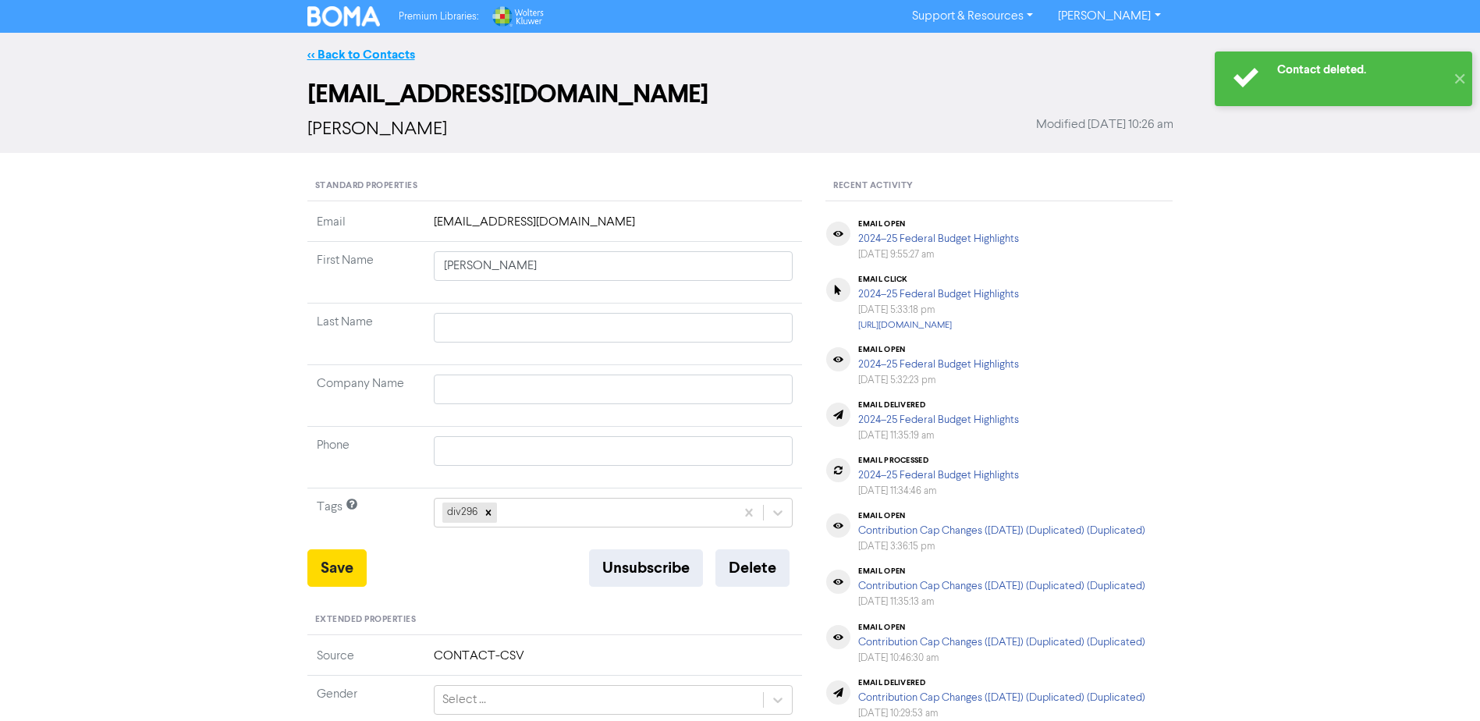
click at [365, 54] on link "<< Back to Contacts" at bounding box center [361, 55] width 108 height 16
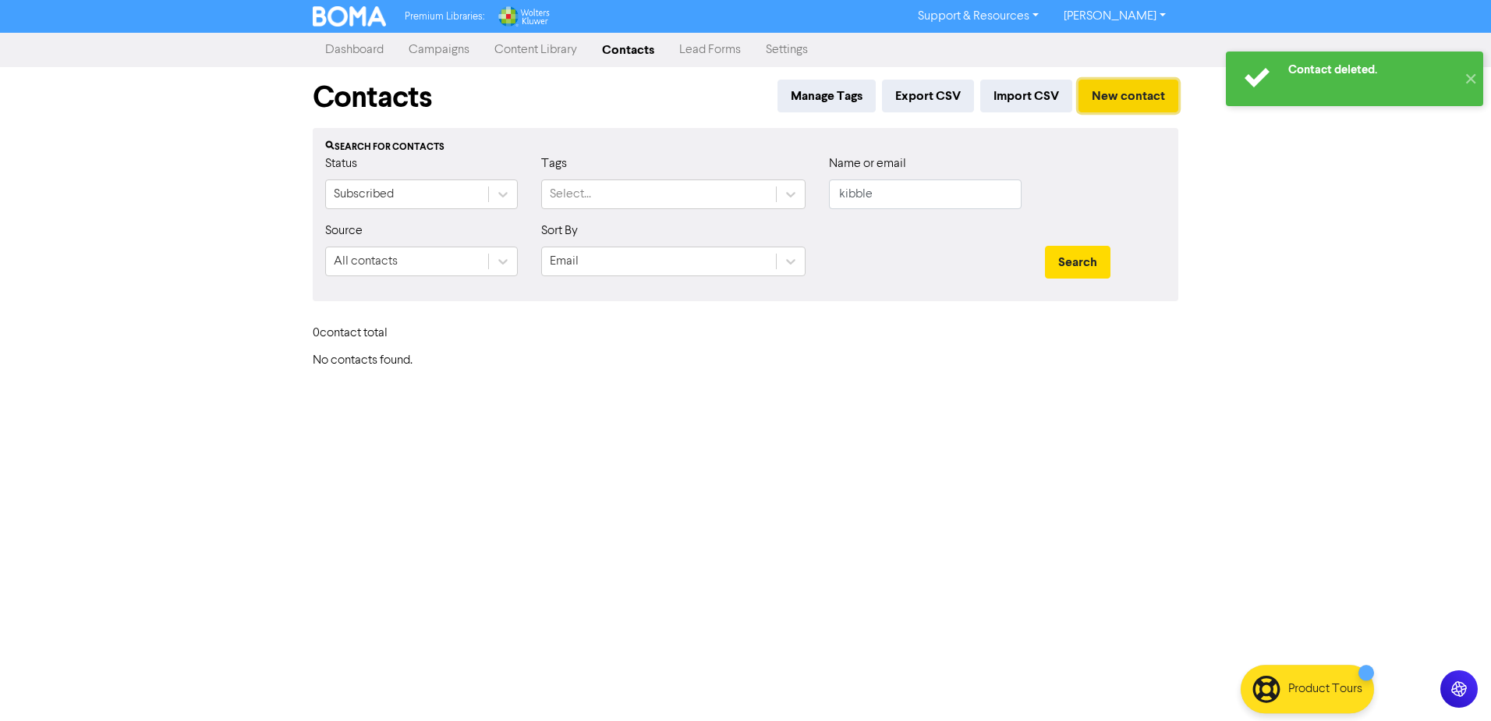
click at [1123, 97] on button "New contact" at bounding box center [1129, 96] width 100 height 33
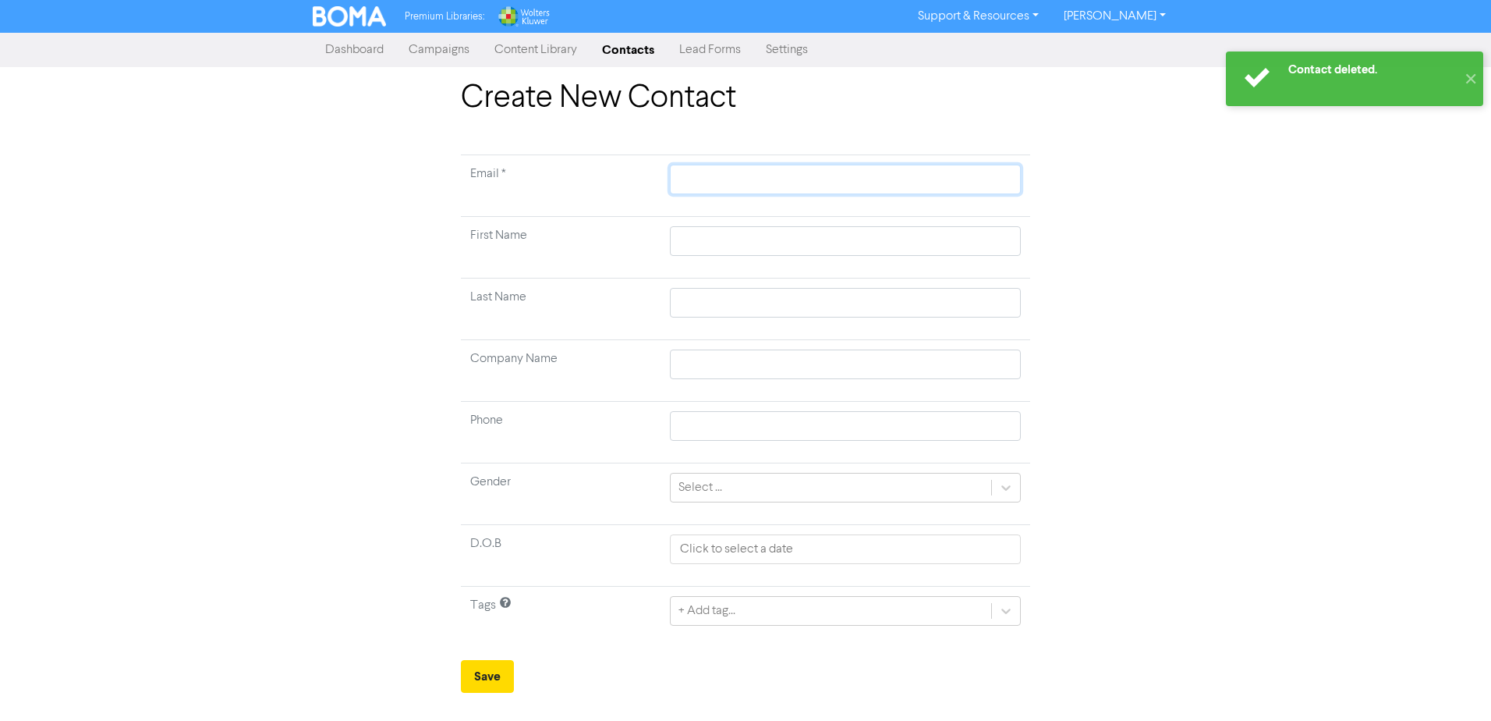
click at [760, 179] on input "text" at bounding box center [845, 180] width 351 height 30
paste input "[PERSON_NAME][EMAIL_ADDRESS][DOMAIN_NAME]"
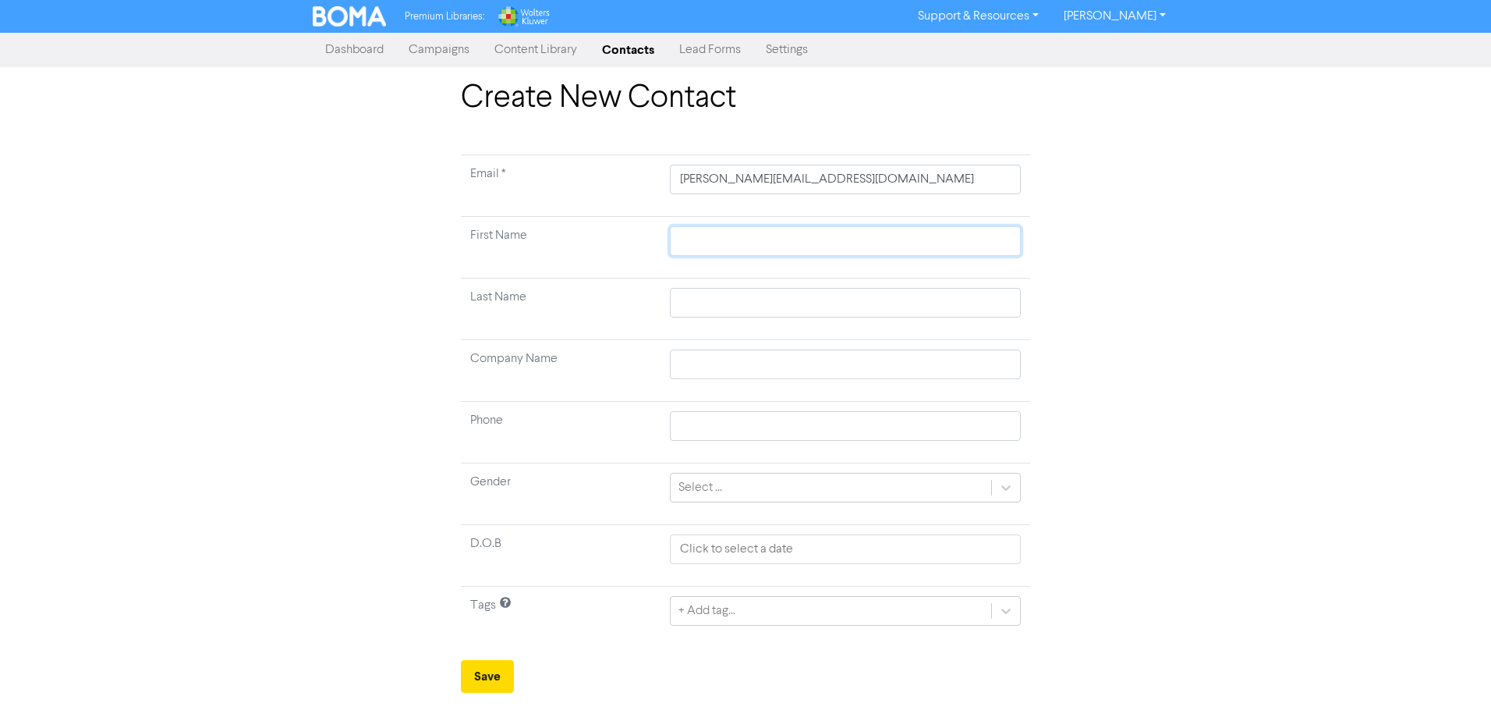
click at [729, 236] on input "text" at bounding box center [845, 241] width 351 height 30
click at [749, 246] on input "[PERSON_NAME]" at bounding box center [845, 241] width 351 height 30
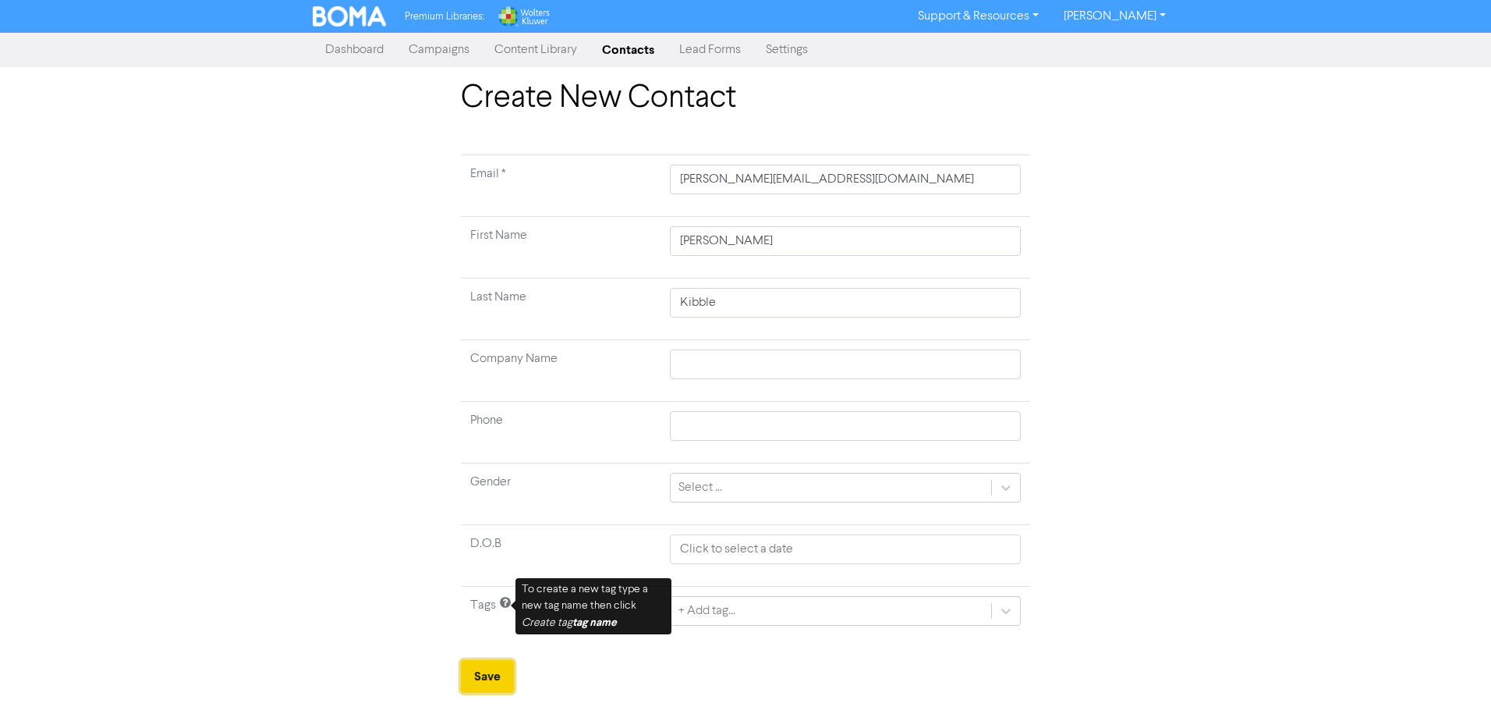
click at [486, 674] on button "Save" at bounding box center [487, 676] width 53 height 33
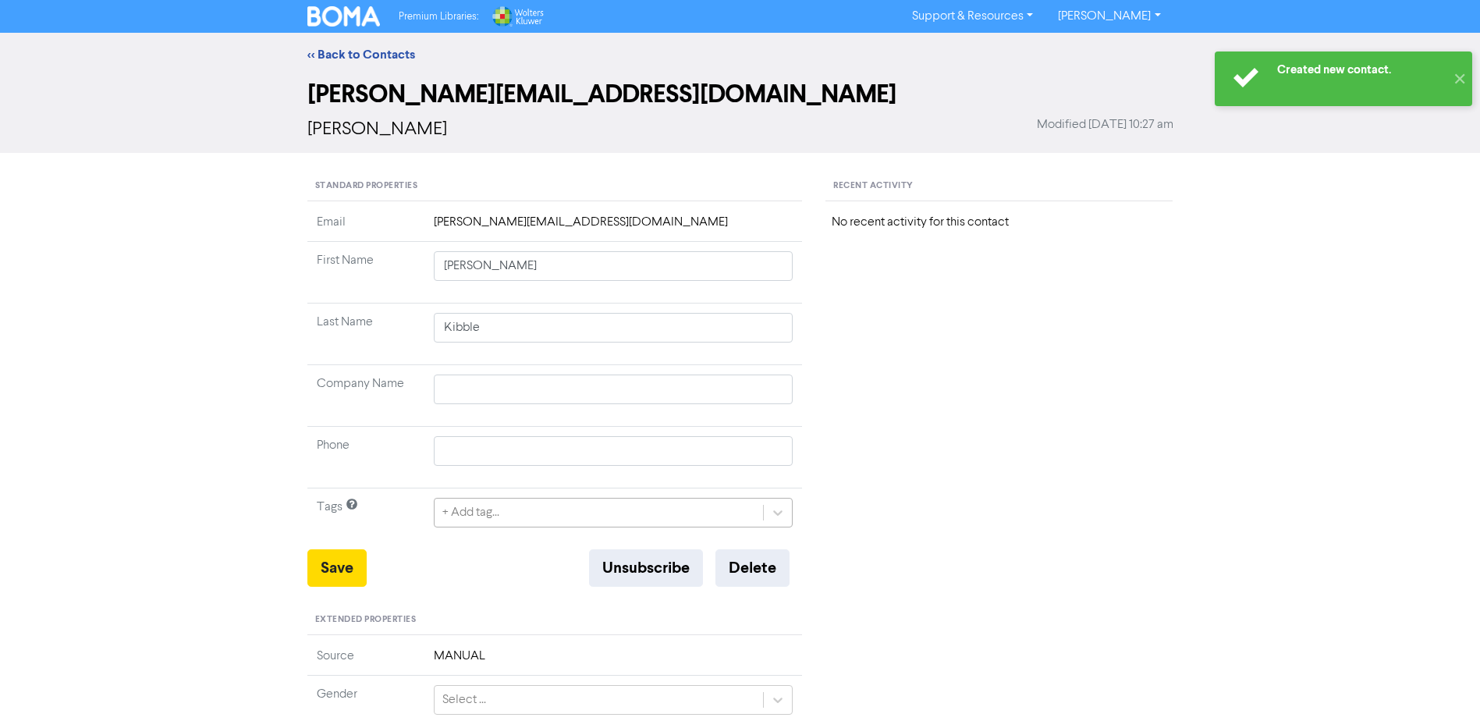
click at [537, 514] on div "+ Add tag..." at bounding box center [598, 512] width 329 height 28
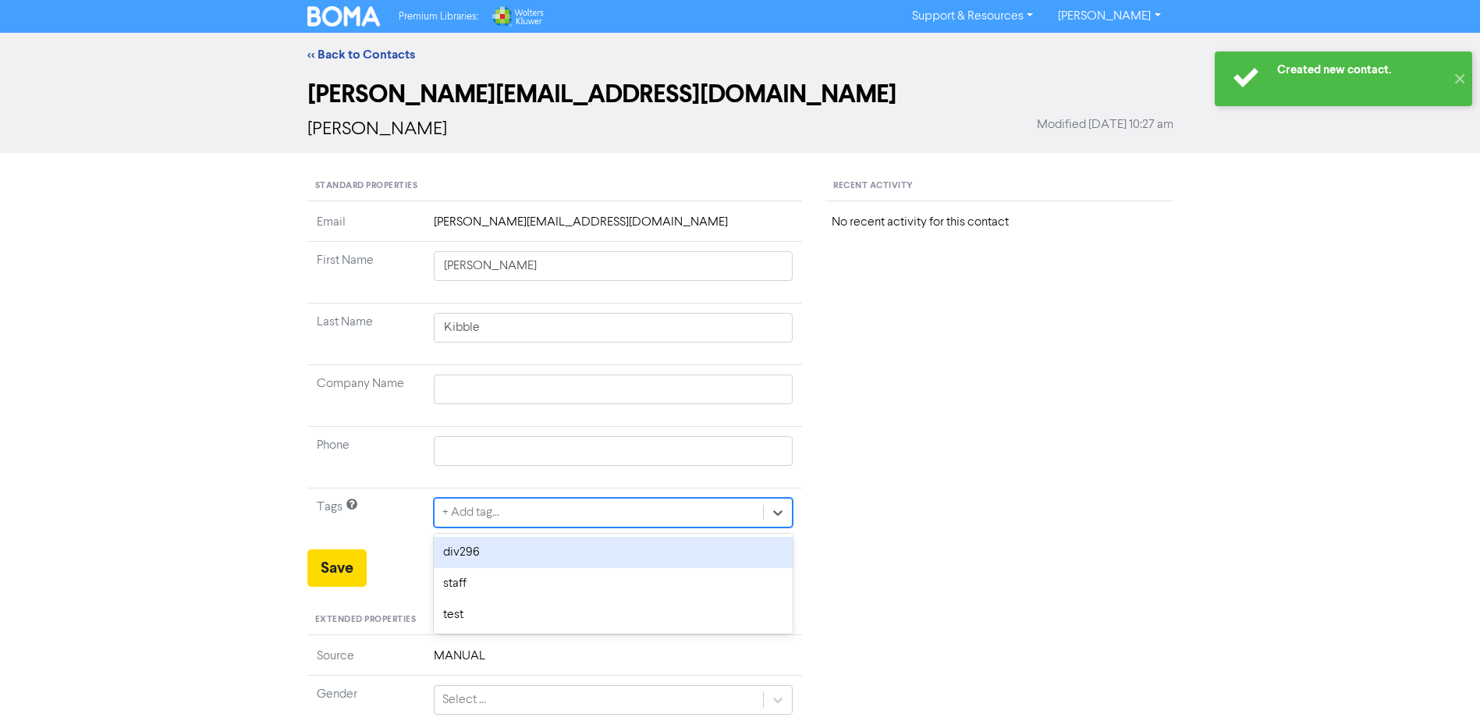
click at [479, 555] on div "div296" at bounding box center [614, 552] width 360 height 31
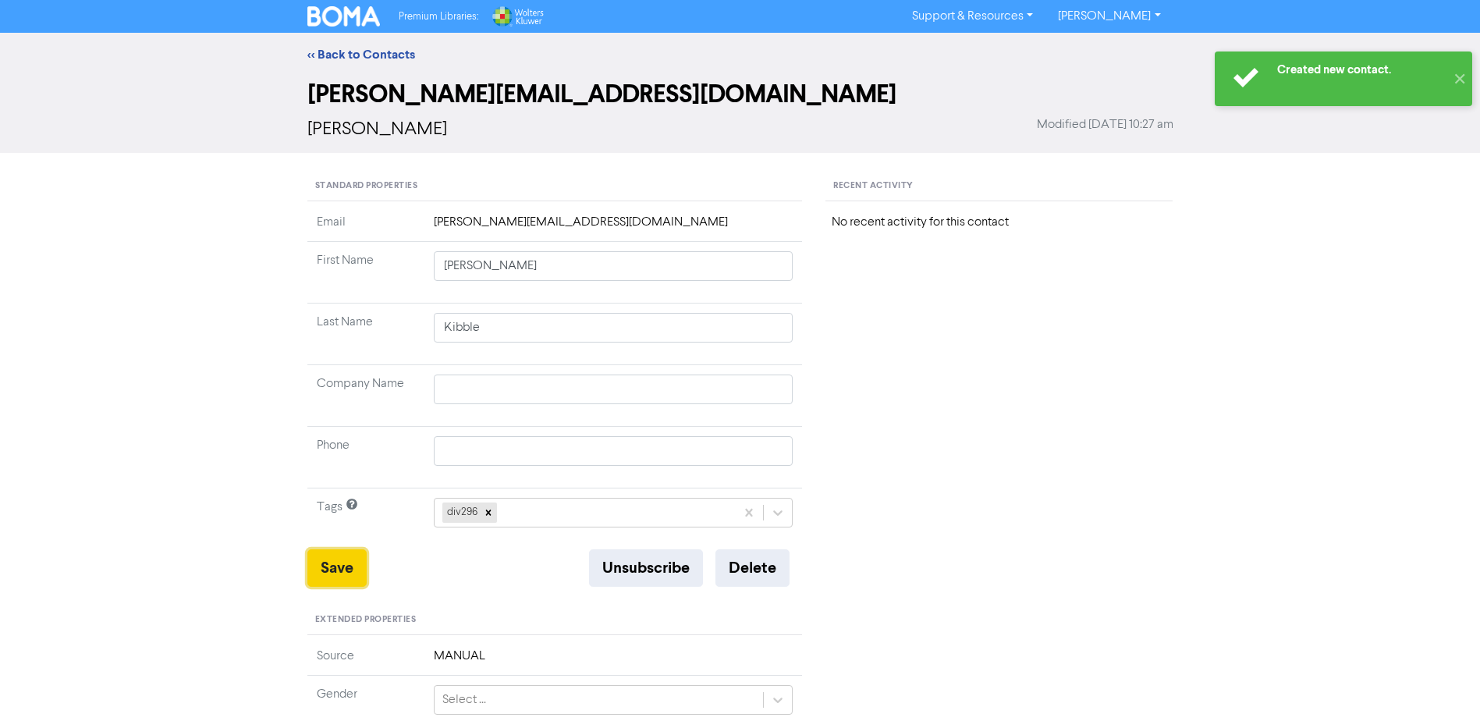
click at [346, 568] on button "Save" at bounding box center [336, 567] width 59 height 37
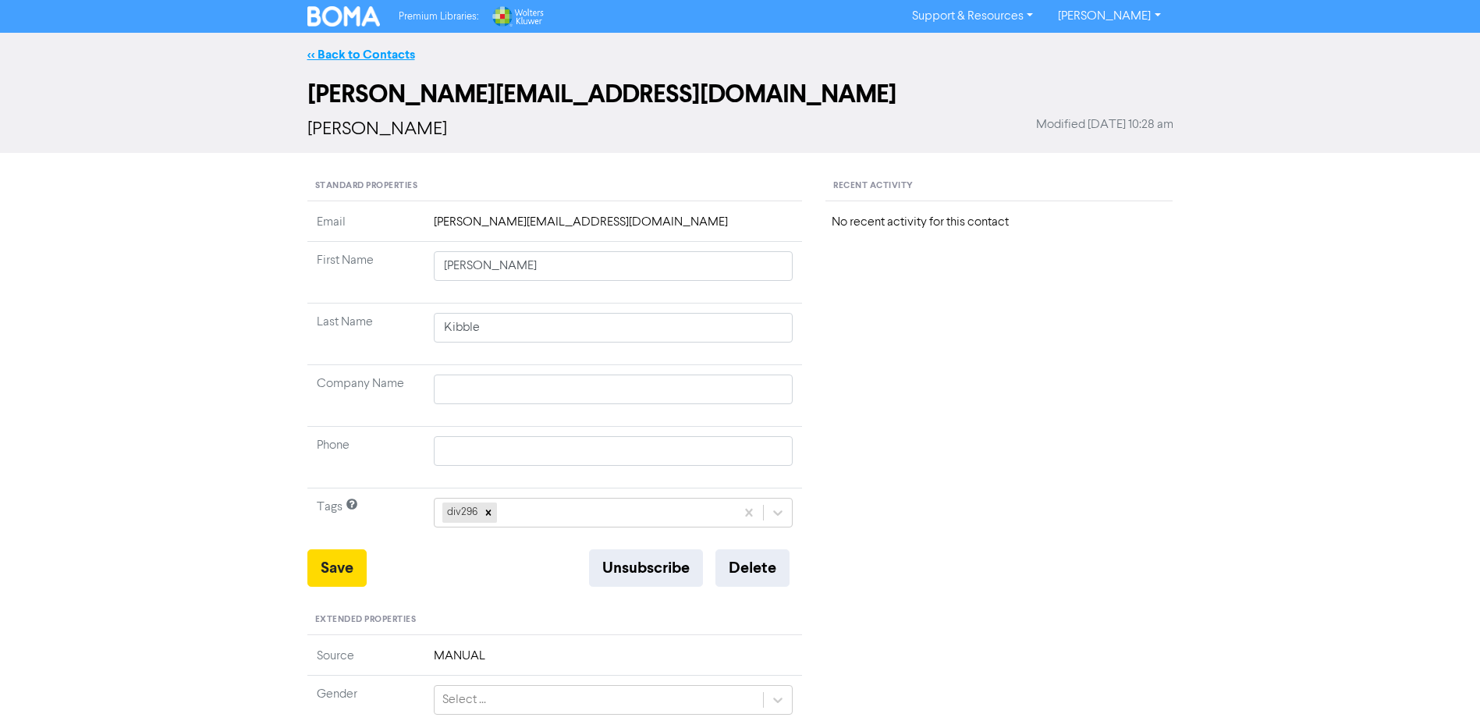
click at [375, 58] on link "<< Back to Contacts" at bounding box center [361, 55] width 108 height 16
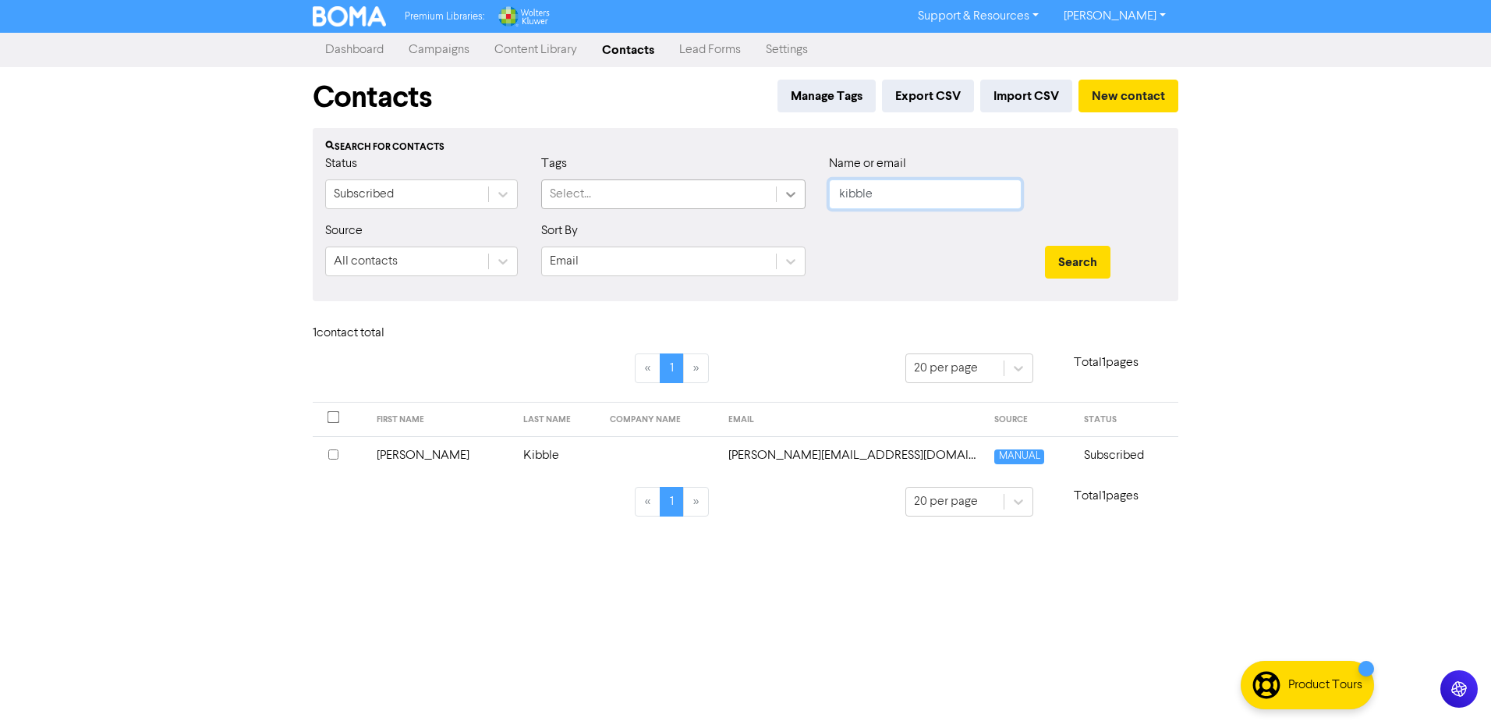
drag, startPoint x: 898, startPoint y: 204, endPoint x: 792, endPoint y: 194, distance: 107.3
click at [796, 197] on div "Status Subscribed Tags Select... Name or email kibble" at bounding box center [746, 187] width 864 height 67
click at [1045, 246] on button "Search" at bounding box center [1078, 262] width 66 height 33
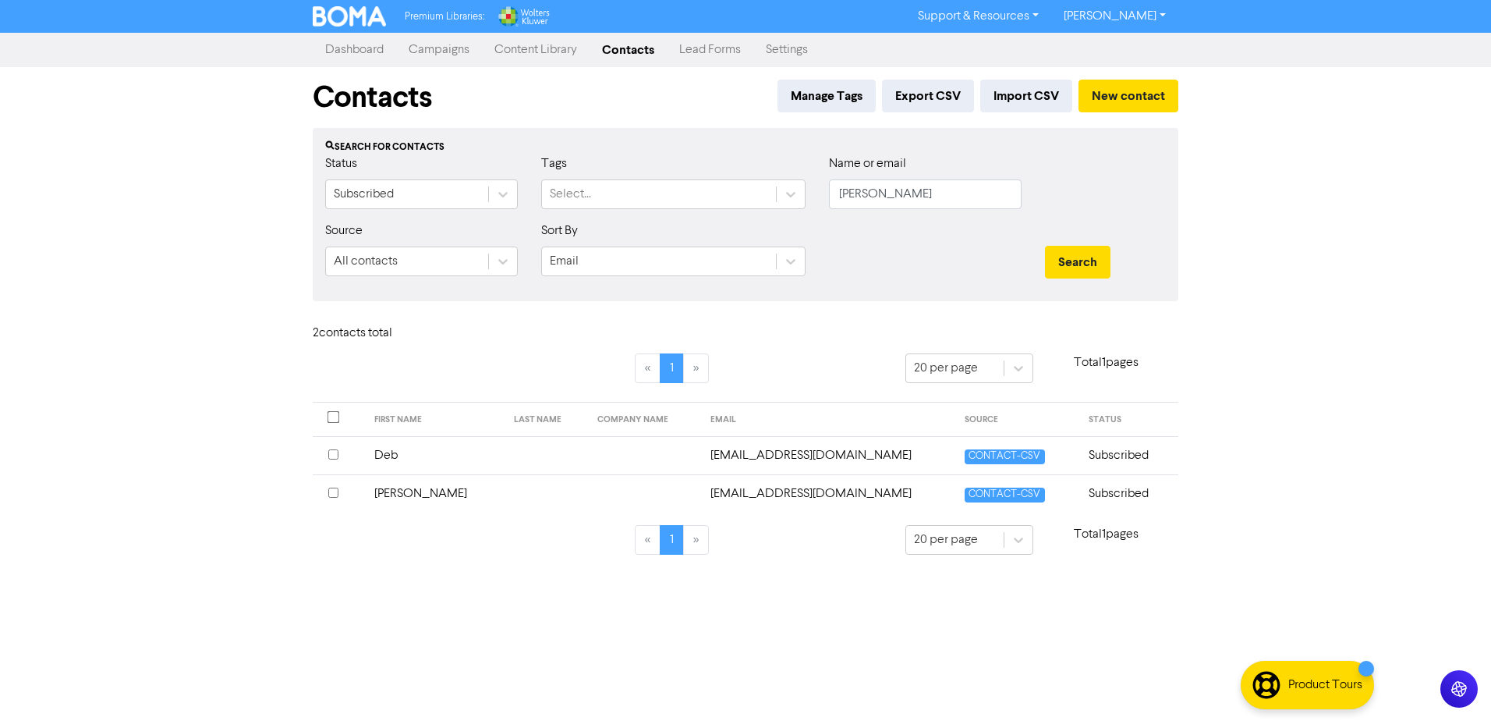
click at [626, 470] on td at bounding box center [644, 455] width 113 height 38
click at [505, 493] on td at bounding box center [546, 493] width 83 height 38
click at [434, 51] on link "Campaigns" at bounding box center [439, 49] width 86 height 31
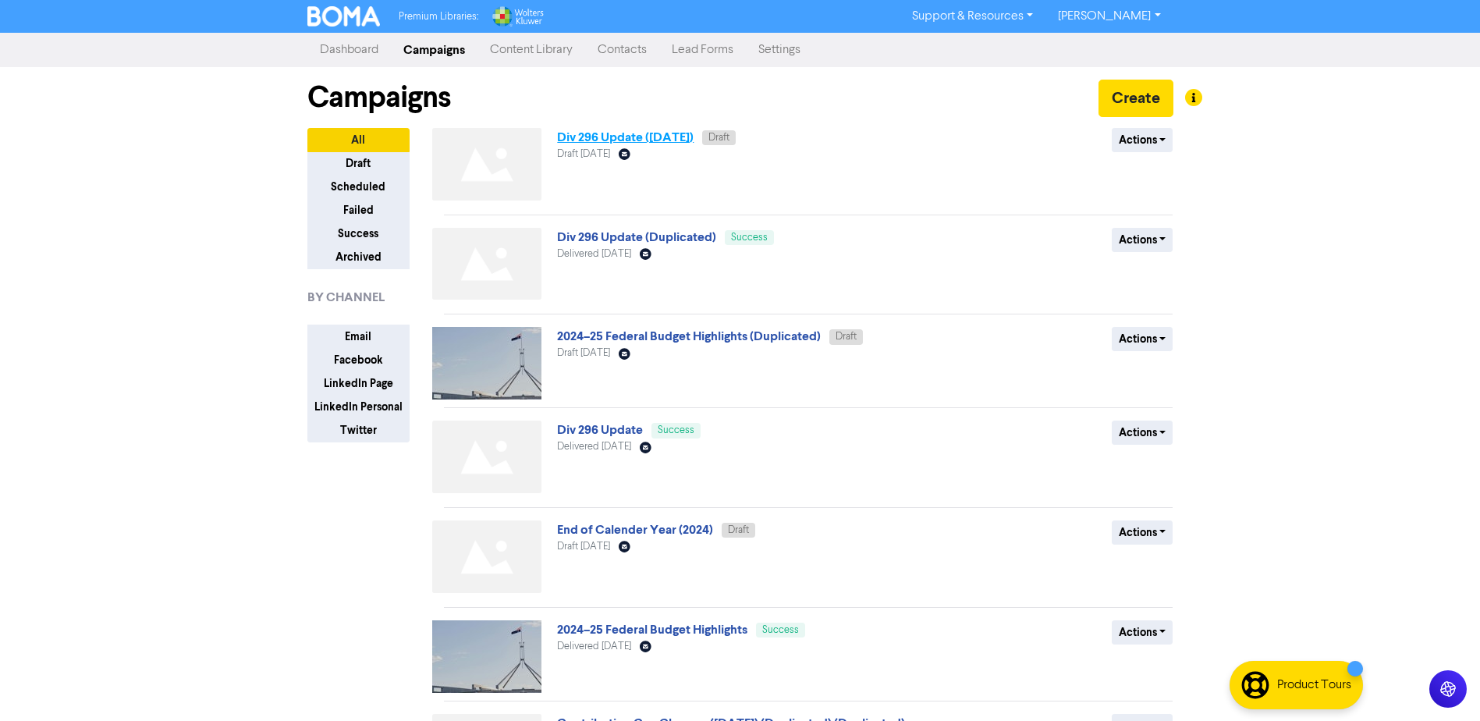
click at [679, 133] on link "Div 296 Update ([DATE])" at bounding box center [625, 137] width 136 height 16
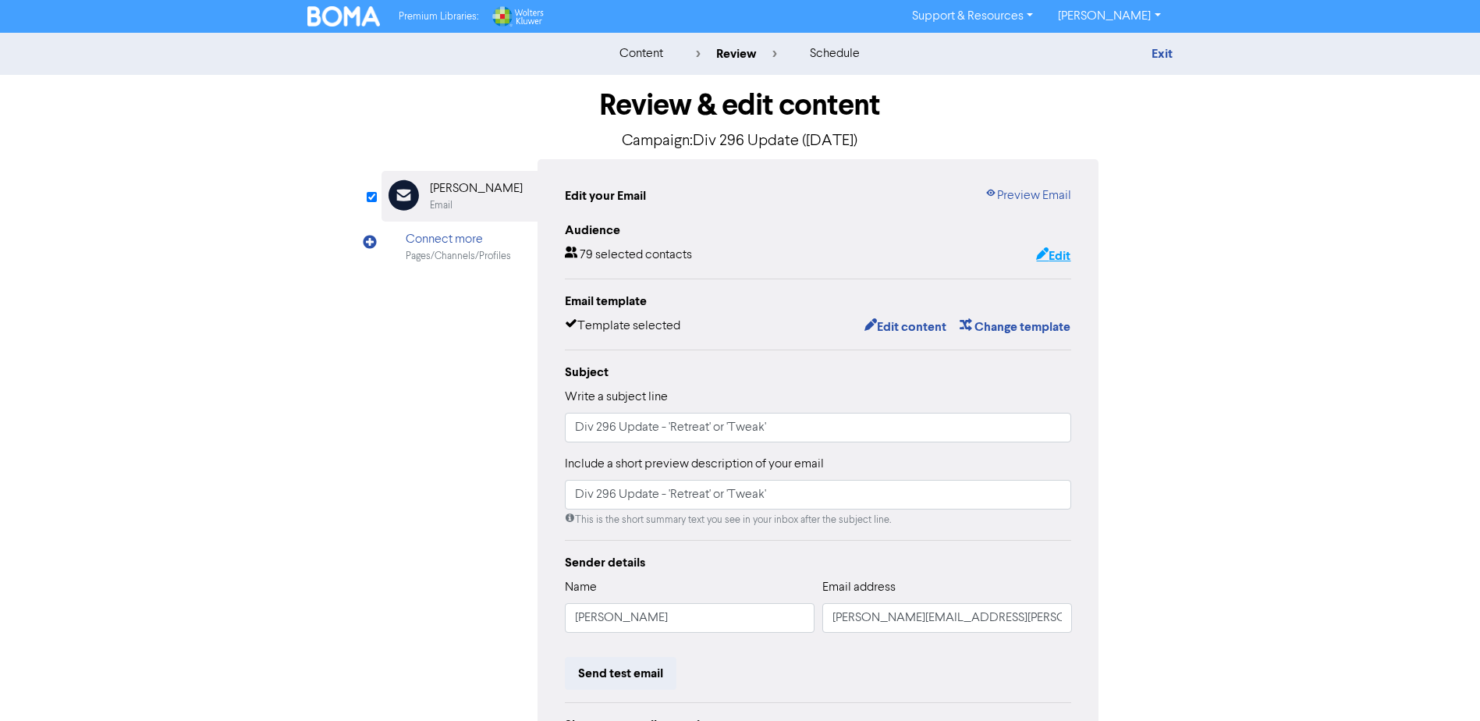
click at [1059, 253] on button "Edit" at bounding box center [1053, 256] width 36 height 20
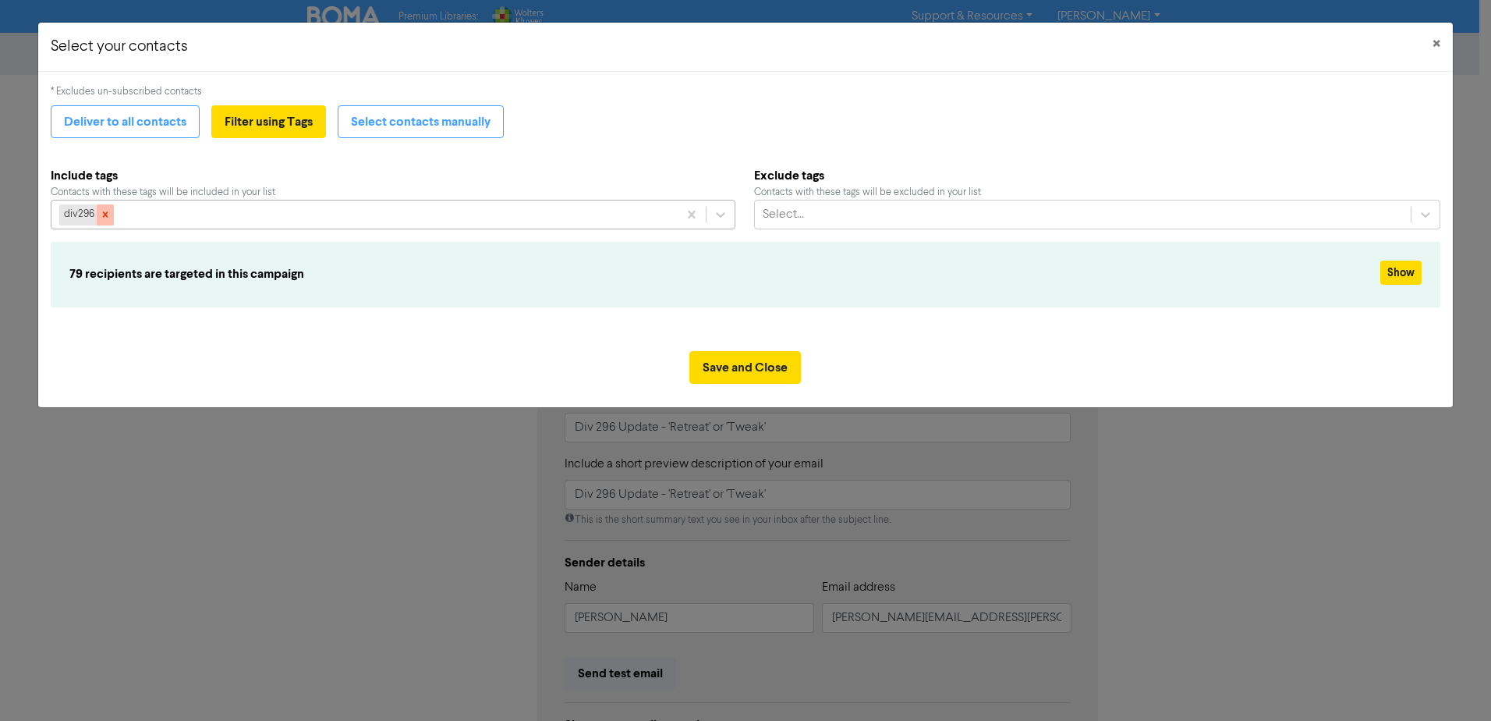
click at [108, 213] on icon at bounding box center [105, 214] width 5 height 5
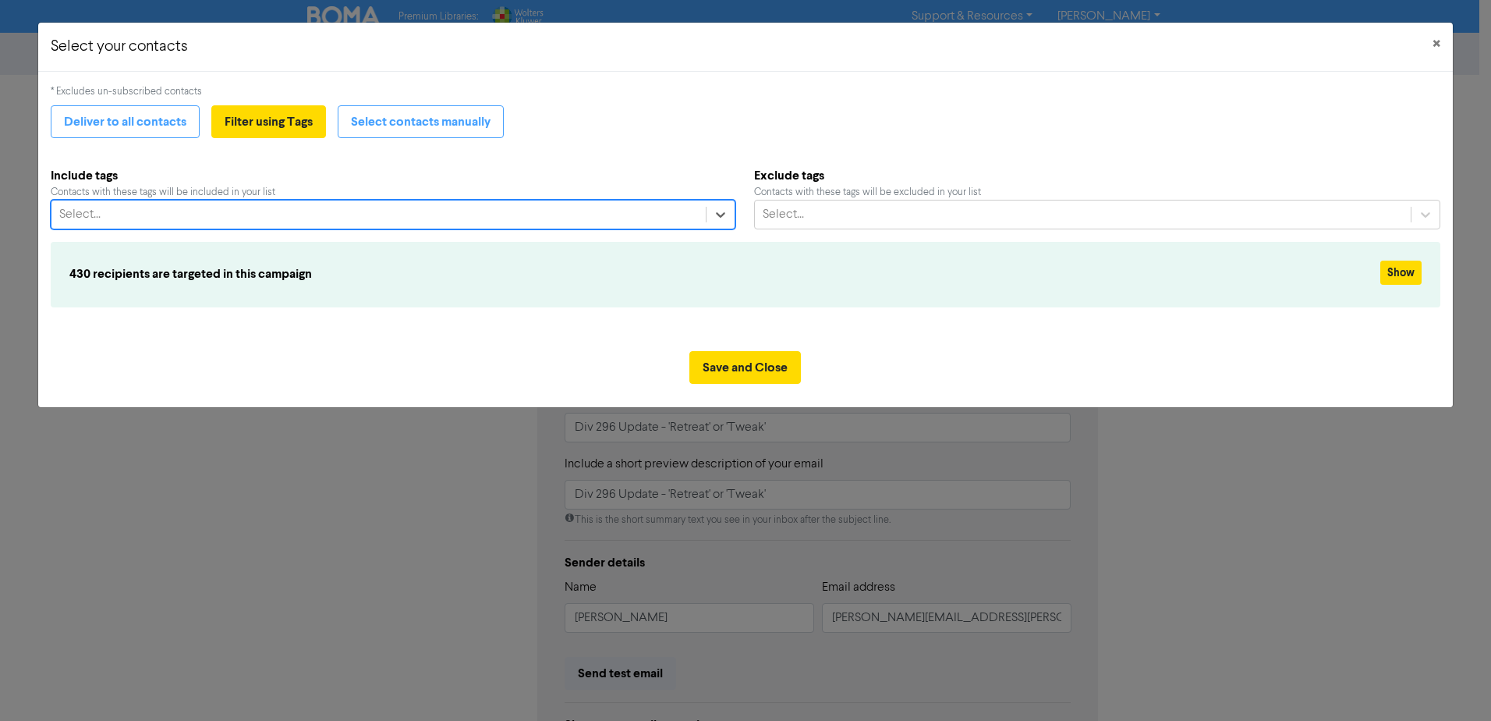
click at [291, 220] on div "Select..." at bounding box center [378, 214] width 654 height 28
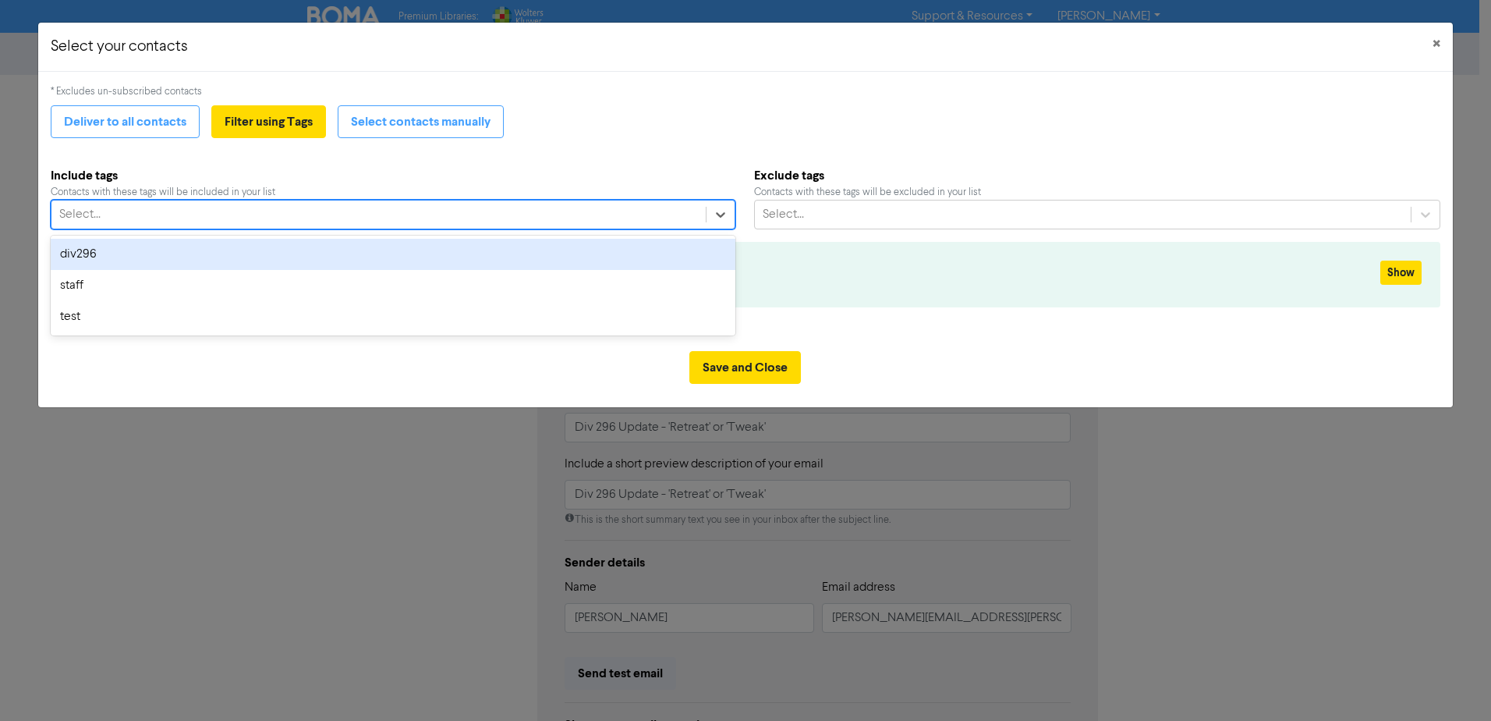
click at [177, 255] on div "div296" at bounding box center [393, 254] width 685 height 31
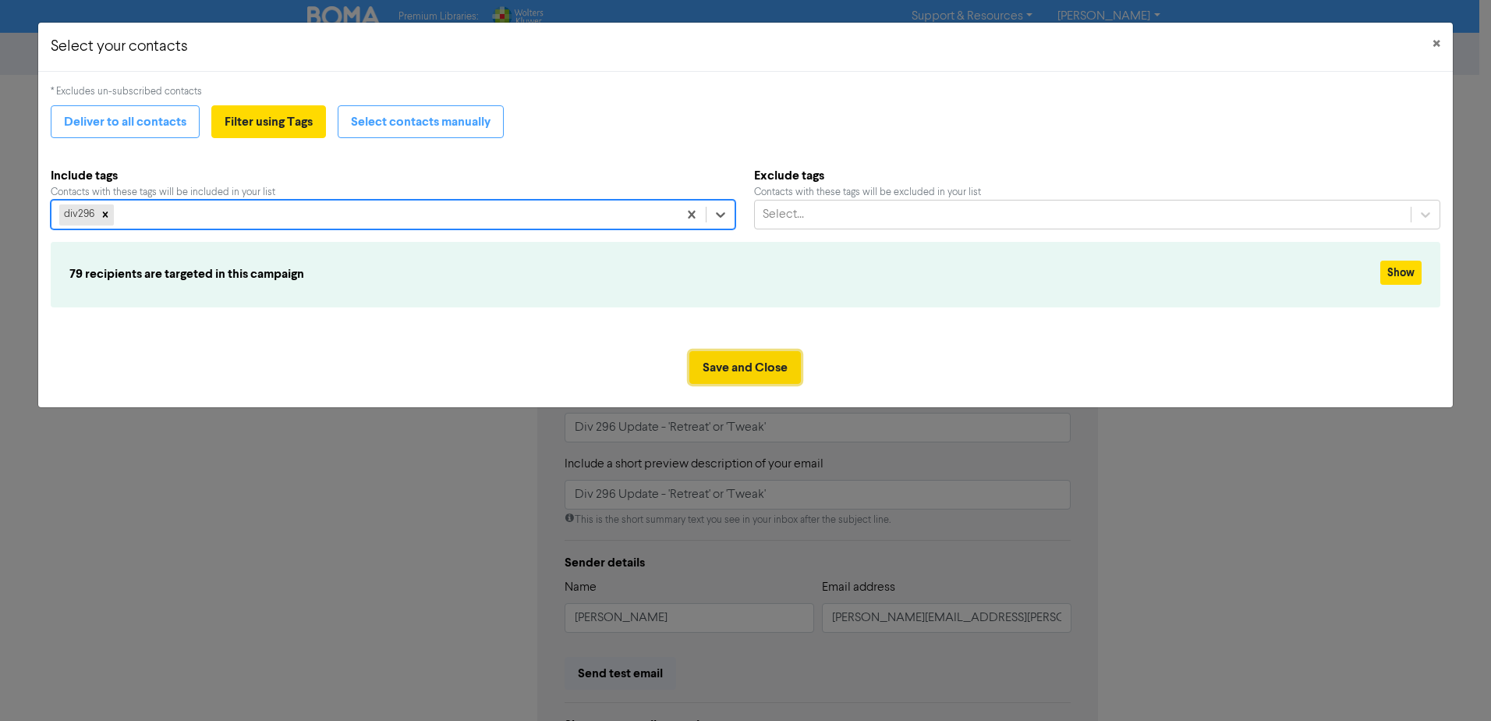
click at [764, 372] on button "Save and Close" at bounding box center [745, 367] width 112 height 33
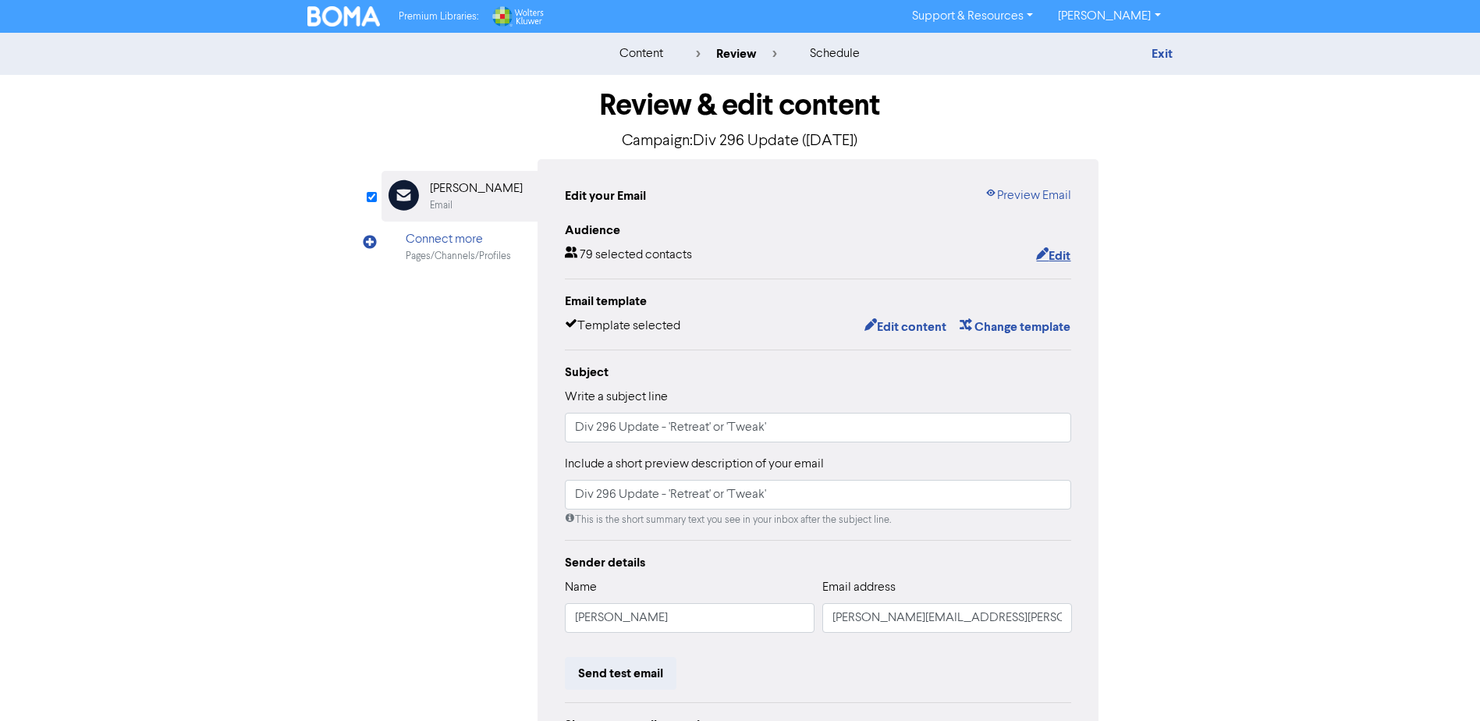
scroll to position [173, 0]
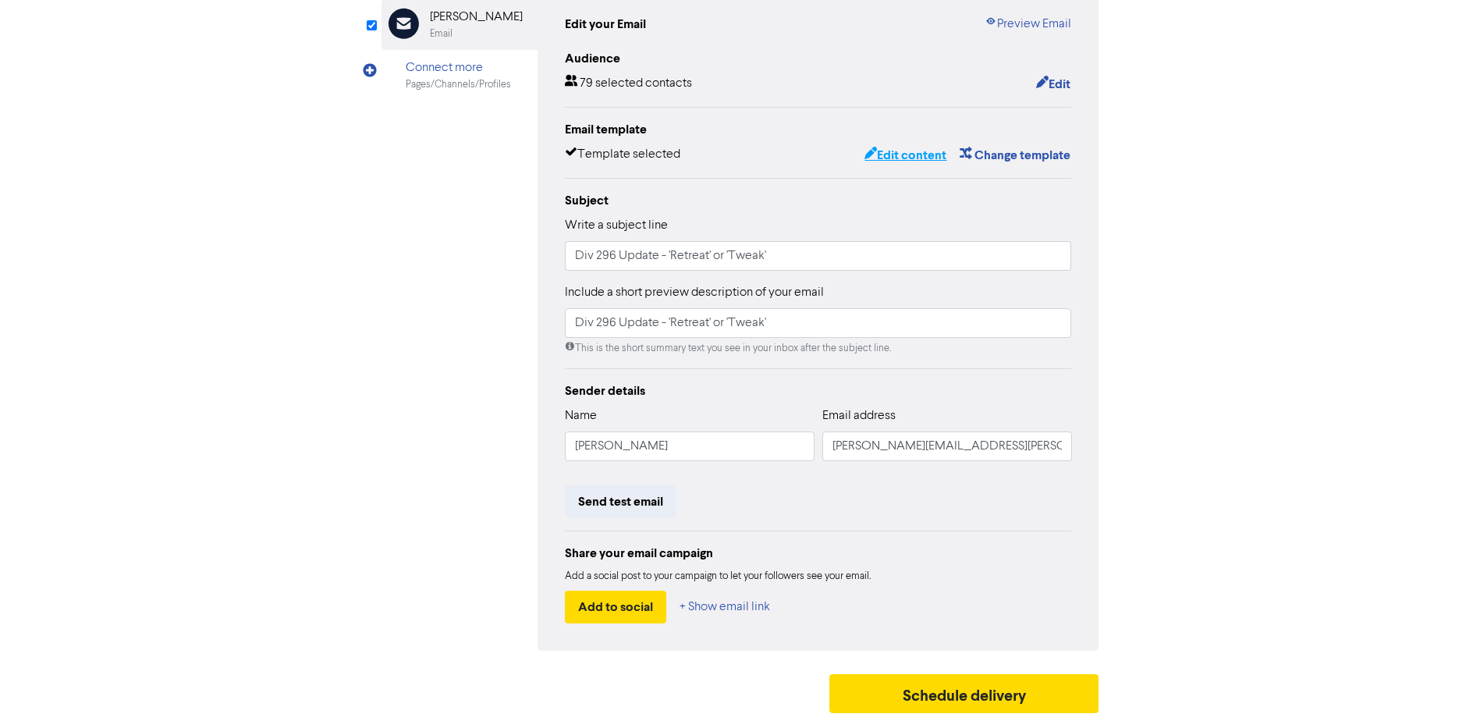
click at [890, 158] on button "Edit content" at bounding box center [904, 155] width 83 height 20
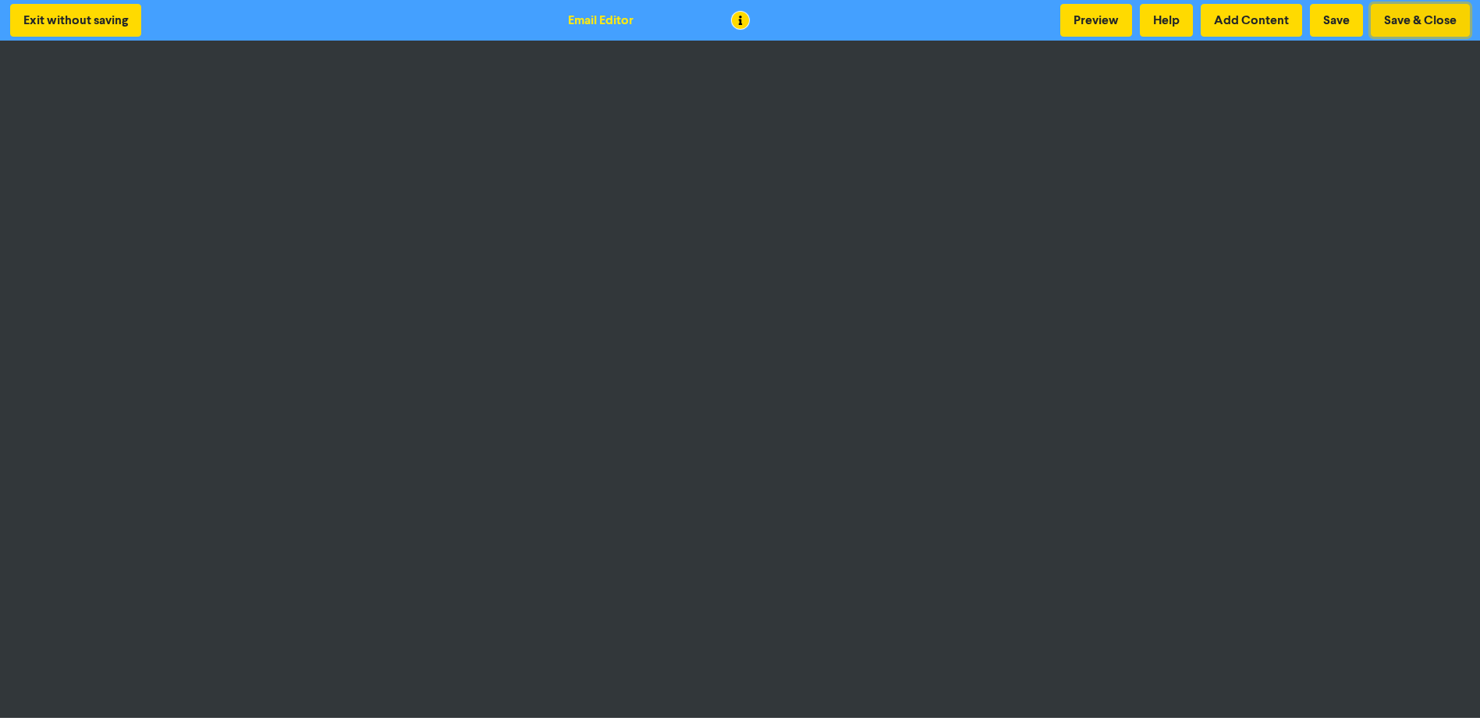
click at [1405, 19] on button "Save & Close" at bounding box center [1419, 20] width 99 height 33
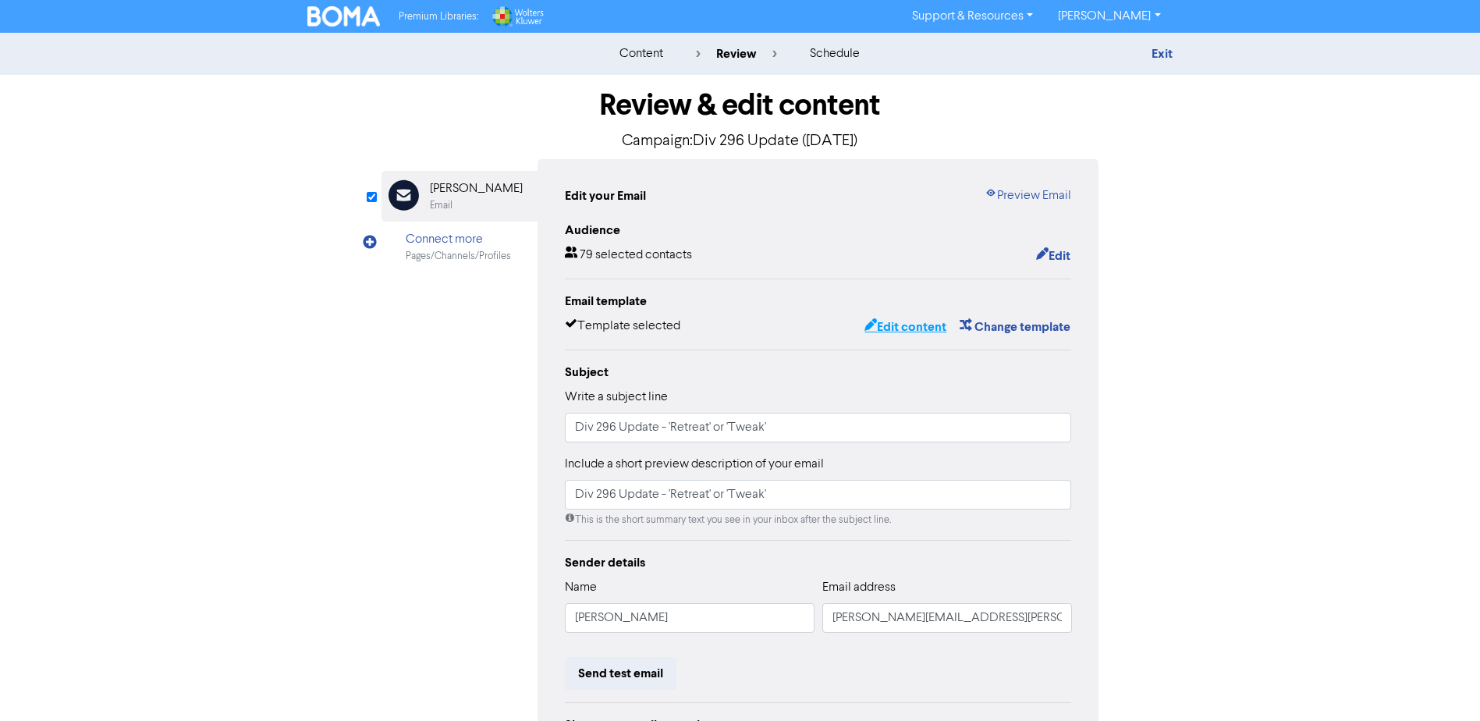
click at [915, 331] on button "Edit content" at bounding box center [904, 327] width 83 height 20
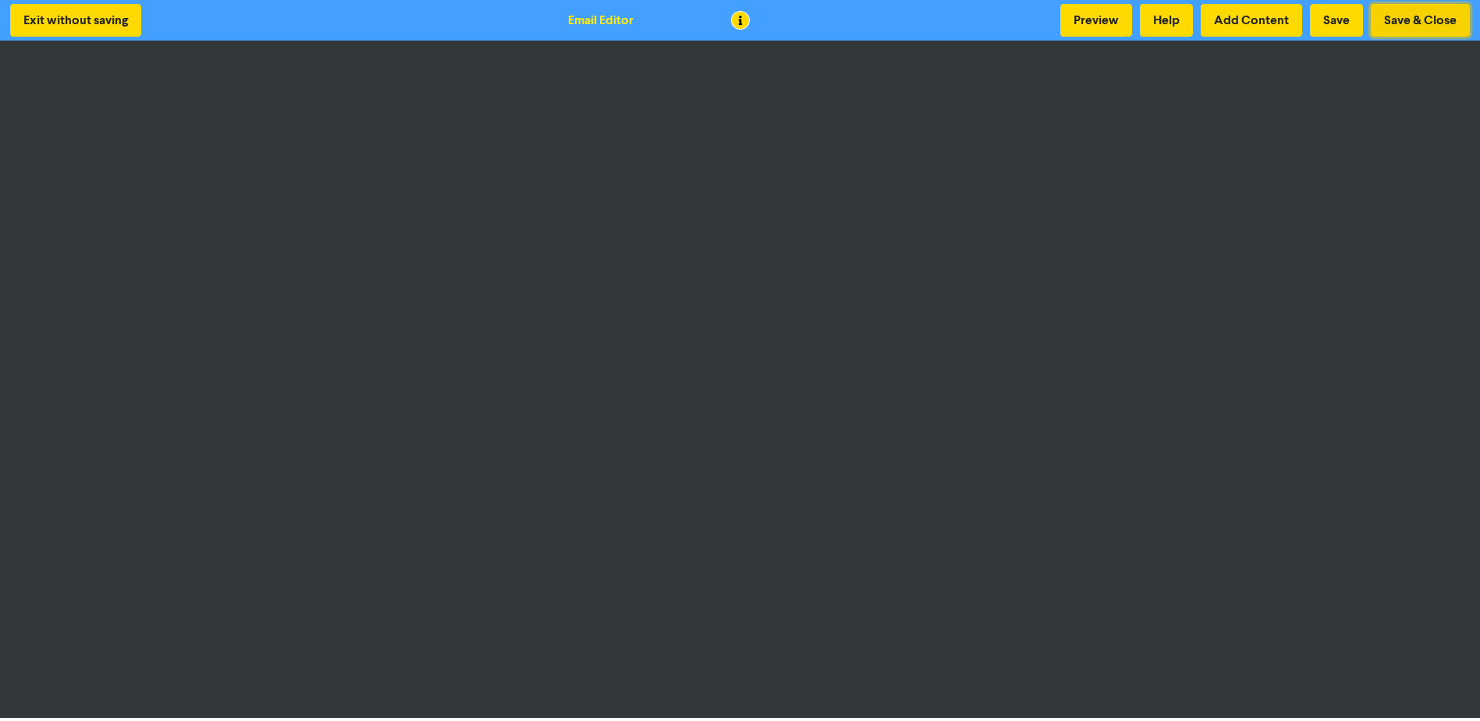
click at [1431, 16] on button "Save & Close" at bounding box center [1419, 20] width 99 height 33
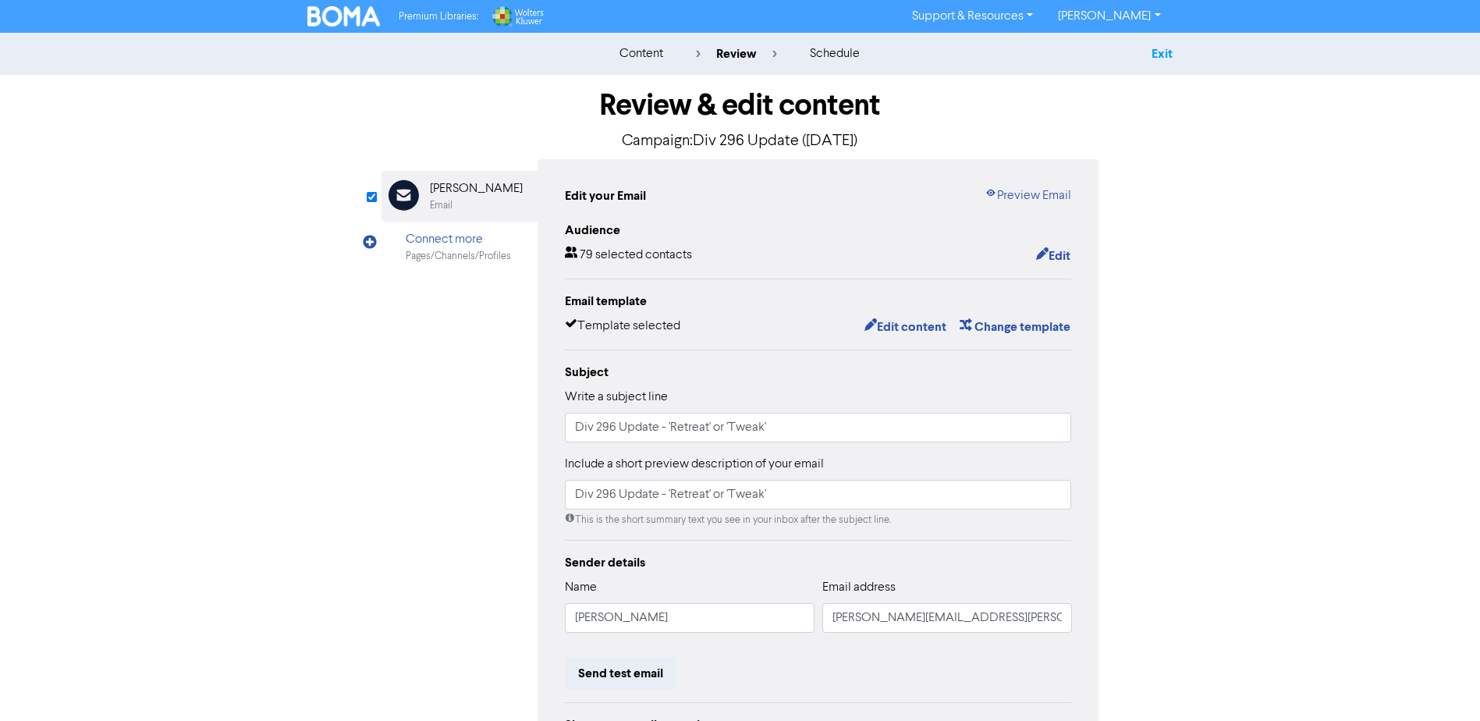
click at [1168, 55] on link "Exit" at bounding box center [1161, 54] width 21 height 16
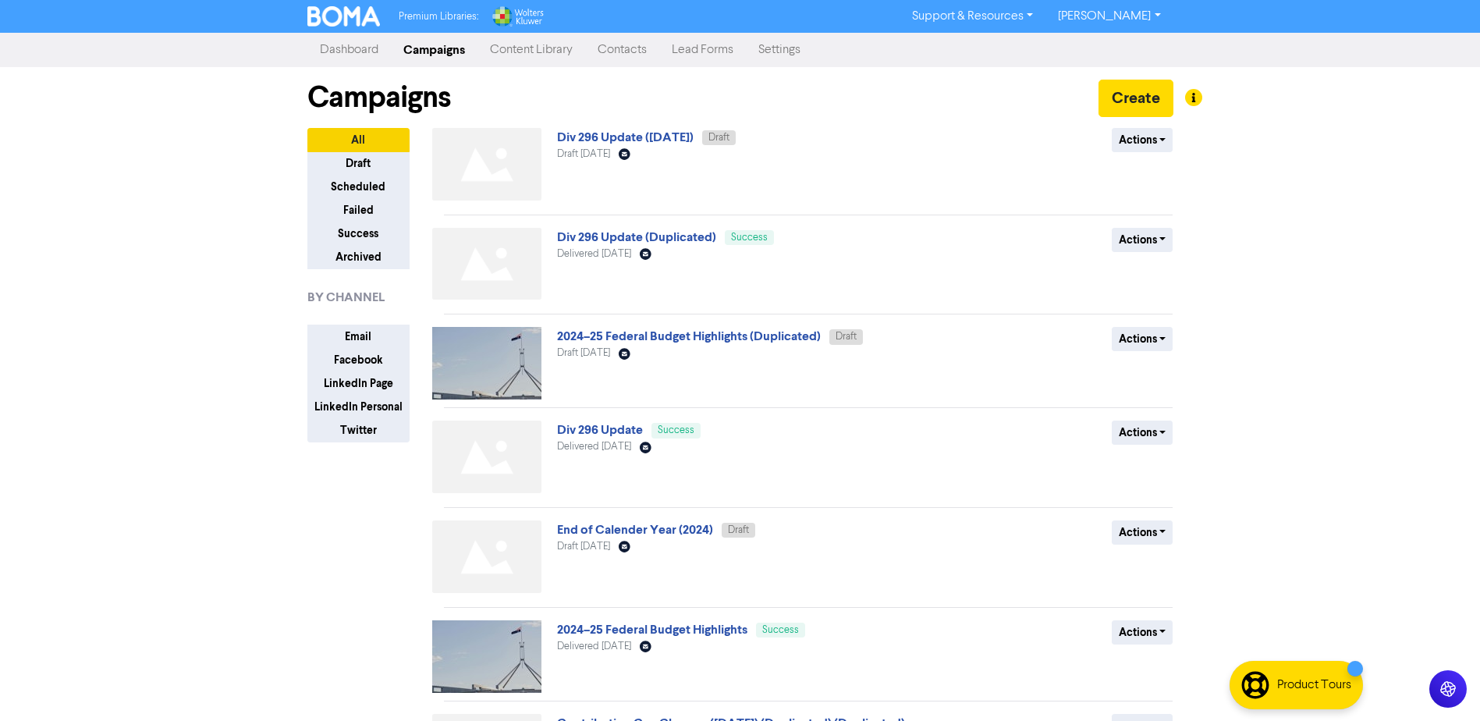
click at [624, 51] on link "Contacts" at bounding box center [622, 49] width 74 height 31
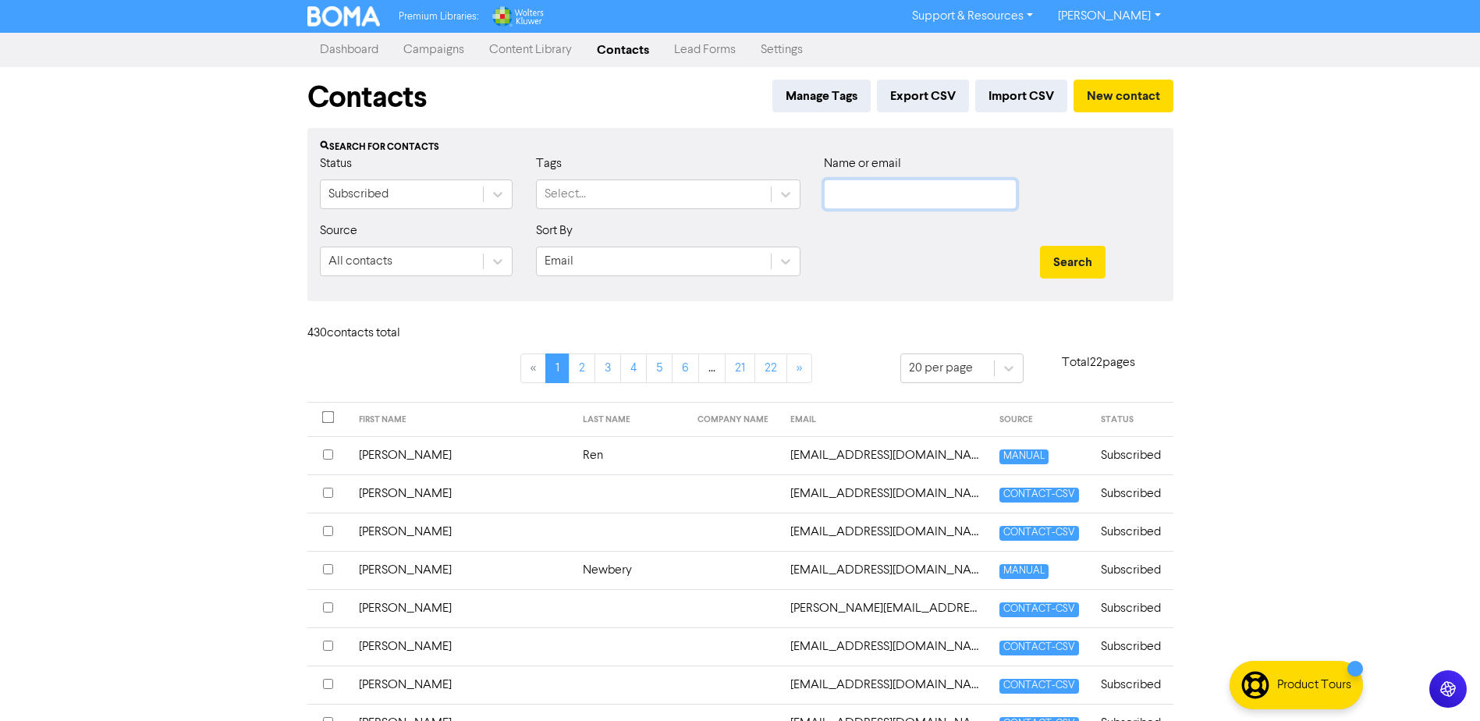
click at [919, 193] on input "text" at bounding box center [920, 194] width 193 height 30
click at [1040, 246] on button "Search" at bounding box center [1073, 262] width 66 height 33
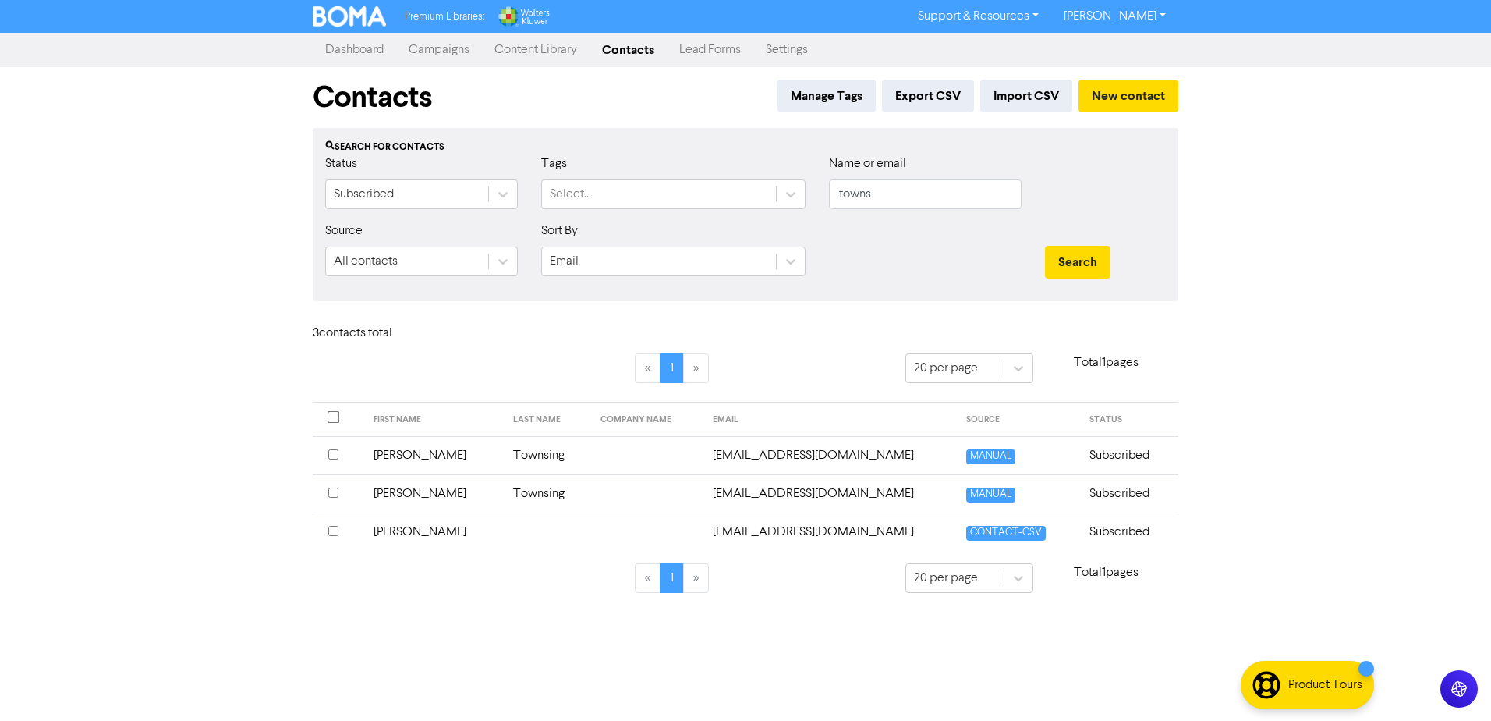
click at [335, 455] on input "checkbox" at bounding box center [333, 454] width 10 height 10
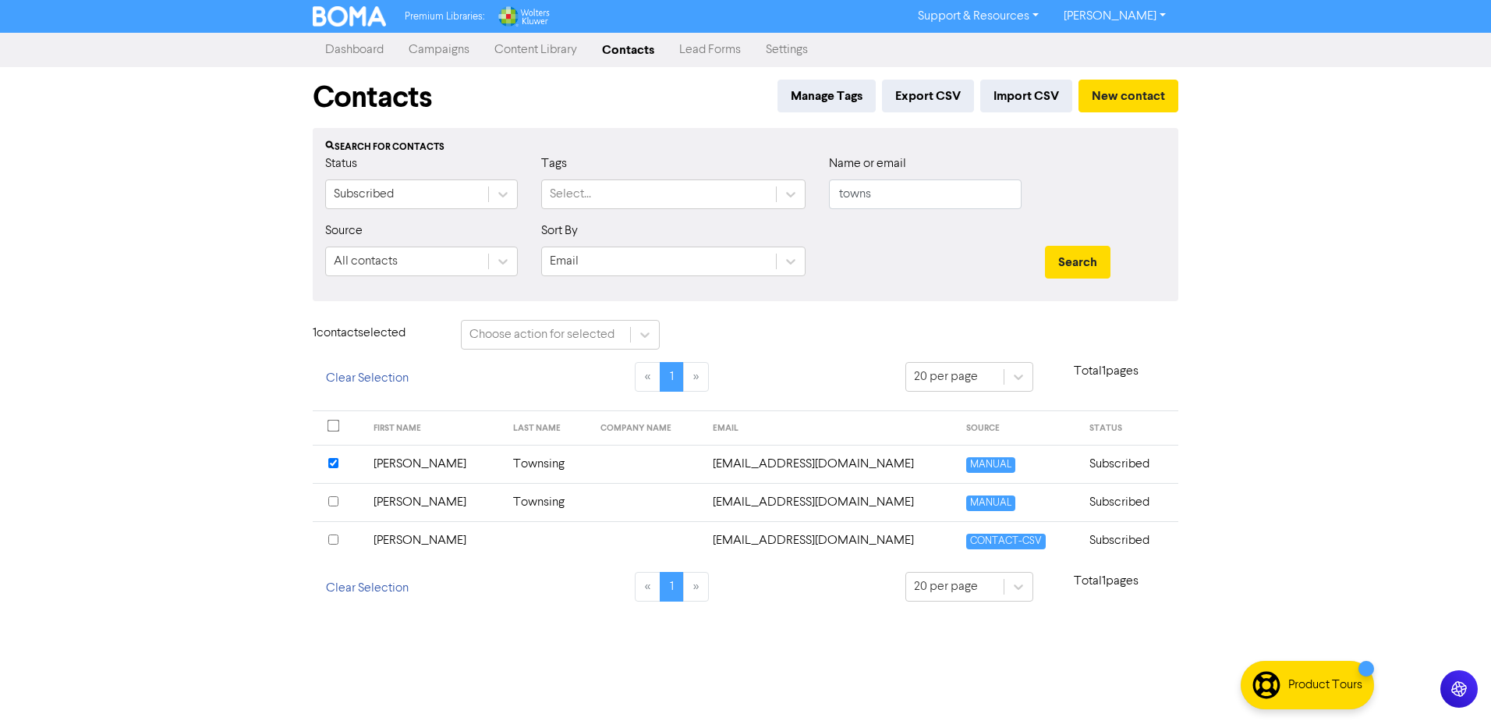
click at [336, 501] on input "checkbox" at bounding box center [333, 501] width 10 height 10
click at [662, 465] on td at bounding box center [647, 464] width 112 height 38
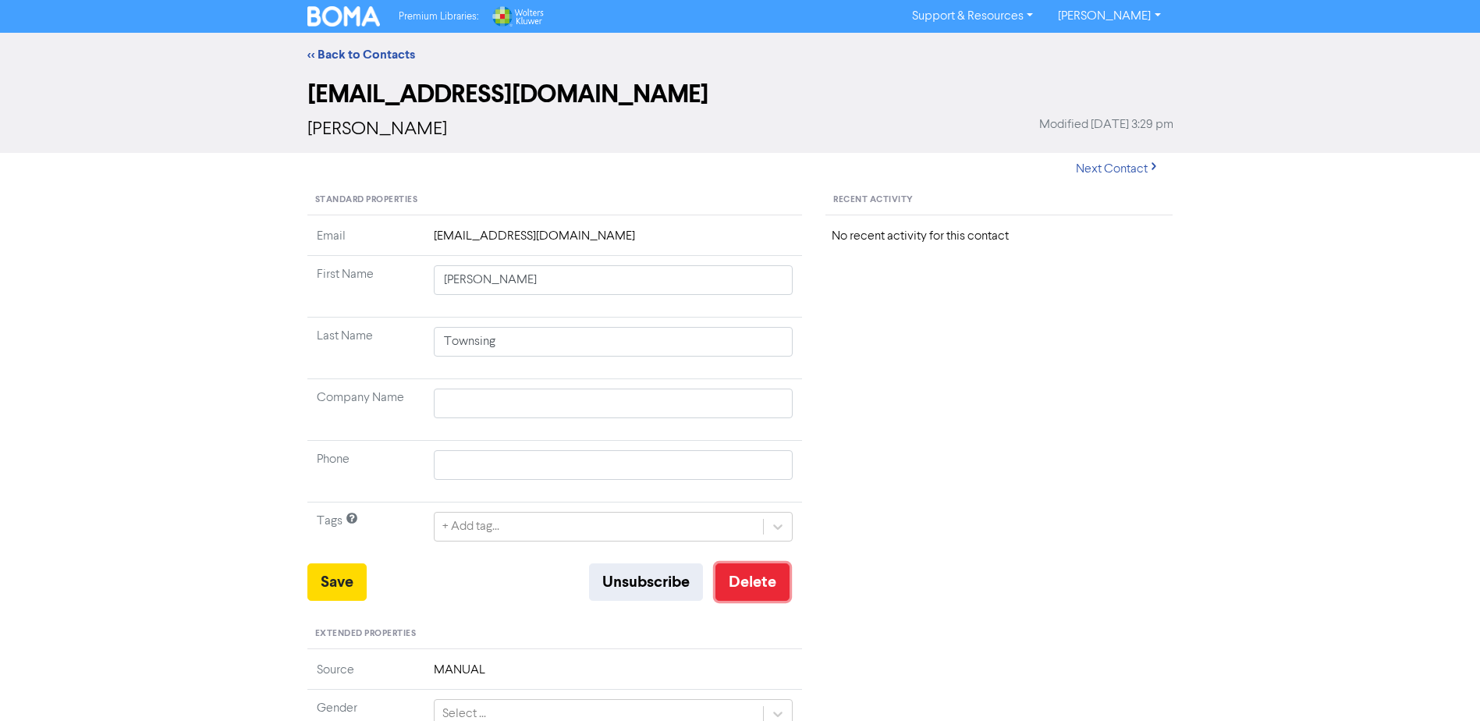
click at [760, 581] on button "Delete" at bounding box center [752, 581] width 74 height 37
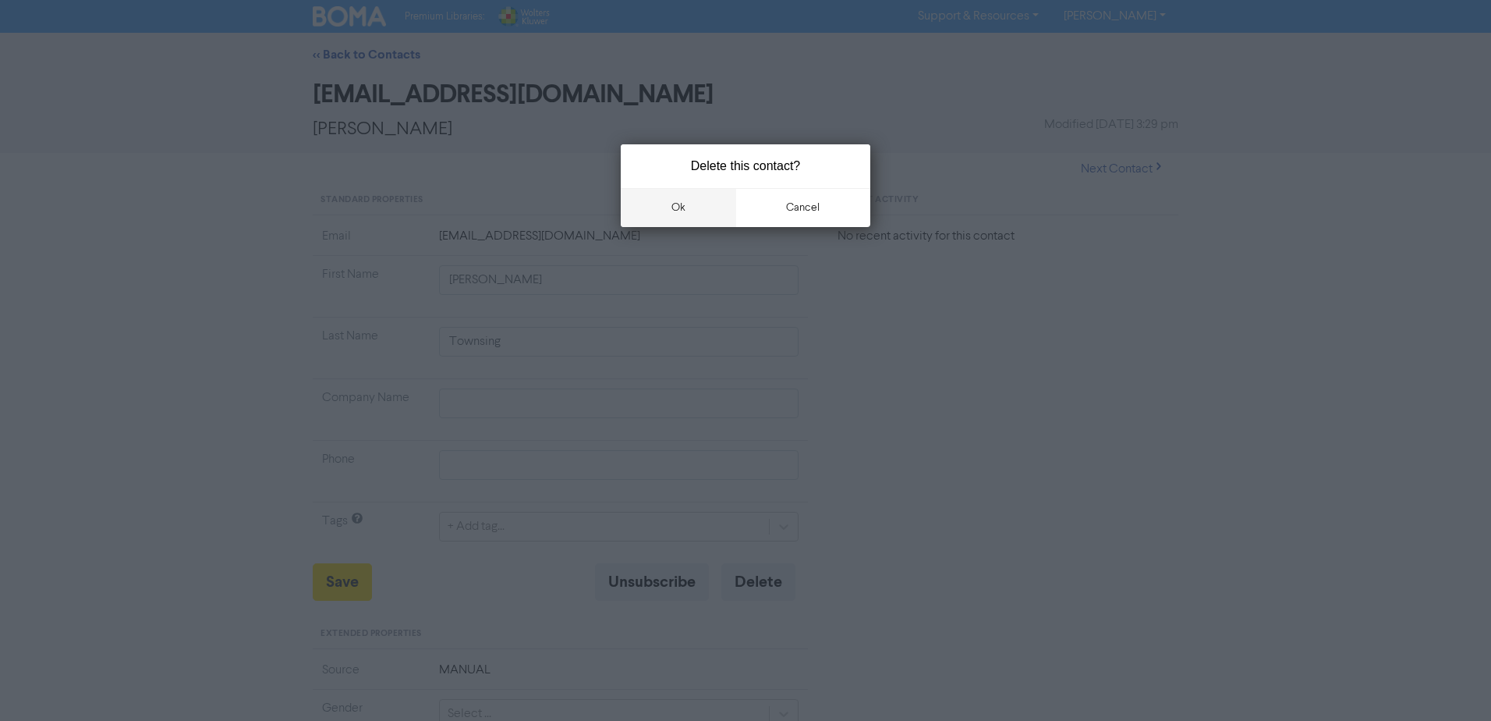
click at [674, 207] on button "ok" at bounding box center [678, 207] width 115 height 39
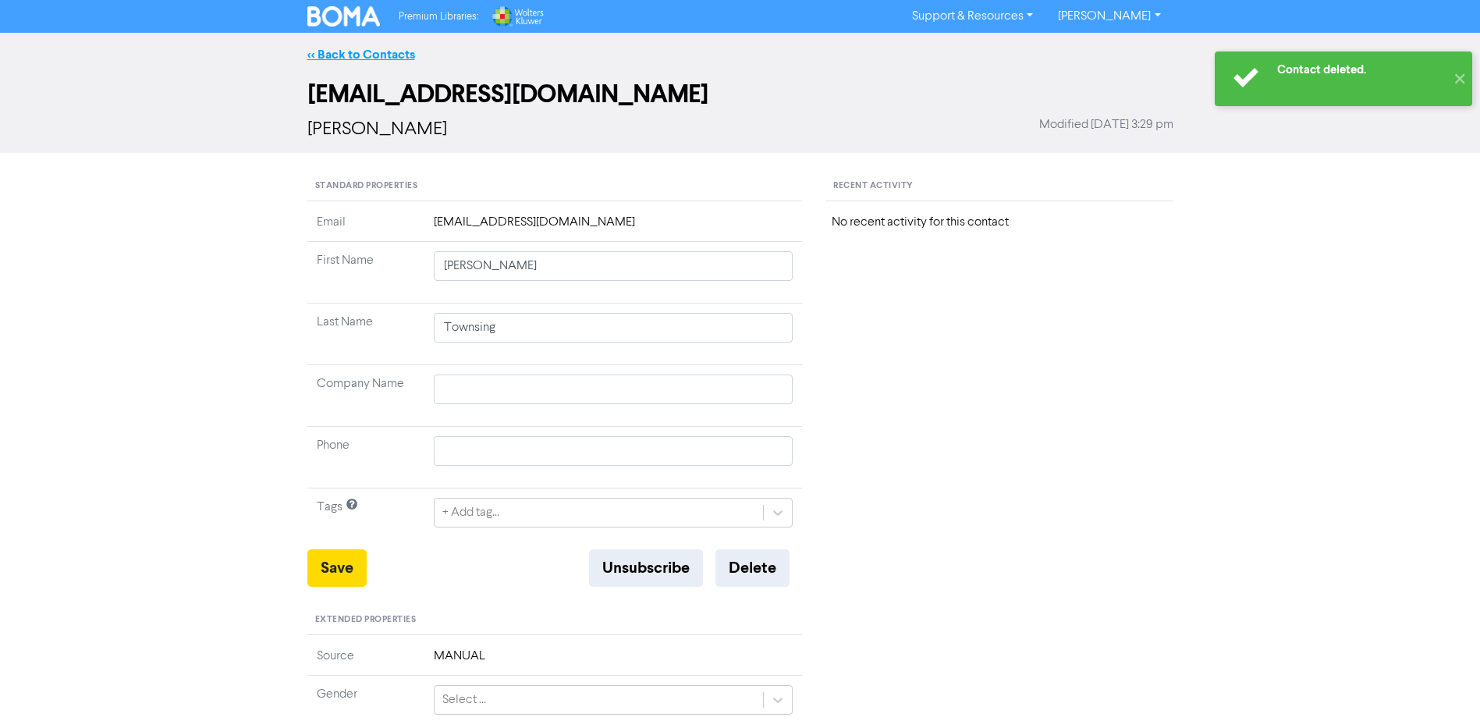
click at [342, 51] on link "<< Back to Contacts" at bounding box center [361, 55] width 108 height 16
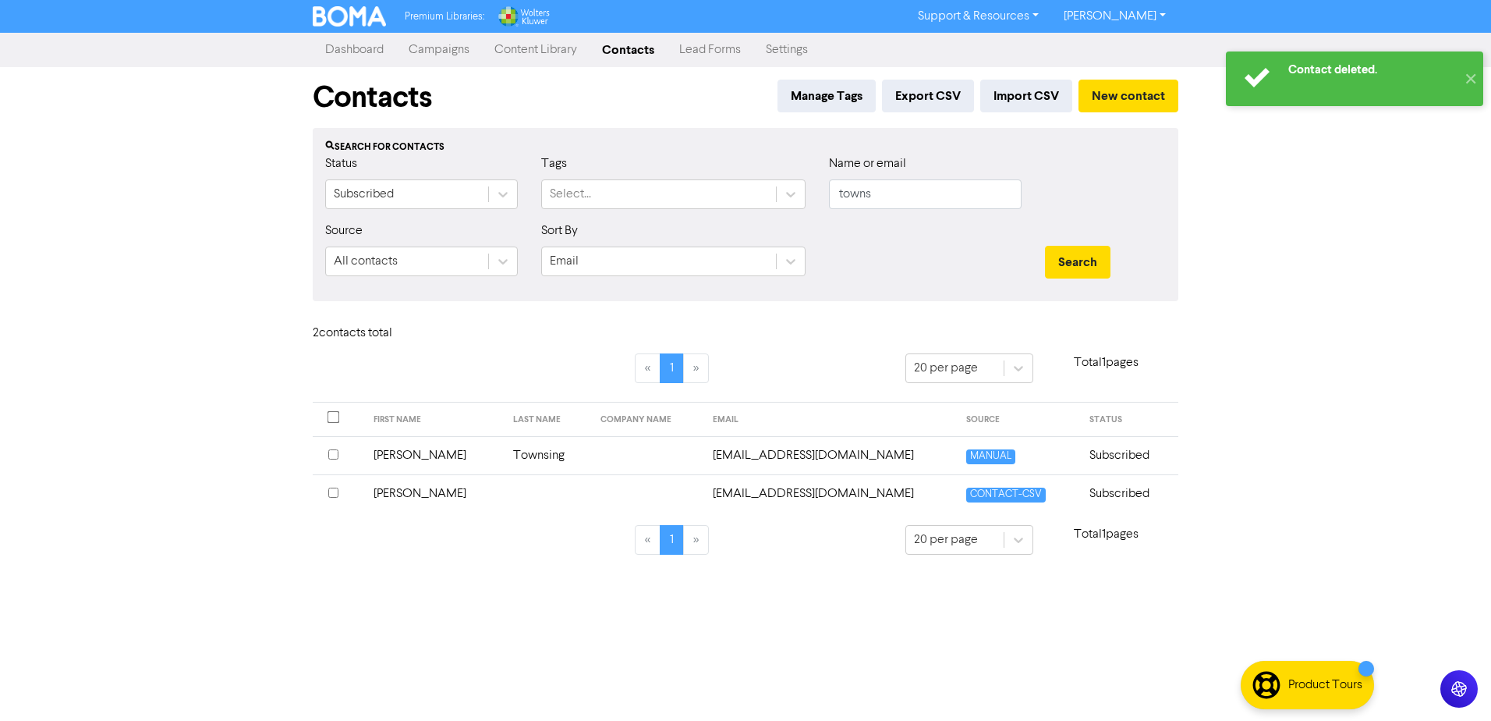
click at [1042, 456] on td "MANUAL" at bounding box center [1018, 455] width 123 height 38
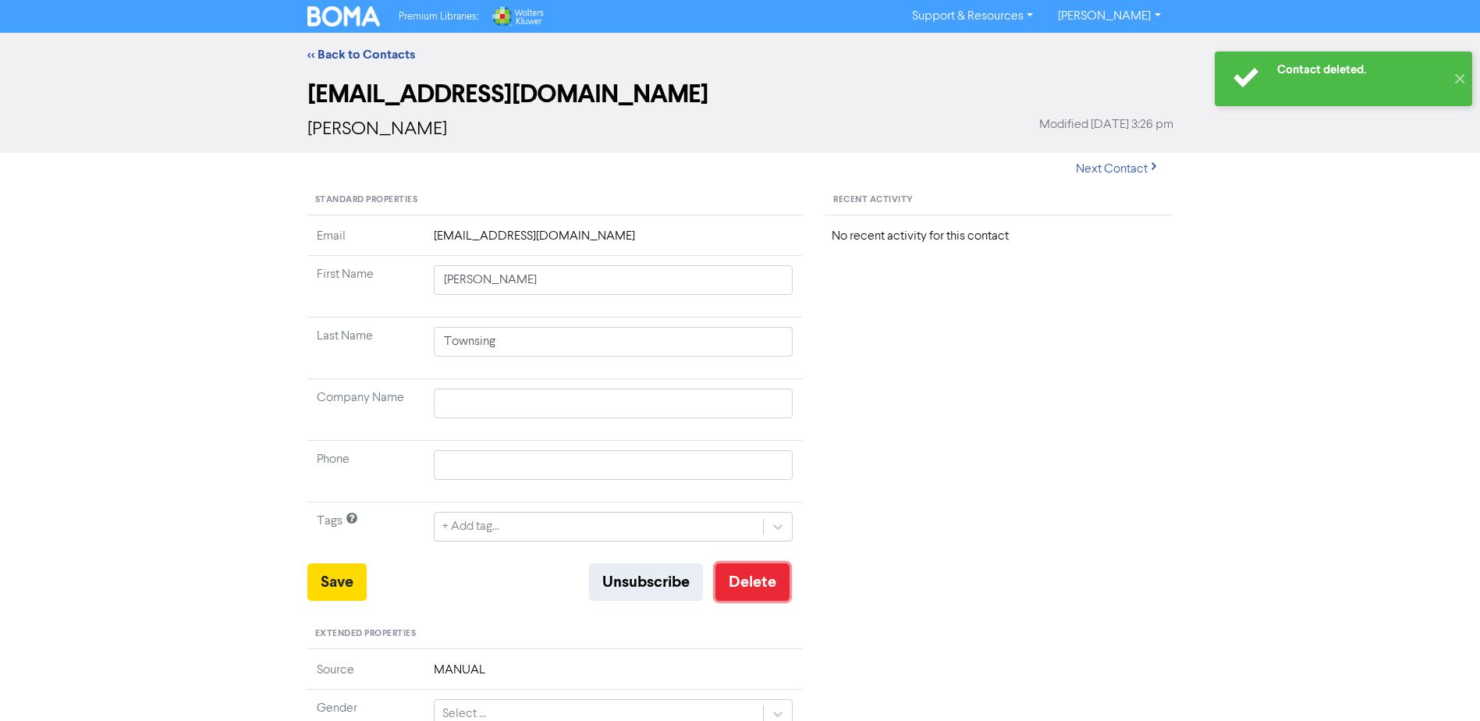
click at [750, 582] on button "Delete" at bounding box center [752, 581] width 74 height 37
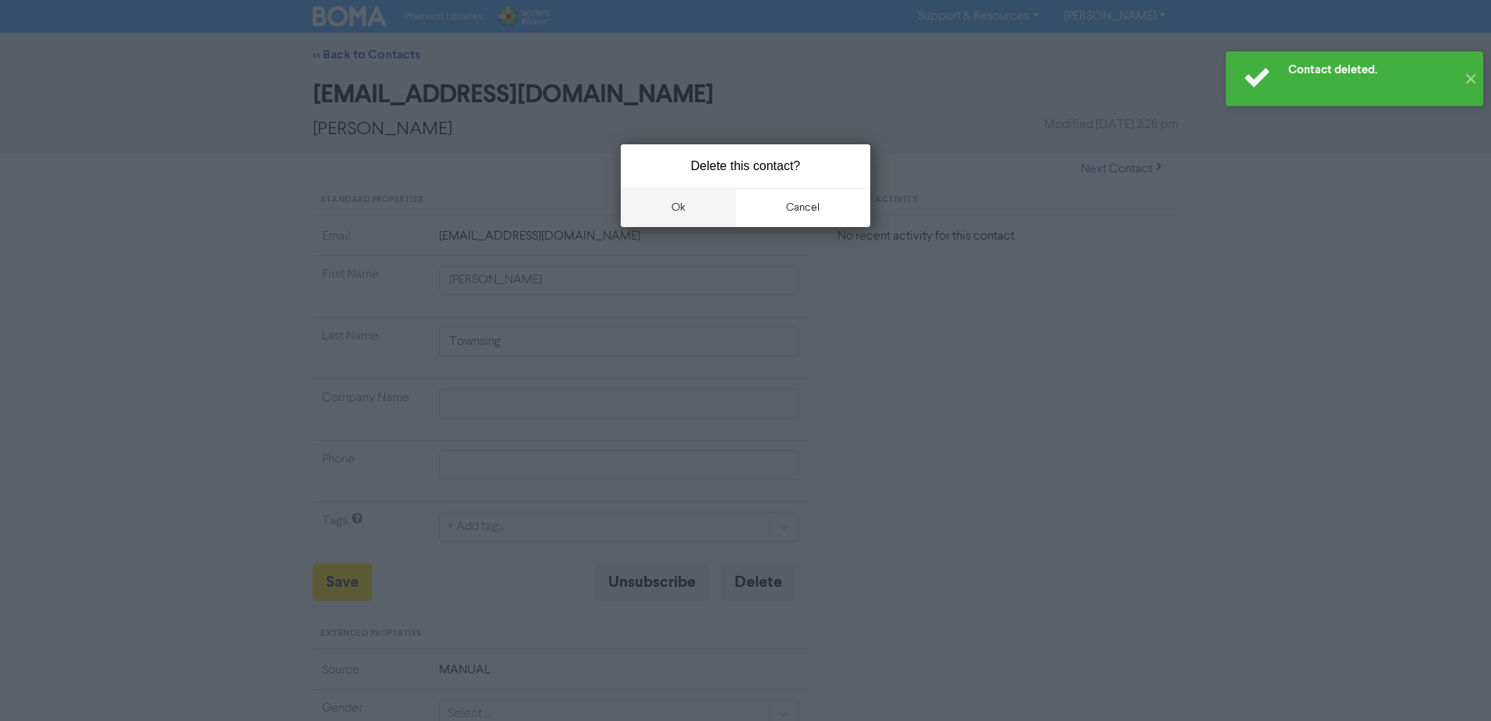
click at [673, 201] on button "ok" at bounding box center [678, 207] width 115 height 39
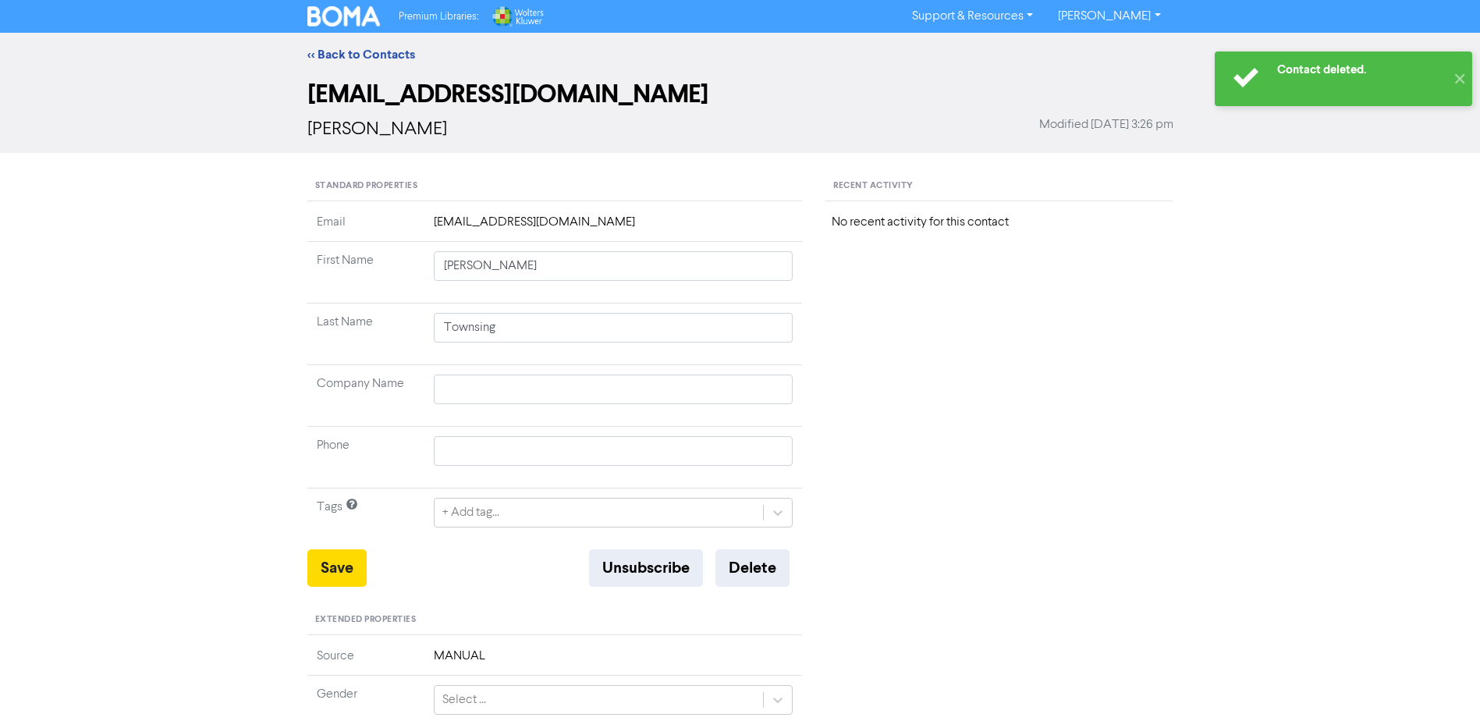
click at [349, 46] on div "<< Back to Contacts" at bounding box center [740, 54] width 889 height 19
drag, startPoint x: 349, startPoint y: 46, endPoint x: 350, endPoint y: 56, distance: 10.2
click at [350, 56] on link "<< Back to Contacts" at bounding box center [361, 55] width 108 height 16
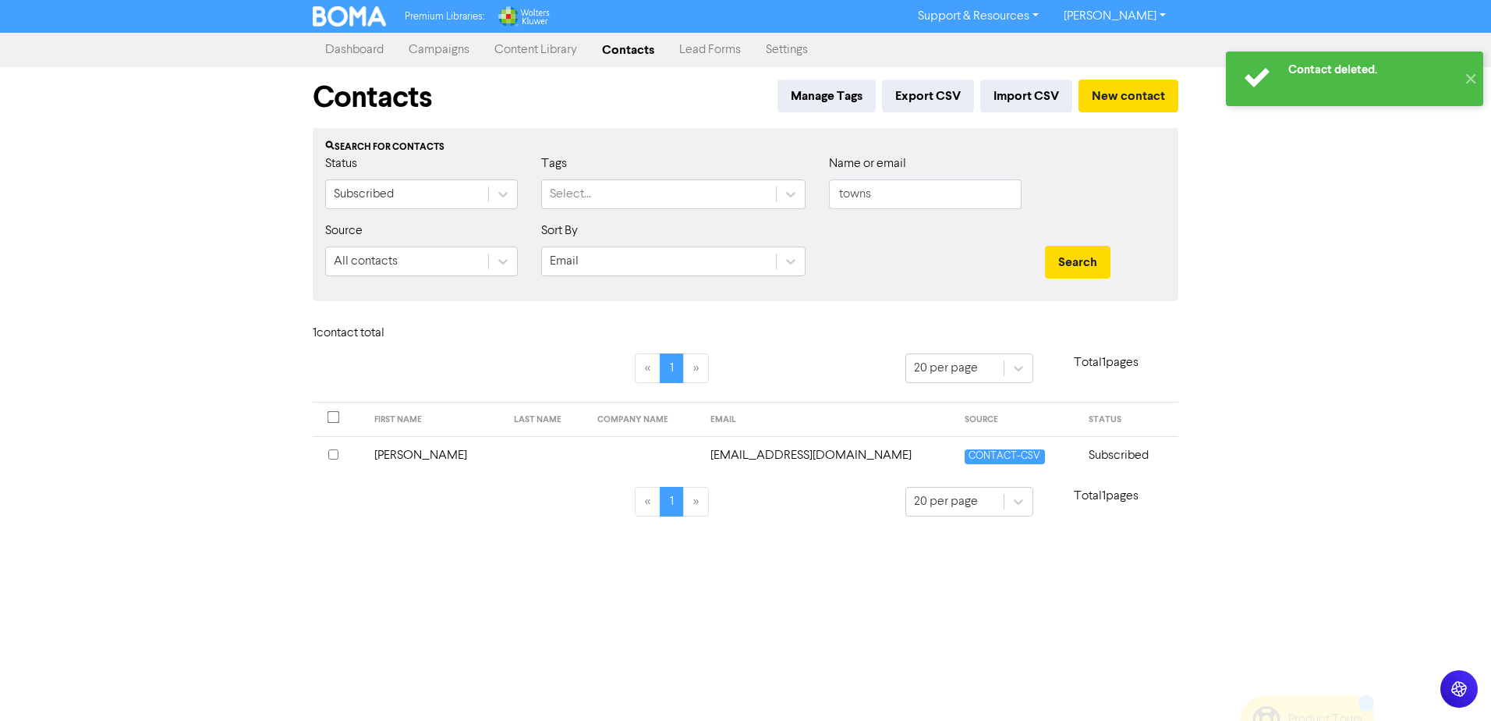
click at [822, 457] on td "[EMAIL_ADDRESS][DOMAIN_NAME]" at bounding box center [828, 455] width 255 height 38
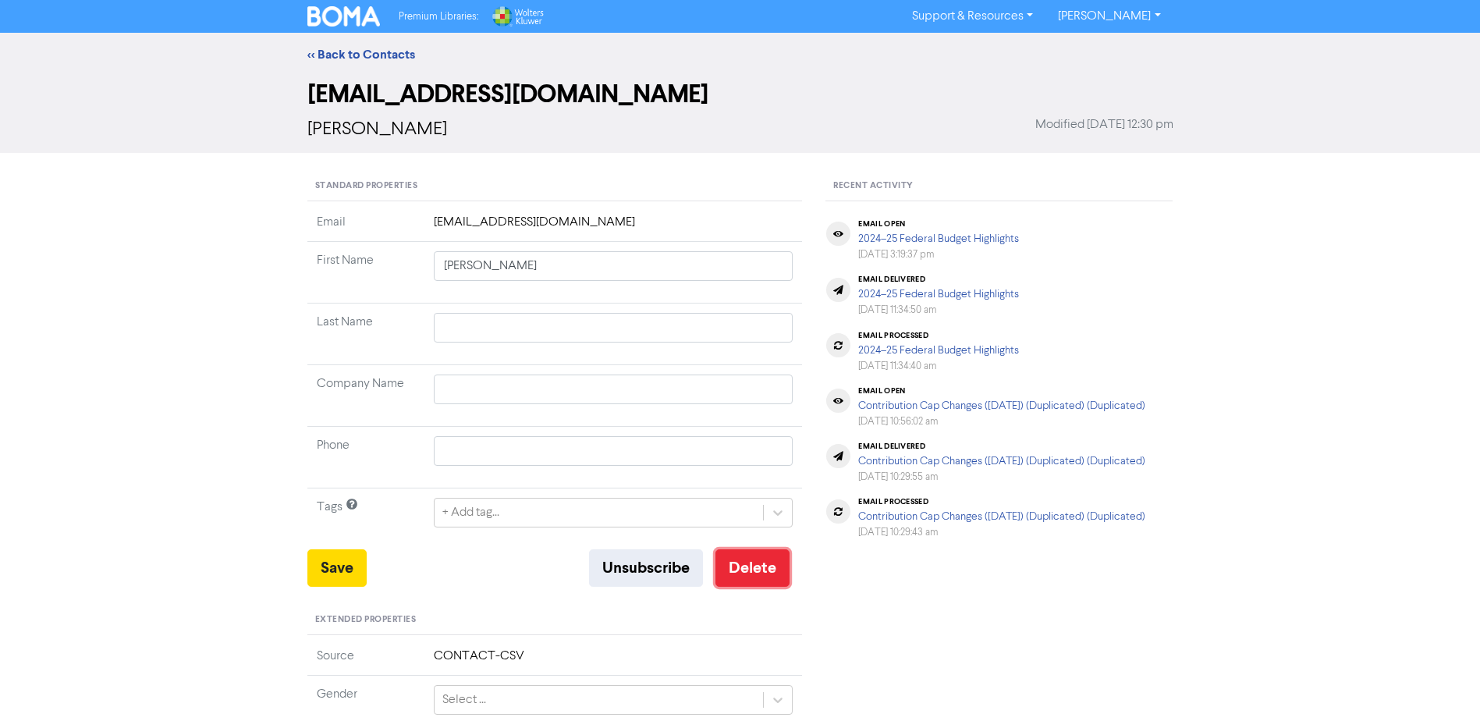
click at [771, 572] on button "Delete" at bounding box center [752, 567] width 74 height 37
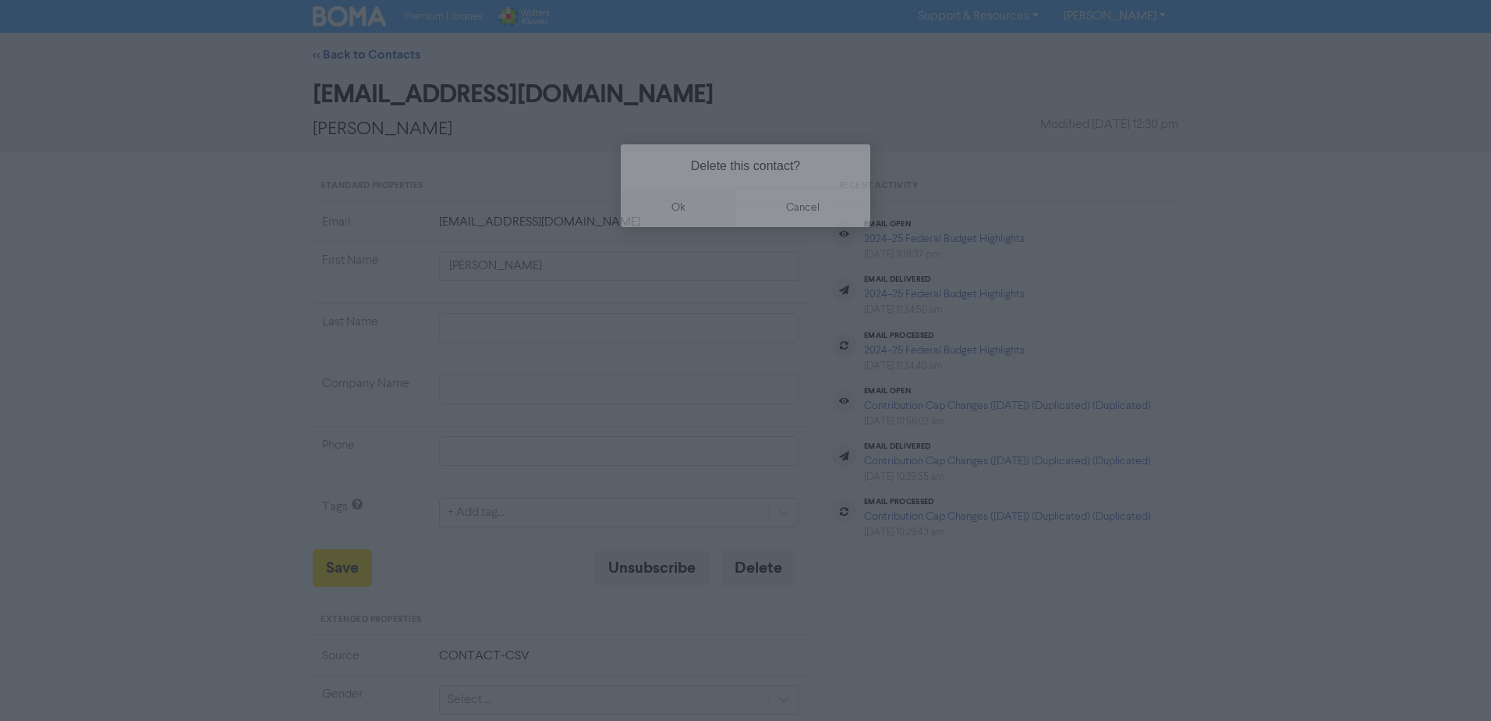
drag, startPoint x: 683, startPoint y: 204, endPoint x: 673, endPoint y: 201, distance: 10.6
click at [683, 204] on button "ok" at bounding box center [678, 207] width 115 height 39
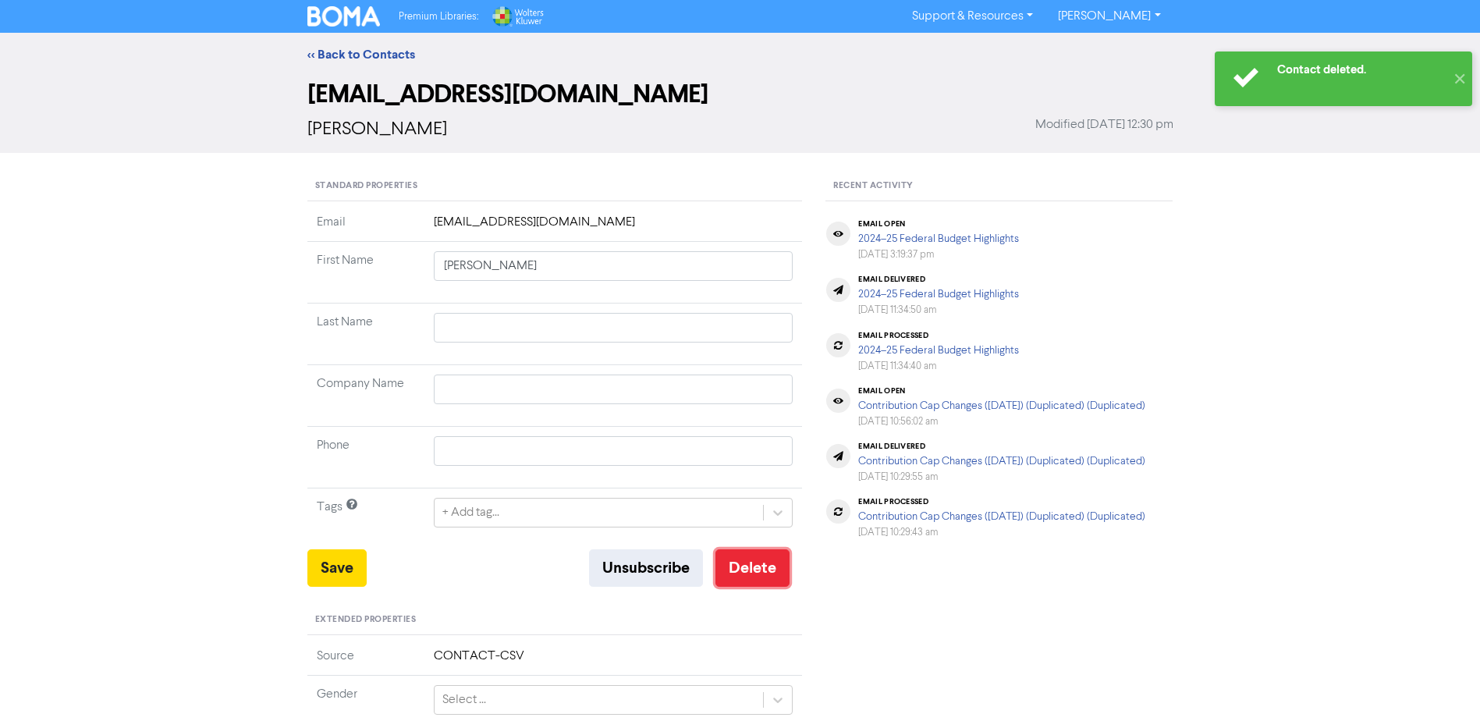
click at [753, 569] on button "Delete" at bounding box center [752, 567] width 74 height 37
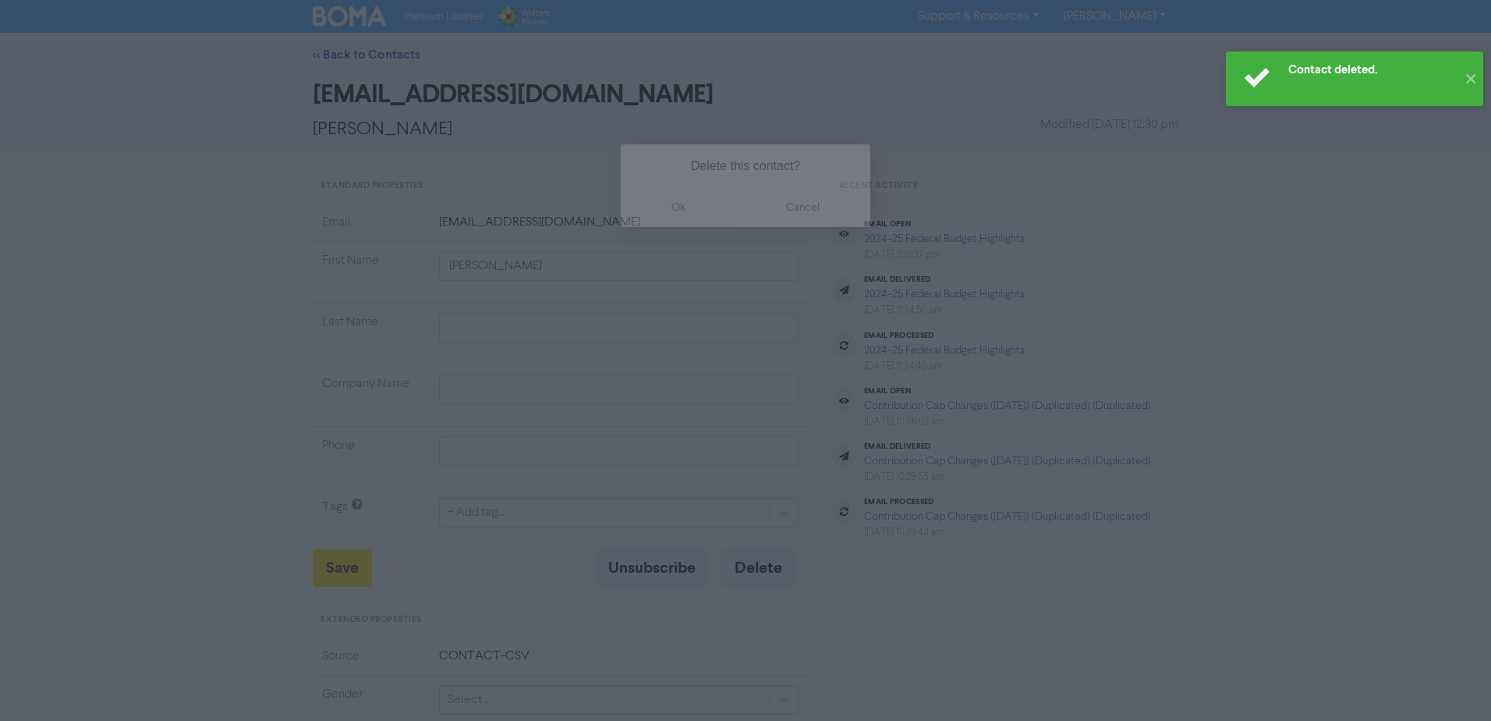
click at [673, 209] on button "ok" at bounding box center [678, 207] width 115 height 39
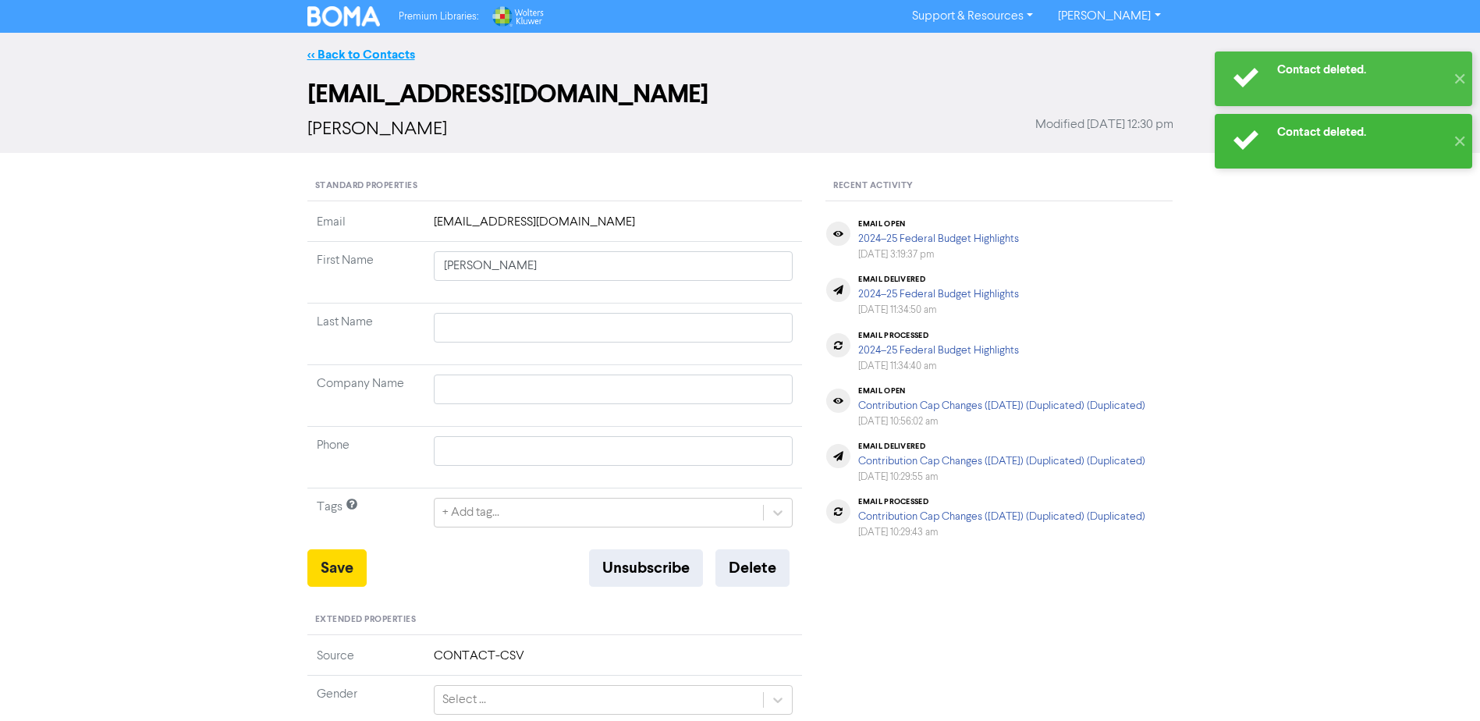
click at [333, 47] on link "<< Back to Contacts" at bounding box center [361, 55] width 108 height 16
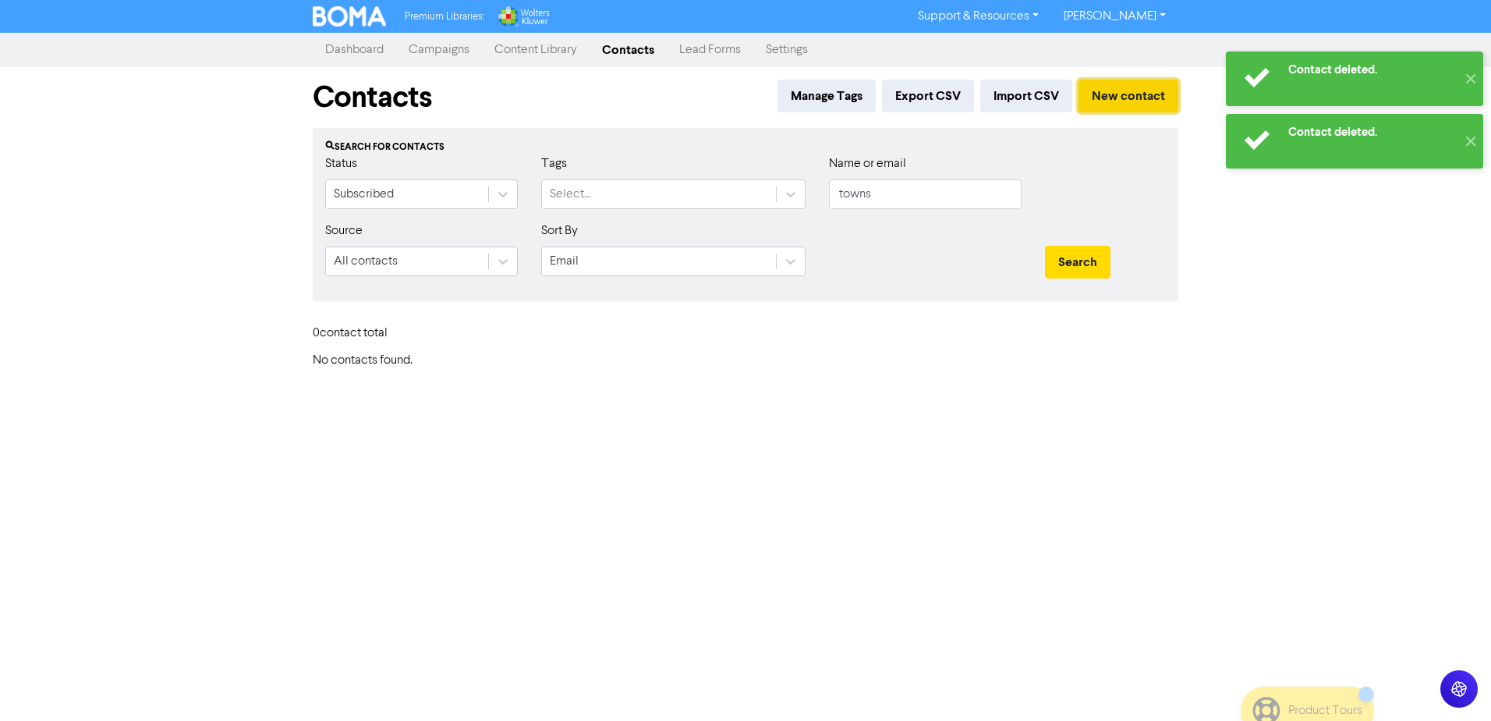
click at [1125, 93] on button "New contact" at bounding box center [1129, 96] width 100 height 33
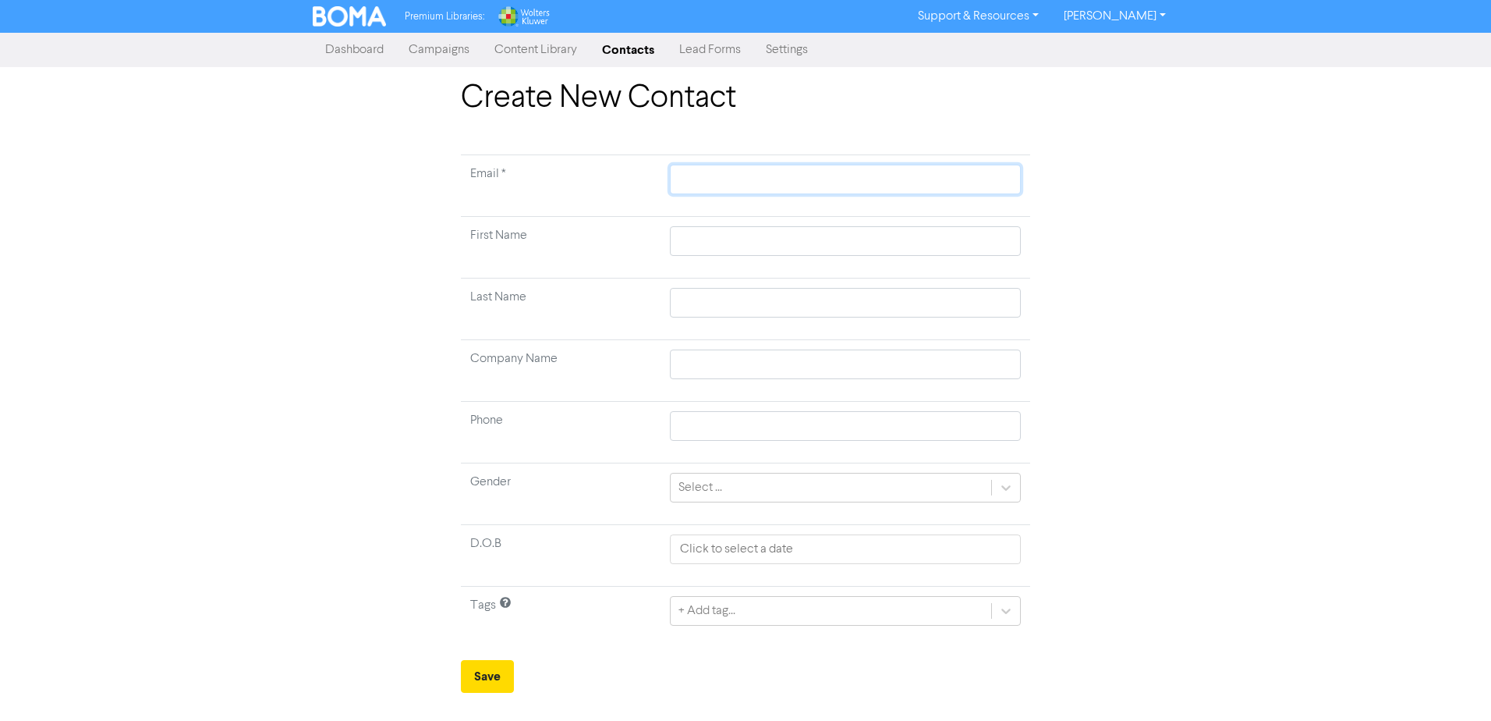
click at [723, 174] on input "text" at bounding box center [845, 180] width 351 height 30
paste input "[EMAIL_ADDRESS][DOMAIN_NAME]"
click at [726, 245] on input "text" at bounding box center [845, 241] width 351 height 30
click at [489, 673] on button "Save" at bounding box center [487, 676] width 53 height 33
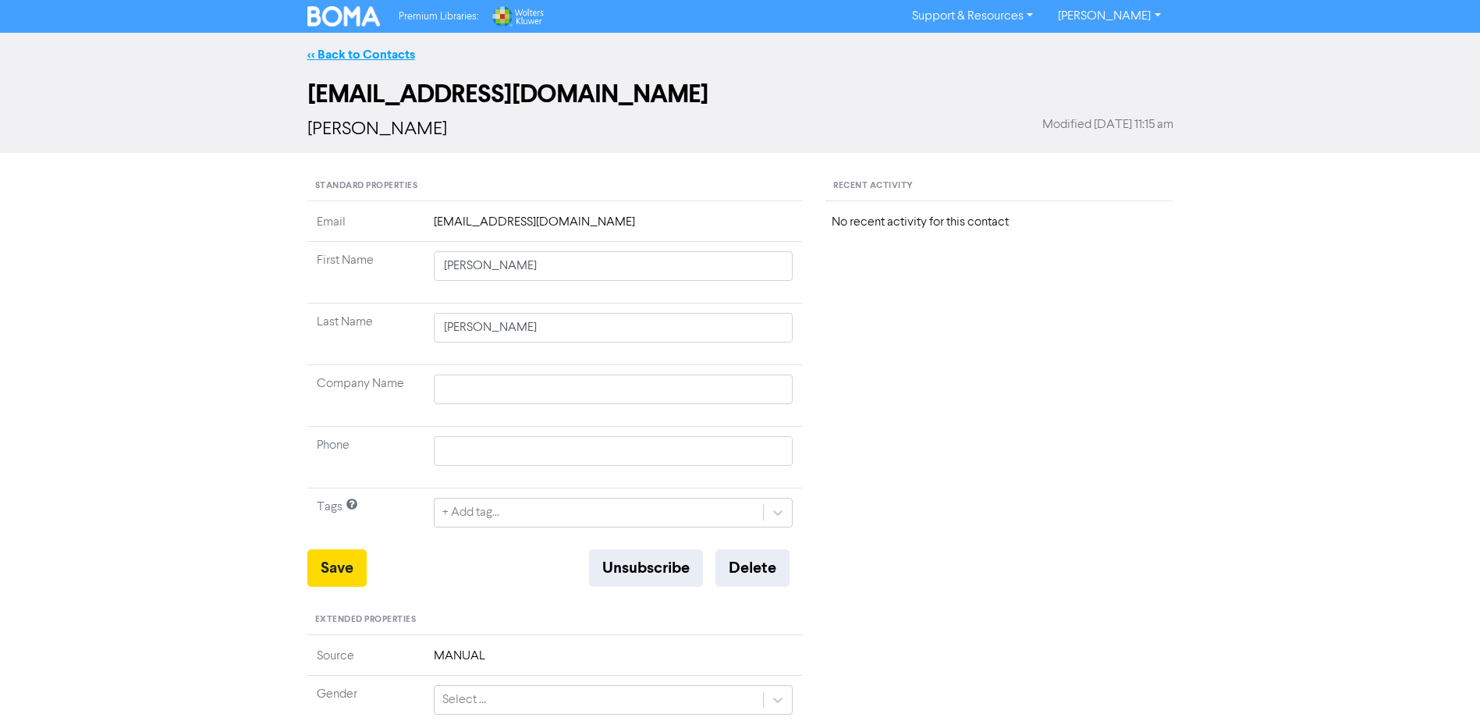
click at [358, 55] on link "<< Back to Contacts" at bounding box center [361, 55] width 108 height 16
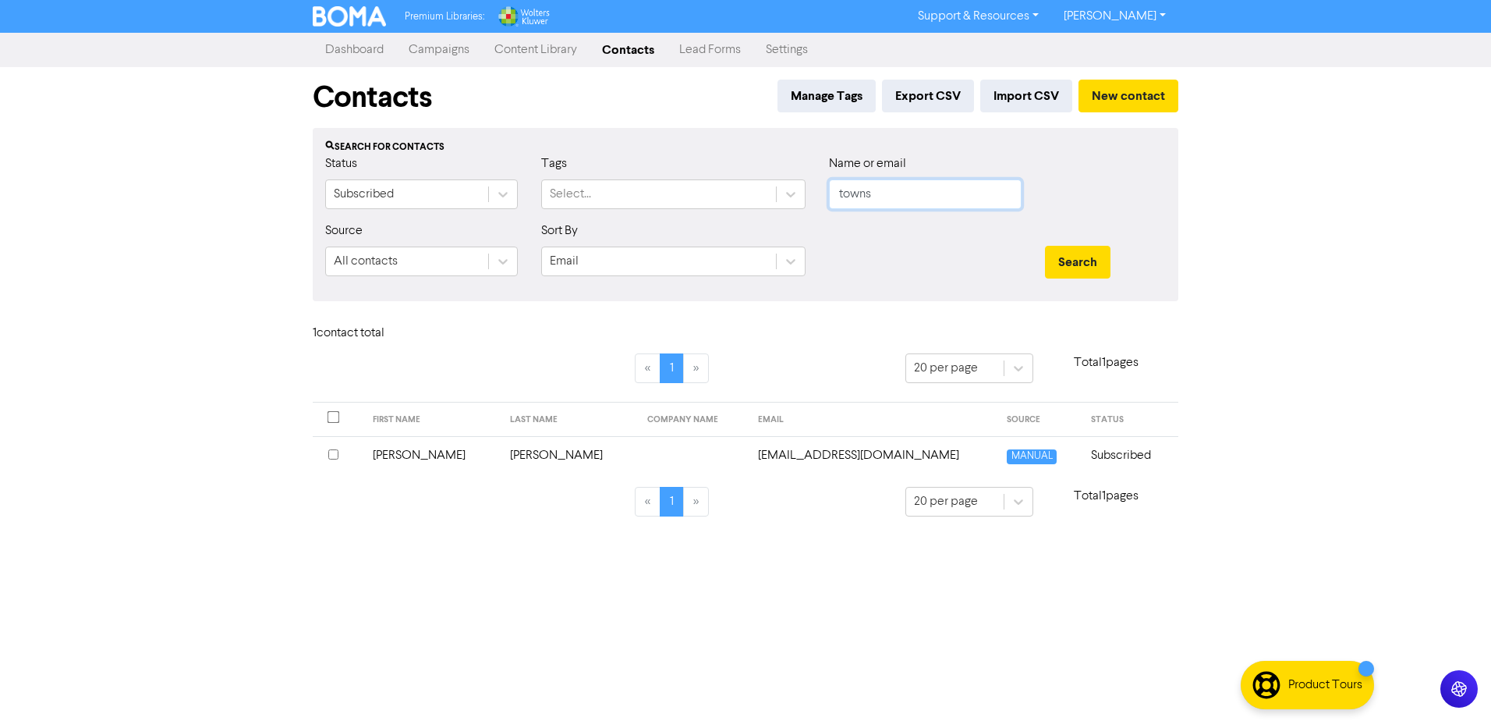
drag, startPoint x: 882, startPoint y: 202, endPoint x: 814, endPoint y: 197, distance: 68.1
click at [815, 197] on div "Status Subscribed Tags Select... Name or email towns" at bounding box center [746, 187] width 864 height 67
click at [1045, 246] on button "Search" at bounding box center [1078, 262] width 66 height 33
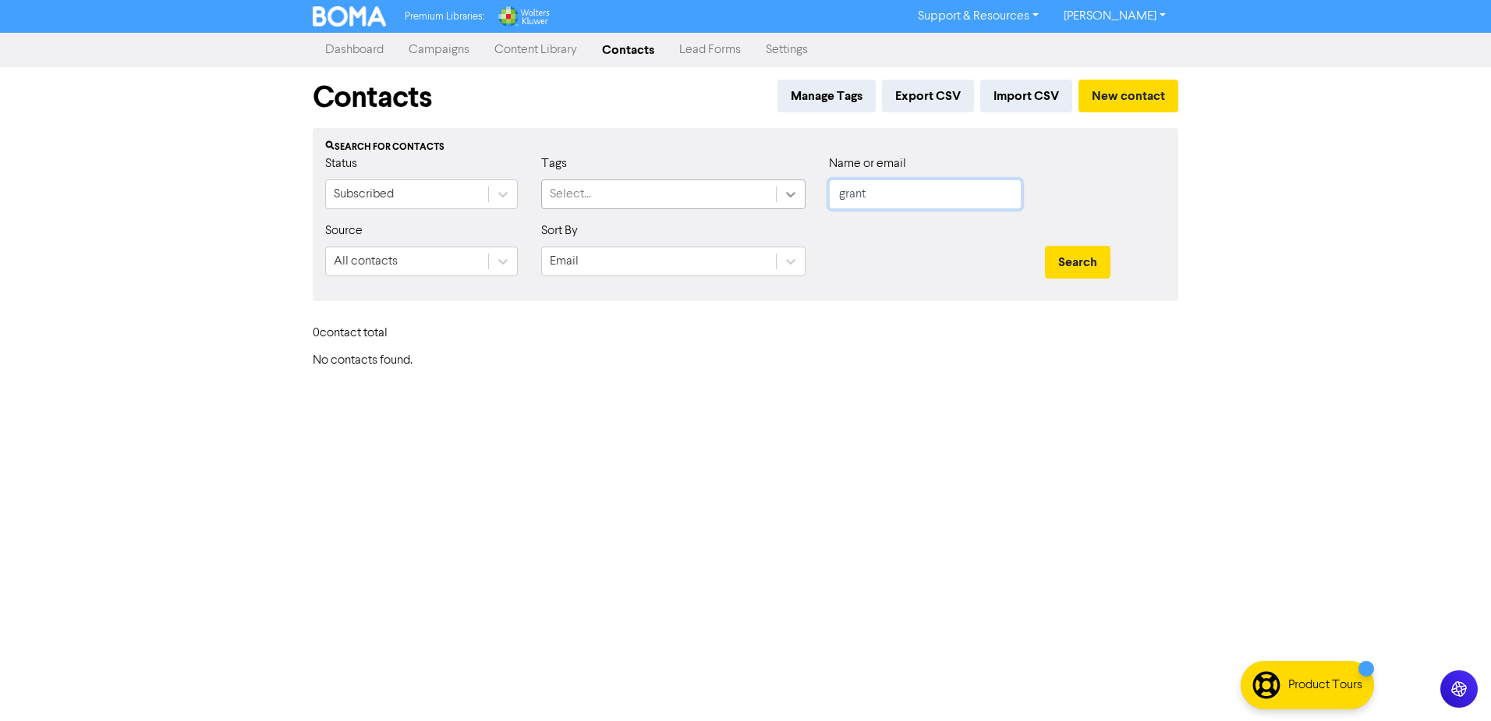
drag, startPoint x: 840, startPoint y: 199, endPoint x: 778, endPoint y: 193, distance: 62.6
click at [778, 193] on div "Status Subscribed Tags Select... Name or email grant" at bounding box center [746, 187] width 864 height 67
click at [1045, 246] on button "Search" at bounding box center [1078, 262] width 66 height 33
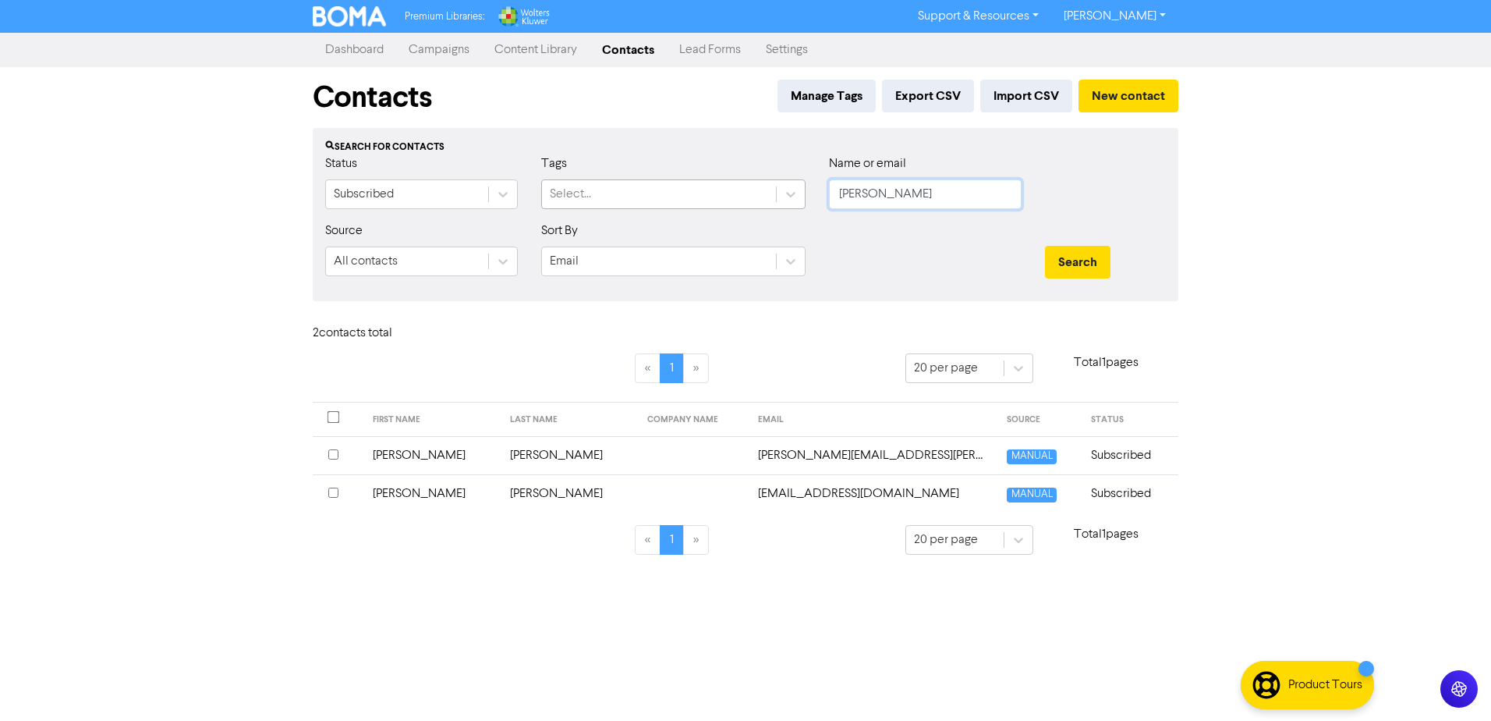
drag, startPoint x: 882, startPoint y: 196, endPoint x: 759, endPoint y: 191, distance: 123.3
click at [759, 191] on div "Status Subscribed Tags Select... Name or email [PERSON_NAME]" at bounding box center [746, 187] width 864 height 67
click at [1045, 246] on button "Search" at bounding box center [1078, 262] width 66 height 33
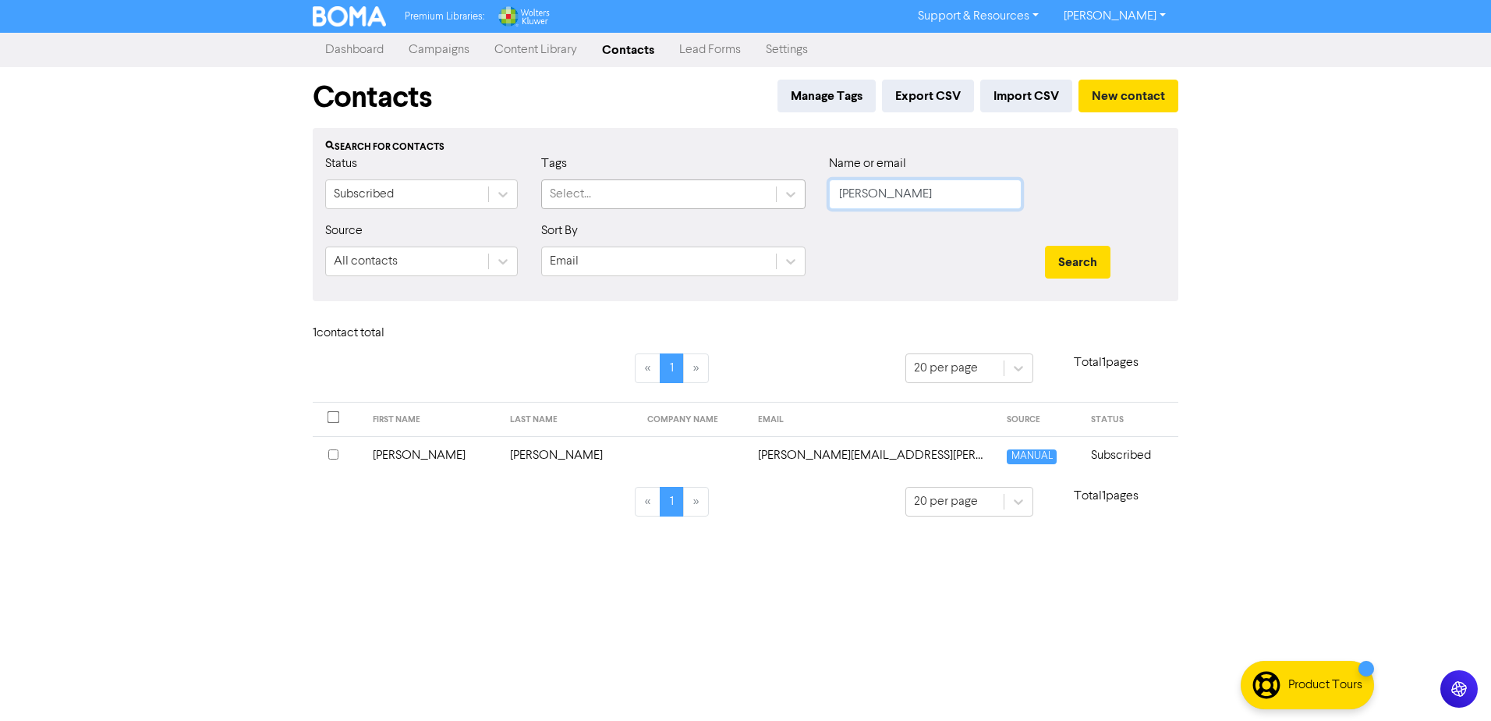
drag, startPoint x: 895, startPoint y: 196, endPoint x: 743, endPoint y: 183, distance: 151.9
click at [750, 183] on div "Status Subscribed Tags Select... Name or email [PERSON_NAME]" at bounding box center [746, 187] width 864 height 67
click at [1045, 246] on button "Search" at bounding box center [1078, 262] width 66 height 33
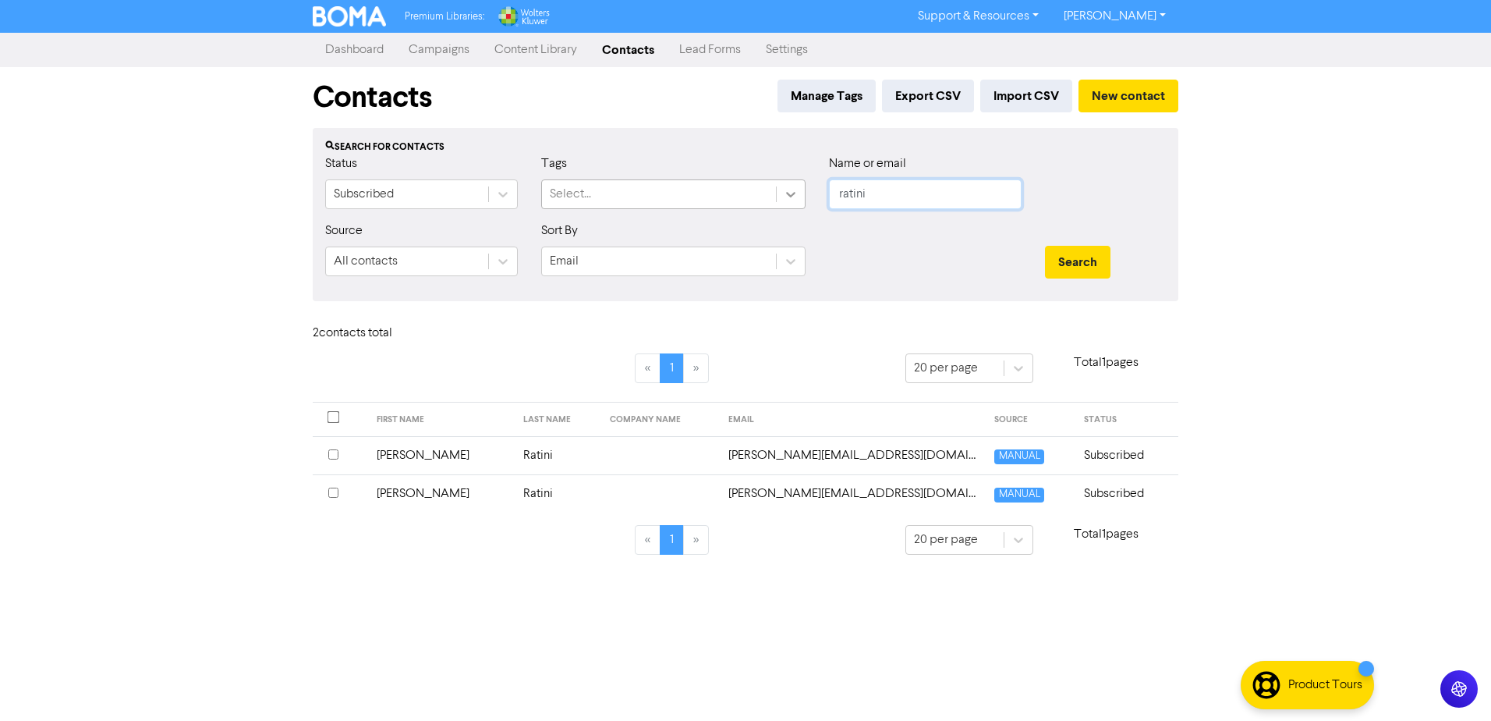
drag, startPoint x: 887, startPoint y: 198, endPoint x: 785, endPoint y: 188, distance: 101.9
click at [786, 188] on div "Status Subscribed Tags Select... Name or email ratini" at bounding box center [746, 187] width 864 height 67
click at [1045, 246] on button "Search" at bounding box center [1078, 262] width 66 height 33
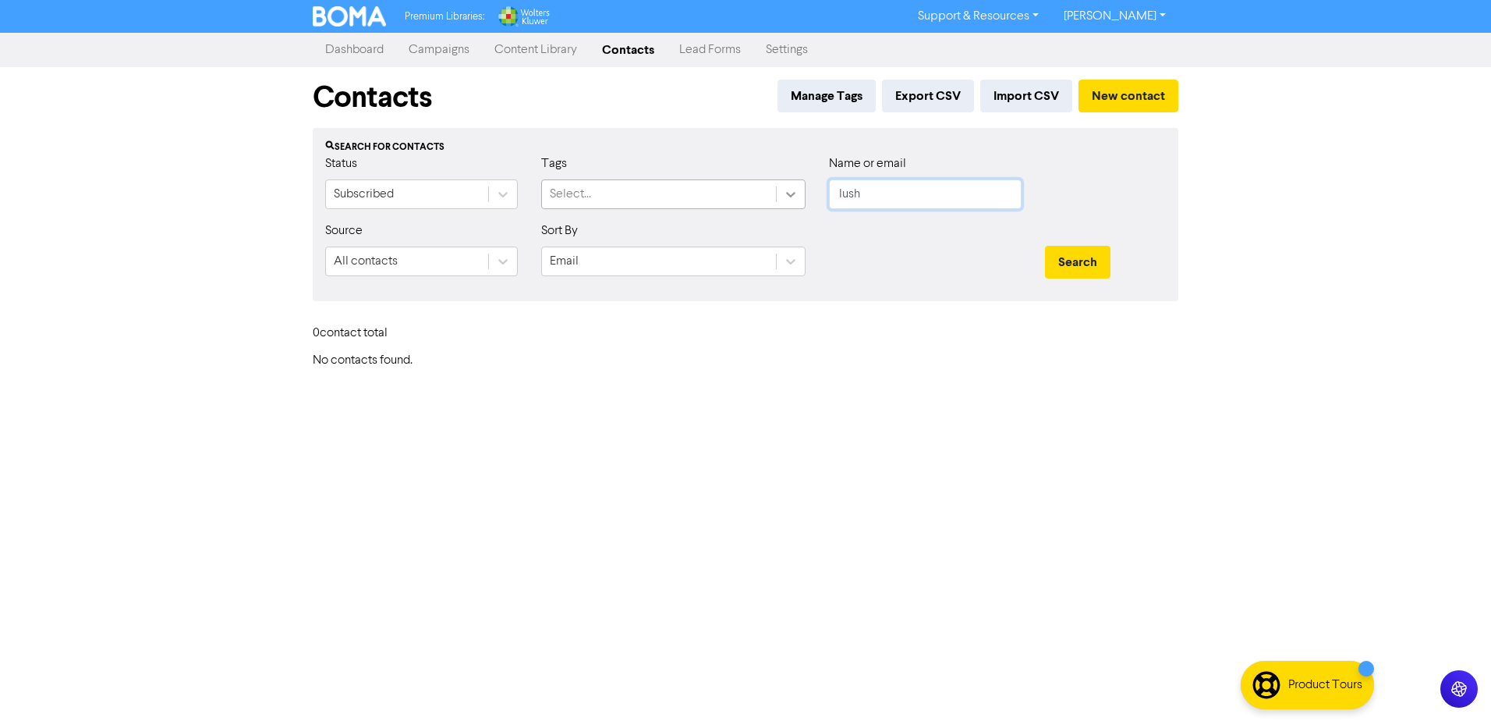
drag, startPoint x: 874, startPoint y: 199, endPoint x: 780, endPoint y: 186, distance: 94.5
click at [781, 186] on div "Status Subscribed Tags Select... Name or email lush" at bounding box center [746, 187] width 864 height 67
click at [1045, 246] on button "Search" at bounding box center [1078, 262] width 66 height 33
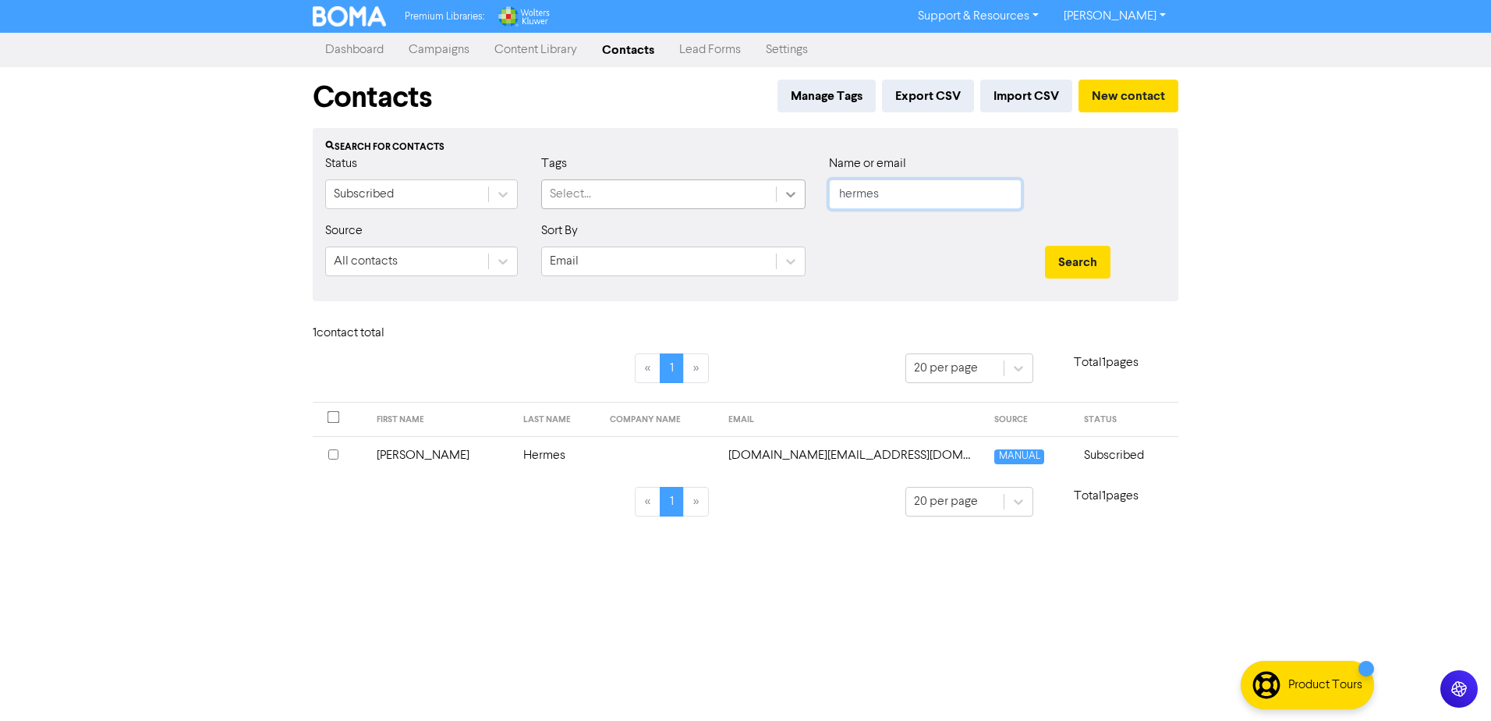
drag, startPoint x: 887, startPoint y: 198, endPoint x: 796, endPoint y: 188, distance: 91.8
click at [796, 188] on div "Status Subscribed Tags Select... Name or email [PERSON_NAME]" at bounding box center [746, 187] width 864 height 67
click at [1045, 246] on button "Search" at bounding box center [1078, 262] width 66 height 33
drag, startPoint x: 888, startPoint y: 204, endPoint x: 824, endPoint y: 195, distance: 63.9
click at [824, 195] on div "Name or email [PERSON_NAME]" at bounding box center [925, 187] width 216 height 67
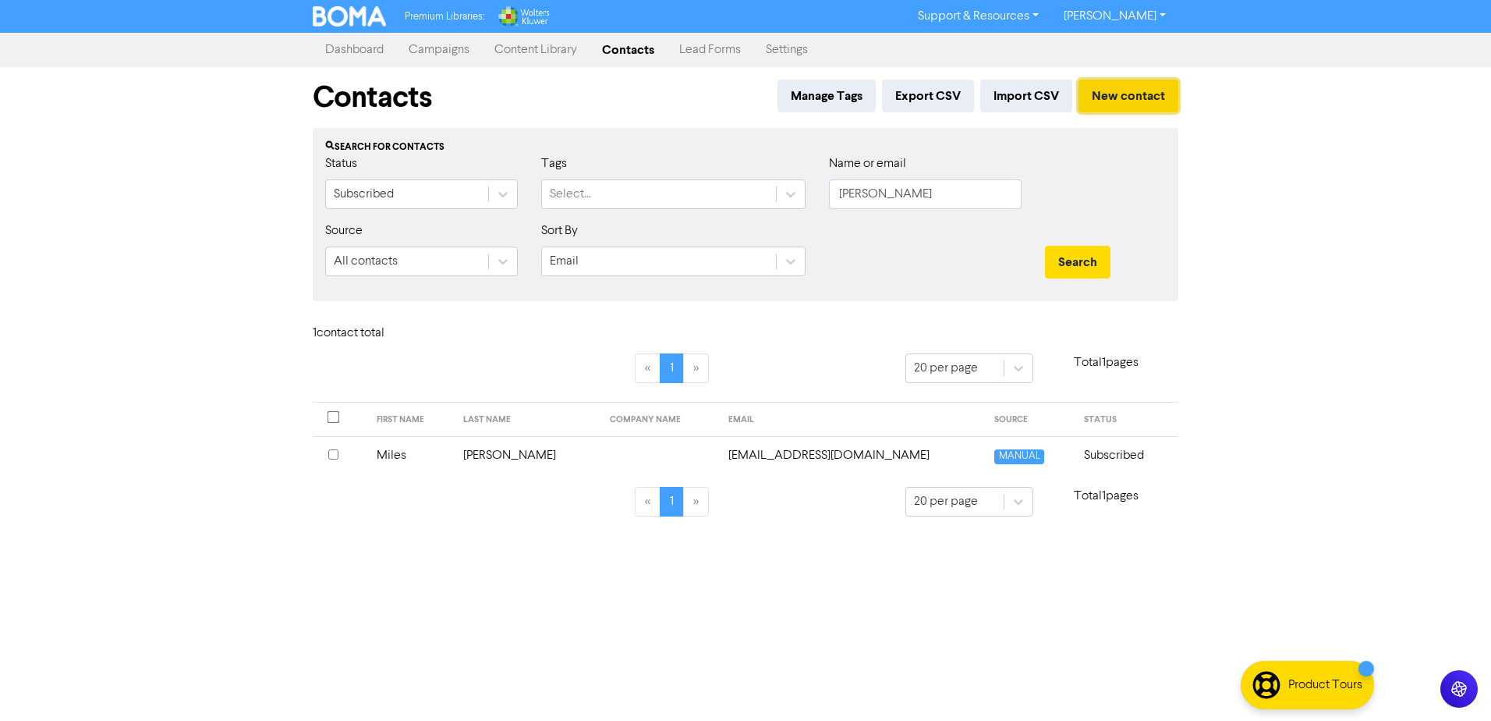
click at [1136, 97] on button "New contact" at bounding box center [1129, 96] width 100 height 33
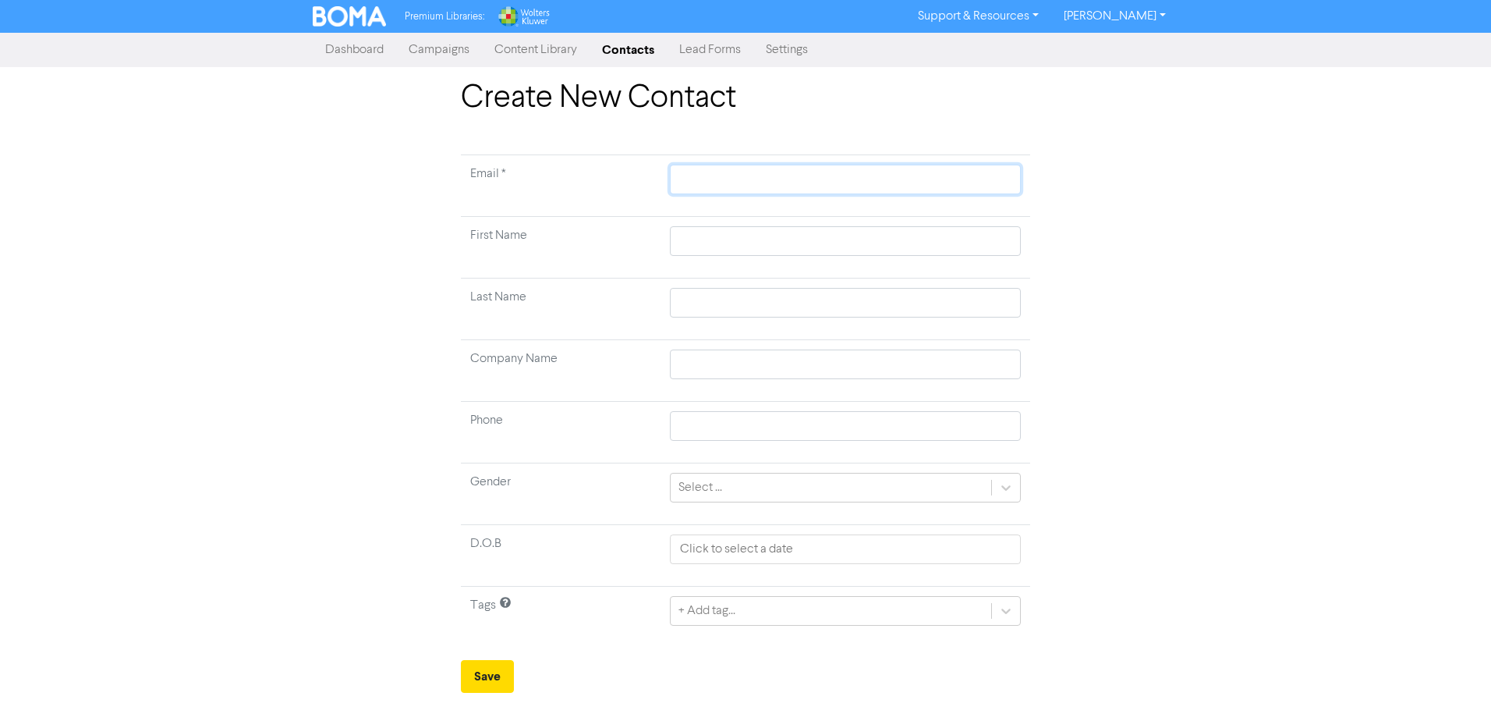
click at [717, 176] on input "text" at bounding box center [845, 180] width 351 height 30
paste input "[EMAIL_ADDRESS][DOMAIN_NAME]"
click at [721, 238] on input "text" at bounding box center [845, 241] width 351 height 30
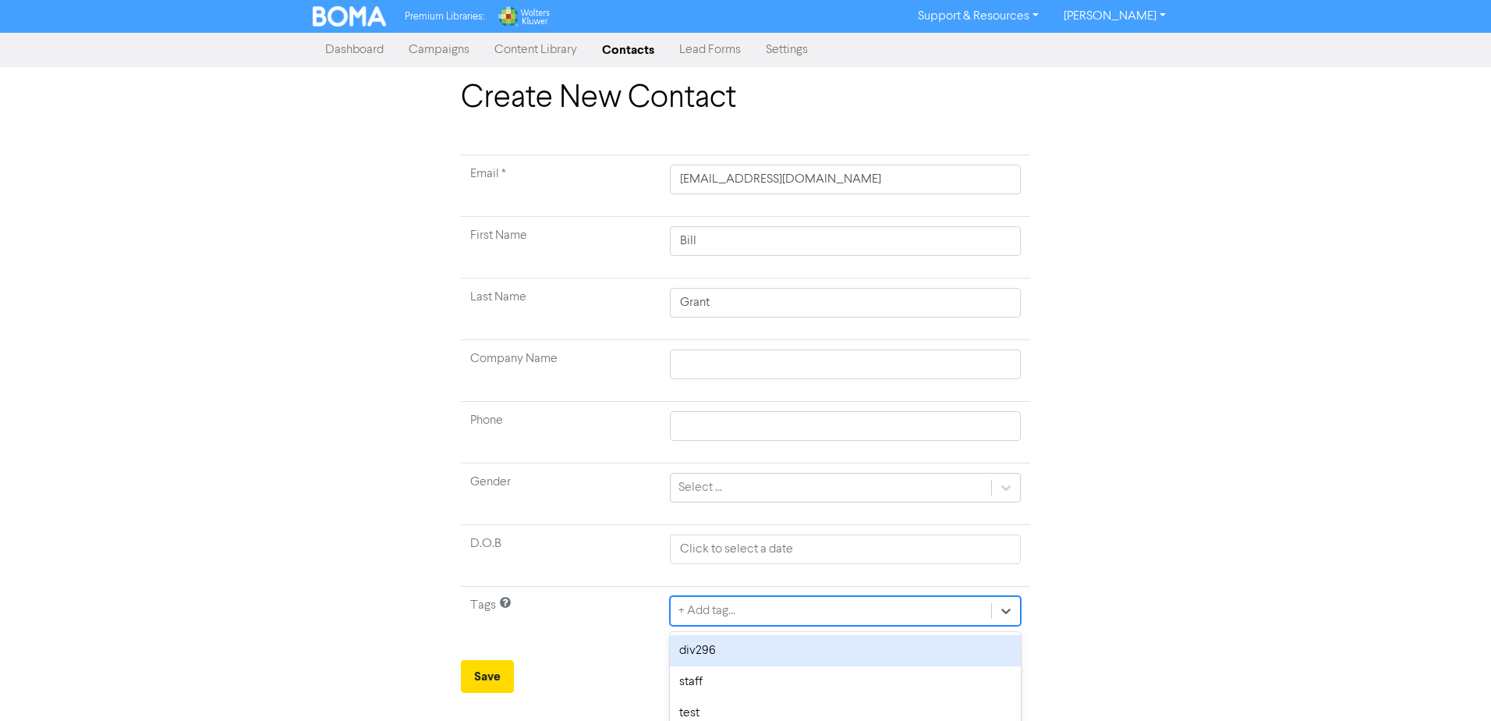
click at [728, 615] on td "option div296 focused, 1 of 3. 3 results available. Use Up and Down to choose o…" at bounding box center [846, 618] width 370 height 62
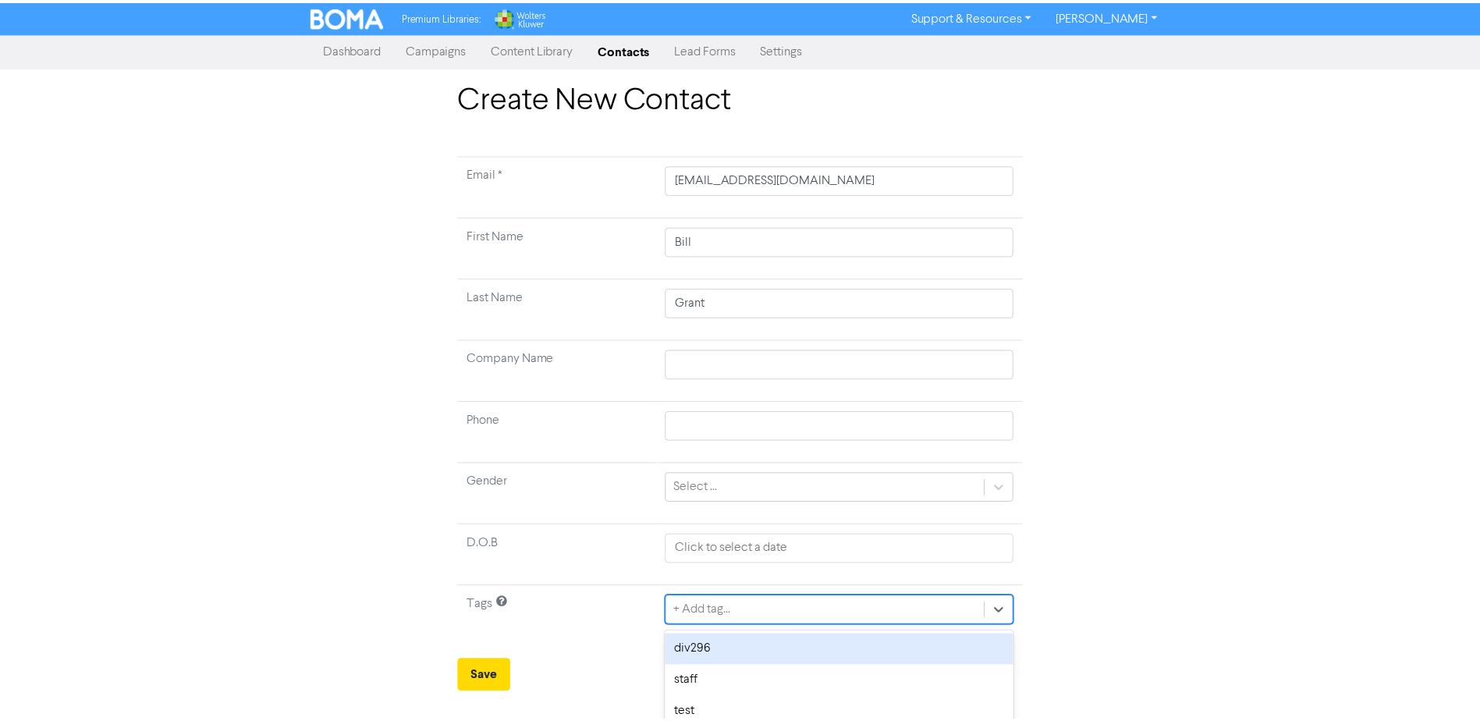
scroll to position [11, 0]
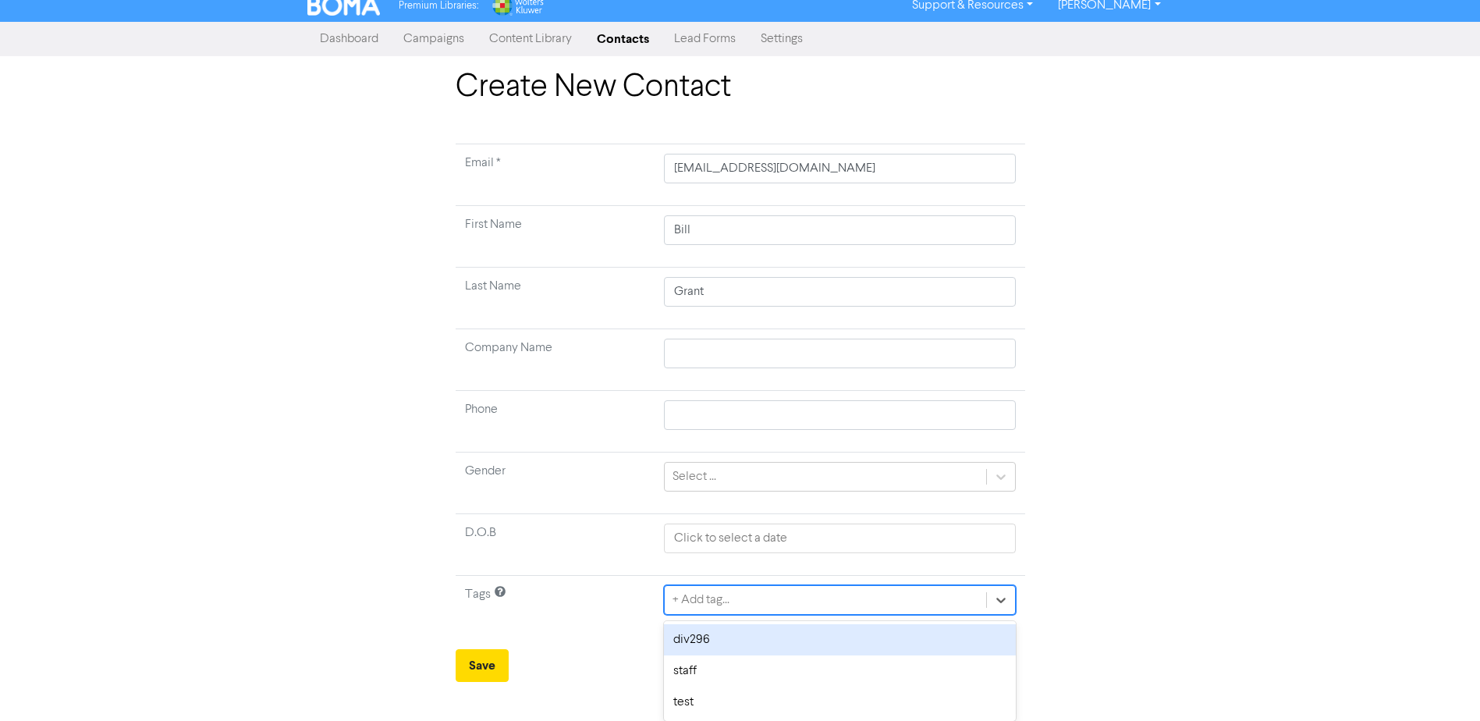
click at [716, 637] on div "div296" at bounding box center [839, 639] width 351 height 31
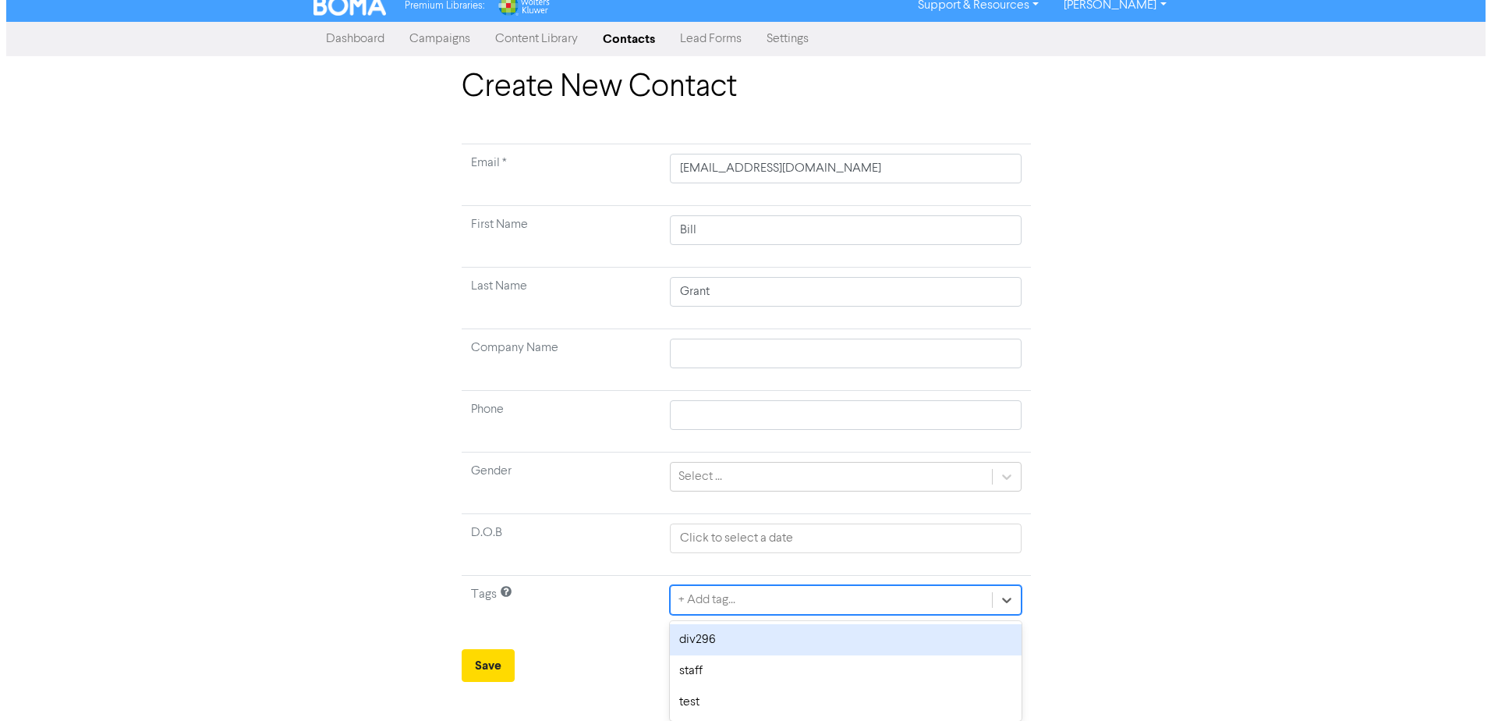
scroll to position [0, 0]
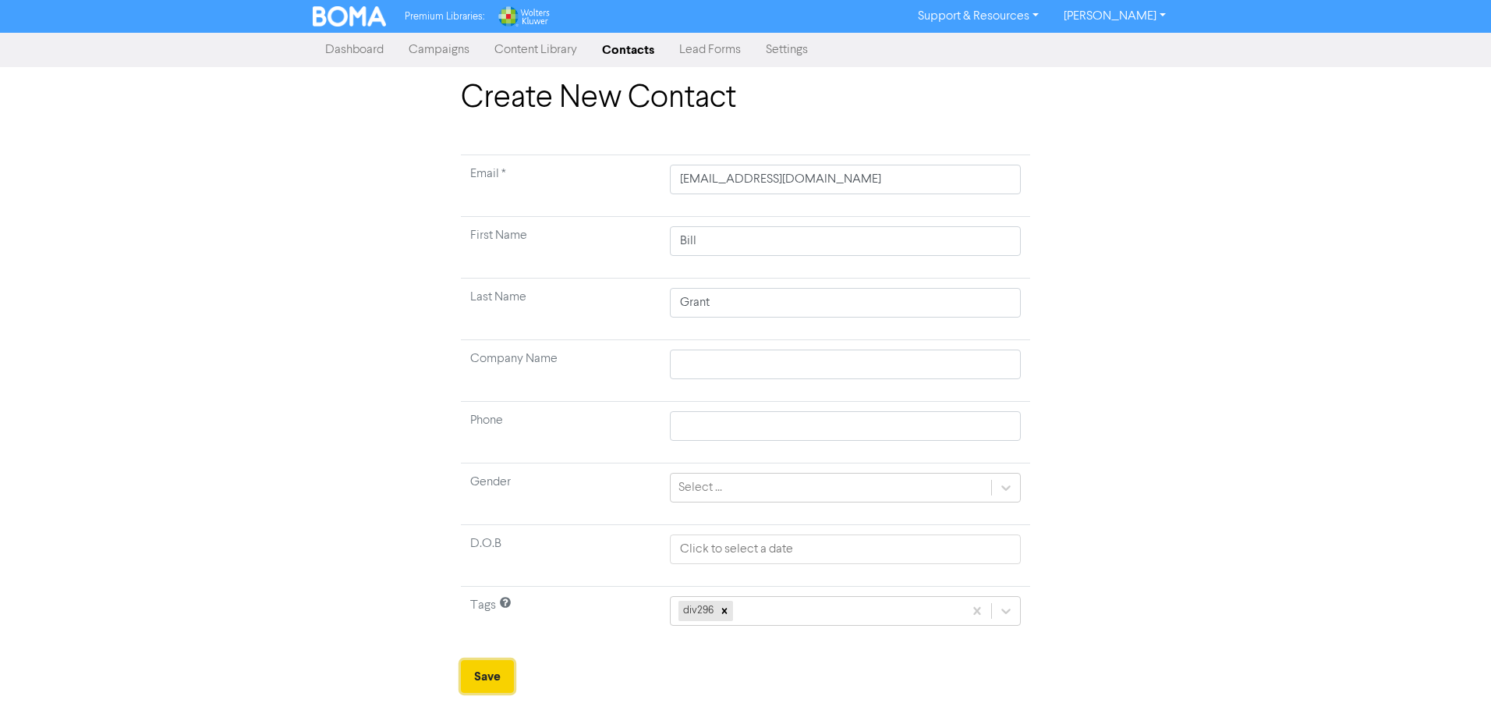
click at [486, 672] on button "Save" at bounding box center [487, 676] width 53 height 33
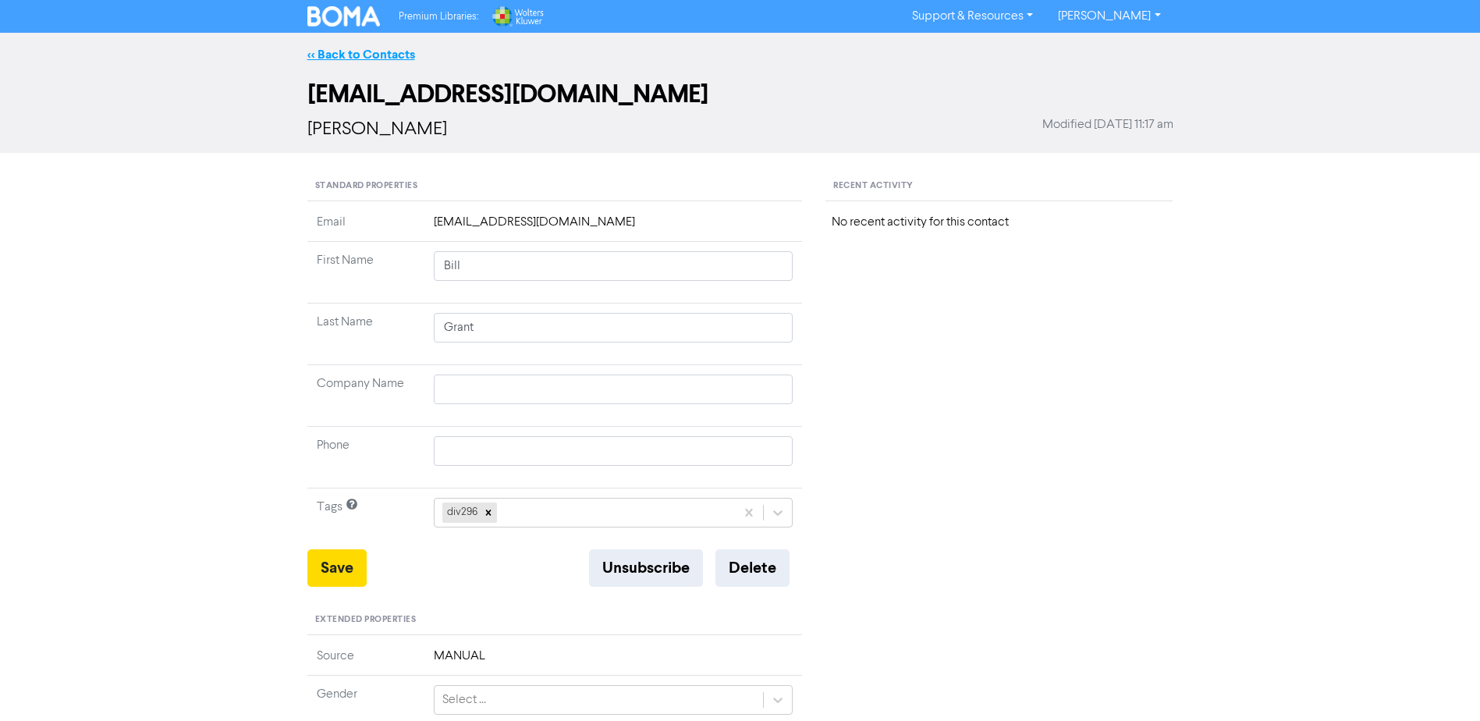
click at [357, 53] on link "<< Back to Contacts" at bounding box center [361, 55] width 108 height 16
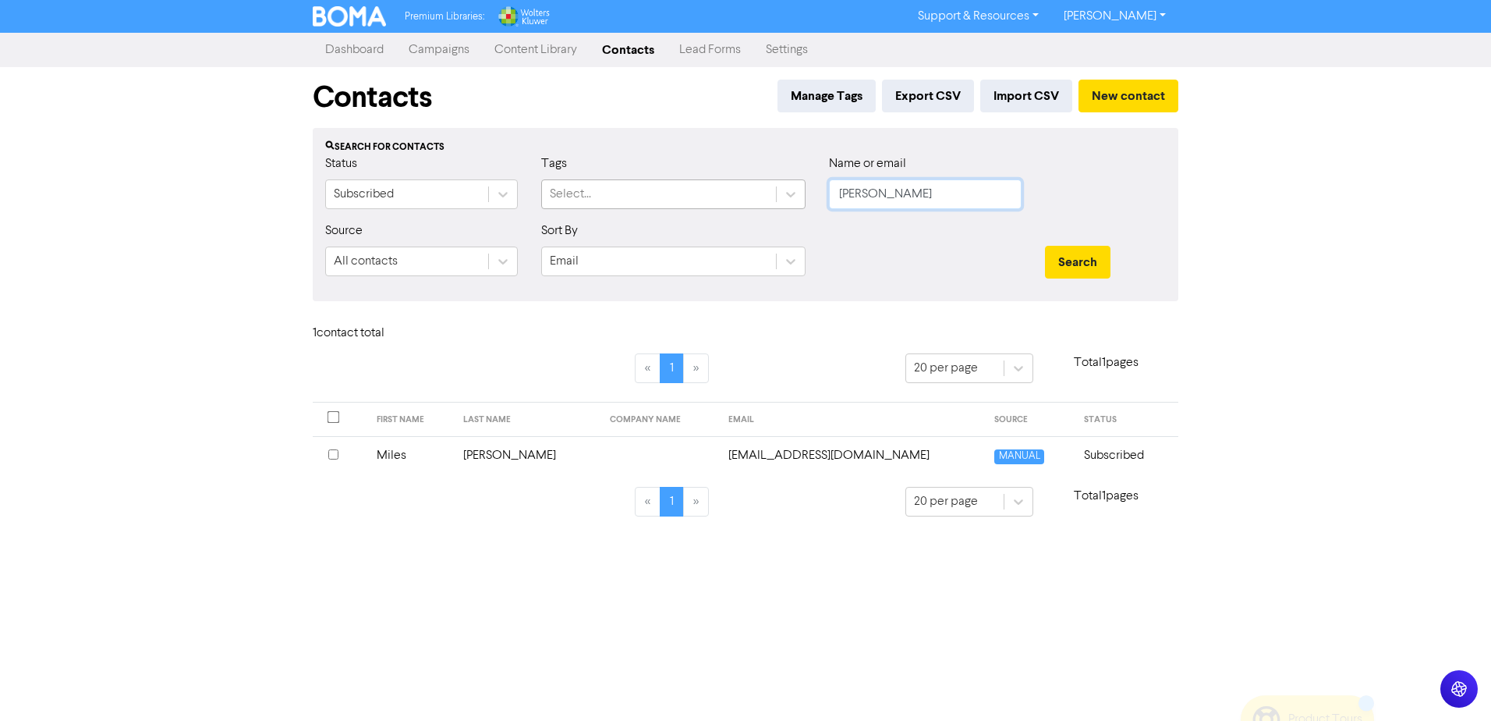
drag, startPoint x: 881, startPoint y: 193, endPoint x: 760, endPoint y: 190, distance: 120.9
click at [774, 191] on div "Status Subscribed Tags Select... Name or email [PERSON_NAME]" at bounding box center [746, 187] width 864 height 67
click at [1045, 246] on button "Search" at bounding box center [1078, 262] width 66 height 33
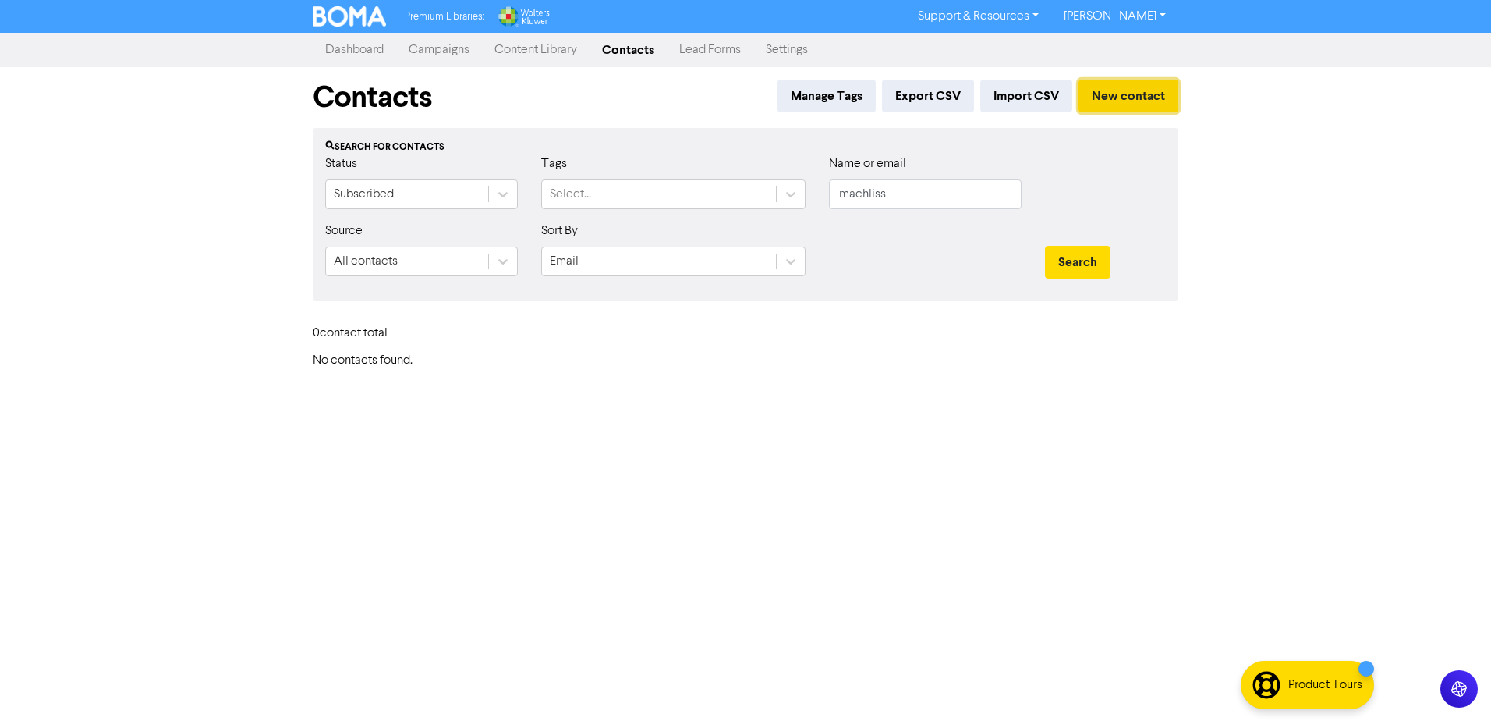
click at [1119, 93] on button "New contact" at bounding box center [1129, 96] width 100 height 33
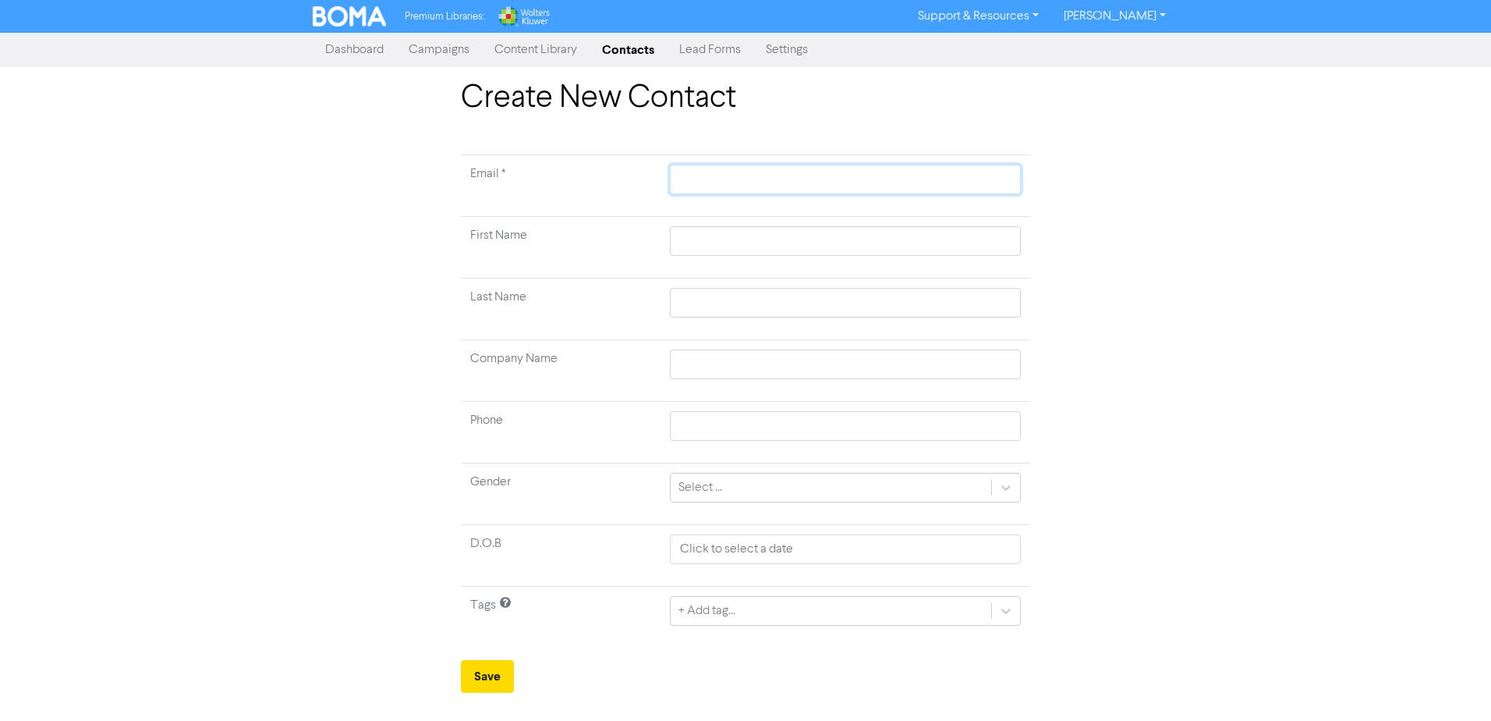
click at [751, 184] on input "text" at bounding box center [845, 180] width 351 height 30
paste input "[EMAIL_ADDRESS][DOMAIN_NAME]"
click at [752, 250] on input "text" at bounding box center [845, 241] width 351 height 30
click at [487, 676] on button "Save" at bounding box center [487, 676] width 53 height 33
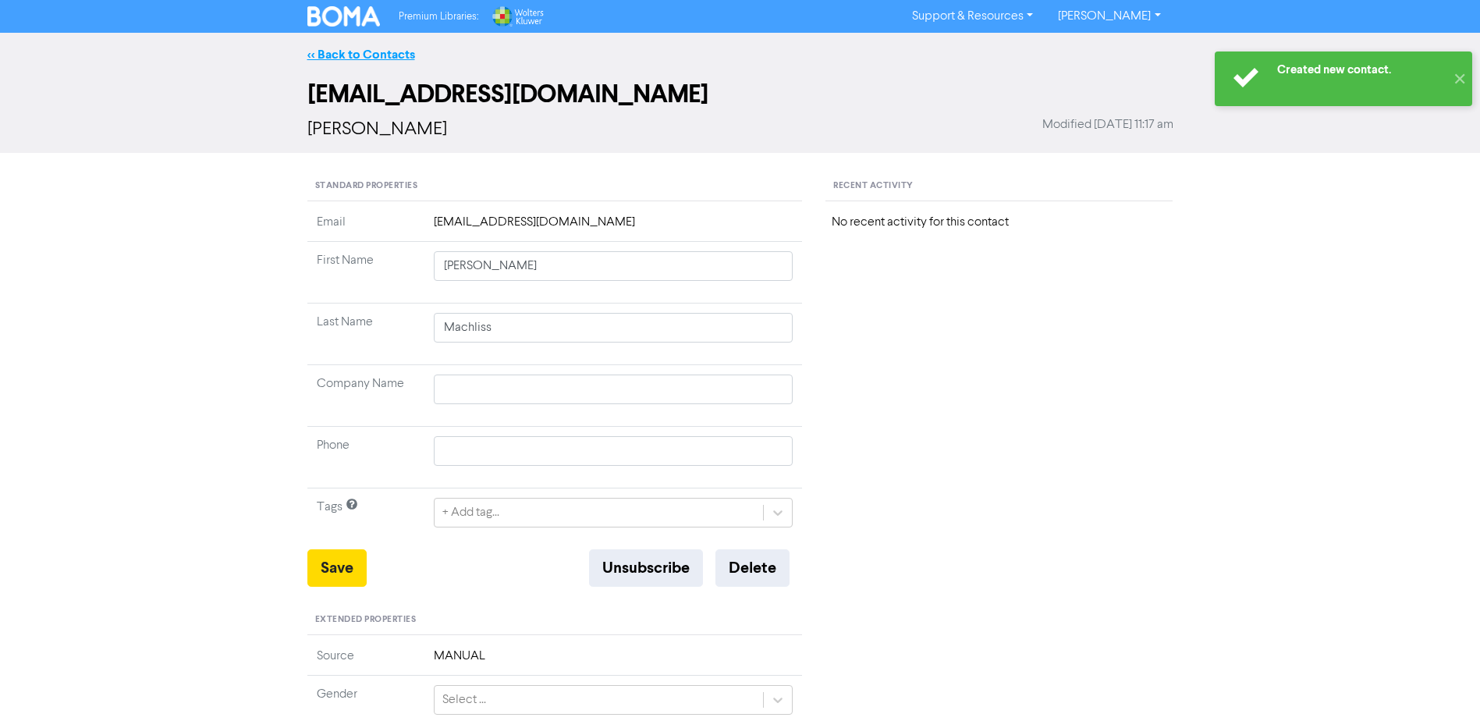
click at [340, 52] on link "<< Back to Contacts" at bounding box center [361, 55] width 108 height 16
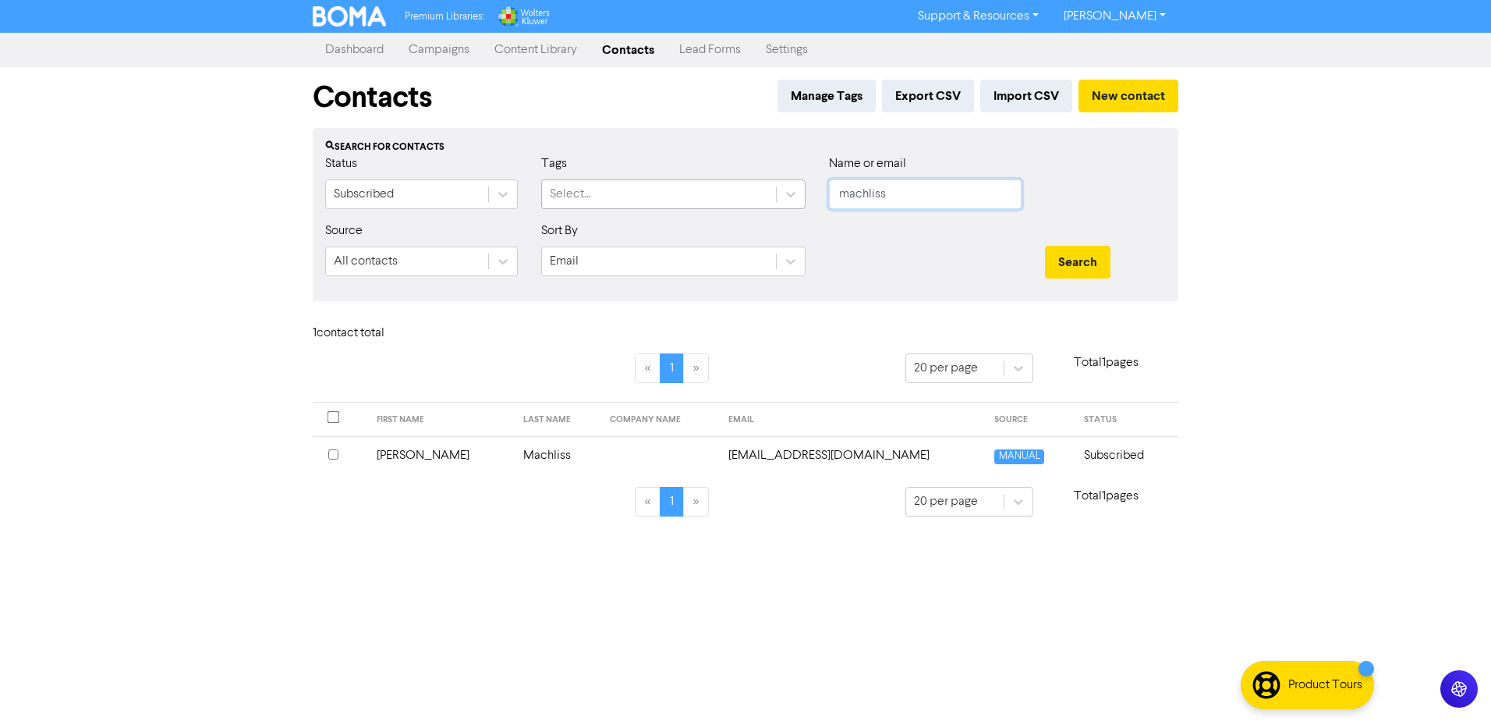
drag, startPoint x: 871, startPoint y: 194, endPoint x: 776, endPoint y: 189, distance: 95.3
click at [783, 189] on div "Status Subscribed Tags Select... Name or email machliss" at bounding box center [746, 187] width 864 height 67
click at [1045, 246] on button "Search" at bounding box center [1078, 262] width 66 height 33
click at [1122, 97] on button "New contact" at bounding box center [1129, 96] width 100 height 33
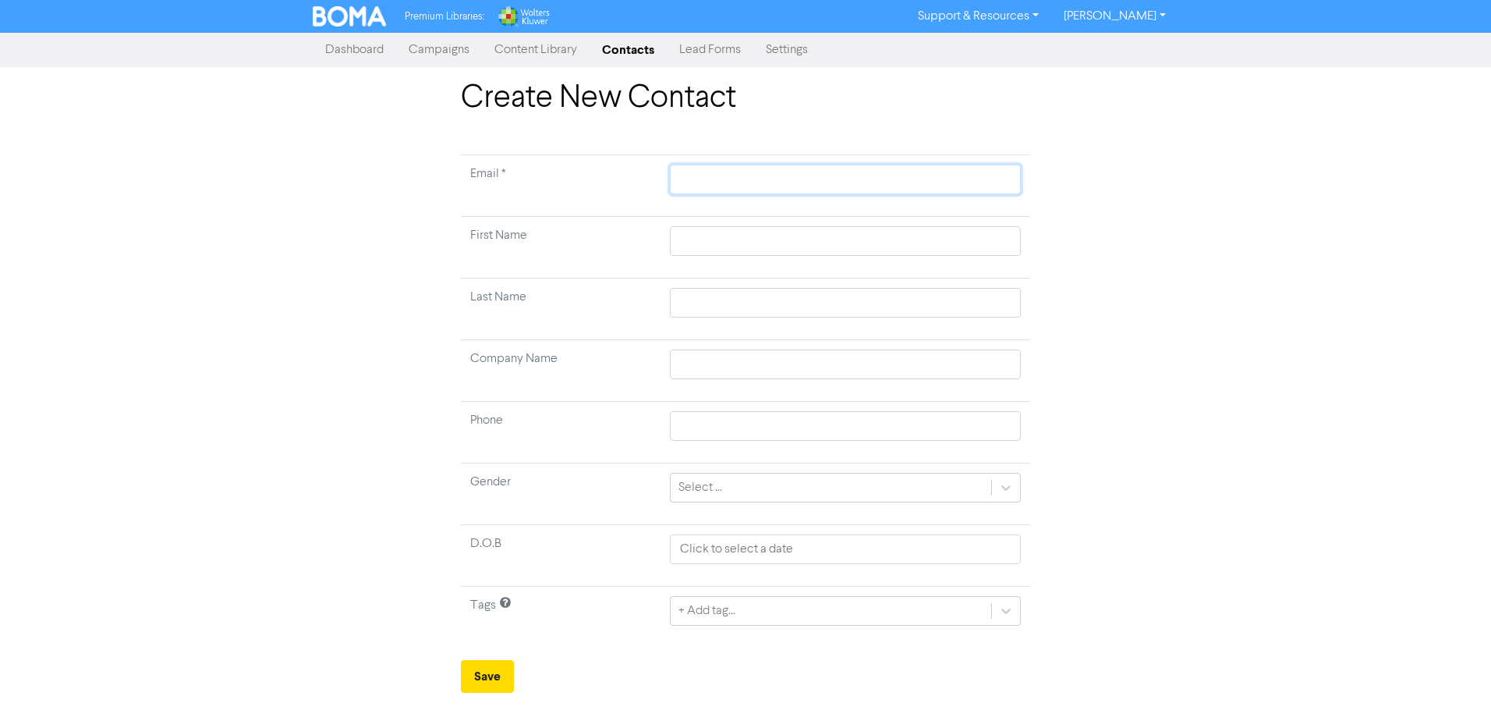
click at [733, 181] on input "text" at bounding box center [845, 180] width 351 height 30
paste input "[EMAIL_ADDRESS][DOMAIN_NAME]"
click at [713, 243] on input "text" at bounding box center [845, 241] width 351 height 30
click at [486, 671] on button "Save" at bounding box center [487, 676] width 53 height 33
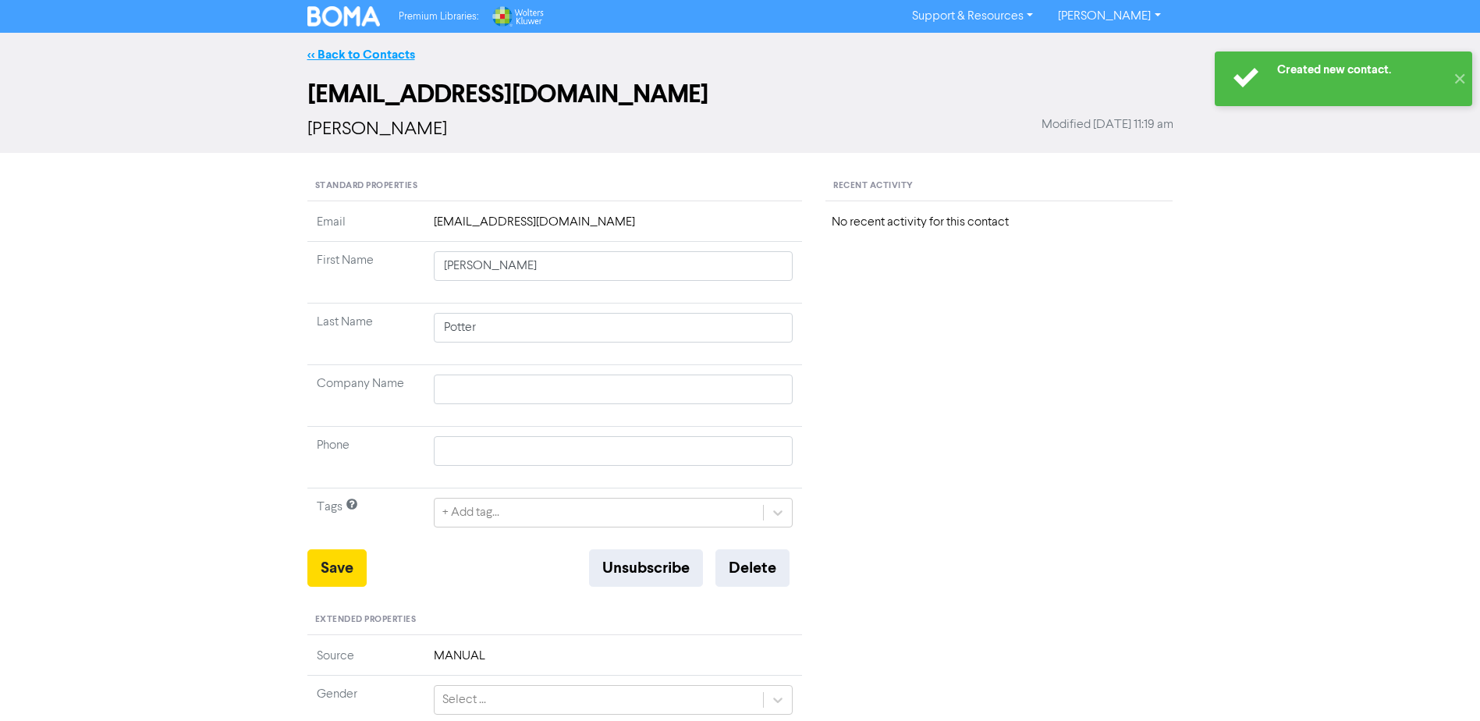
click at [338, 54] on link "<< Back to Contacts" at bounding box center [361, 55] width 108 height 16
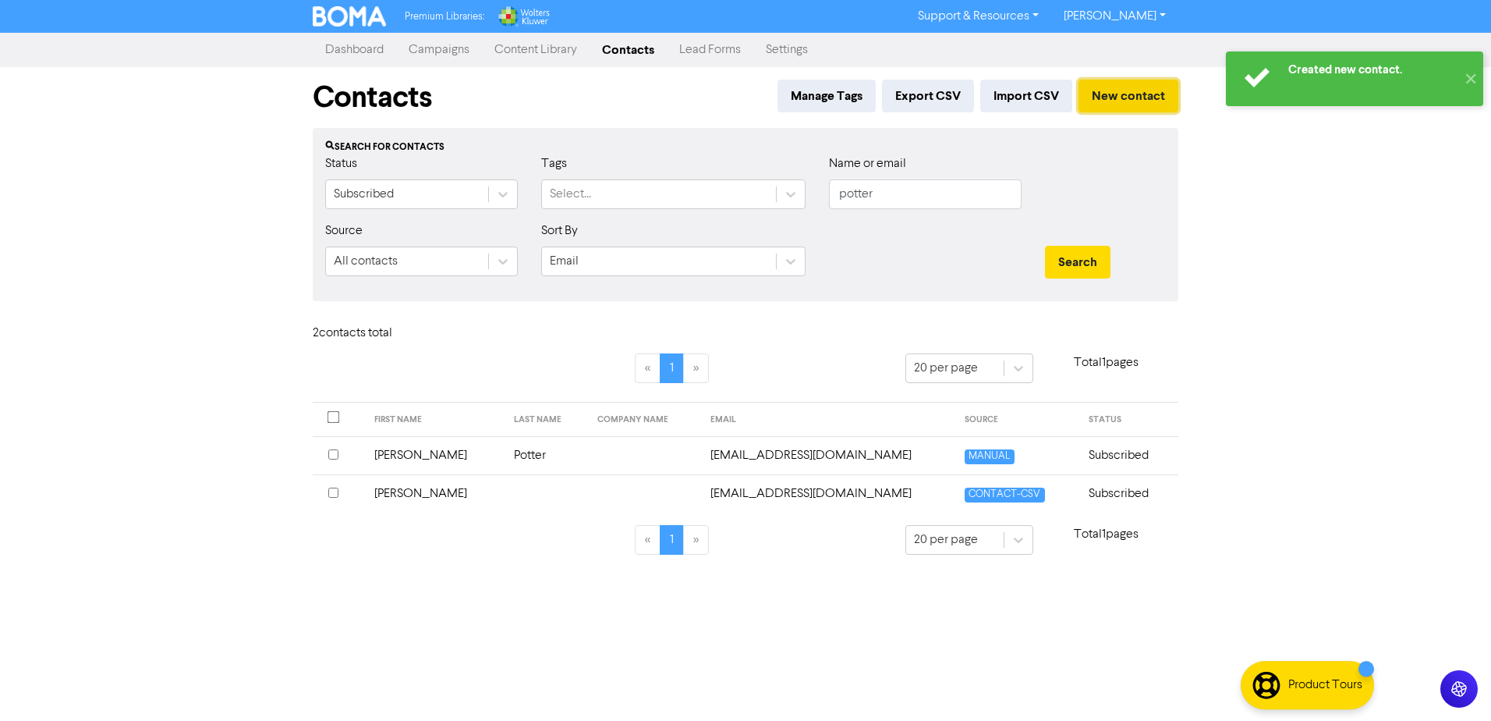
click at [1126, 97] on button "New contact" at bounding box center [1129, 96] width 100 height 33
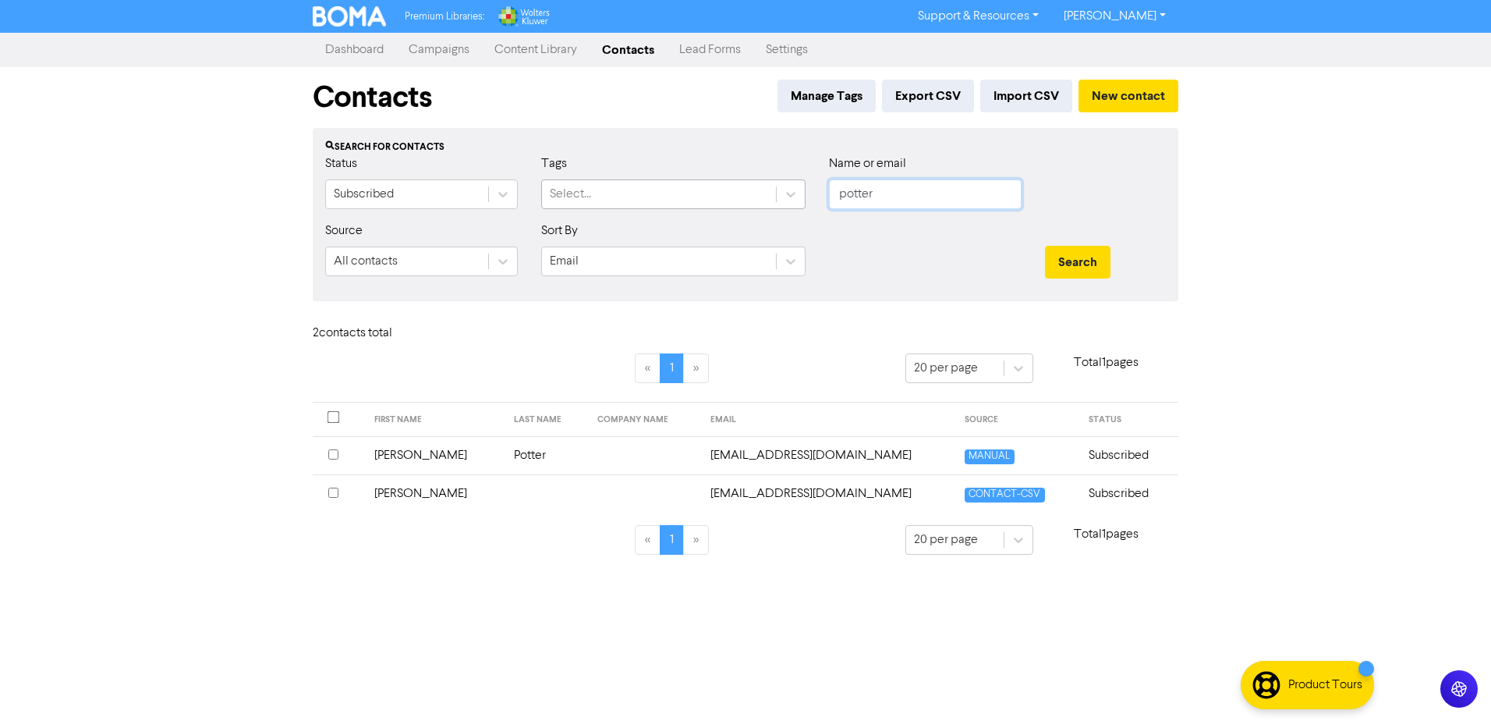
drag, startPoint x: 829, startPoint y: 188, endPoint x: 772, endPoint y: 185, distance: 57.0
click at [773, 185] on div "Status Subscribed Tags Select... Name or email [PERSON_NAME]" at bounding box center [746, 187] width 864 height 67
click at [1045, 246] on button "Search" at bounding box center [1078, 262] width 66 height 33
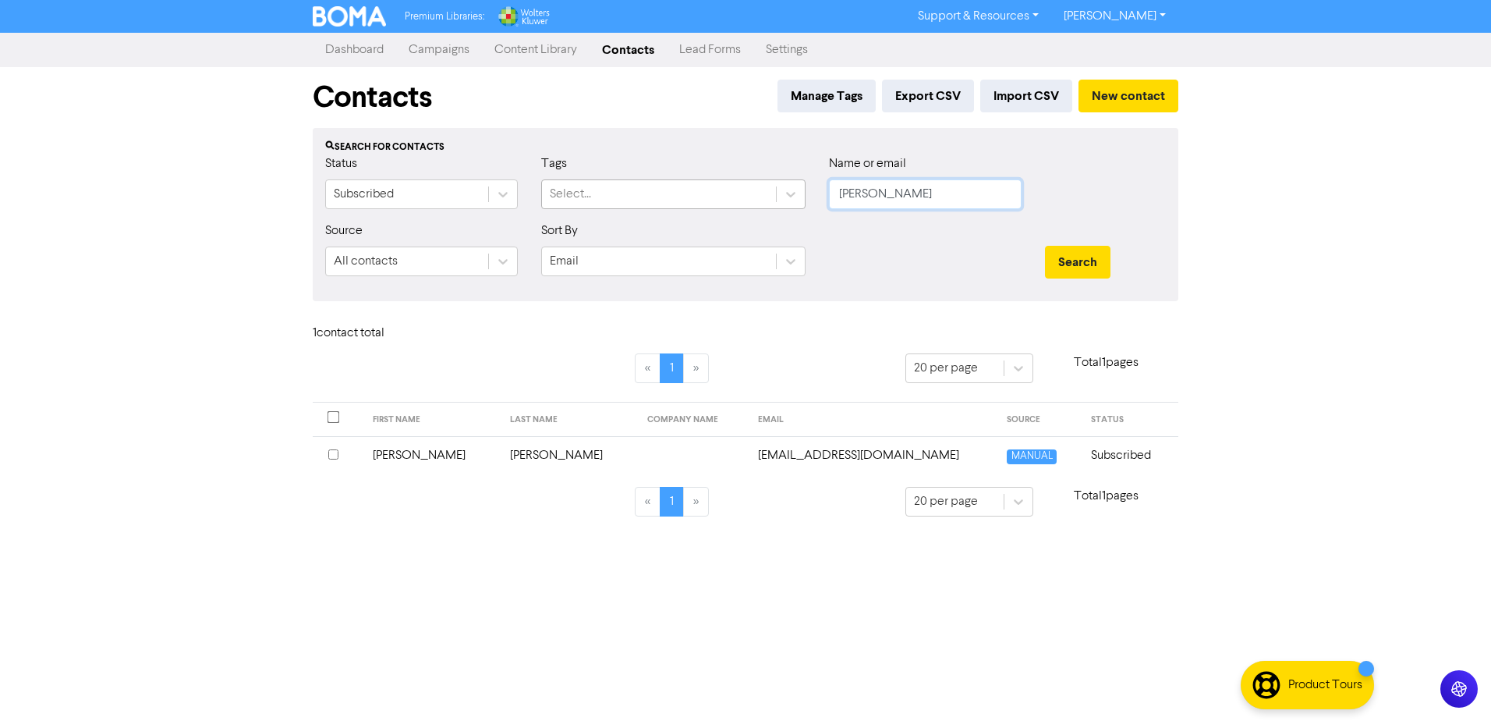
drag, startPoint x: 885, startPoint y: 191, endPoint x: 642, endPoint y: 193, distance: 243.3
click at [642, 193] on div "Status Subscribed Tags Select... Name or email [PERSON_NAME]" at bounding box center [746, 187] width 864 height 67
click at [1045, 246] on button "Search" at bounding box center [1078, 262] width 66 height 33
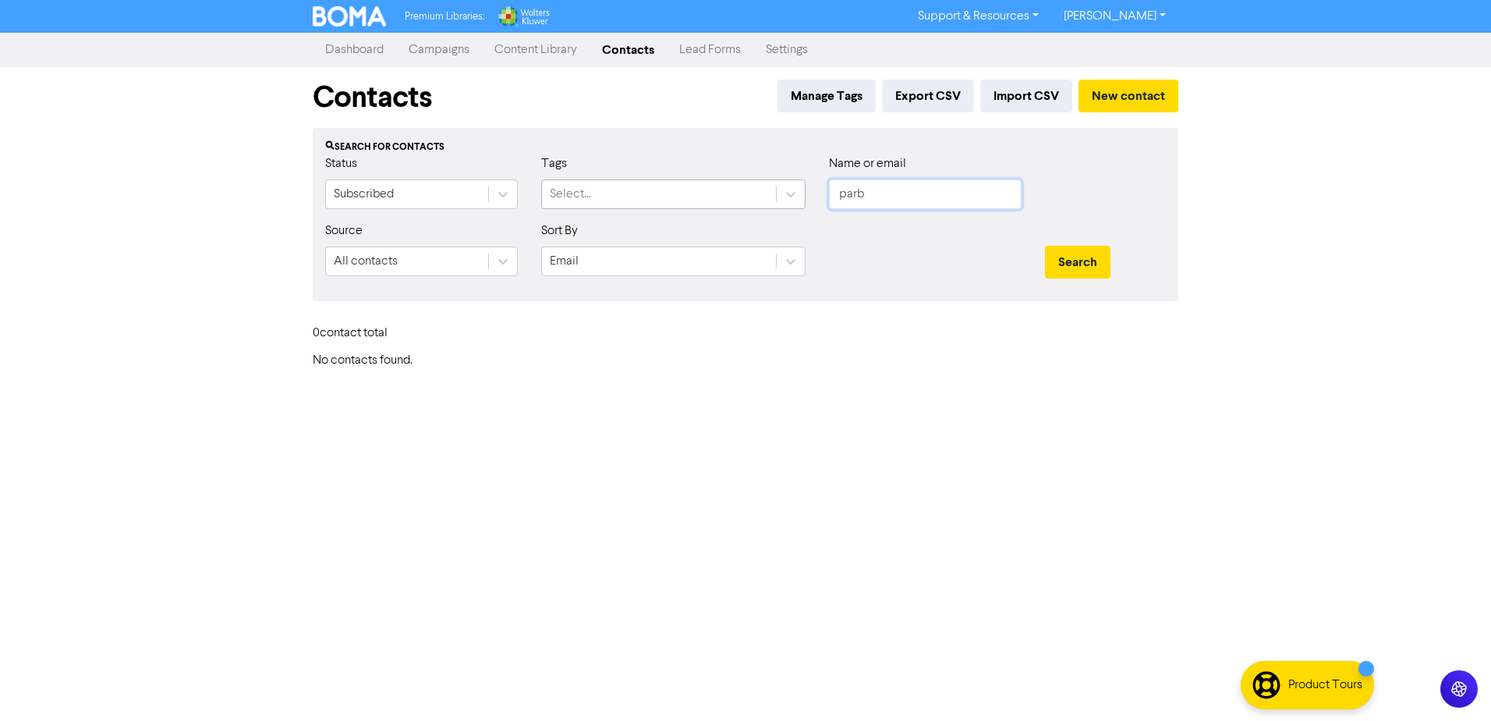
drag, startPoint x: 830, startPoint y: 196, endPoint x: 758, endPoint y: 191, distance: 71.9
click at [760, 191] on div "Status Subscribed Tags Select... Name or email parb" at bounding box center [746, 187] width 864 height 67
click at [1045, 246] on button "Search" at bounding box center [1078, 262] width 66 height 33
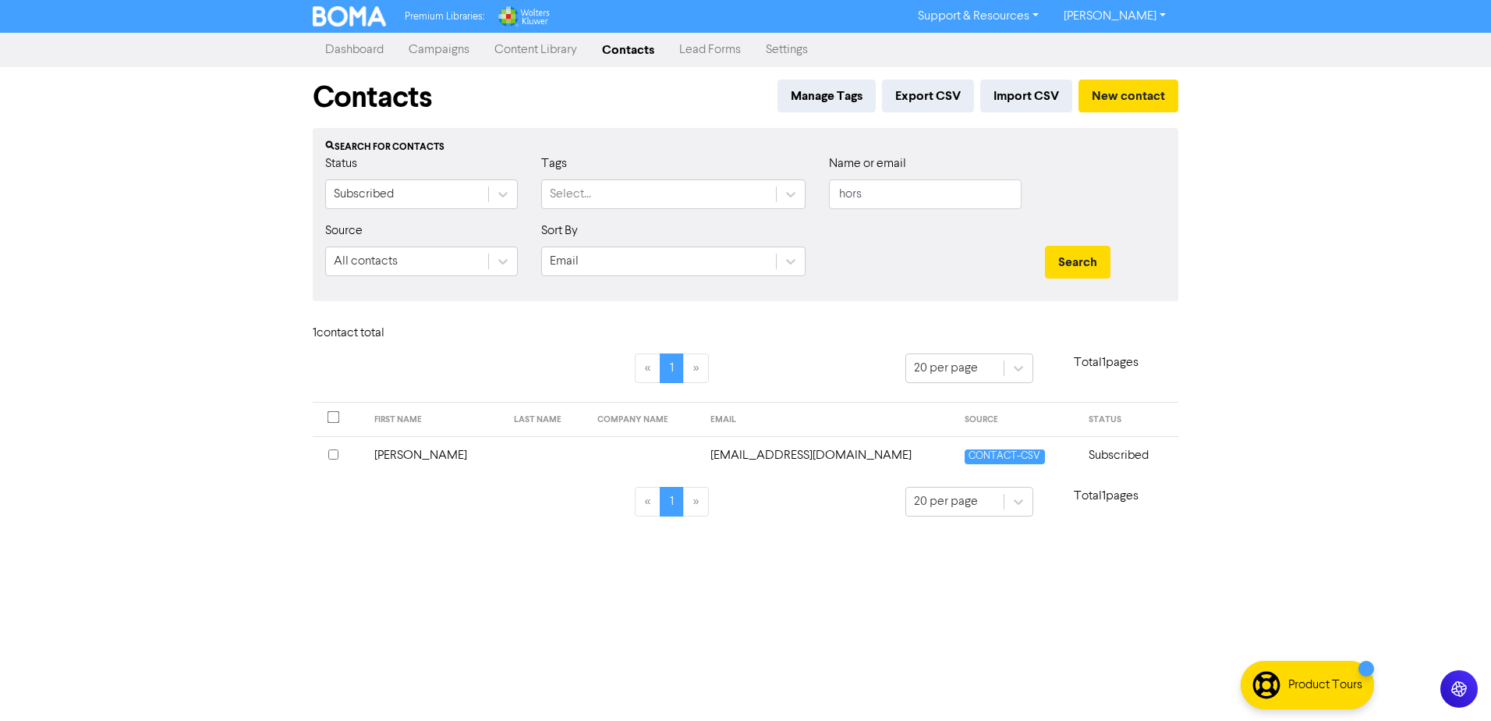
click at [792, 460] on td "[EMAIL_ADDRESS][DOMAIN_NAME]" at bounding box center [828, 455] width 255 height 38
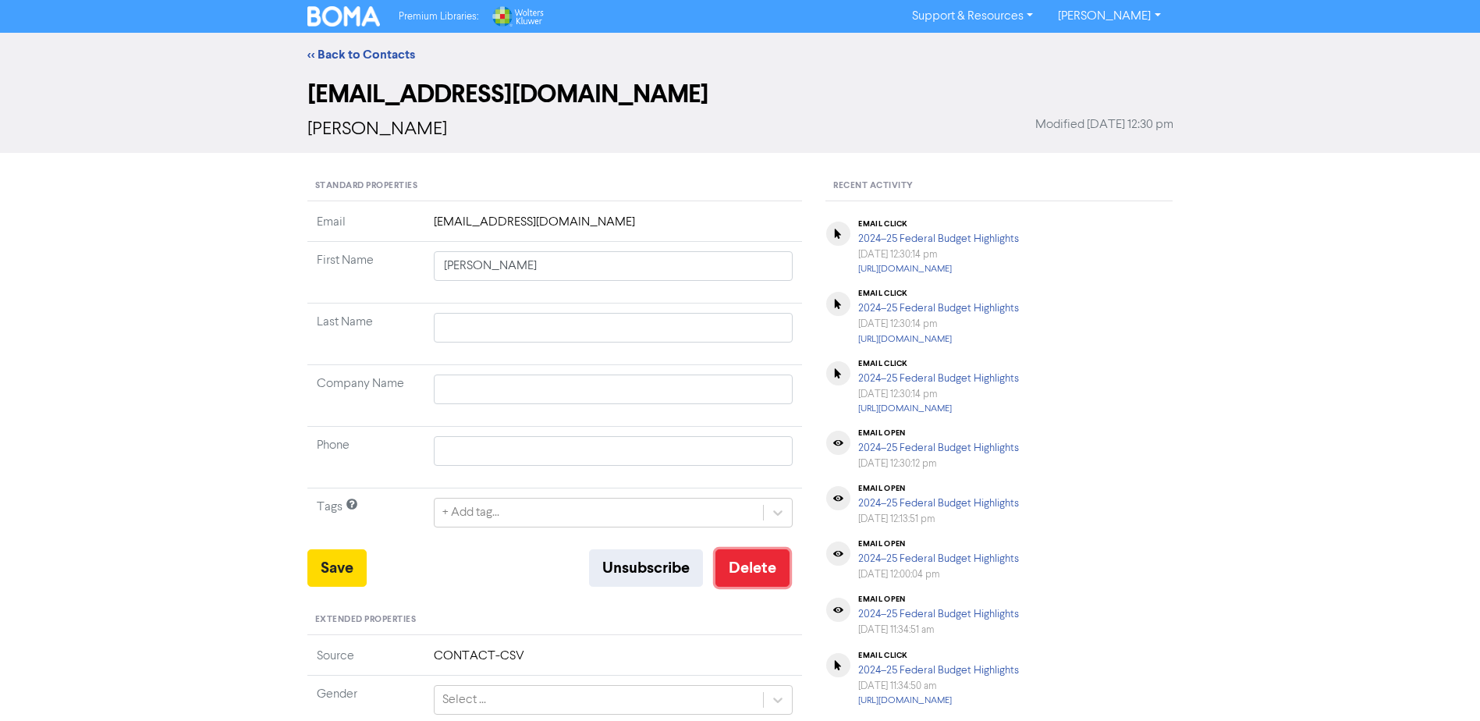
click at [753, 565] on button "Delete" at bounding box center [752, 567] width 74 height 37
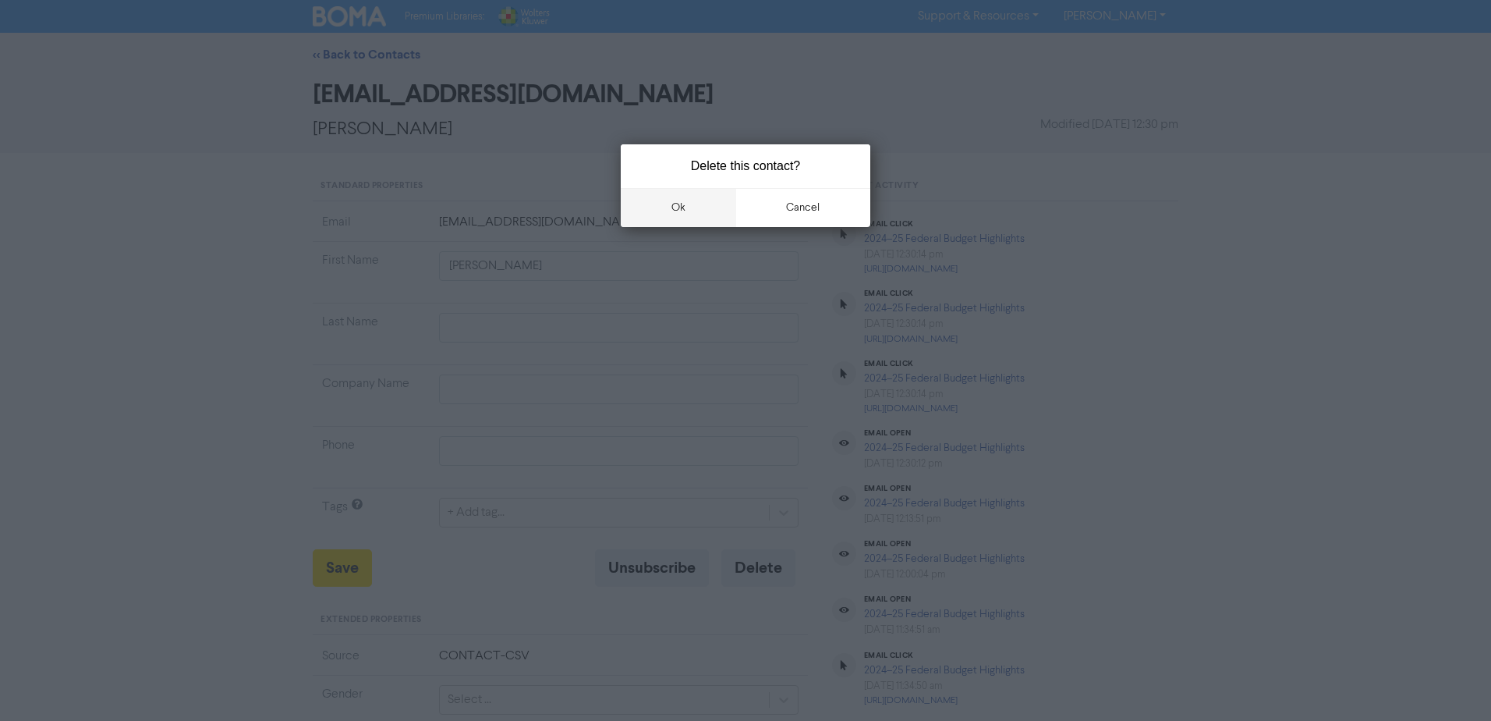
click at [675, 211] on button "ok" at bounding box center [678, 207] width 115 height 39
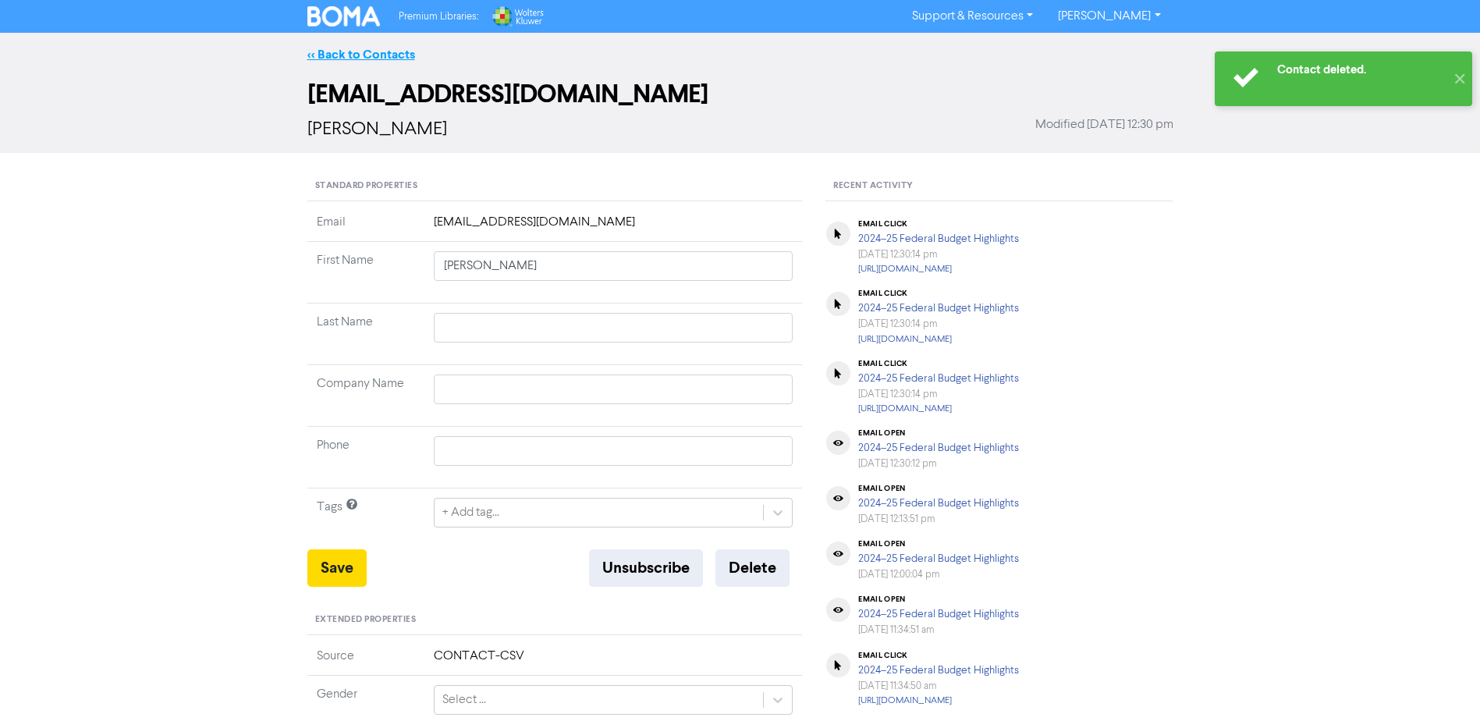
click at [345, 56] on link "<< Back to Contacts" at bounding box center [361, 55] width 108 height 16
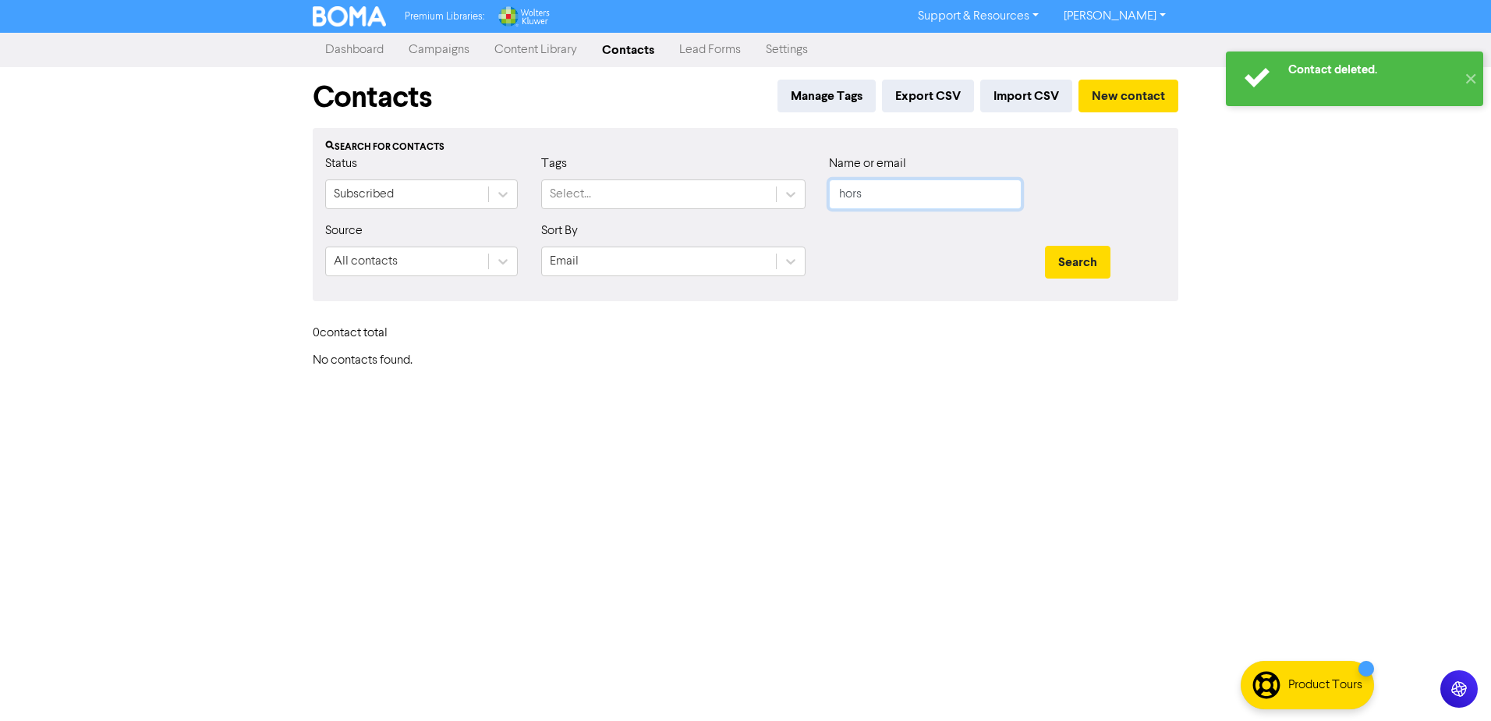
drag, startPoint x: 874, startPoint y: 197, endPoint x: 693, endPoint y: 177, distance: 182.1
click at [694, 177] on div "Status Subscribed Tags Select... Name or email hors" at bounding box center [746, 187] width 864 height 67
click at [1045, 246] on button "Search" at bounding box center [1078, 262] width 66 height 33
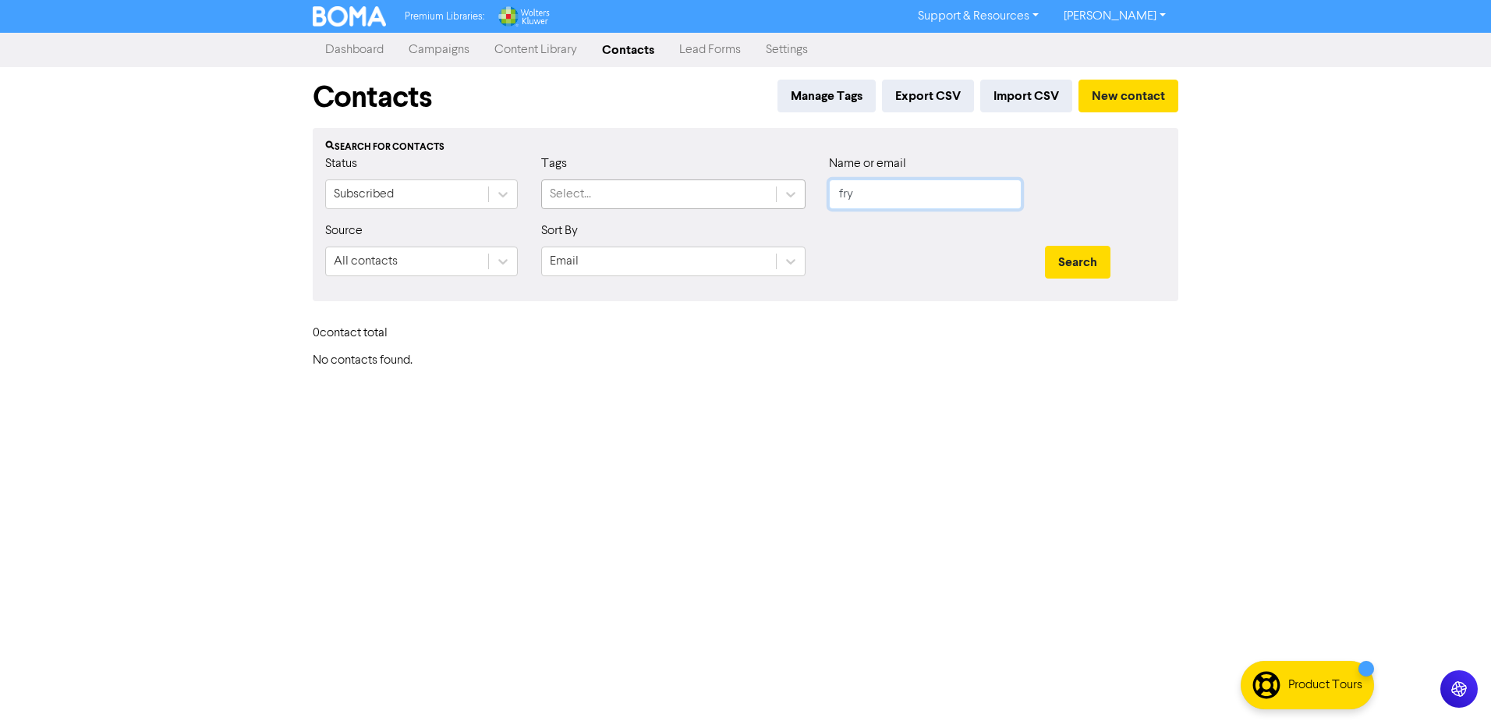
drag, startPoint x: 824, startPoint y: 187, endPoint x: 751, endPoint y: 179, distance: 73.7
click at [753, 179] on div "Status Subscribed Tags Select... Name or email fry" at bounding box center [746, 187] width 864 height 67
click at [1045, 246] on button "Search" at bounding box center [1078, 262] width 66 height 33
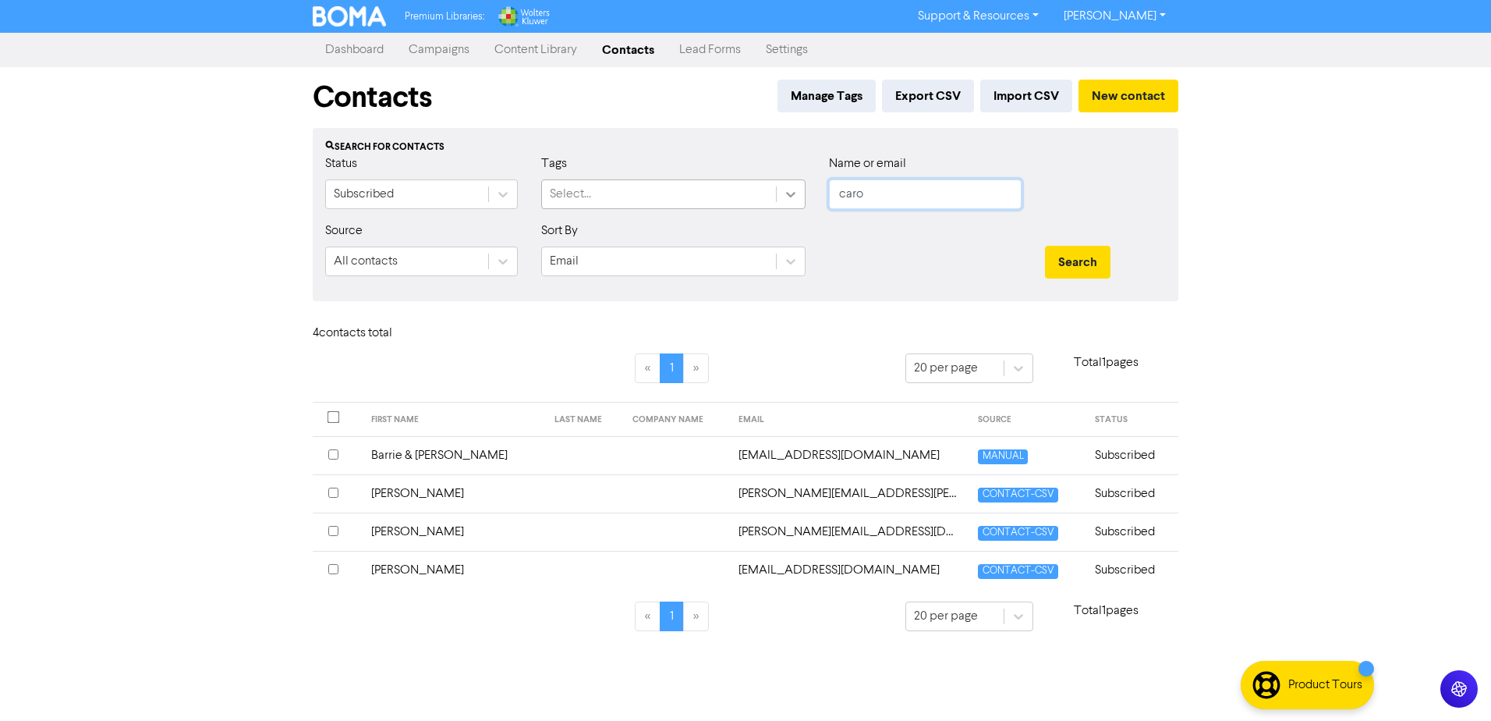
drag, startPoint x: 866, startPoint y: 194, endPoint x: 803, endPoint y: 191, distance: 62.5
click at [803, 191] on div "Status Subscribed Tags Select... Name or email caro" at bounding box center [746, 187] width 864 height 67
click at [1045, 246] on button "Search" at bounding box center [1078, 262] width 66 height 33
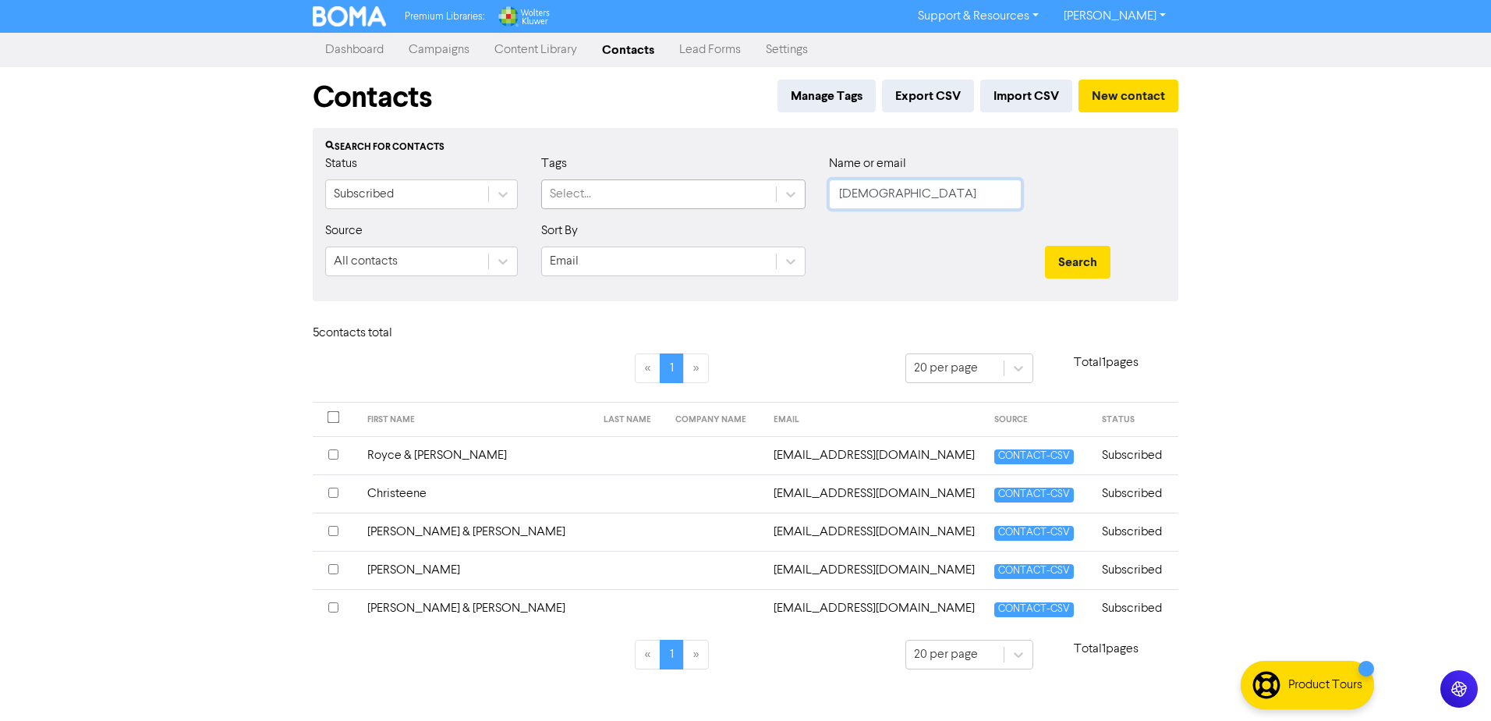
drag, startPoint x: 884, startPoint y: 194, endPoint x: 746, endPoint y: 190, distance: 138.1
click at [758, 187] on div "Status Subscribed Tags Select... Name or email [DEMOGRAPHIC_DATA]" at bounding box center [746, 187] width 864 height 67
click at [1045, 246] on button "Search" at bounding box center [1078, 262] width 66 height 33
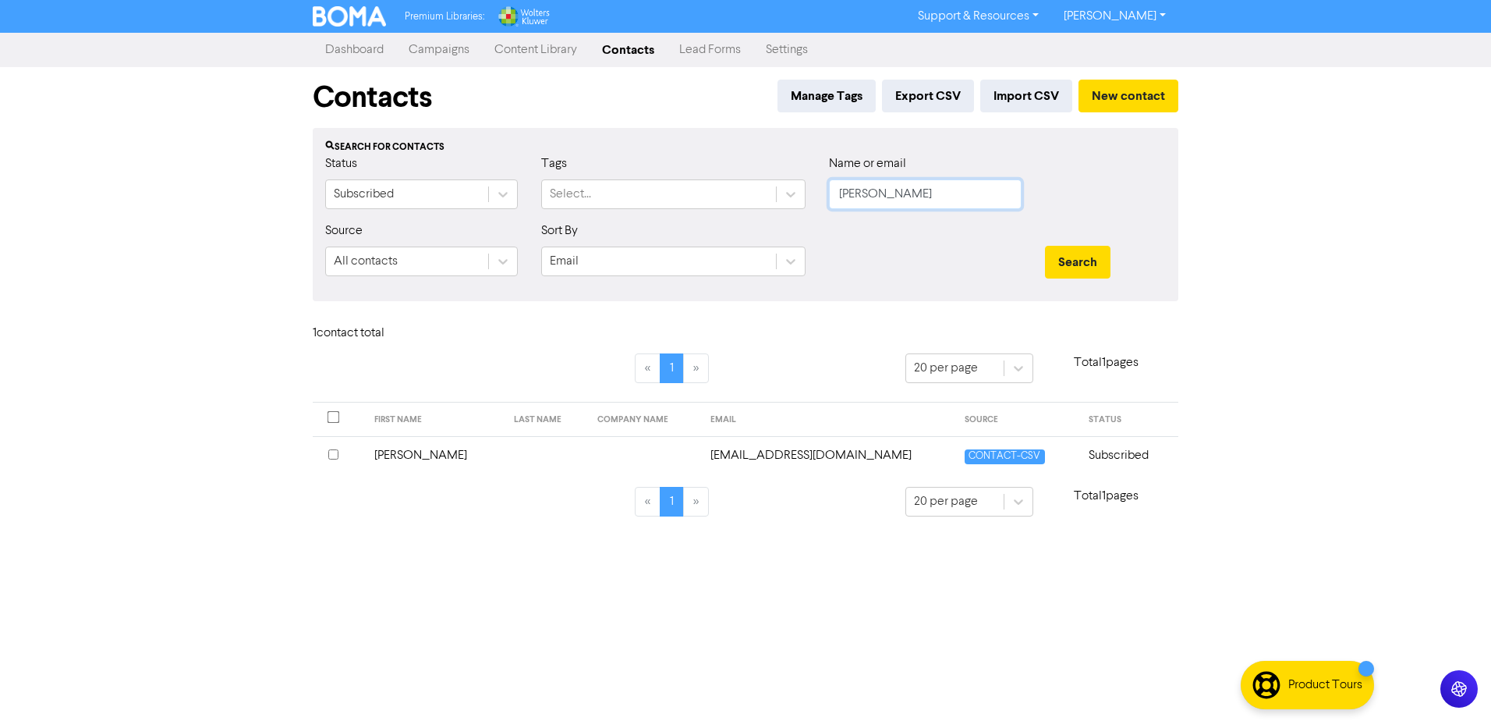
drag, startPoint x: 849, startPoint y: 197, endPoint x: 828, endPoint y: 196, distance: 21.1
click at [828, 196] on div "Name or email [PERSON_NAME]" at bounding box center [925, 187] width 216 height 67
click at [1045, 246] on button "Search" at bounding box center [1078, 262] width 66 height 33
click at [634, 455] on td at bounding box center [644, 455] width 113 height 38
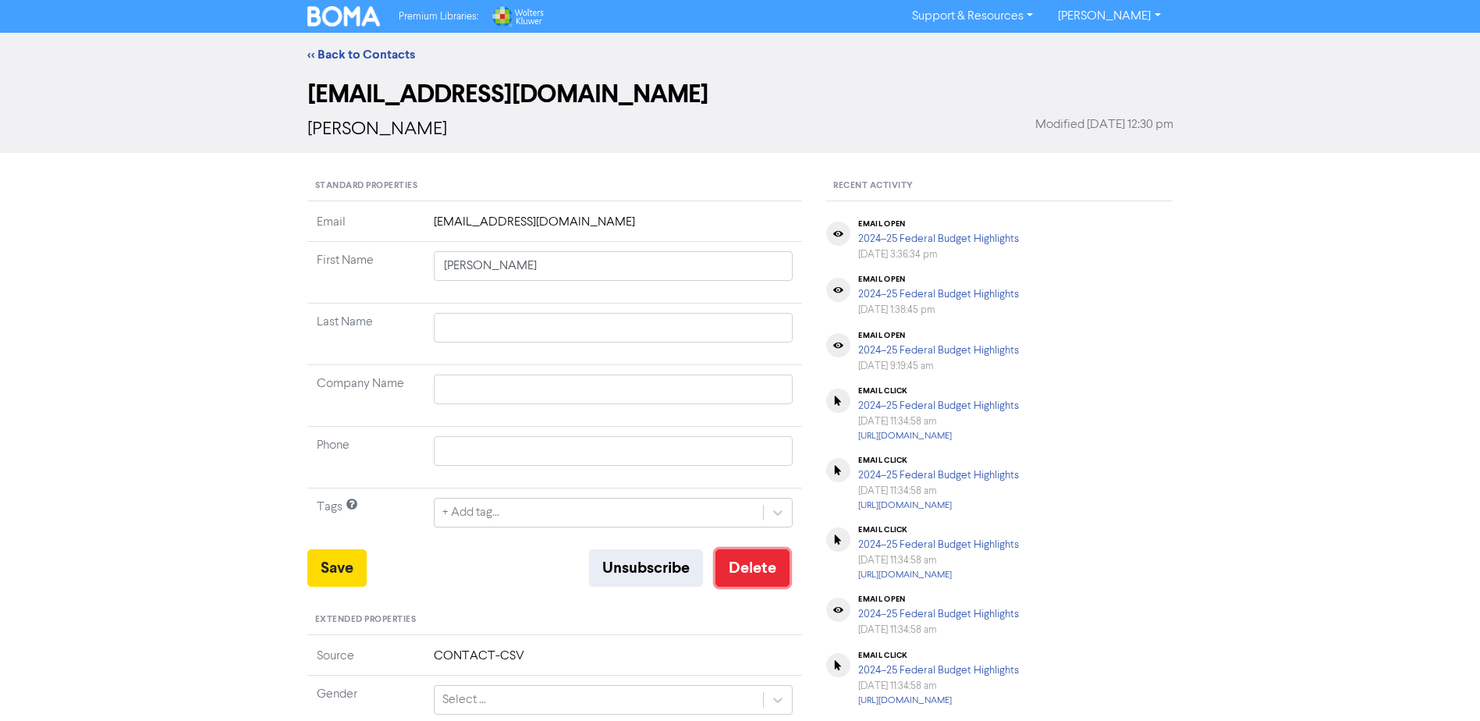
click at [752, 568] on button "Delete" at bounding box center [752, 567] width 74 height 37
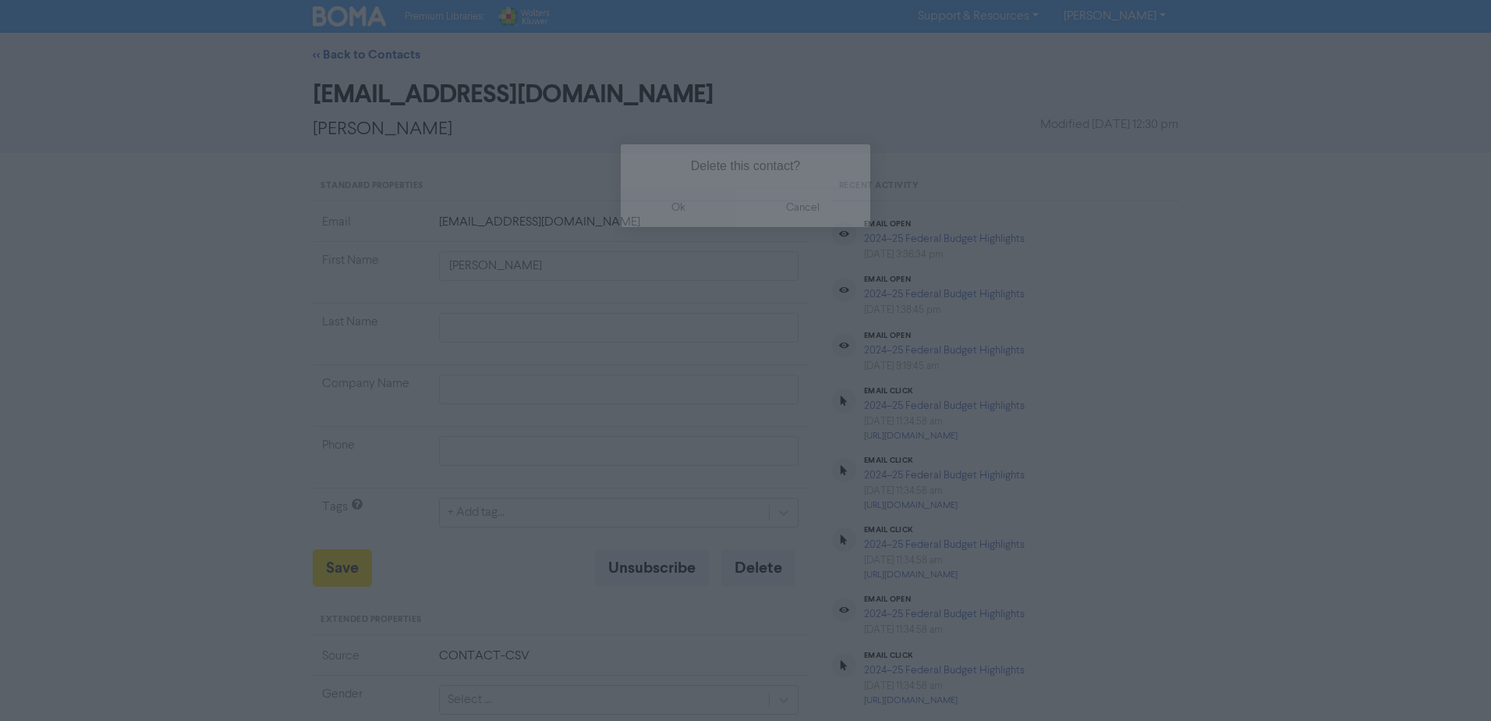
click at [672, 206] on button "ok" at bounding box center [678, 207] width 115 height 39
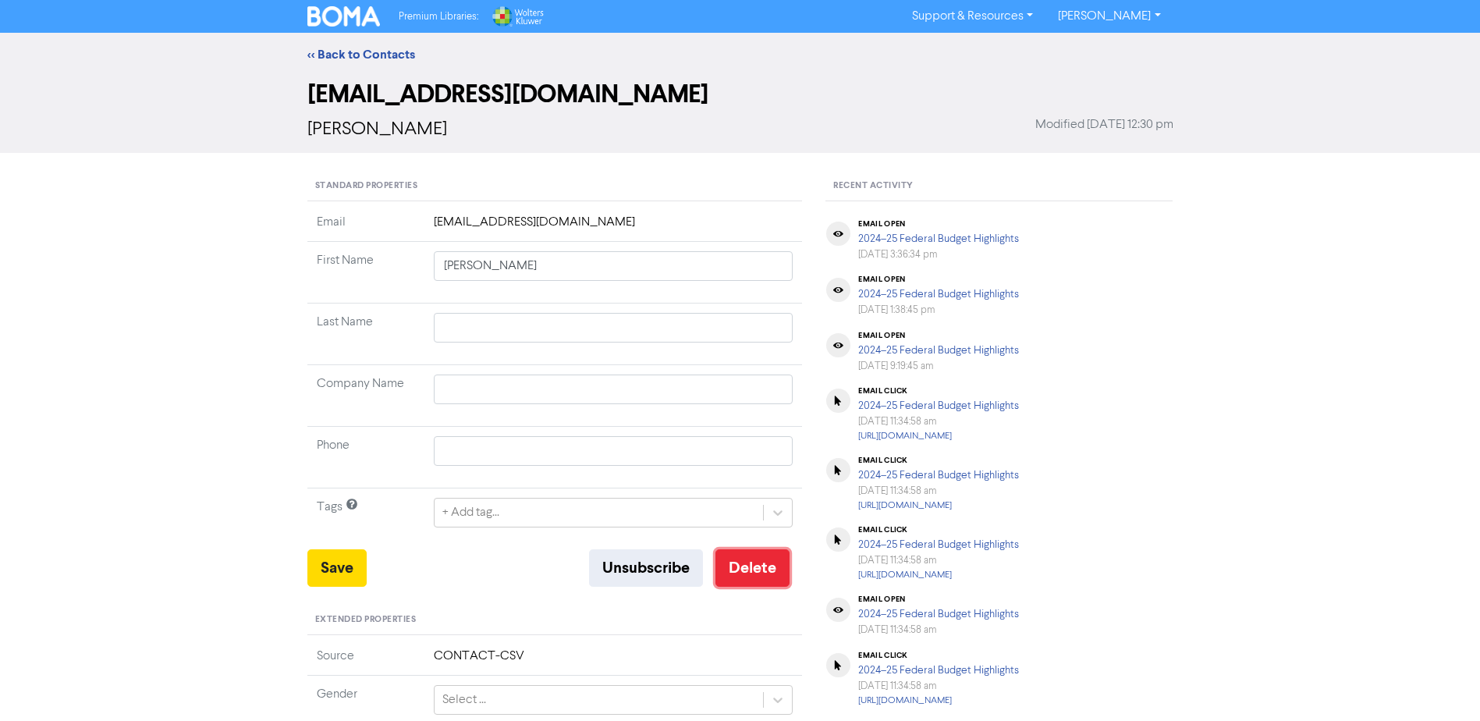
click at [755, 566] on button "Delete" at bounding box center [752, 567] width 74 height 37
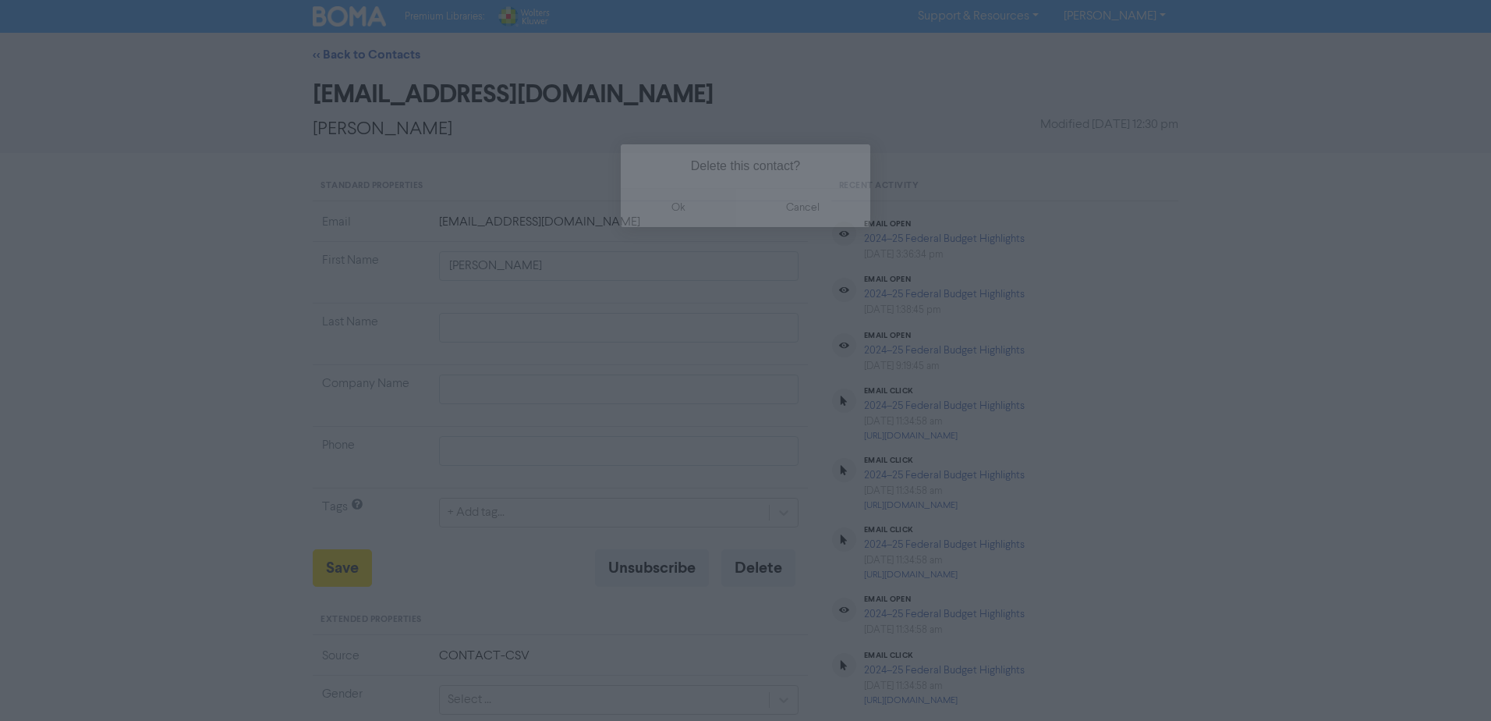
click at [678, 202] on button "ok" at bounding box center [678, 207] width 115 height 39
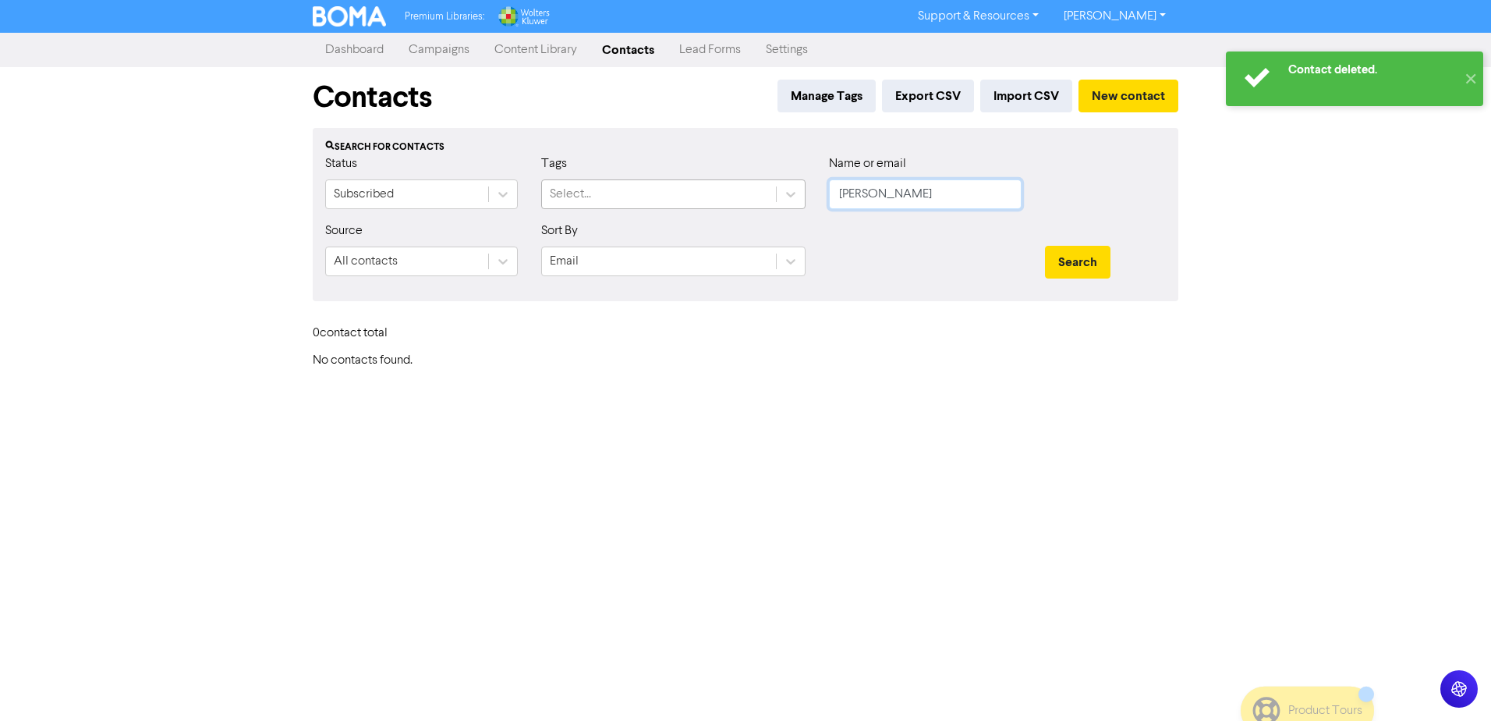
drag, startPoint x: 902, startPoint y: 200, endPoint x: 713, endPoint y: 197, distance: 189.5
click at [713, 197] on div "Status Subscribed Tags Select... Name or email [PERSON_NAME]" at bounding box center [746, 187] width 864 height 67
click at [1045, 246] on button "Search" at bounding box center [1078, 262] width 66 height 33
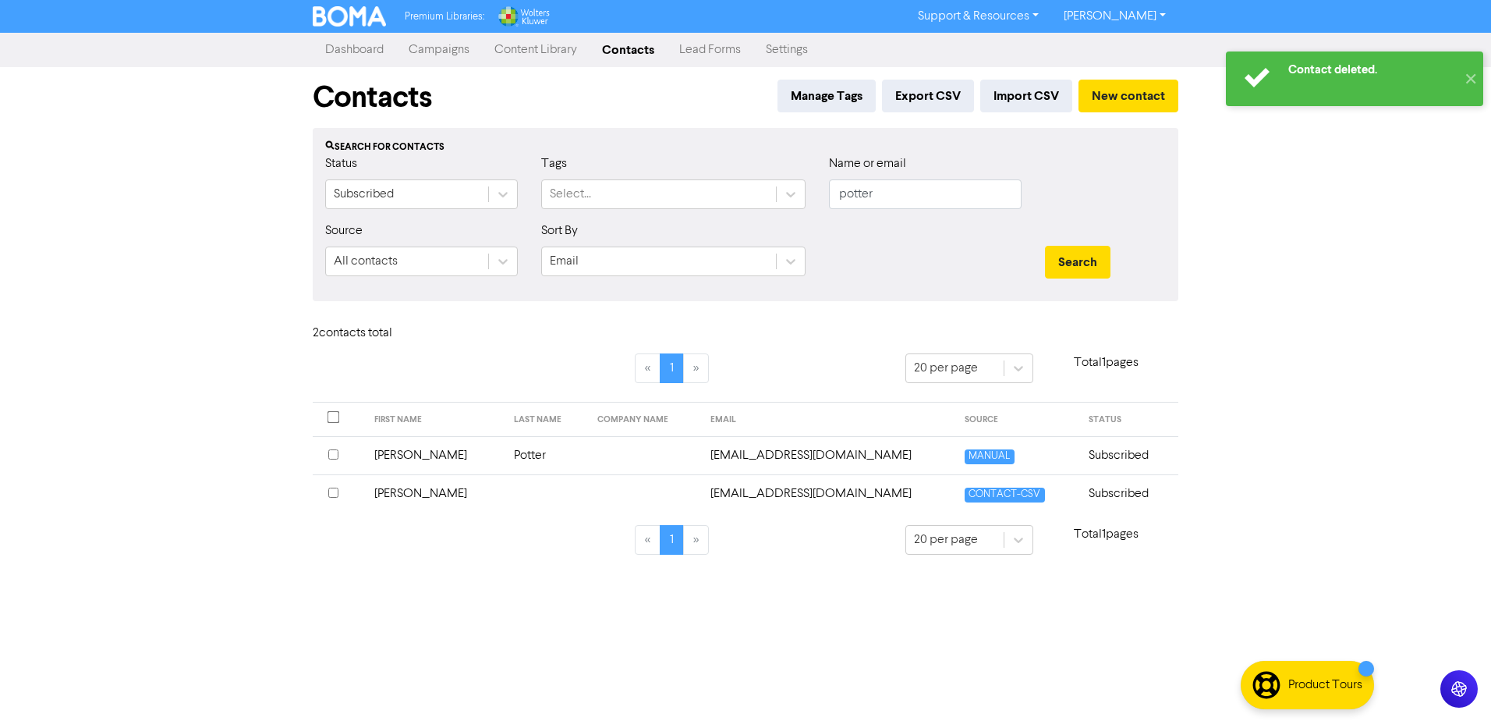
click at [759, 456] on td "[EMAIL_ADDRESS][DOMAIN_NAME]" at bounding box center [828, 455] width 255 height 38
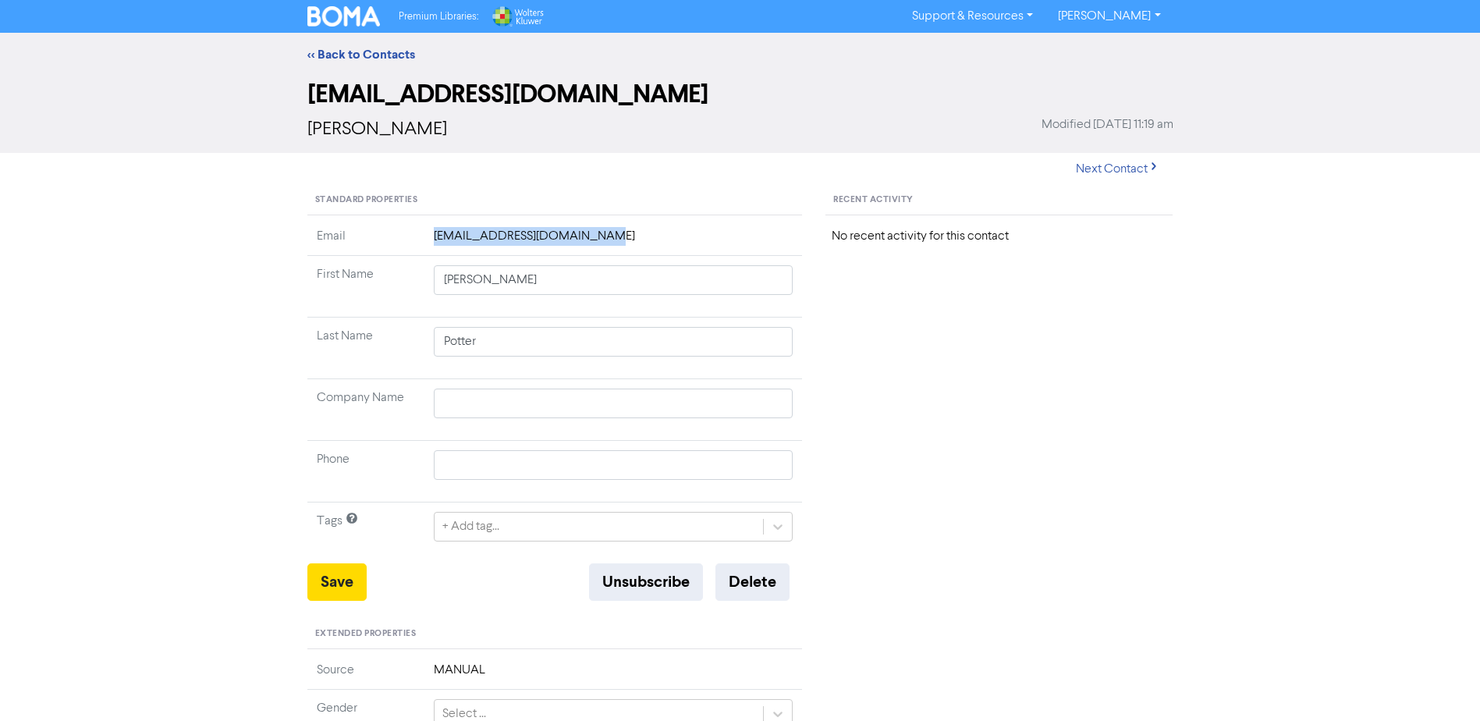
drag, startPoint x: 581, startPoint y: 235, endPoint x: 427, endPoint y: 236, distance: 153.7
click at [427, 236] on td "[EMAIL_ADDRESS][DOMAIN_NAME]" at bounding box center [613, 241] width 378 height 29
drag, startPoint x: 427, startPoint y: 236, endPoint x: 442, endPoint y: 237, distance: 14.8
copy td "[EMAIL_ADDRESS][DOMAIN_NAME]"
click at [361, 55] on link "<< Back to Contacts" at bounding box center [361, 55] width 108 height 16
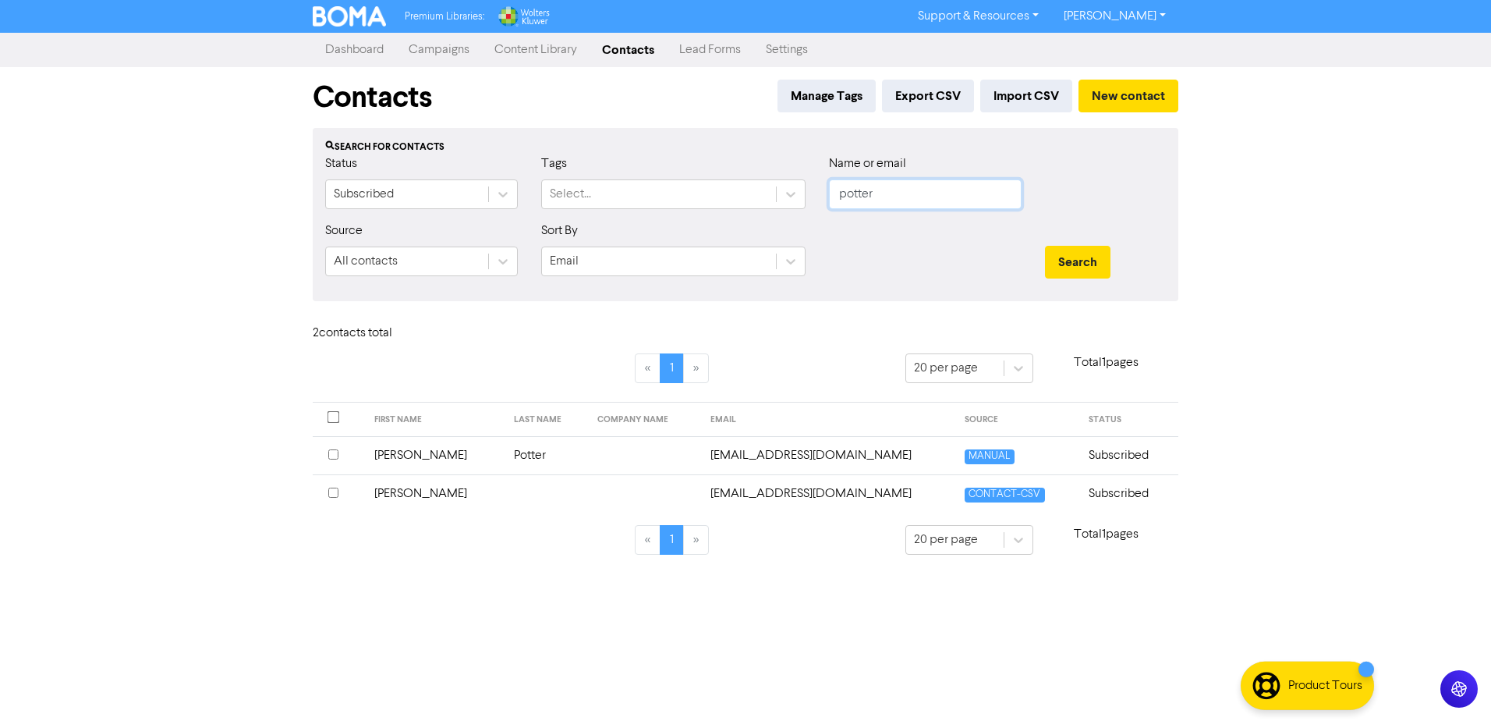
drag, startPoint x: 895, startPoint y: 195, endPoint x: 729, endPoint y: 170, distance: 168.0
click at [750, 178] on div "Status Subscribed Tags Select... Name or email [PERSON_NAME]" at bounding box center [746, 187] width 864 height 67
click at [1045, 246] on button "Search" at bounding box center [1078, 262] width 66 height 33
click at [813, 495] on td "[PERSON_NAME][EMAIL_ADDRESS][DOMAIN_NAME]" at bounding box center [828, 493] width 255 height 38
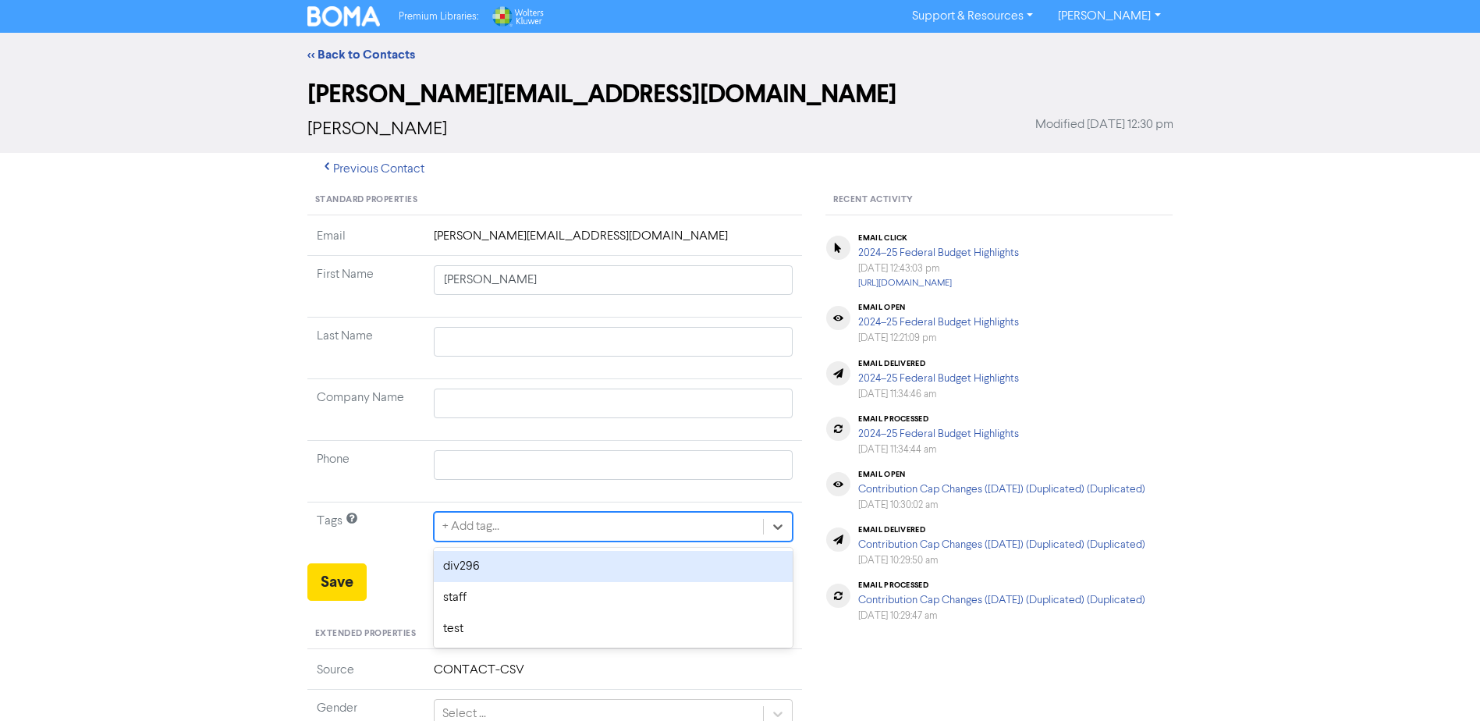
click at [557, 530] on div "+ Add tag..." at bounding box center [598, 526] width 329 height 28
click at [491, 569] on div "div296" at bounding box center [614, 566] width 360 height 31
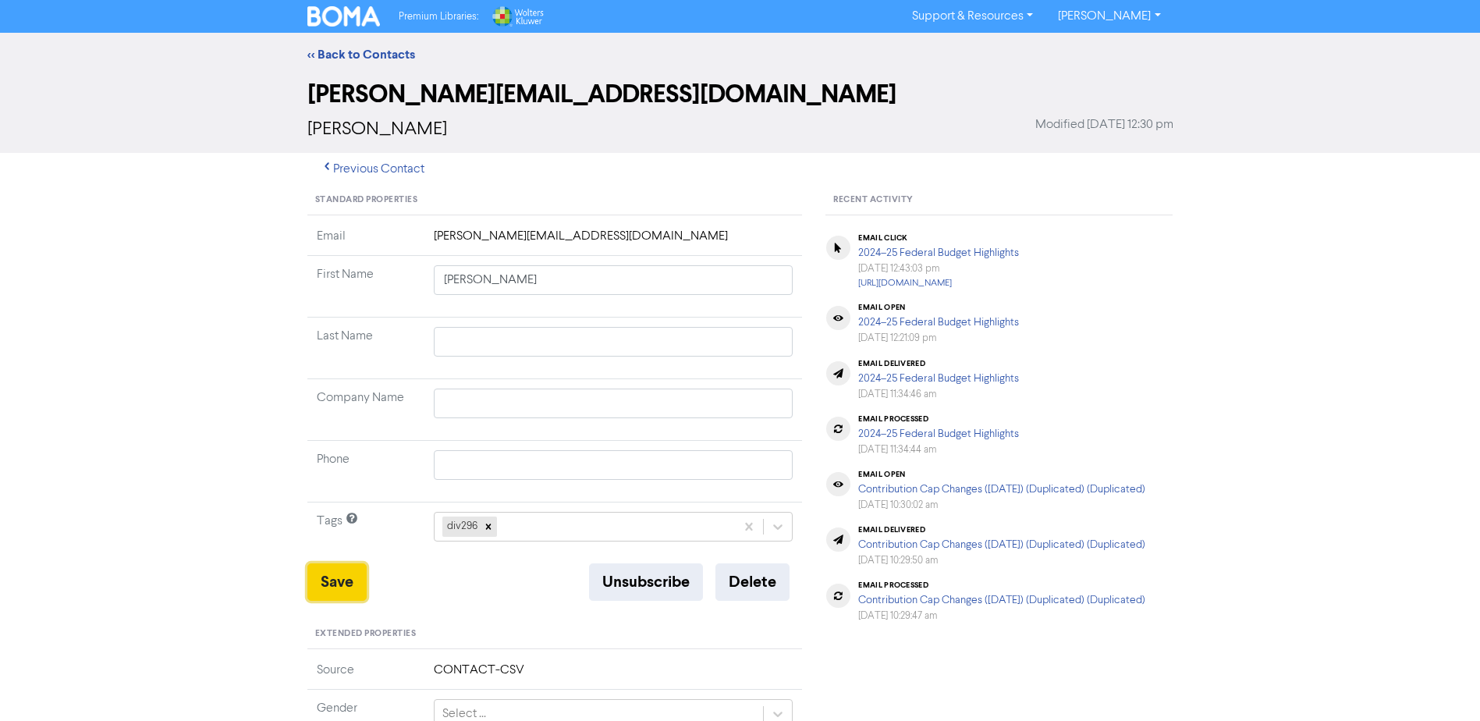
click at [343, 579] on button "Save" at bounding box center [336, 581] width 59 height 37
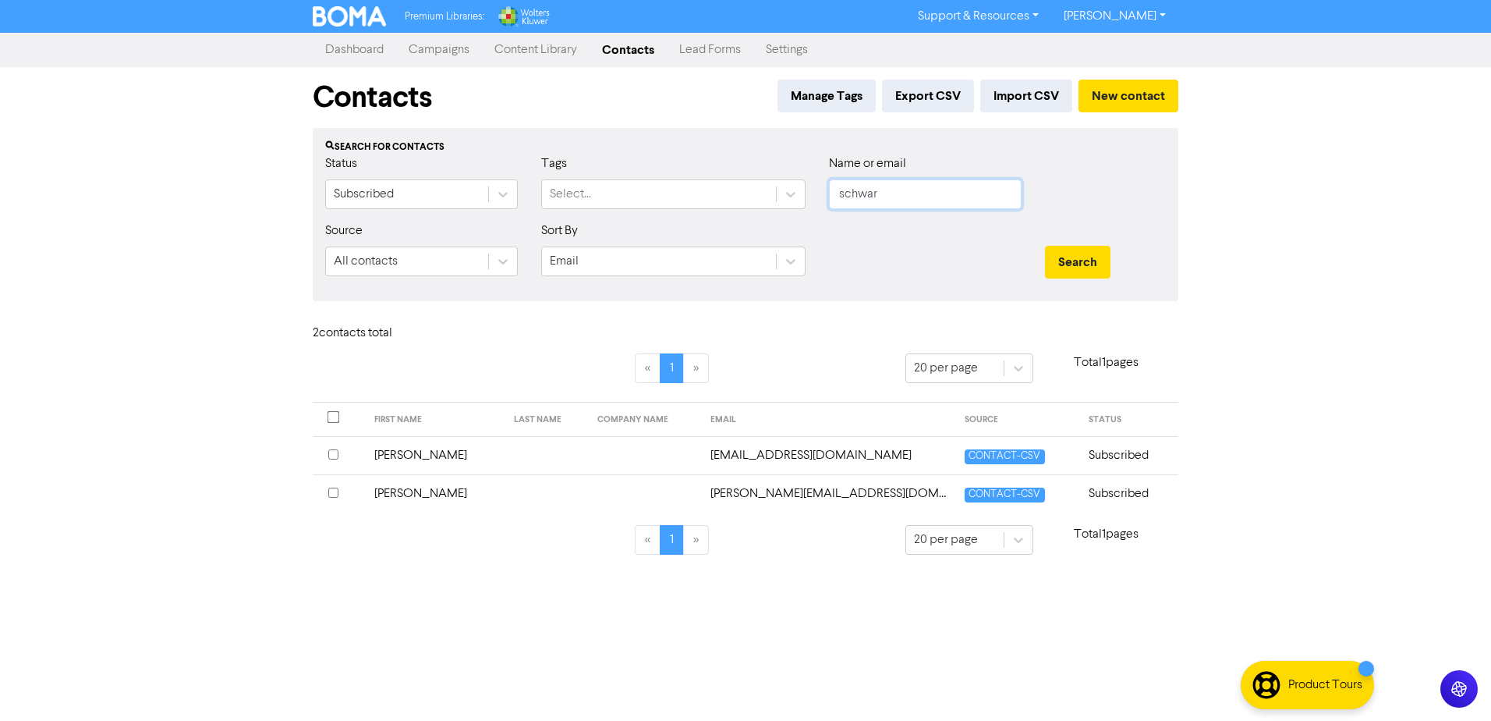
drag, startPoint x: 884, startPoint y: 190, endPoint x: 705, endPoint y: 167, distance: 180.9
click at [735, 179] on div "Status Subscribed Tags Select... Name or email schwar" at bounding box center [746, 187] width 864 height 67
click at [1045, 246] on button "Search" at bounding box center [1078, 262] width 66 height 33
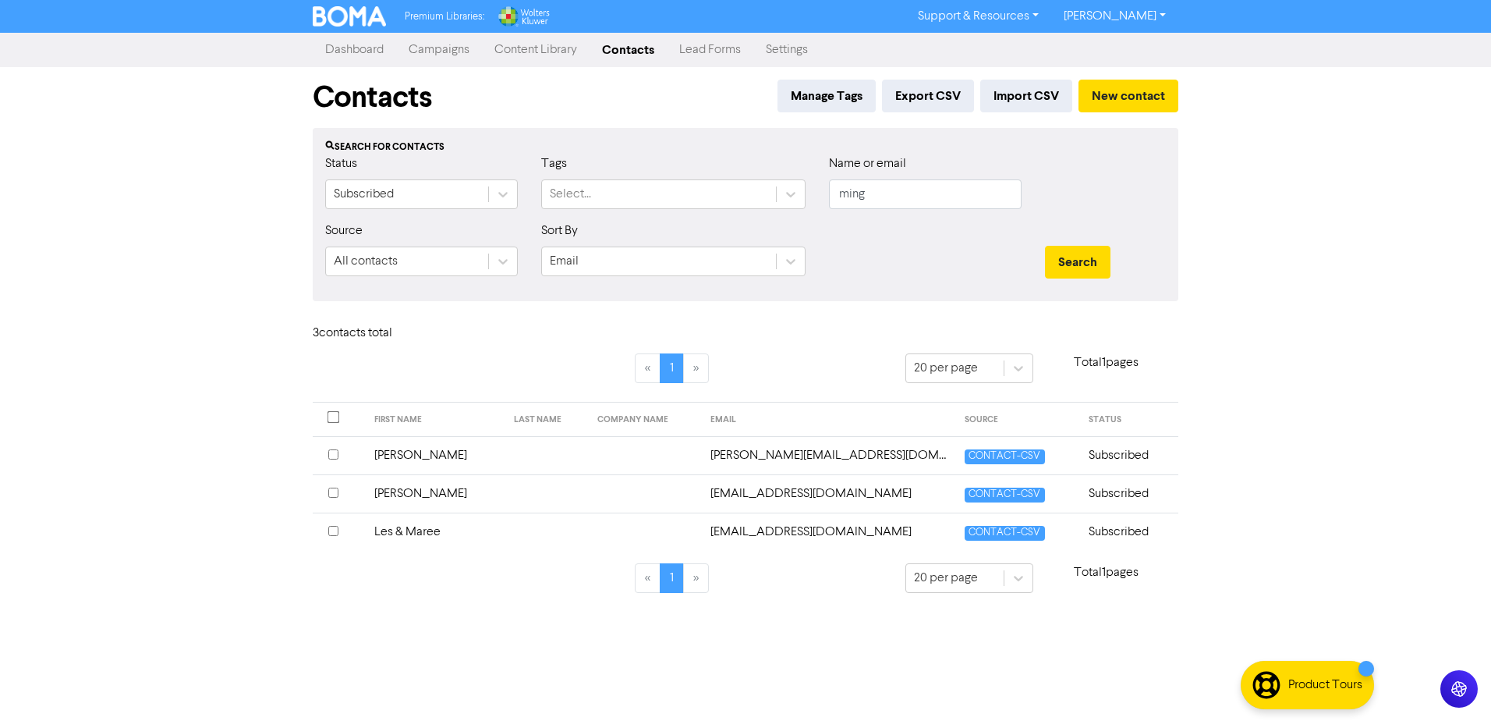
click at [601, 532] on td at bounding box center [644, 531] width 113 height 38
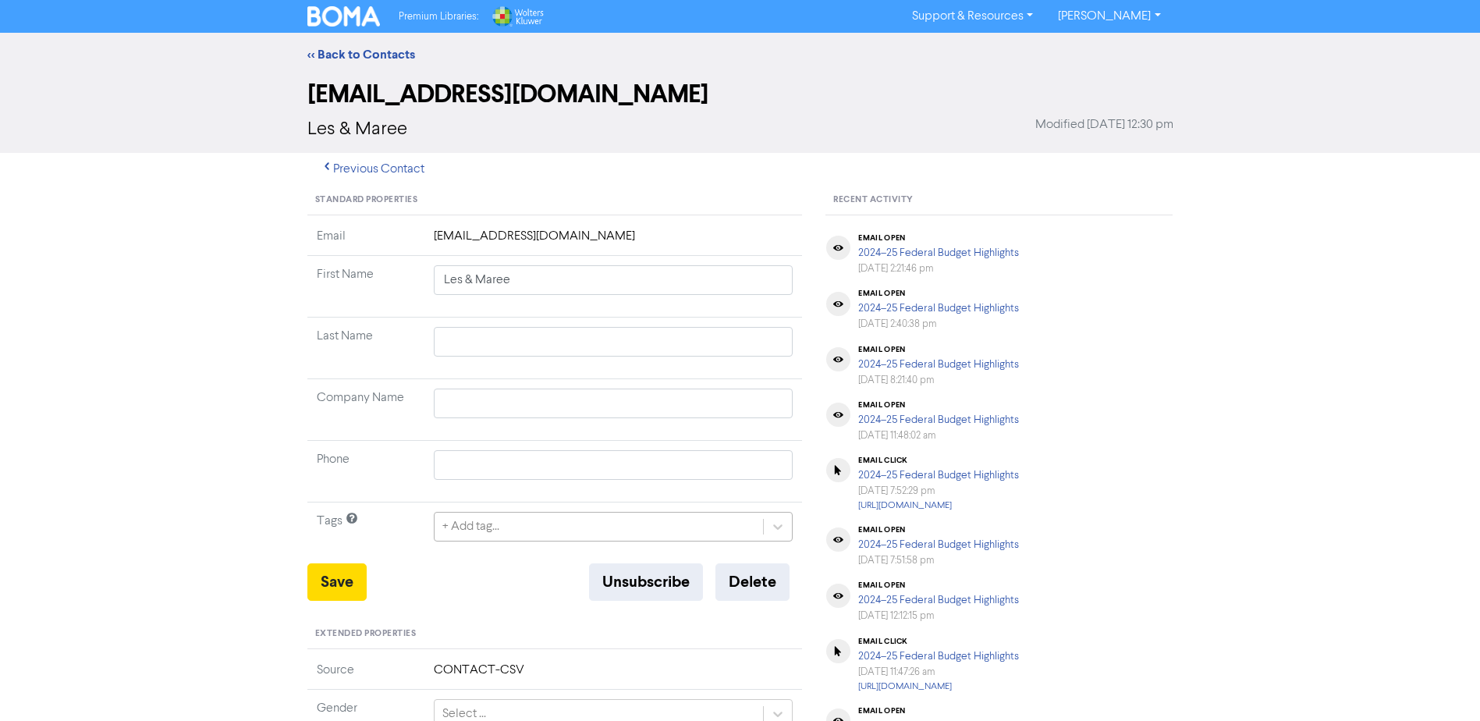
click at [602, 536] on div "+ Add tag..." at bounding box center [598, 526] width 329 height 28
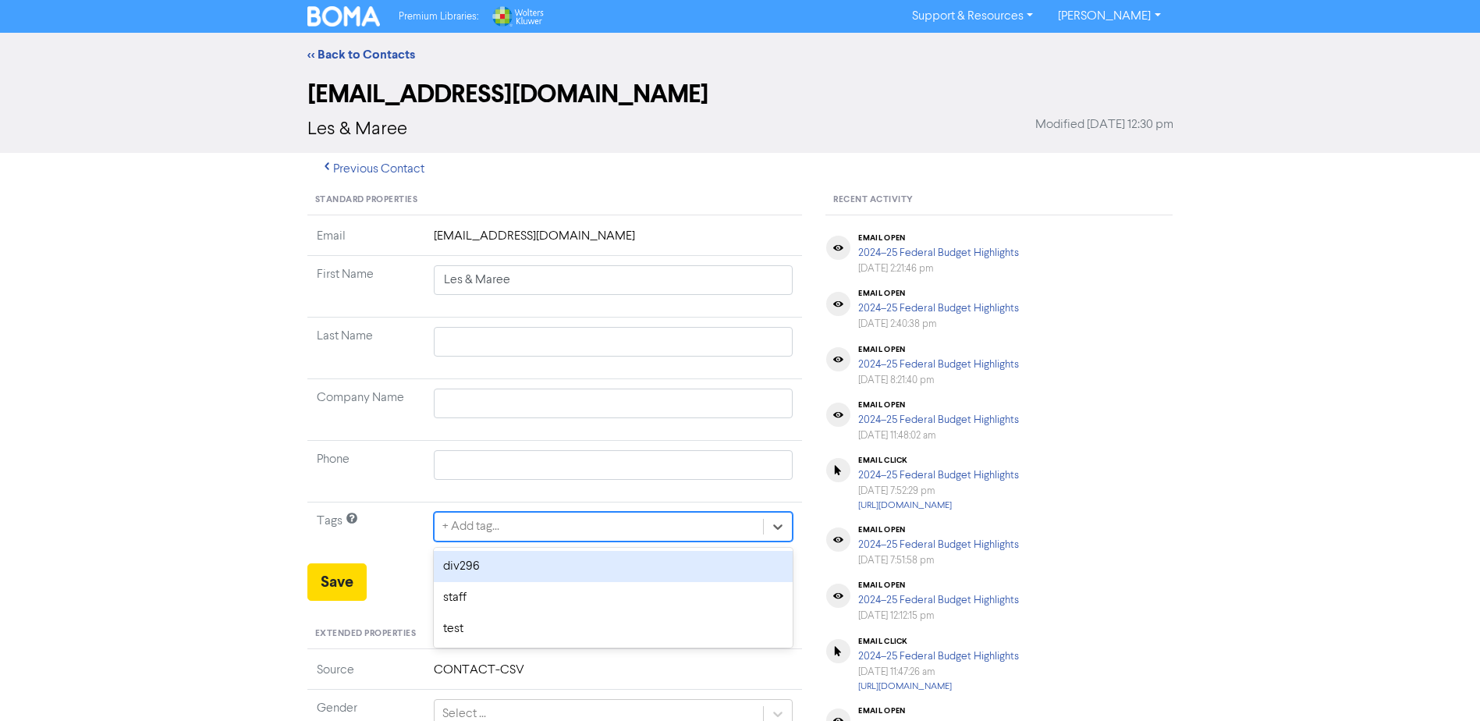
click at [509, 565] on div "div296" at bounding box center [614, 566] width 360 height 31
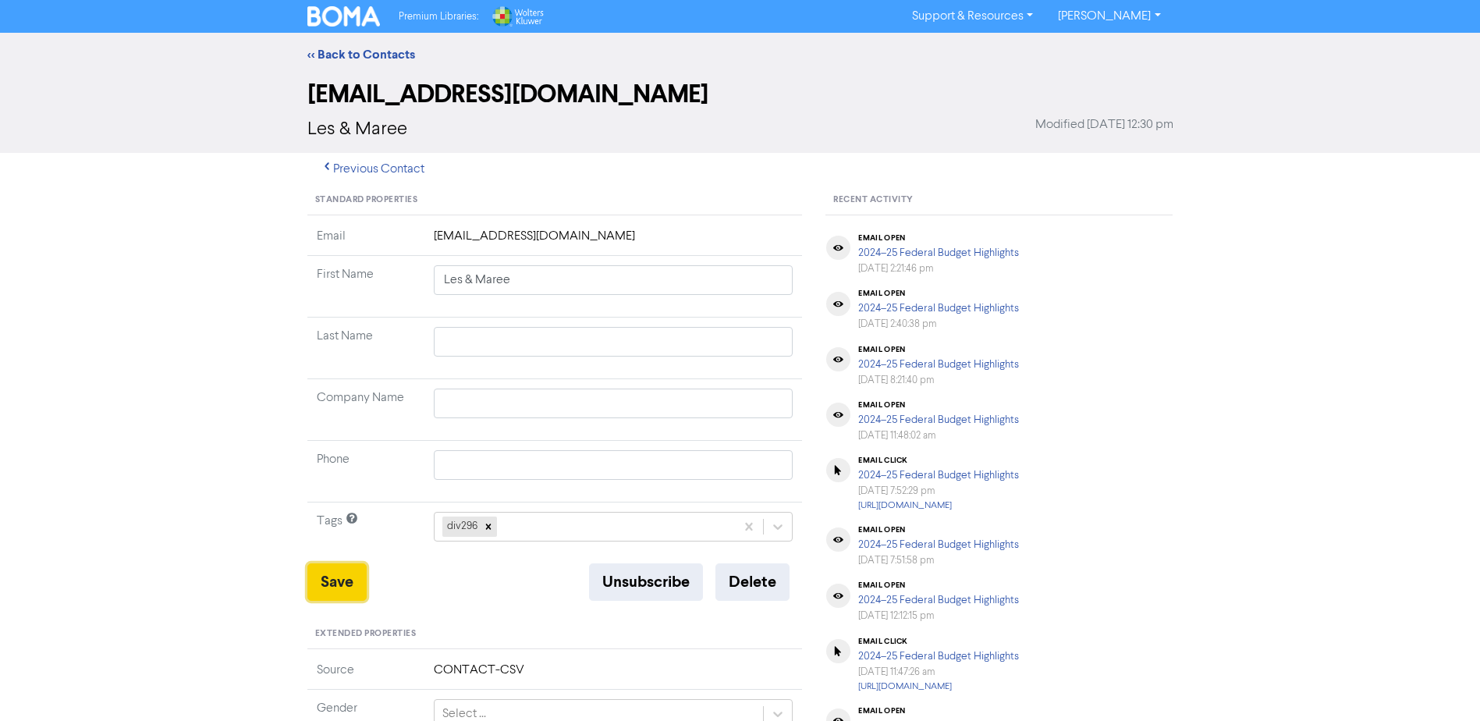
click at [338, 583] on button "Save" at bounding box center [336, 581] width 59 height 37
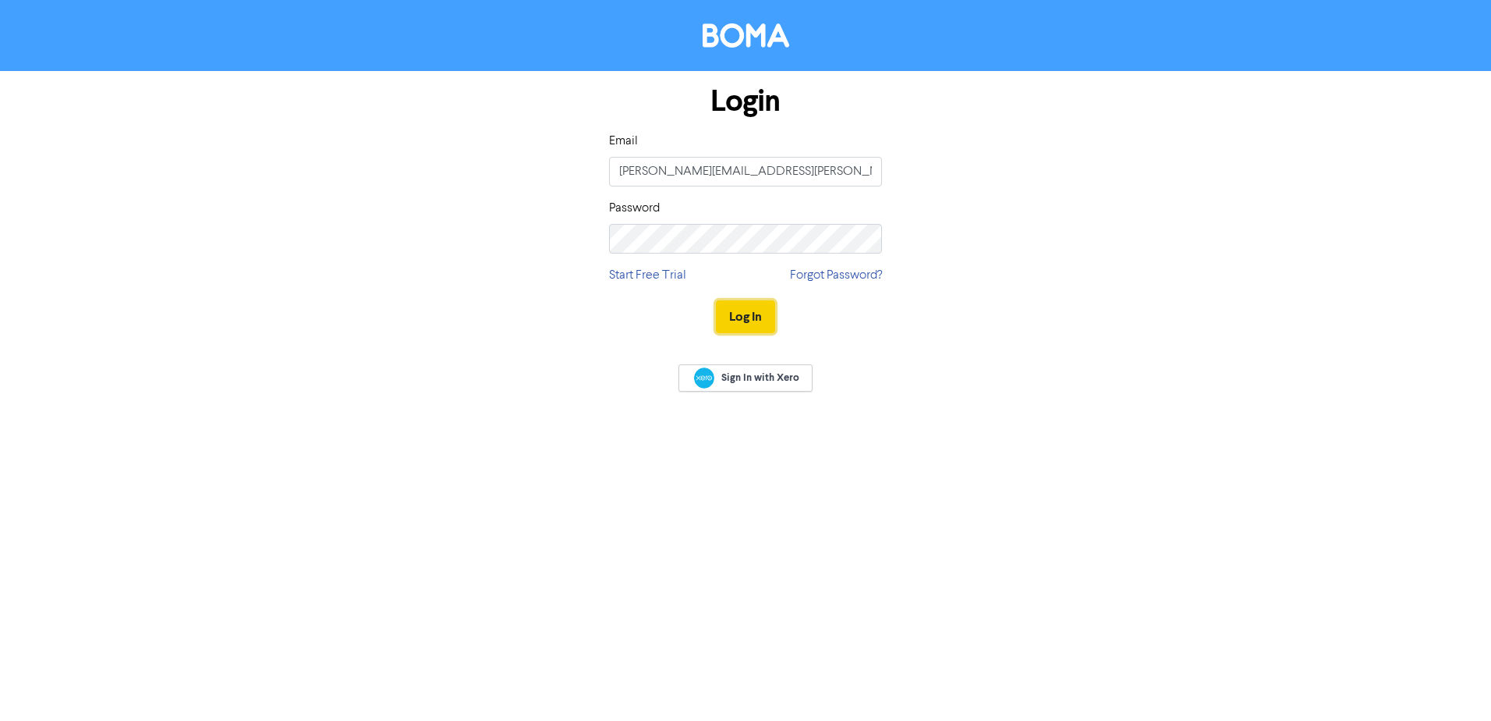
click at [736, 307] on button "Log In" at bounding box center [745, 316] width 59 height 33
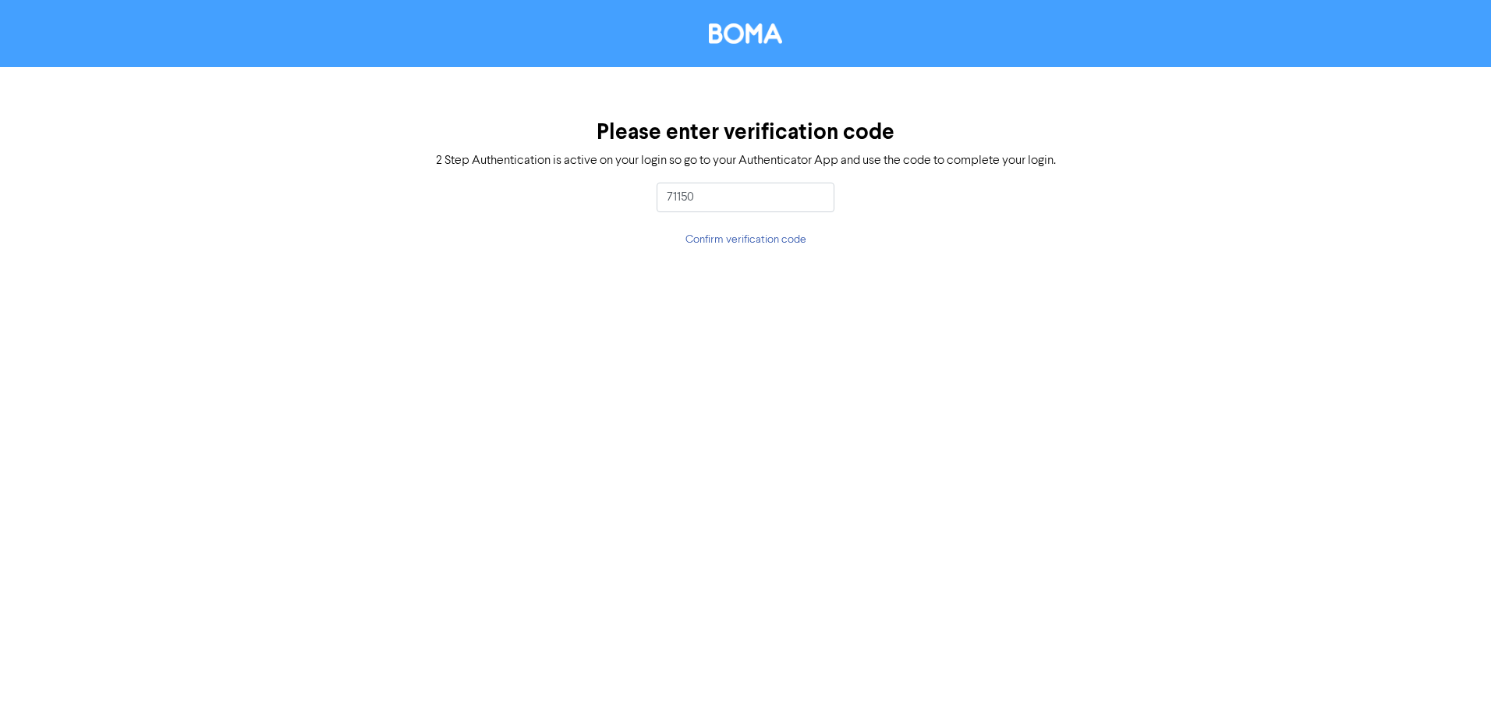
type input "711506"
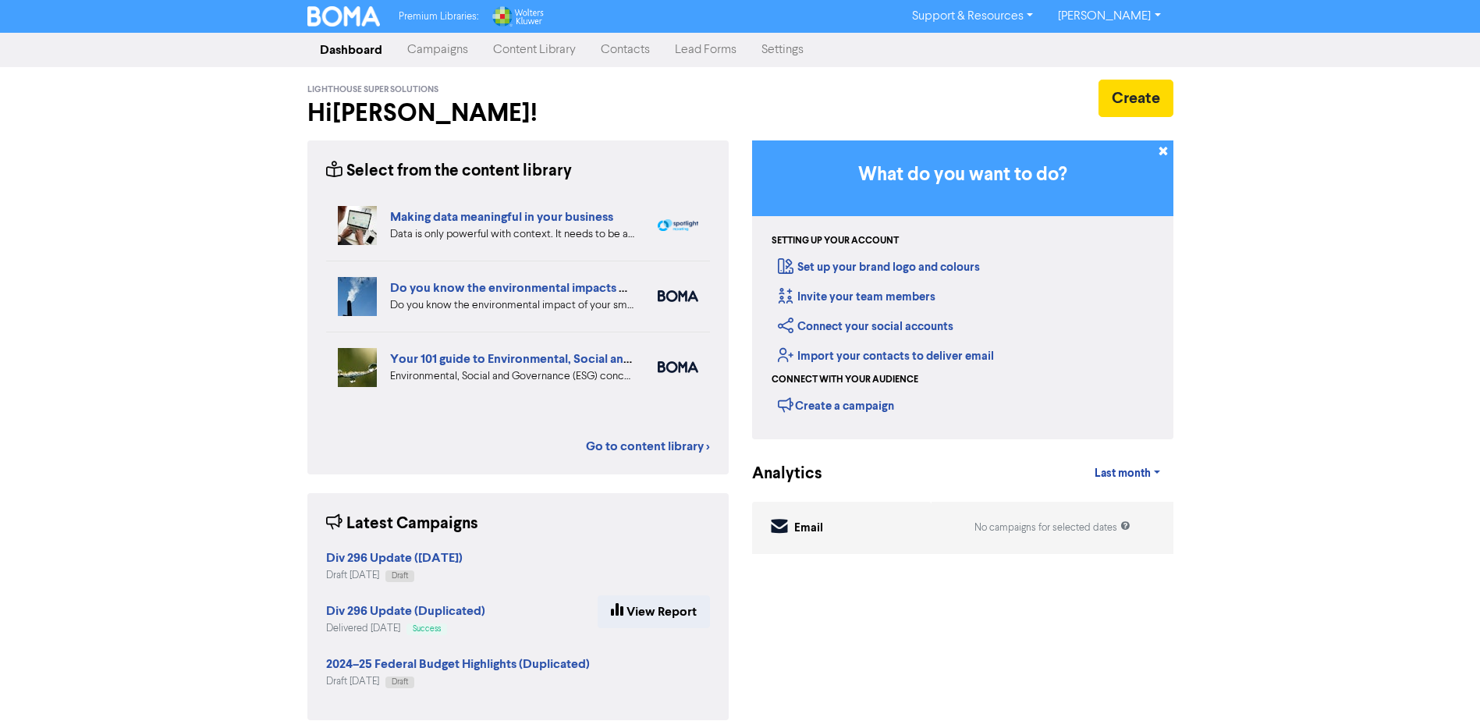
click at [425, 48] on link "Campaigns" at bounding box center [438, 49] width 86 height 31
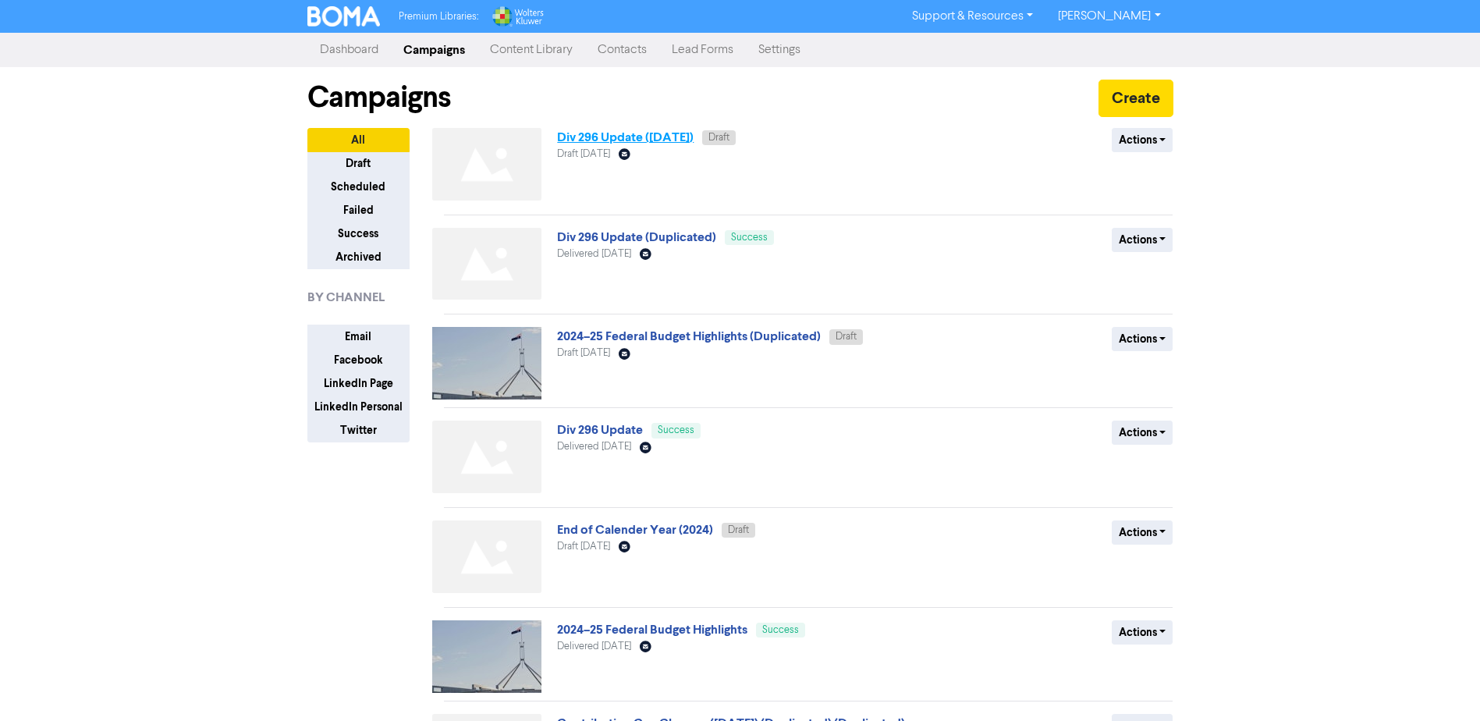
click at [693, 133] on link "Div 296 Update ([DATE])" at bounding box center [625, 137] width 136 height 16
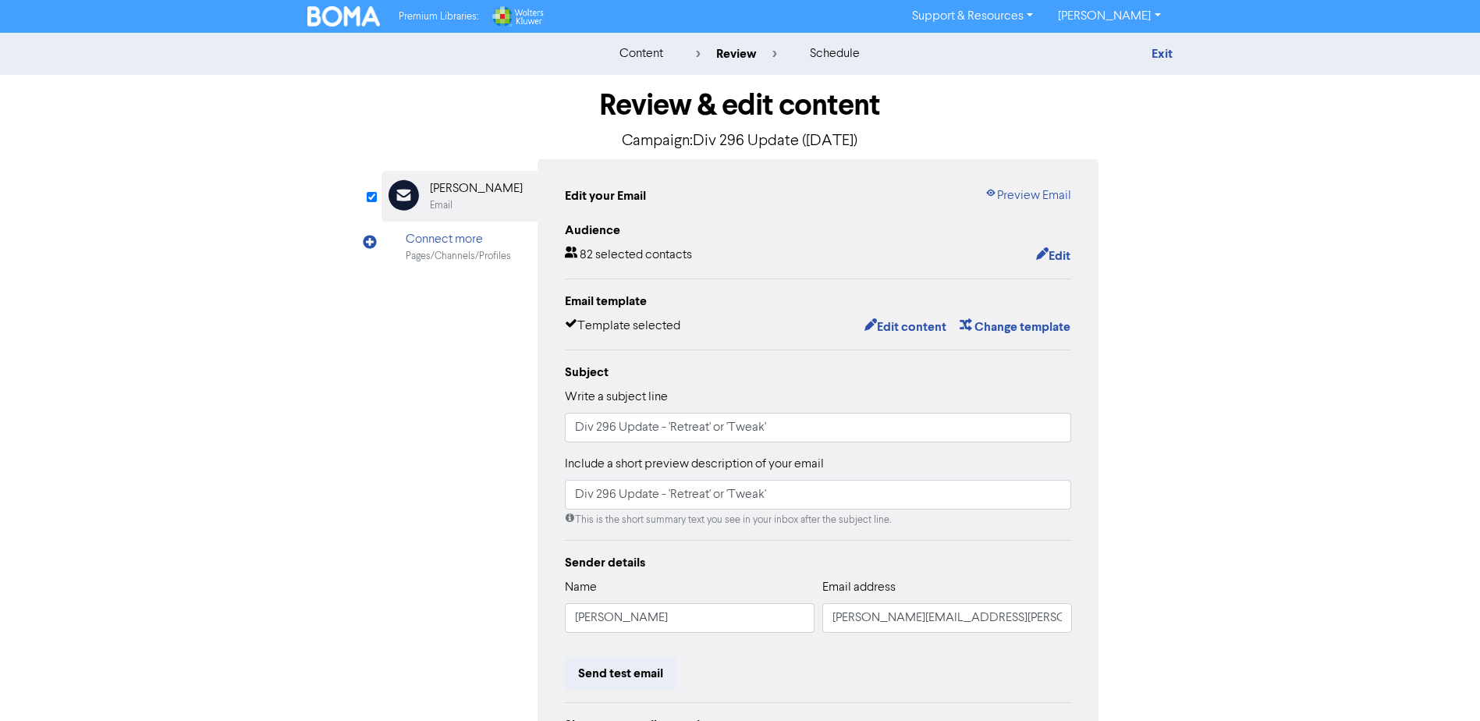
scroll to position [173, 0]
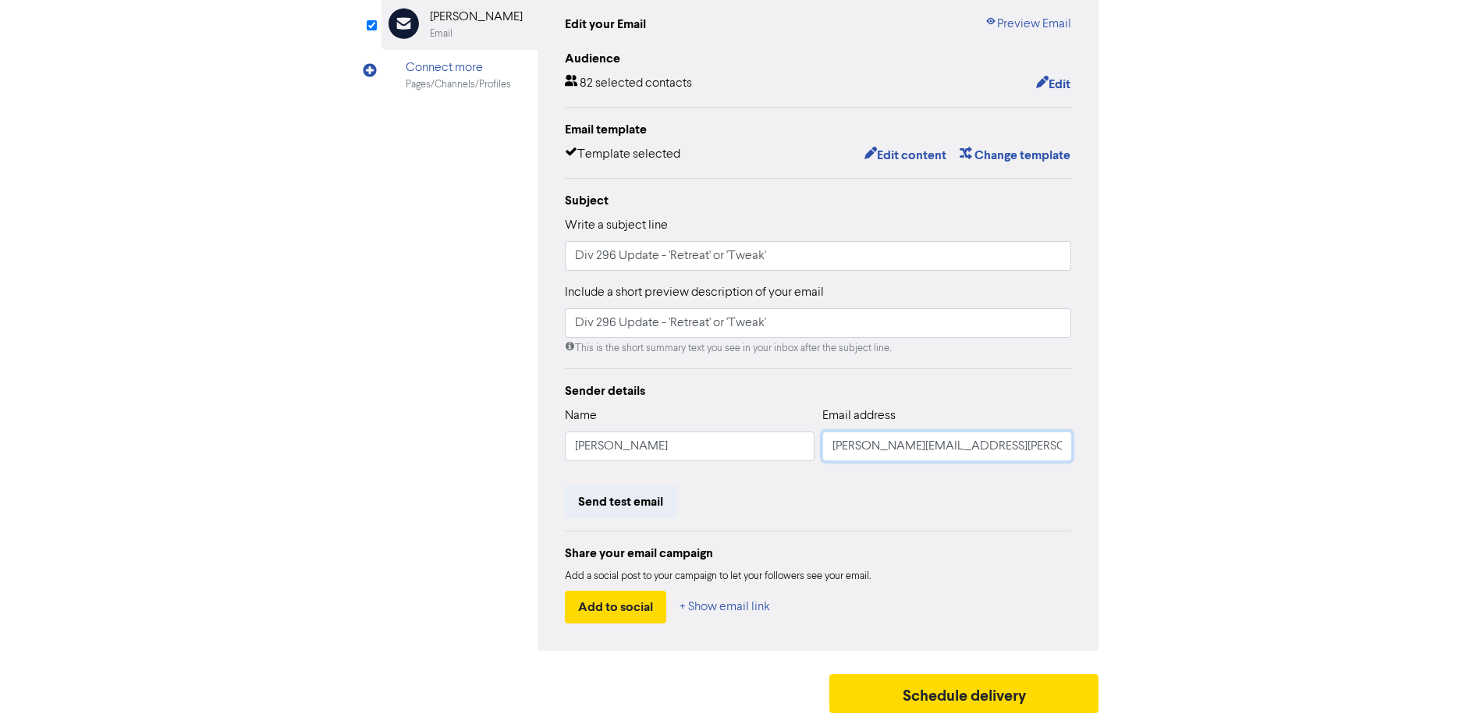
drag, startPoint x: 998, startPoint y: 446, endPoint x: 806, endPoint y: 446, distance: 191.9
click at [806, 446] on div "Name [PERSON_NAME] Email address [PERSON_NAME][EMAIL_ADDRESS][PERSON_NAME][DOMA…" at bounding box center [818, 439] width 507 height 67
click at [618, 499] on button "Send test email" at bounding box center [621, 501] width 112 height 33
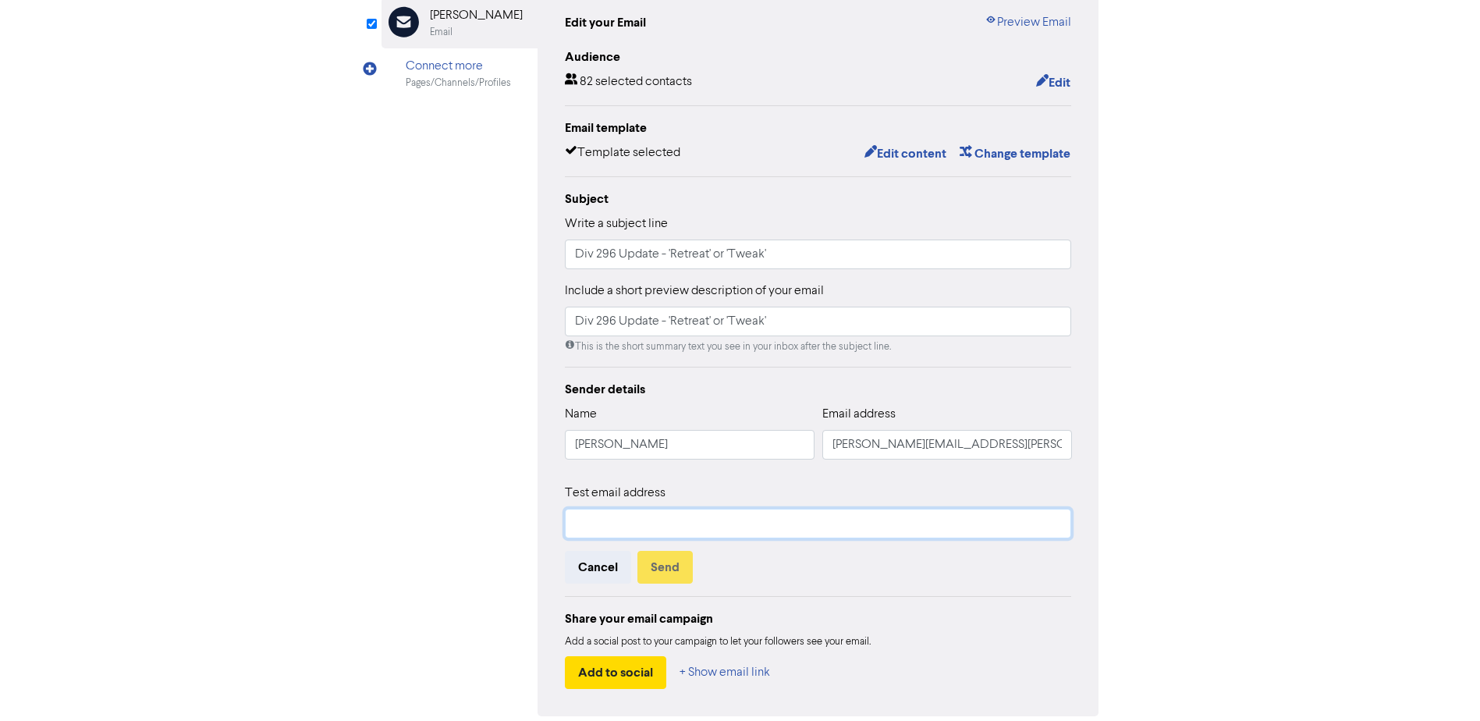
click at [702, 528] on input "text" at bounding box center [818, 524] width 507 height 30
paste input "[PERSON_NAME][EMAIL_ADDRESS][PERSON_NAME][DOMAIN_NAME]"
type input "[PERSON_NAME][EMAIL_ADDRESS][PERSON_NAME][DOMAIN_NAME]"
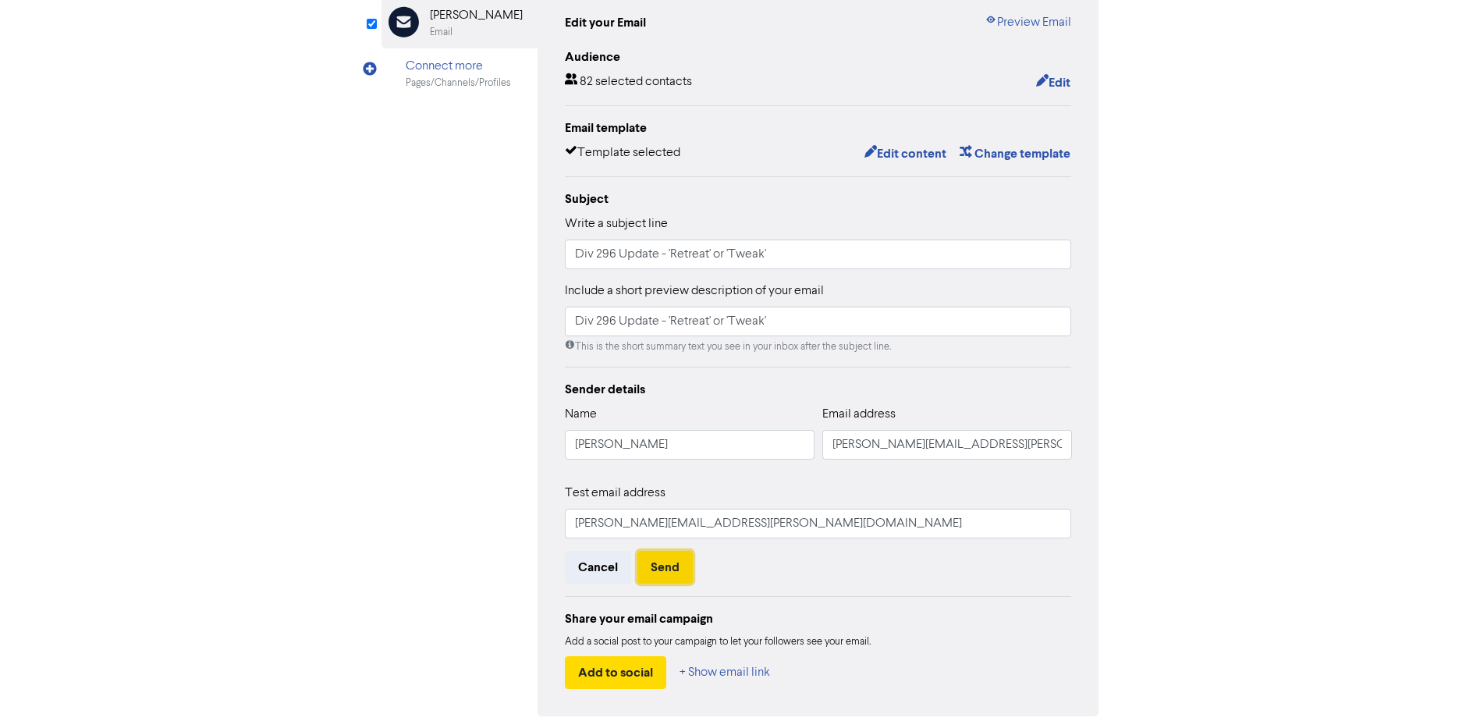
click at [669, 569] on button "Send" at bounding box center [664, 567] width 55 height 33
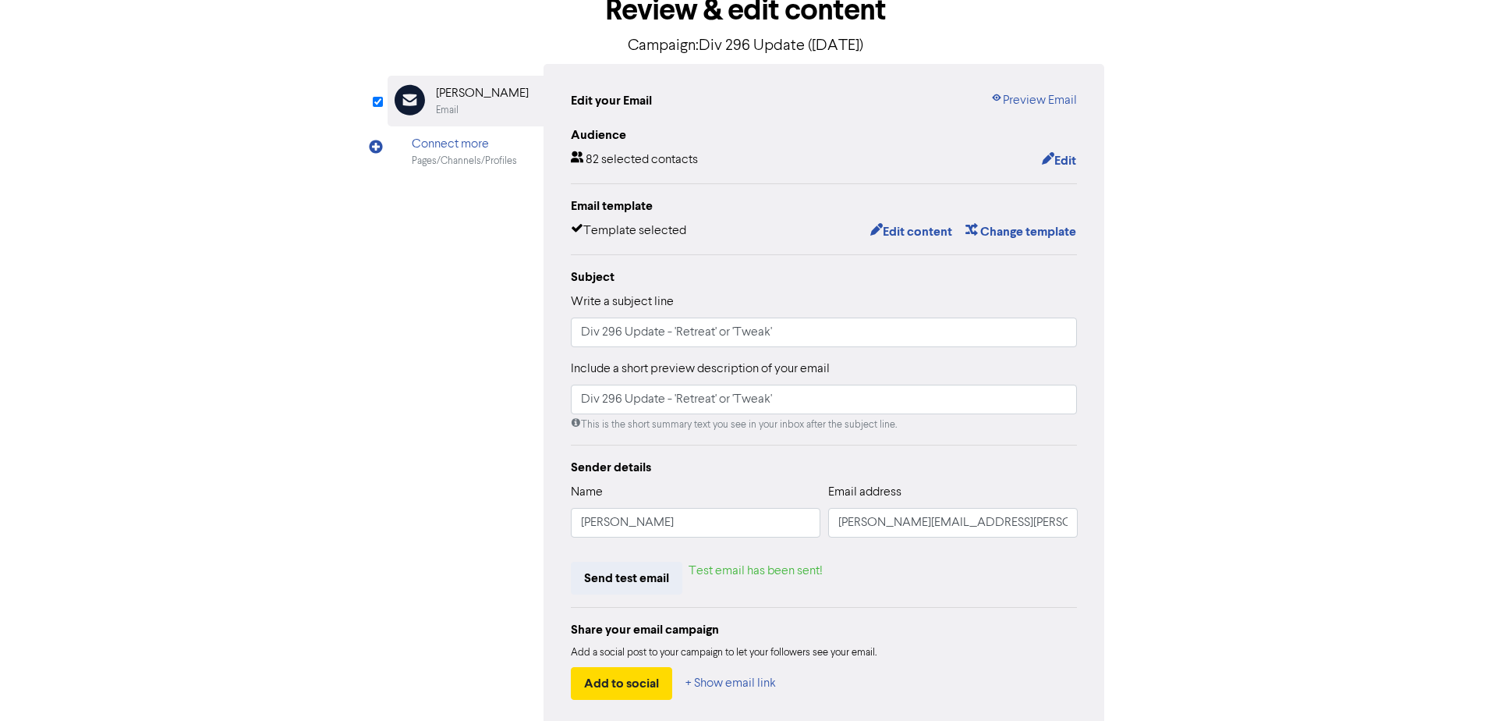
scroll to position [0, 0]
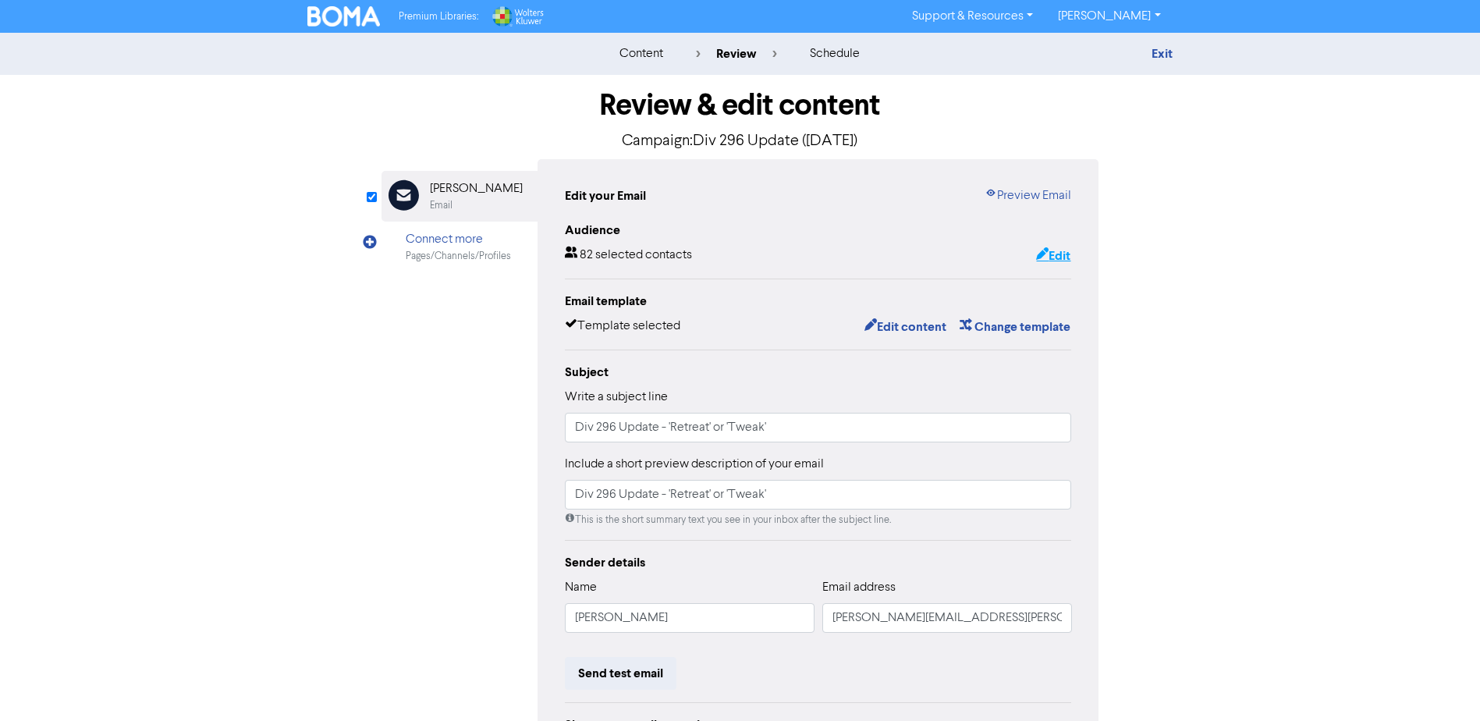
click at [1054, 259] on button "Edit" at bounding box center [1053, 256] width 36 height 20
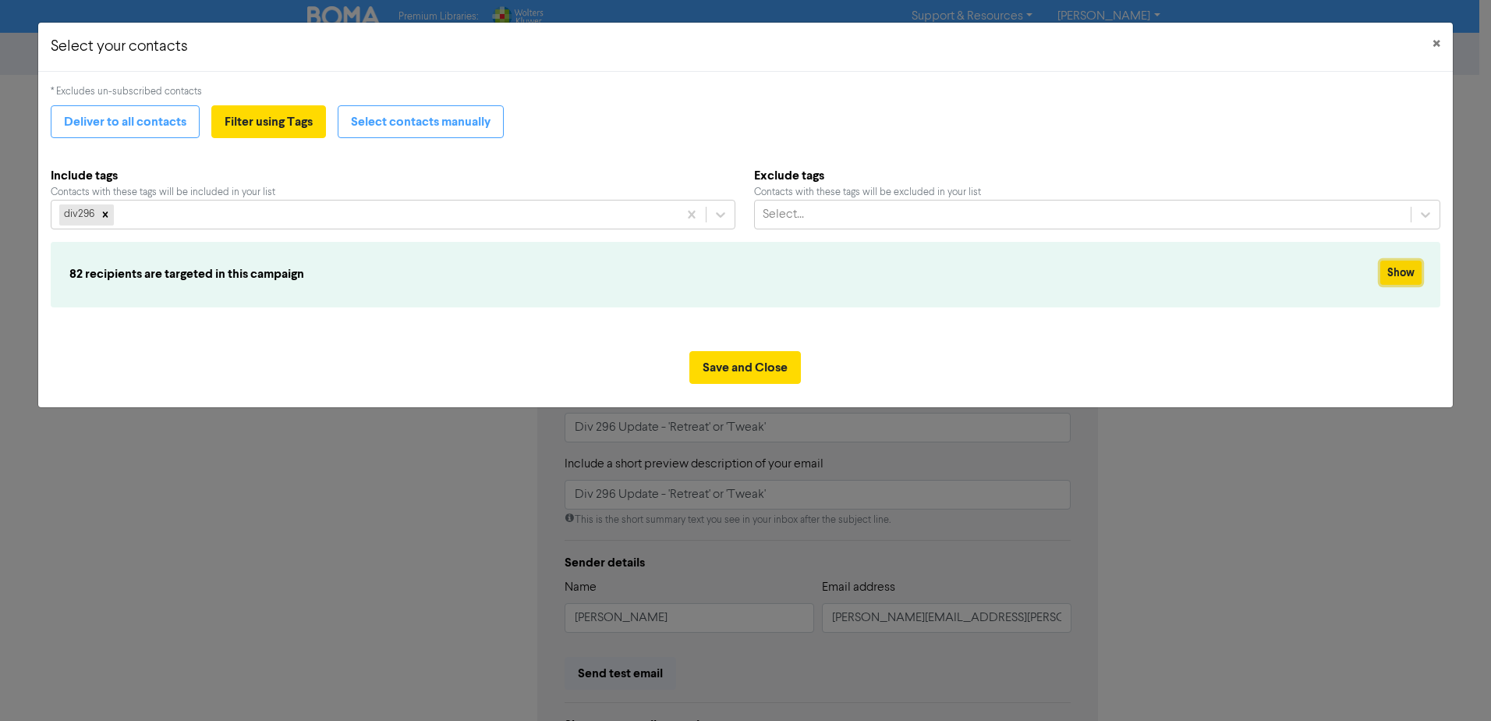
click at [1405, 273] on button "Show" at bounding box center [1400, 272] width 41 height 24
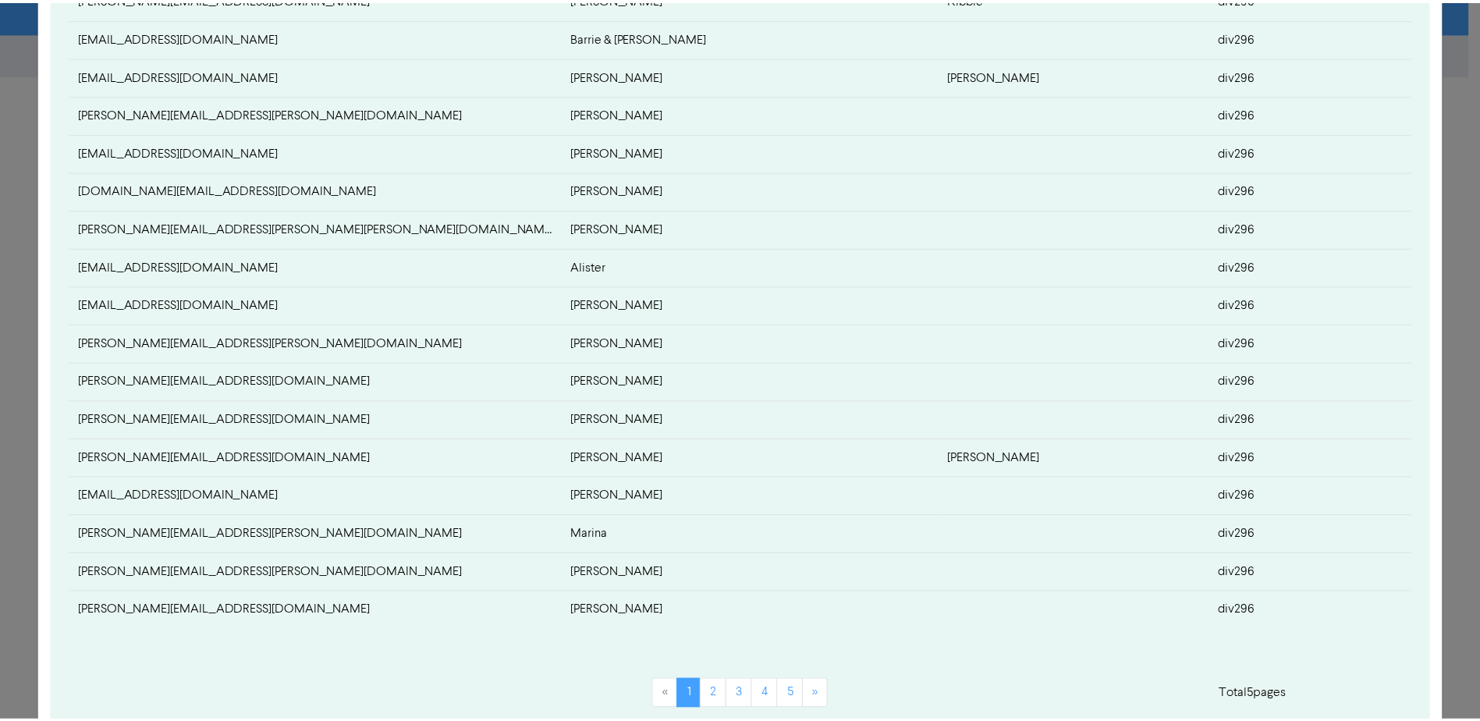
scroll to position [616, 0]
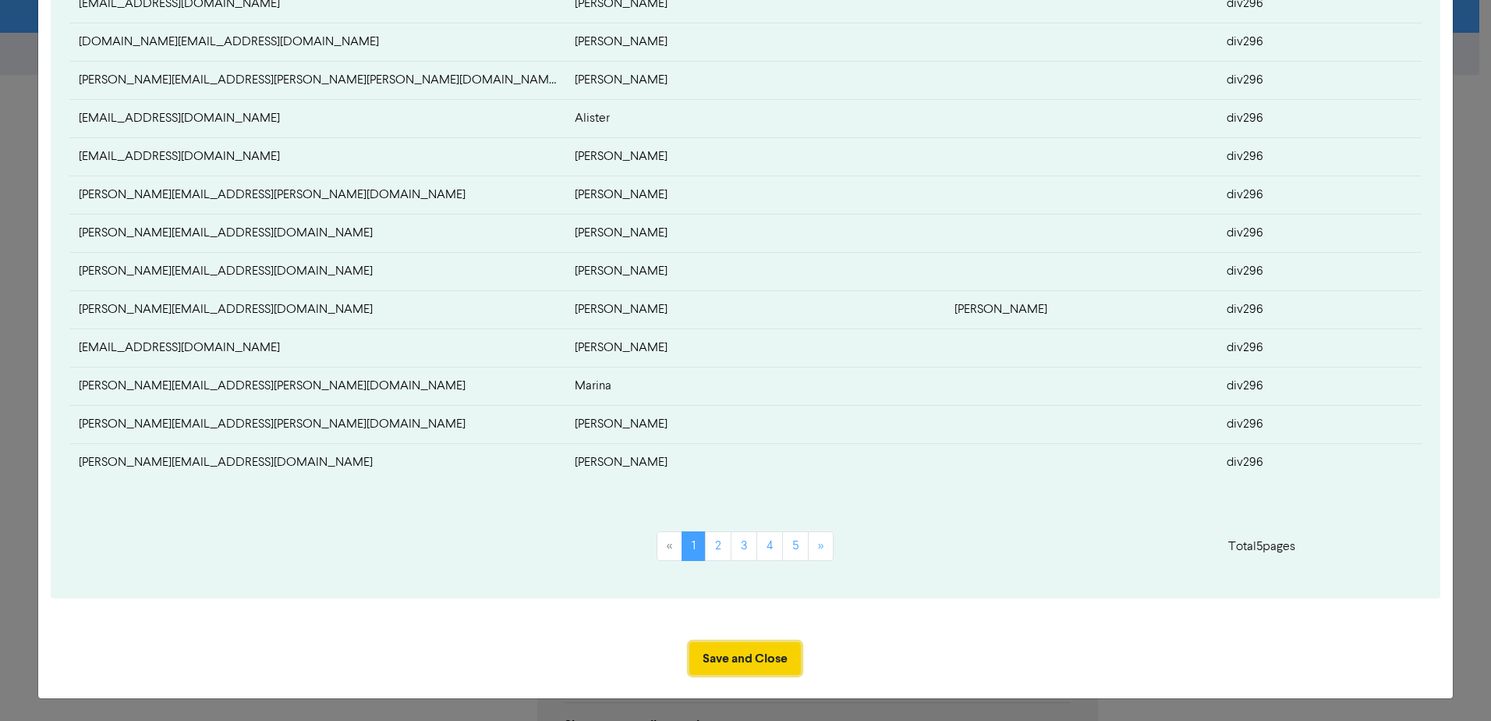
click at [750, 660] on button "Save and Close" at bounding box center [745, 658] width 112 height 33
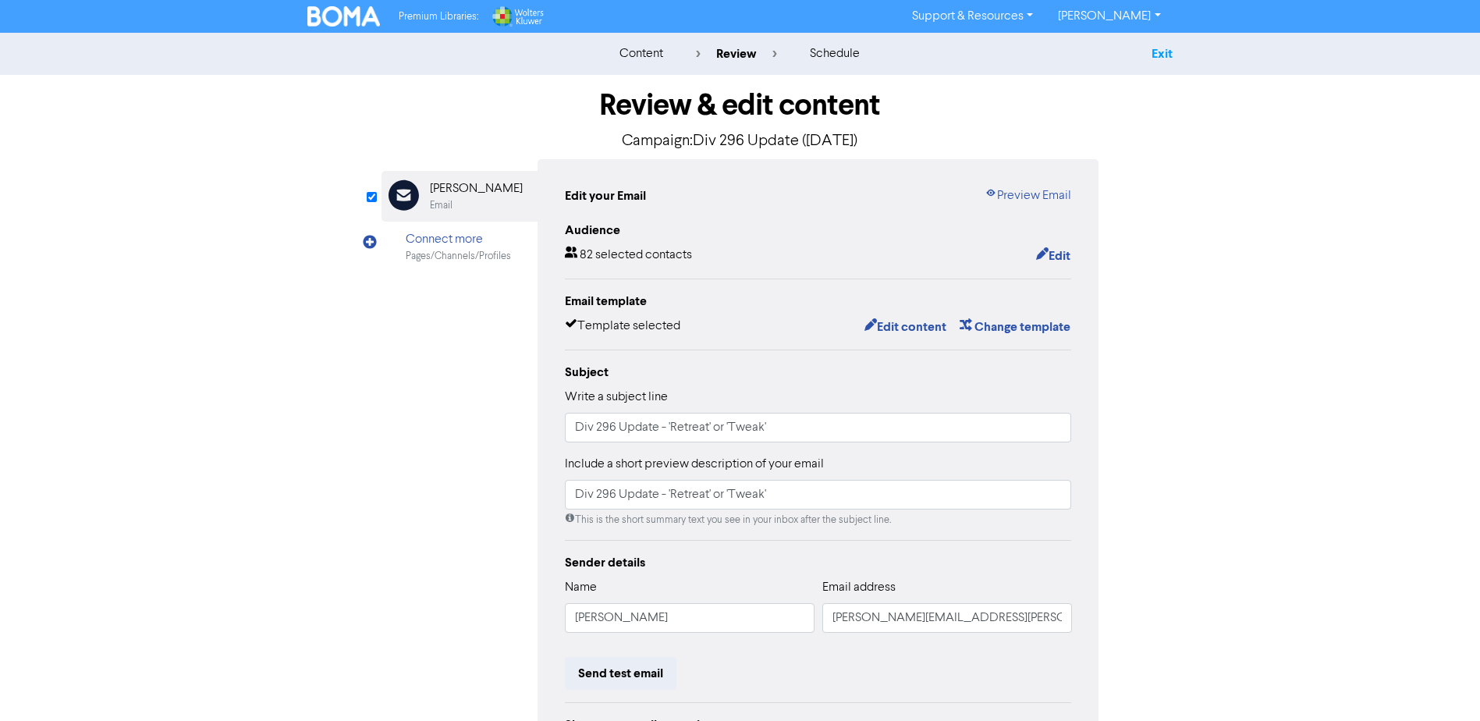
click at [1163, 55] on link "Exit" at bounding box center [1161, 54] width 21 height 16
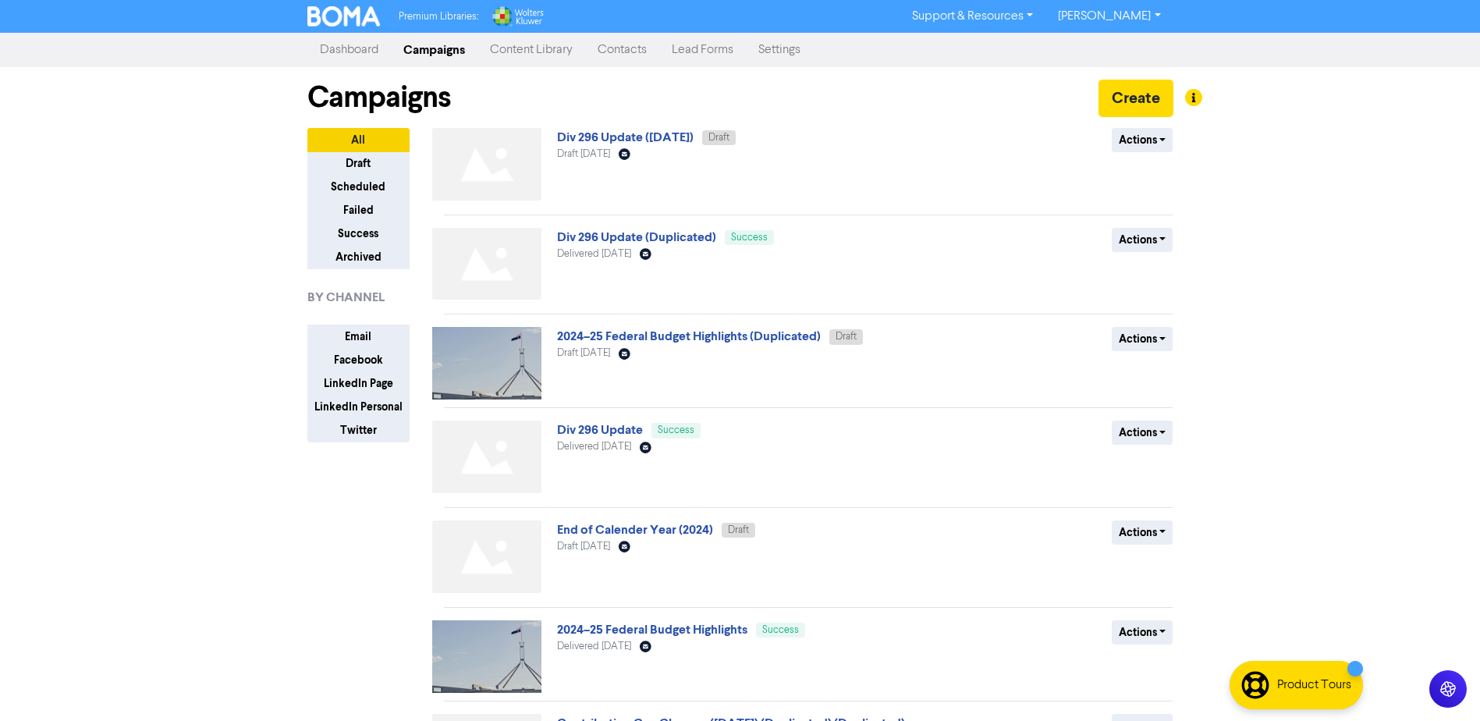
click at [613, 51] on link "Contacts" at bounding box center [622, 49] width 74 height 31
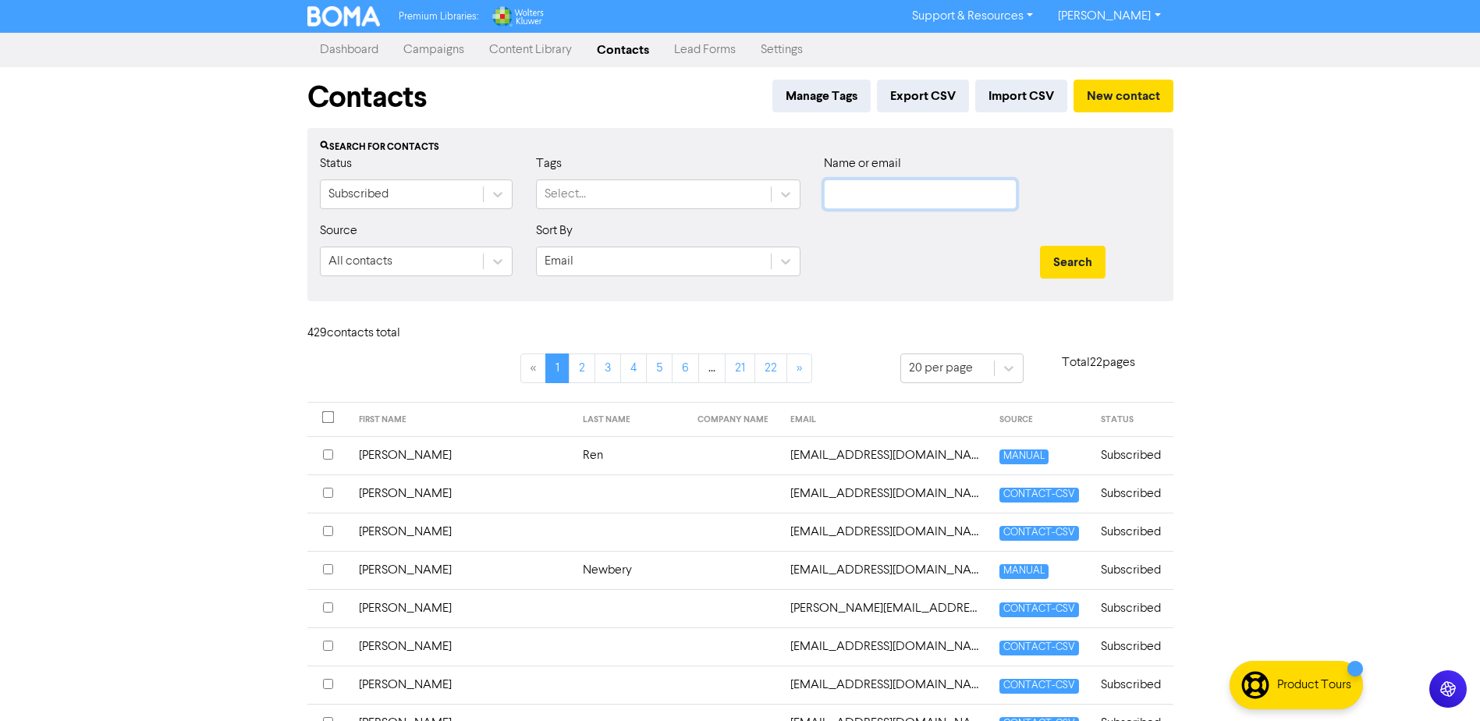
click at [884, 208] on body "Premium Libraries: Support & Resources Video Tutorials FAQ & Guides Marketing E…" at bounding box center [740, 360] width 1480 height 721
type input "[PERSON_NAME]"
click at [1040, 246] on button "Search" at bounding box center [1073, 262] width 66 height 33
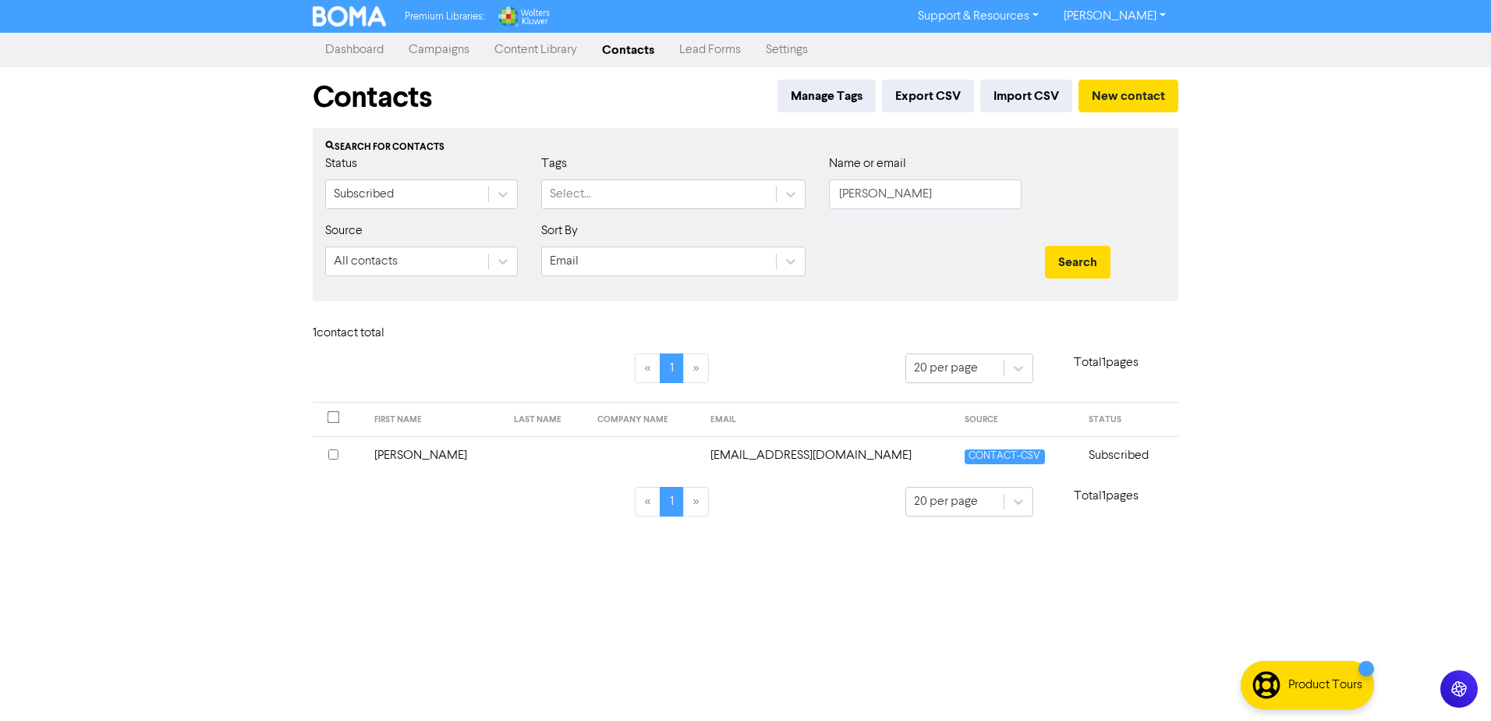
click at [785, 452] on td "[EMAIL_ADDRESS][DOMAIN_NAME]" at bounding box center [828, 455] width 255 height 38
click at [449, 49] on link "Campaigns" at bounding box center [439, 49] width 86 height 31
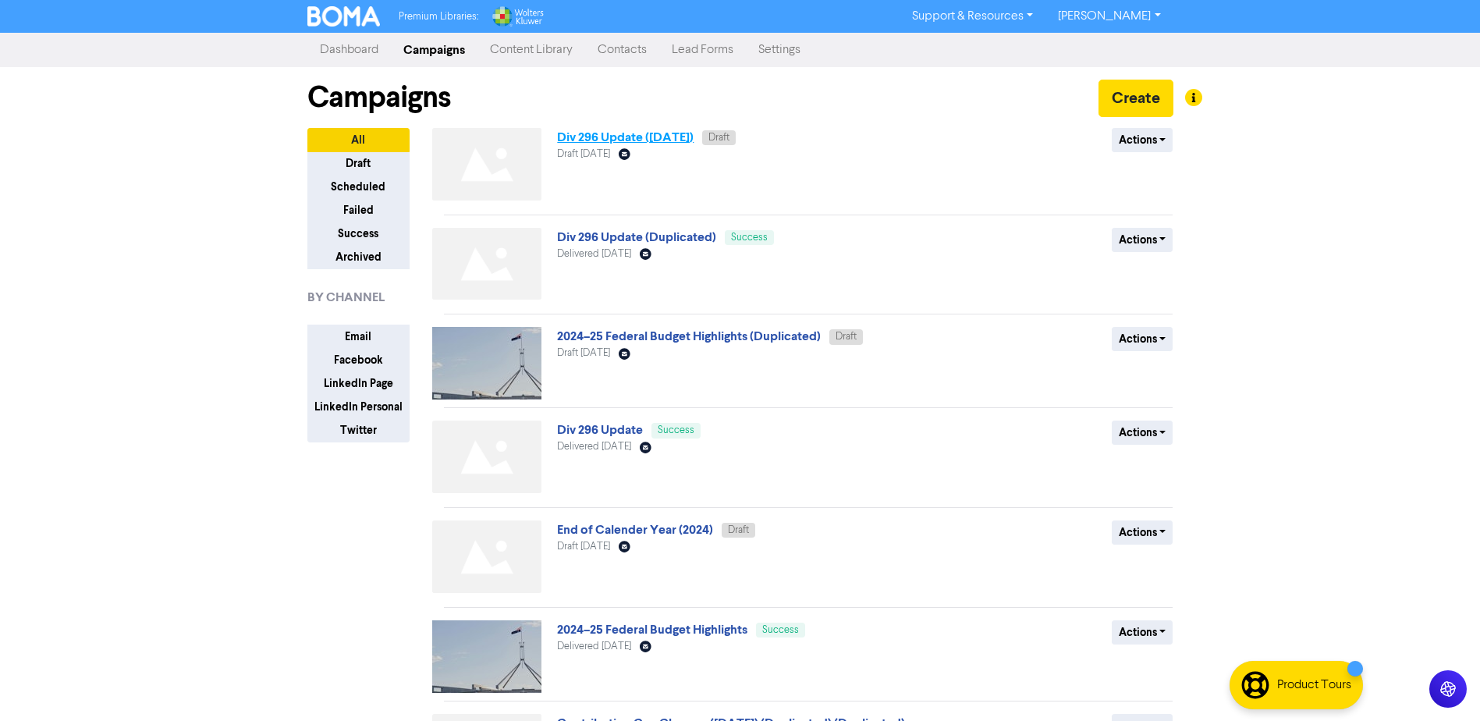
click at [639, 139] on link "Div 296 Update ([DATE])" at bounding box center [625, 137] width 136 height 16
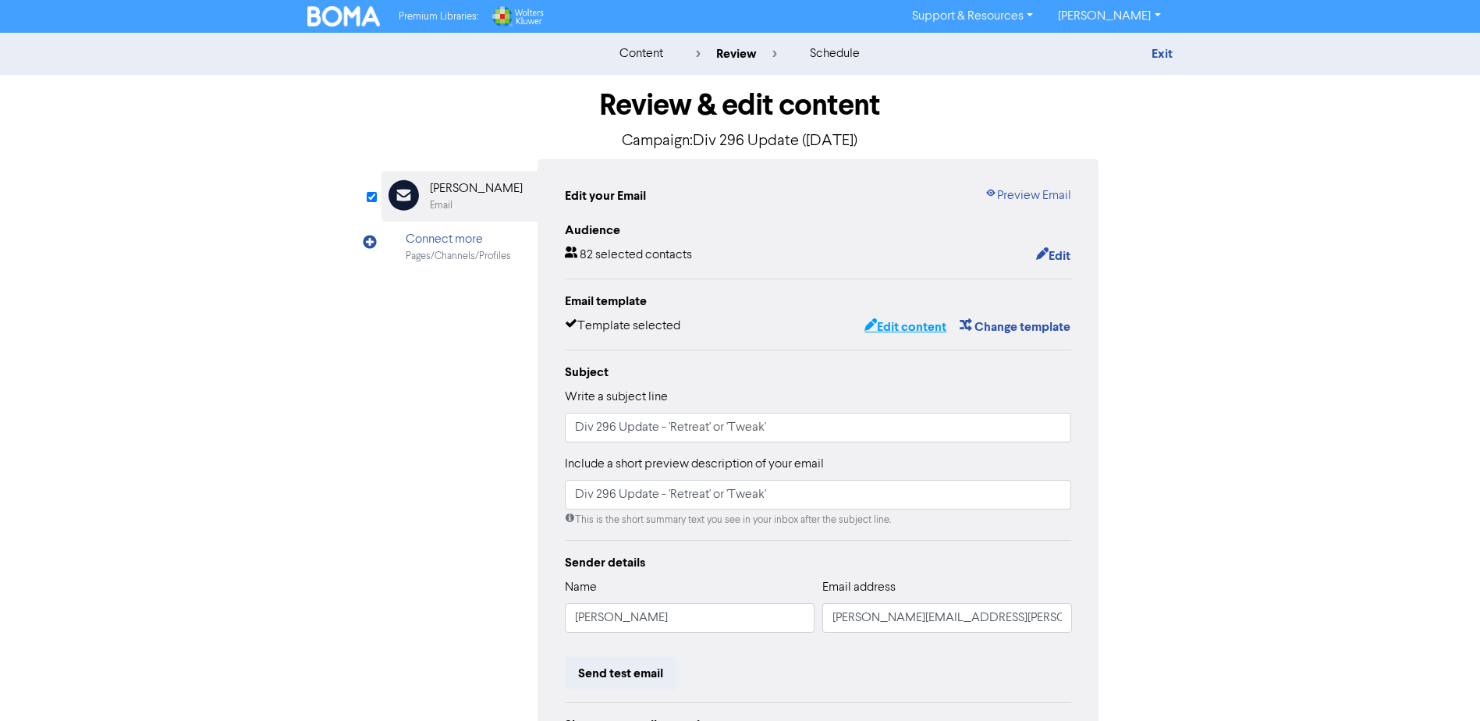
click at [908, 324] on button "Edit content" at bounding box center [904, 327] width 83 height 20
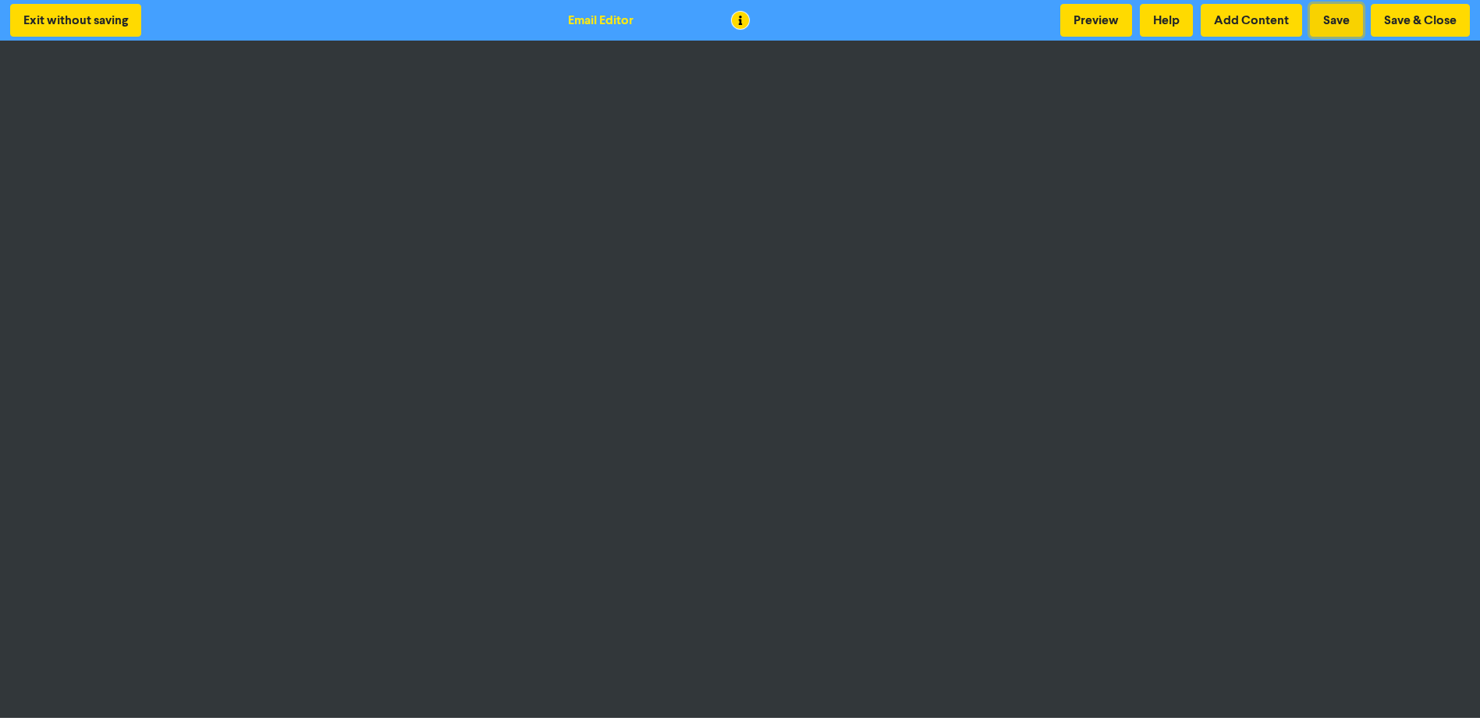
click at [1345, 16] on button "Save" at bounding box center [1335, 20] width 53 height 33
click at [1337, 21] on button "Save" at bounding box center [1335, 20] width 53 height 33
click at [1431, 14] on button "Save & Close" at bounding box center [1419, 20] width 99 height 33
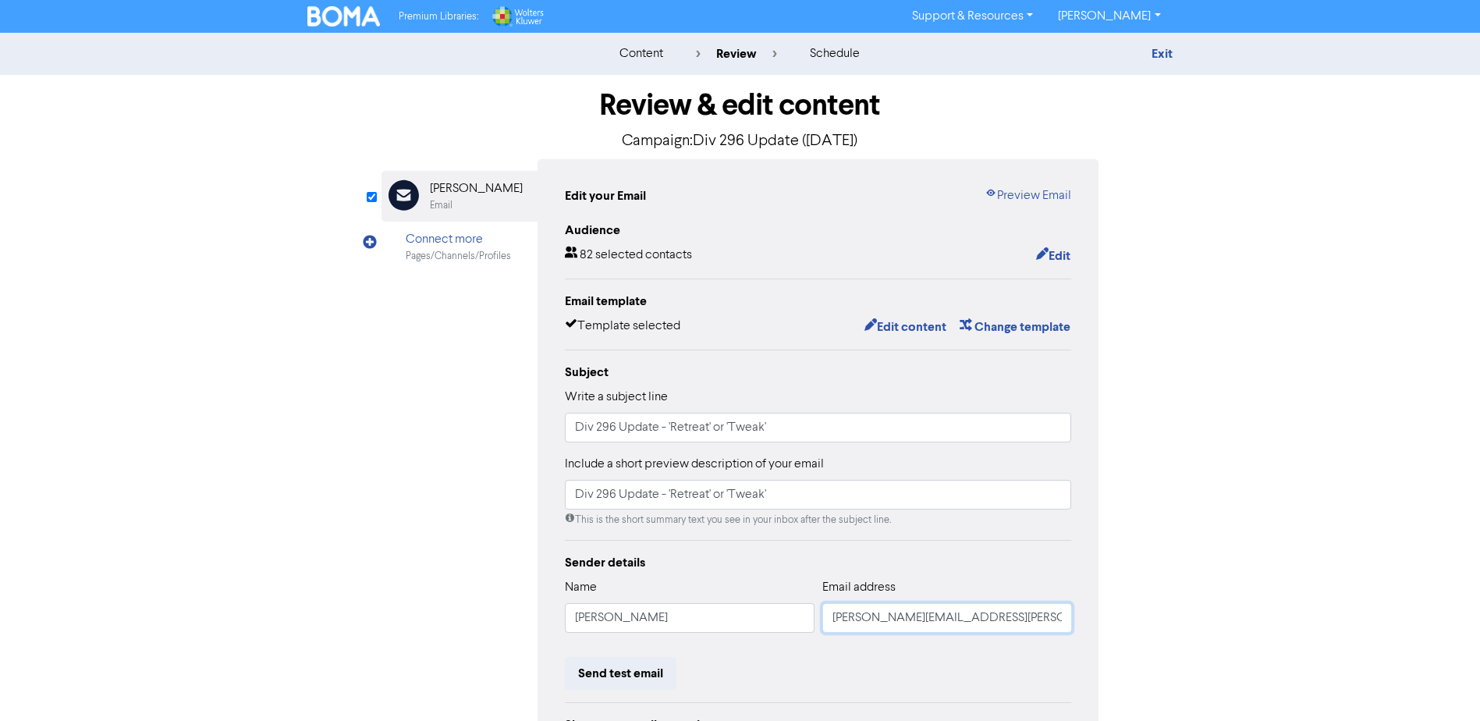
click at [908, 623] on input "[PERSON_NAME][EMAIL_ADDRESS][PERSON_NAME][DOMAIN_NAME]" at bounding box center [947, 618] width 250 height 30
click at [908, 622] on input "[PERSON_NAME][EMAIL_ADDRESS][PERSON_NAME][DOMAIN_NAME]" at bounding box center [947, 618] width 250 height 30
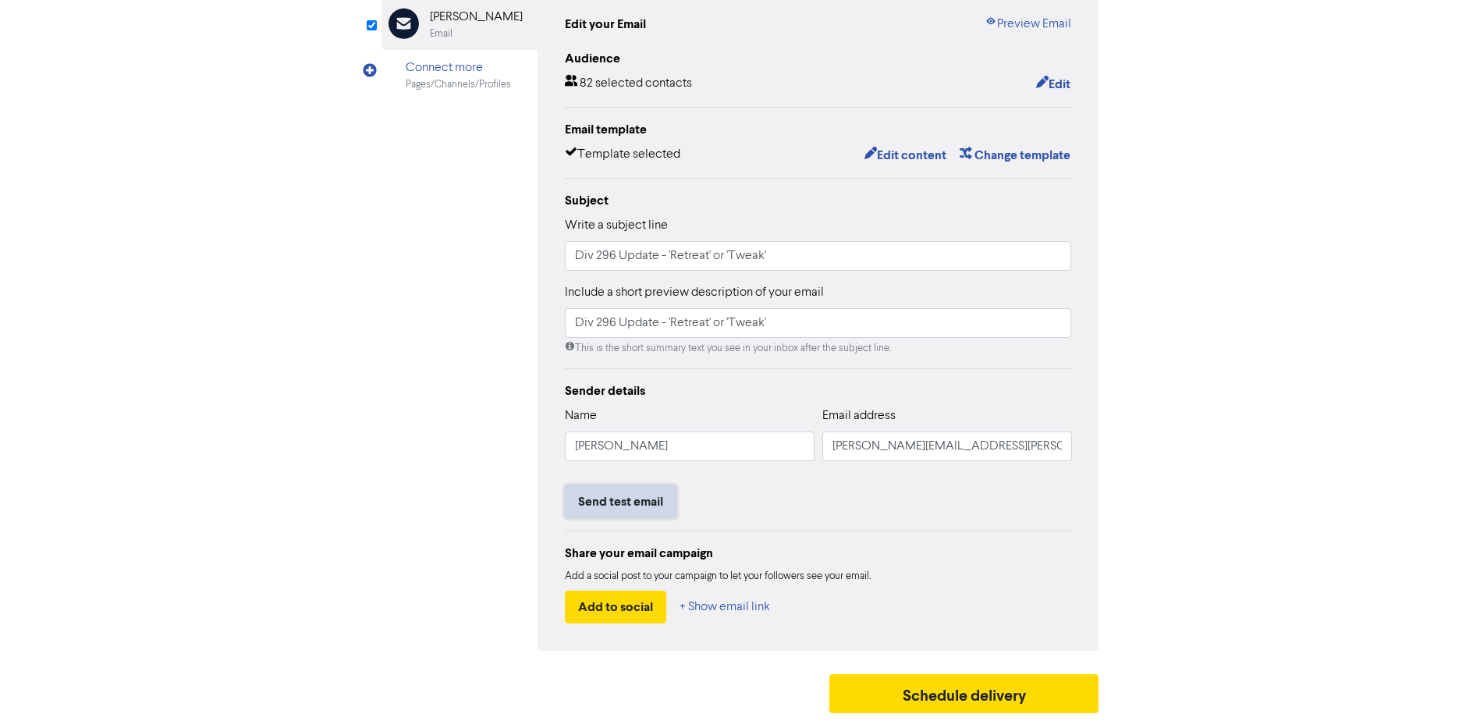
click at [648, 491] on button "Send test email" at bounding box center [621, 501] width 112 height 33
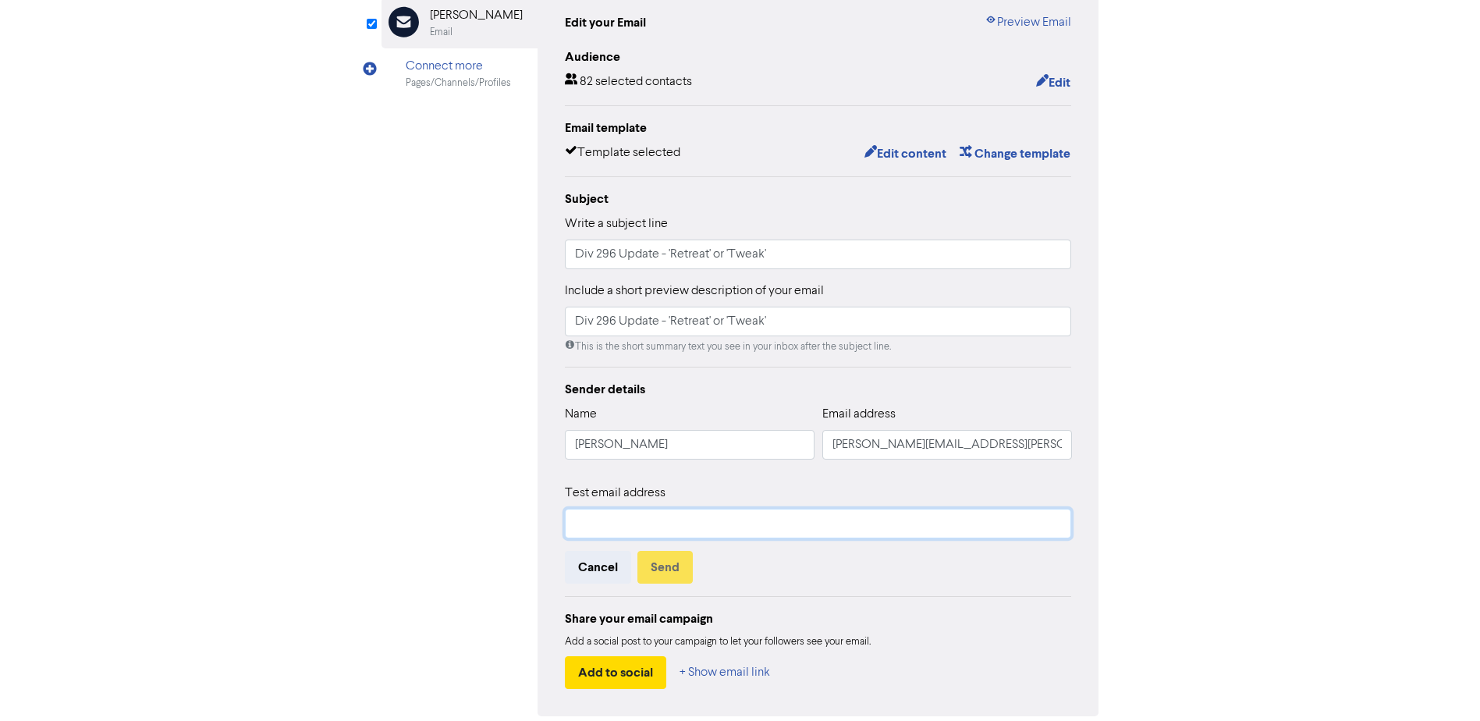
click at [682, 530] on input "text" at bounding box center [818, 524] width 507 height 30
paste input "[PERSON_NAME][EMAIL_ADDRESS][PERSON_NAME][DOMAIN_NAME]"
type input "[PERSON_NAME][EMAIL_ADDRESS][PERSON_NAME][DOMAIN_NAME]"
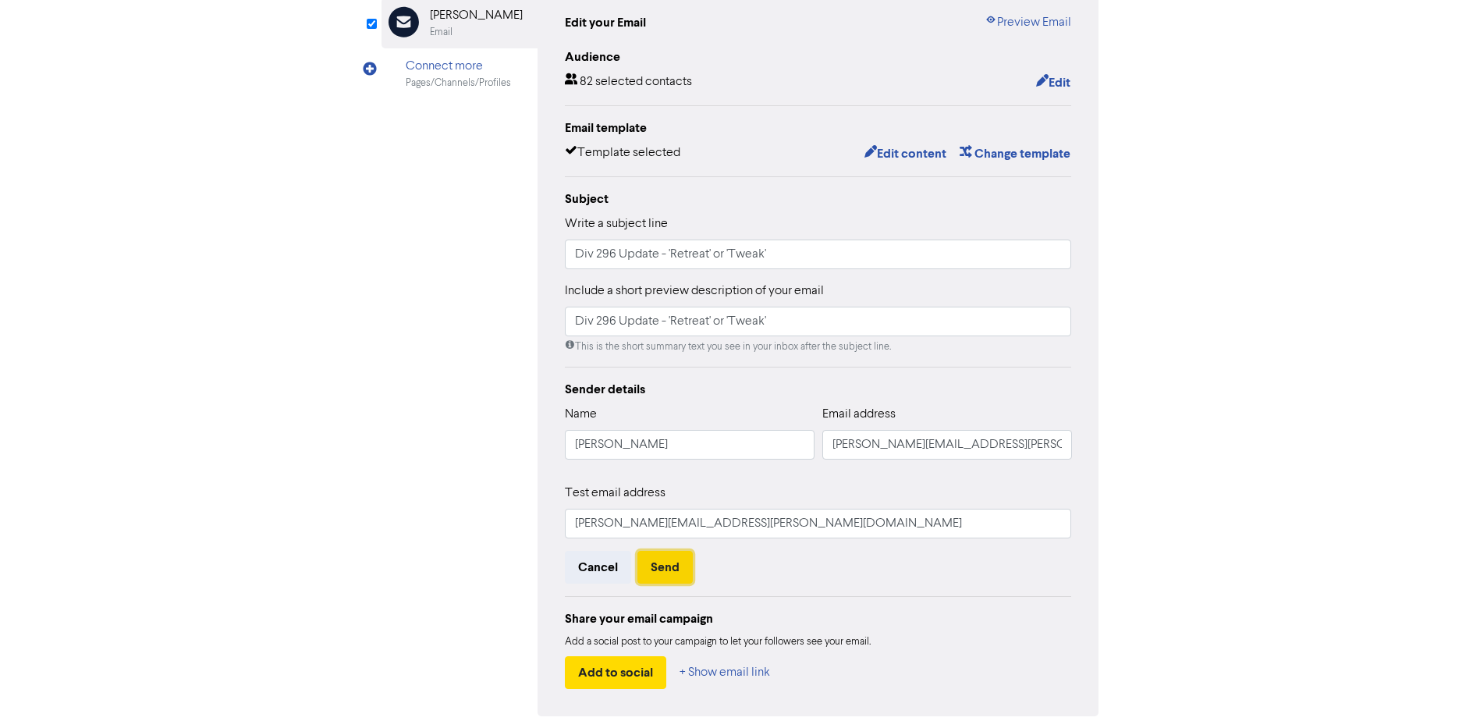
click at [677, 569] on button "Send" at bounding box center [664, 567] width 55 height 33
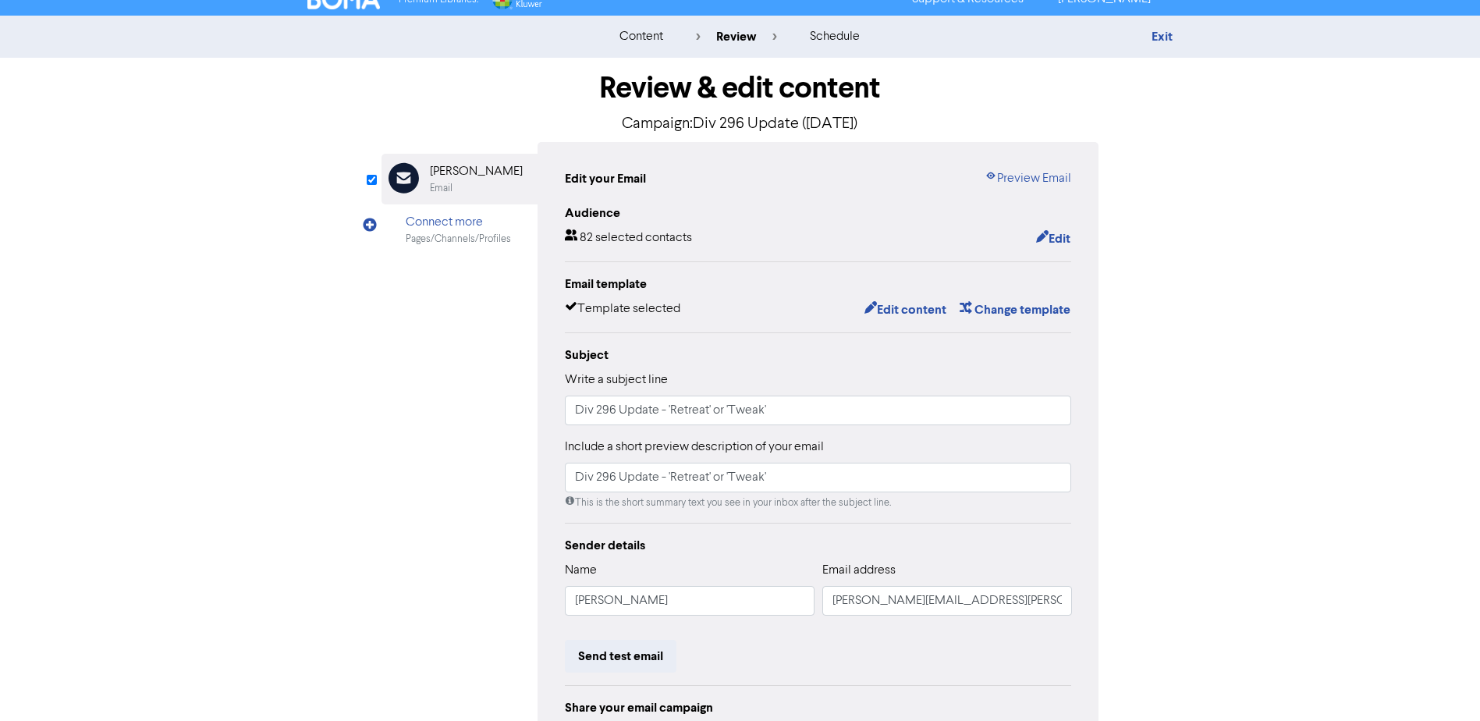
scroll to position [0, 0]
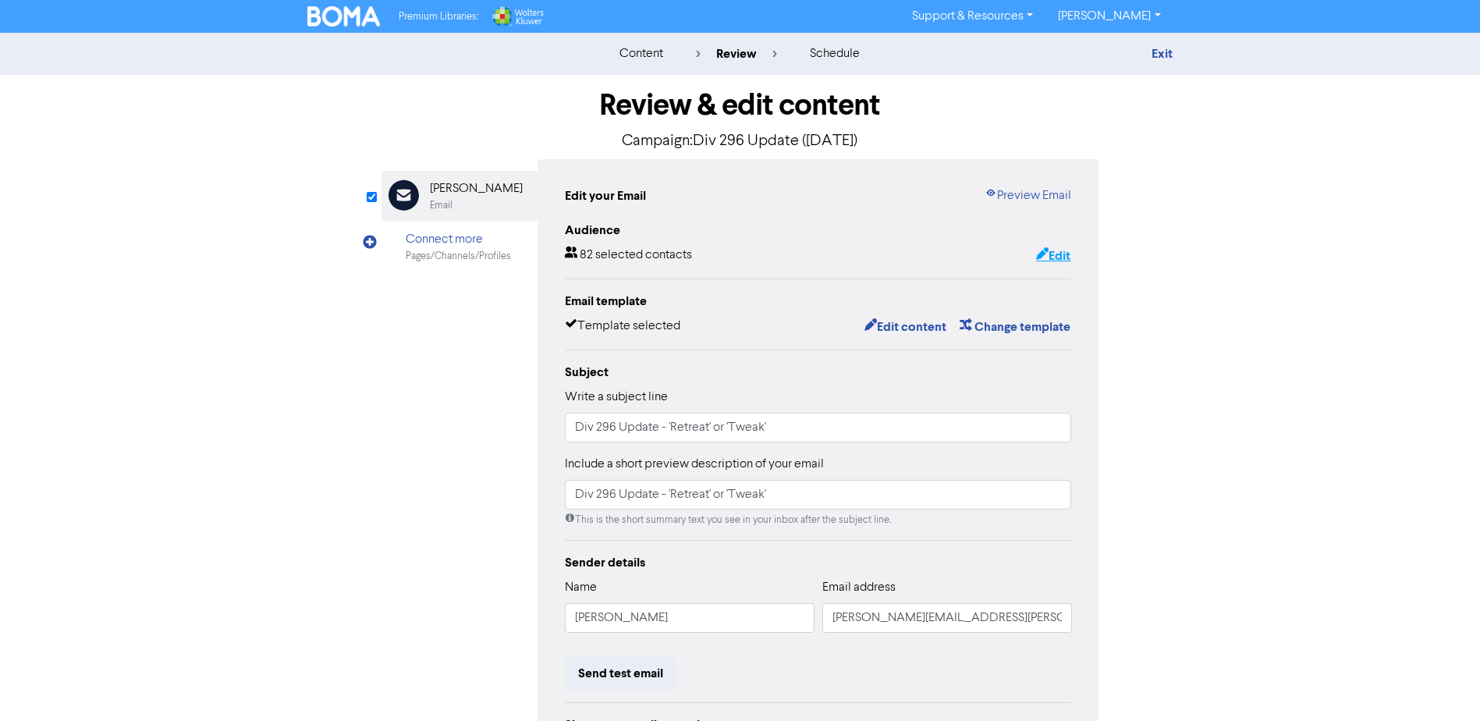
click at [1057, 254] on button "Edit" at bounding box center [1053, 256] width 36 height 20
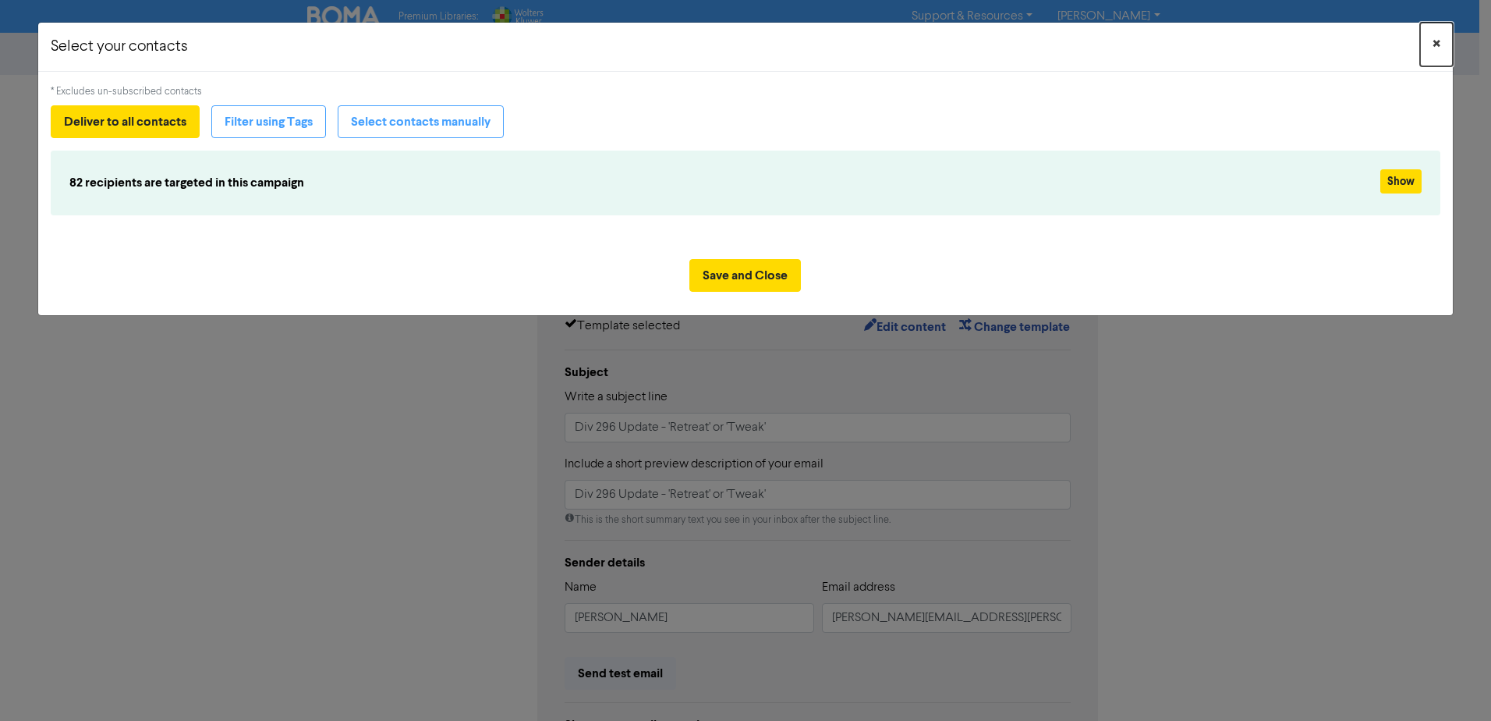
click at [1429, 44] on button "×" at bounding box center [1436, 45] width 33 height 44
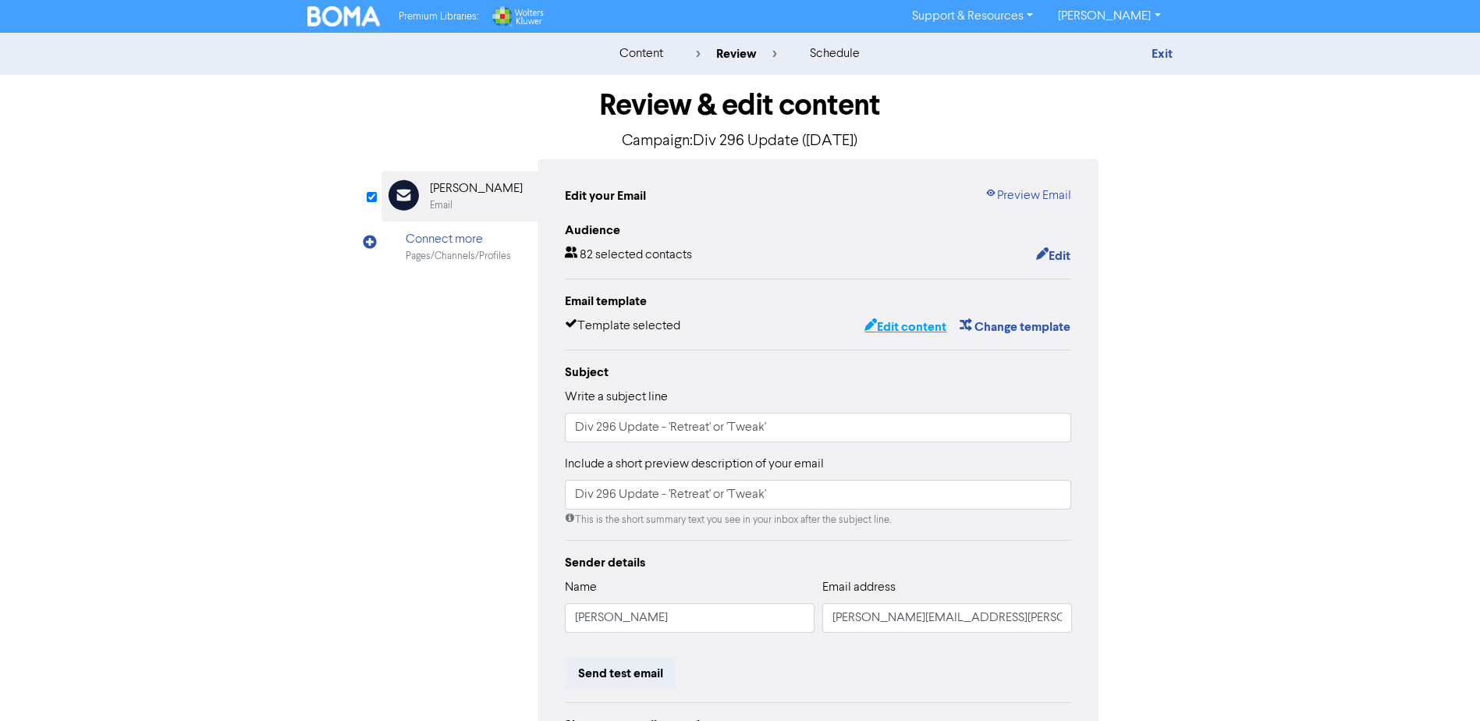
click at [903, 328] on button "Edit content" at bounding box center [904, 327] width 83 height 20
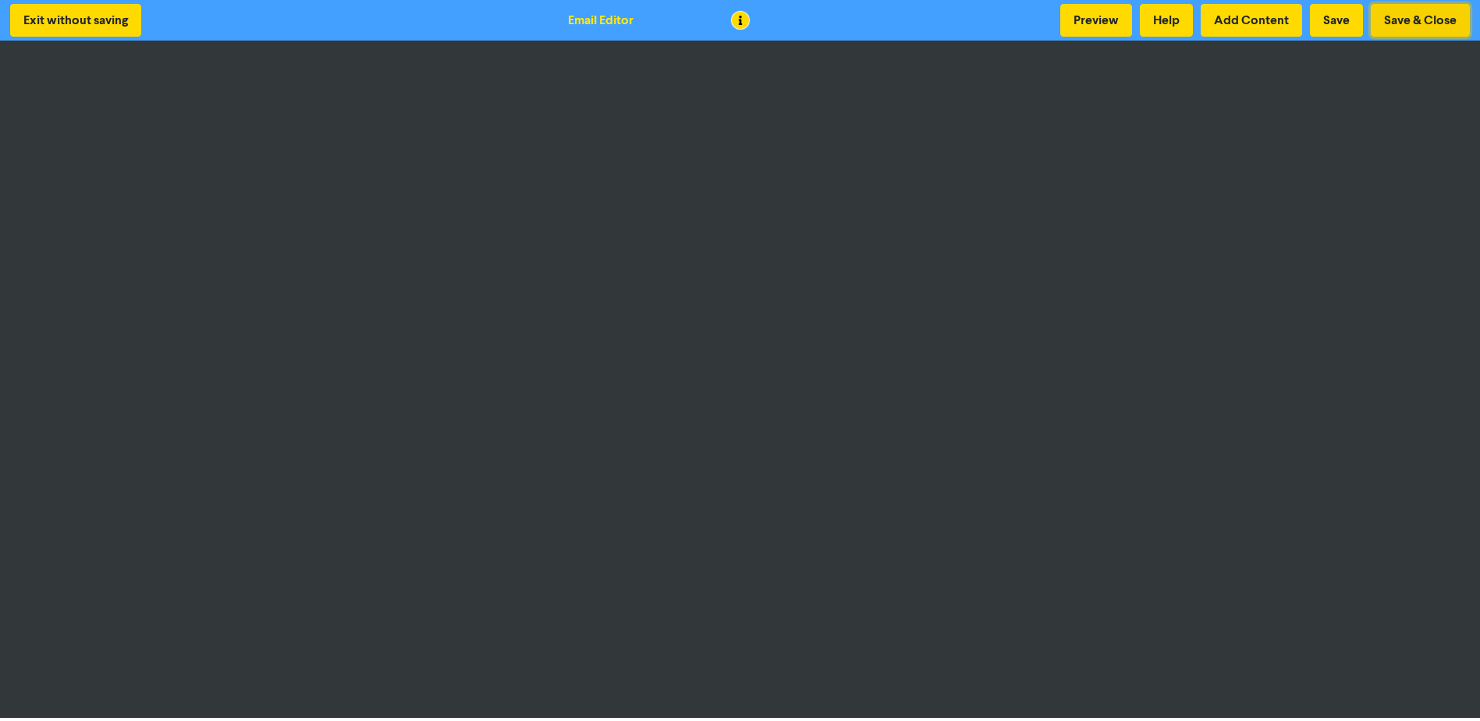
click at [1431, 22] on button "Save & Close" at bounding box center [1419, 20] width 99 height 33
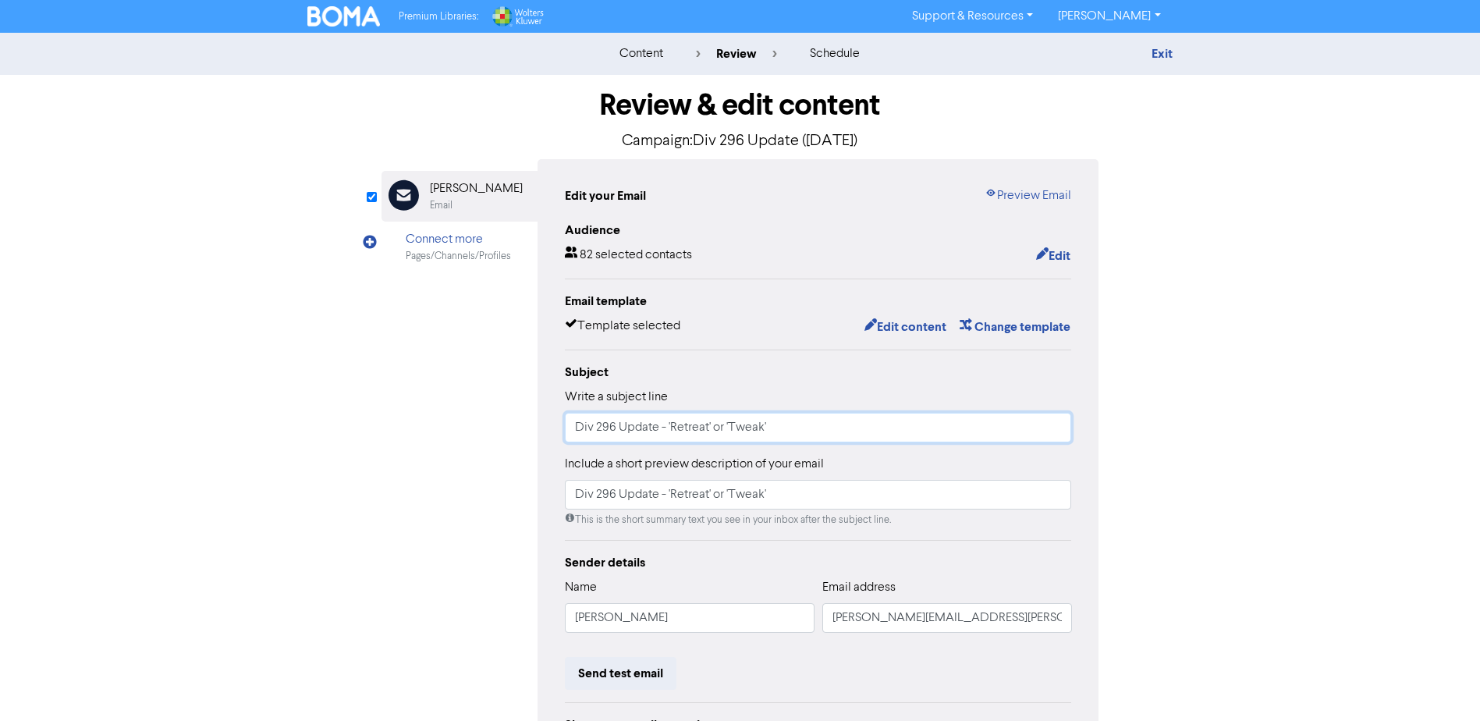
drag, startPoint x: 670, startPoint y: 432, endPoint x: 519, endPoint y: 432, distance: 150.5
click at [519, 432] on div "Email Created with Sketch. Damian Grech Email Connect more Pages/Channels/Profi…" at bounding box center [740, 490] width 718 height 663
click at [449, 473] on div "Email Created with Sketch. Damian Grech Email Connect more Pages/Channels/Profi…" at bounding box center [740, 490] width 718 height 663
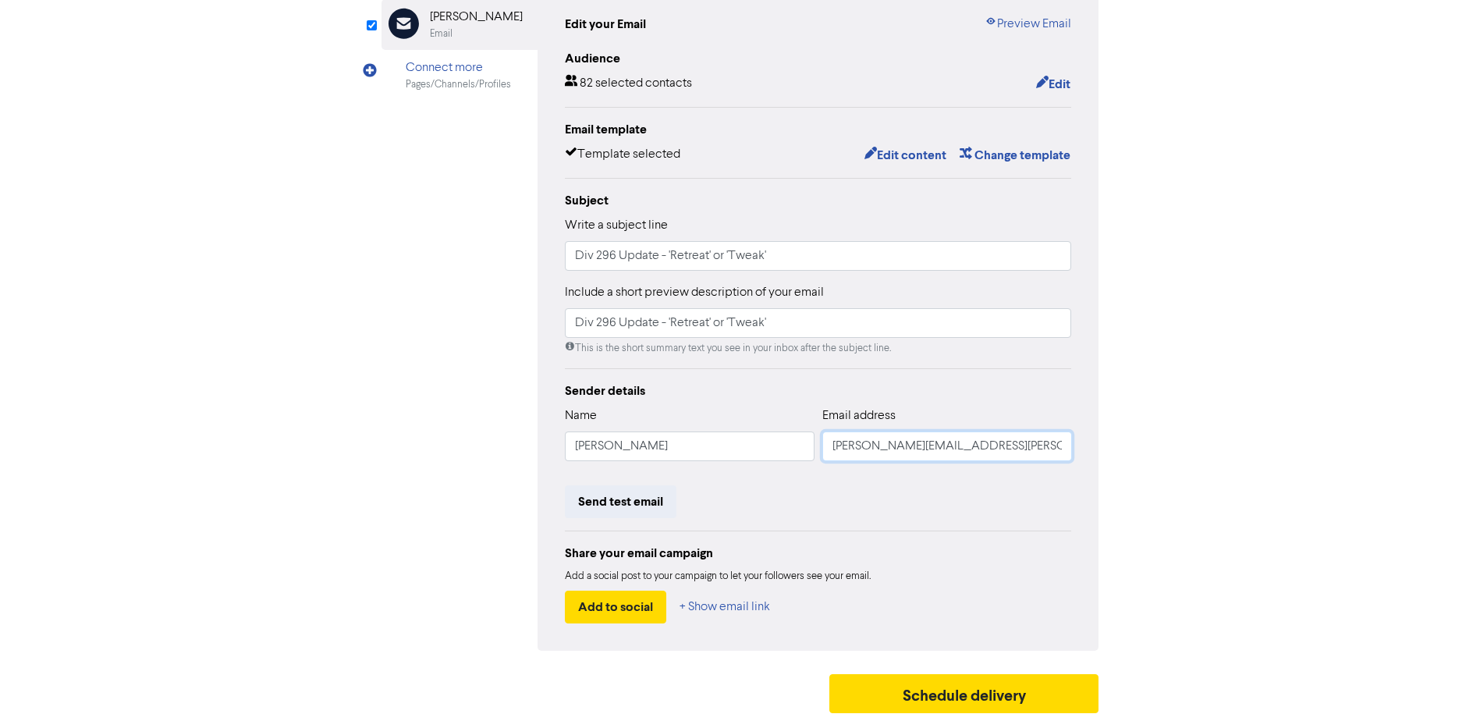
click at [938, 452] on input "[PERSON_NAME][EMAIL_ADDRESS][PERSON_NAME][DOMAIN_NAME]" at bounding box center [947, 446] width 250 height 30
click at [937, 452] on input "[PERSON_NAME][EMAIL_ADDRESS][PERSON_NAME][DOMAIN_NAME]" at bounding box center [947, 446] width 250 height 30
click at [935, 448] on input "[PERSON_NAME][EMAIL_ADDRESS][PERSON_NAME][DOMAIN_NAME]" at bounding box center [947, 446] width 250 height 30
click at [941, 445] on input "[PERSON_NAME][EMAIL_ADDRESS][PERSON_NAME][DOMAIN_NAME]" at bounding box center [947, 446] width 250 height 30
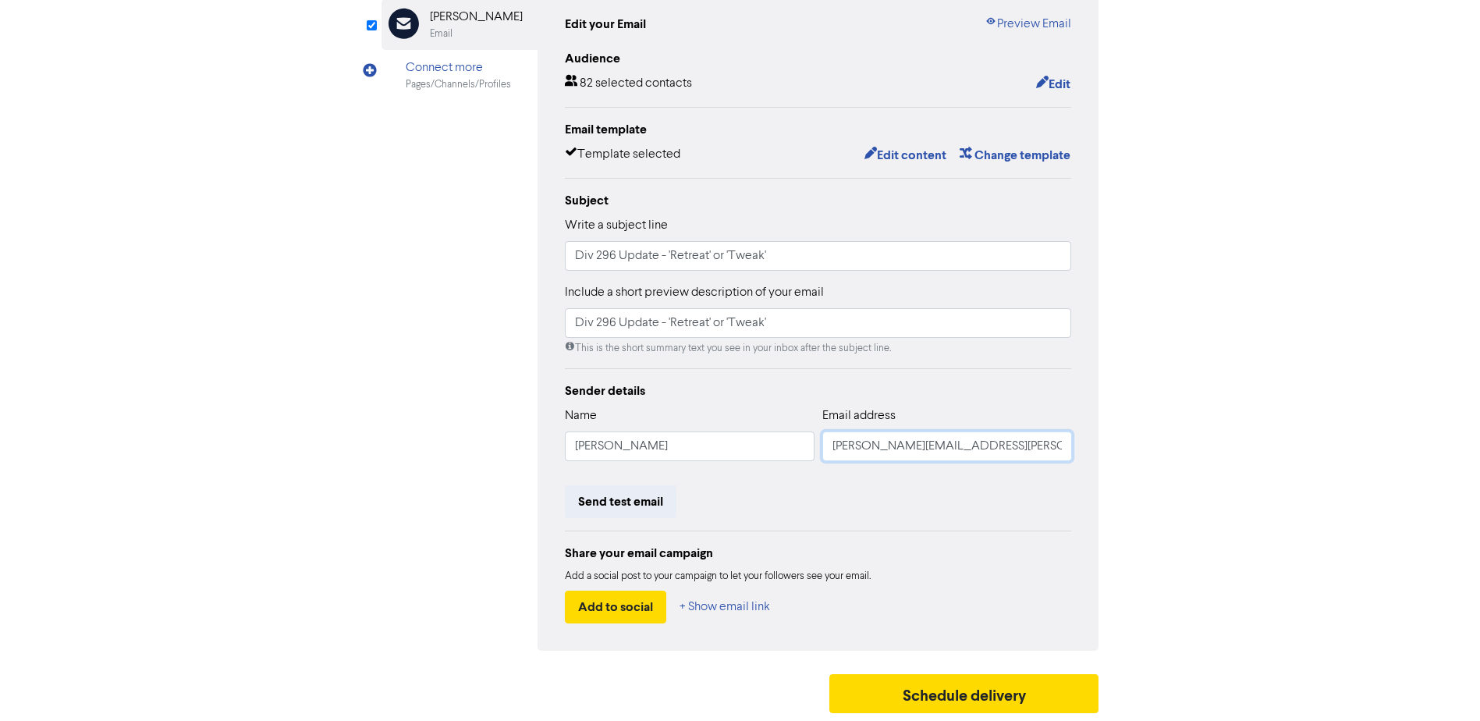
click at [941, 445] on input "[PERSON_NAME][EMAIL_ADDRESS][PERSON_NAME][DOMAIN_NAME]" at bounding box center [947, 446] width 250 height 30
click at [621, 502] on button "Send test email" at bounding box center [621, 501] width 112 height 33
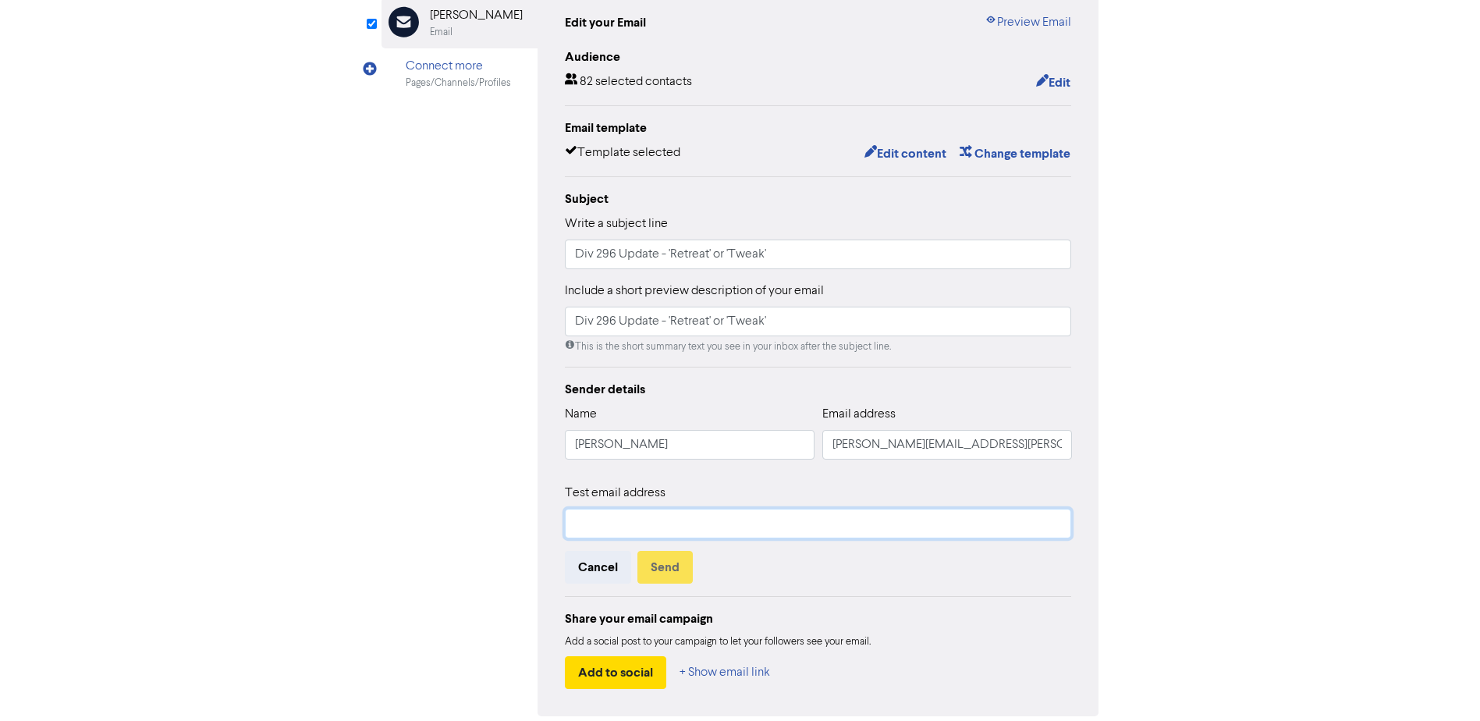
click at [633, 516] on input "text" at bounding box center [818, 524] width 507 height 30
paste input "[PERSON_NAME][EMAIL_ADDRESS][PERSON_NAME][DOMAIN_NAME]"
type input "[PERSON_NAME][EMAIL_ADDRESS][PERSON_NAME][DOMAIN_NAME]"
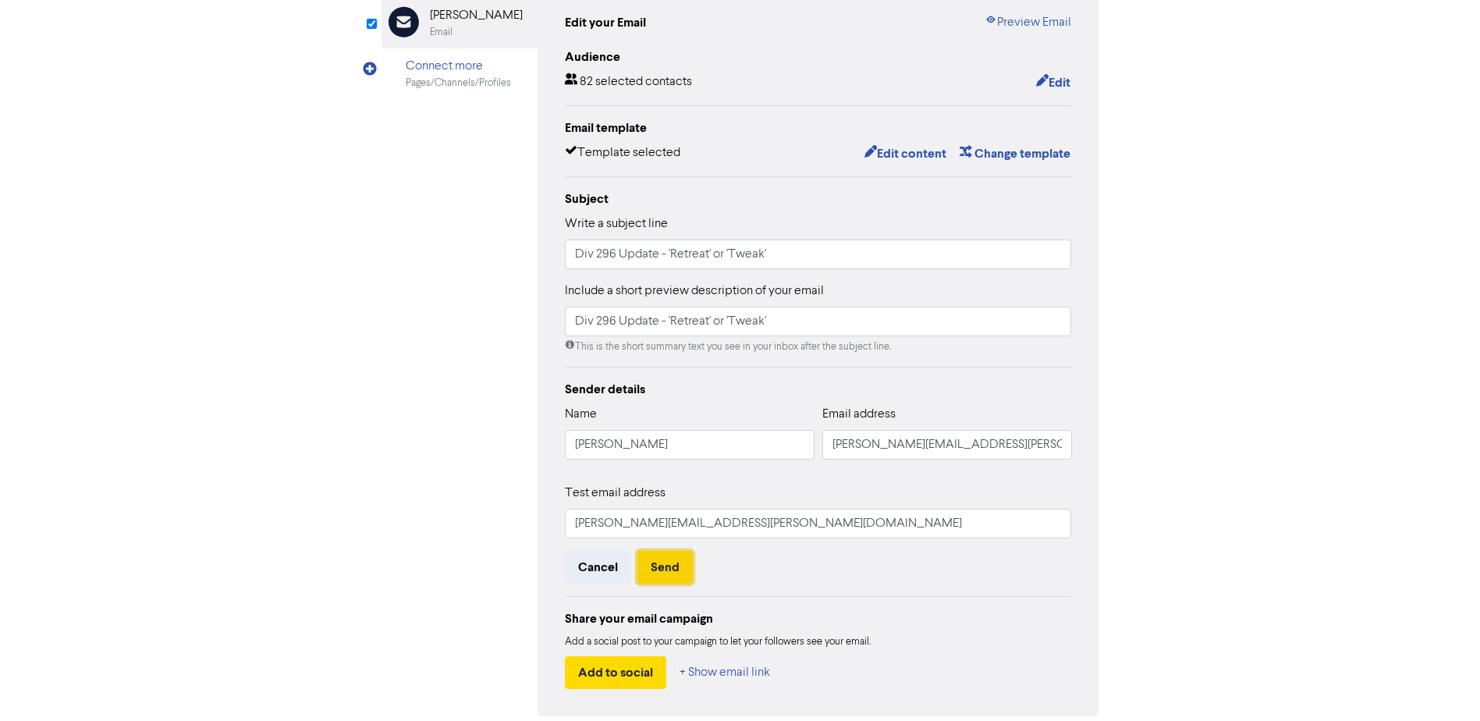
click at [674, 569] on button "Send" at bounding box center [664, 567] width 55 height 33
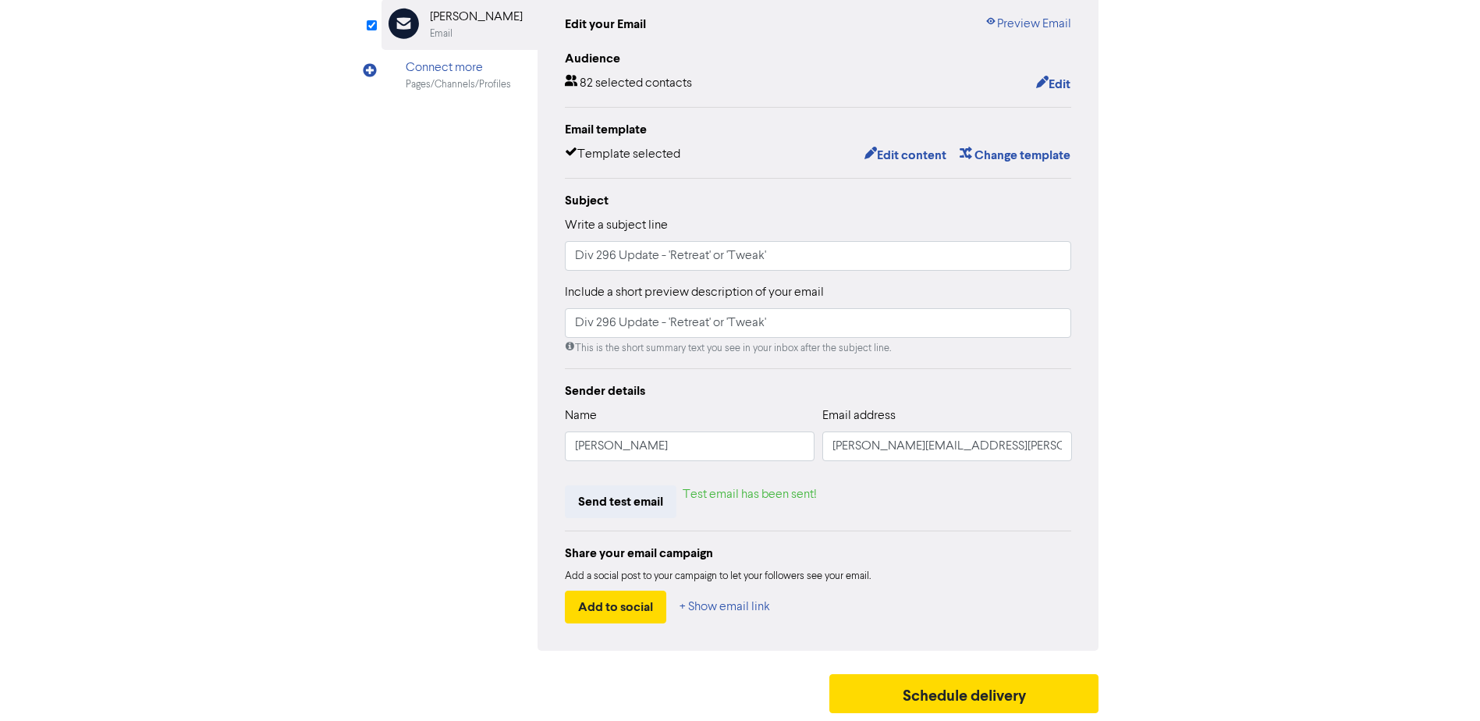
scroll to position [0, 0]
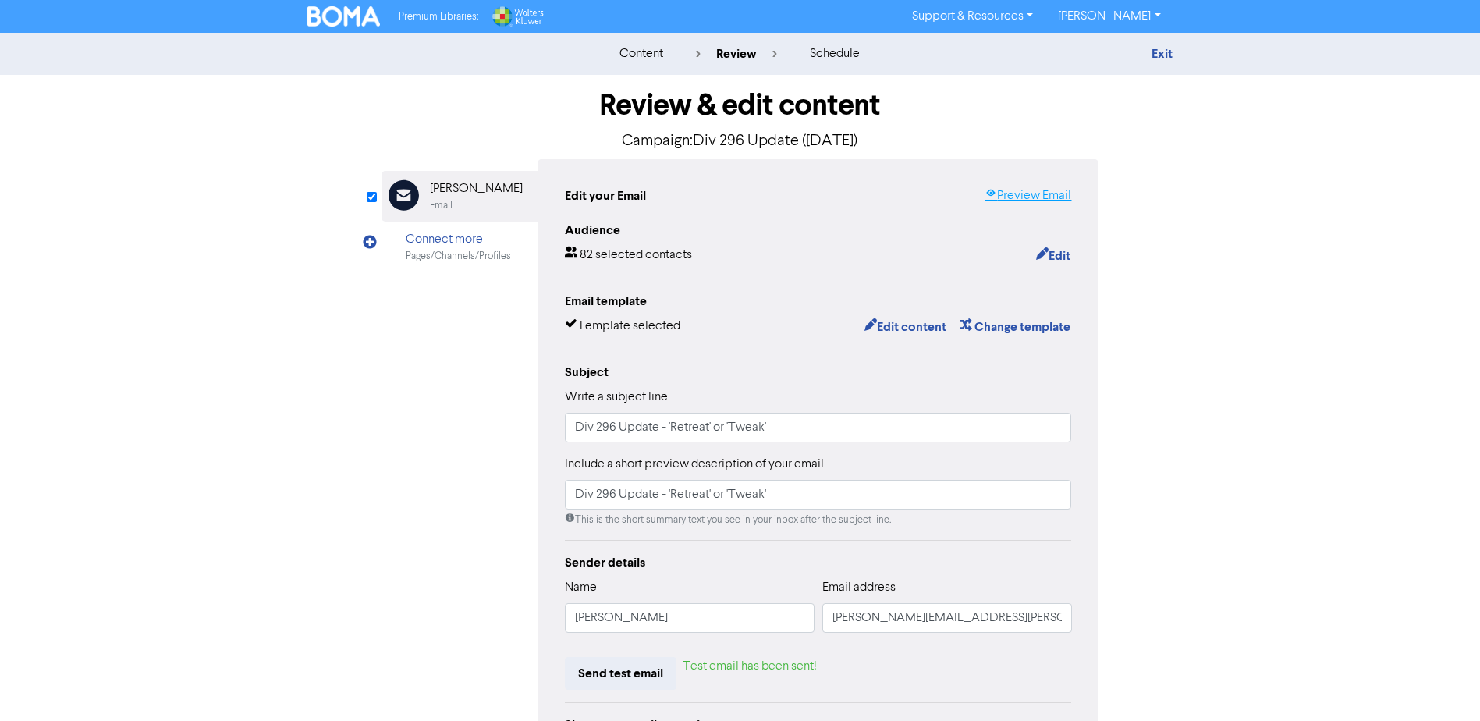
click at [1034, 197] on link "Preview Email" at bounding box center [1027, 195] width 87 height 19
click at [1058, 253] on button "Edit" at bounding box center [1053, 256] width 36 height 20
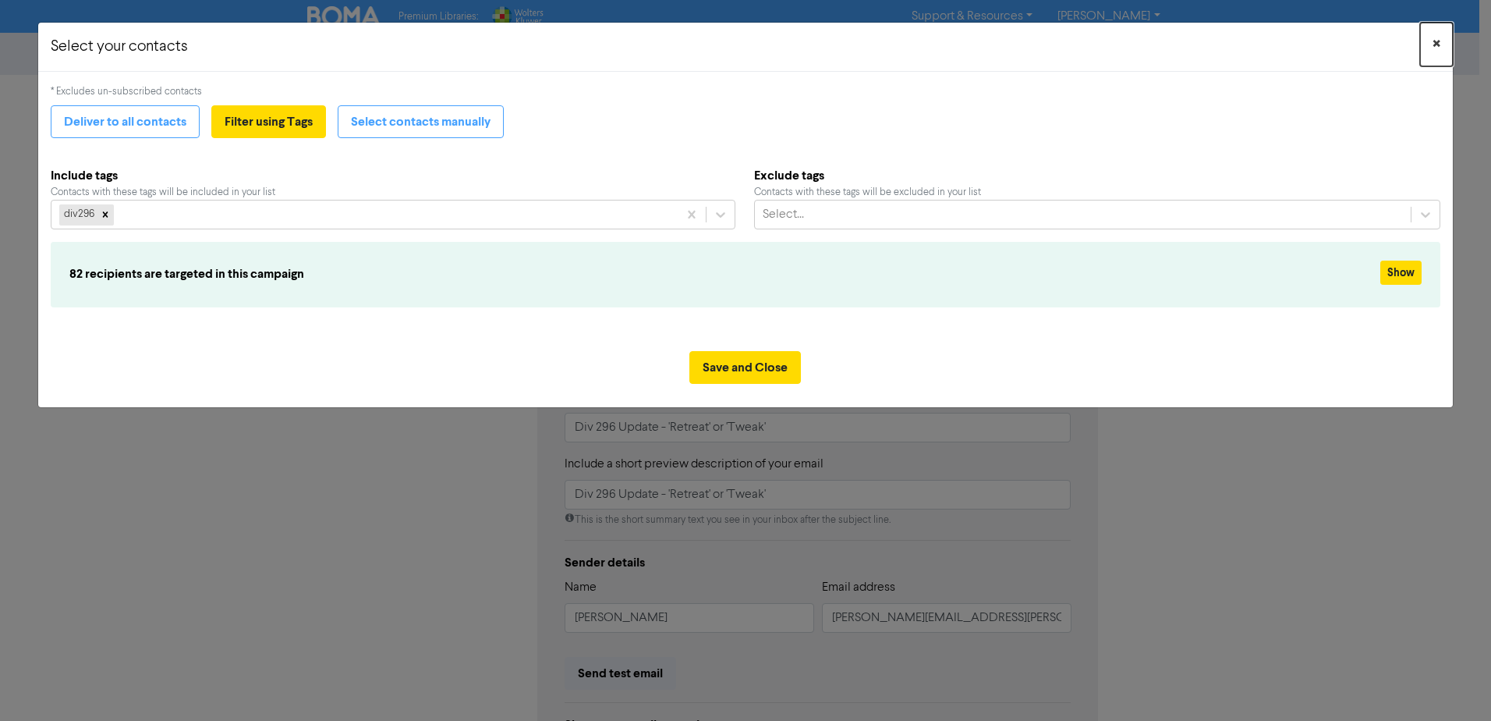
click at [1441, 41] on span "×" at bounding box center [1437, 44] width 8 height 23
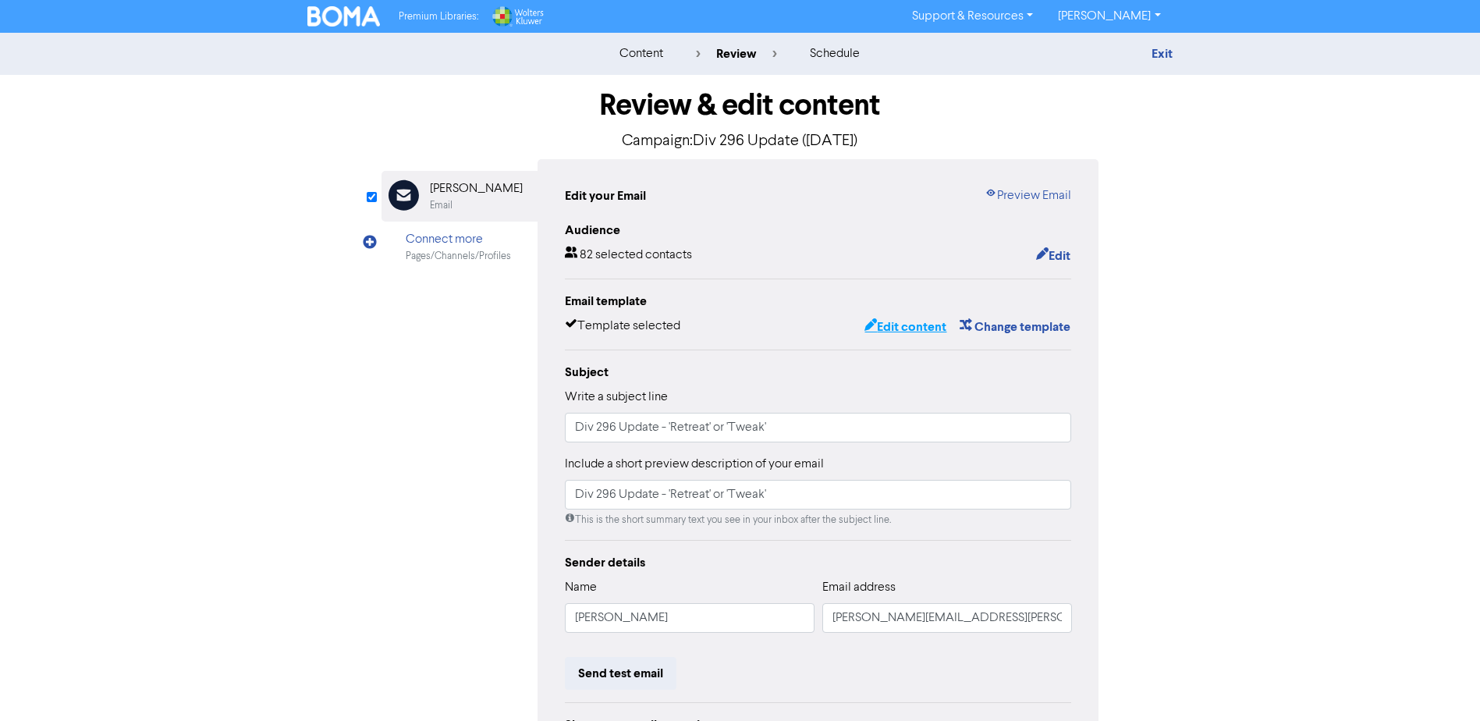
click at [924, 326] on button "Edit content" at bounding box center [904, 327] width 83 height 20
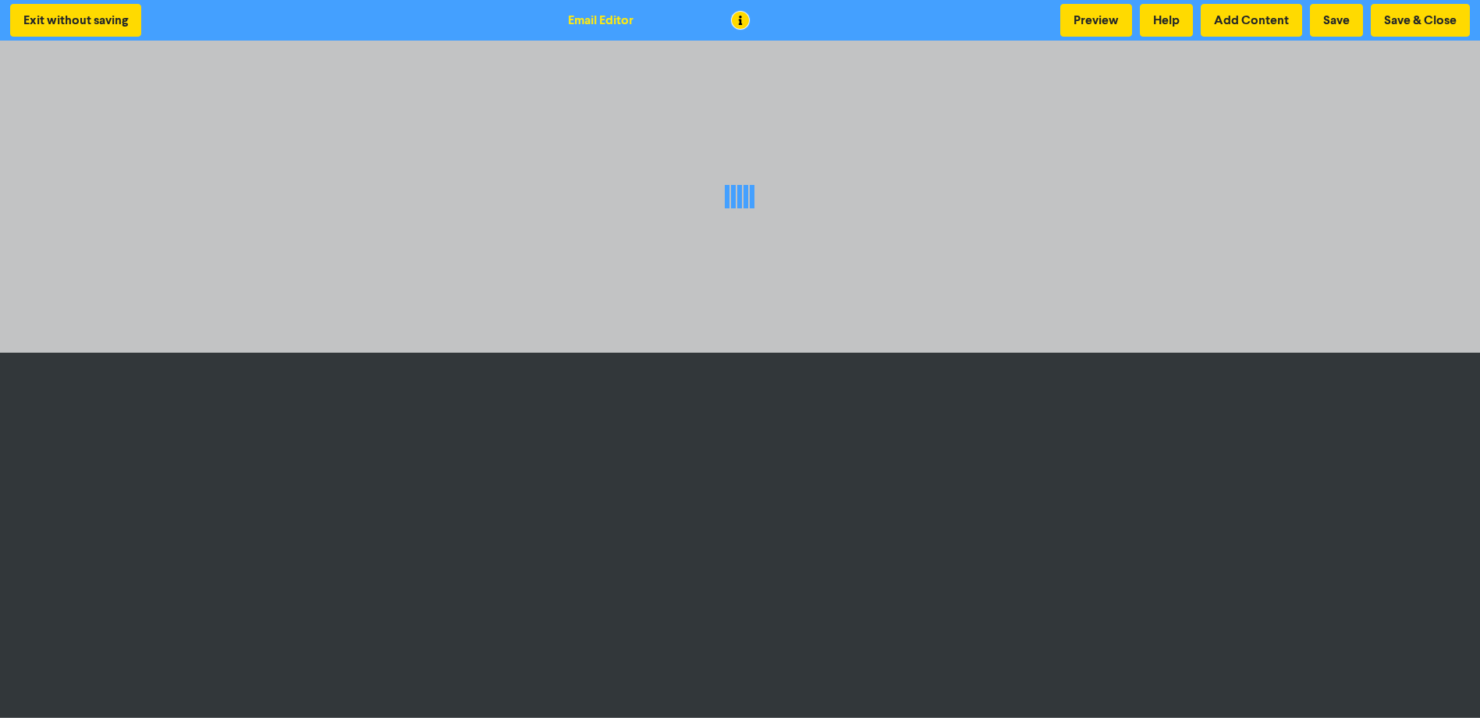
scroll to position [2, 0]
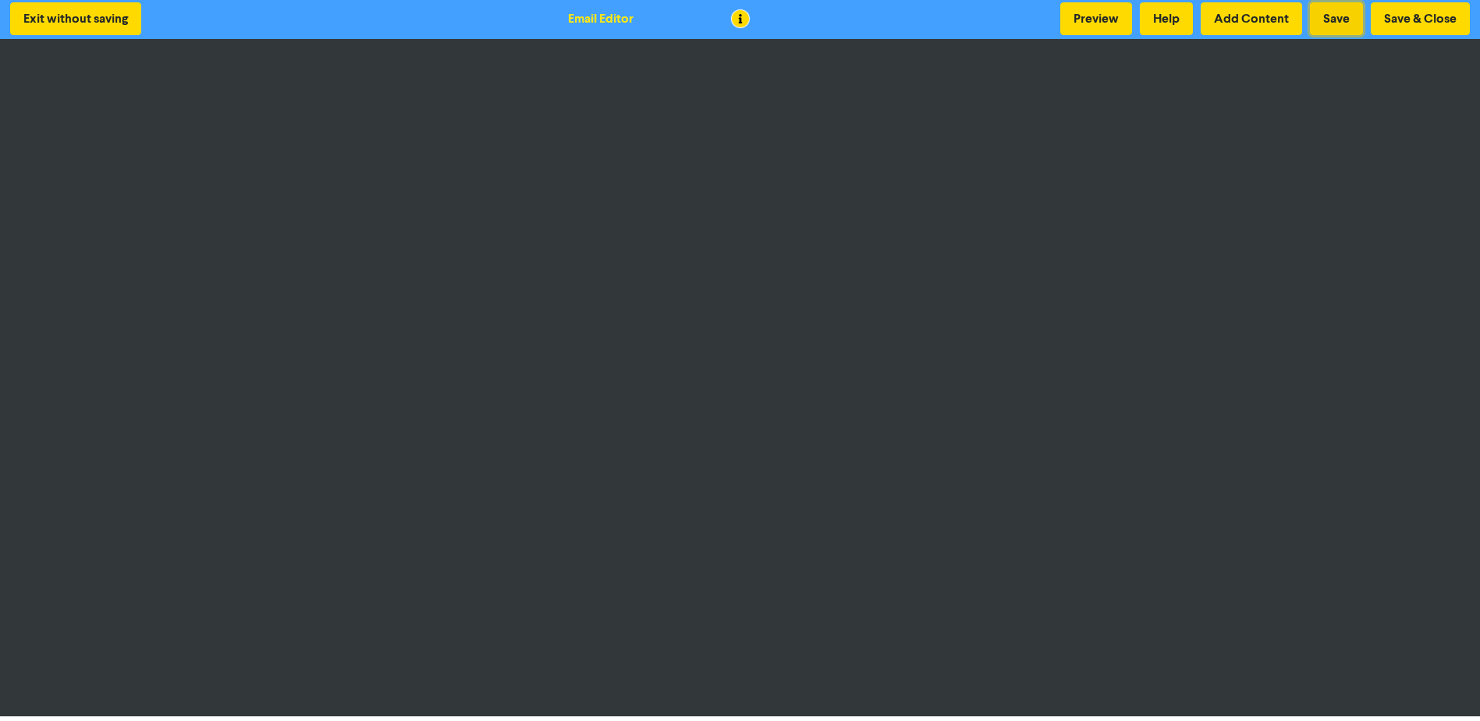
click at [1335, 10] on button "Save" at bounding box center [1335, 18] width 53 height 33
click at [1334, 23] on button "Save" at bounding box center [1335, 18] width 53 height 33
click at [1447, 18] on button "Save & Close" at bounding box center [1419, 18] width 99 height 33
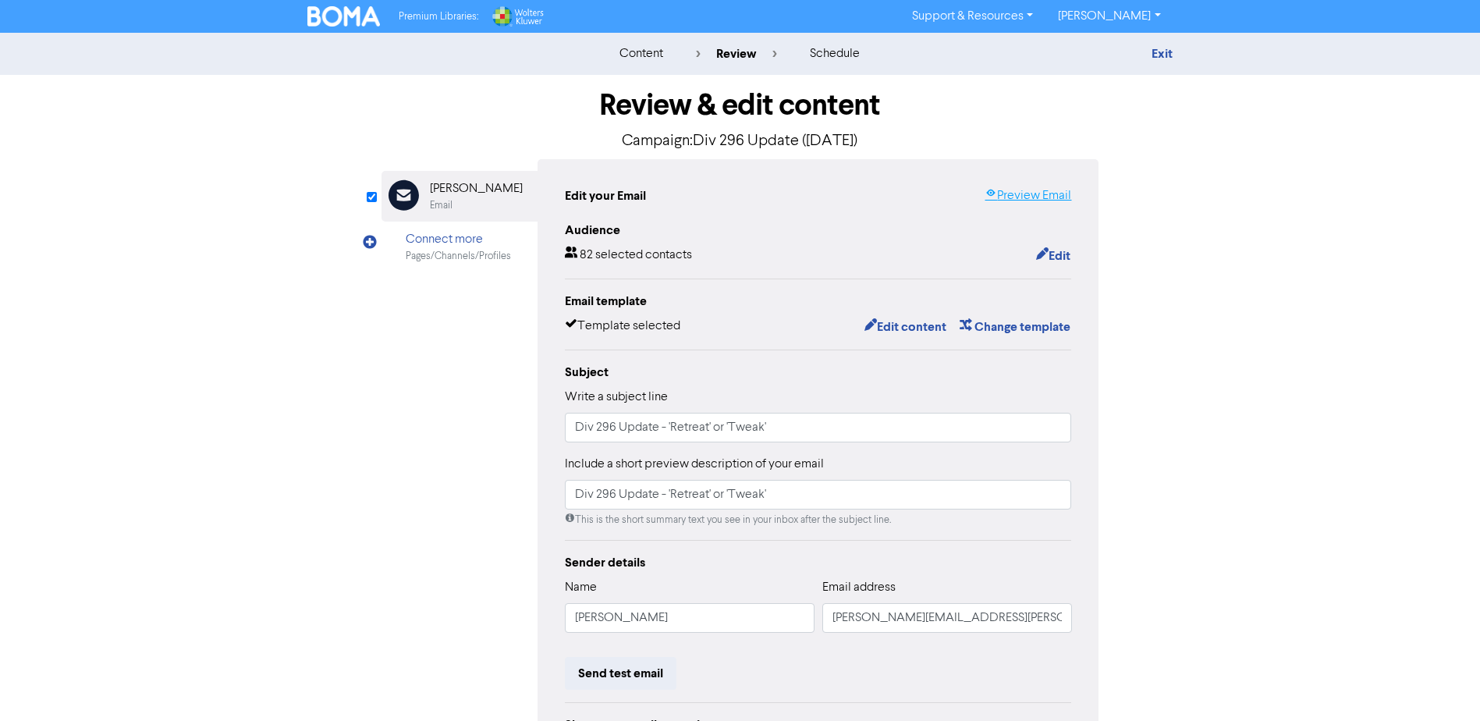
click at [1026, 196] on link "Preview Email" at bounding box center [1027, 195] width 87 height 19
click at [907, 328] on button "Edit content" at bounding box center [904, 327] width 83 height 20
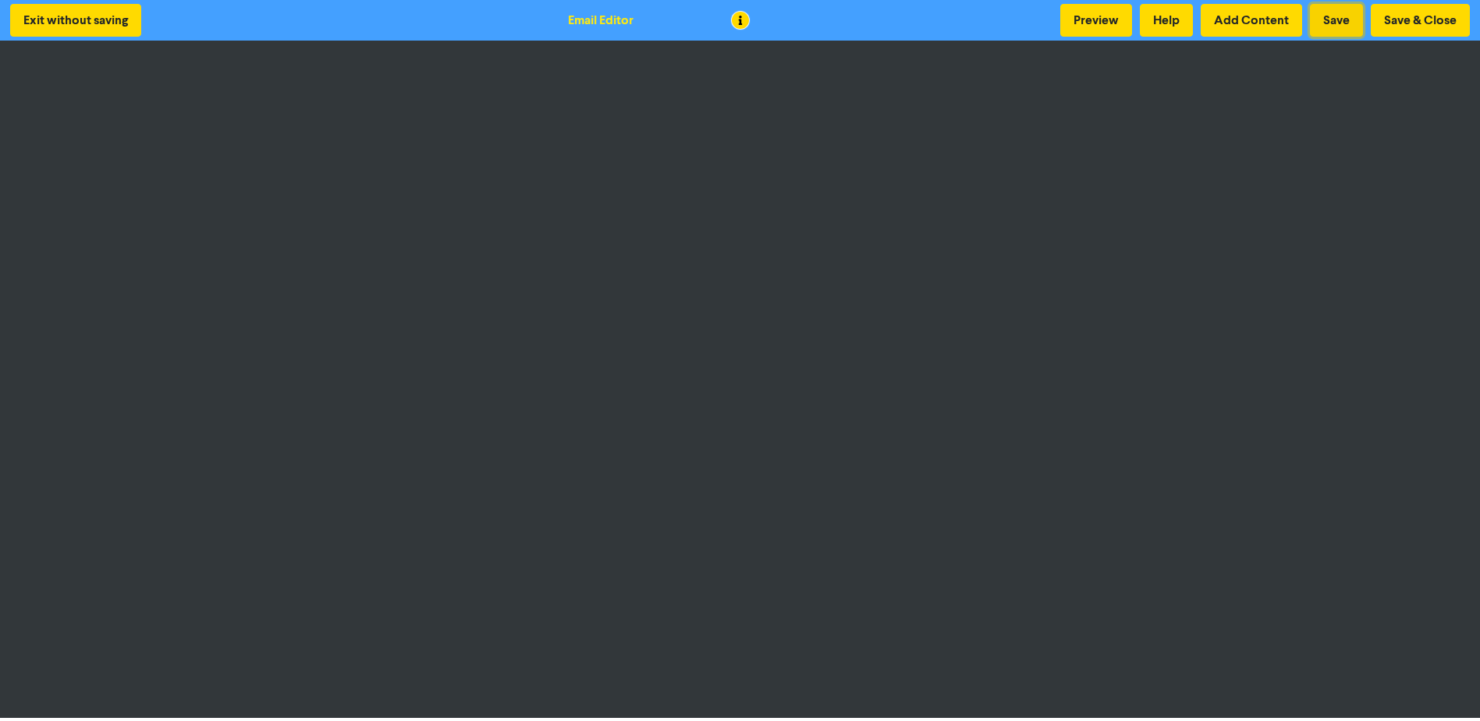
click at [1345, 24] on button "Save" at bounding box center [1335, 20] width 53 height 33
click at [1098, 22] on button "Preview" at bounding box center [1096, 20] width 72 height 33
click at [1418, 23] on button "Save & Close" at bounding box center [1419, 20] width 99 height 33
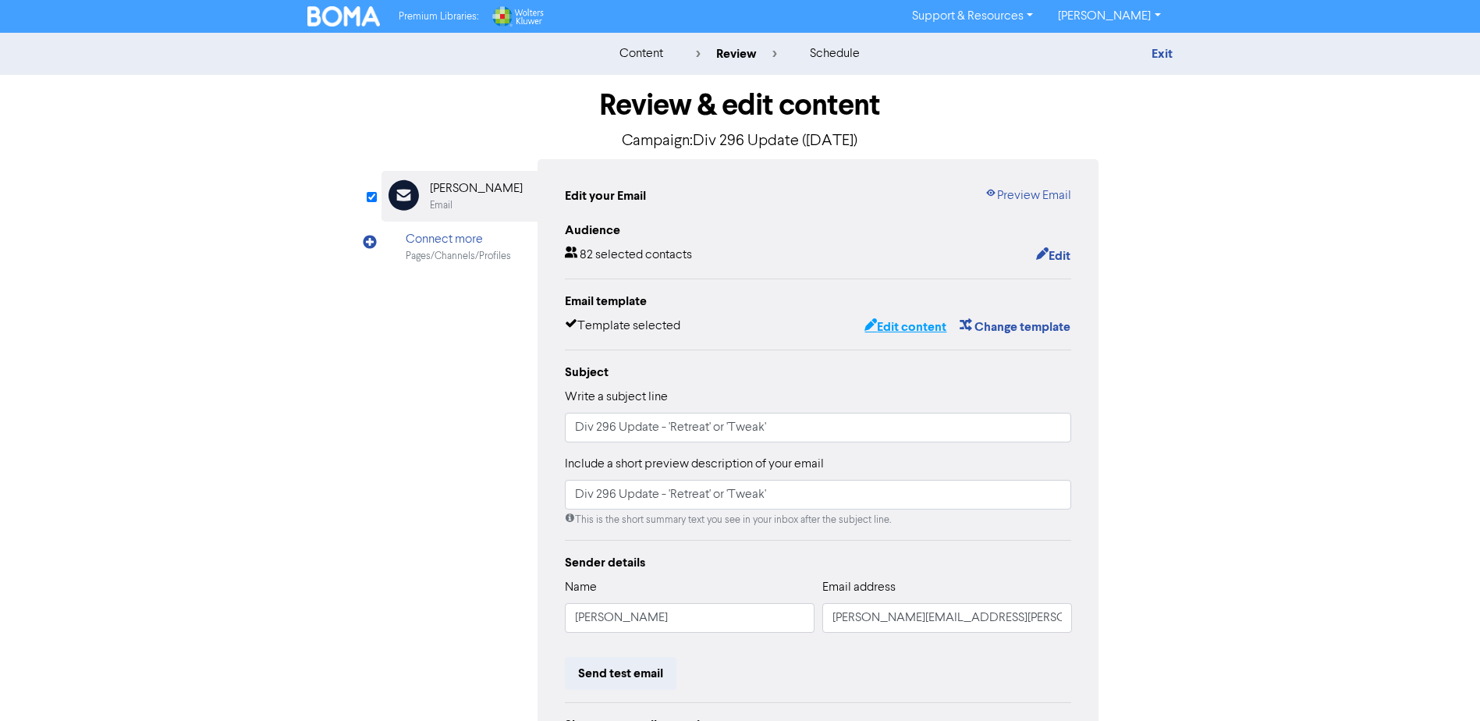
click at [907, 328] on button "Edit content" at bounding box center [904, 327] width 83 height 20
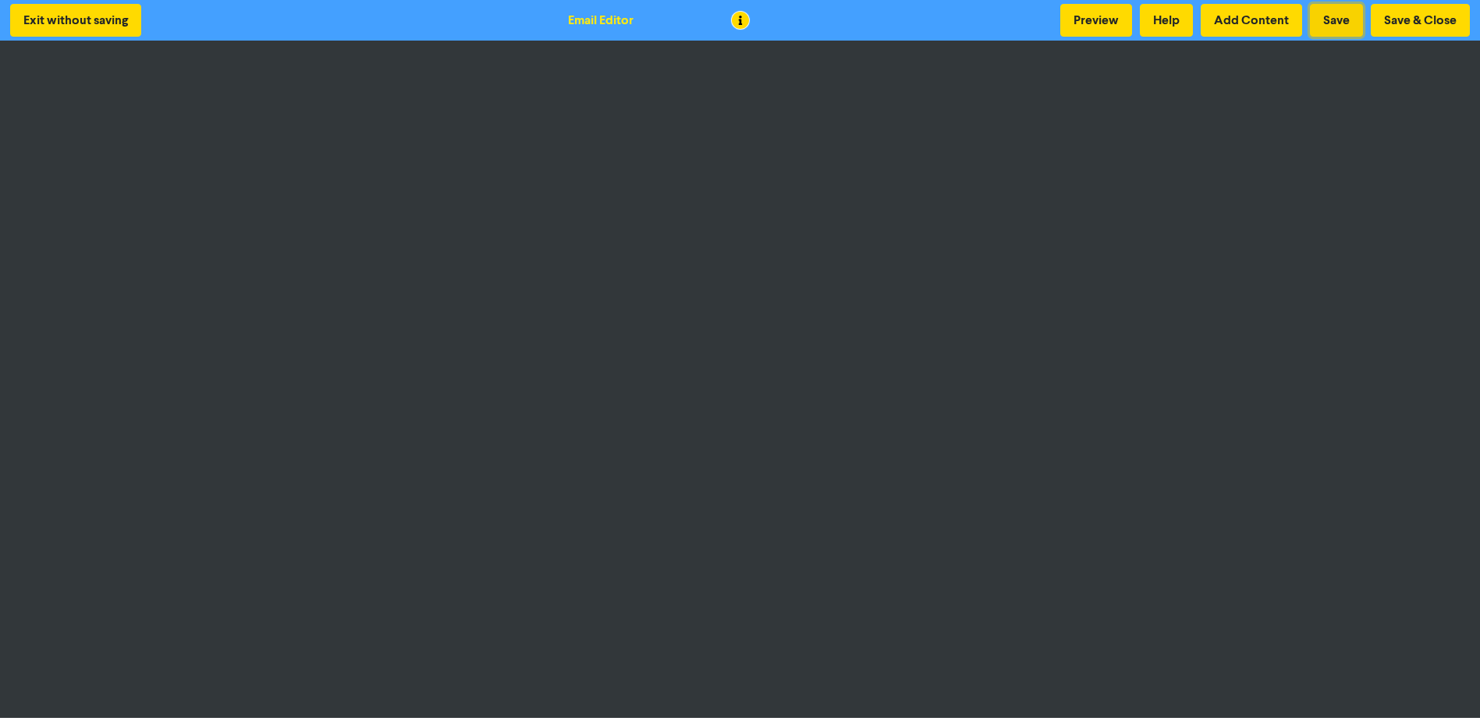
click at [1324, 26] on button "Save" at bounding box center [1335, 20] width 53 height 33
click at [1422, 26] on button "Save & Close" at bounding box center [1419, 20] width 99 height 33
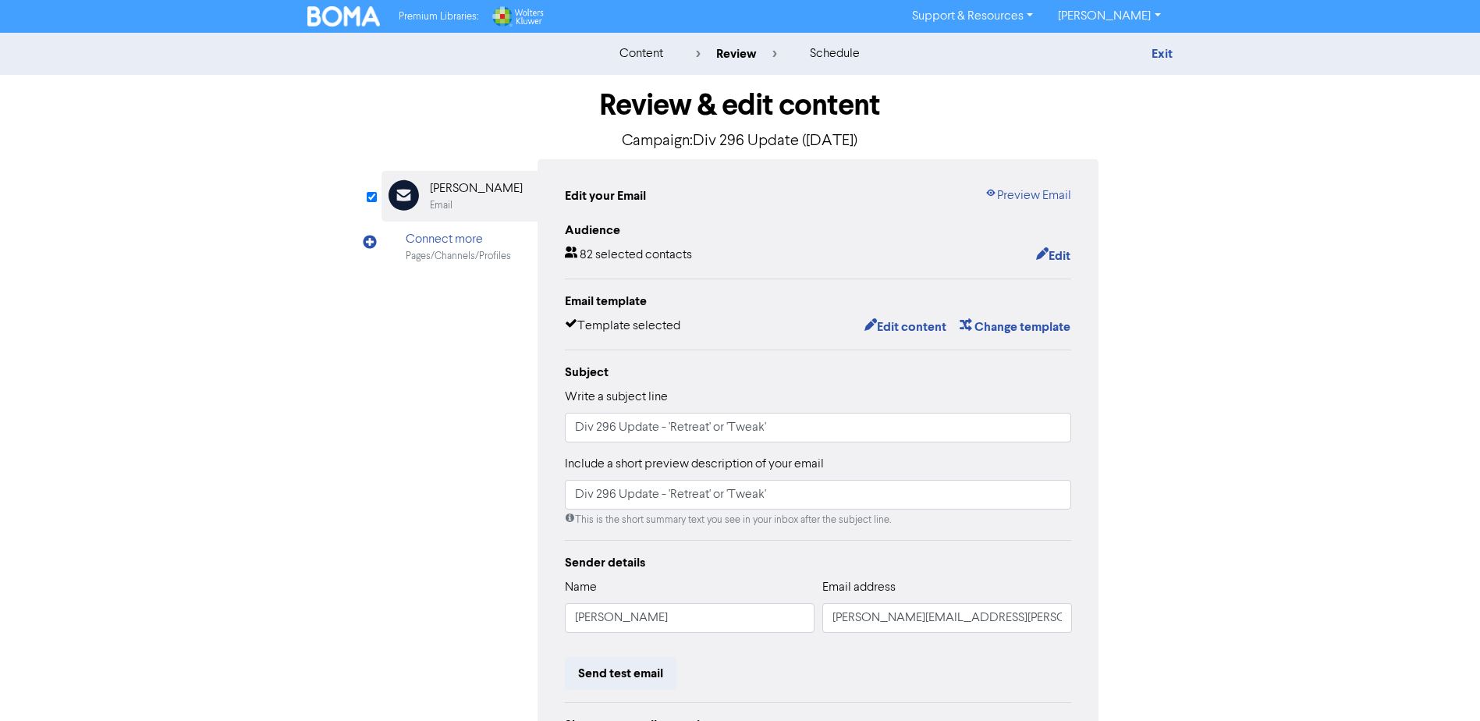
scroll to position [173, 0]
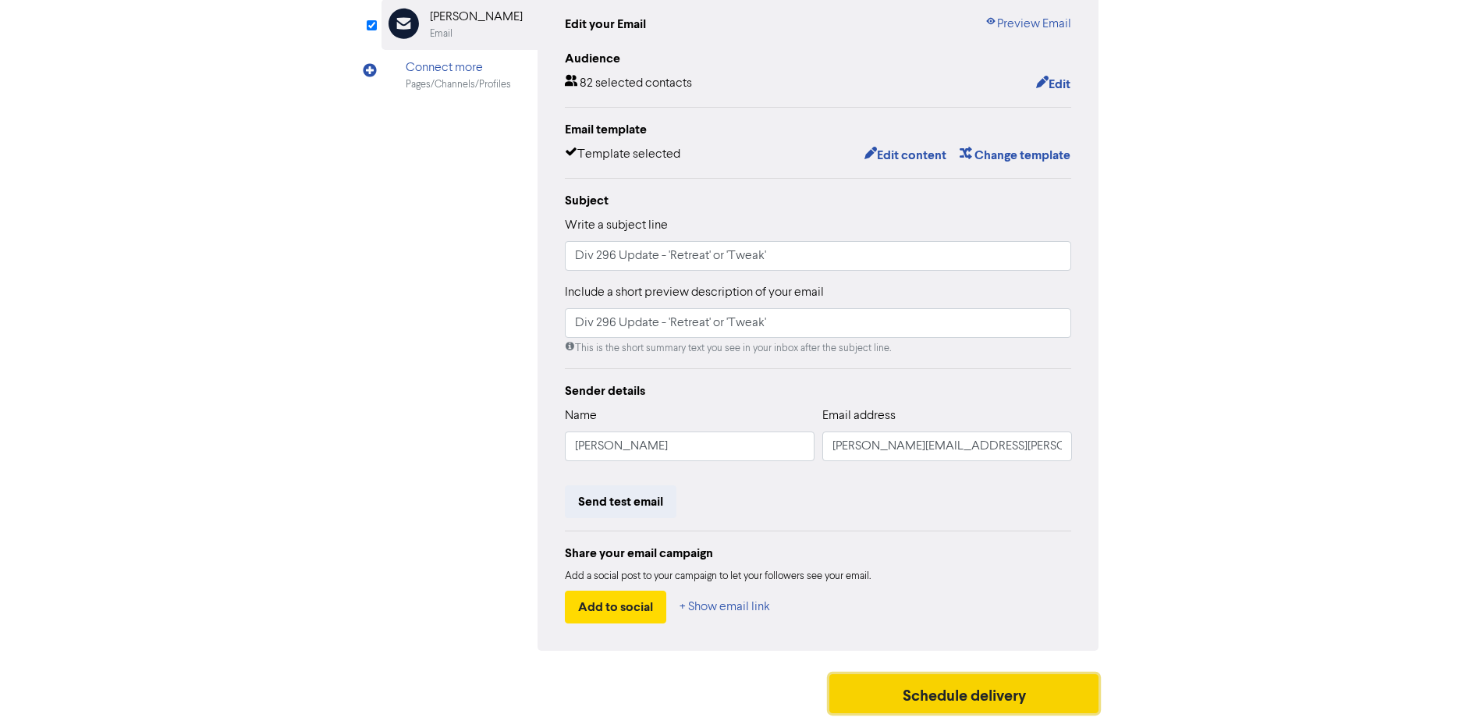
click at [986, 692] on button "Schedule delivery" at bounding box center [964, 693] width 270 height 39
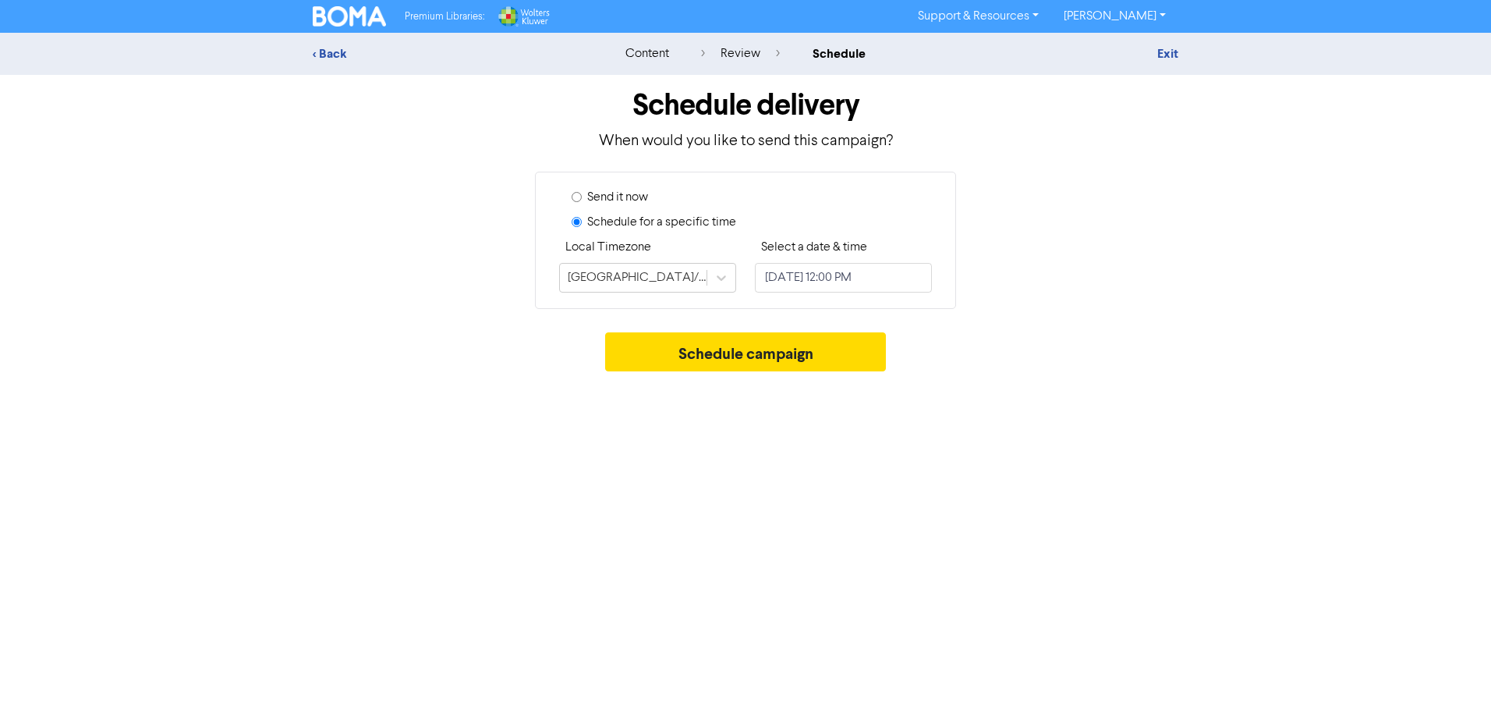
click at [578, 198] on input "Send it now" at bounding box center [577, 197] width 10 height 10
radio input "true"
radio input "false"
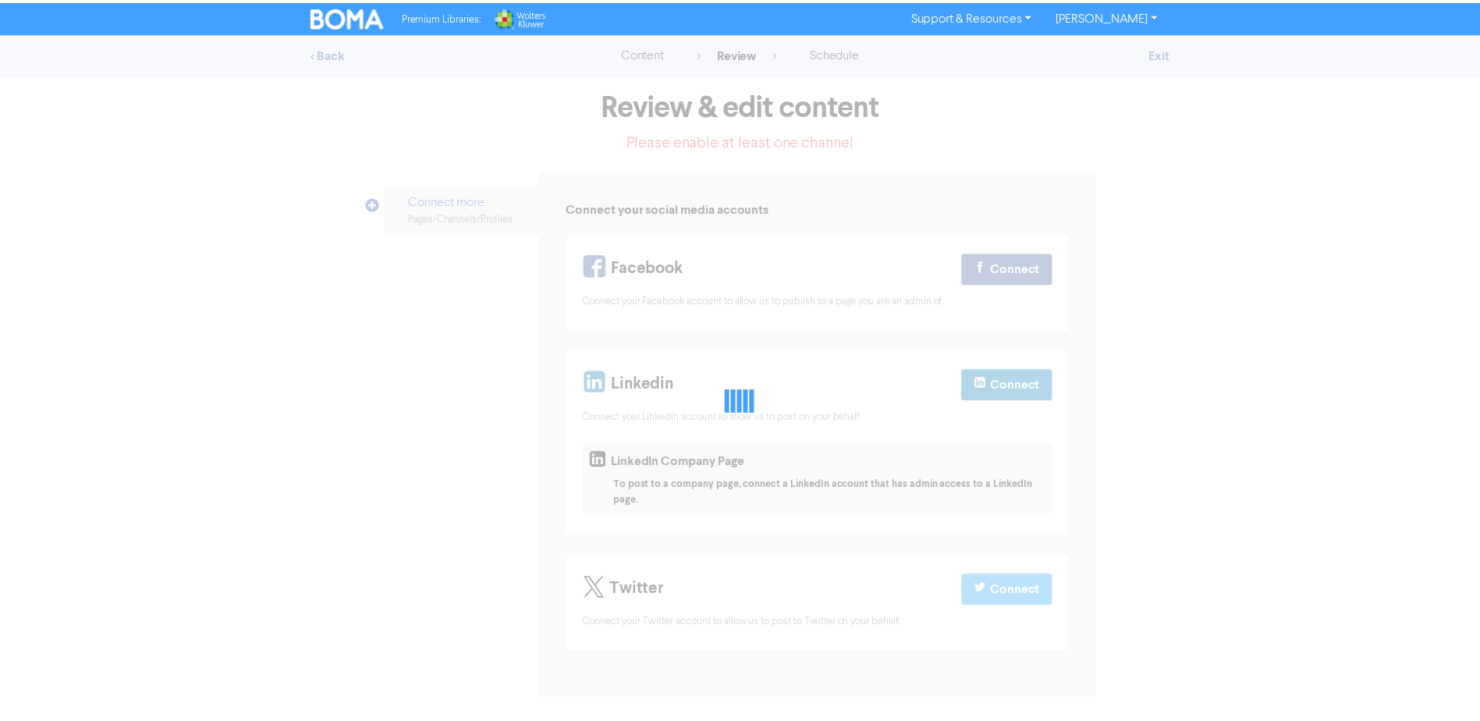
scroll to position [104, 0]
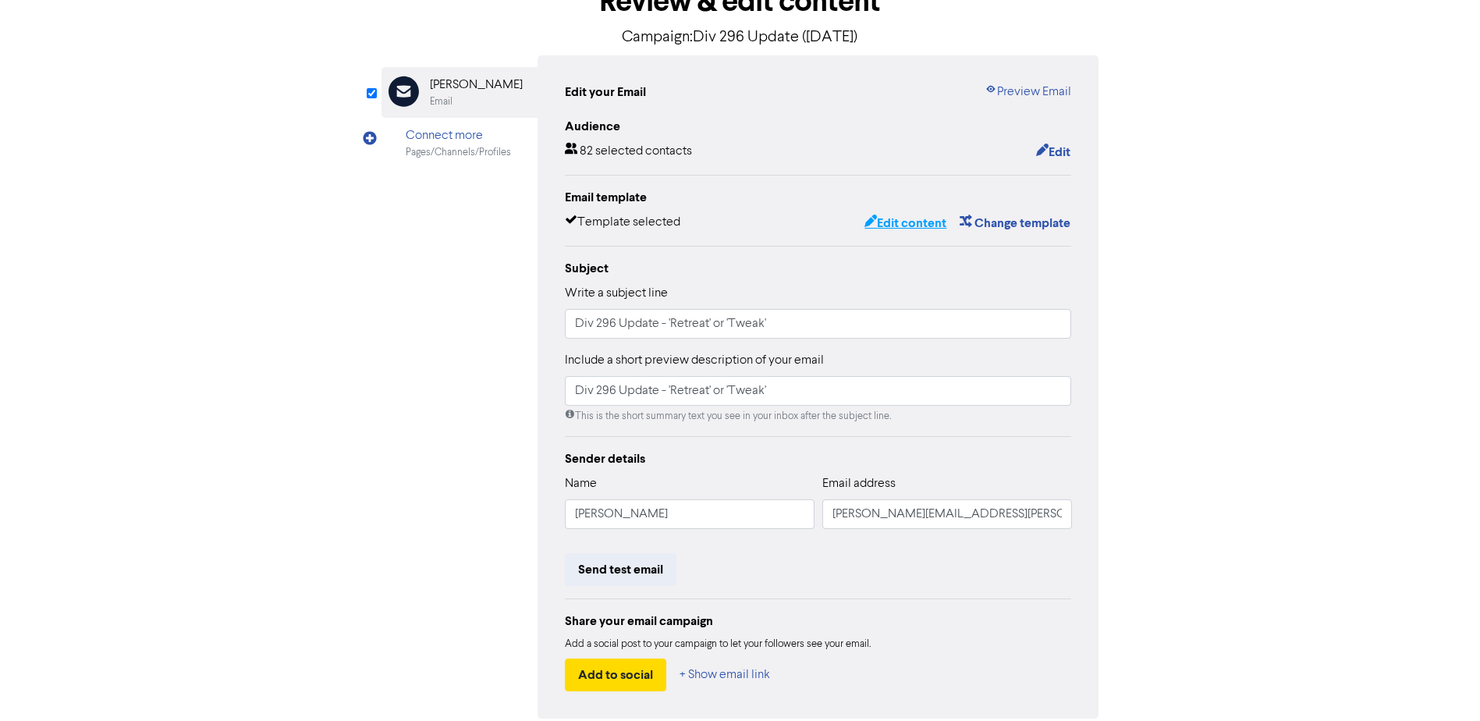
click at [903, 220] on button "Edit content" at bounding box center [904, 223] width 83 height 20
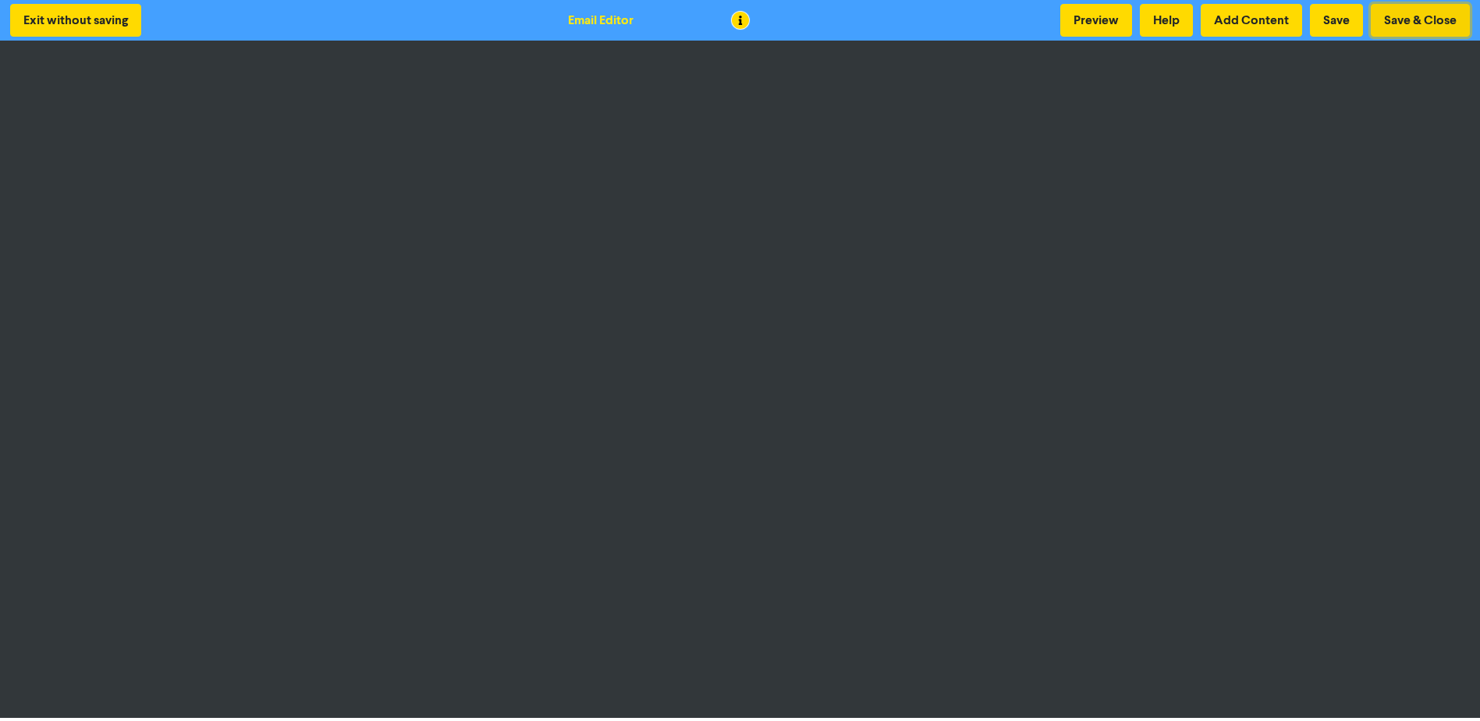
click at [1431, 20] on button "Save & Close" at bounding box center [1419, 20] width 99 height 33
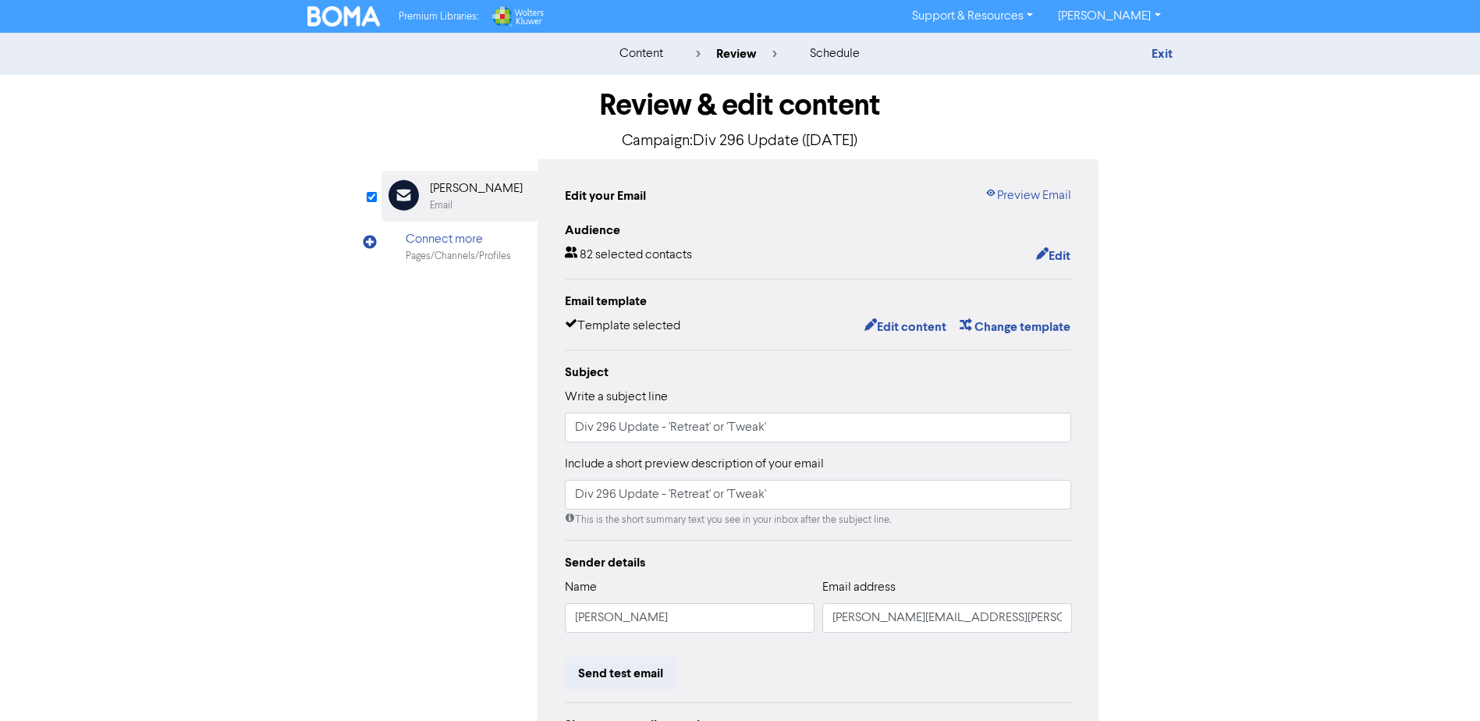
scroll to position [173, 0]
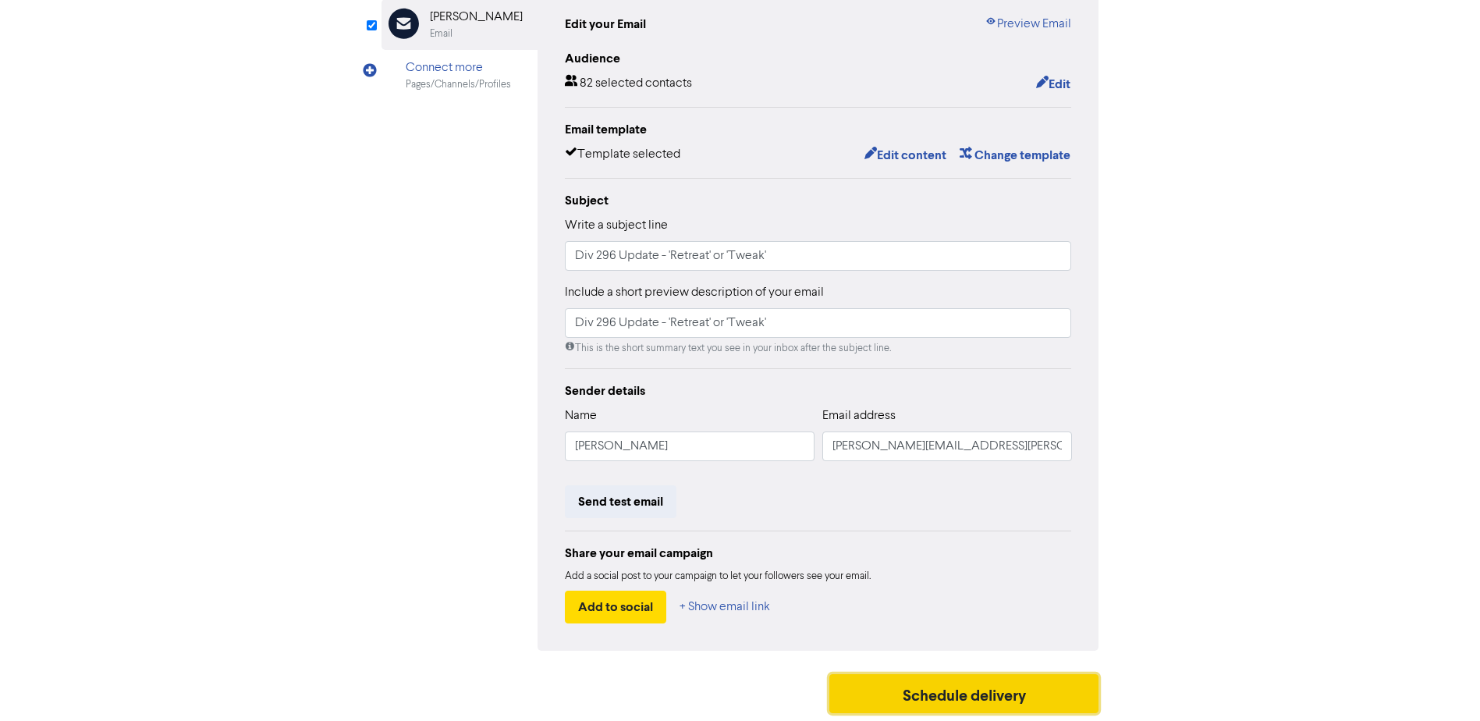
click at [966, 697] on button "Schedule delivery" at bounding box center [964, 693] width 270 height 39
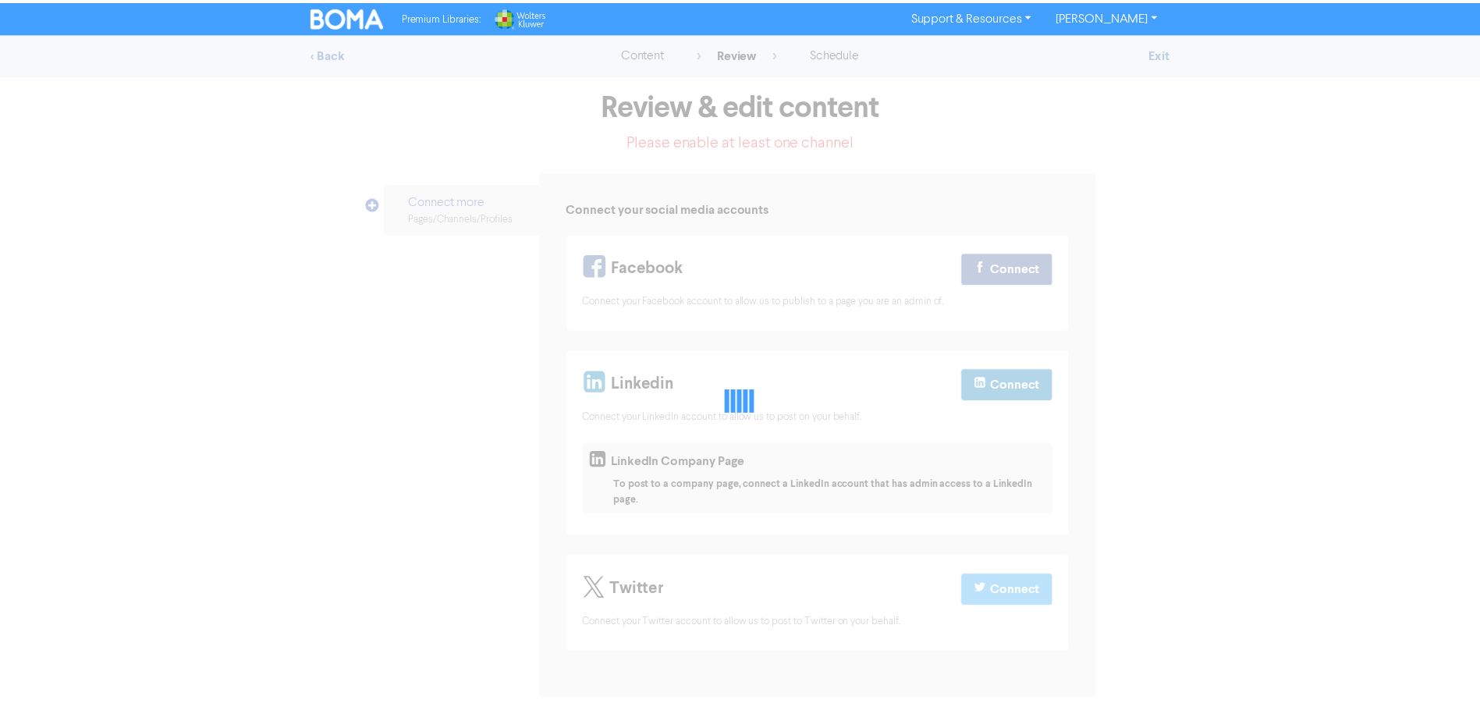
scroll to position [104, 0]
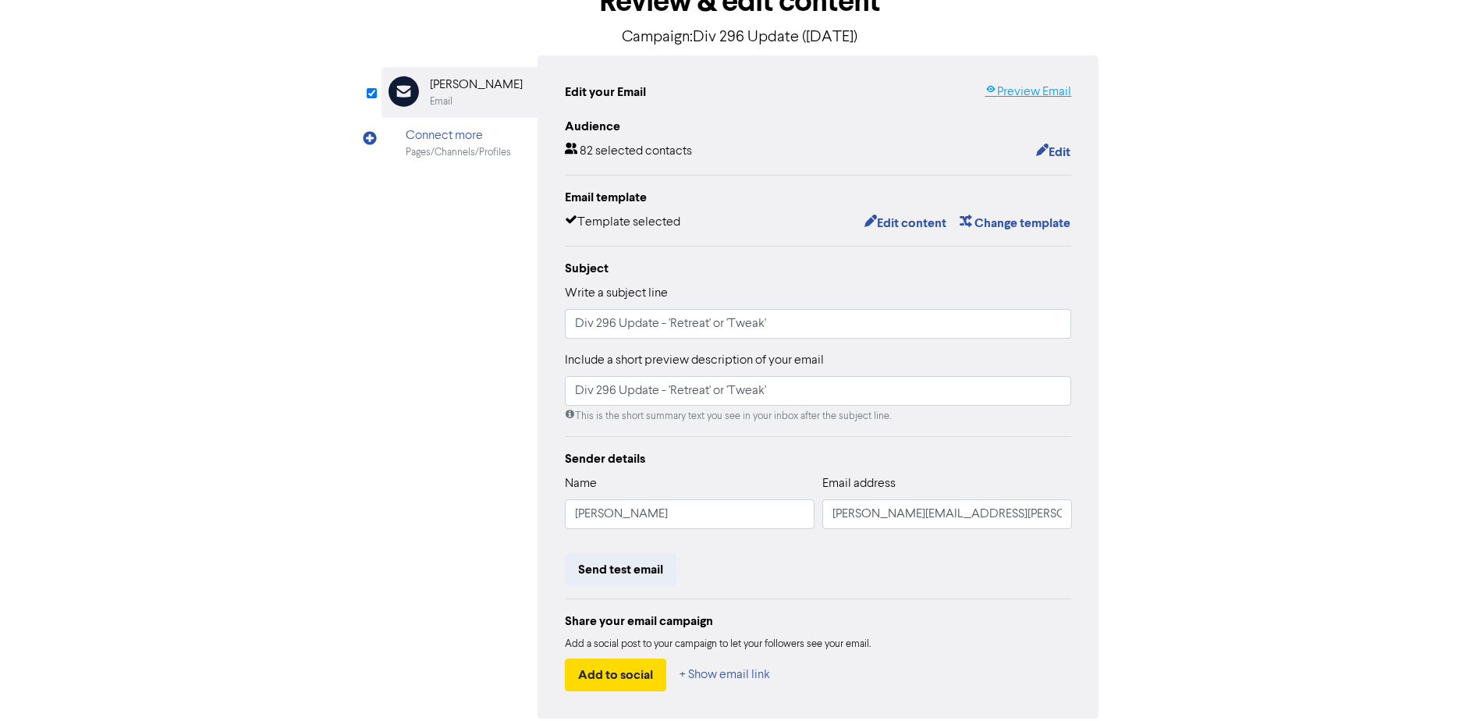
click at [1026, 90] on link "Preview Email" at bounding box center [1027, 92] width 87 height 19
click at [912, 221] on button "Edit content" at bounding box center [904, 223] width 83 height 20
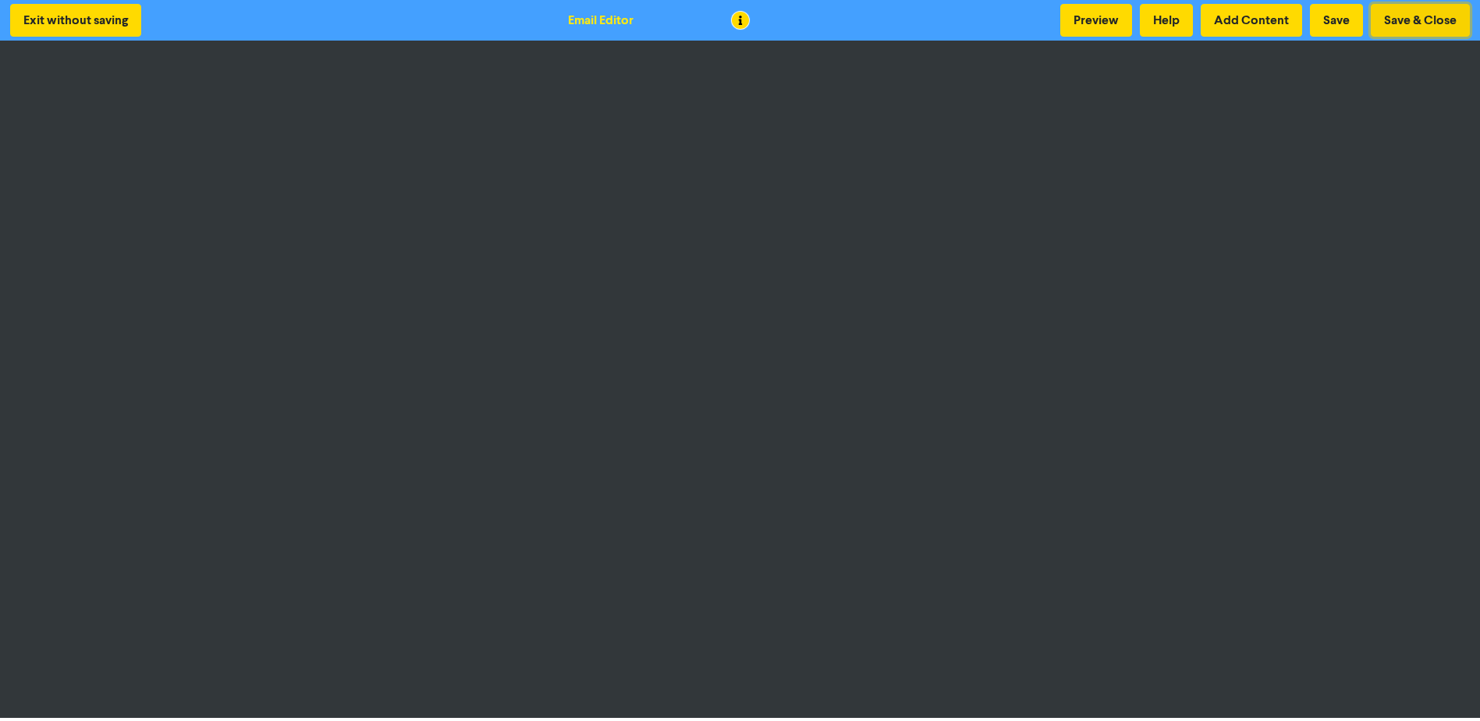
click at [1437, 20] on button "Save & Close" at bounding box center [1419, 20] width 99 height 33
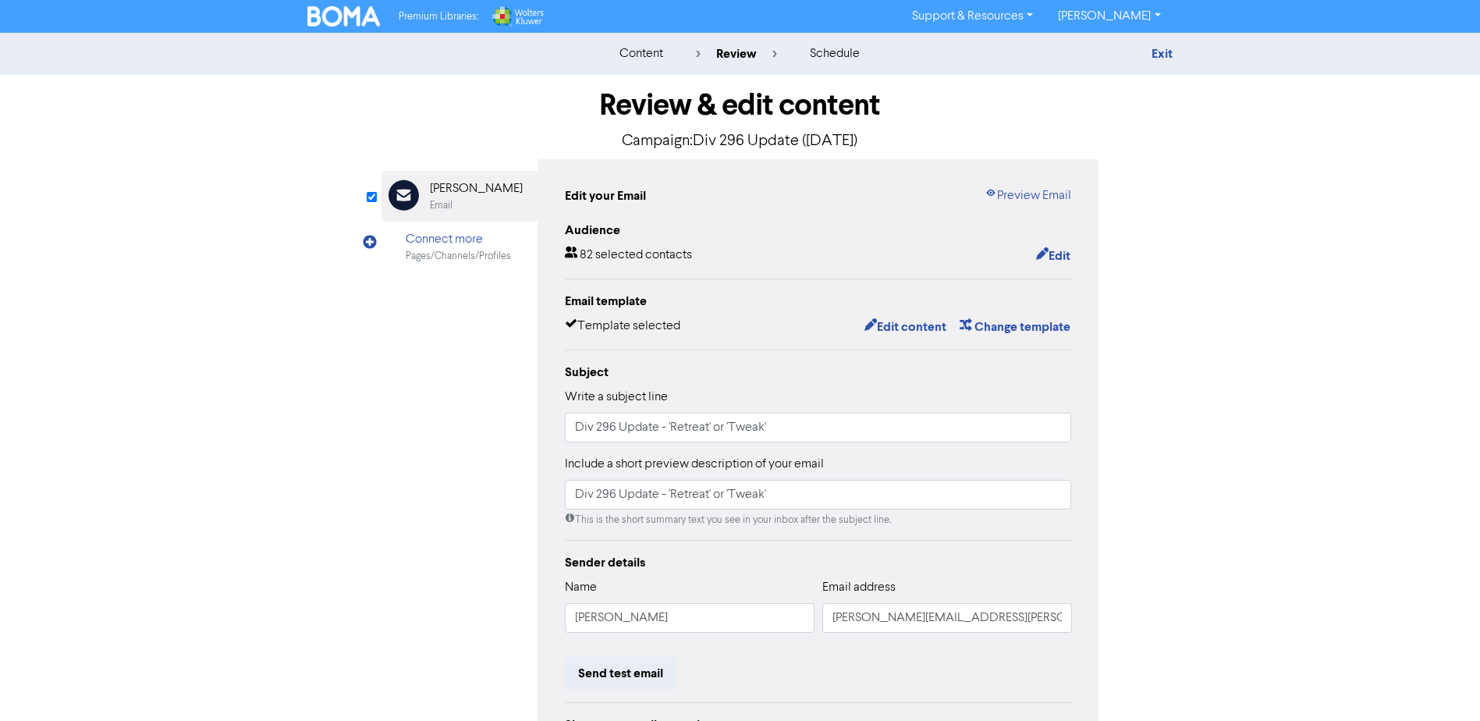
scroll to position [173, 0]
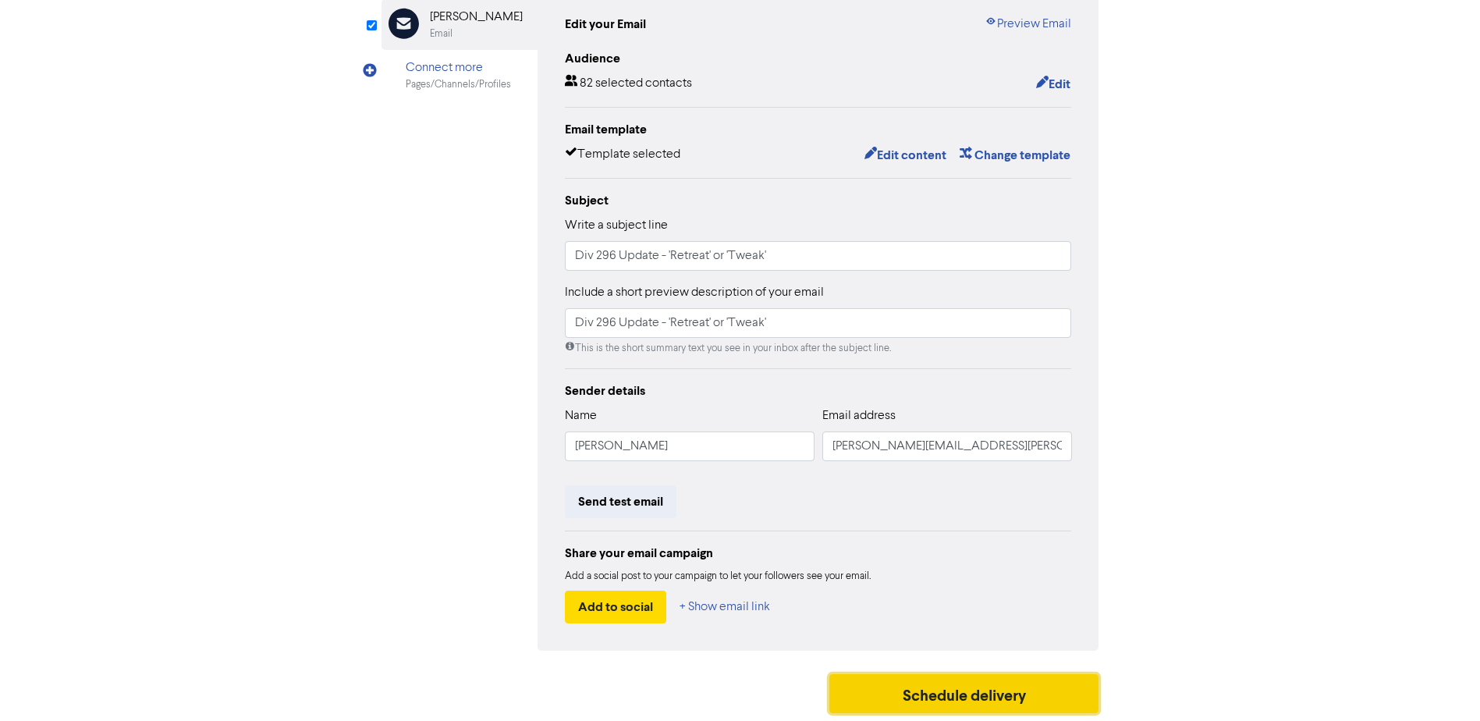
click at [955, 693] on button "Schedule delivery" at bounding box center [964, 693] width 270 height 39
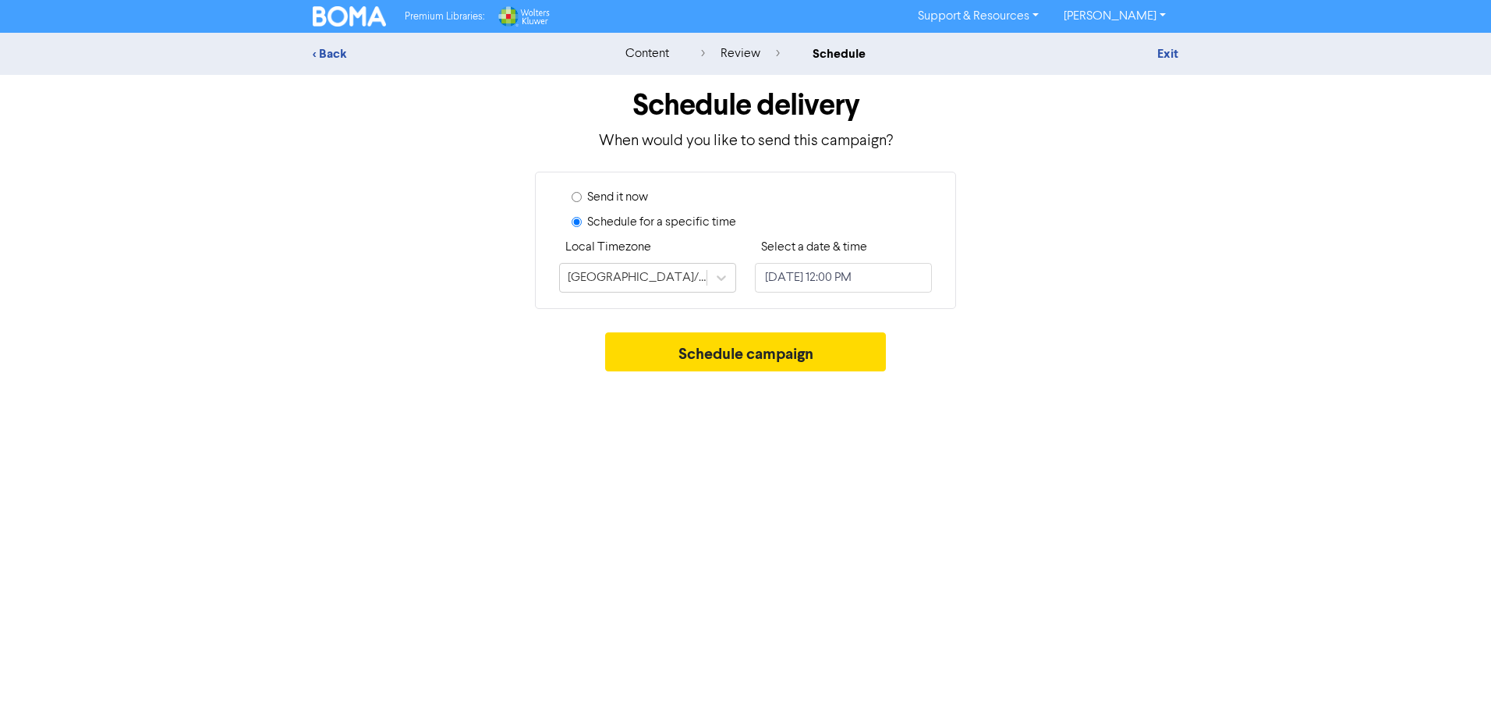
click at [616, 199] on label "Send it now" at bounding box center [617, 197] width 61 height 19
click at [582, 199] on input "Send it now" at bounding box center [577, 197] width 10 height 10
radio input "true"
radio input "false"
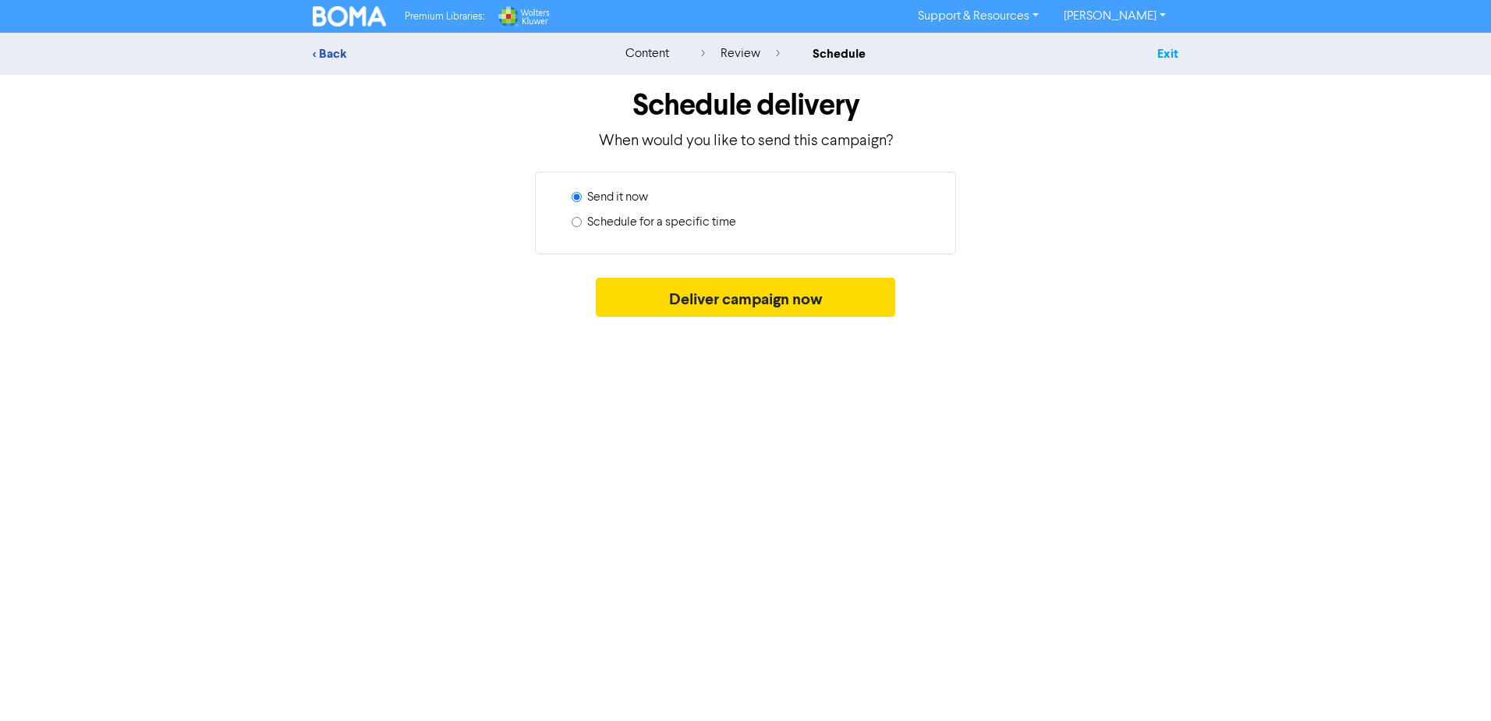
click at [1160, 52] on link "Exit" at bounding box center [1167, 54] width 21 height 16
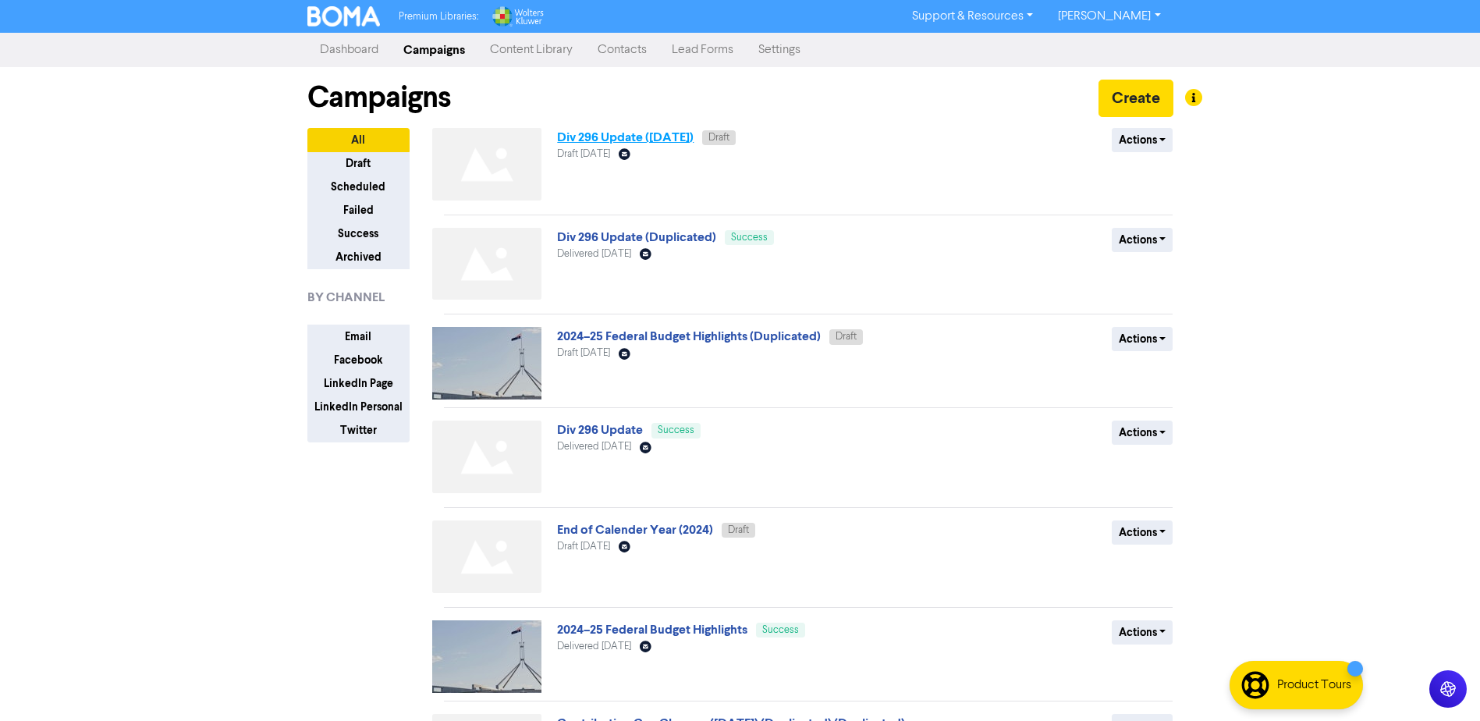
click at [672, 142] on link "Div 296 Update ([DATE])" at bounding box center [625, 137] width 136 height 16
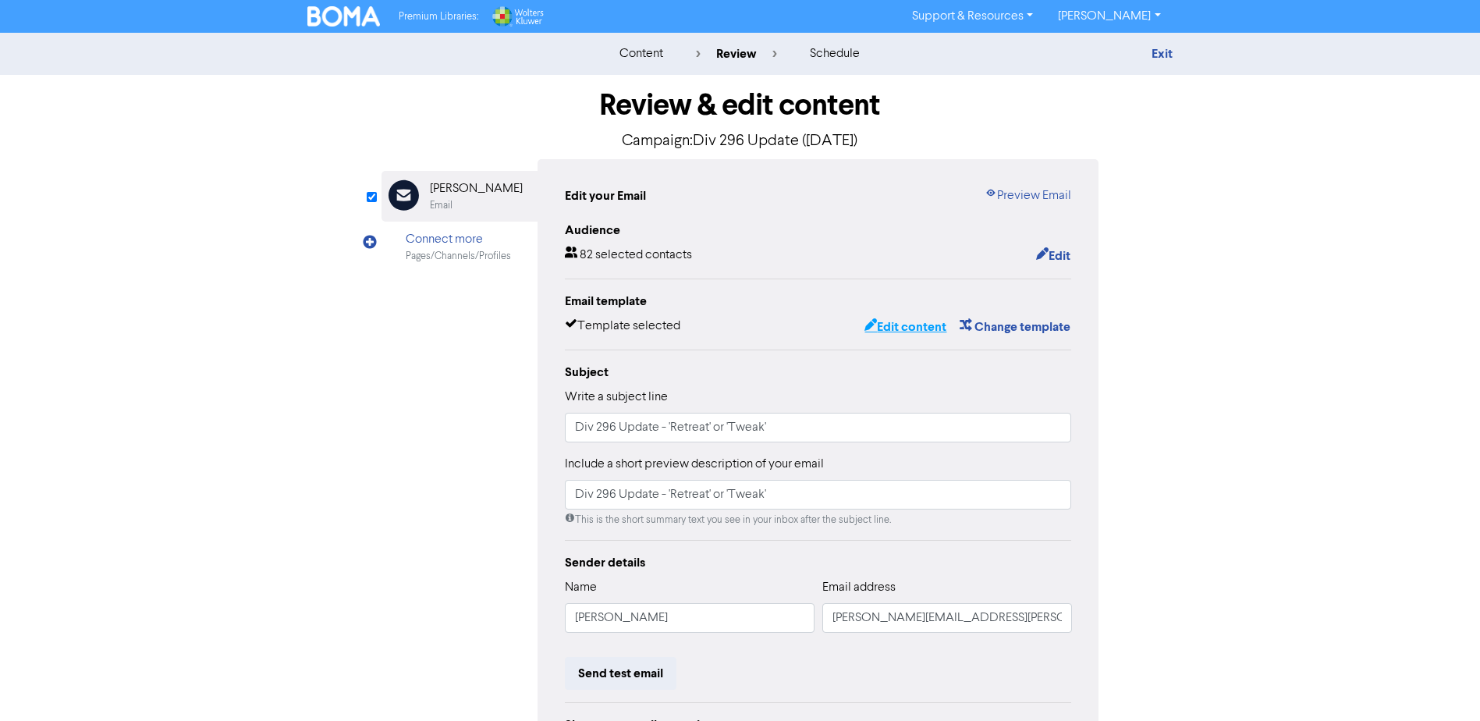
click at [902, 324] on button "Edit content" at bounding box center [904, 327] width 83 height 20
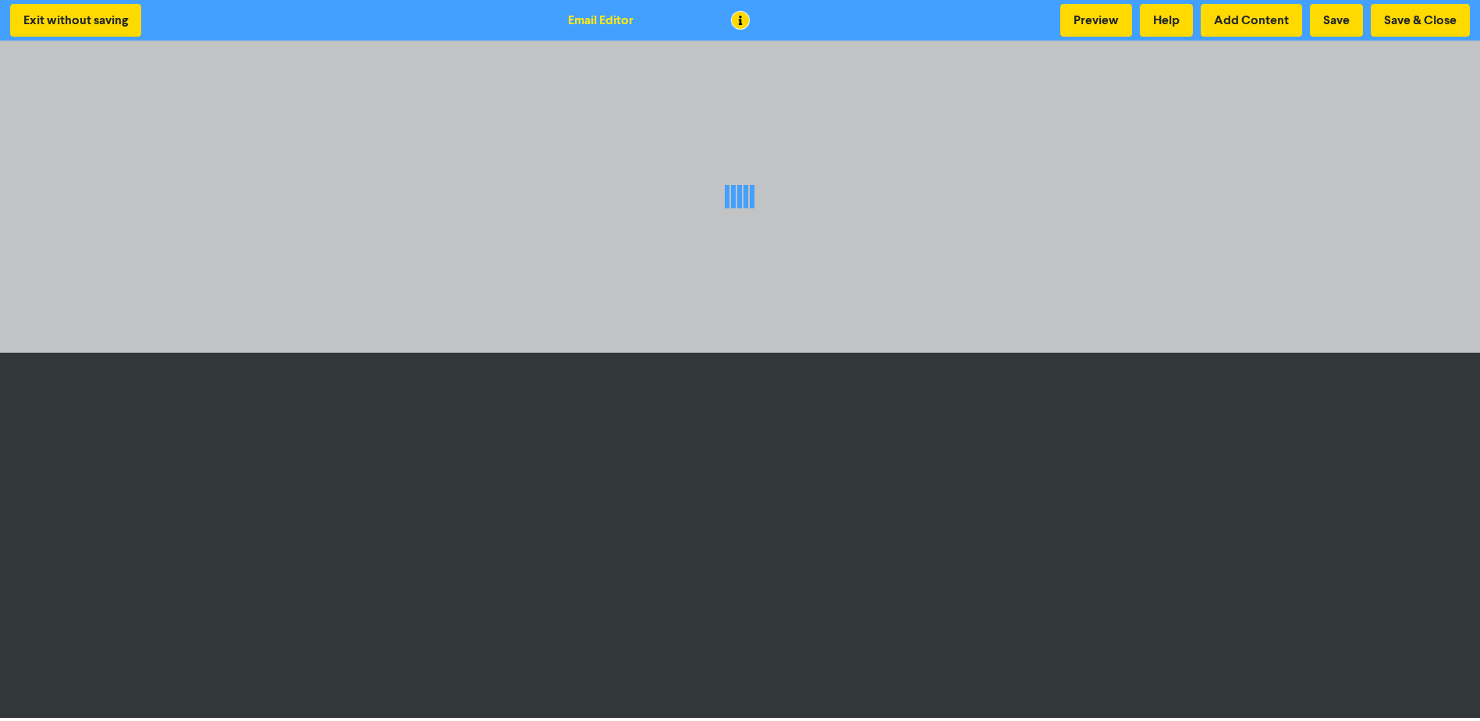
scroll to position [2, 0]
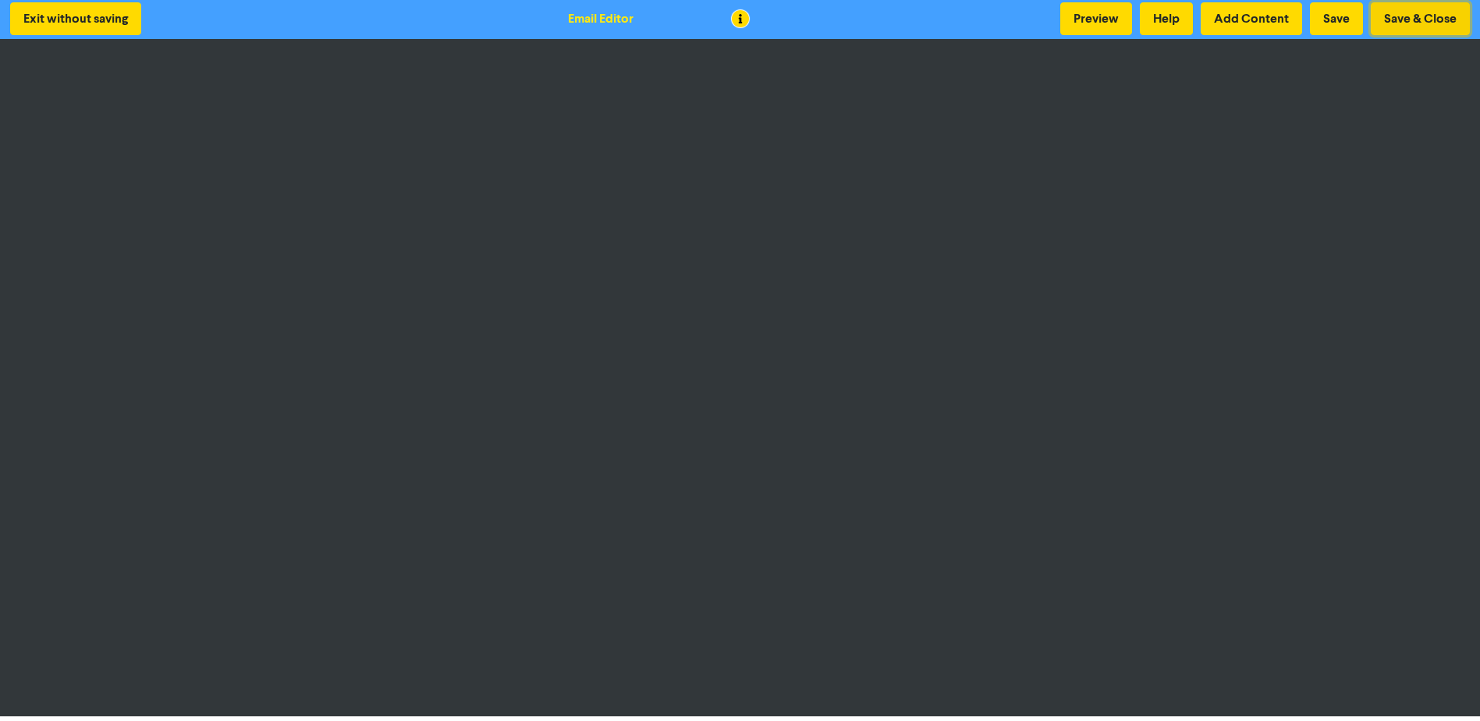
click at [1458, 10] on button "Save & Close" at bounding box center [1419, 18] width 99 height 33
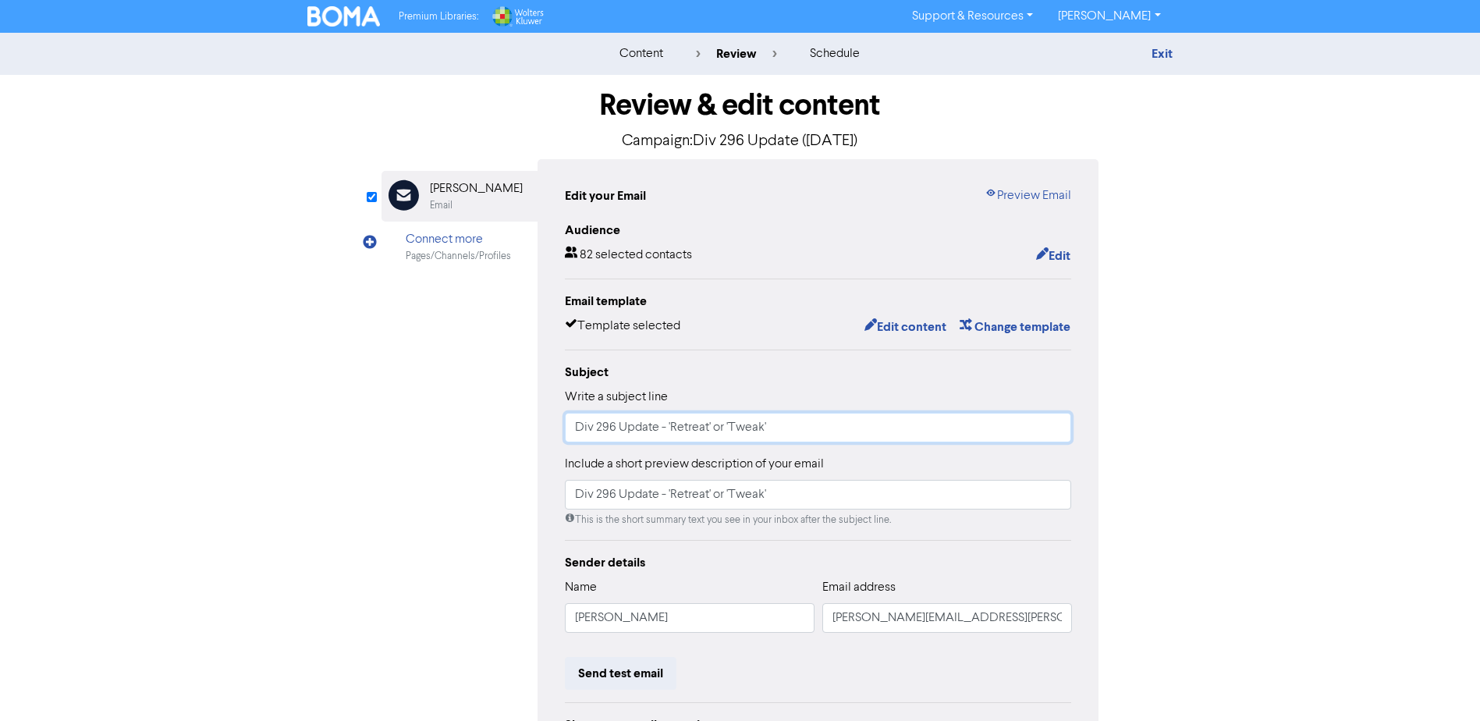
drag, startPoint x: 571, startPoint y: 427, endPoint x: 539, endPoint y: 431, distance: 32.1
click at [535, 427] on div "Email Created with Sketch. Damian Grech Email Connect more Pages/Channels/Profi…" at bounding box center [740, 490] width 718 height 663
click at [427, 429] on div "Email Created with Sketch. Damian Grech Email Connect more Pages/Channels/Profi…" at bounding box center [740, 490] width 718 height 663
drag, startPoint x: 624, startPoint y: 495, endPoint x: 476, endPoint y: 495, distance: 148.2
click at [476, 495] on div "Email Created with Sketch. Damian Grech Email Connect more Pages/Channels/Profi…" at bounding box center [740, 490] width 718 height 663
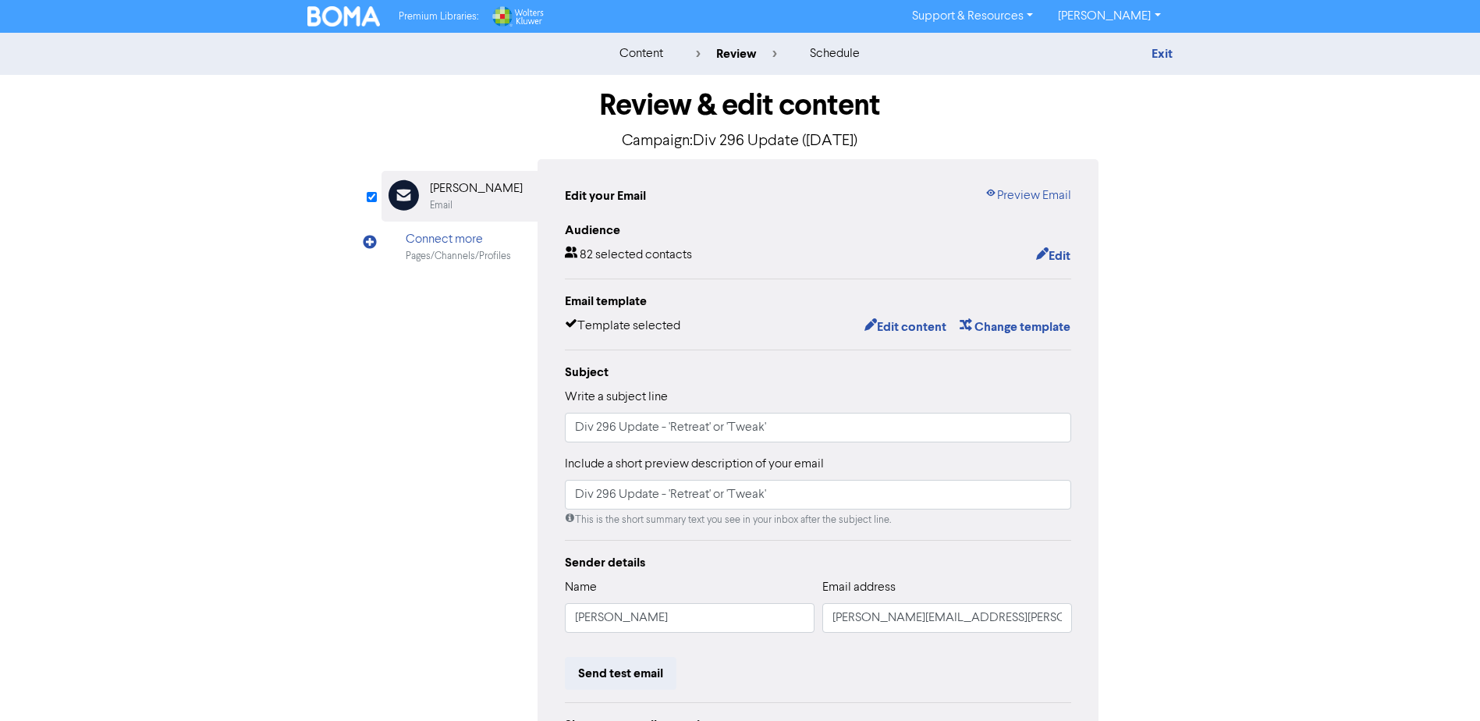
click at [383, 507] on div "Email Created with Sketch. Damian Grech Email Connect more Pages/Channels/Profi…" at bounding box center [740, 490] width 718 height 663
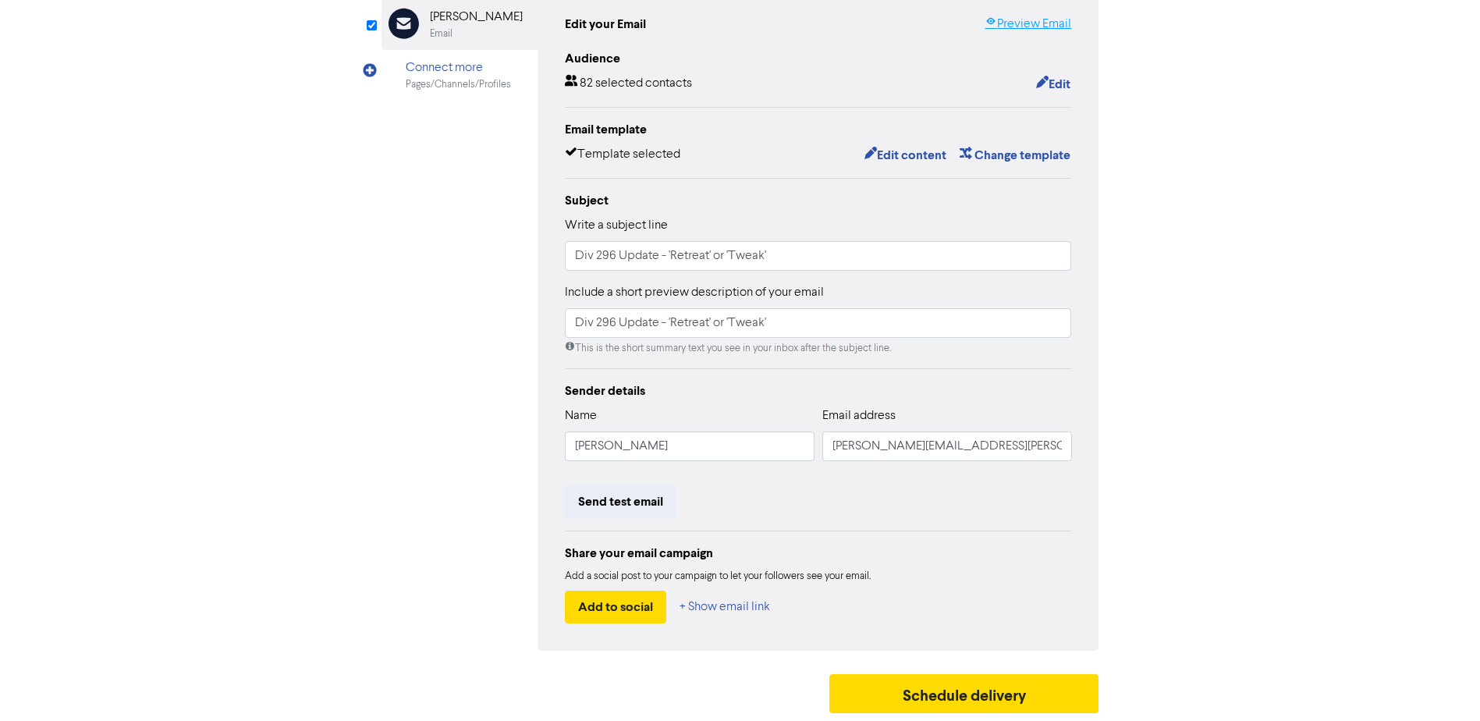
click at [1055, 24] on link "Preview Email" at bounding box center [1027, 24] width 87 height 19
click at [959, 695] on button "Schedule delivery" at bounding box center [964, 693] width 270 height 39
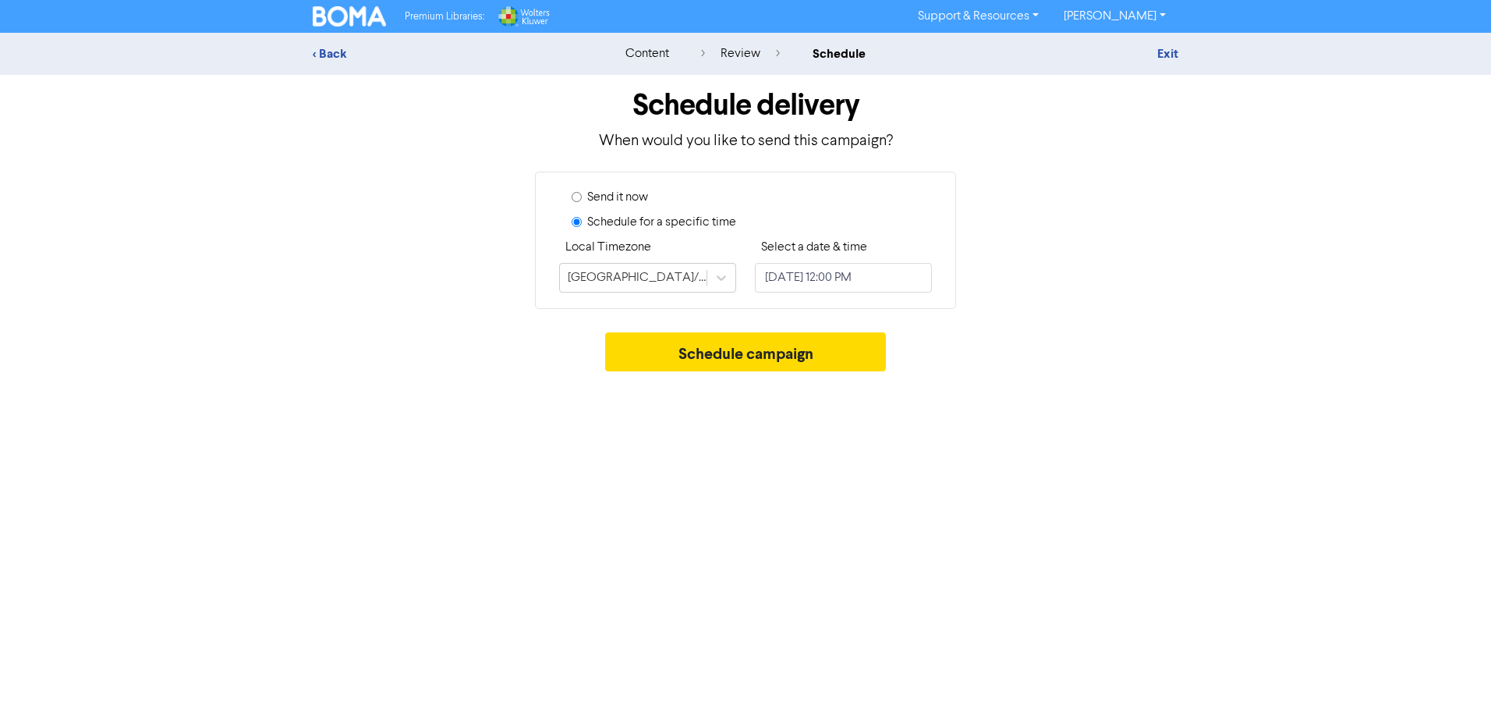
click at [611, 199] on label "Send it now" at bounding box center [617, 197] width 61 height 19
click at [582, 199] on input "Send it now" at bounding box center [577, 197] width 10 height 10
radio input "true"
radio input "false"
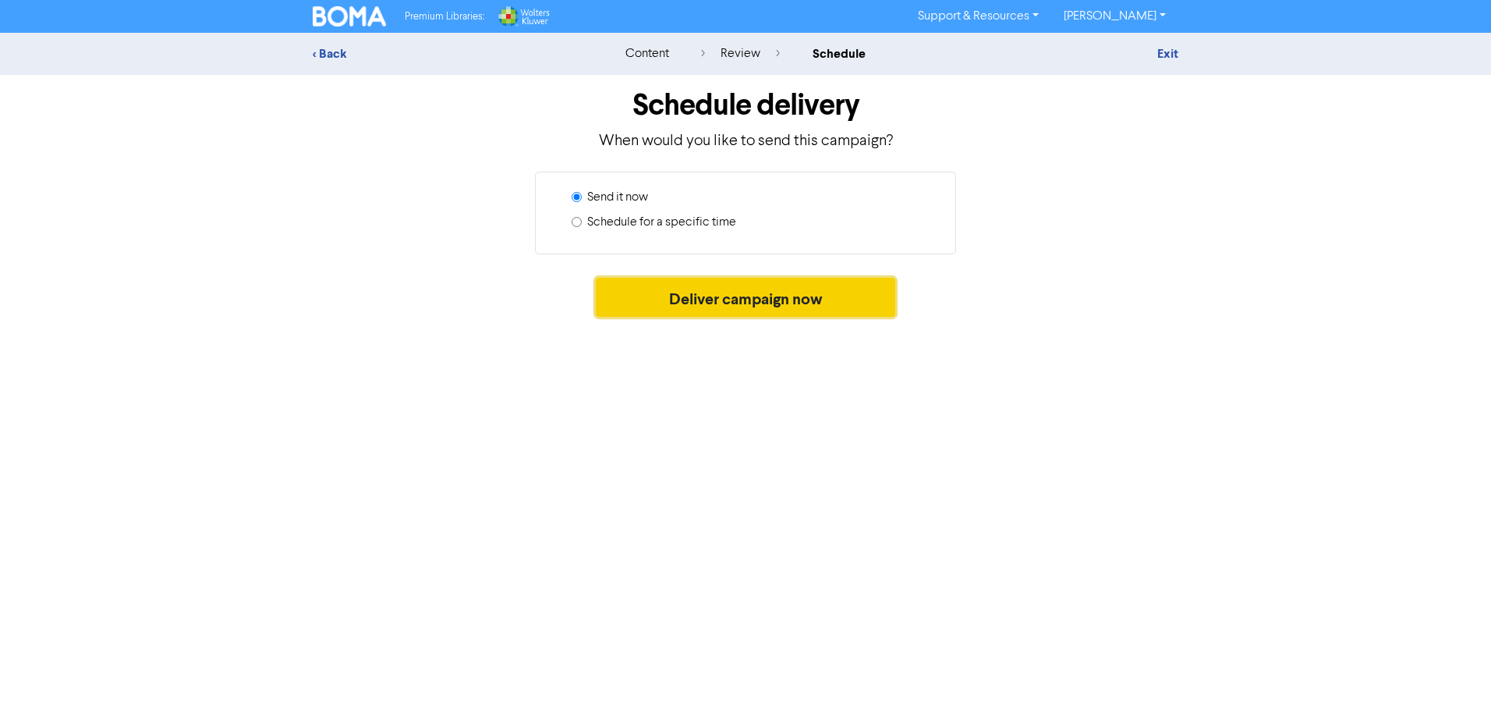
click at [757, 302] on button "Deliver campaign now" at bounding box center [746, 297] width 300 height 39
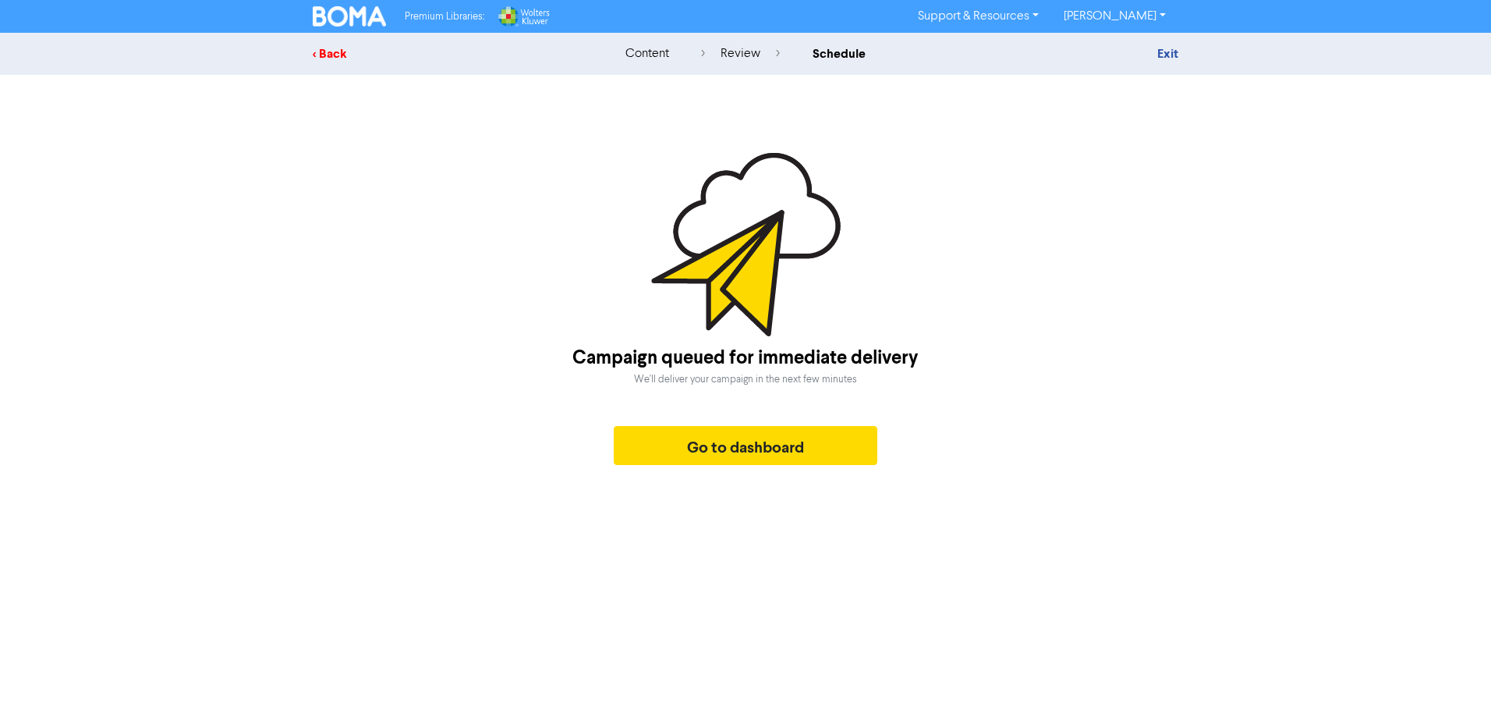
click at [344, 55] on div "< Back" at bounding box center [449, 53] width 273 height 19
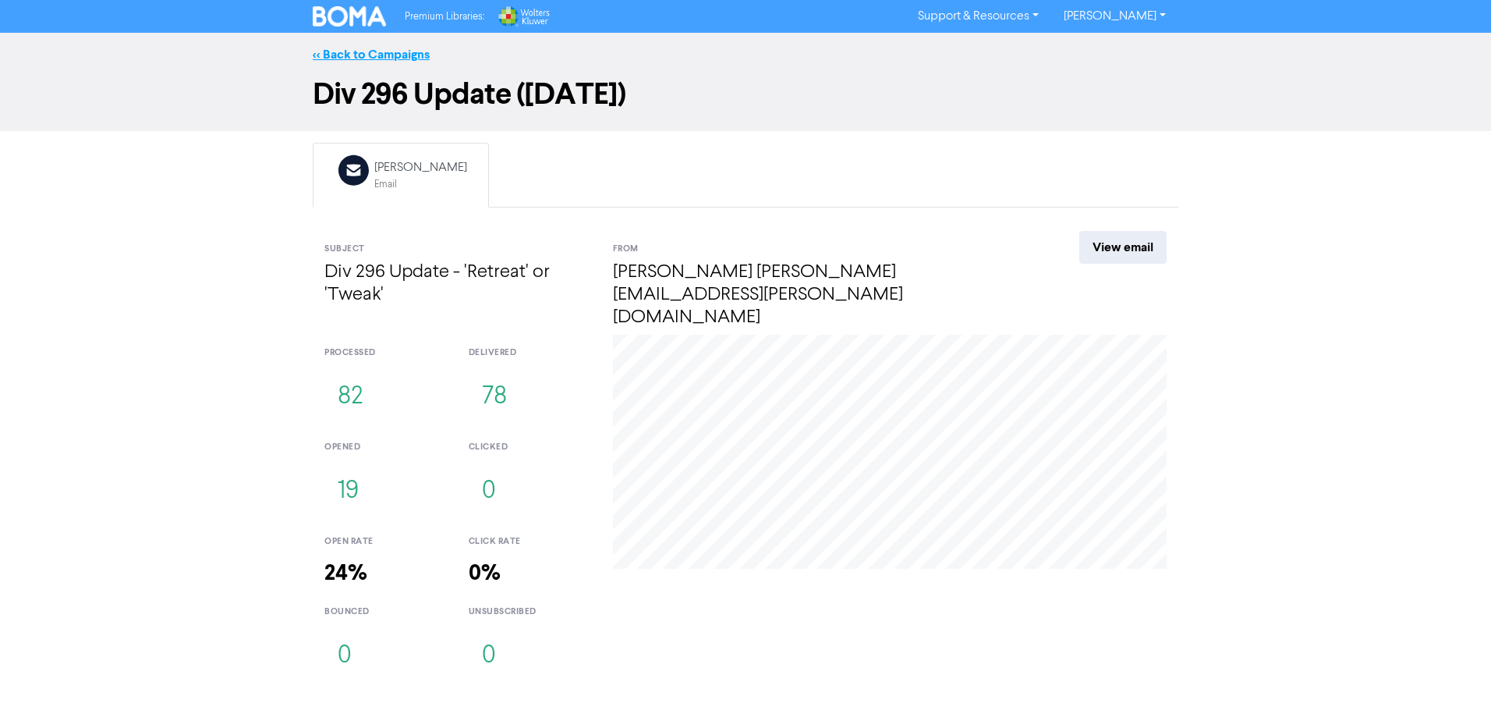
click at [388, 52] on link "<< Back to Campaigns" at bounding box center [371, 55] width 117 height 16
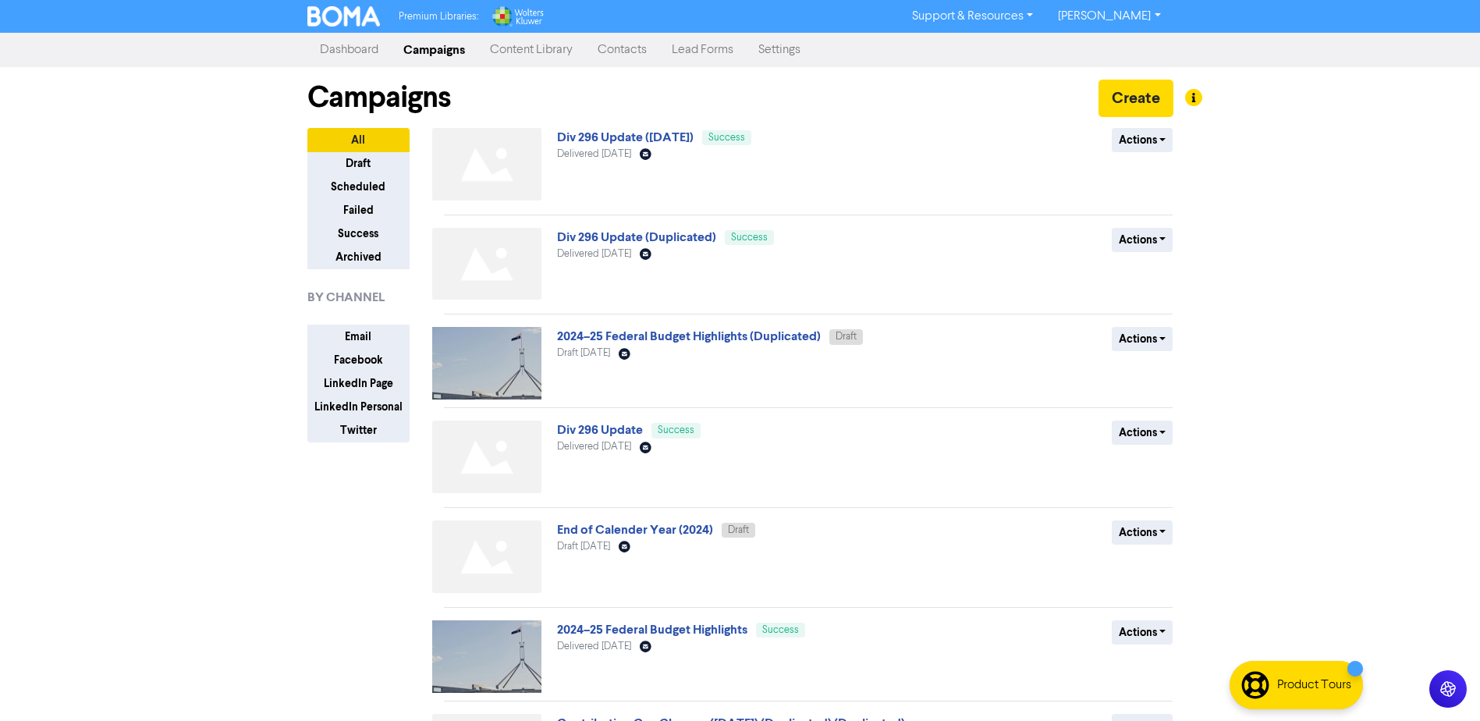
click at [618, 53] on link "Contacts" at bounding box center [622, 49] width 74 height 31
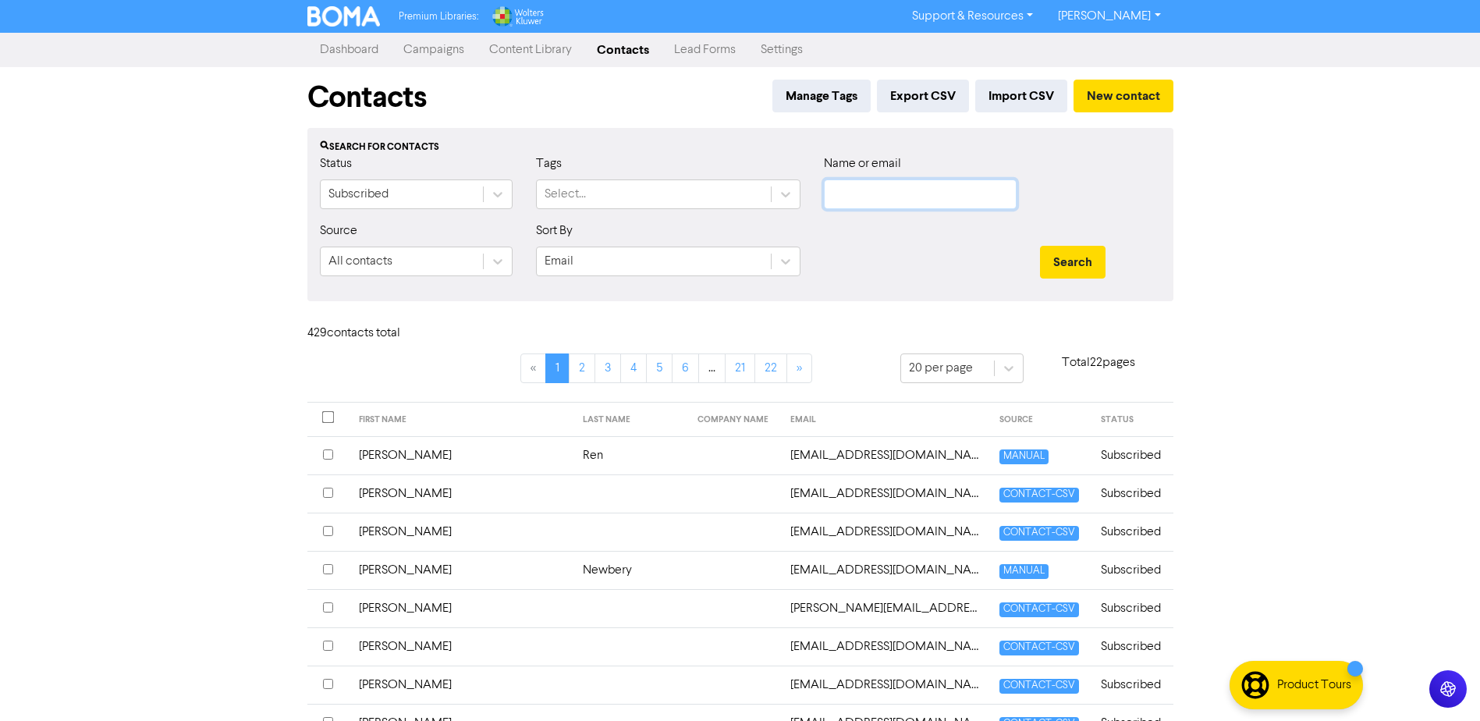
click at [874, 195] on input "text" at bounding box center [920, 194] width 193 height 30
click at [859, 190] on input "text" at bounding box center [920, 194] width 193 height 30
type input "crews"
click at [1040, 246] on button "Search" at bounding box center [1073, 262] width 66 height 33
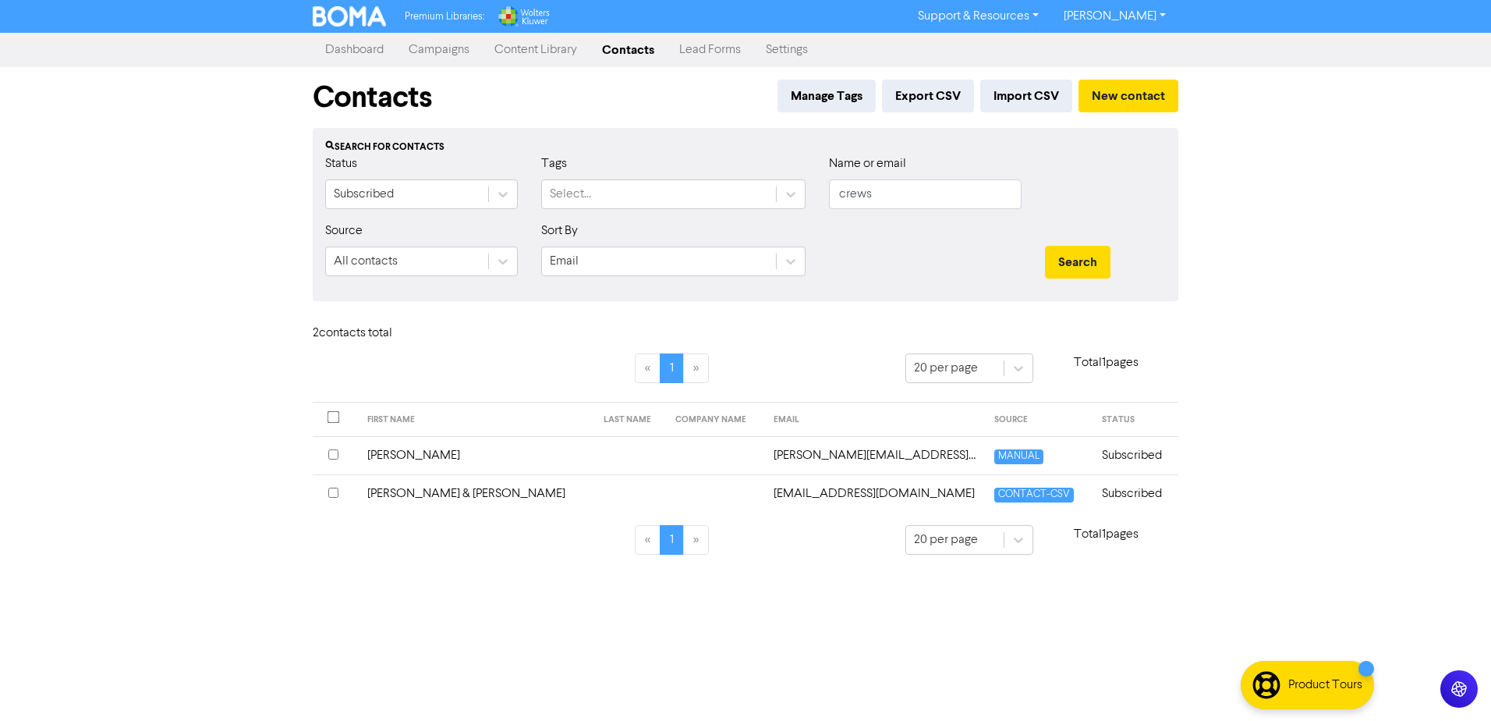
click at [764, 459] on td "[PERSON_NAME][EMAIL_ADDRESS][PERSON_NAME][DOMAIN_NAME]" at bounding box center [874, 455] width 221 height 38
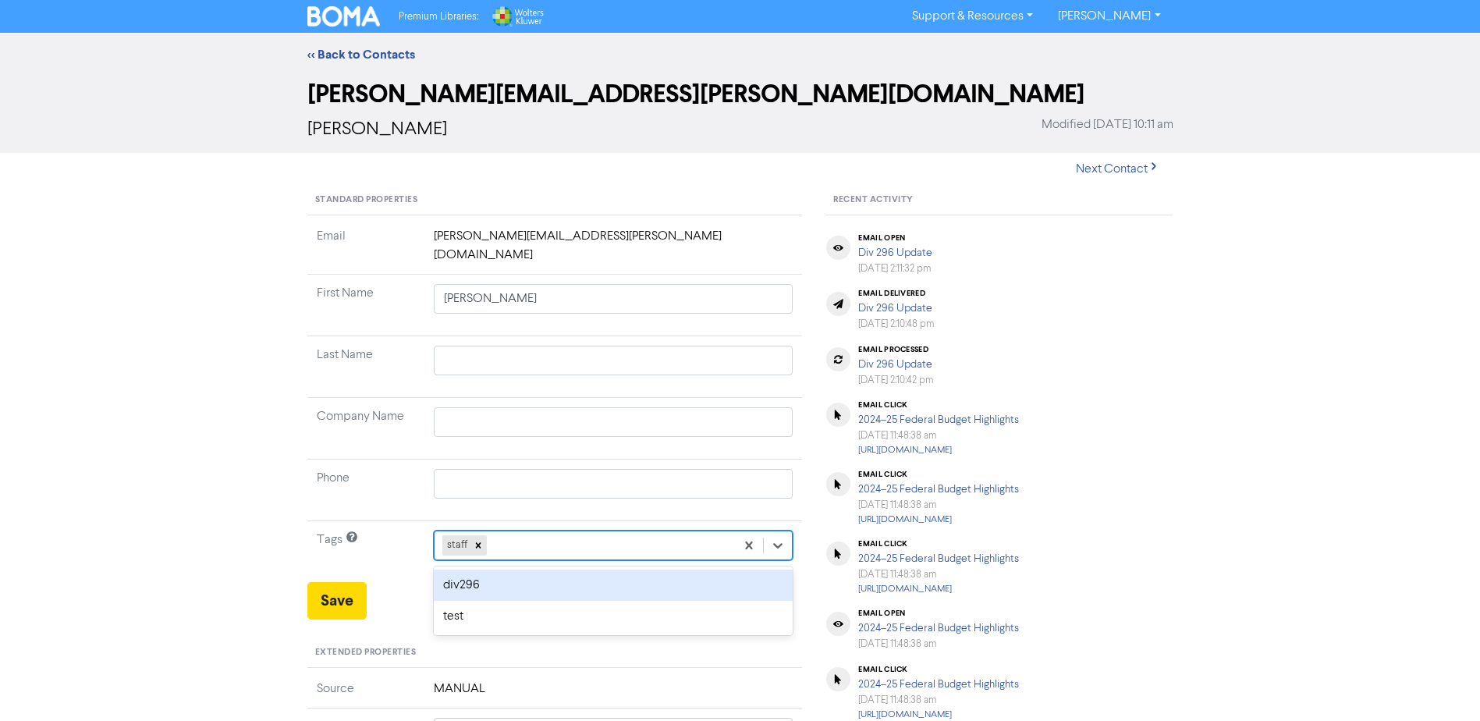
click at [659, 531] on div "staff" at bounding box center [584, 545] width 301 height 28
click at [515, 574] on div "div296" at bounding box center [614, 584] width 360 height 31
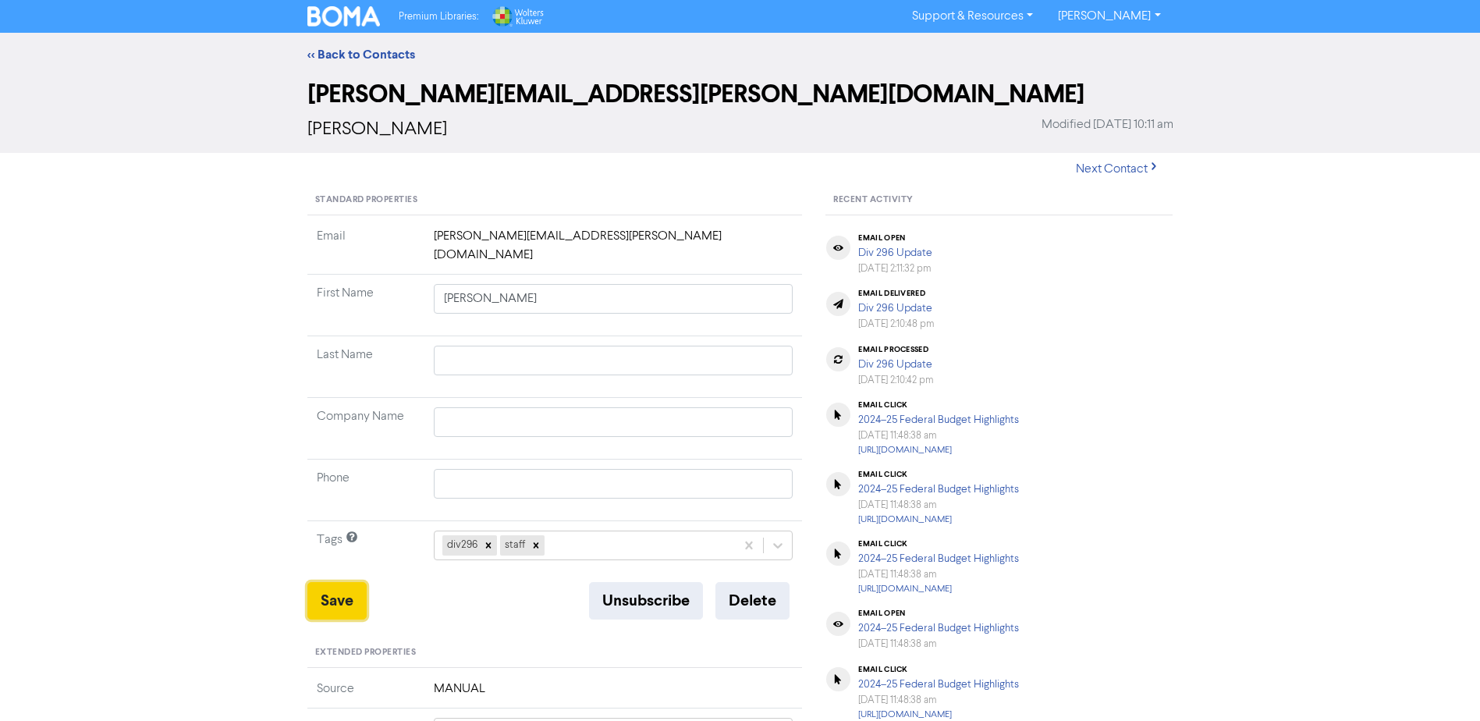
click at [330, 586] on button "Save" at bounding box center [336, 600] width 59 height 37
